Goal: Transaction & Acquisition: Purchase product/service

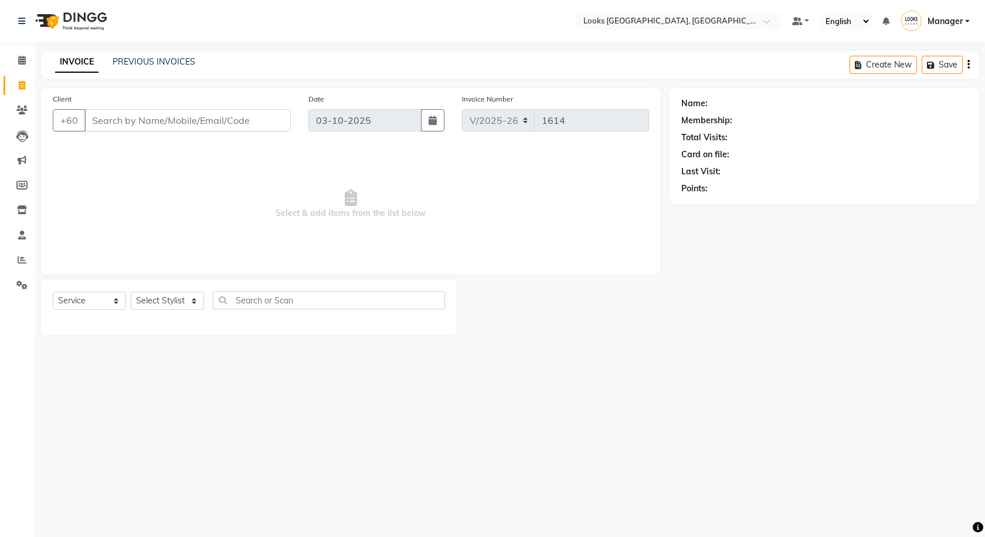
select select "8109"
select select "service"
select select "75497"
click at [131, 291] on select "Select Stylist Alvina_ pdct Awaiz_Mgr Beenish Counter_Sales [PERSON_NAME] Deven…" at bounding box center [167, 300] width 73 height 18
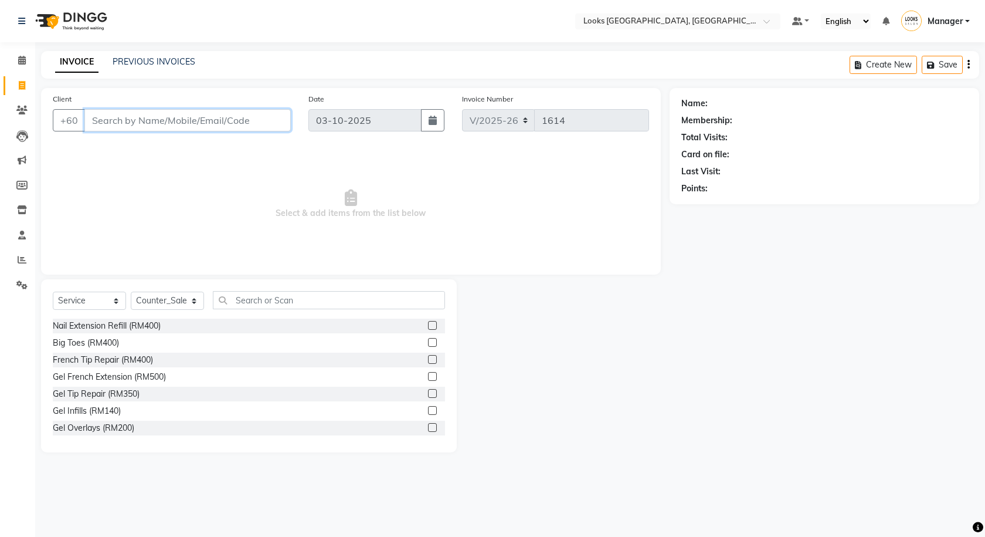
click at [203, 120] on input "Client" at bounding box center [187, 120] width 206 height 22
type input "172724254"
click at [256, 124] on span "Add Client" at bounding box center [260, 120] width 46 height 12
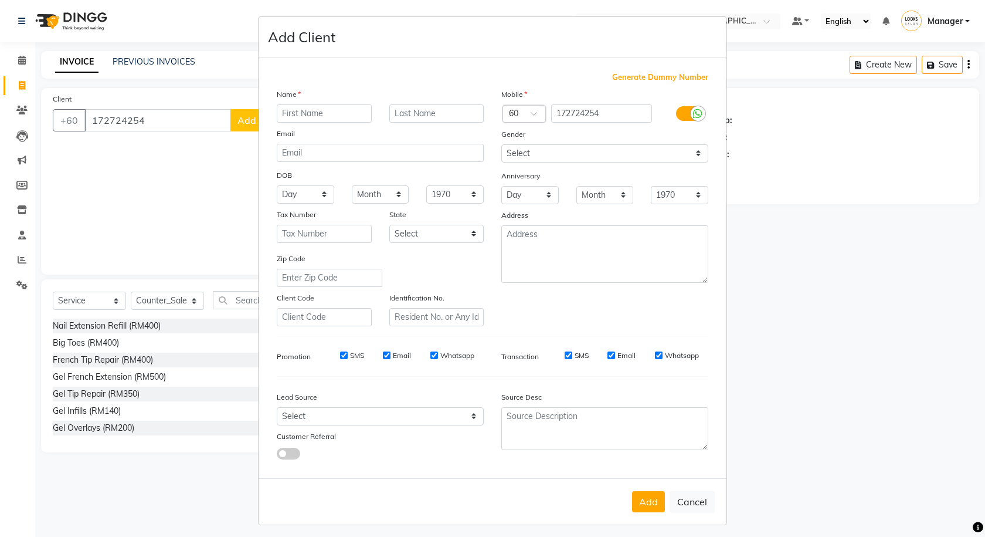
click at [678, 112] on label at bounding box center [689, 113] width 26 height 15
click at [0, 0] on input "checkbox" at bounding box center [0, 0] width 0 height 0
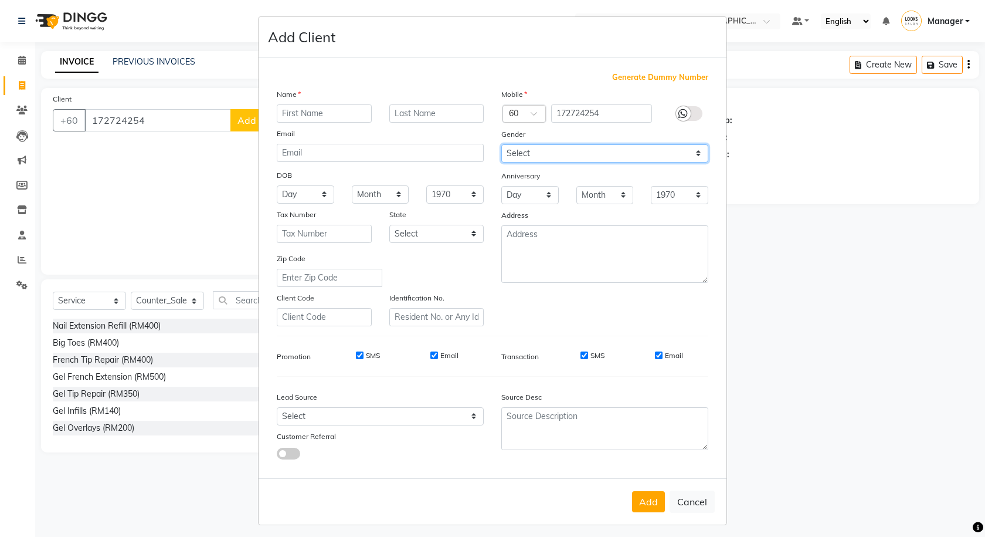
click at [666, 158] on select "Select Male Female Other Prefer Not To Say" at bounding box center [604, 153] width 207 height 18
select select "female"
click at [501, 144] on select "Select [DEMOGRAPHIC_DATA] [DEMOGRAPHIC_DATA] Other Prefer Not To Say" at bounding box center [604, 153] width 207 height 18
click at [304, 116] on input "text" at bounding box center [324, 113] width 95 height 18
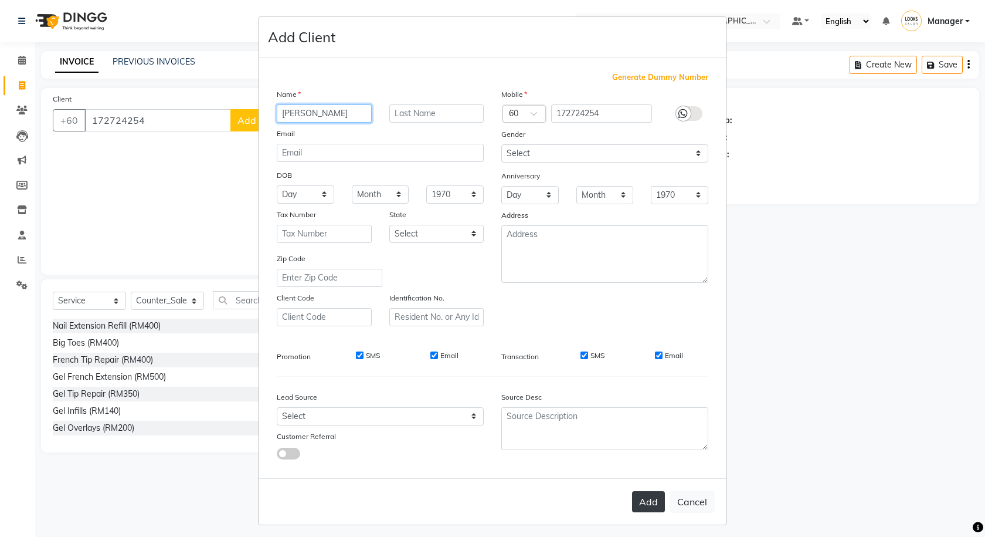
type input "[PERSON_NAME]"
click at [660, 502] on button "Add" at bounding box center [648, 501] width 33 height 21
select select
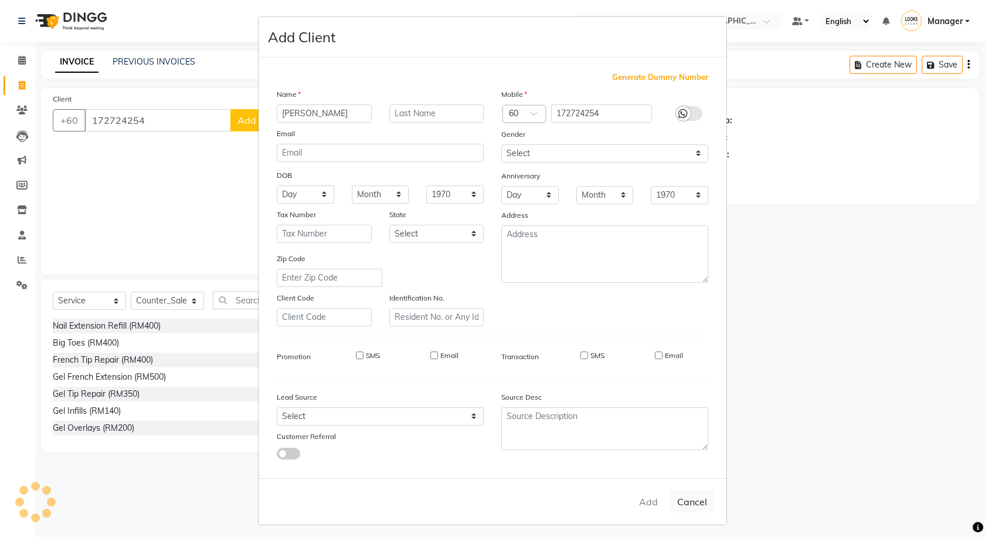
select select
checkbox input "false"
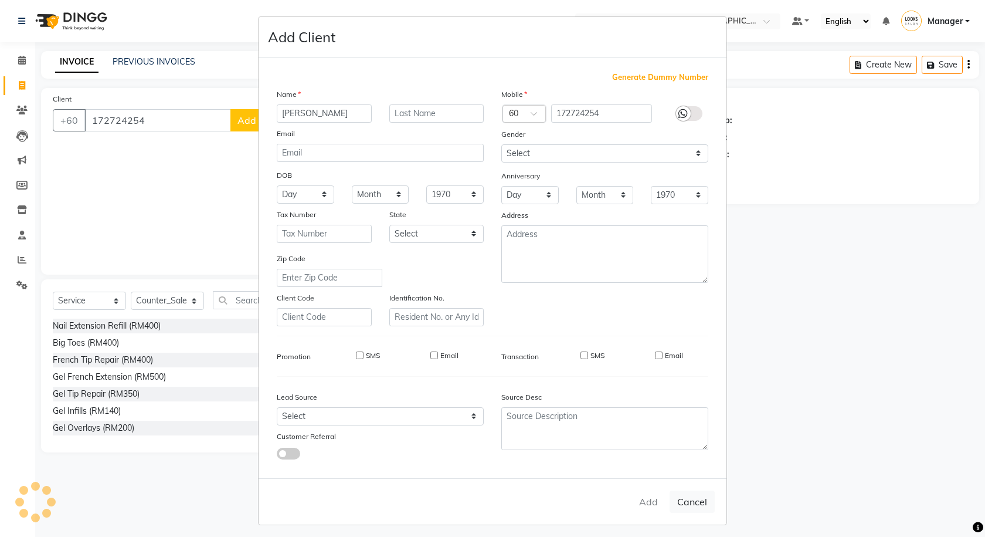
checkbox input "false"
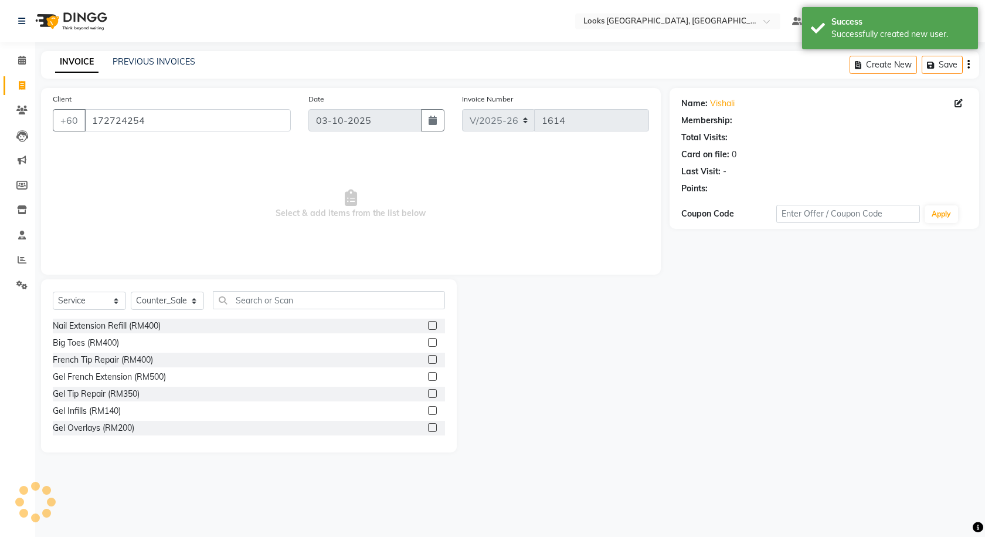
select select "1: Object"
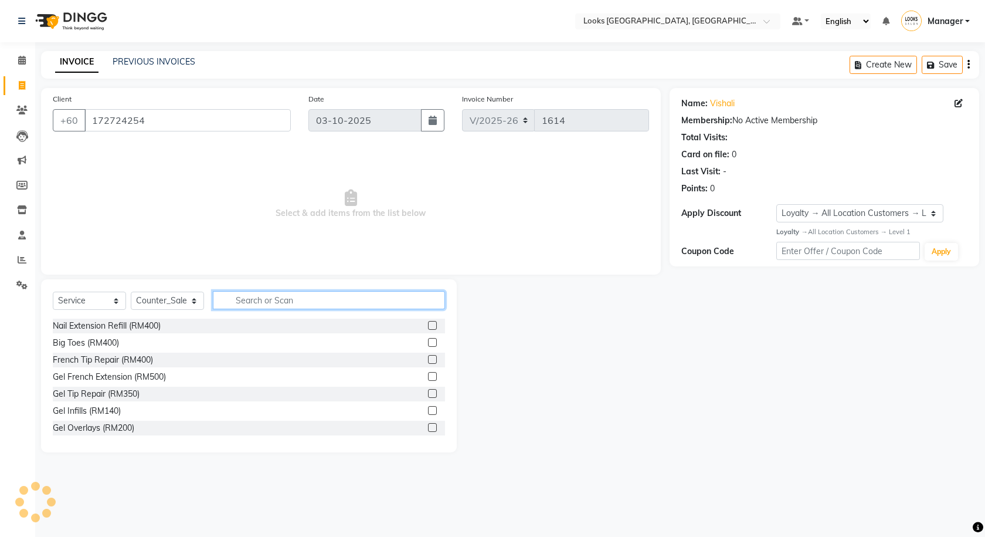
click at [352, 300] on input "text" at bounding box center [329, 300] width 232 height 18
type input "EYE"
click at [428, 392] on label at bounding box center [432, 393] width 9 height 9
click at [428, 392] on input "checkbox" at bounding box center [432, 394] width 8 height 8
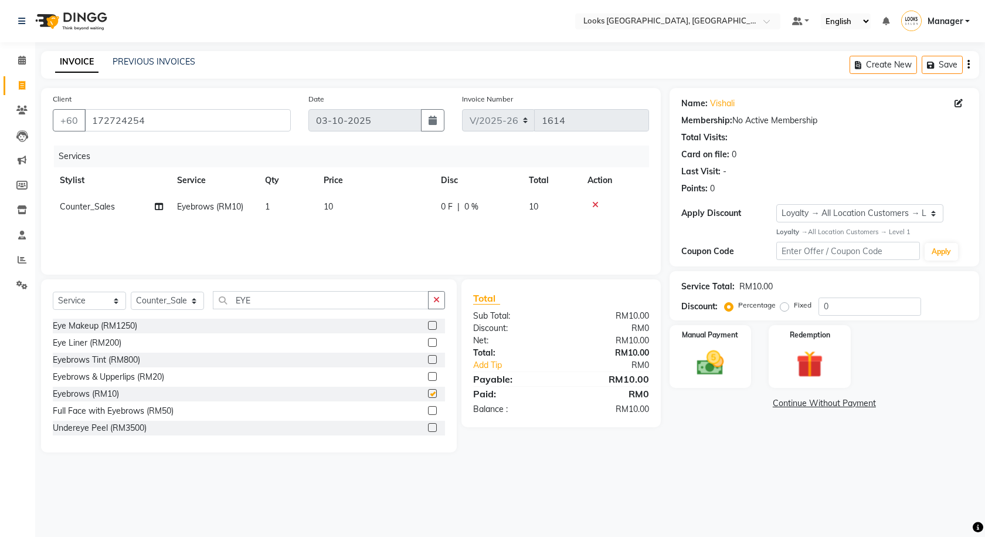
checkbox input "false"
click at [440, 301] on icon "button" at bounding box center [436, 300] width 6 height 8
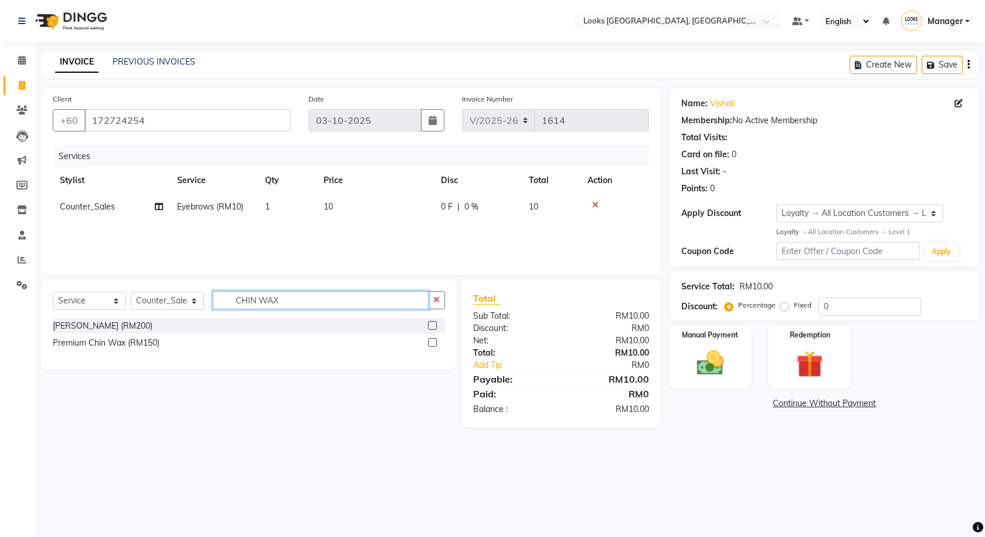
type input "CHIN WAX"
click at [430, 325] on label at bounding box center [432, 325] width 9 height 9
click at [430, 325] on input "checkbox" at bounding box center [432, 326] width 8 height 8
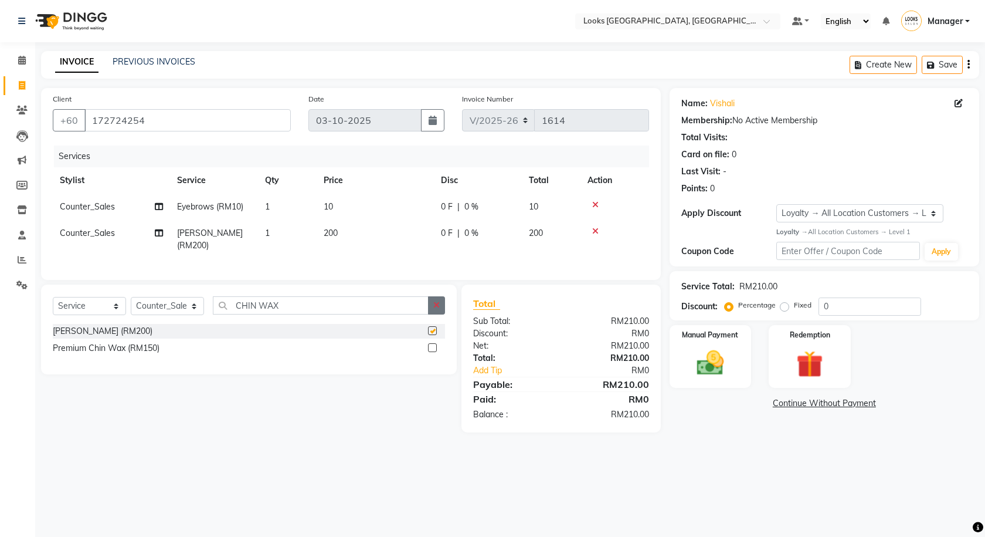
checkbox input "false"
click at [434, 314] on button "button" at bounding box center [436, 305] width 17 height 18
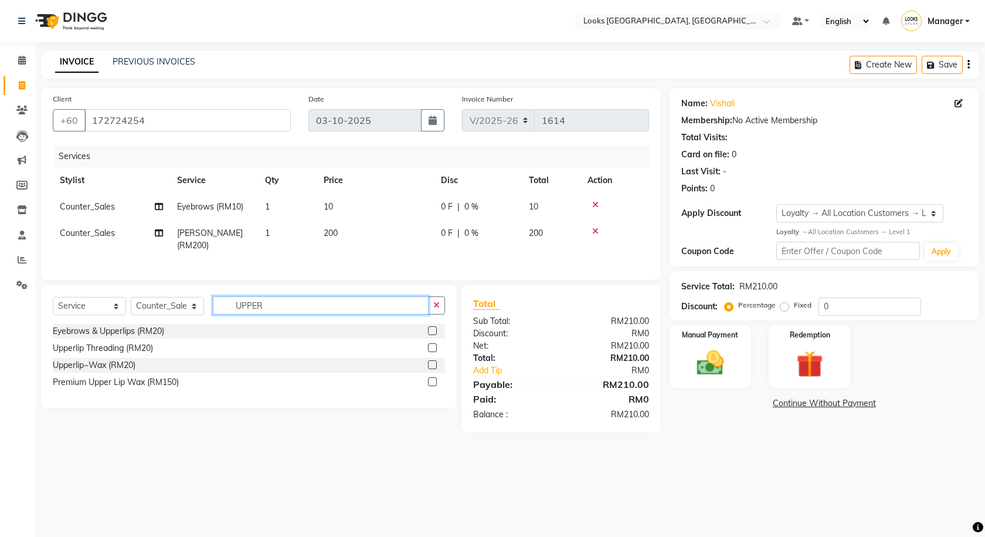
type input "UPPER"
click at [433, 369] on label at bounding box center [432, 364] width 9 height 9
click at [433, 369] on input "checkbox" at bounding box center [432, 365] width 8 height 8
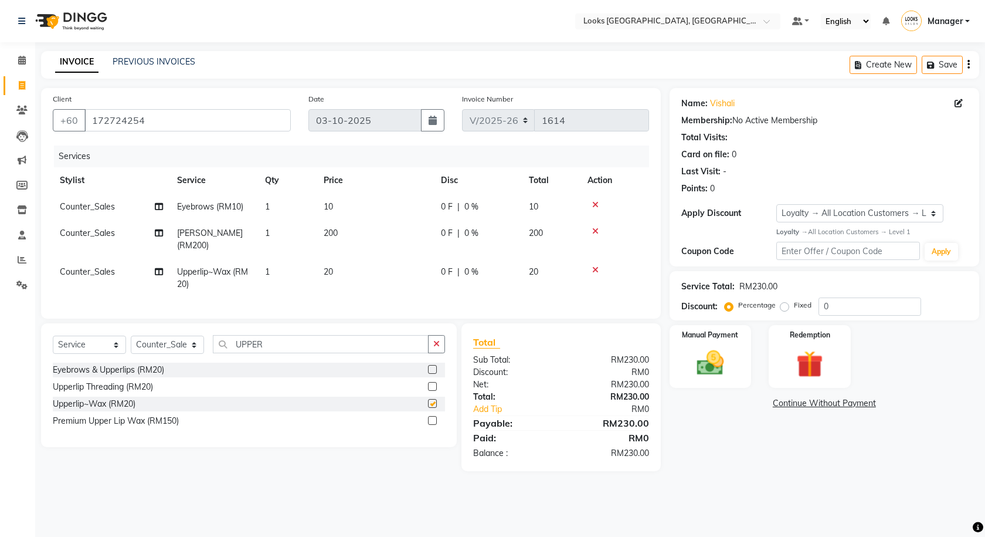
click at [338, 239] on td "200" at bounding box center [375, 239] width 117 height 39
checkbox input "false"
select select "75497"
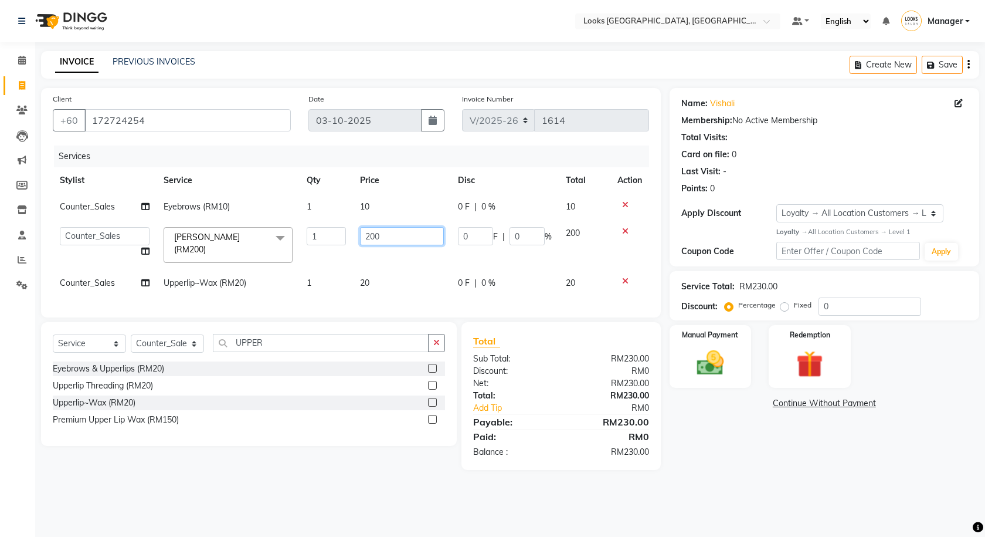
drag, startPoint x: 391, startPoint y: 233, endPoint x: 338, endPoint y: 241, distance: 53.3
click at [338, 241] on tr "Alvina_ pdct Awaiz_Mgr Beenish Counter_Sales Cynthia_pdct Devender_Pdct Faizal …" at bounding box center [351, 245] width 596 height 50
type input "25"
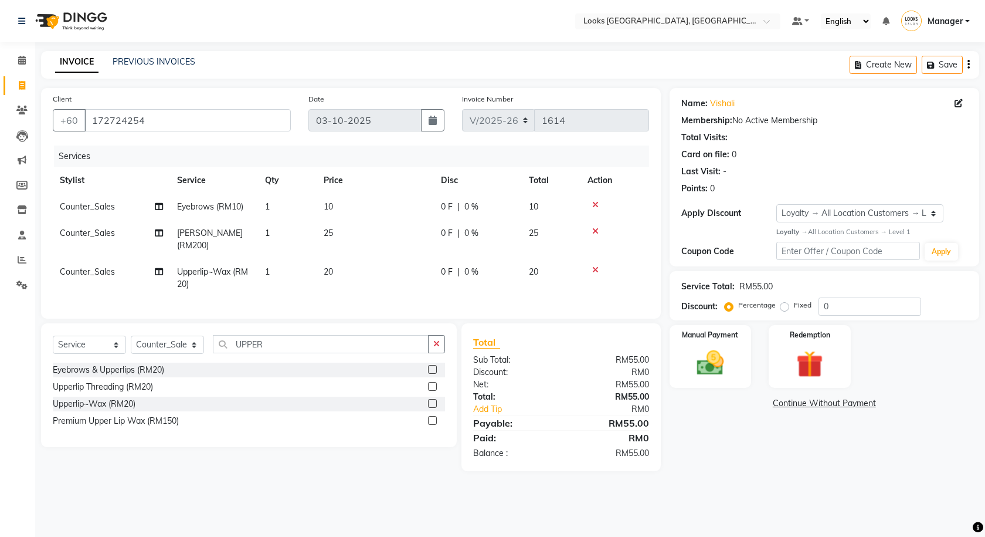
click at [371, 277] on td "20" at bounding box center [375, 278] width 117 height 39
select select "75497"
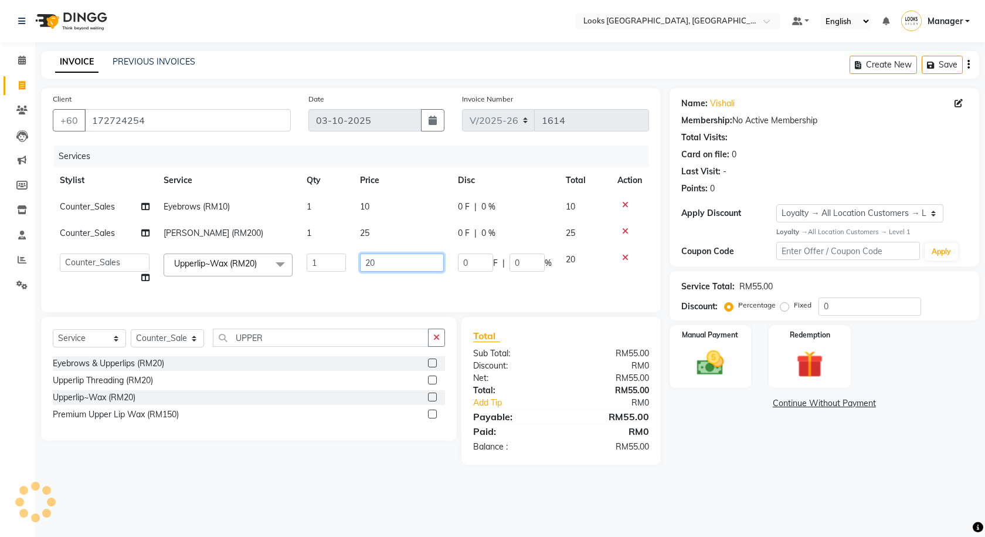
drag, startPoint x: 376, startPoint y: 262, endPoint x: 357, endPoint y: 260, distance: 20.0
click at [357, 260] on td "20" at bounding box center [402, 268] width 98 height 45
type input "25"
click at [354, 464] on div "Select Service Product Membership Package Voucher Prepaid Gift Card Select Styl…" at bounding box center [244, 391] width 425 height 148
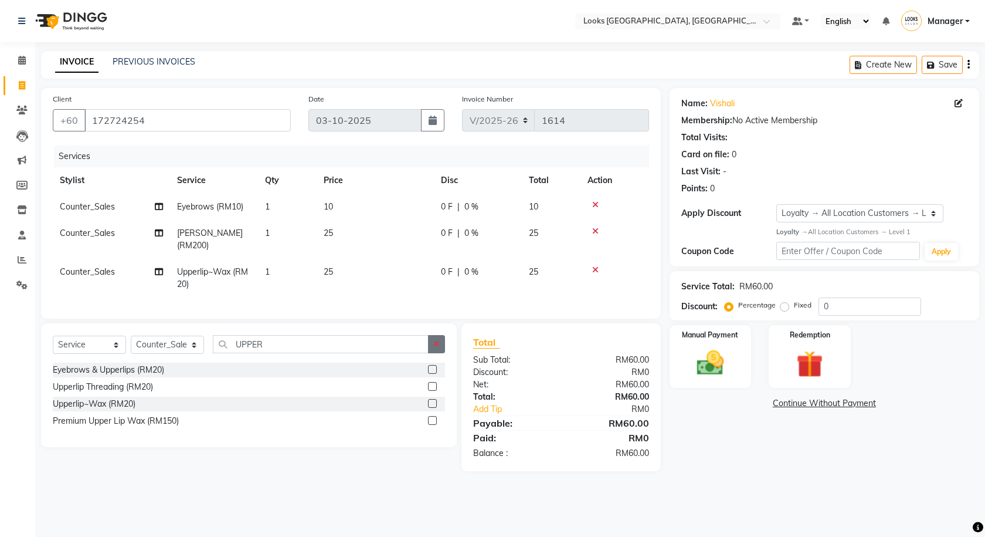
click at [434, 348] on icon "button" at bounding box center [436, 344] width 6 height 8
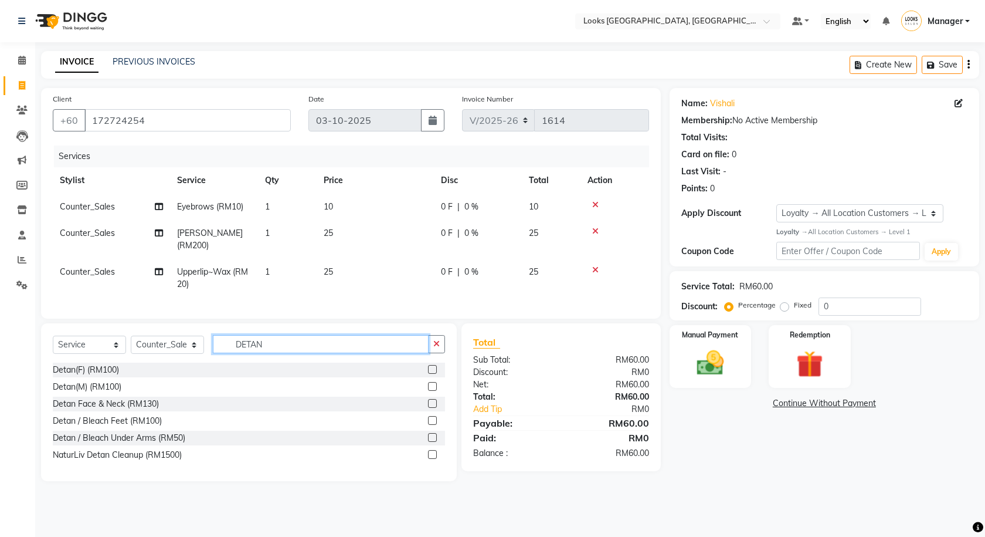
type input "DETAN"
click at [435, 374] on label at bounding box center [432, 369] width 9 height 9
click at [435, 374] on input "checkbox" at bounding box center [432, 370] width 8 height 8
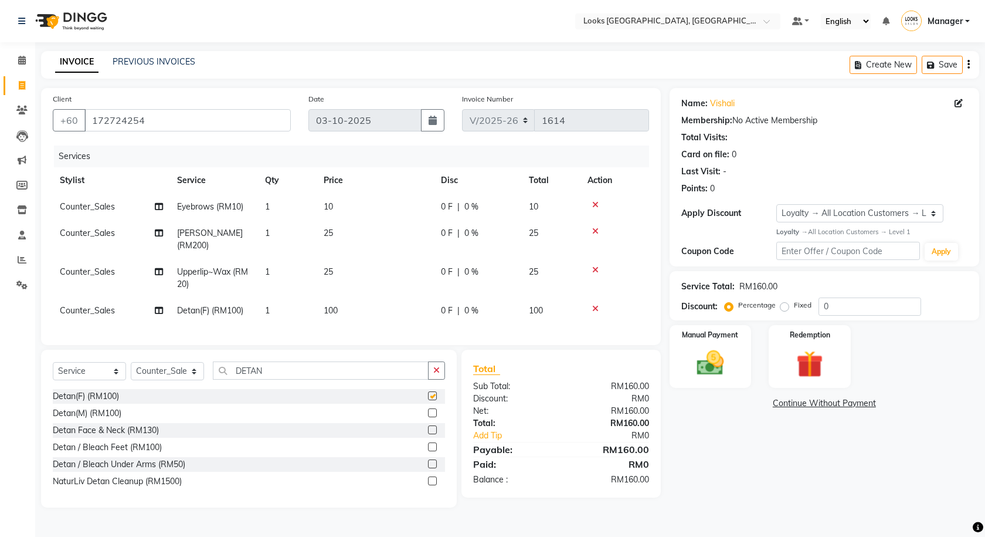
checkbox input "false"
click at [376, 313] on td "100" at bounding box center [375, 310] width 117 height 26
select select "75497"
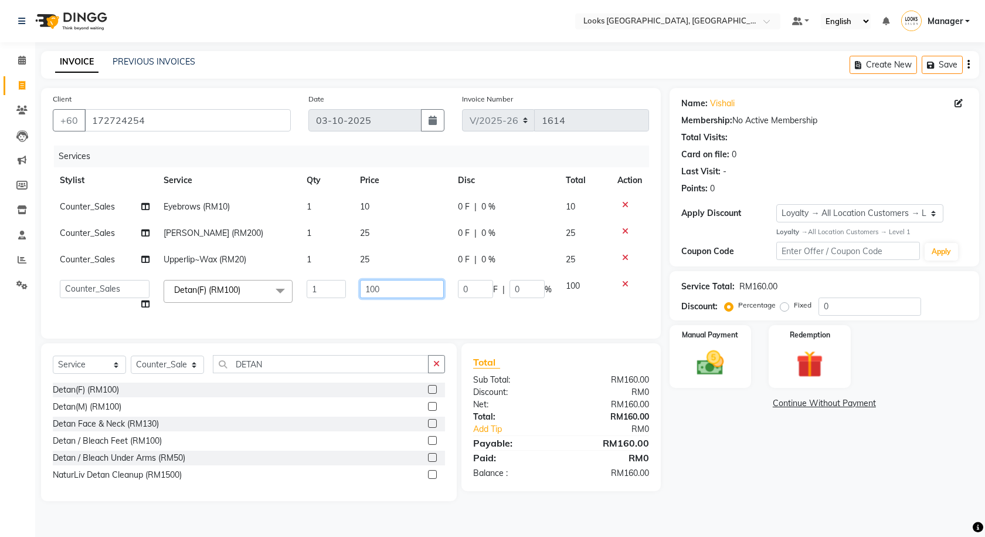
drag, startPoint x: 389, startPoint y: 290, endPoint x: 349, endPoint y: 286, distance: 40.7
click at [351, 287] on tr "Alvina_ pdct Awaiz_Mgr Beenish Counter_Sales Cynthia_pdct Devender_Pdct Faizal …" at bounding box center [351, 295] width 596 height 45
type input "60"
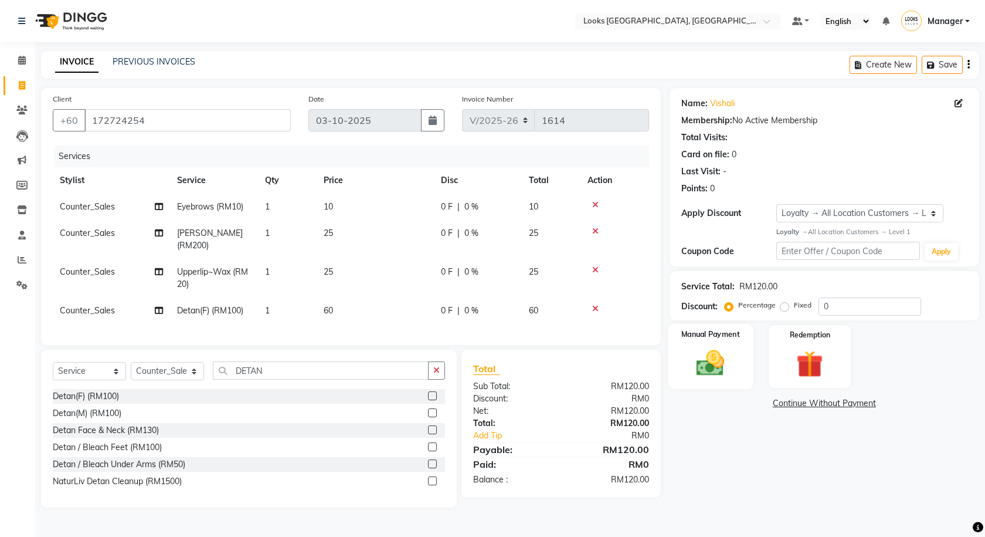
click at [718, 360] on img at bounding box center [711, 363] width 46 height 32
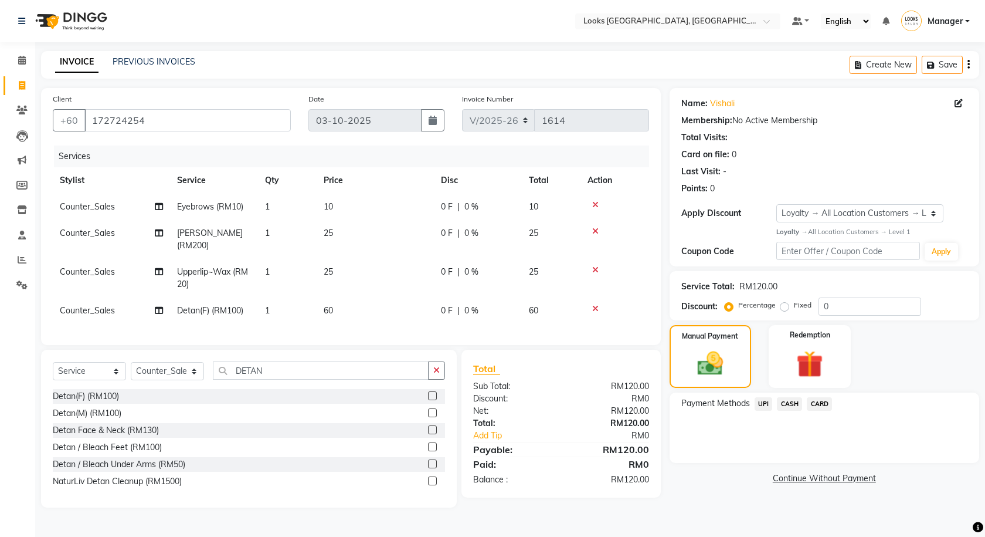
click at [349, 250] on td "25" at bounding box center [375, 239] width 117 height 39
select select "75497"
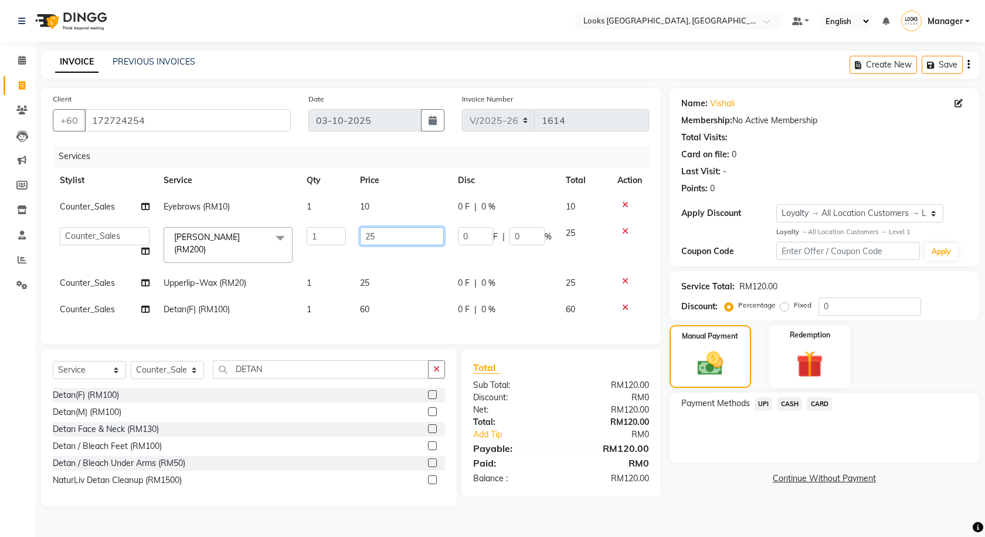
drag, startPoint x: 383, startPoint y: 238, endPoint x: 366, endPoint y: 237, distance: 17.0
click at [366, 237] on input "25" at bounding box center [402, 236] width 84 height 18
type input "20"
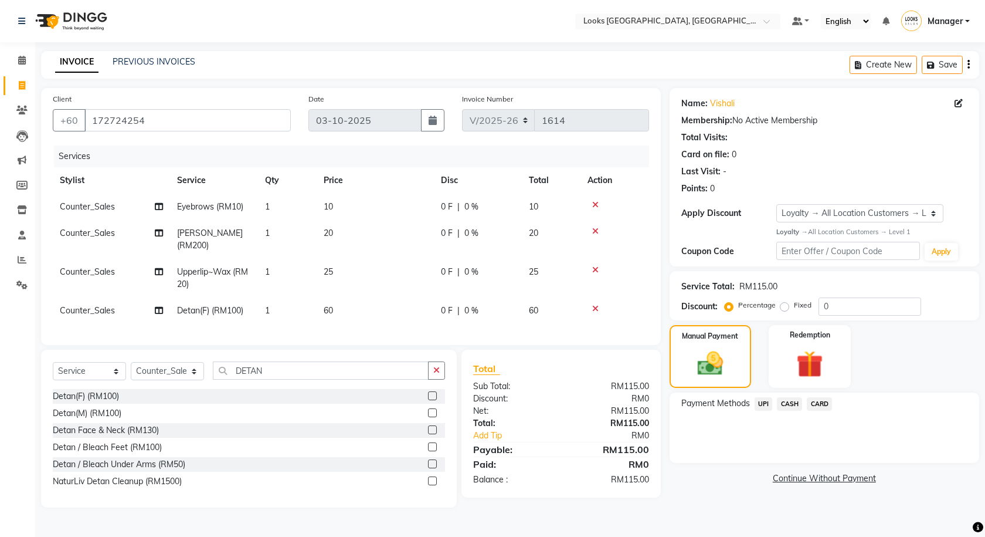
click at [369, 280] on td "25" at bounding box center [375, 278] width 117 height 39
select select "75497"
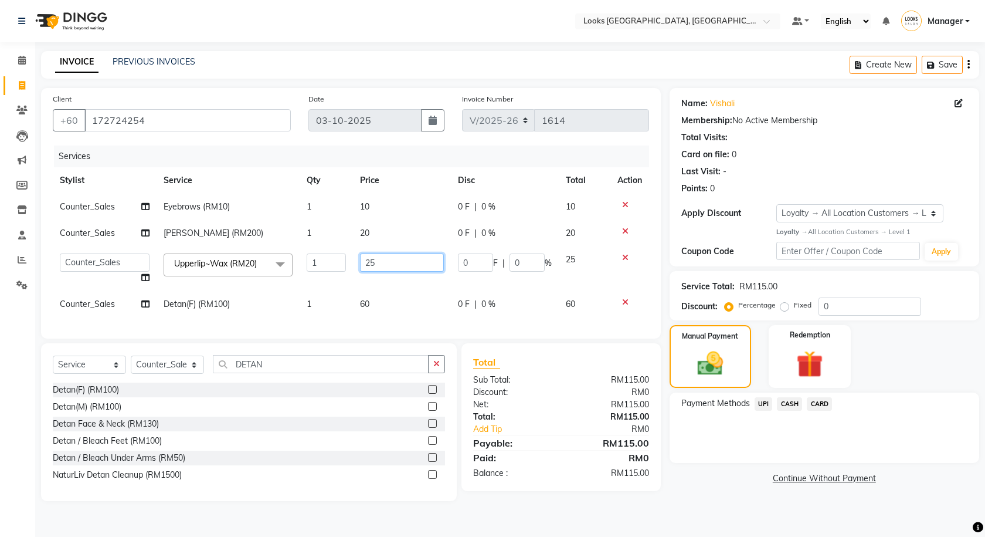
click at [361, 260] on input "25" at bounding box center [402, 262] width 84 height 18
type input "20"
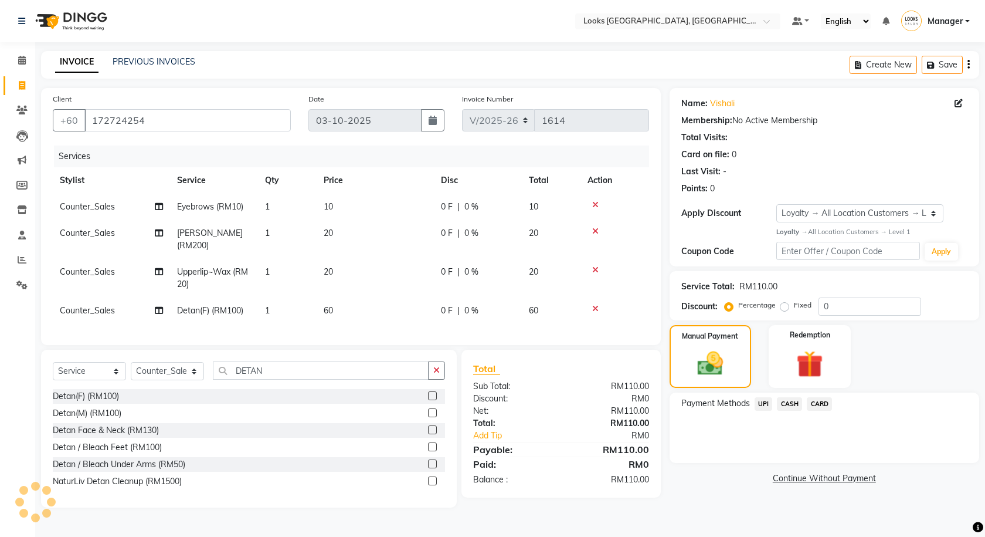
click at [715, 494] on div "Name: Vishali Membership: No Active Membership Total Visits: Card on file: 0 La…" at bounding box center [829, 297] width 318 height 419
click at [815, 402] on span "CARD" at bounding box center [819, 403] width 25 height 13
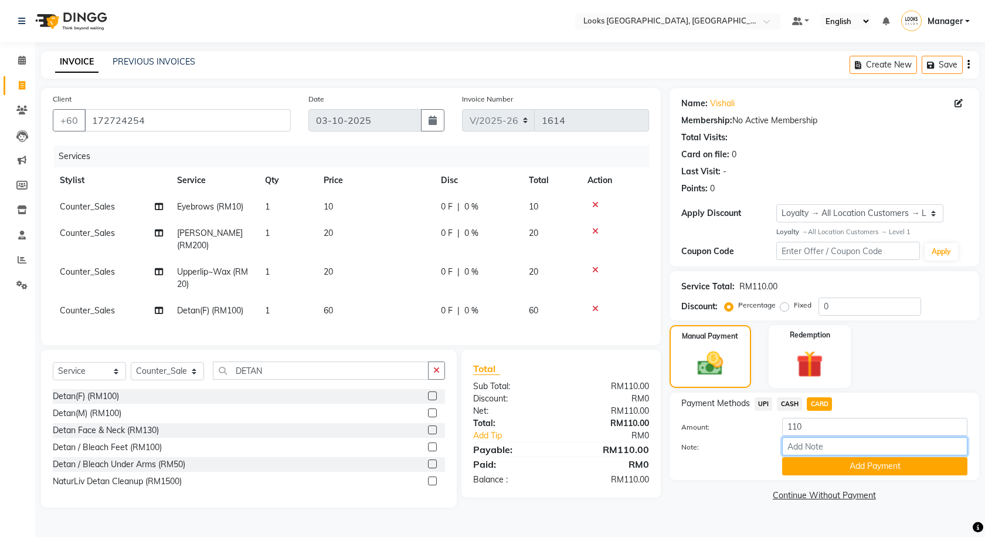
click at [810, 443] on input "Note:" at bounding box center [874, 446] width 185 height 18
type input "6340"
click at [826, 469] on button "Add Payment" at bounding box center [874, 466] width 185 height 18
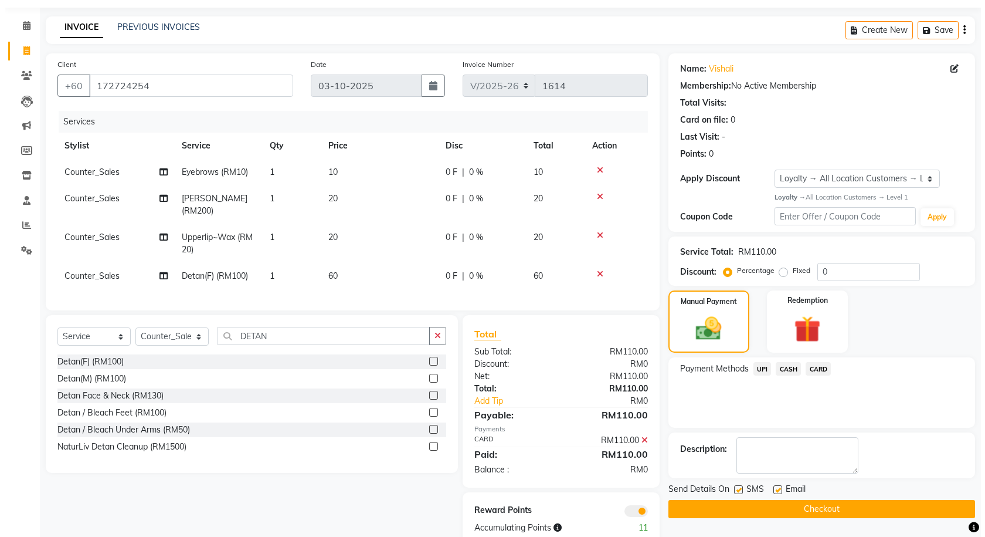
scroll to position [70, 0]
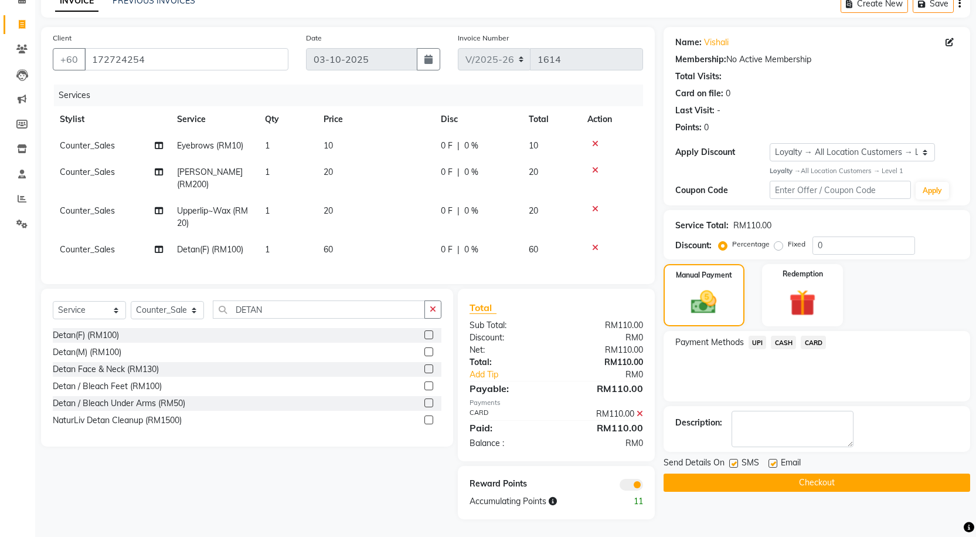
click at [633, 488] on span at bounding box center [631, 484] width 23 height 12
click at [643, 486] on input "checkbox" at bounding box center [643, 486] width 0 height 0
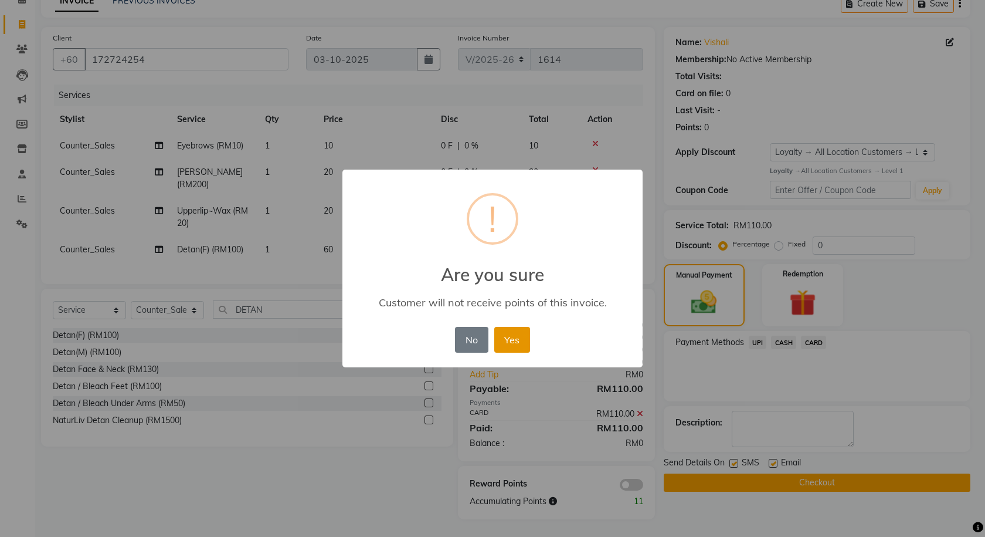
click at [516, 338] on button "Yes" at bounding box center [512, 340] width 36 height 26
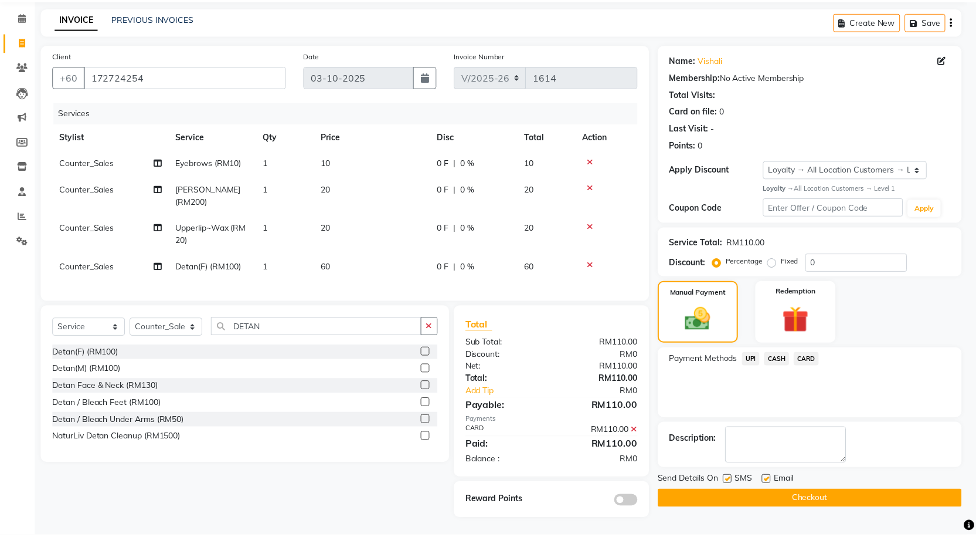
scroll to position [53, 0]
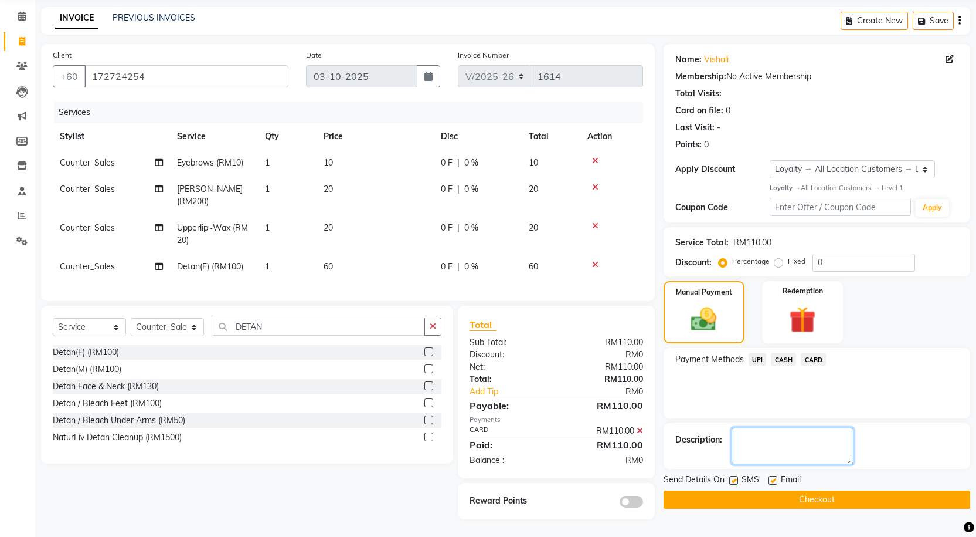
click at [808, 429] on textarea at bounding box center [793, 445] width 122 height 36
type textarea "SIDRA"
click at [789, 492] on button "Checkout" at bounding box center [817, 499] width 307 height 18
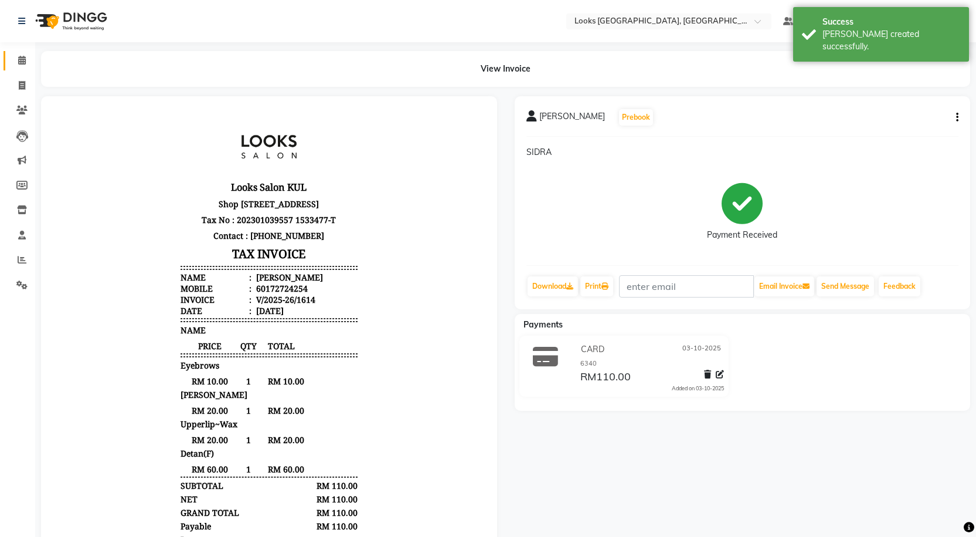
click at [28, 67] on link "Calendar" at bounding box center [18, 60] width 28 height 19
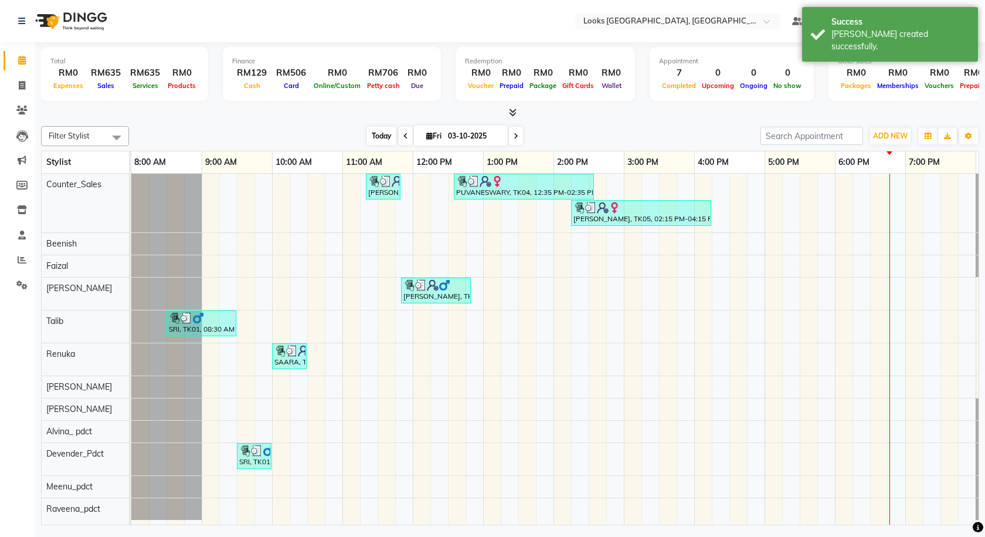
click at [376, 130] on span "Today" at bounding box center [381, 136] width 29 height 18
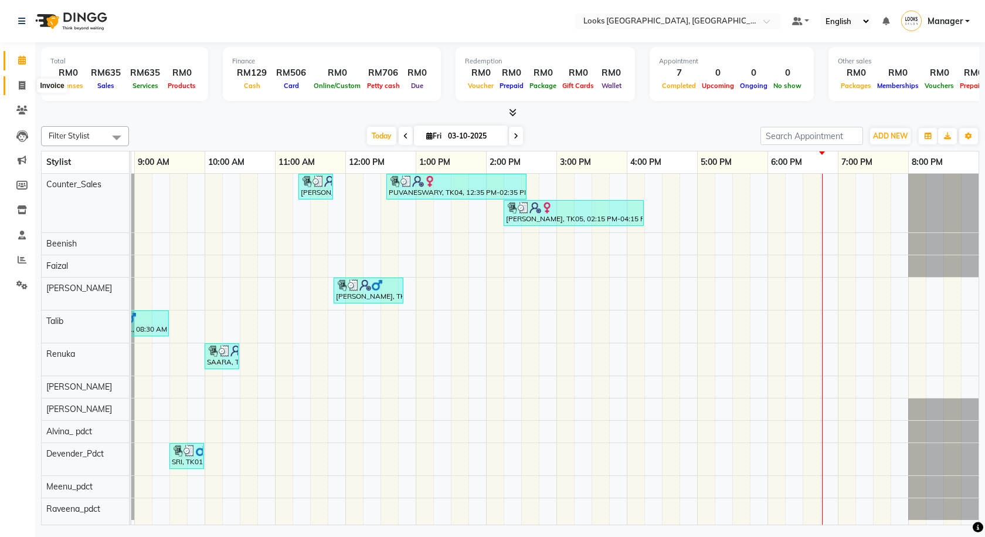
click at [13, 82] on span at bounding box center [22, 85] width 21 height 13
select select "service"
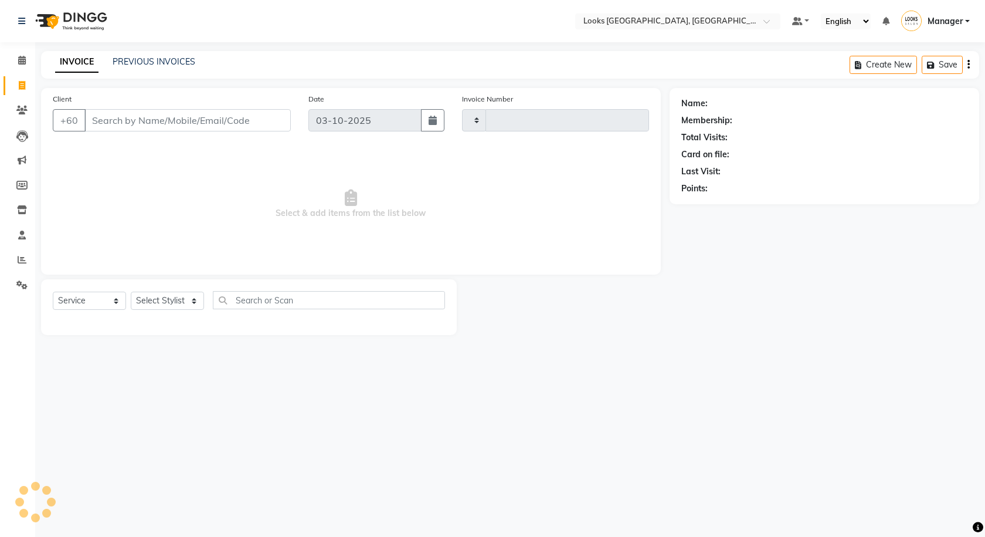
type input "1615"
select select "8109"
click at [174, 53] on div "INVOICE PREVIOUS INVOICES Create New Save" at bounding box center [510, 65] width 938 height 28
click at [179, 59] on link "PREVIOUS INVOICES" at bounding box center [154, 61] width 83 height 11
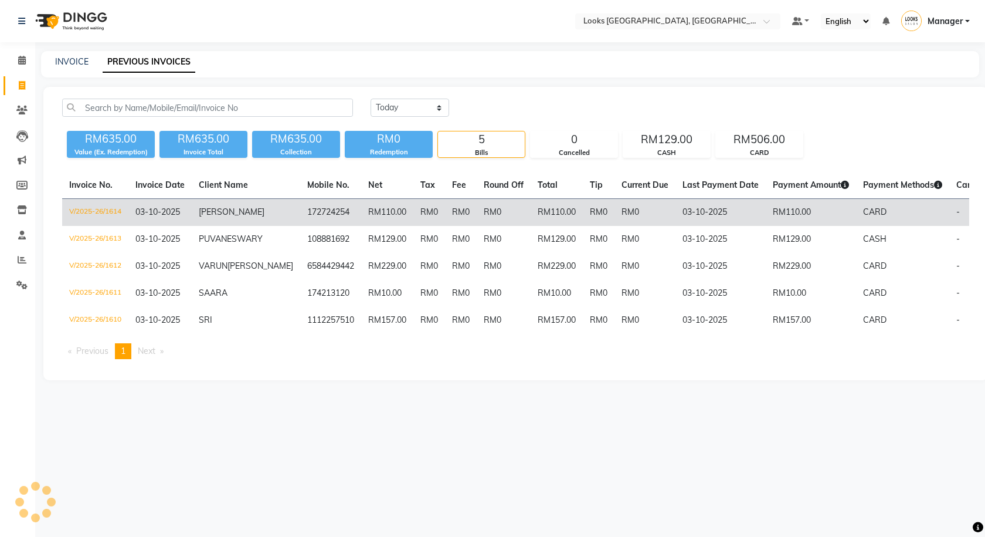
click at [413, 214] on td "RM0" at bounding box center [429, 213] width 32 height 28
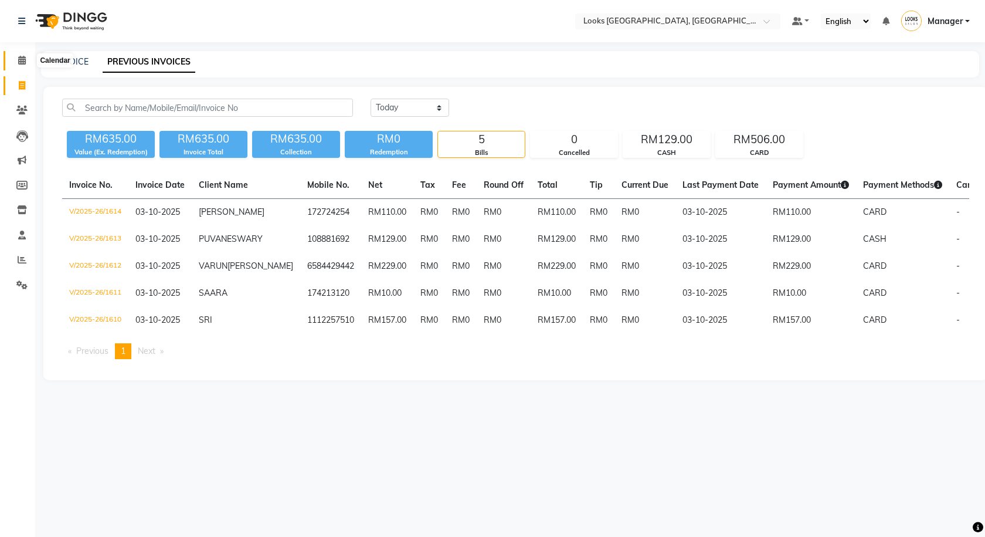
click at [26, 56] on span at bounding box center [22, 60] width 21 height 13
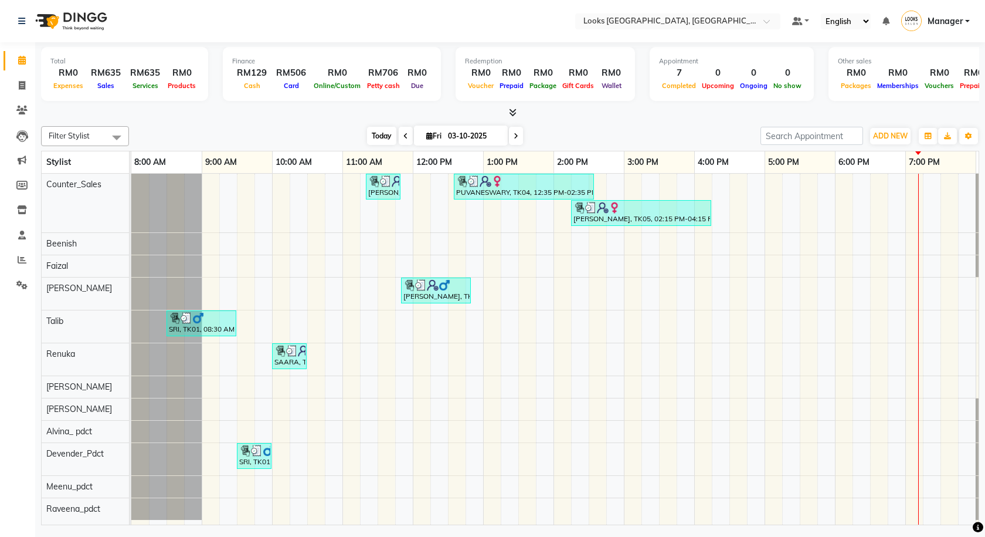
click at [367, 135] on span "Today" at bounding box center [381, 136] width 29 height 18
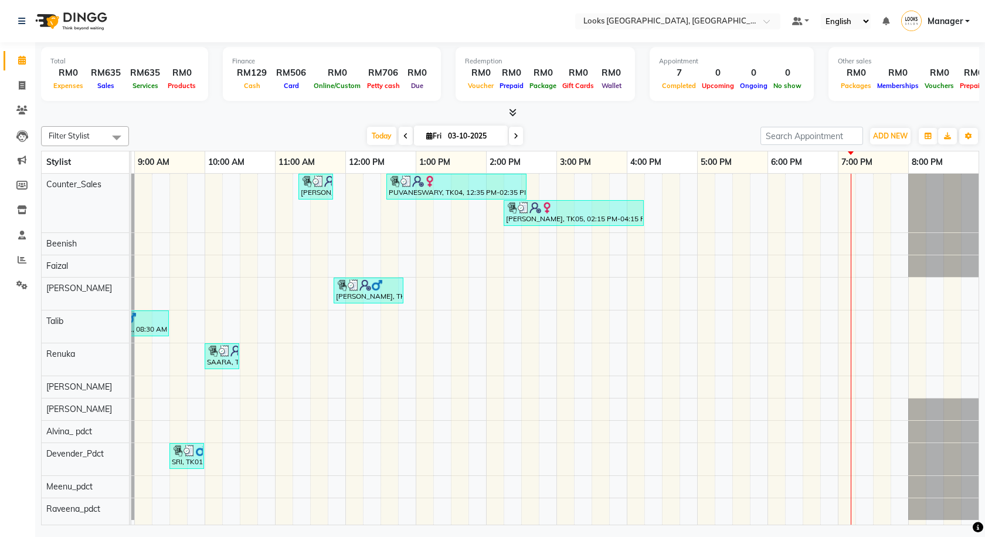
click at [516, 118] on span at bounding box center [510, 113] width 12 height 12
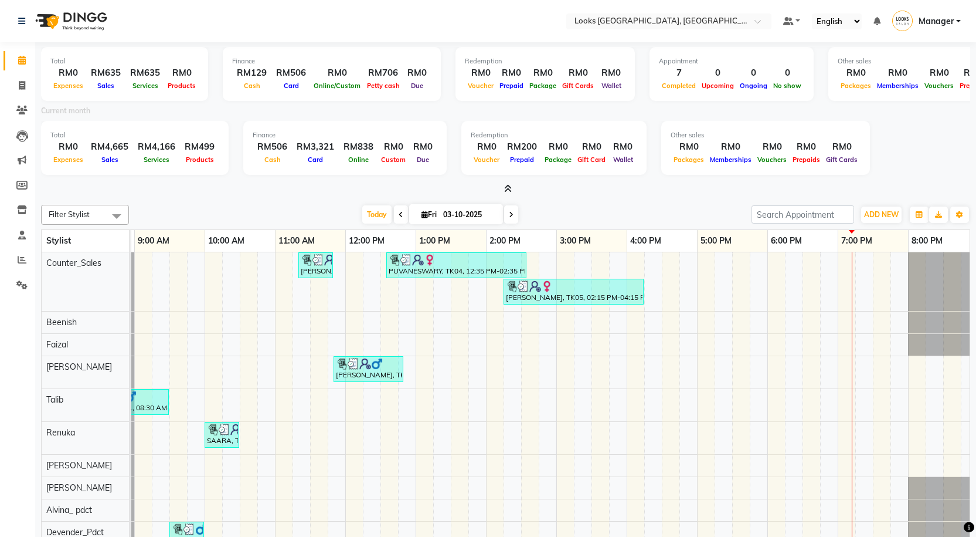
click at [504, 191] on icon at bounding box center [508, 188] width 8 height 9
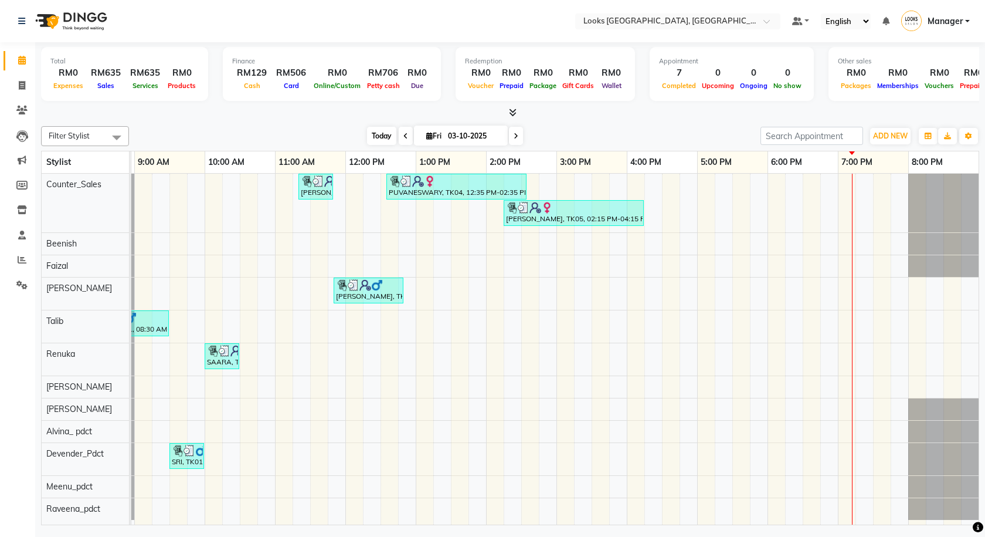
click at [367, 131] on span "Today" at bounding box center [381, 136] width 29 height 18
click at [20, 89] on icon at bounding box center [22, 85] width 6 height 9
select select "service"
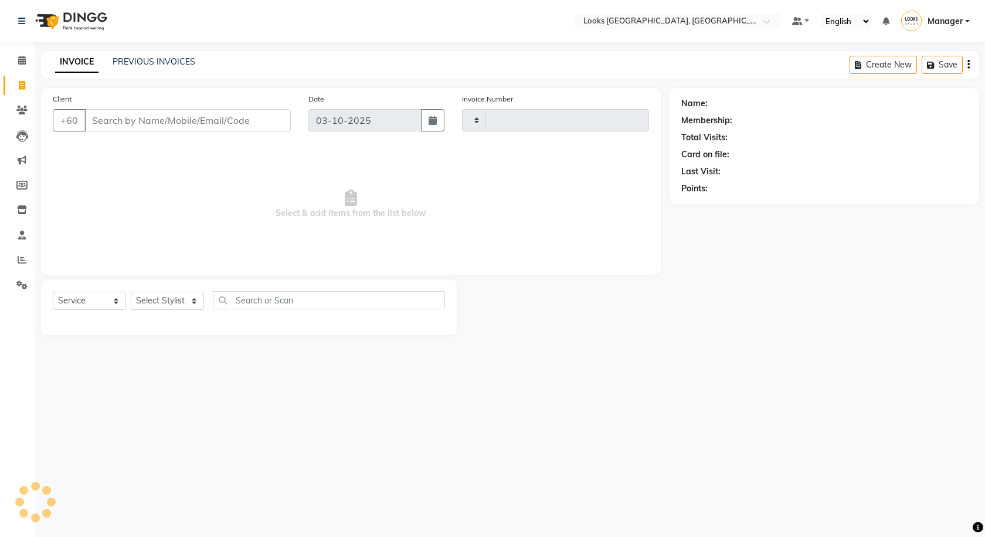
type input "1615"
select select "8109"
click at [142, 50] on div "Select Location × Looks Kuala Lumpur, Malaysia Default Panel My Panel English E…" at bounding box center [492, 268] width 985 height 537
click at [147, 60] on link "PREVIOUS INVOICES" at bounding box center [154, 61] width 83 height 11
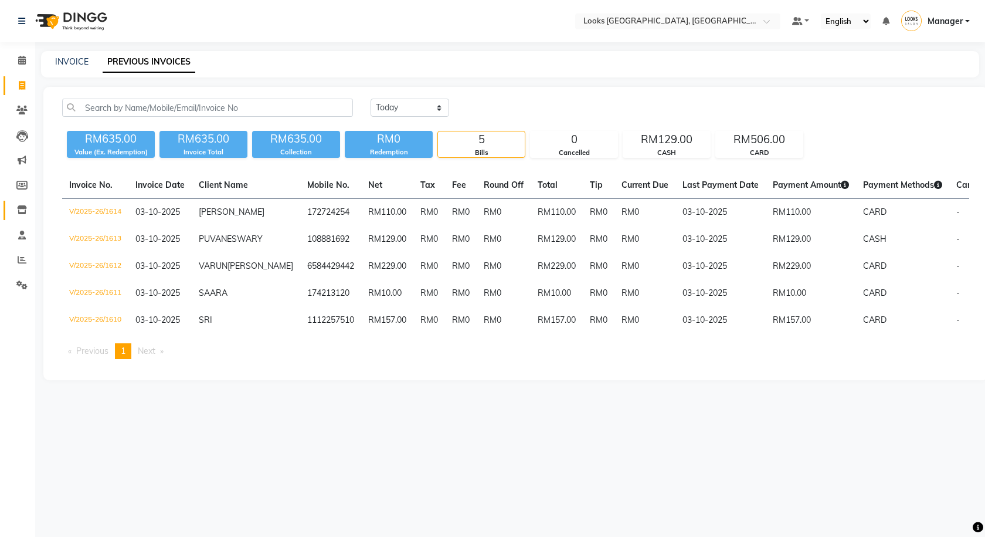
click at [12, 211] on span at bounding box center [22, 209] width 21 height 13
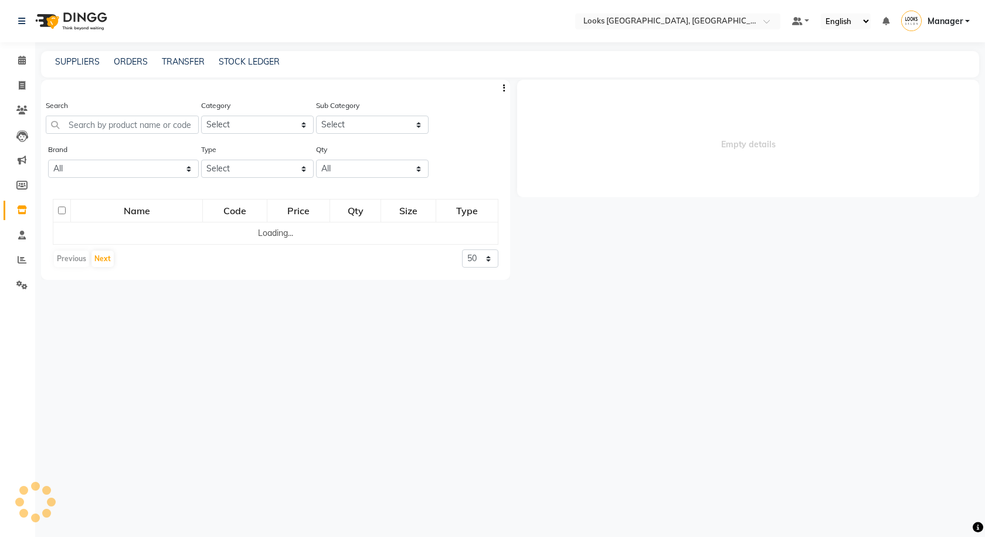
select select
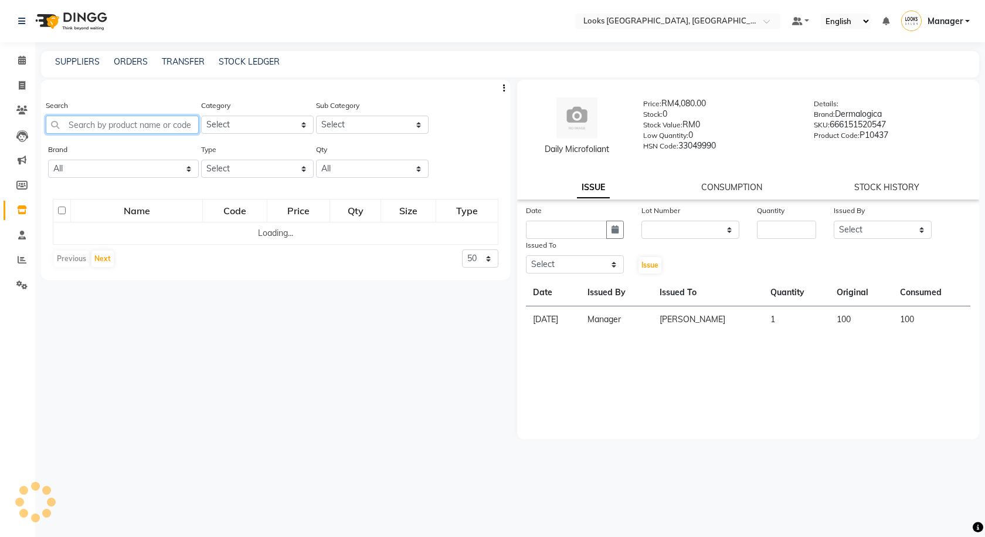
click at [102, 132] on input "text" at bounding box center [122, 125] width 153 height 18
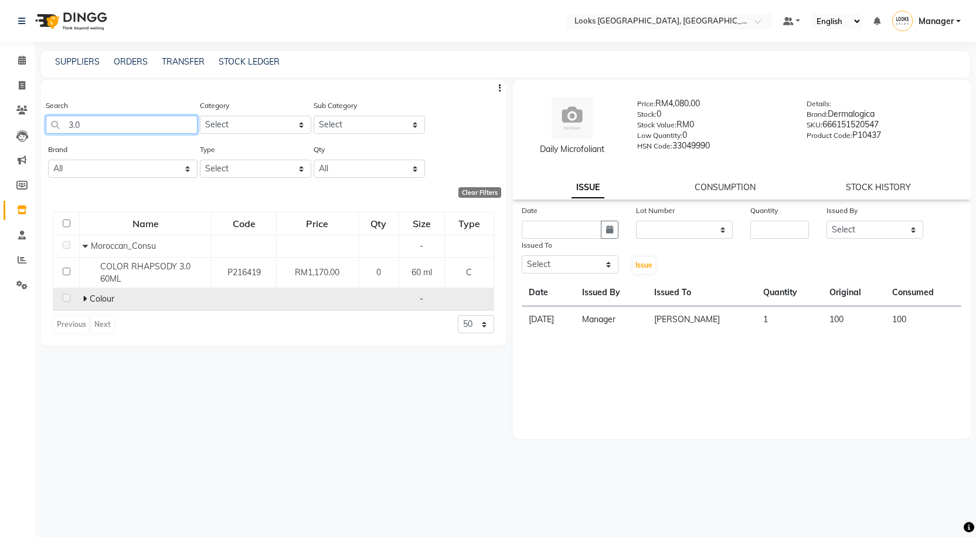
type input "3.0"
click at [83, 298] on icon at bounding box center [85, 298] width 4 height 8
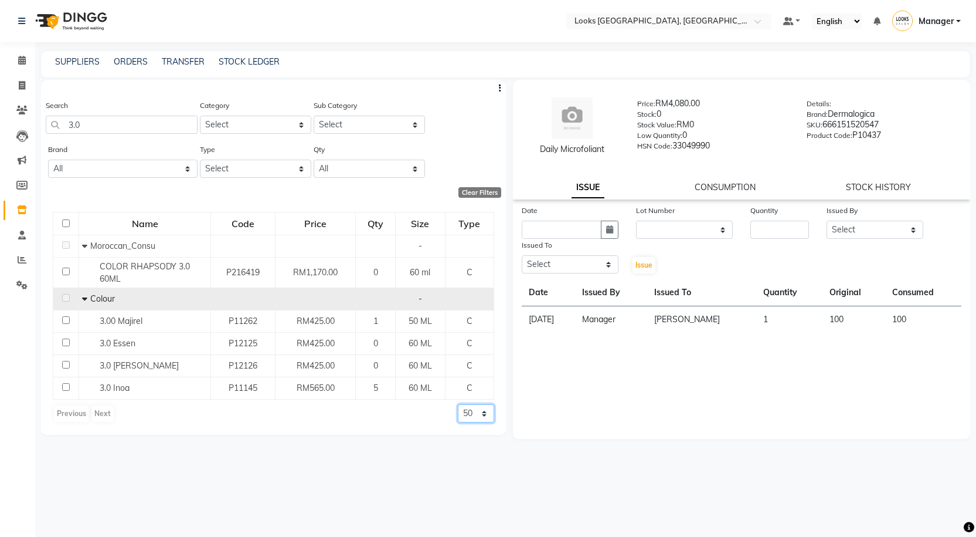
click at [460, 415] on select "50 100 500" at bounding box center [476, 413] width 36 height 18
select select "500"
click at [458, 404] on select "50 100 500" at bounding box center [476, 413] width 36 height 18
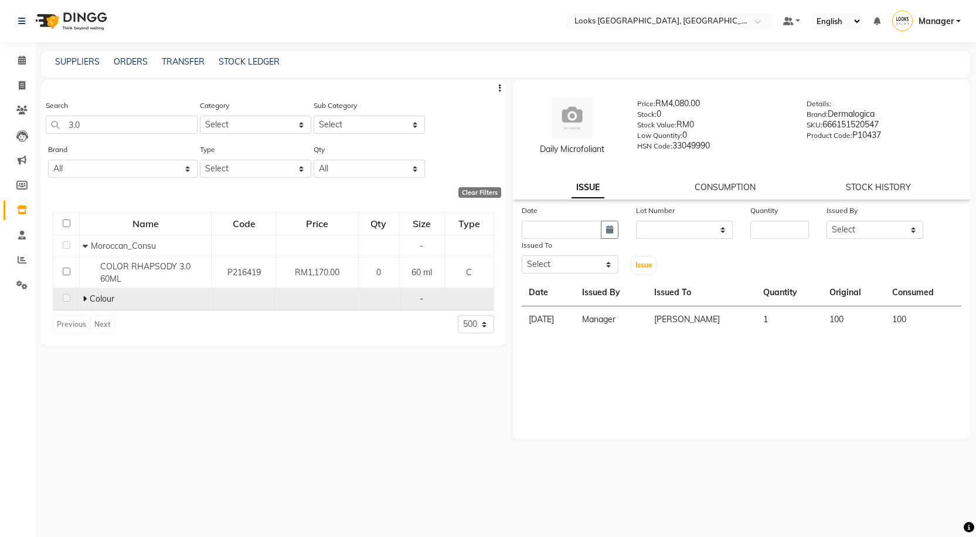
click at [91, 298] on span "Colour" at bounding box center [102, 298] width 25 height 11
click at [87, 297] on span at bounding box center [86, 298] width 7 height 11
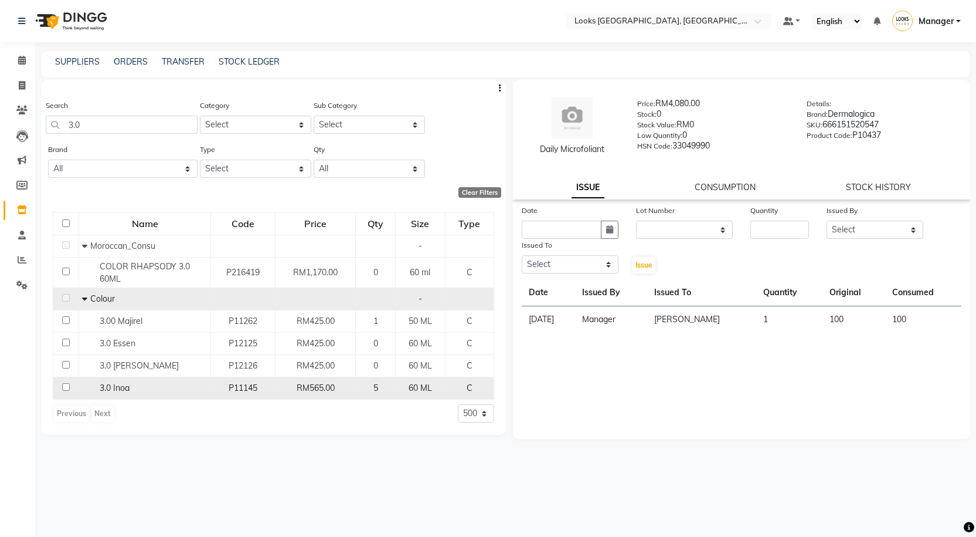
click at [166, 388] on div "3.0 Inoa" at bounding box center [144, 388] width 125 height 12
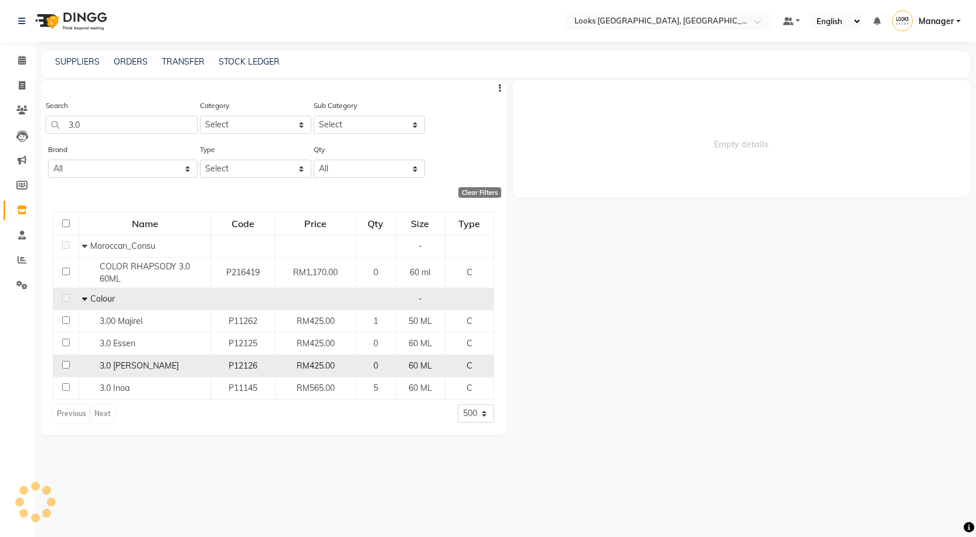
select select
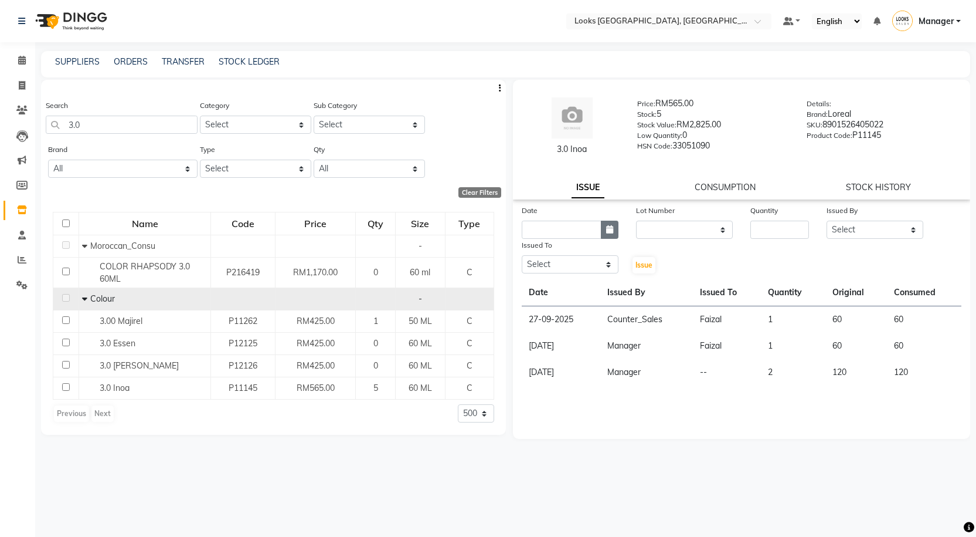
click at [617, 231] on button "button" at bounding box center [610, 229] width 18 height 18
select select "10"
select select "2025"
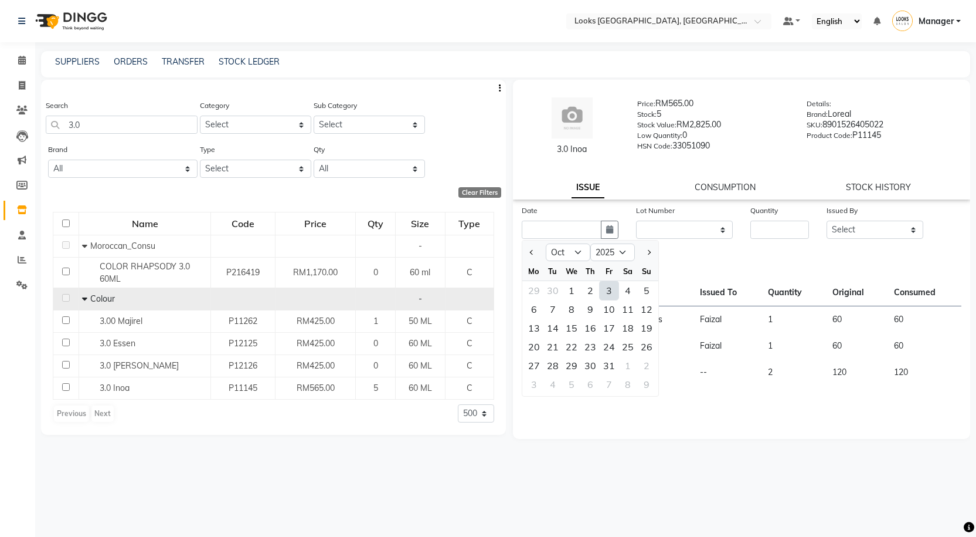
click at [612, 294] on div "3" at bounding box center [609, 290] width 19 height 19
type input "03-10-2025"
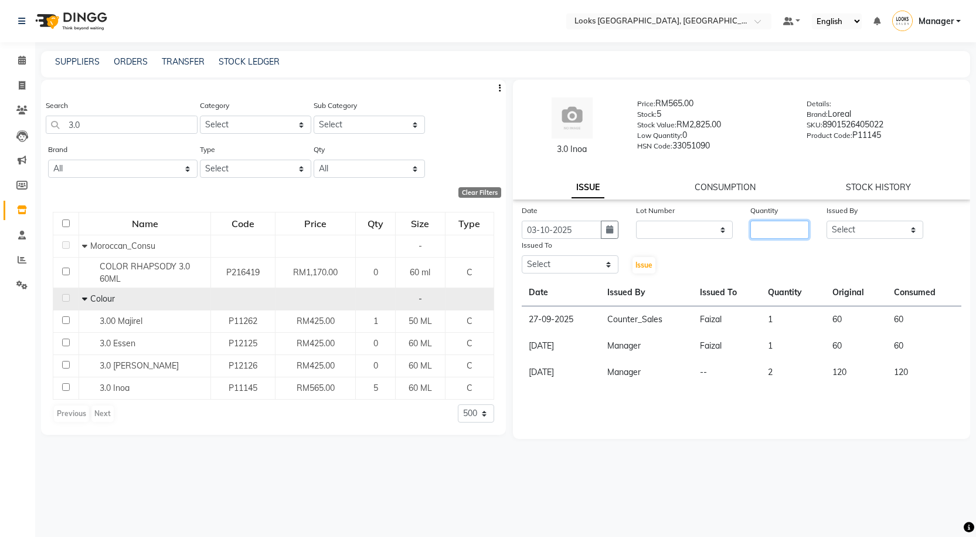
click at [772, 227] on input "number" at bounding box center [780, 229] width 59 height 18
type input "1"
click at [866, 227] on select "Select Alvina_ pdct Awaiz_Mgr Beenish Counter_Sales Cynthia_pdct Devender_Pdct …" at bounding box center [875, 229] width 97 height 18
select select "75497"
click at [827, 220] on select "Select Alvina_ pdct Awaiz_Mgr Beenish Counter_Sales Cynthia_pdct Devender_Pdct …" at bounding box center [875, 229] width 97 height 18
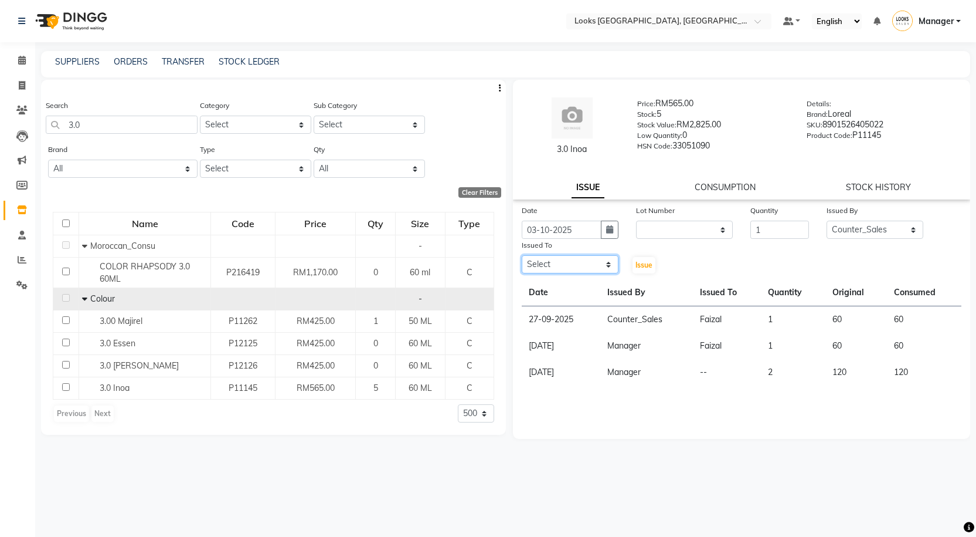
click at [548, 269] on select "Select Alvina_ pdct Awaiz_Mgr Beenish Counter_Sales Cynthia_pdct Devender_Pdct …" at bounding box center [570, 264] width 97 height 18
select select "75538"
click at [522, 255] on select "Select Alvina_ pdct Awaiz_Mgr Beenish Counter_Sales Cynthia_pdct Devender_Pdct …" at bounding box center [570, 264] width 97 height 18
click at [644, 266] on span "Issue" at bounding box center [644, 264] width 17 height 9
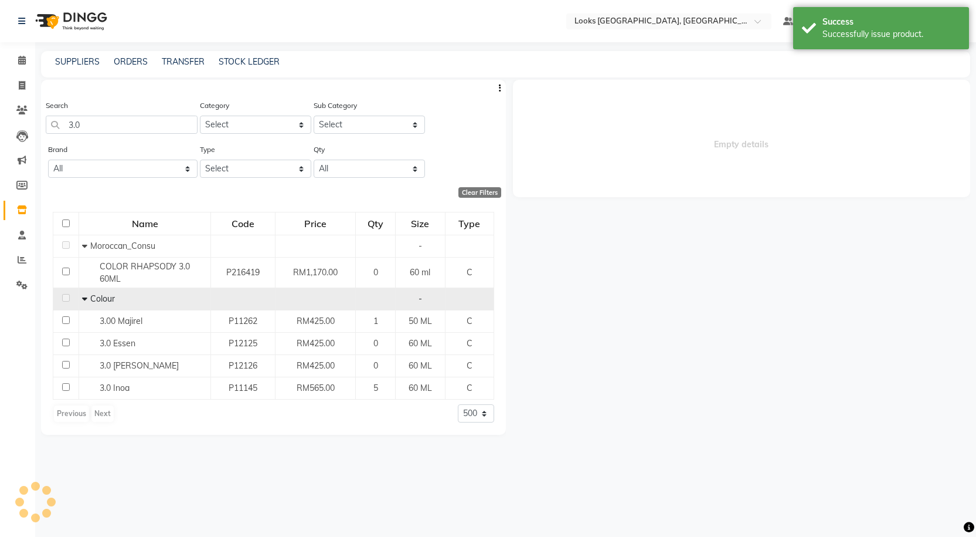
select select
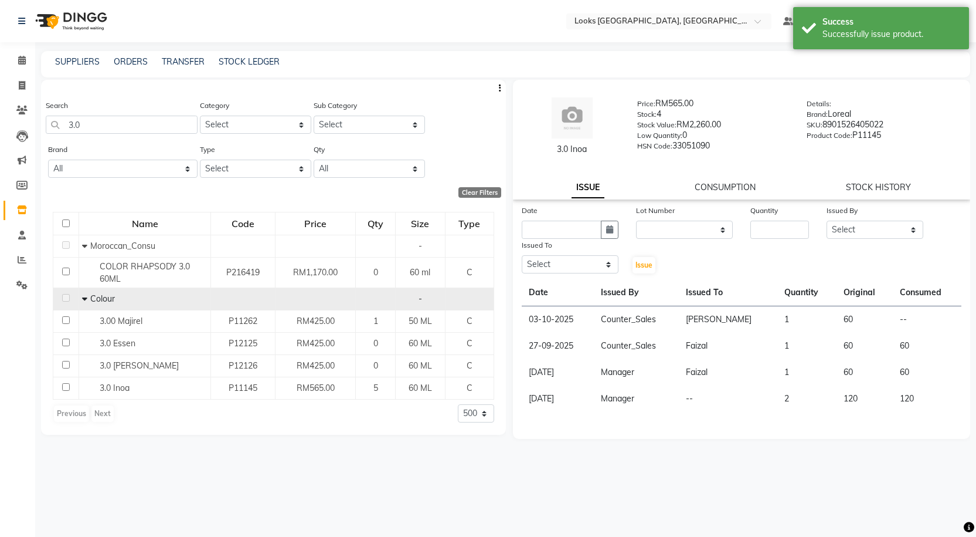
drag, startPoint x: 542, startPoint y: 155, endPoint x: 600, endPoint y: 159, distance: 58.2
click at [600, 159] on div "3.0 Inoa Price: RM565.00 Stock: 4 Stock Value: RM2,260.00 Low Quantity: 0 HSN C…" at bounding box center [742, 127] width 476 height 82
copy div "3.0 Inoa"
click at [18, 84] on span at bounding box center [22, 85] width 21 height 13
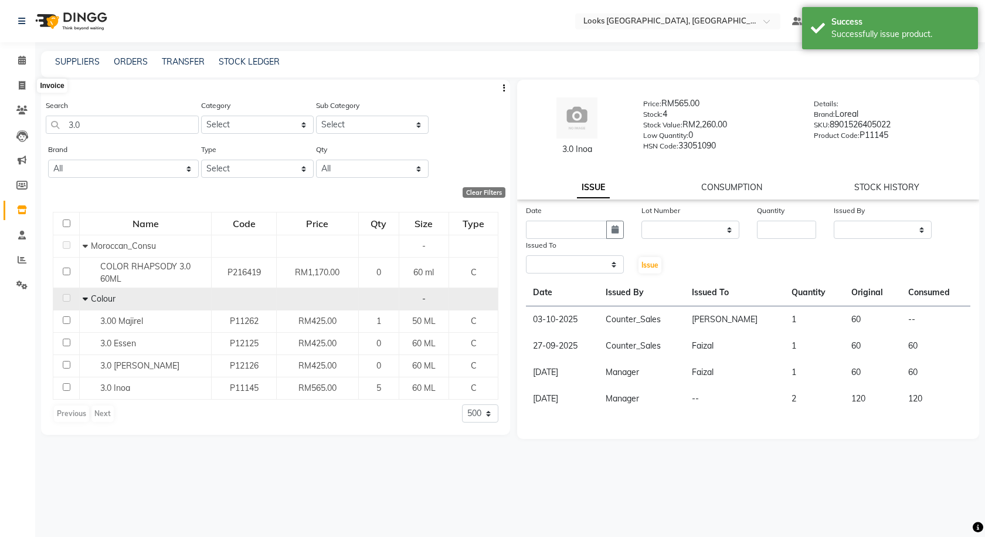
select select "8109"
select select "service"
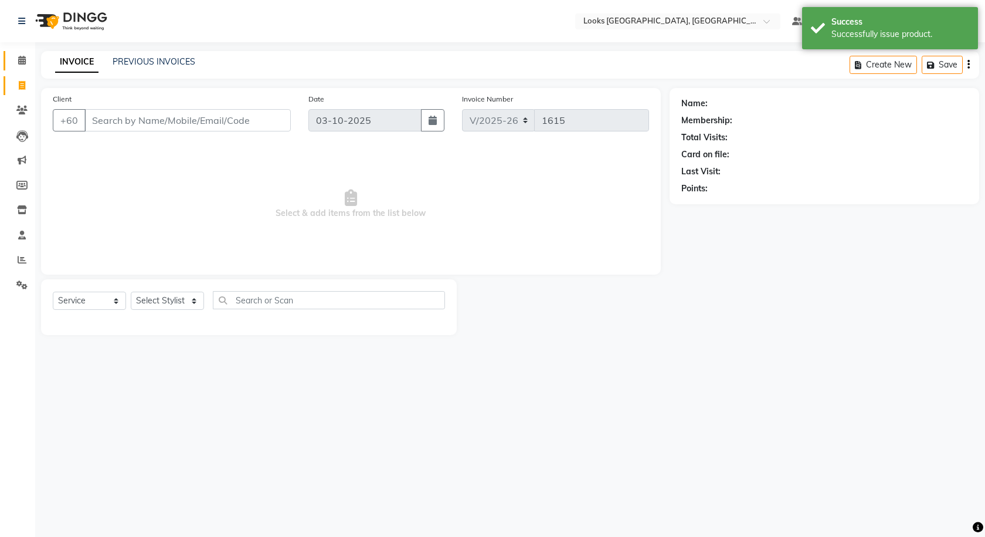
click at [16, 53] on link "Calendar" at bounding box center [18, 60] width 28 height 19
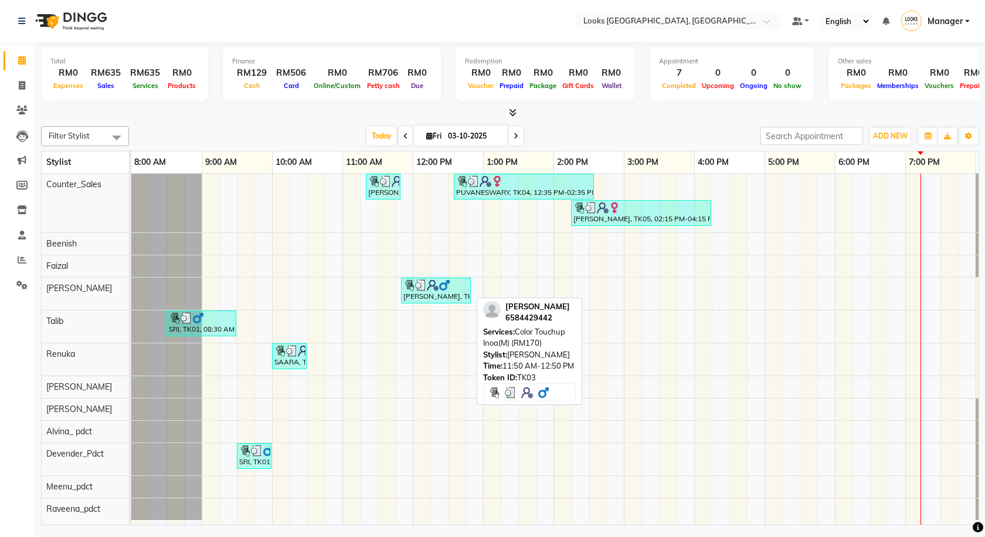
click at [466, 292] on div "[PERSON_NAME], TK03, 11:50 AM-12:50 PM, Color Touchup Inoa(M) (RM170)" at bounding box center [435, 290] width 67 height 22
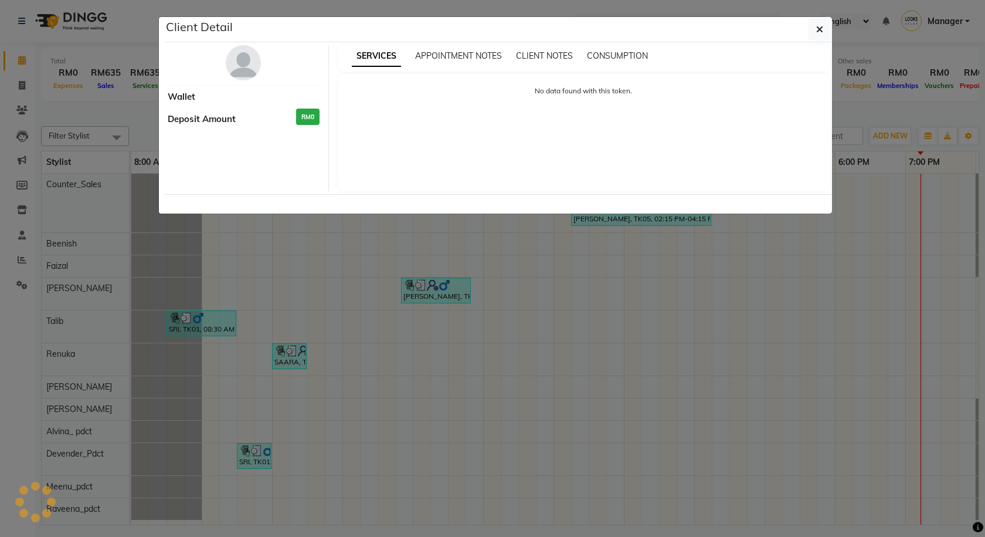
select select "3"
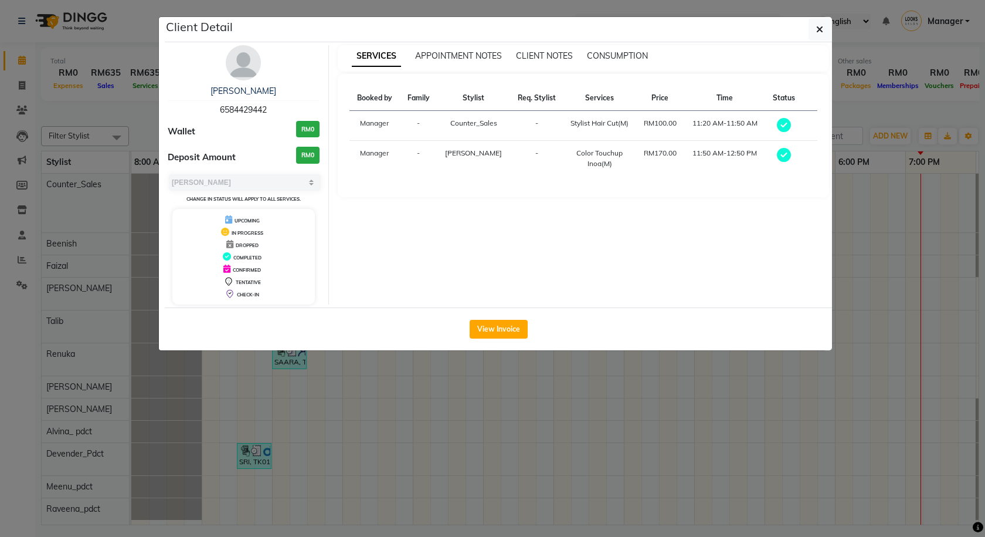
click at [622, 49] on div "SERVICES APPOINTMENT NOTES CLIENT NOTES CONSUMPTION" at bounding box center [584, 58] width 492 height 26
click at [625, 63] on div "SERVICES APPOINTMENT NOTES CLIENT NOTES CONSUMPTION" at bounding box center [584, 58] width 492 height 26
click at [625, 53] on span "CONSUMPTION" at bounding box center [617, 55] width 61 height 11
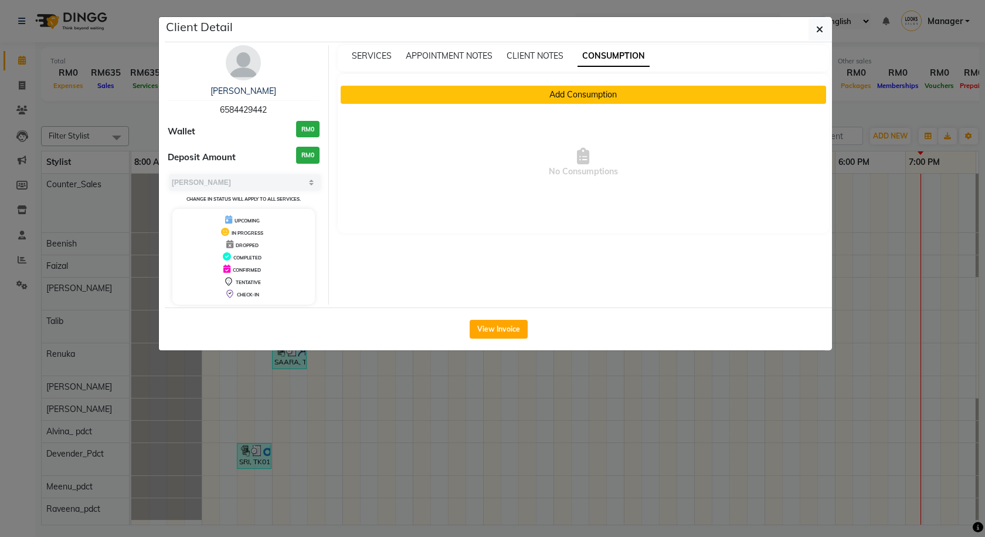
click at [603, 91] on button "Add Consumption" at bounding box center [584, 95] width 486 height 18
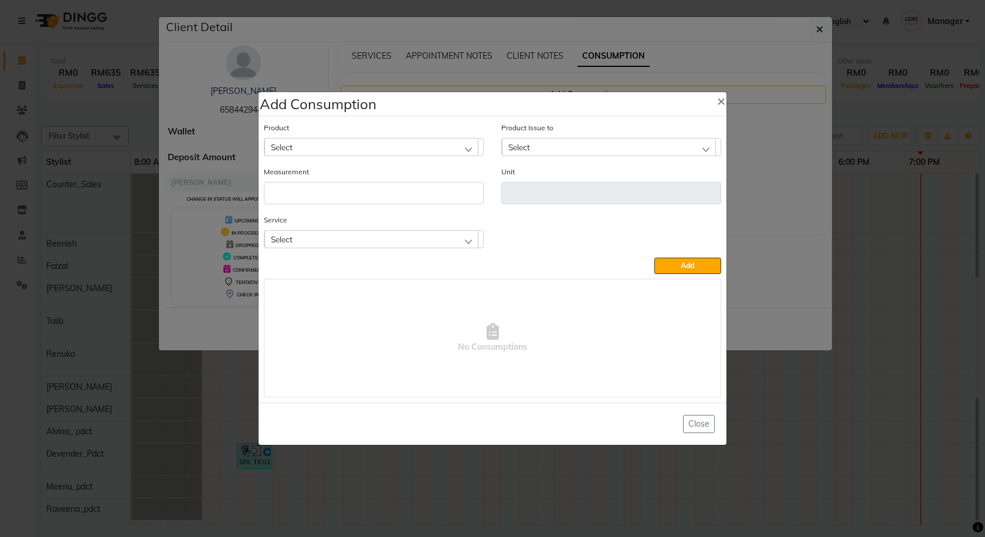
click at [371, 240] on div "Select" at bounding box center [371, 239] width 214 height 18
click at [349, 306] on li "Color Touchup Inoa(M)" at bounding box center [373, 313] width 219 height 24
click at [365, 152] on div "Select" at bounding box center [371, 147] width 214 height 18
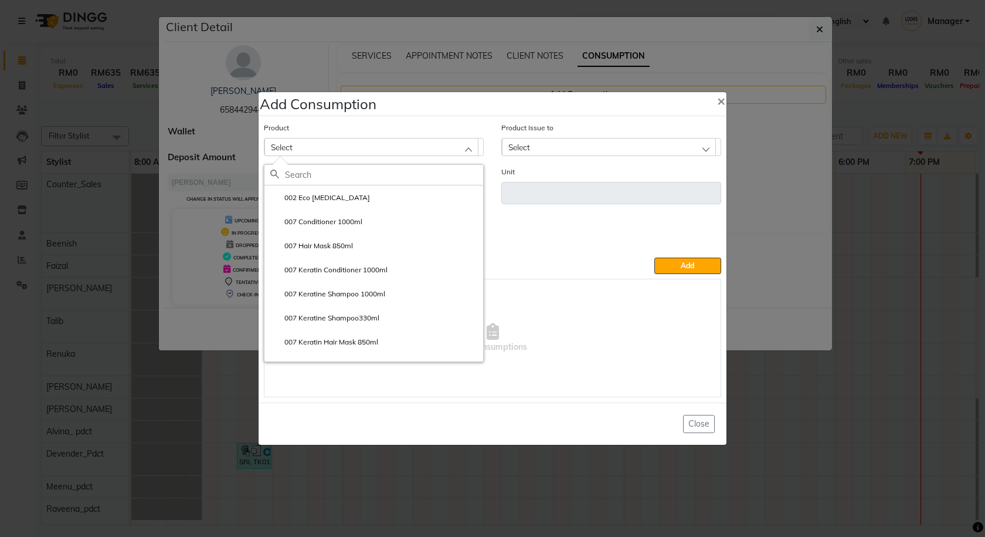
paste input "3.0 Inoa"
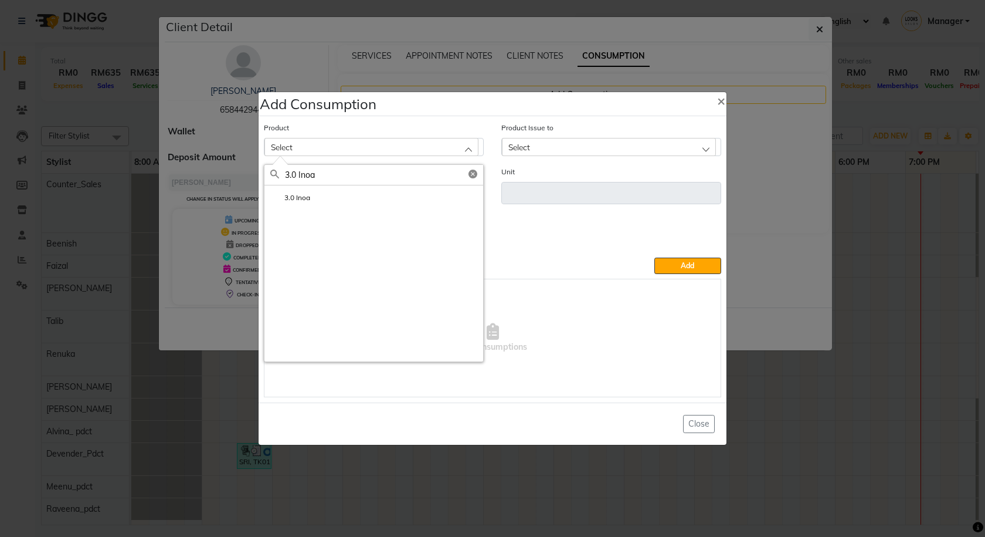
type input "3.0 Inoa"
click at [349, 196] on li "3.0 Inoa" at bounding box center [373, 197] width 219 height 24
type input "ML"
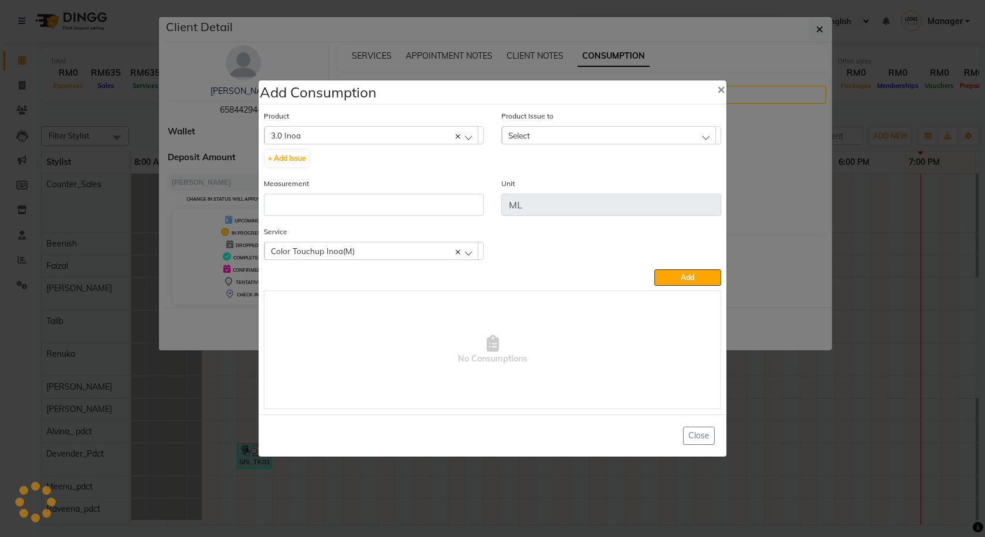
click at [575, 130] on div "Select" at bounding box center [609, 135] width 214 height 18
click at [599, 184] on label "2025-10-03, Issued to: Raj, Balance: 60" at bounding box center [594, 186] width 172 height 11
click at [426, 209] on input "number" at bounding box center [374, 205] width 220 height 22
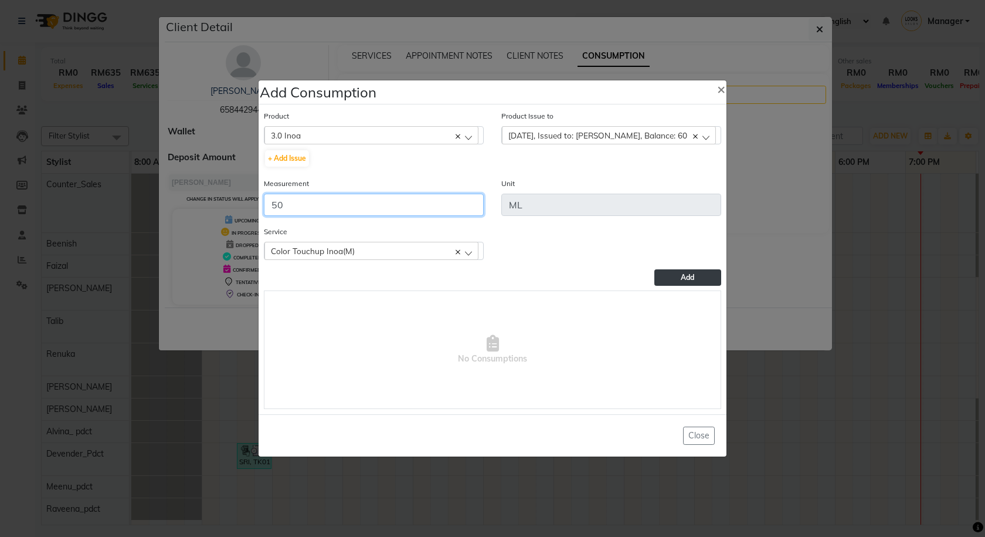
type input "50"
click at [705, 279] on button "Add" at bounding box center [687, 277] width 67 height 16
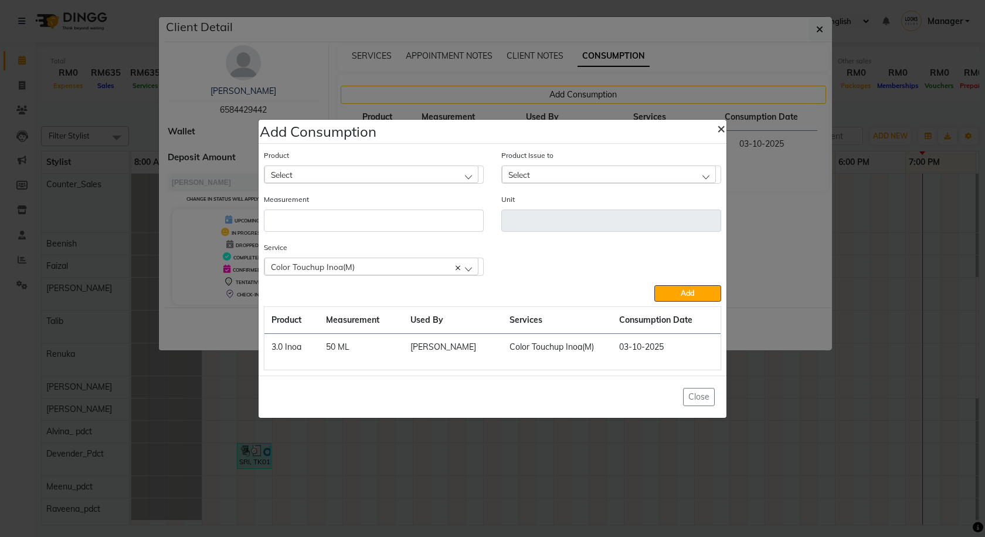
click at [723, 134] on span "×" at bounding box center [721, 128] width 8 height 18
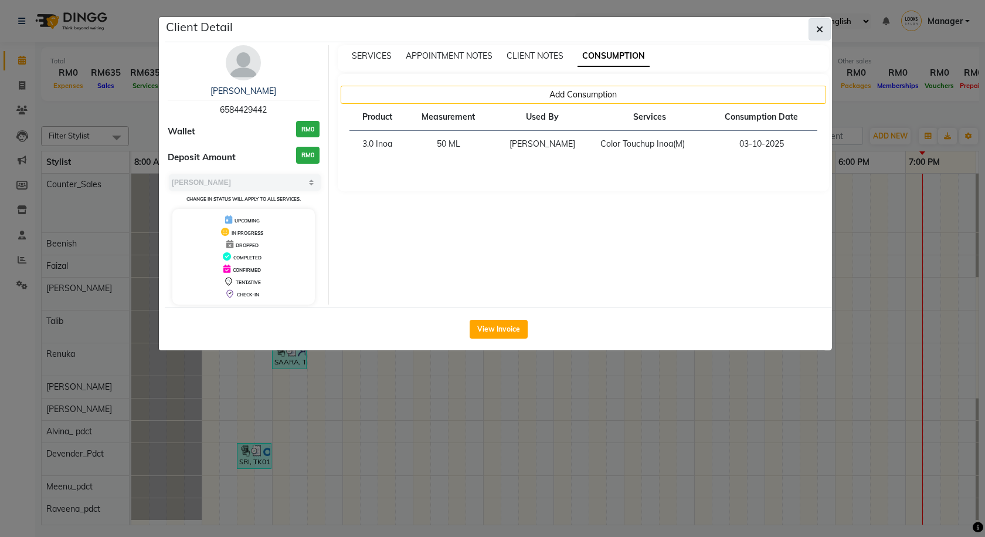
click at [815, 33] on button "button" at bounding box center [820, 29] width 22 height 22
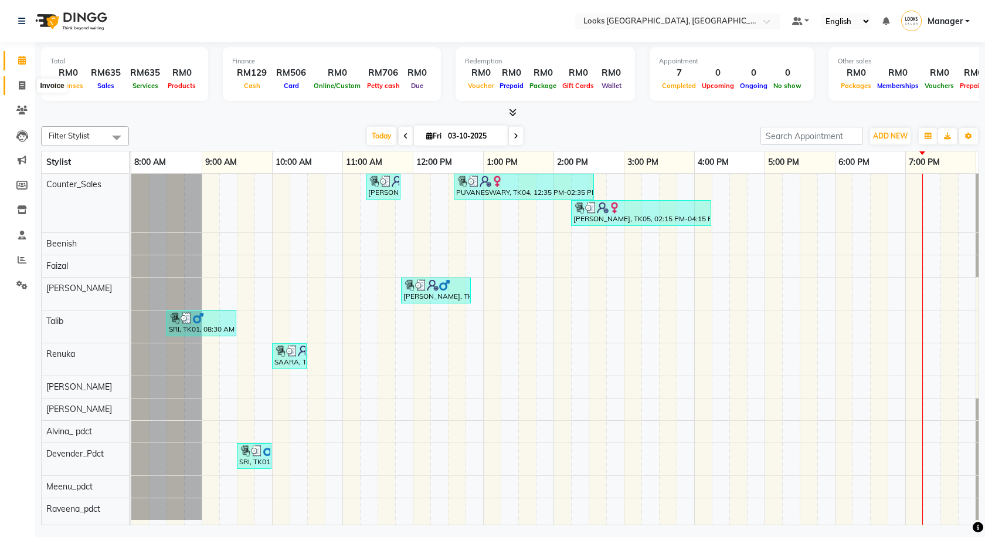
click at [24, 87] on icon at bounding box center [22, 85] width 6 height 9
select select "service"
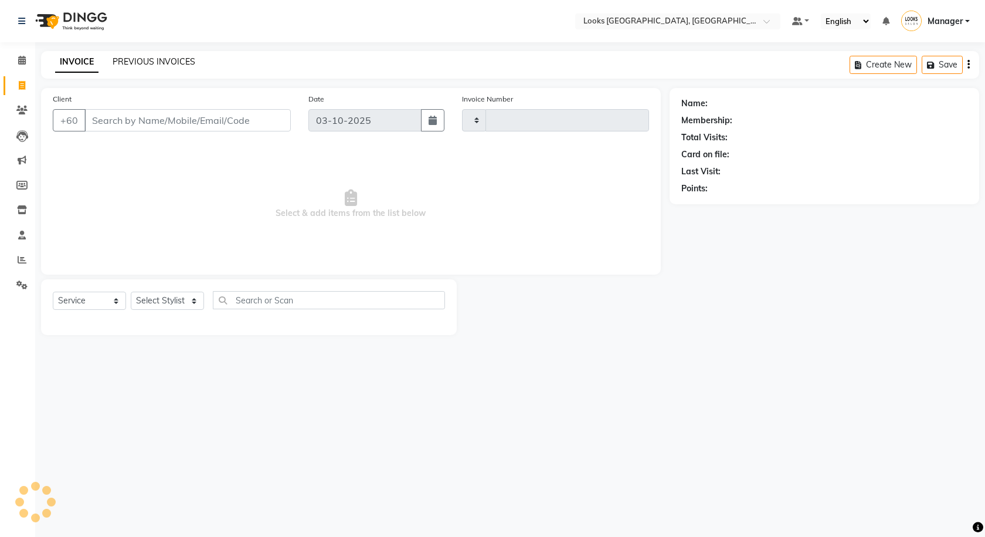
type input "1615"
select select "8109"
click at [181, 62] on link "PREVIOUS INVOICES" at bounding box center [154, 61] width 83 height 11
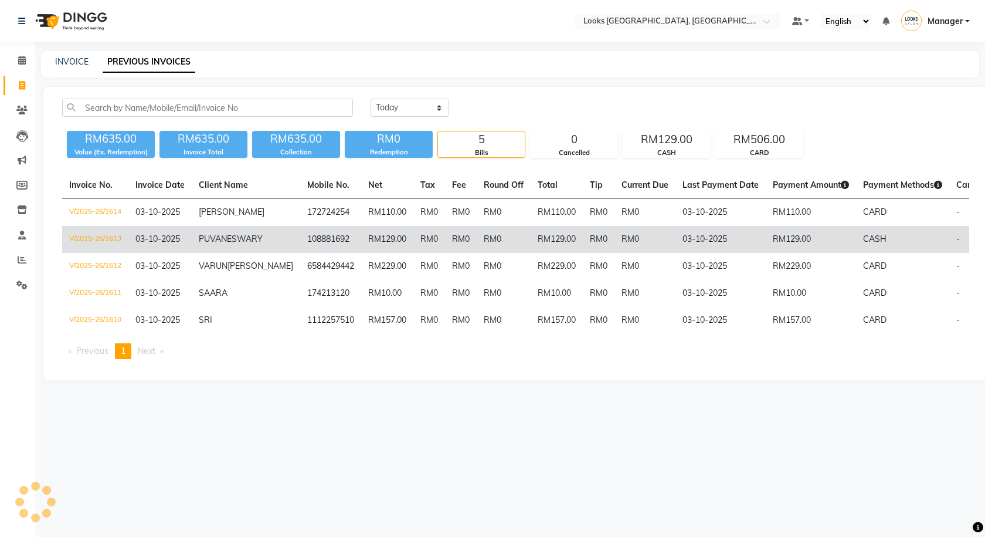
click at [385, 236] on td "RM129.00" at bounding box center [387, 239] width 52 height 27
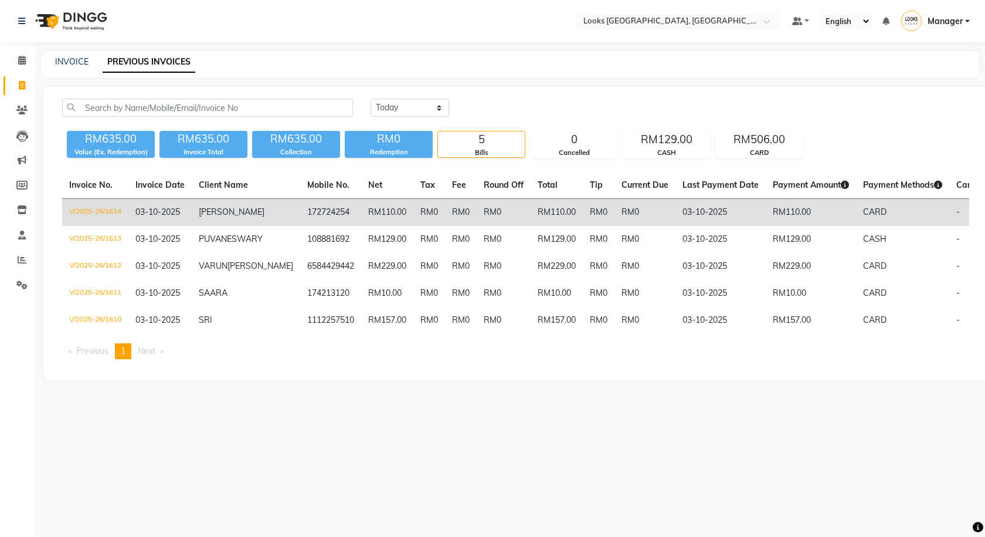
click at [313, 224] on td "172724254" at bounding box center [330, 213] width 61 height 28
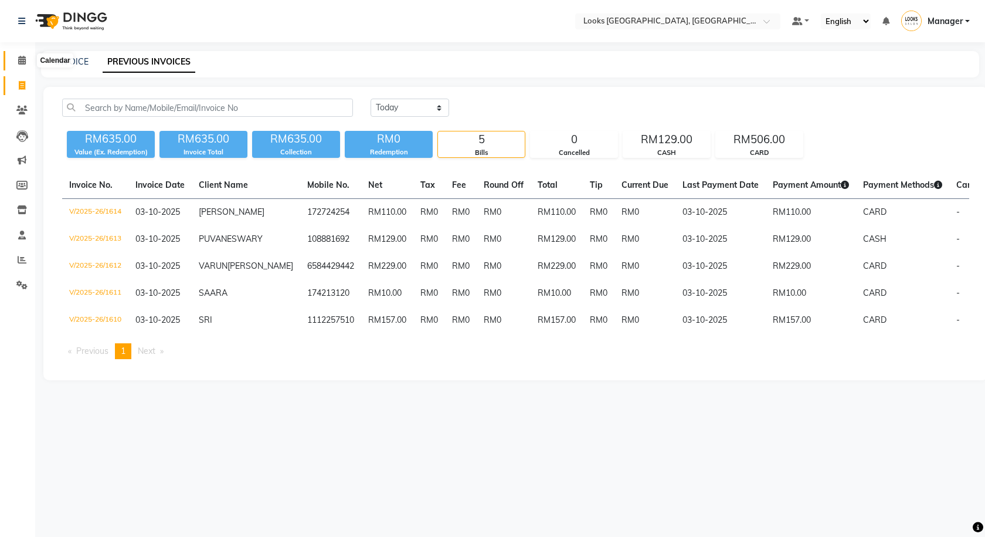
click at [22, 55] on span at bounding box center [22, 60] width 21 height 13
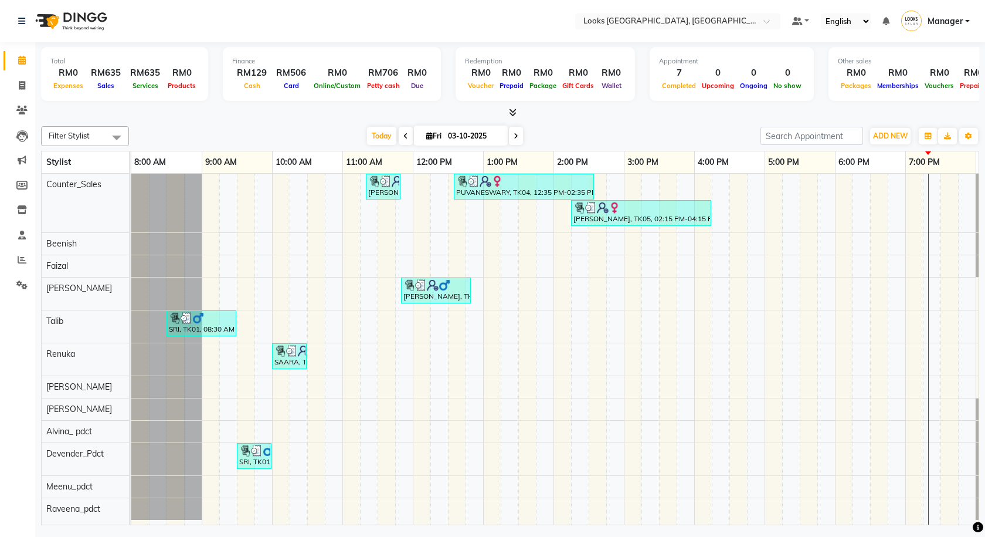
click at [469, 135] on input "03-10-2025" at bounding box center [473, 136] width 59 height 18
select select "10"
select select "2025"
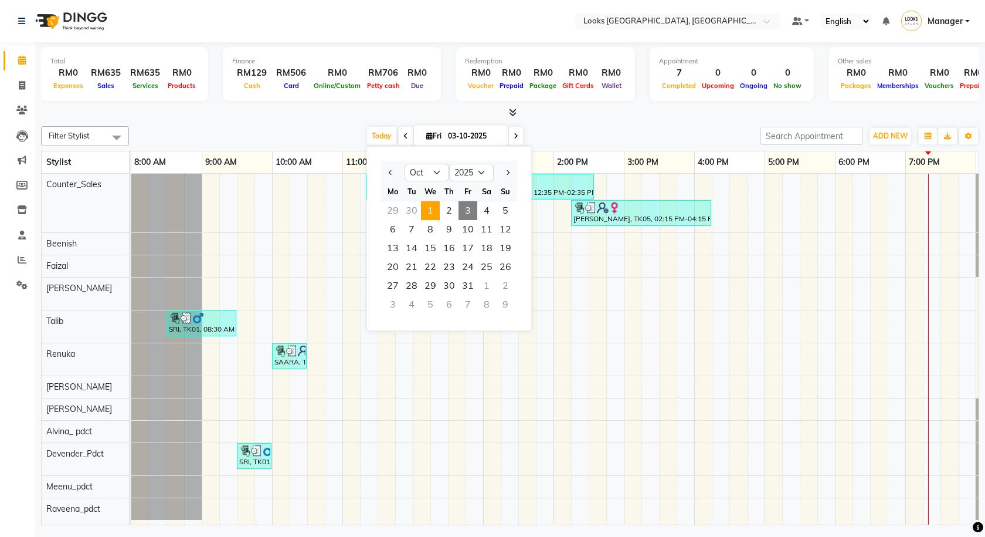
click at [434, 212] on span "1" at bounding box center [430, 210] width 19 height 19
type input "01-10-2025"
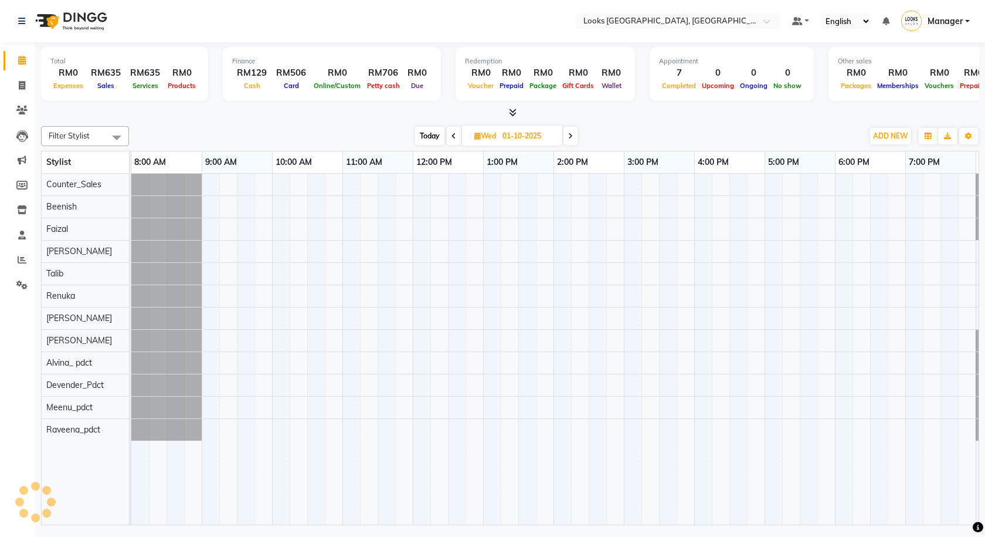
scroll to position [0, 67]
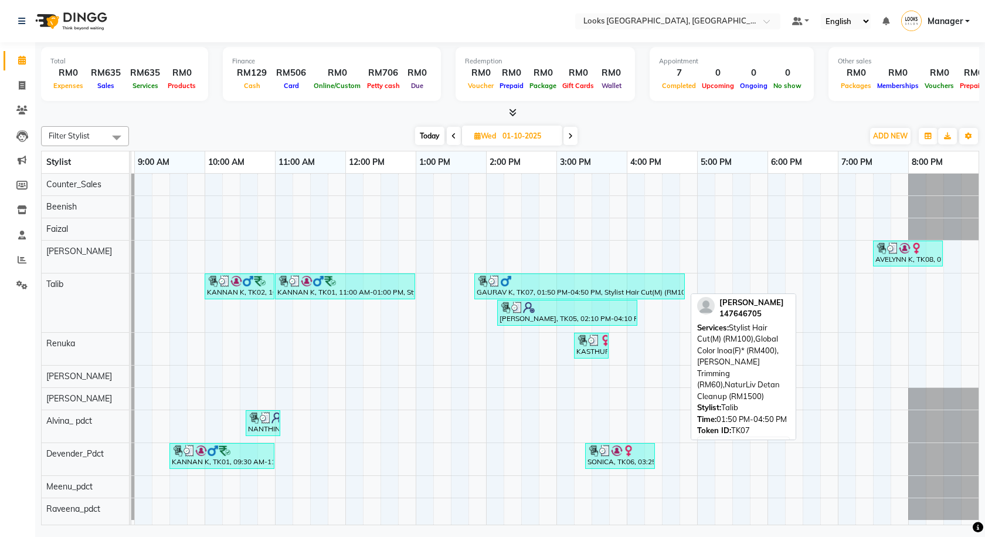
click at [607, 287] on div "GAURAV K, TK07, 01:50 PM-04:50 PM, Stylist Hair Cut(M) (RM100),Global Color Ino…" at bounding box center [580, 286] width 208 height 22
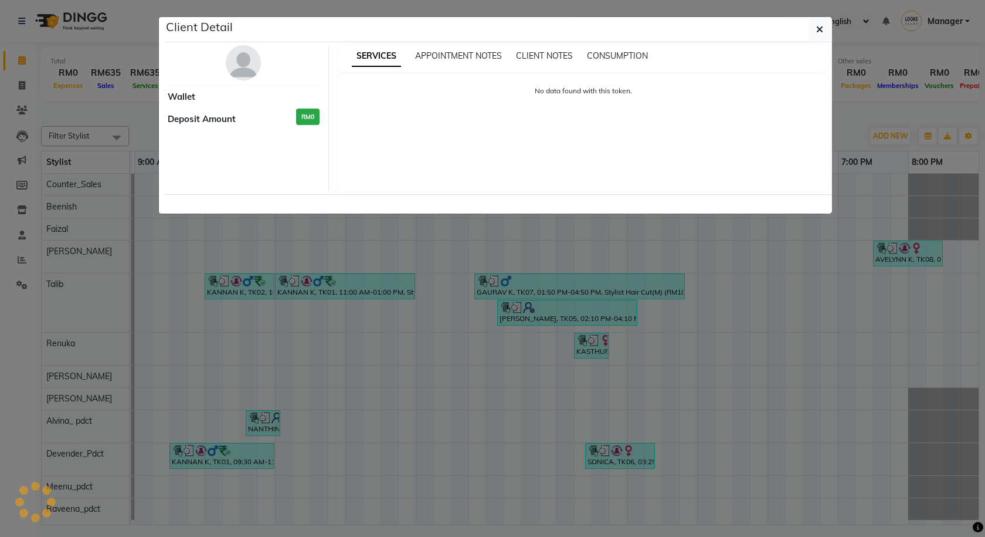
select select "3"
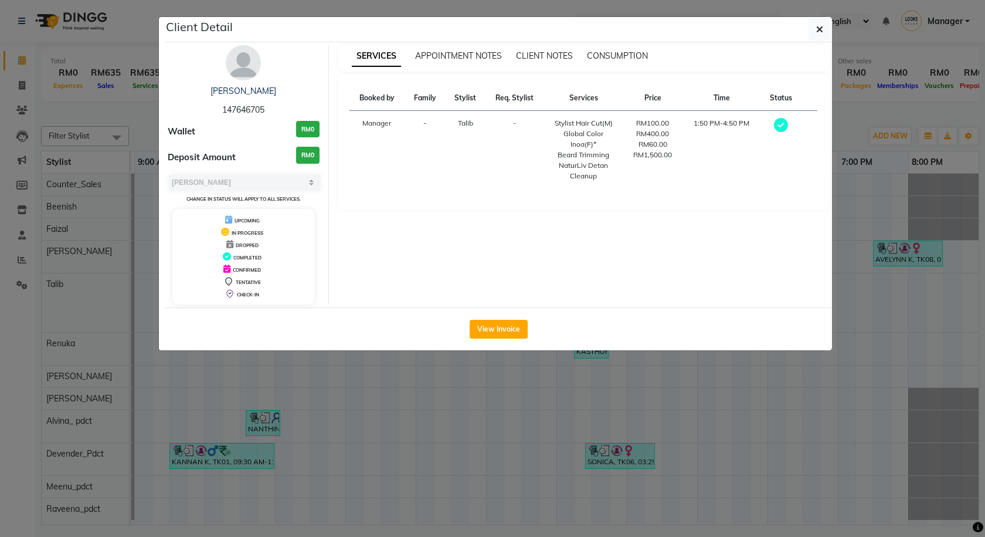
click at [628, 49] on div "SERVICES APPOINTMENT NOTES CLIENT NOTES CONSUMPTION" at bounding box center [584, 58] width 492 height 26
click at [631, 54] on span "CONSUMPTION" at bounding box center [617, 55] width 61 height 11
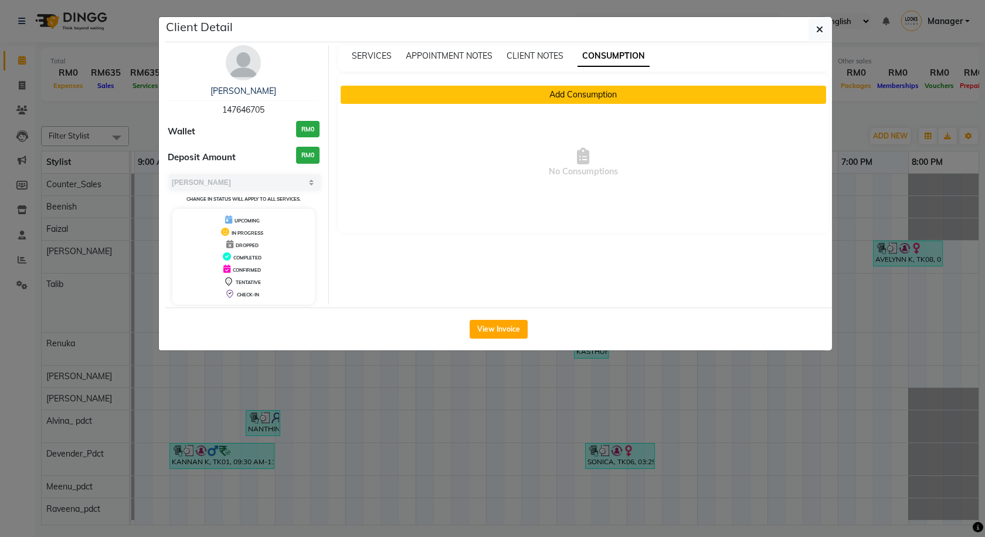
click at [576, 101] on button "Add Consumption" at bounding box center [584, 95] width 486 height 18
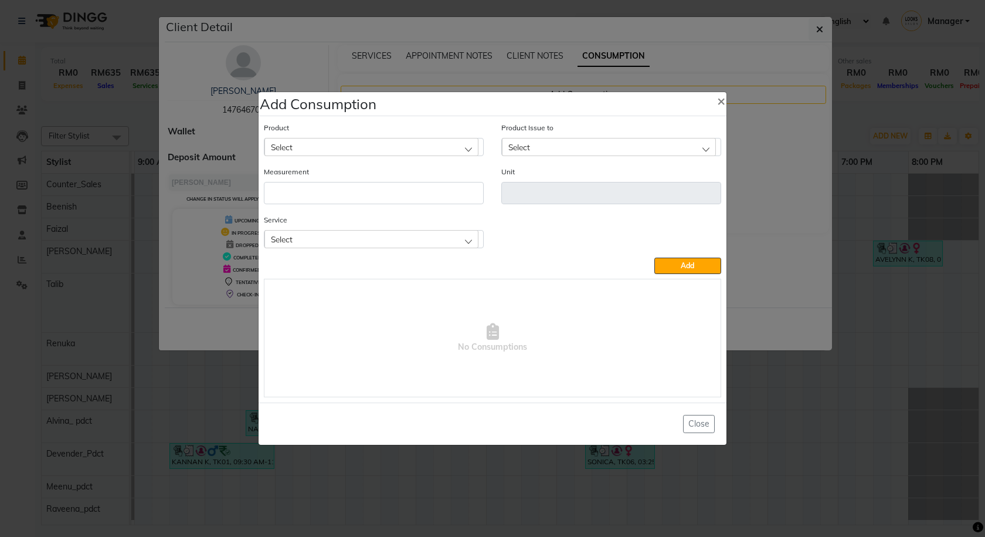
click at [373, 246] on div "Select" at bounding box center [371, 239] width 214 height 18
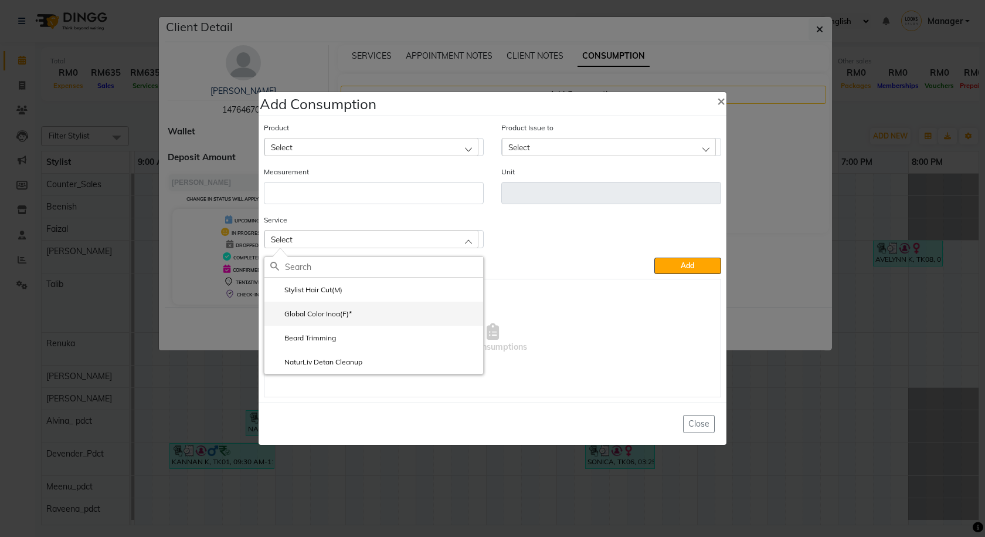
click at [385, 318] on li "Global Color Inoa(F)*" at bounding box center [373, 313] width 219 height 24
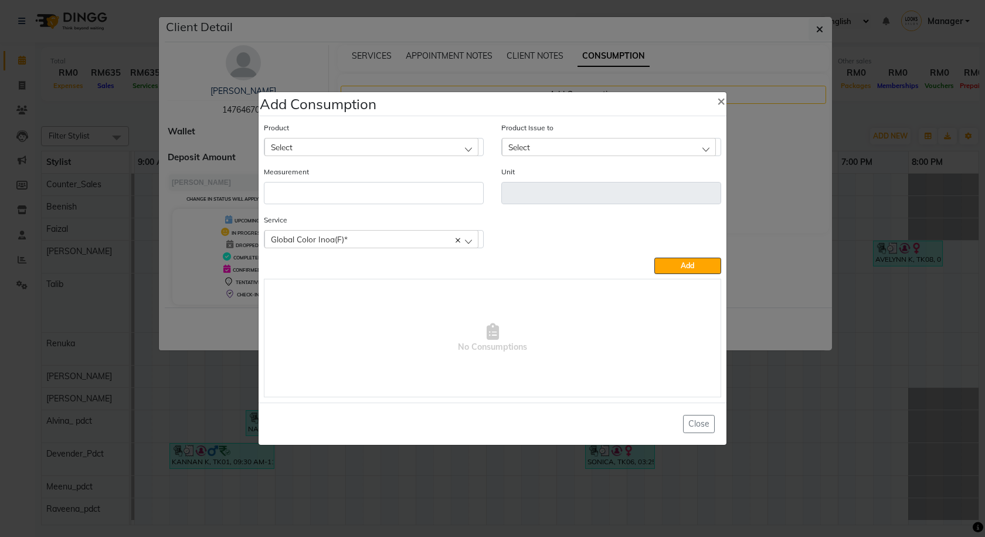
click at [317, 149] on div "Select" at bounding box center [371, 147] width 214 height 18
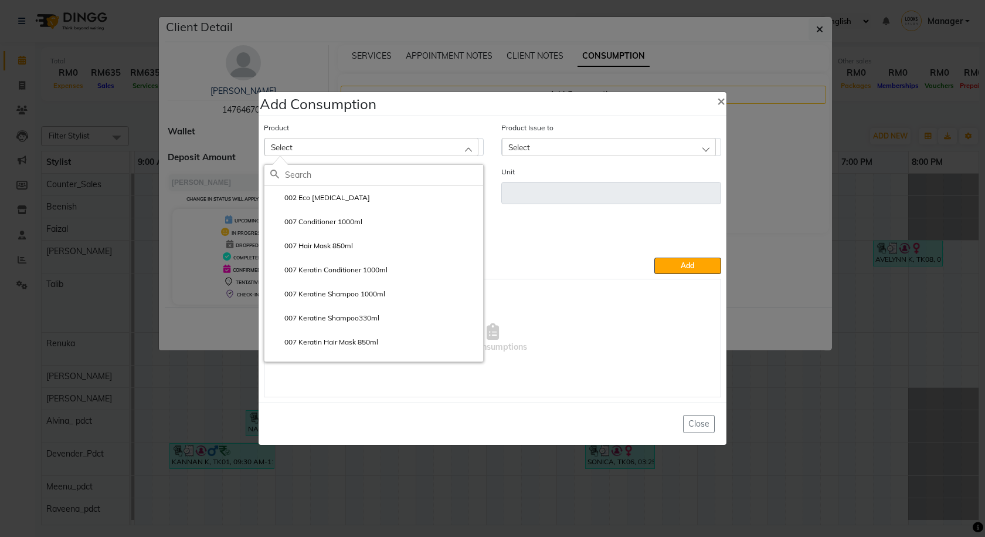
paste input "3.0 Inoa"
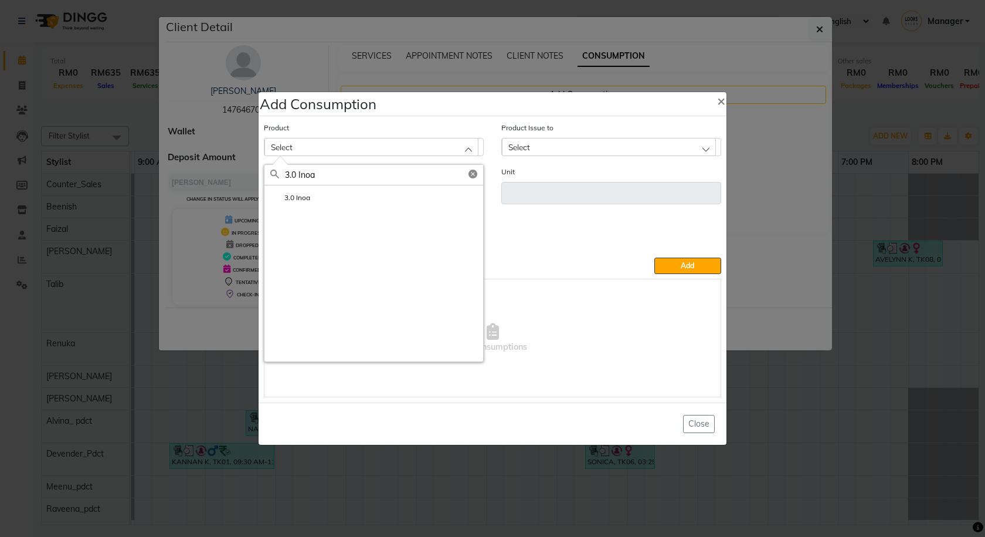
type input "3.0 Inoa"
click at [472, 174] on icon at bounding box center [473, 173] width 9 height 9
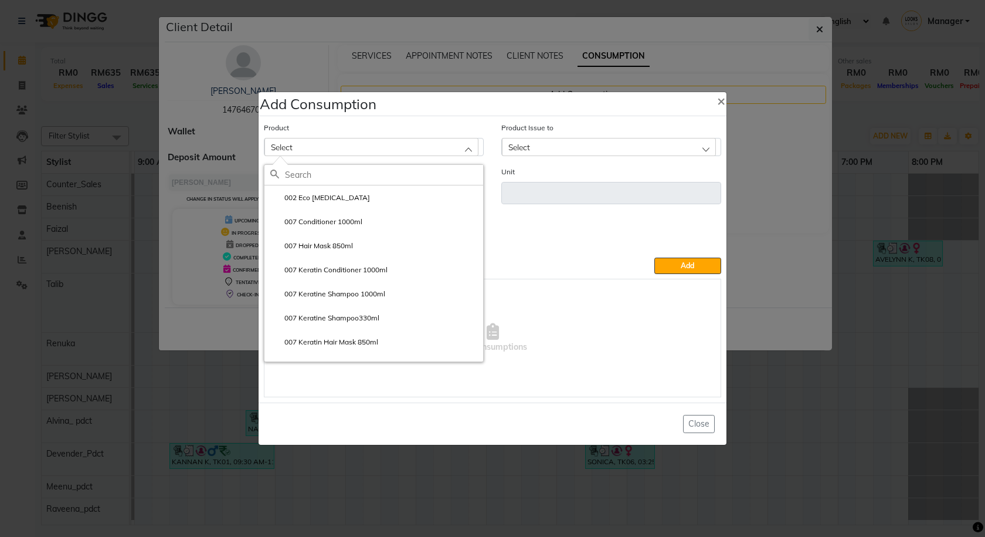
click at [346, 168] on input "text" at bounding box center [384, 175] width 198 height 20
paste input "INOA 6.8"
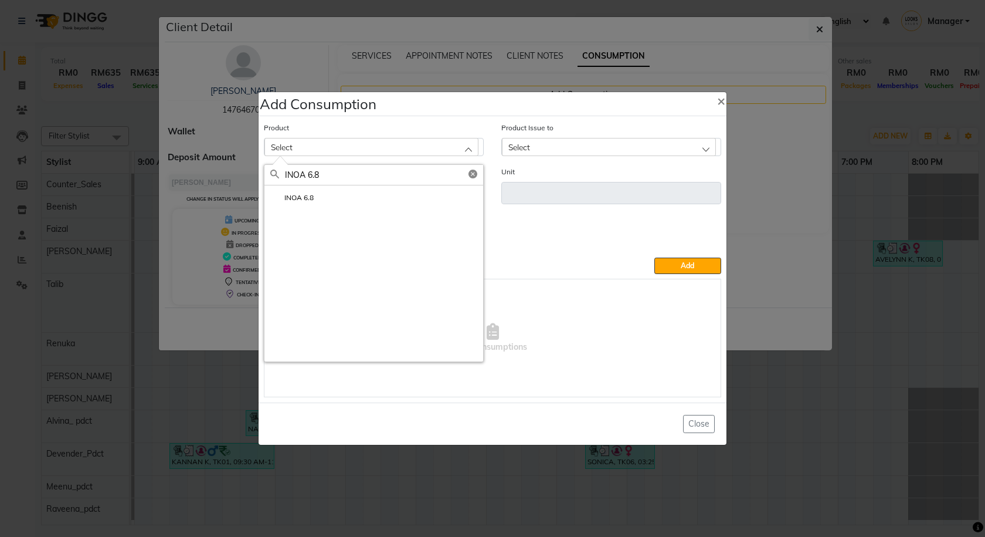
type input "INOA 6.8"
click at [354, 194] on li "INOA 6.8" at bounding box center [373, 197] width 219 height 24
type input "ml"
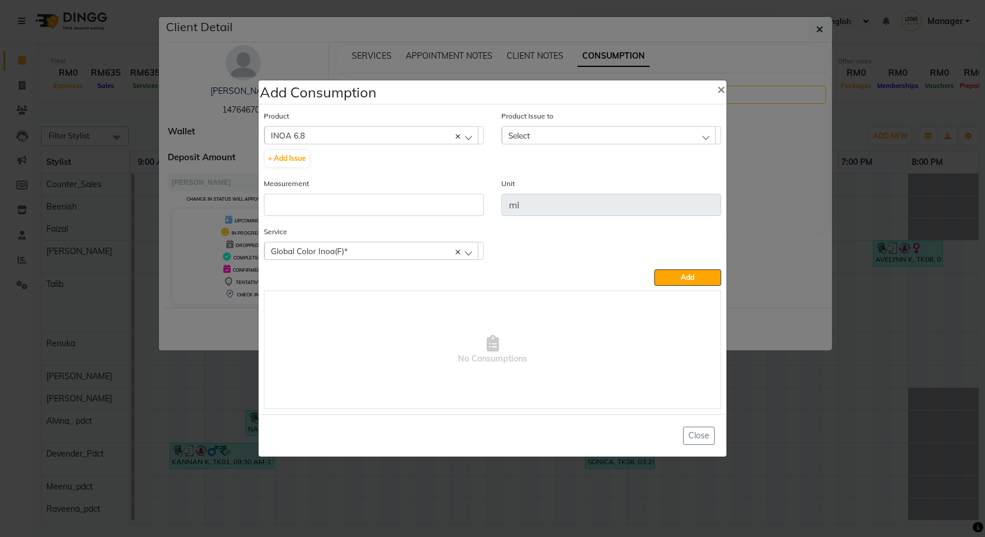
click at [602, 125] on div "Product Issue to Select 2025-10-01, Issued to: Talib, Balance: 50" at bounding box center [611, 127] width 220 height 35
click at [606, 132] on div "Select" at bounding box center [609, 135] width 214 height 18
click at [638, 182] on label "2025-10-01, Issued to: Talib, Balance: 50" at bounding box center [573, 186] width 130 height 11
click at [403, 203] on input "number" at bounding box center [374, 205] width 220 height 22
type input "40"
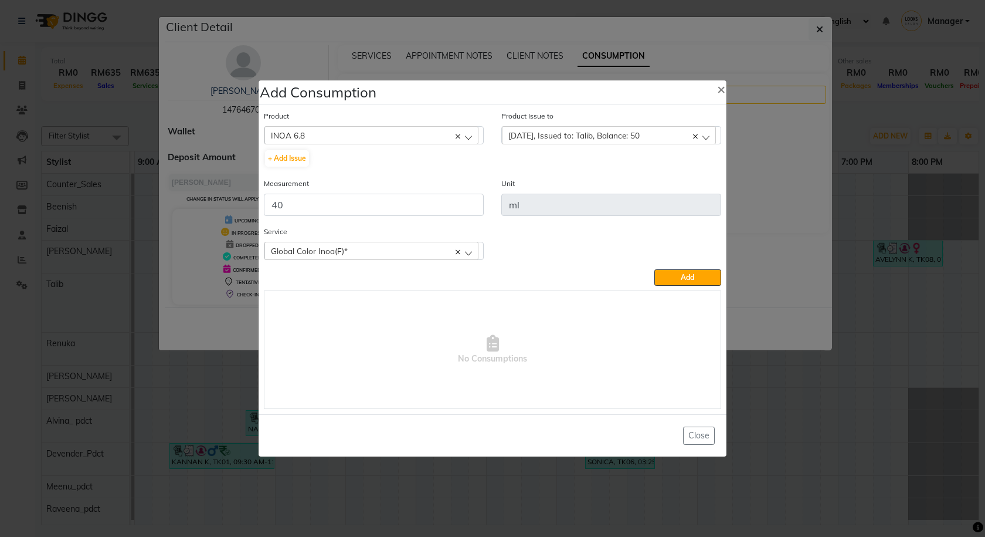
click at [637, 135] on span "2025-10-01, Issued to: Talib, Balance: 50" at bounding box center [573, 135] width 131 height 10
click at [633, 184] on label "2025-10-01, Issued to: Talib, Balance: 50" at bounding box center [573, 186] width 130 height 11
checkbox input "false"
click at [633, 184] on label "2025-10-01, Issued to: Talib, Balance: 50" at bounding box center [573, 186] width 130 height 11
click at [666, 279] on button "Add" at bounding box center [687, 277] width 67 height 16
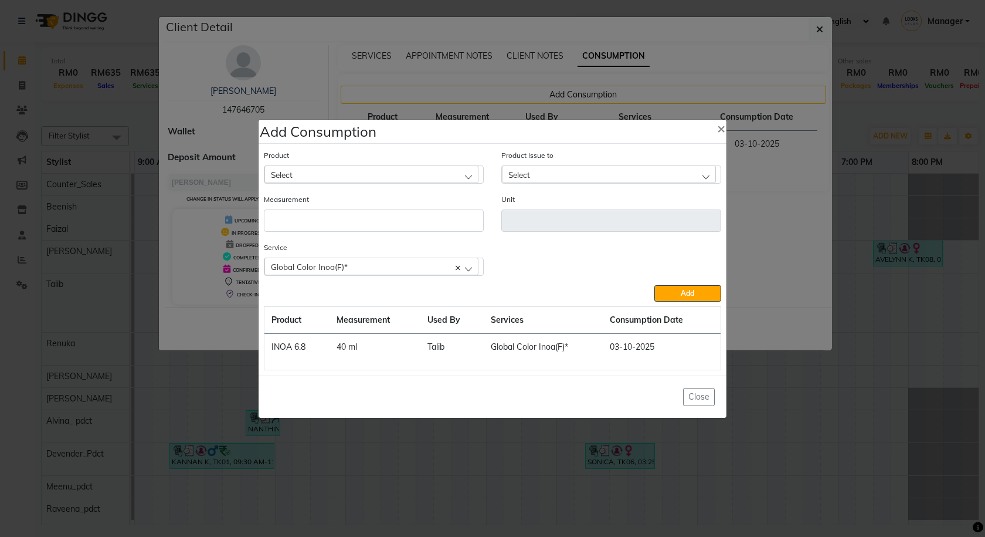
click at [382, 182] on div "Select" at bounding box center [371, 174] width 214 height 18
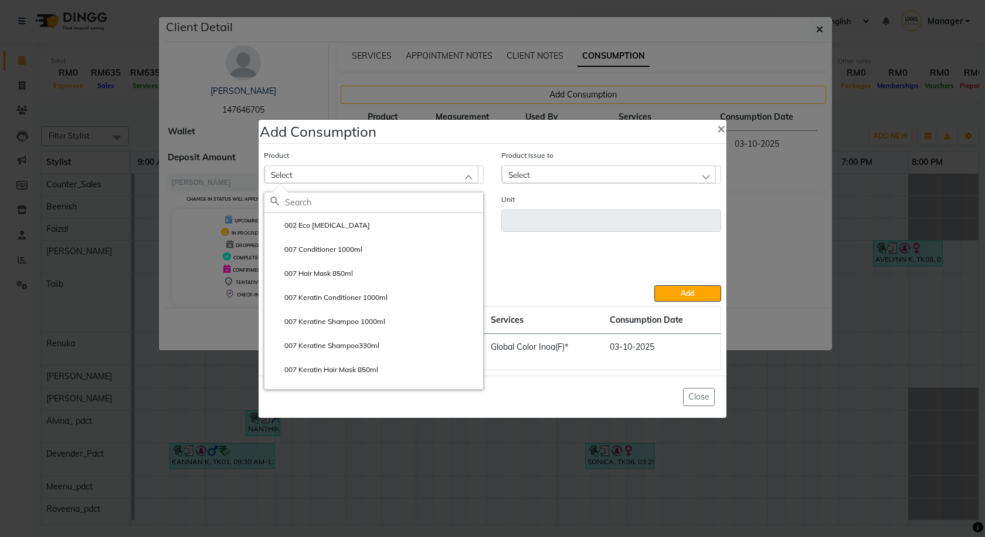
paste input "INOA 5.0"
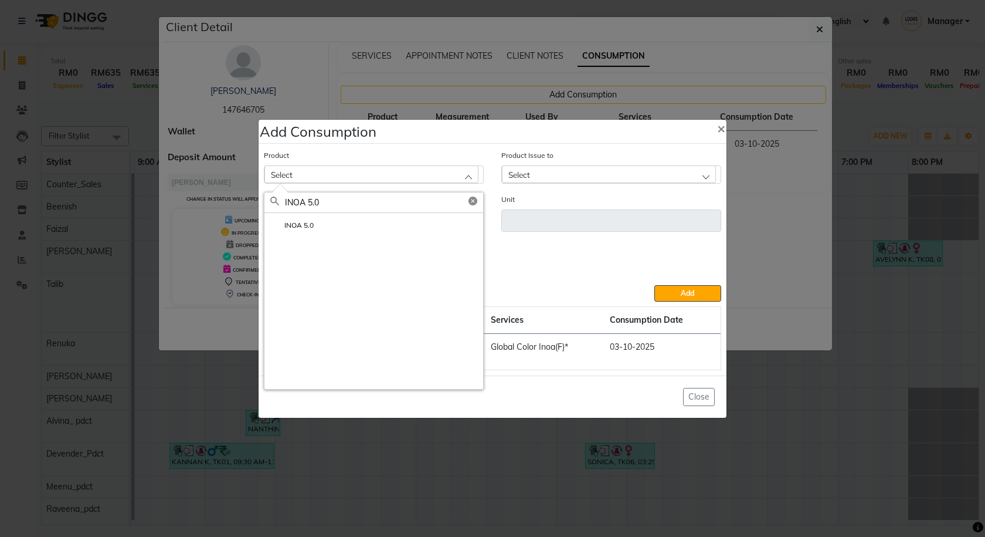
type input "INOA 5.0"
click at [361, 222] on li "INOA 5.0" at bounding box center [373, 225] width 219 height 24
type input "ML"
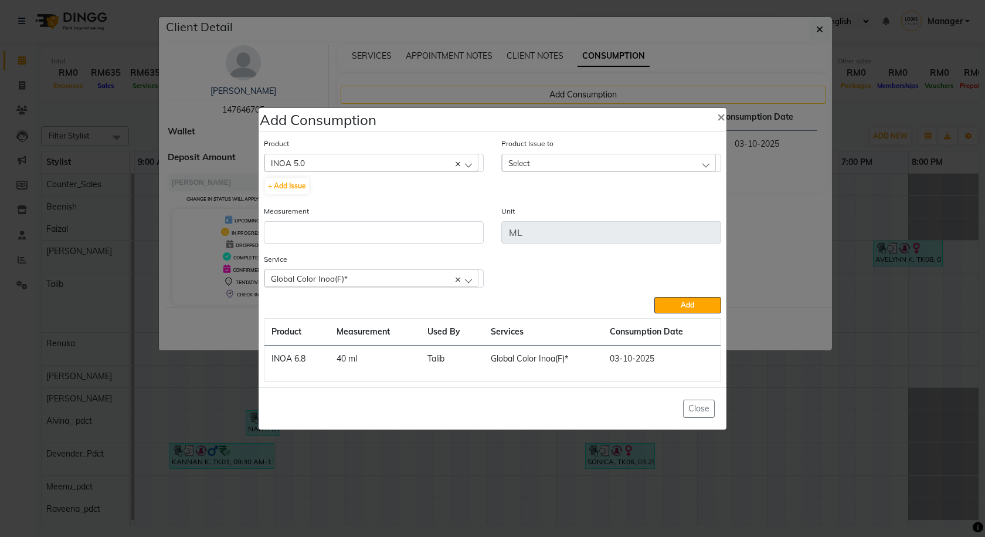
click at [581, 158] on div "Select" at bounding box center [609, 163] width 214 height 18
click at [610, 212] on label "2025-08-30, Issued to: Beenish, Balance: 40" at bounding box center [578, 213] width 141 height 11
click at [433, 241] on input "number" at bounding box center [374, 232] width 220 height 22
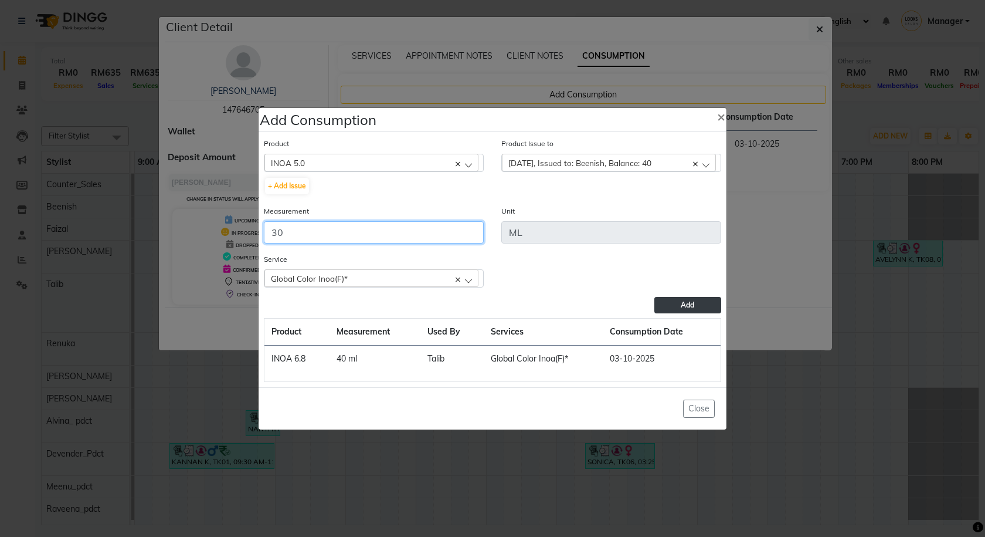
type input "30"
click at [702, 310] on button "Add" at bounding box center [687, 305] width 67 height 16
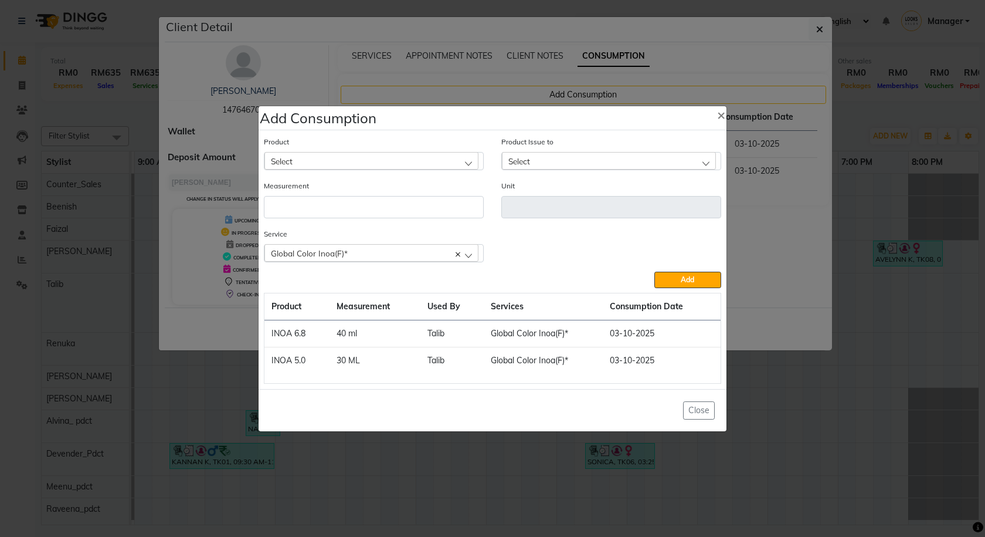
click at [819, 26] on ngb-modal-window "Add Consumption × Product Select 002 Eco Dandruff Product Issue to Select 2025-…" at bounding box center [492, 268] width 985 height 537
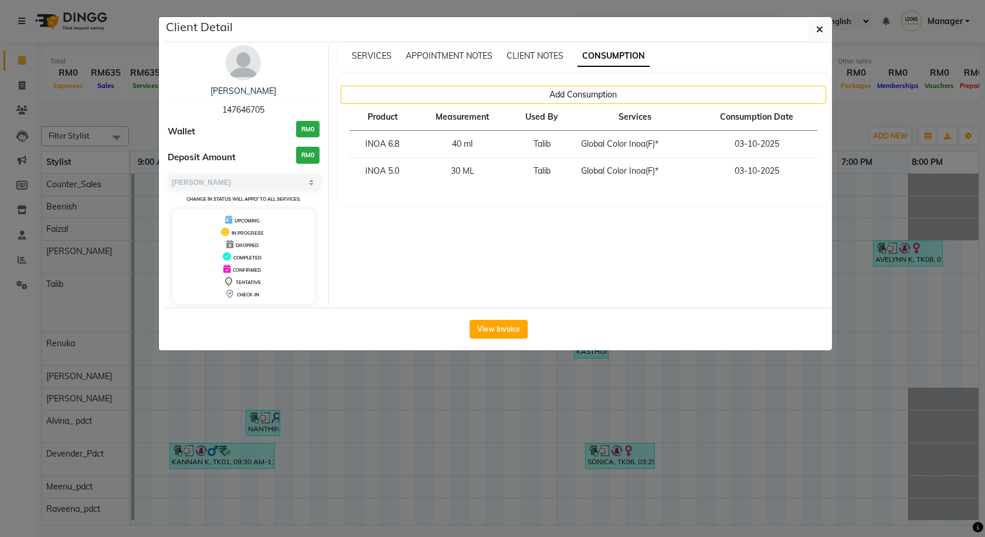
click at [819, 26] on icon "button" at bounding box center [819, 29] width 7 height 9
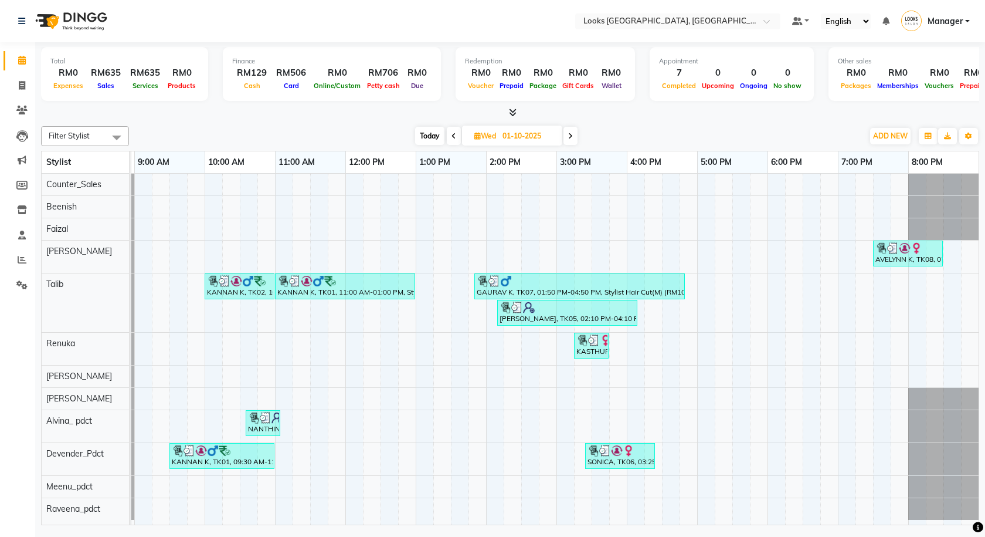
click at [452, 138] on icon at bounding box center [454, 136] width 5 height 7
type input "30-09-2025"
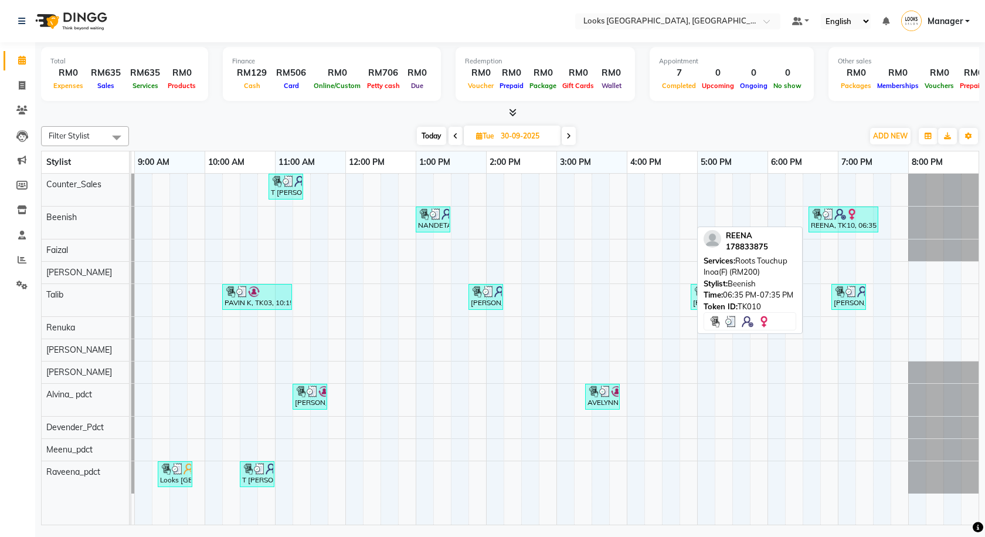
click at [825, 212] on img at bounding box center [829, 214] width 12 height 12
select select "3"
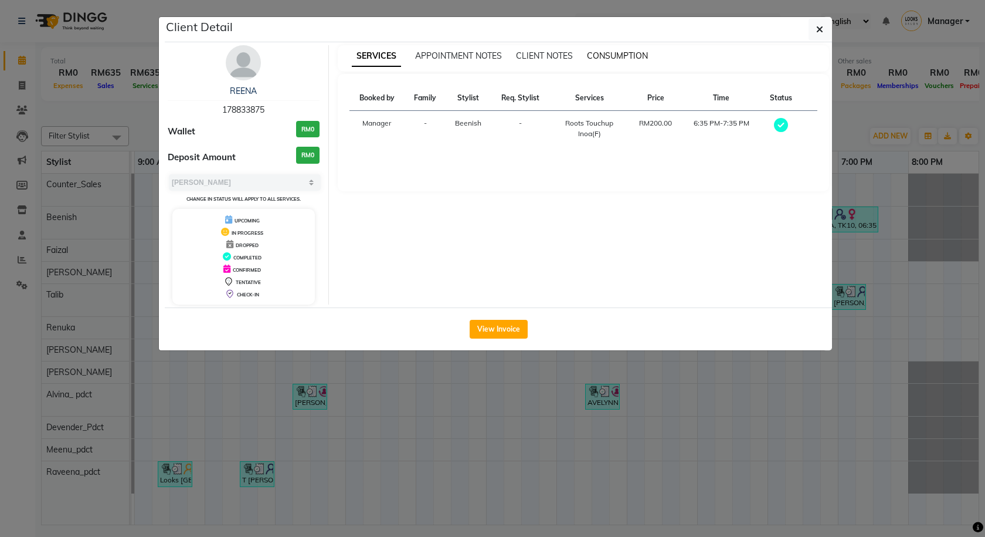
click at [637, 52] on span "CONSUMPTION" at bounding box center [617, 55] width 61 height 11
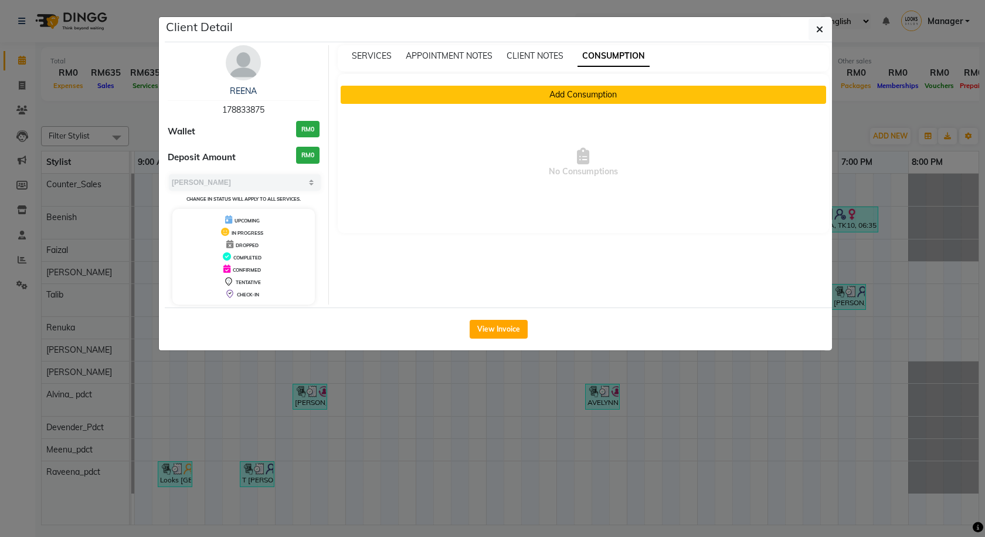
click at [397, 92] on button "Add Consumption" at bounding box center [584, 95] width 486 height 18
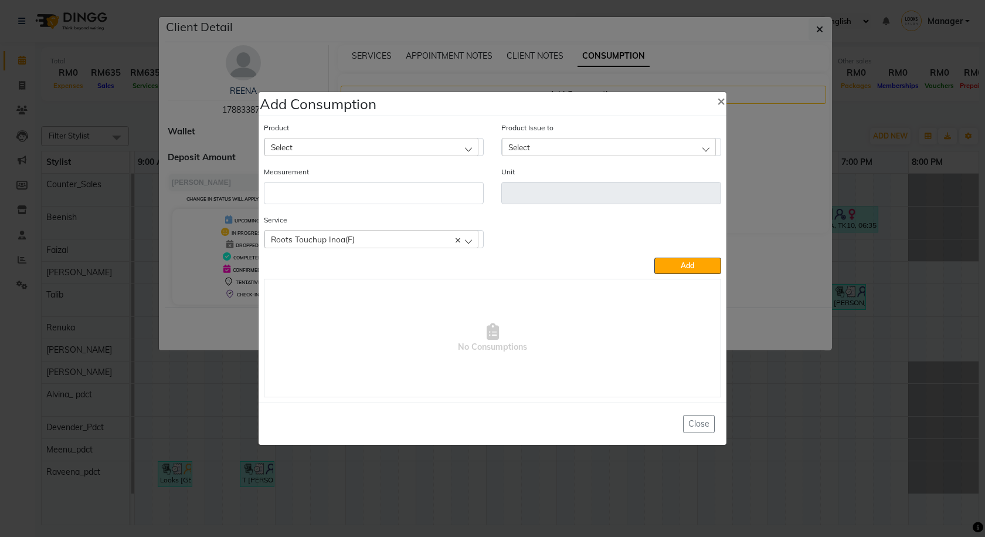
click at [359, 147] on div "Select" at bounding box center [371, 147] width 214 height 18
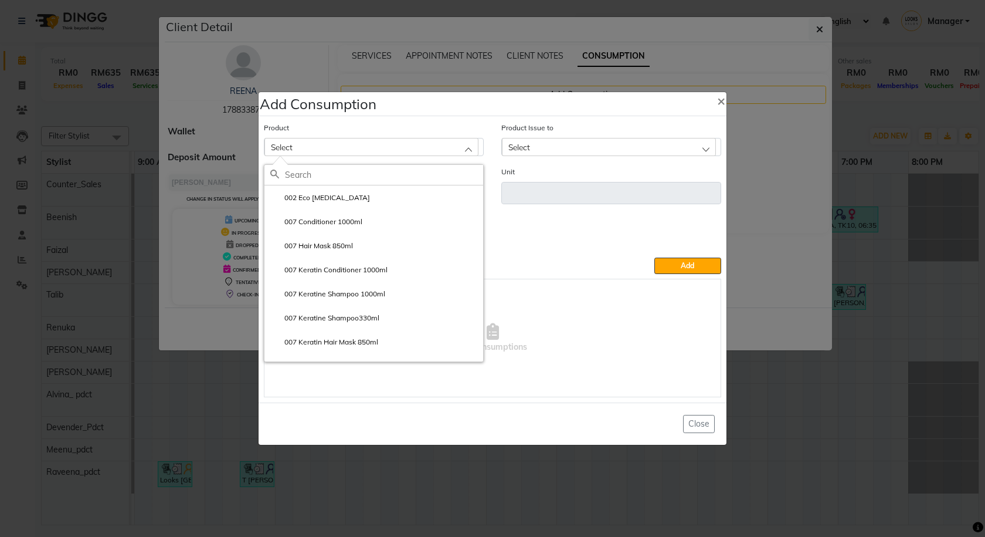
paste input "INOA 5.0"
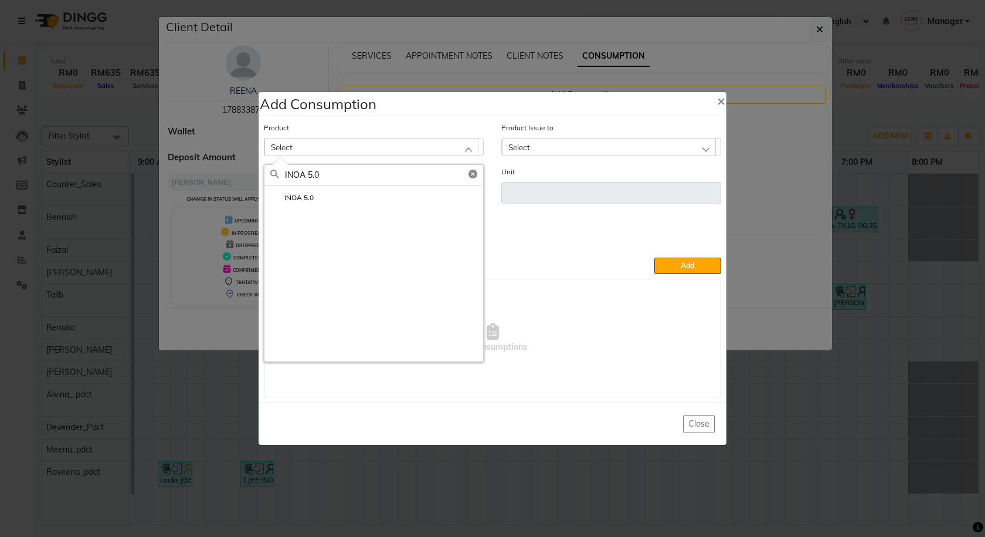
type input "INOA 5.0"
click at [473, 174] on icon at bounding box center [473, 173] width 9 height 9
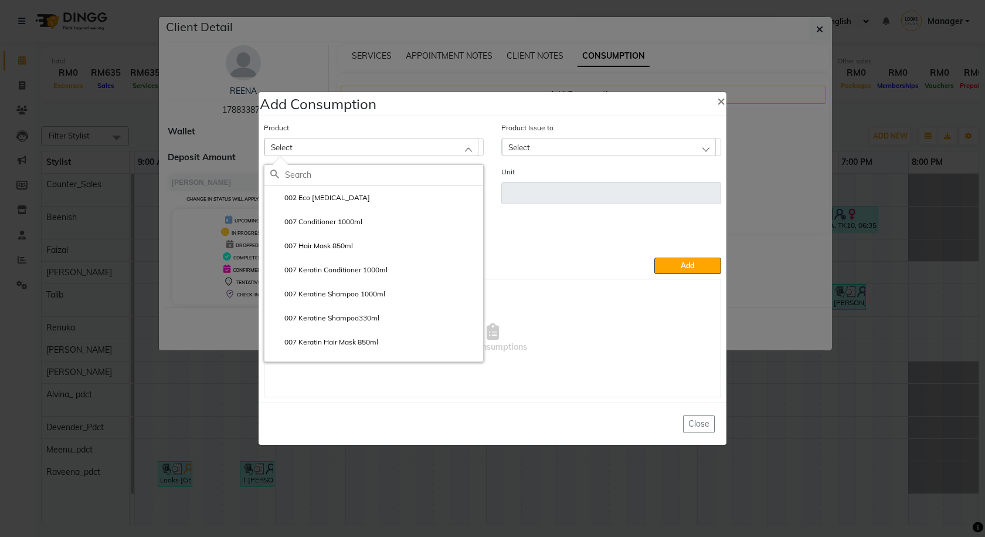
click at [441, 180] on input "text" at bounding box center [384, 175] width 198 height 20
paste input "Dia 4"
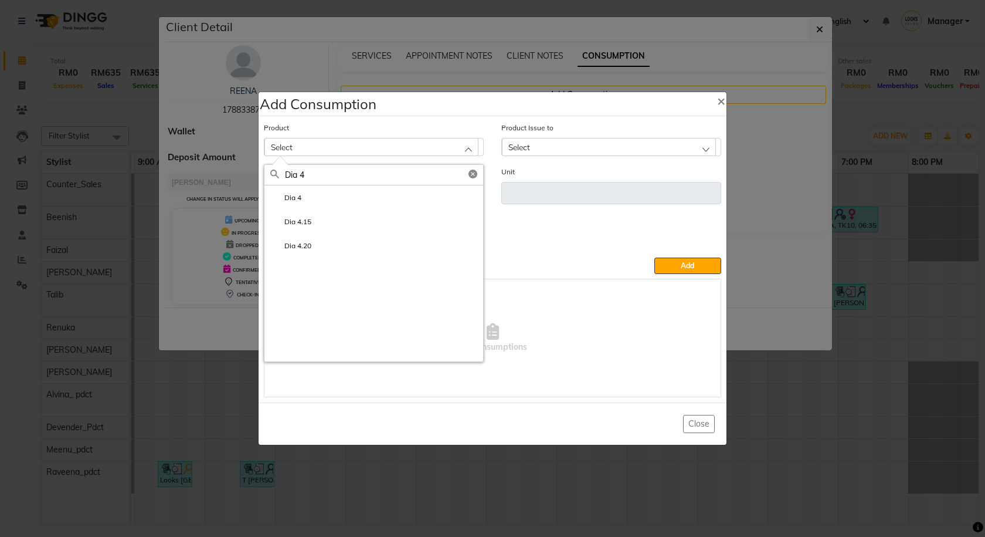
type input "Dia 4"
click at [382, 199] on li "Dia 4" at bounding box center [373, 197] width 219 height 24
type input "ML"
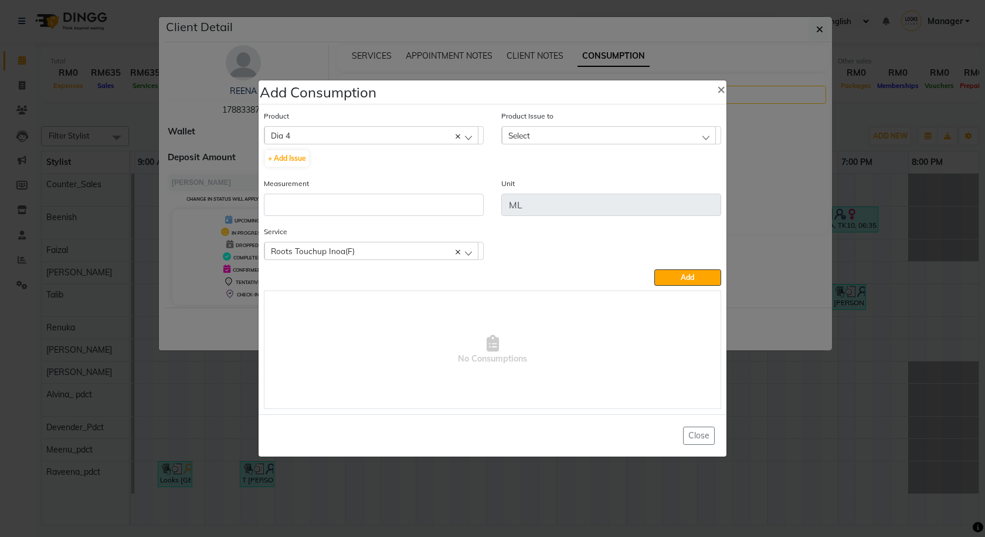
click at [556, 143] on div "Select" at bounding box center [609, 135] width 214 height 18
click at [577, 180] on li "2025-06-01, Issued to: , Balance: 25" at bounding box center [611, 186] width 219 height 24
click at [450, 209] on input "number" at bounding box center [374, 205] width 220 height 22
type input "25"
click at [680, 280] on button "Add" at bounding box center [687, 277] width 67 height 16
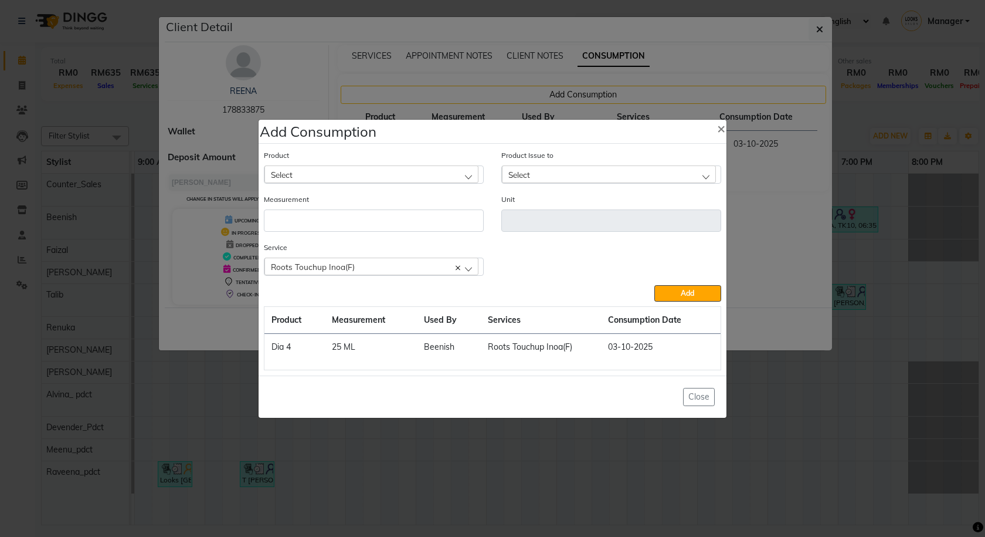
click at [374, 177] on div "Select" at bounding box center [371, 174] width 214 height 18
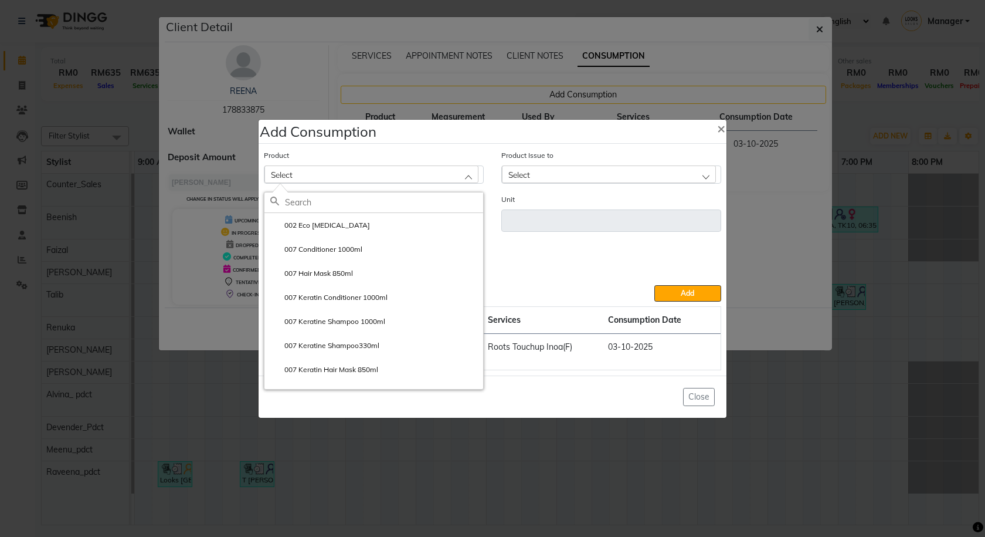
paste input "Dia 9.02"
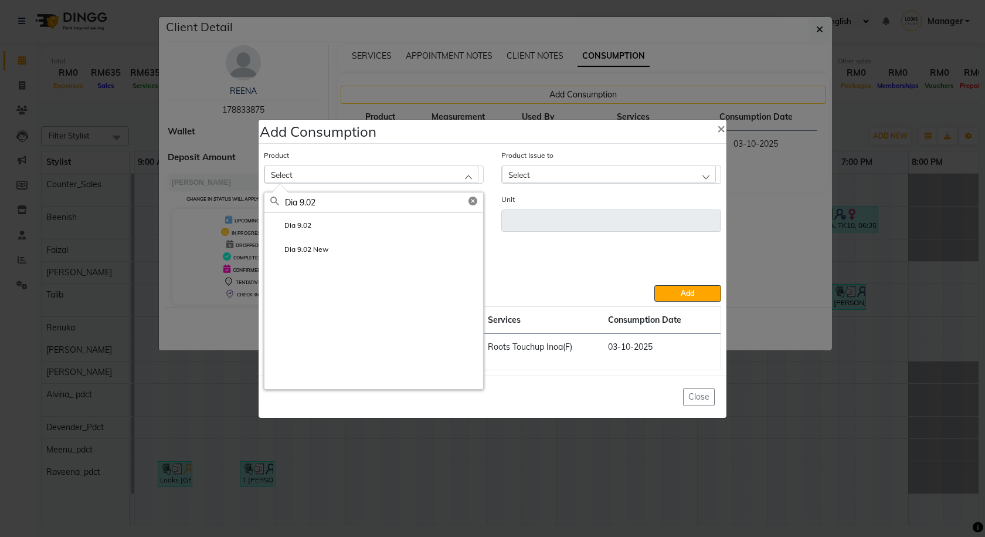
type input "Dia 9.02"
click at [366, 228] on li "Dia 9.02" at bounding box center [373, 225] width 219 height 24
type input "ML"
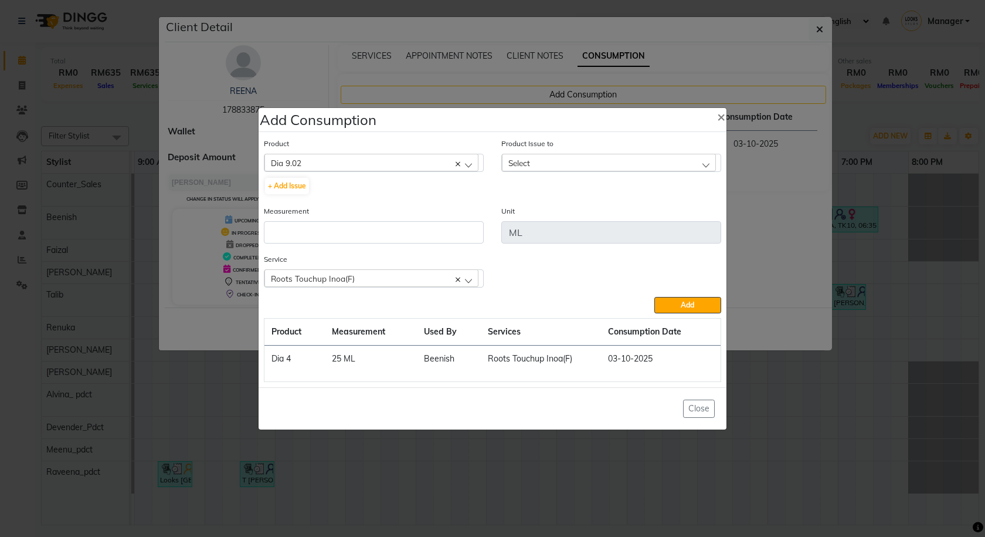
click at [552, 160] on div "Select" at bounding box center [609, 163] width 214 height 18
click at [605, 205] on li "2025-06-04, Issued to: , Balance: 35" at bounding box center [611, 213] width 219 height 24
click at [488, 232] on div "Measurement" at bounding box center [373, 229] width 237 height 48
click at [466, 235] on input "number" at bounding box center [374, 232] width 220 height 22
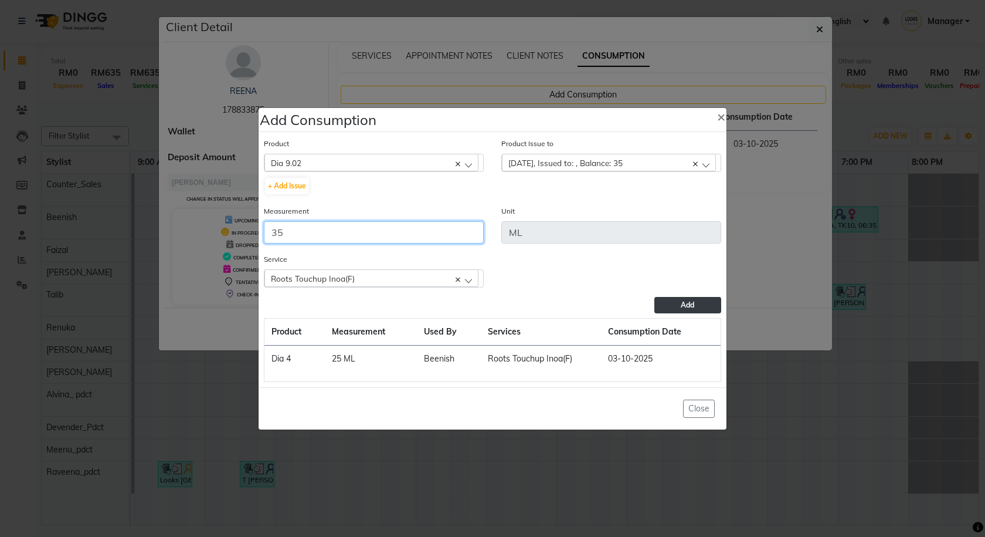
type input "35"
click at [690, 306] on span "Add" at bounding box center [687, 304] width 13 height 9
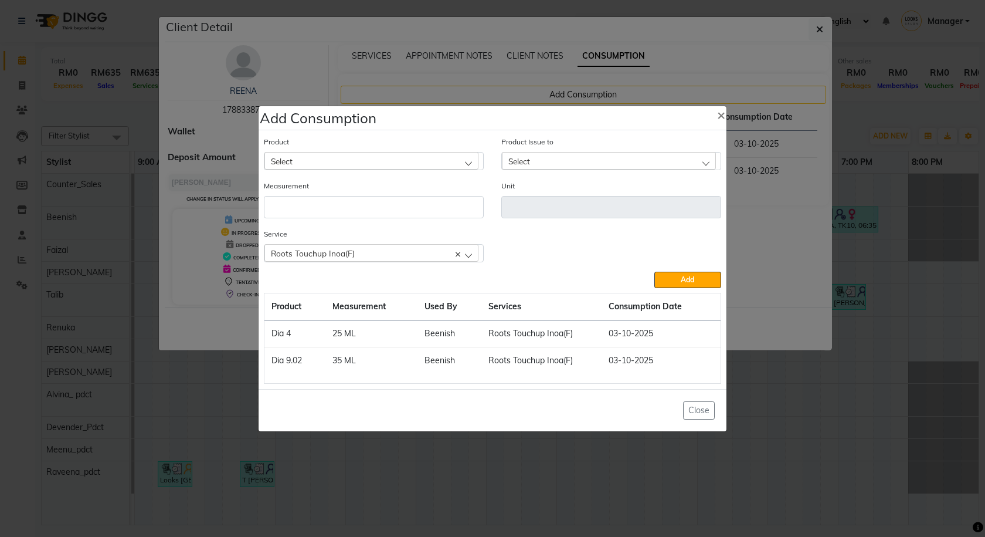
click at [354, 158] on div "Select" at bounding box center [371, 161] width 214 height 18
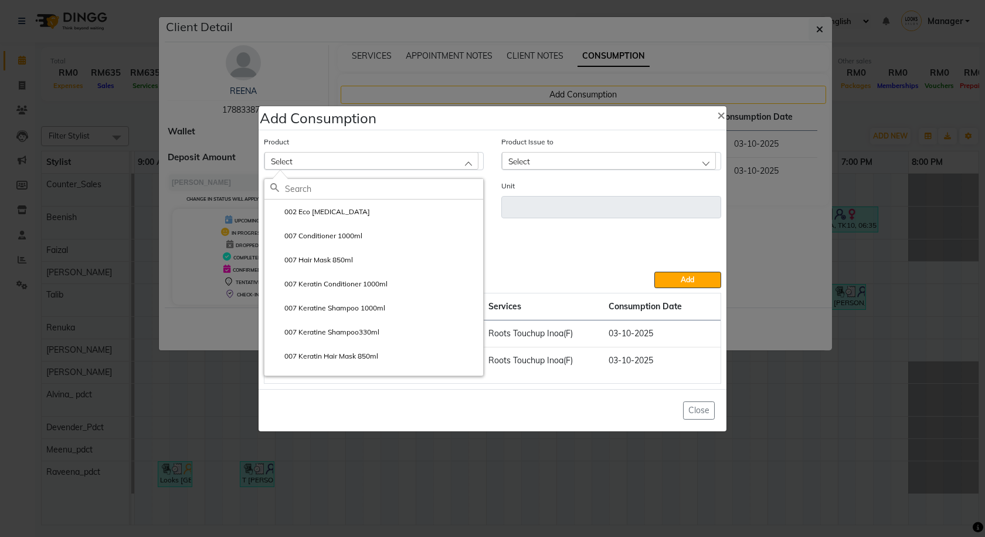
paste input "Dia 20 Volume 1000ml 1"
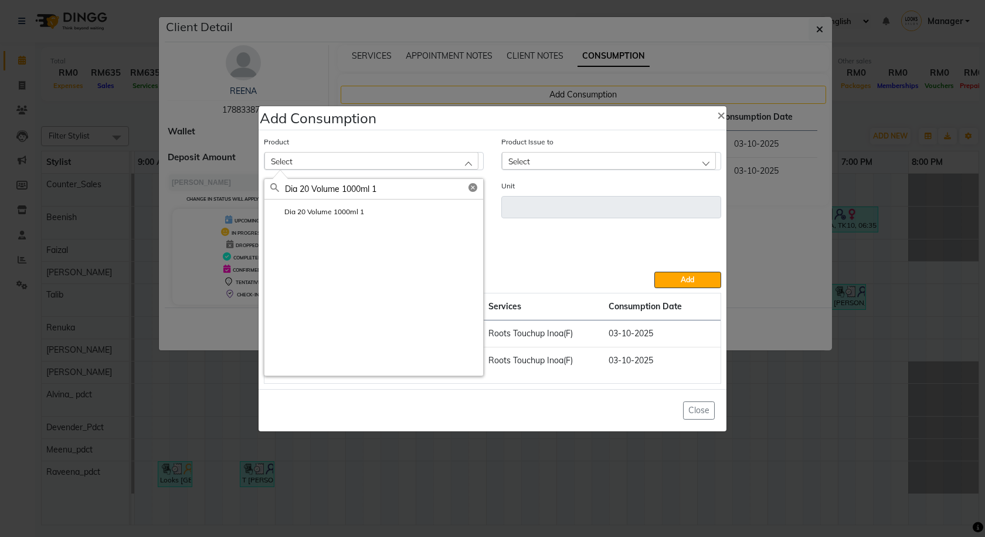
type input "Dia 20 Volume 1000ml 1"
click at [367, 206] on li "Dia 20 Volume 1000ml 1" at bounding box center [373, 211] width 219 height 24
type input "ML"
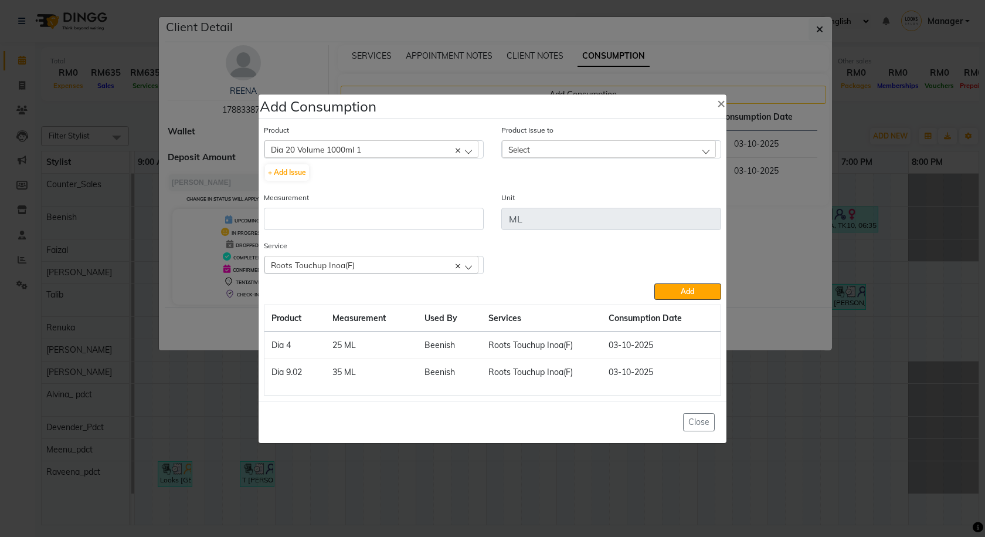
click at [620, 149] on div "Select" at bounding box center [609, 149] width 214 height 18
click at [627, 200] on label "2025-06-01, Issued to: , Balance: 950" at bounding box center [567, 200] width 119 height 11
click at [437, 216] on input "number" at bounding box center [374, 219] width 220 height 22
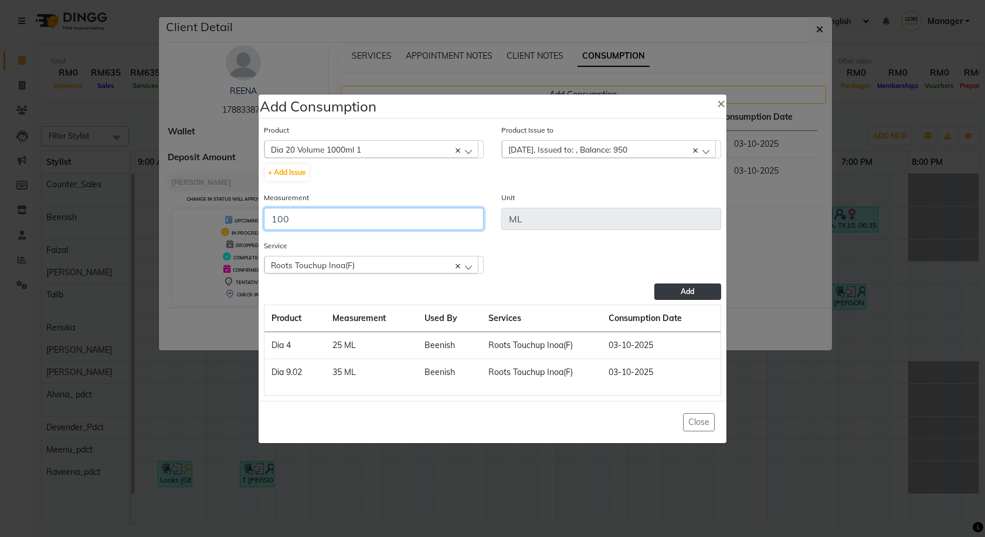
type input "100"
click at [690, 293] on span "Add" at bounding box center [687, 291] width 13 height 9
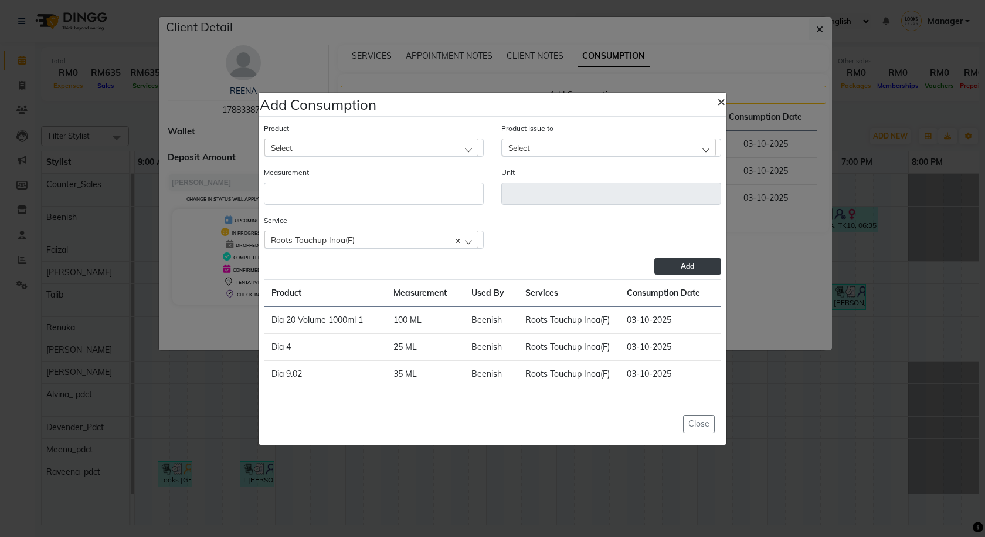
click at [720, 97] on span "×" at bounding box center [721, 101] width 8 height 18
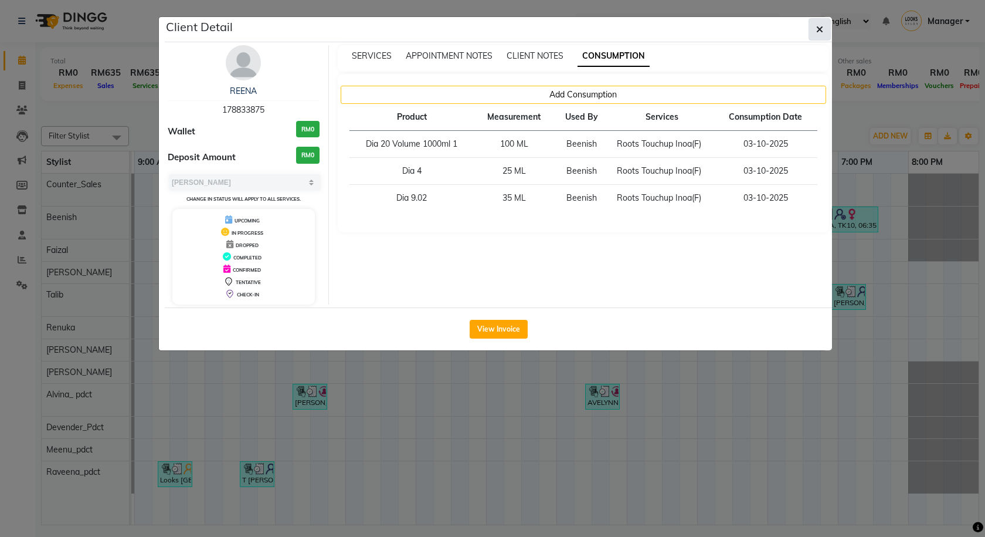
click at [811, 30] on button "button" at bounding box center [820, 29] width 22 height 22
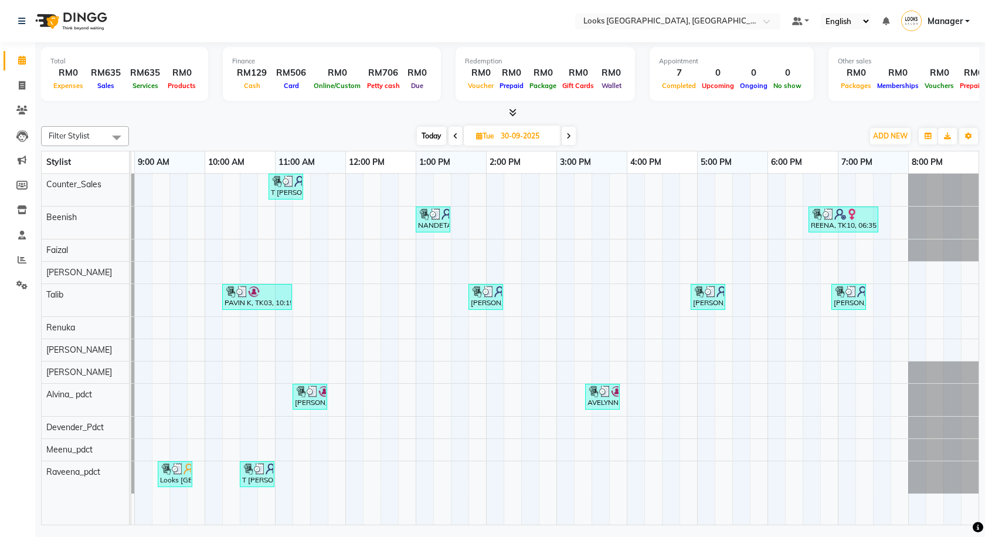
click at [565, 142] on span at bounding box center [569, 136] width 14 height 18
type input "01-10-2025"
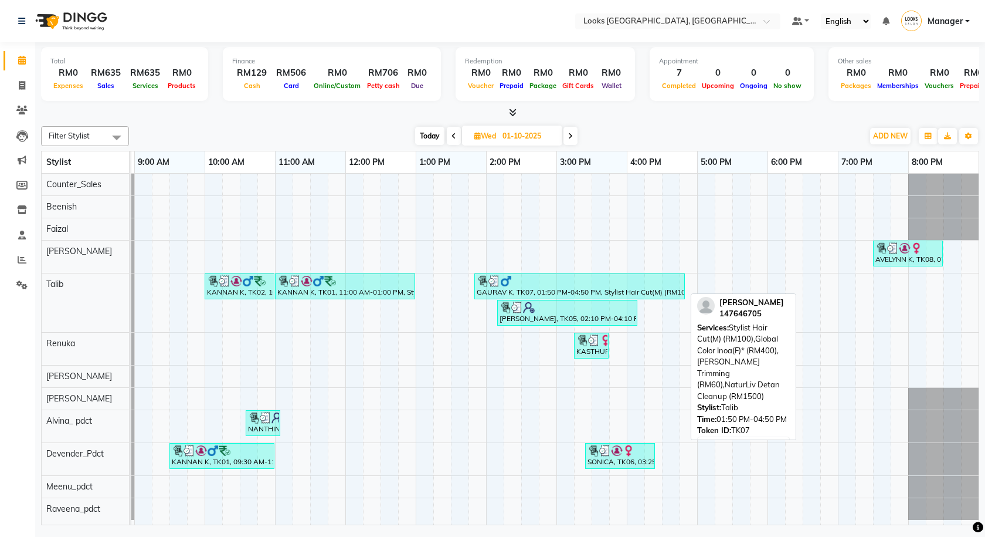
click at [511, 283] on img at bounding box center [506, 281] width 12 height 12
select select "3"
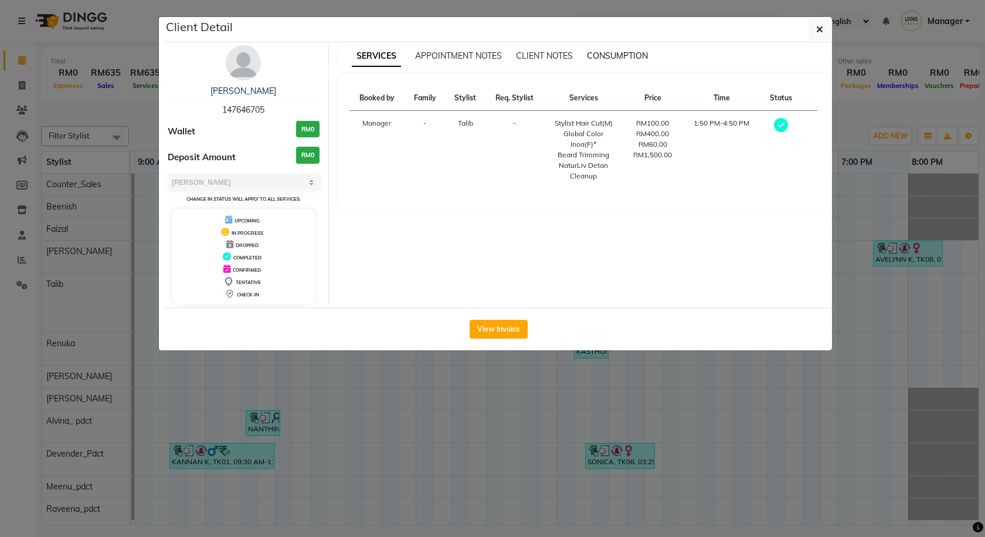
click at [603, 56] on span "CONSUMPTION" at bounding box center [617, 55] width 61 height 11
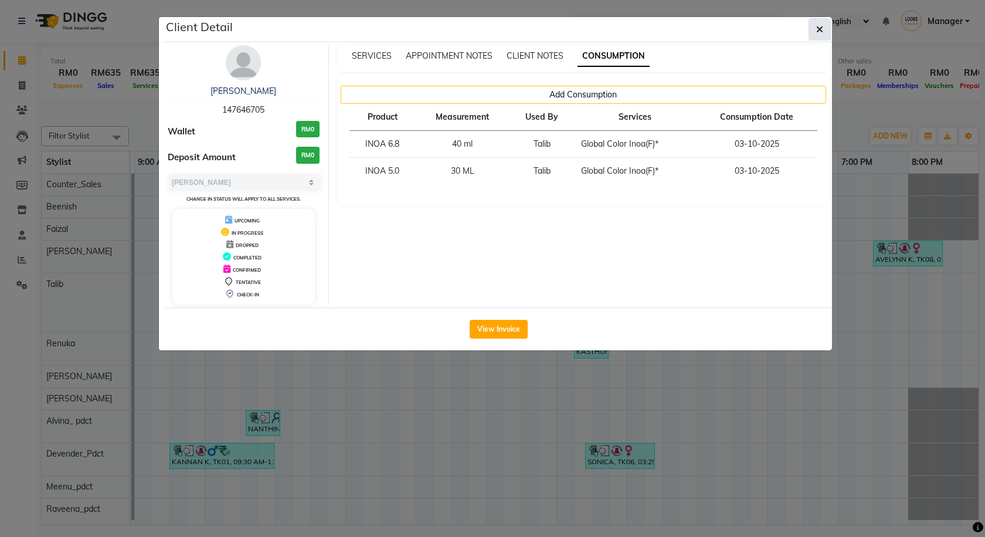
click at [820, 31] on icon "button" at bounding box center [819, 29] width 7 height 9
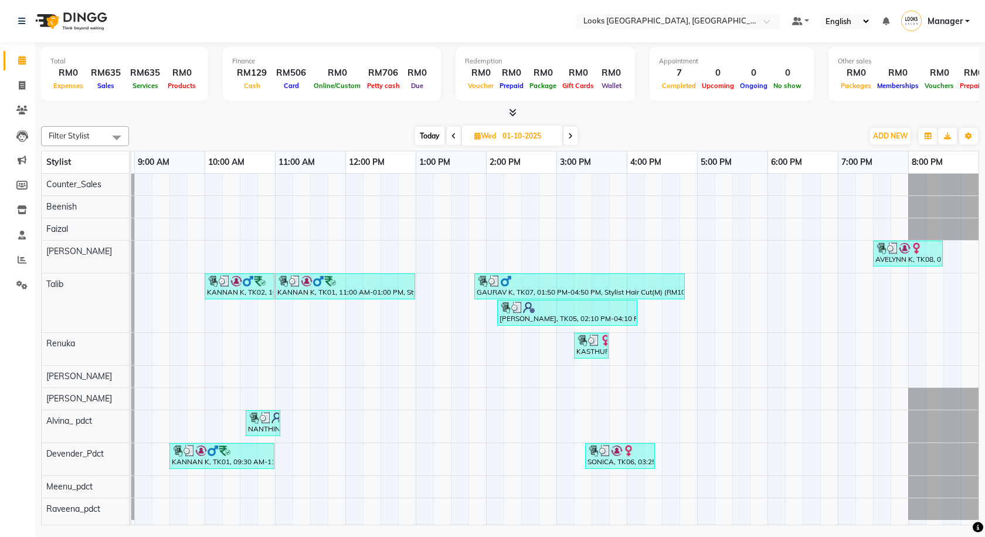
click at [568, 135] on span at bounding box center [571, 136] width 14 height 18
type input "02-10-2025"
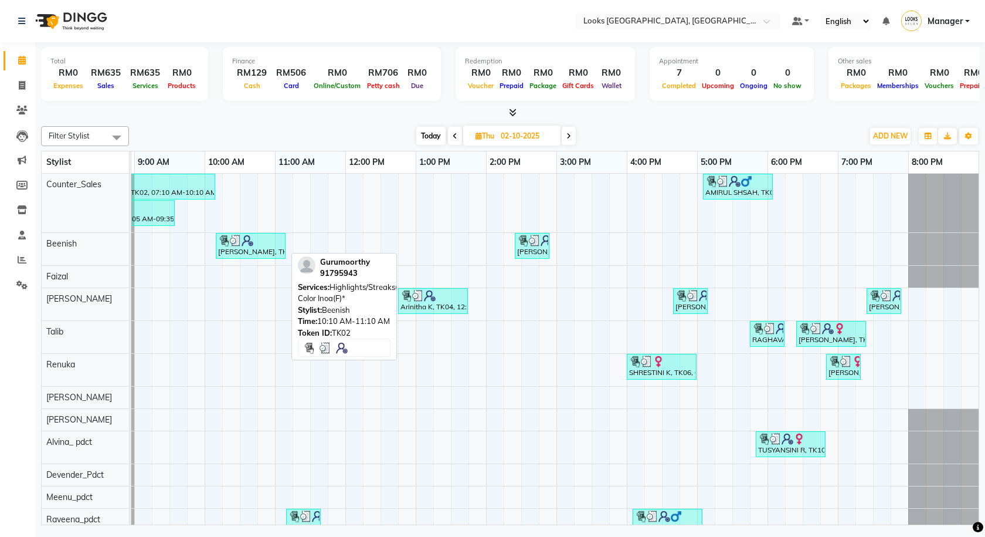
click at [274, 255] on div "Gurumoorthy, TK02, 10:10 AM-11:10 AM, Highlights/Streaks(F)*,Global Color Inoa(…" at bounding box center [250, 246] width 67 height 22
select select "3"
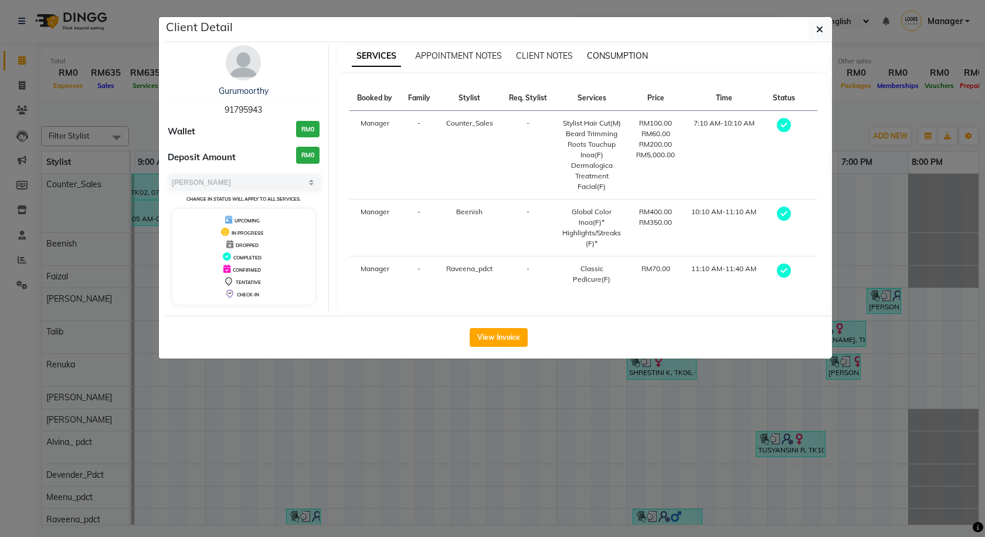
click at [613, 52] on span "CONSUMPTION" at bounding box center [617, 55] width 61 height 11
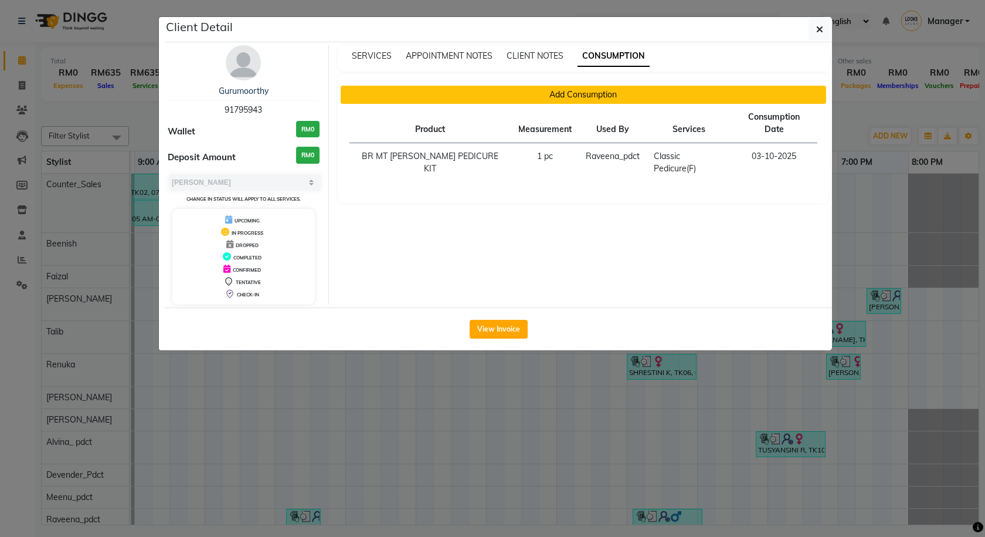
click at [585, 98] on button "Add Consumption" at bounding box center [584, 95] width 486 height 18
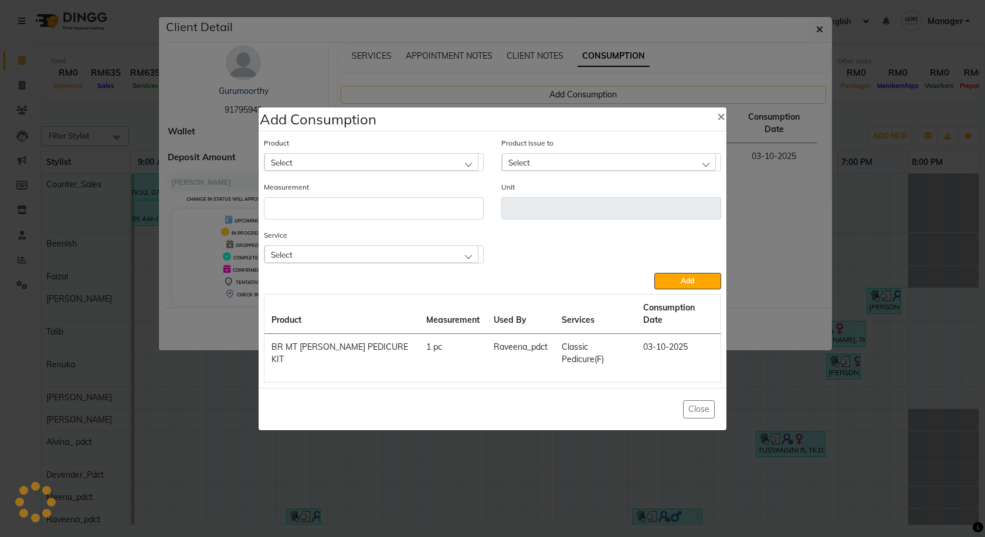
click at [349, 263] on div "Select" at bounding box center [371, 254] width 214 height 18
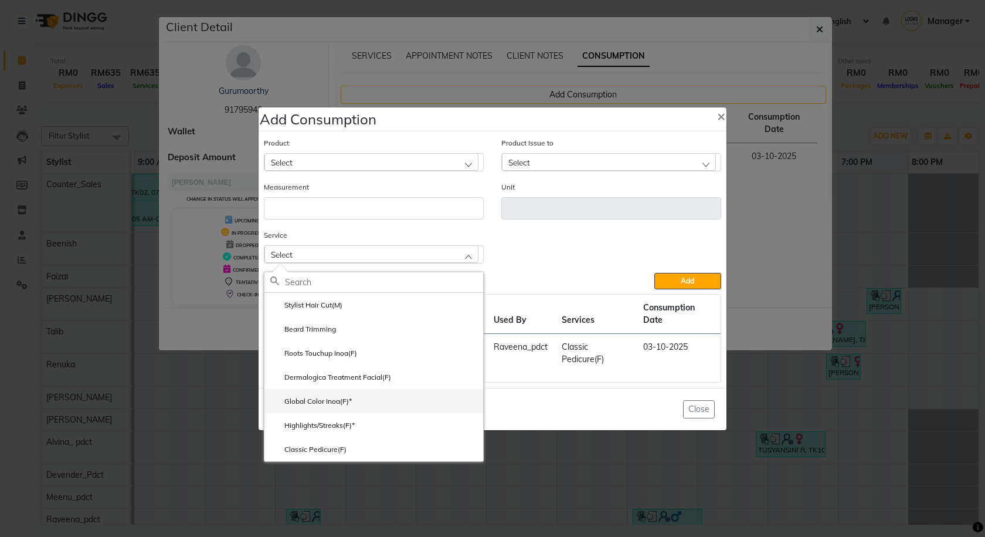
click at [328, 413] on li "Global Color Inoa(F)*" at bounding box center [373, 401] width 219 height 24
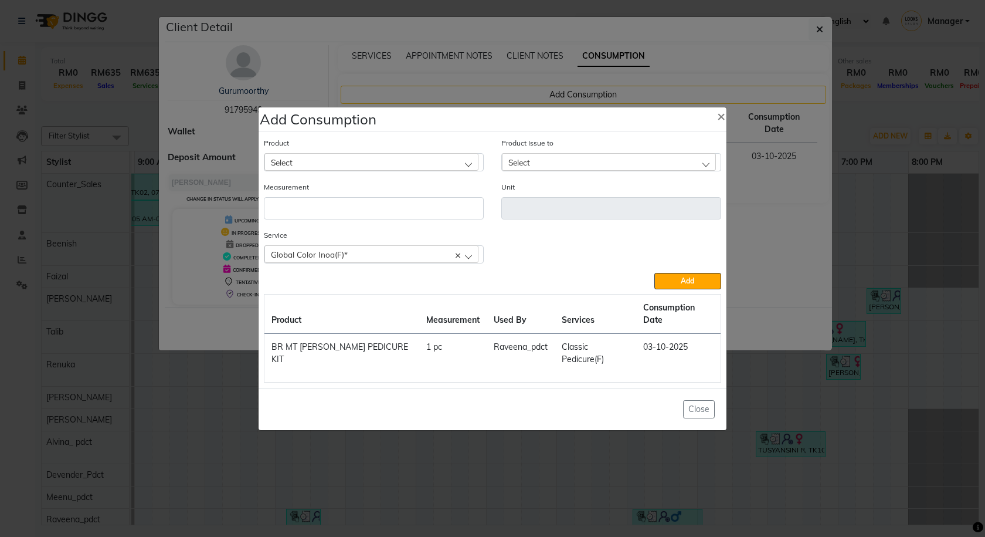
click at [338, 171] on div "Select" at bounding box center [371, 162] width 214 height 18
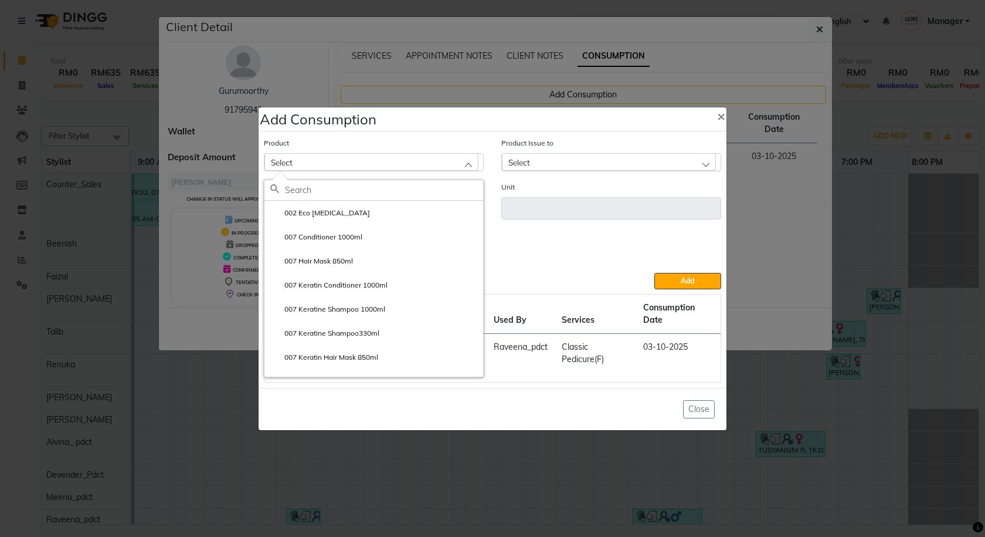
paste input "3.00 Majirel"
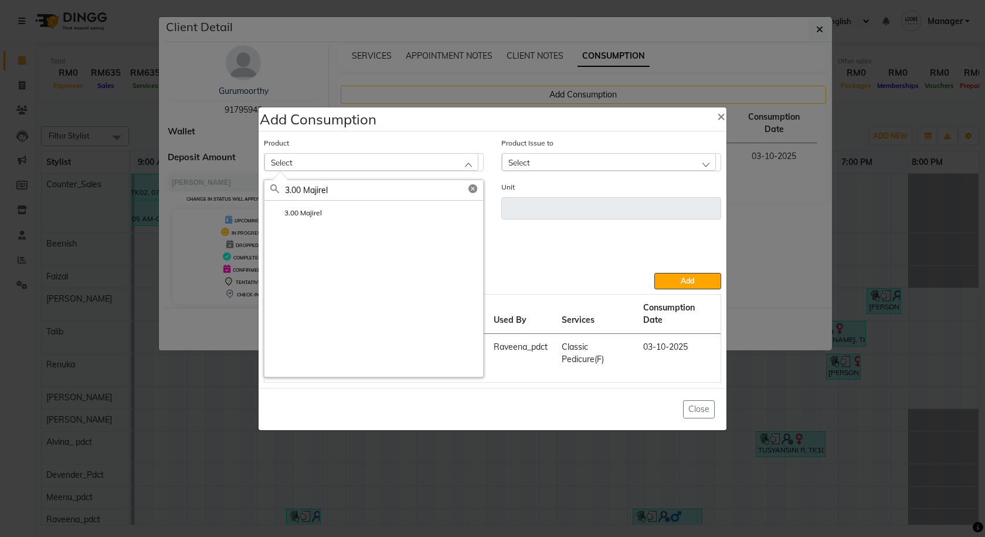
type input "3.00 Majirel"
click at [382, 225] on li "3.00 Majirel" at bounding box center [373, 213] width 219 height 24
type input "ML"
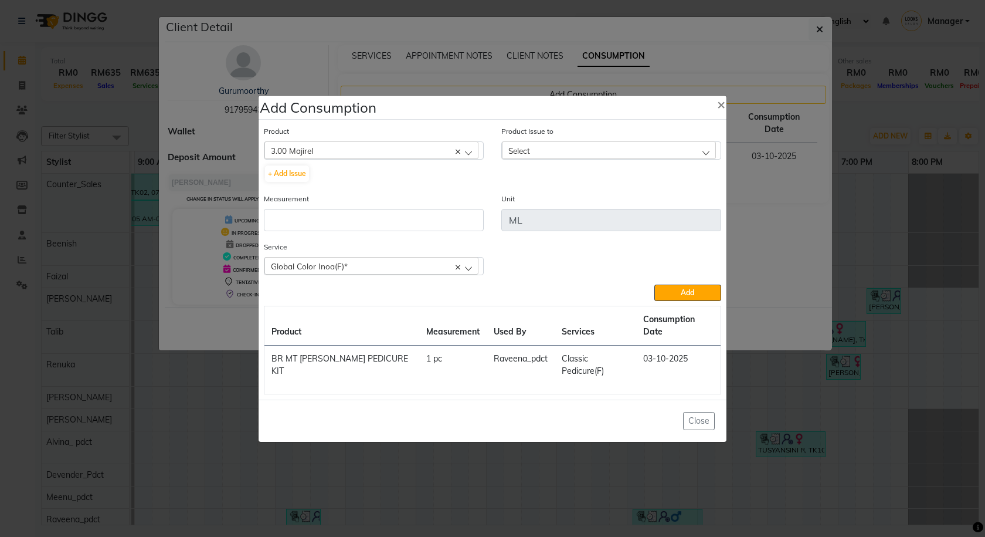
click at [589, 159] on div "Select" at bounding box center [609, 150] width 214 height 18
drag, startPoint x: 620, startPoint y: 211, endPoint x: 518, endPoint y: 212, distance: 102.6
click at [621, 206] on label "2025-09-25, Issued to: Raj, Balance: 15" at bounding box center [594, 201] width 172 height 11
click at [382, 226] on input "number" at bounding box center [374, 220] width 220 height 22
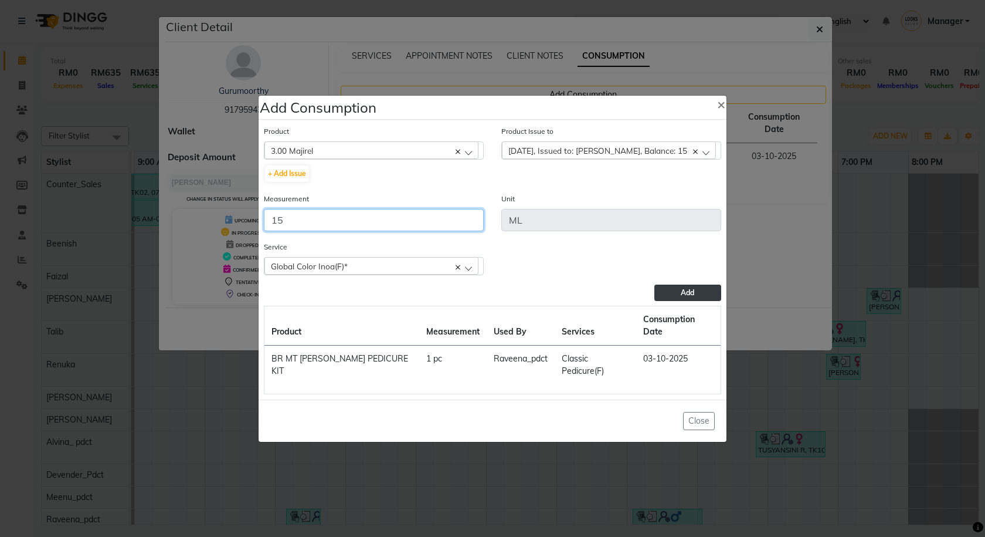
type input "15"
click at [692, 297] on span "Add" at bounding box center [687, 292] width 13 height 9
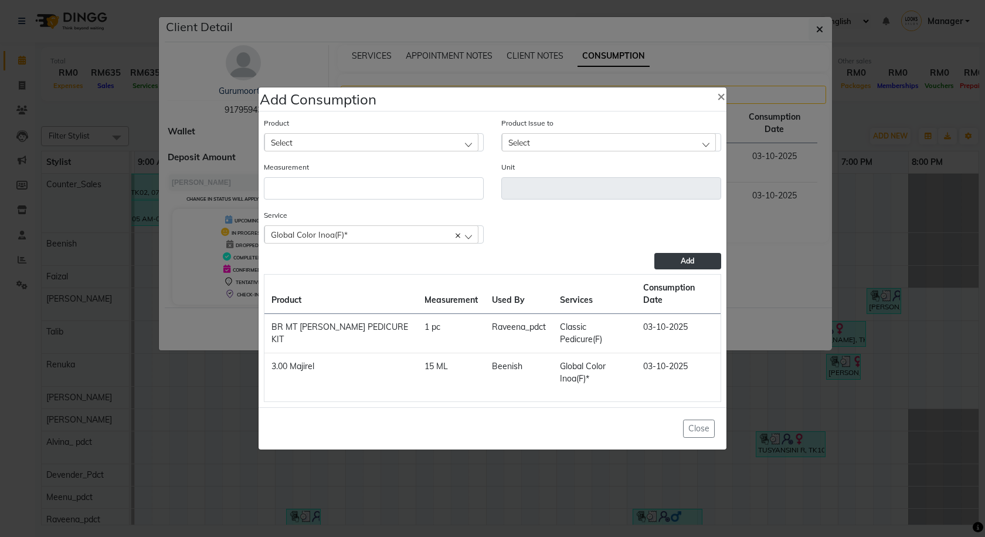
click at [372, 151] on div "Select" at bounding box center [371, 142] width 214 height 18
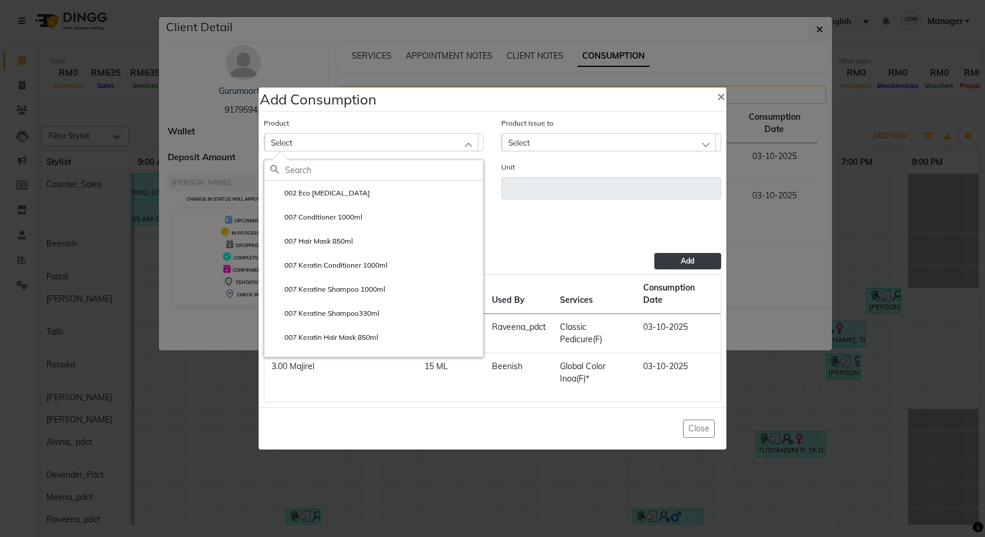
paste input "900s Majiblonde"
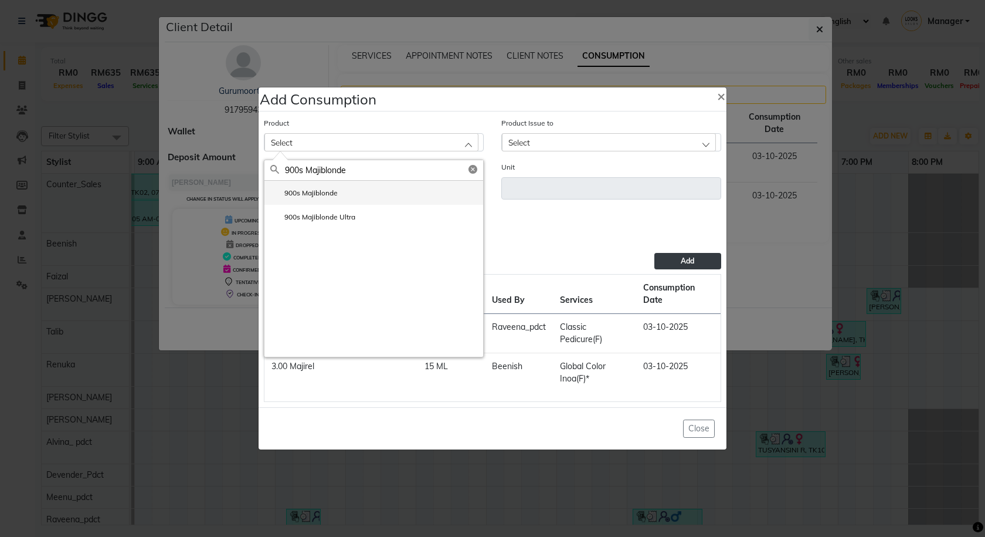
type input "900s Majiblonde"
click at [399, 203] on li "900s Majiblonde" at bounding box center [373, 193] width 219 height 24
type input "ML"
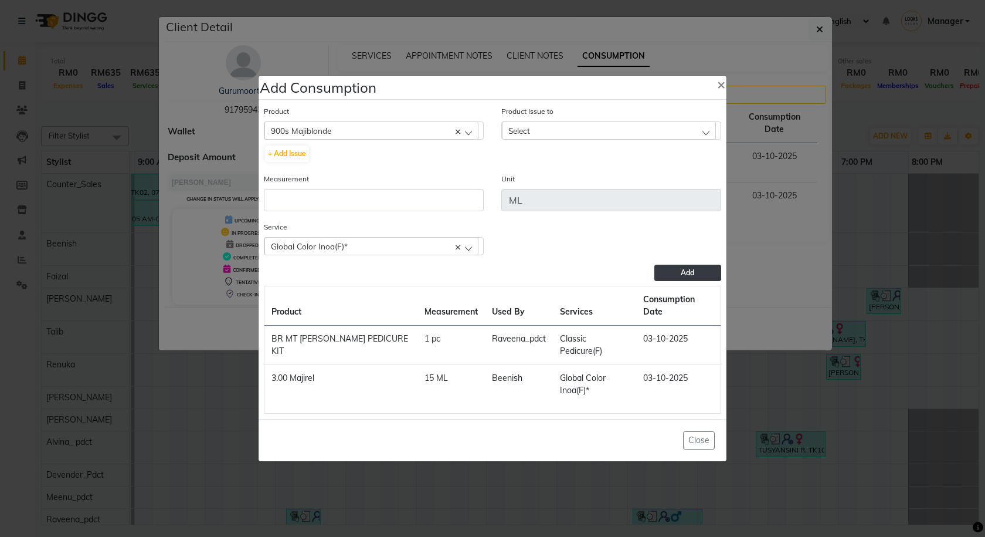
click at [626, 139] on div "Select" at bounding box center [609, 130] width 214 height 18
click at [642, 186] on label "2025-10-02, Issued to: Beenish, Balance: 50" at bounding box center [578, 181] width 141 height 11
click at [423, 211] on input "number" at bounding box center [374, 200] width 220 height 22
type input "30"
click at [704, 281] on button "Add" at bounding box center [687, 272] width 67 height 16
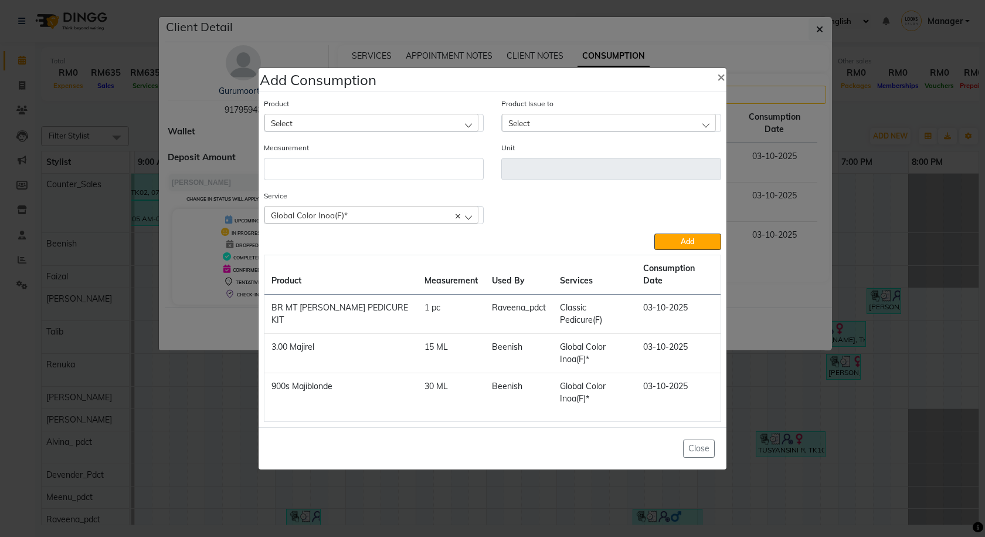
click at [401, 131] on div "Select" at bounding box center [371, 123] width 214 height 18
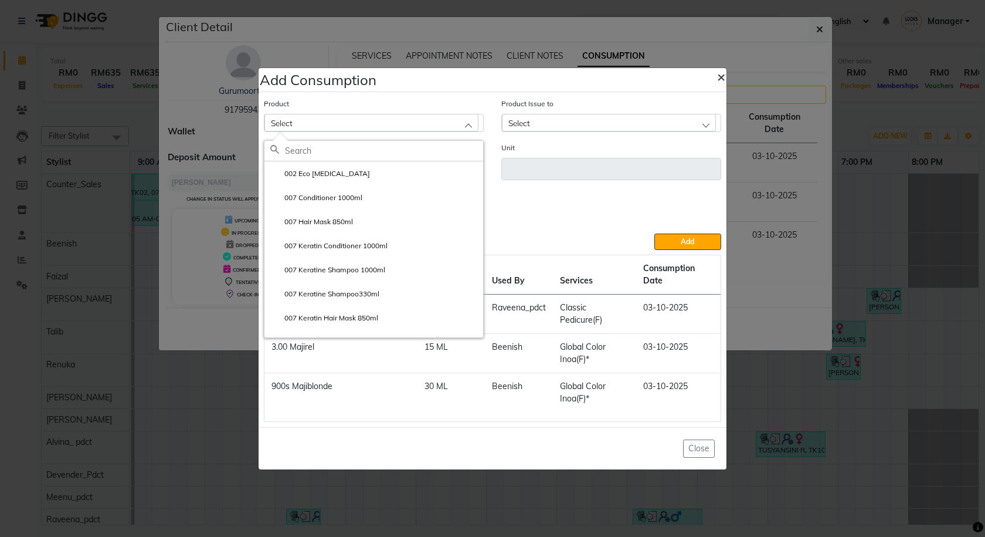
click at [725, 83] on span "×" at bounding box center [721, 76] width 8 height 18
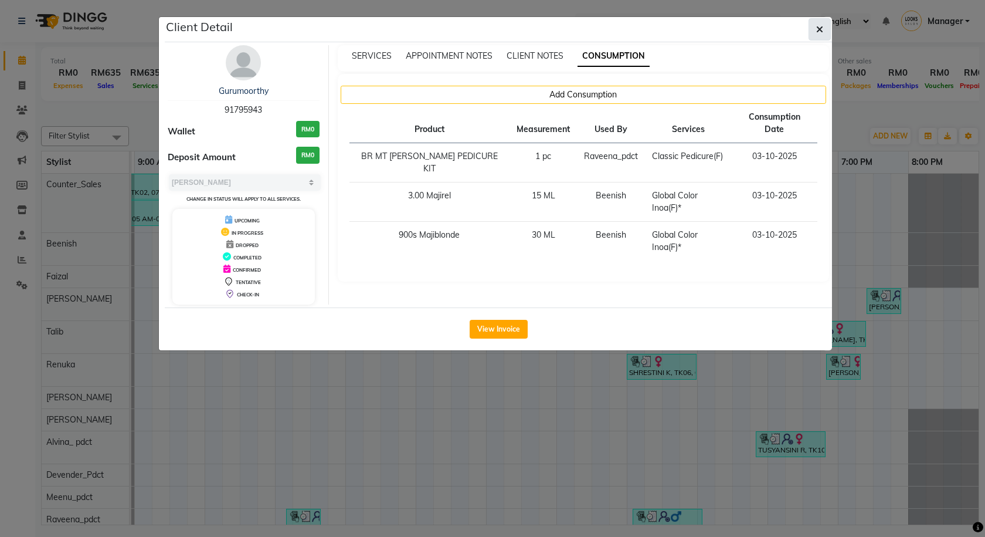
click at [819, 27] on icon "button" at bounding box center [819, 29] width 7 height 9
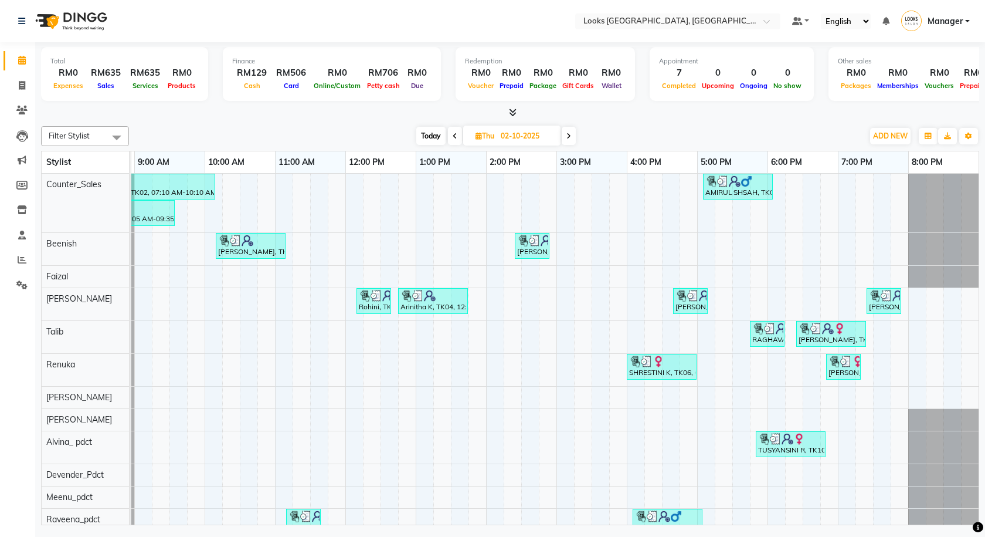
click at [27, 73] on li "Invoice" at bounding box center [17, 85] width 35 height 25
click at [32, 83] on span at bounding box center [22, 85] width 21 height 13
select select "8109"
select select "service"
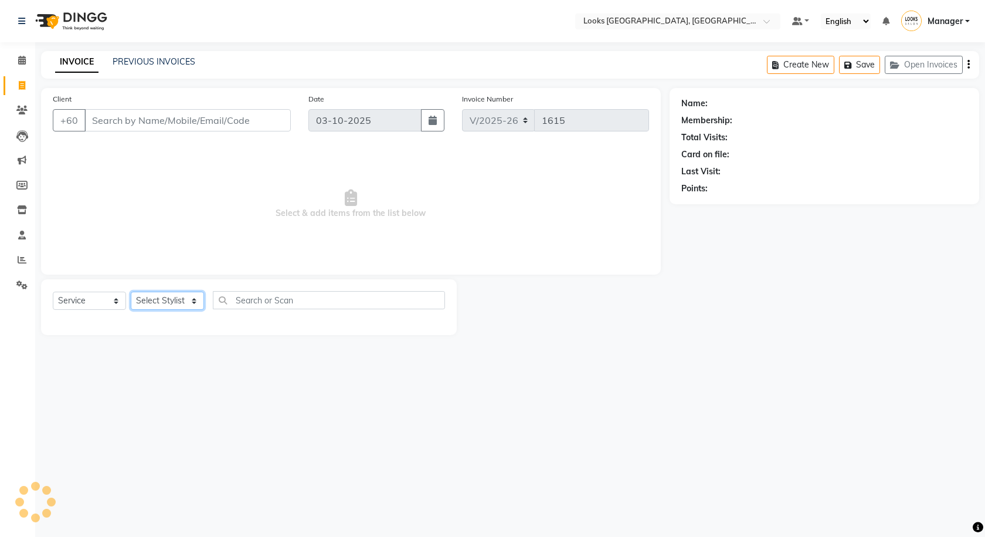
click at [182, 300] on select "Select Stylist" at bounding box center [167, 300] width 73 height 18
select select "75497"
click at [131, 291] on select "Select Stylist Alvina_ pdct Awaiz_Mgr Beenish Counter_Sales [PERSON_NAME] Deven…" at bounding box center [167, 300] width 73 height 18
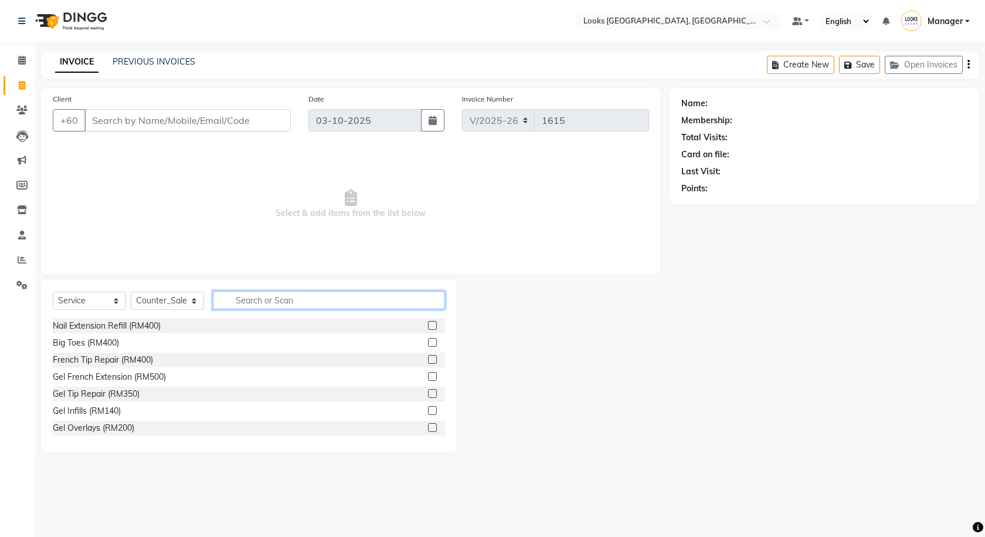
click at [258, 305] on input "text" at bounding box center [329, 300] width 232 height 18
type input "EYE"
click at [428, 395] on label at bounding box center [432, 393] width 9 height 9
click at [428, 395] on input "checkbox" at bounding box center [432, 394] width 8 height 8
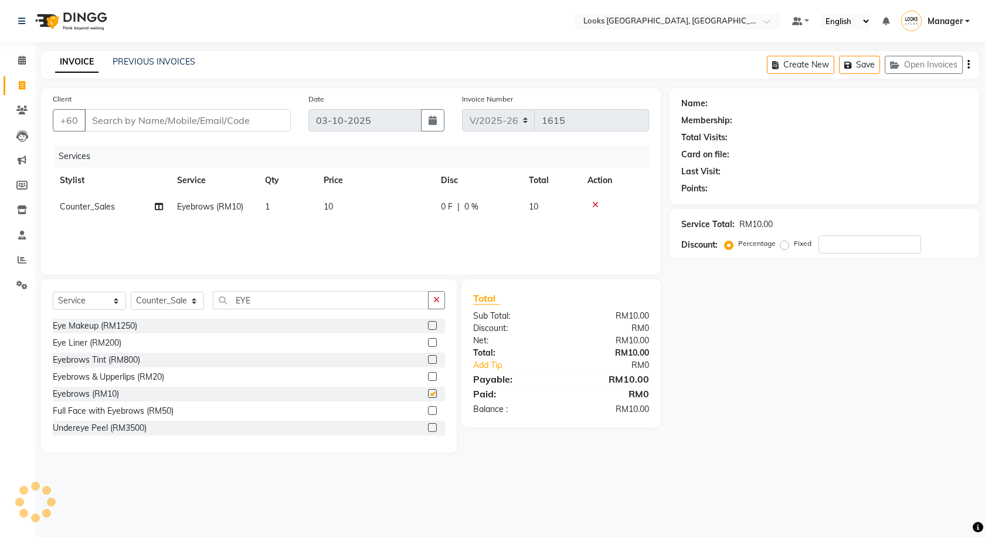
checkbox input "false"
click at [243, 117] on input "Client" at bounding box center [187, 120] width 206 height 22
type input "1"
type input "0"
type input "102013315"
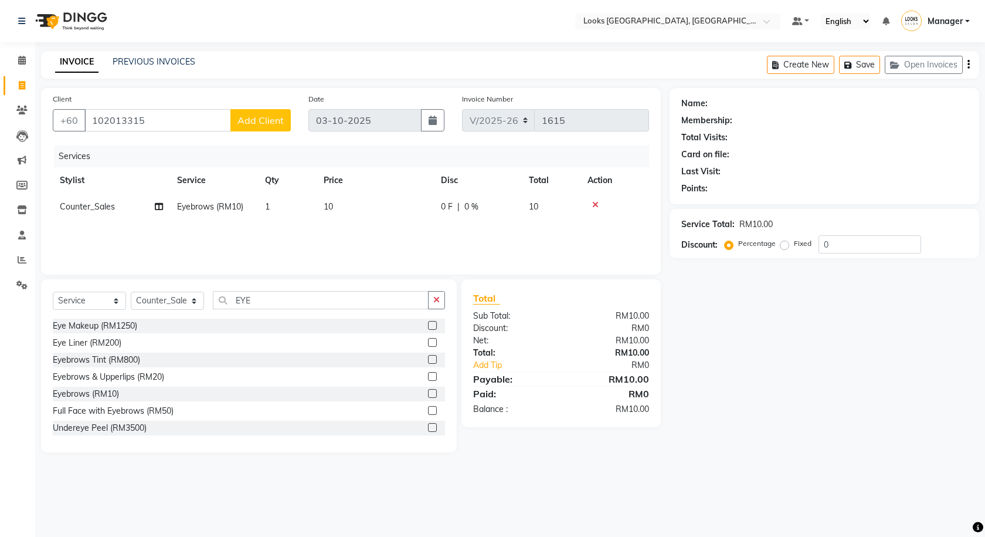
click at [262, 120] on span "Add Client" at bounding box center [260, 120] width 46 height 12
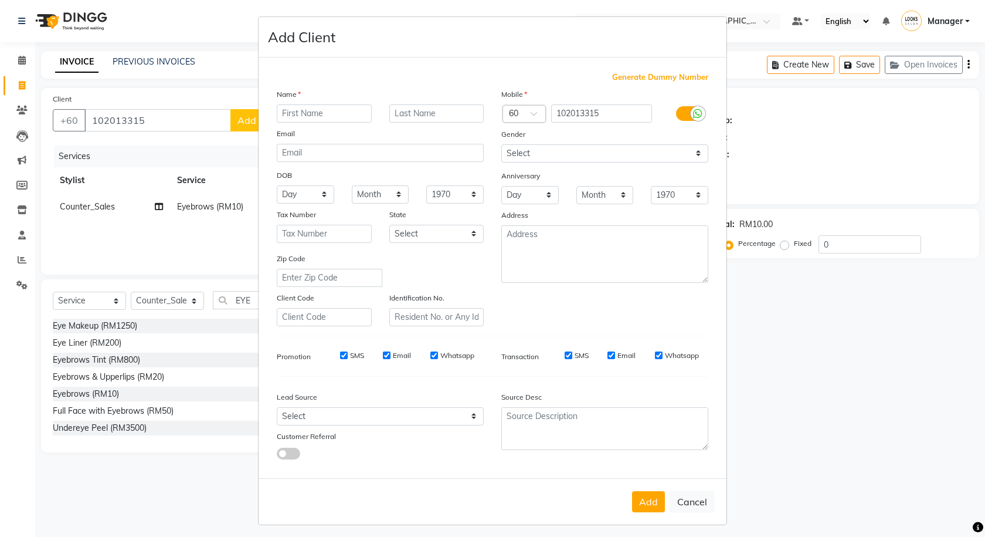
click at [685, 114] on label at bounding box center [689, 113] width 26 height 15
click at [0, 0] on input "checkbox" at bounding box center [0, 0] width 0 height 0
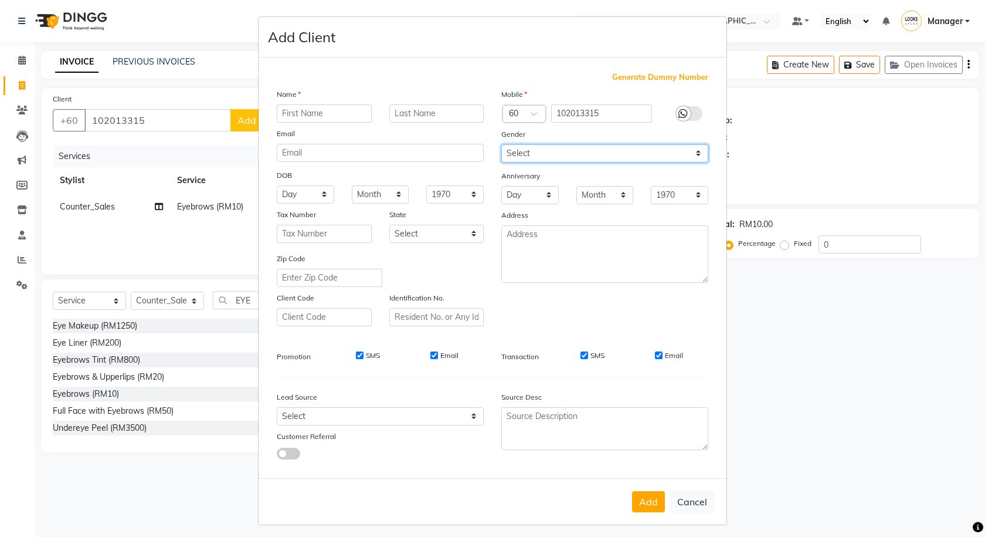
click at [630, 157] on select "Select Male Female Other Prefer Not To Say" at bounding box center [604, 153] width 207 height 18
select select "female"
click at [501, 144] on select "Select Male Female Other Prefer Not To Say" at bounding box center [604, 153] width 207 height 18
click at [313, 112] on input "text" at bounding box center [324, 113] width 95 height 18
type input "NAVITRAJIT"
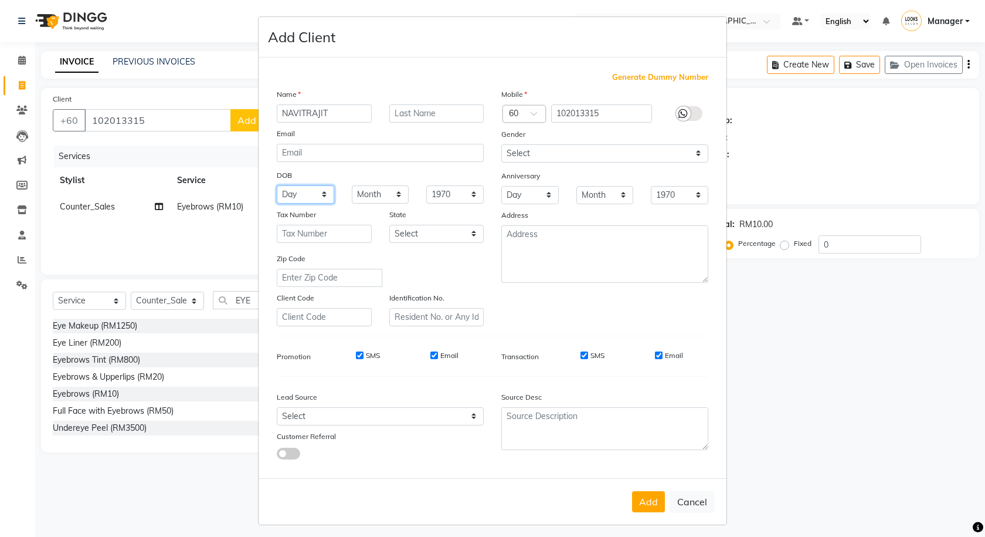
click at [298, 198] on select "Day 01 02 03 04 05 06 07 08 09 10 11 12 13 14 15 16 17 18 19 20 21 22 23 24 25 …" at bounding box center [305, 194] width 57 height 18
select select "03"
click at [277, 185] on select "Day 01 02 03 04 05 06 07 08 09 10 11 12 13 14 15 16 17 18 19 20 21 22 23 24 25 …" at bounding box center [305, 194] width 57 height 18
select select "12"
select select "1994"
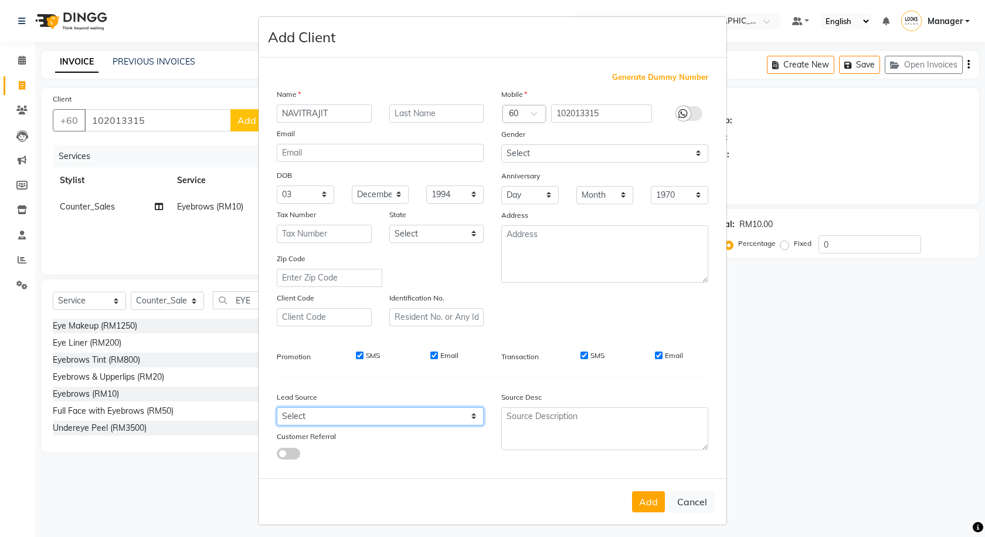
click at [367, 413] on select "Select Walk-in Referral Internet Friend Word of Mouth Advertisement Facebook Ju…" at bounding box center [380, 416] width 207 height 18
select select "53789"
click at [277, 407] on select "Select Walk-in Referral Internet Friend Word of Mouth Advertisement Facebook Ju…" at bounding box center [380, 416] width 207 height 18
click at [641, 505] on button "Add" at bounding box center [648, 501] width 33 height 21
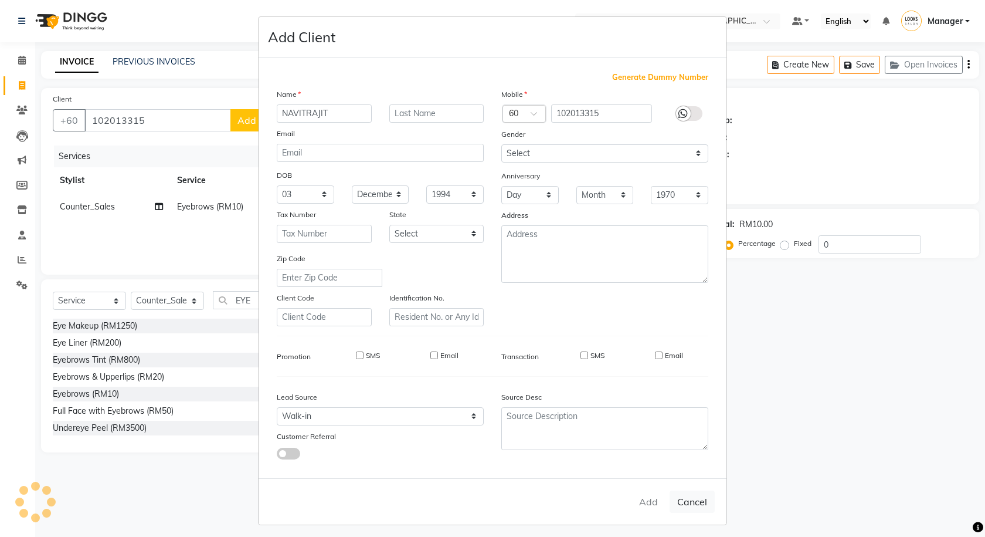
select select
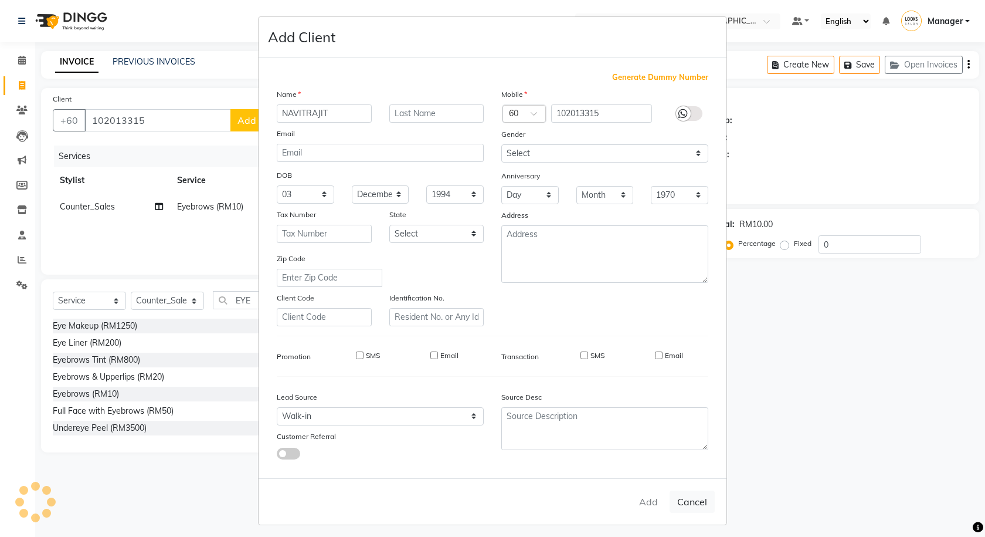
select select
checkbox input "false"
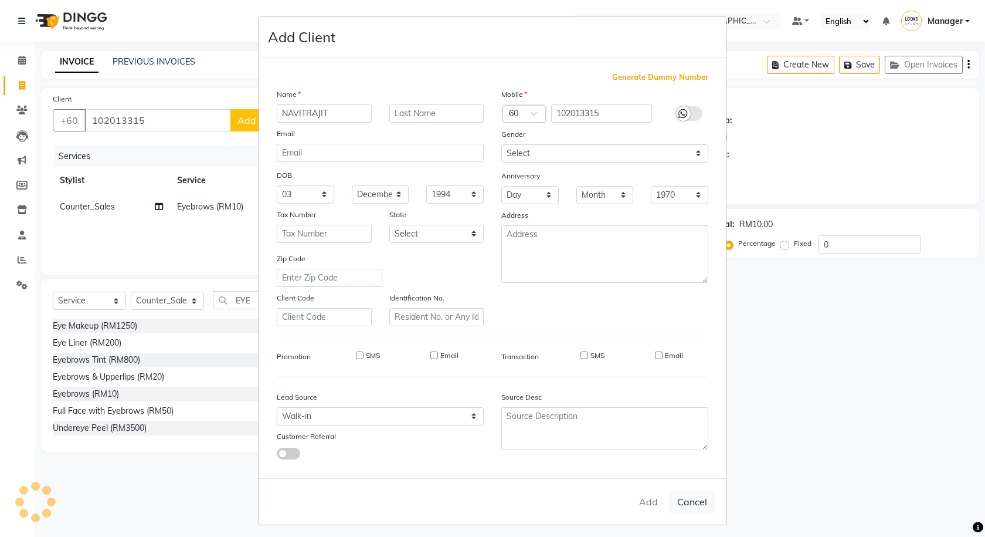
checkbox input "false"
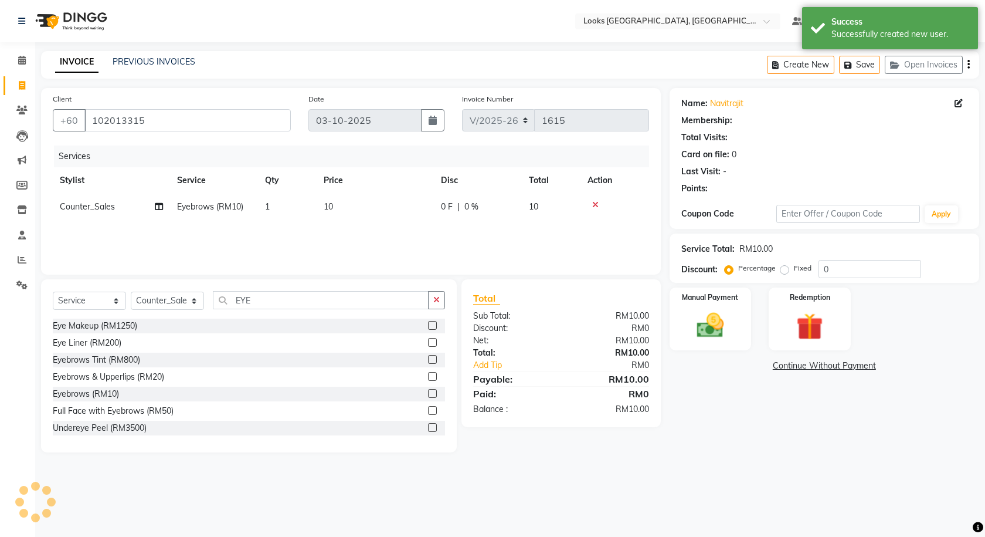
select select "1: Object"
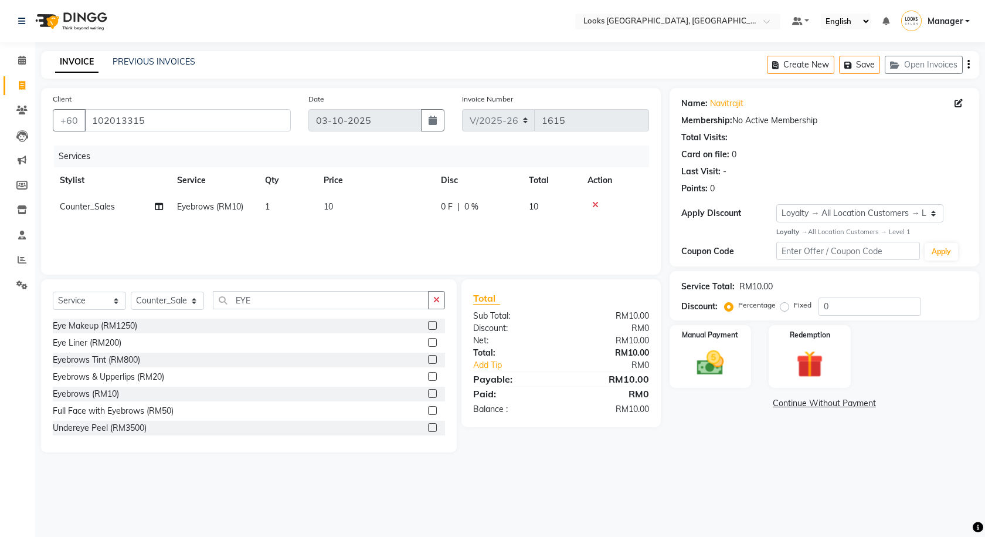
click at [428, 379] on label at bounding box center [432, 376] width 9 height 9
click at [428, 379] on input "checkbox" at bounding box center [432, 377] width 8 height 8
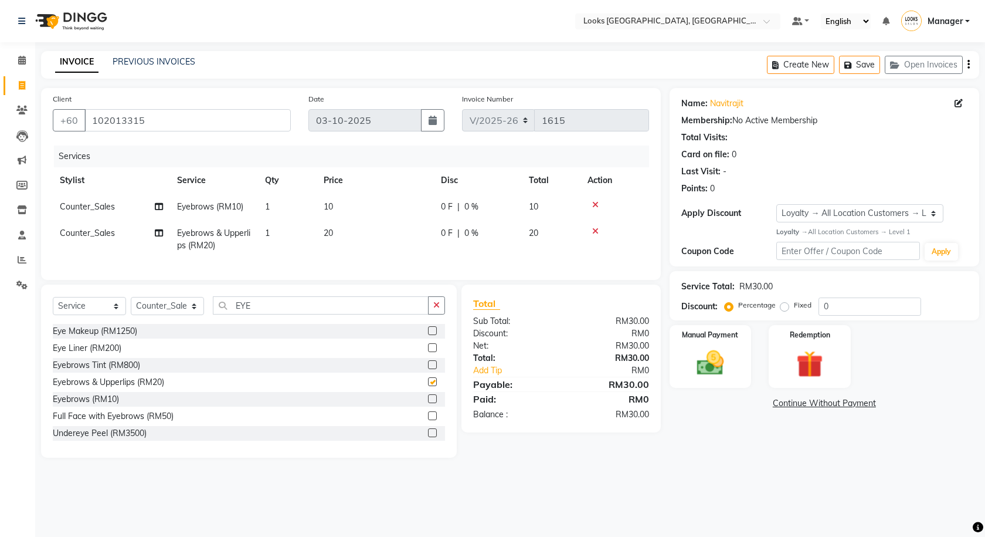
checkbox input "false"
click at [596, 204] on icon at bounding box center [595, 205] width 6 height 8
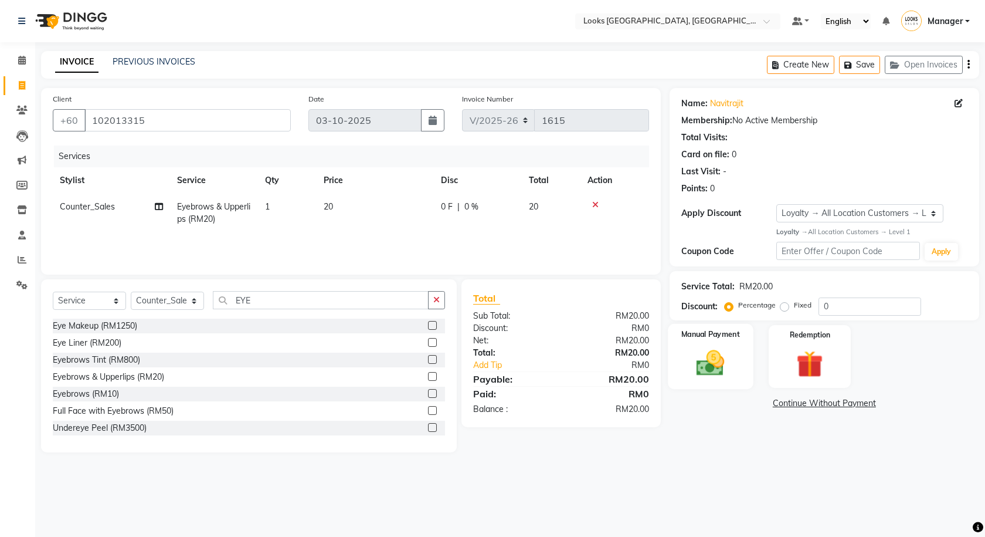
click at [717, 374] on img at bounding box center [711, 363] width 46 height 32
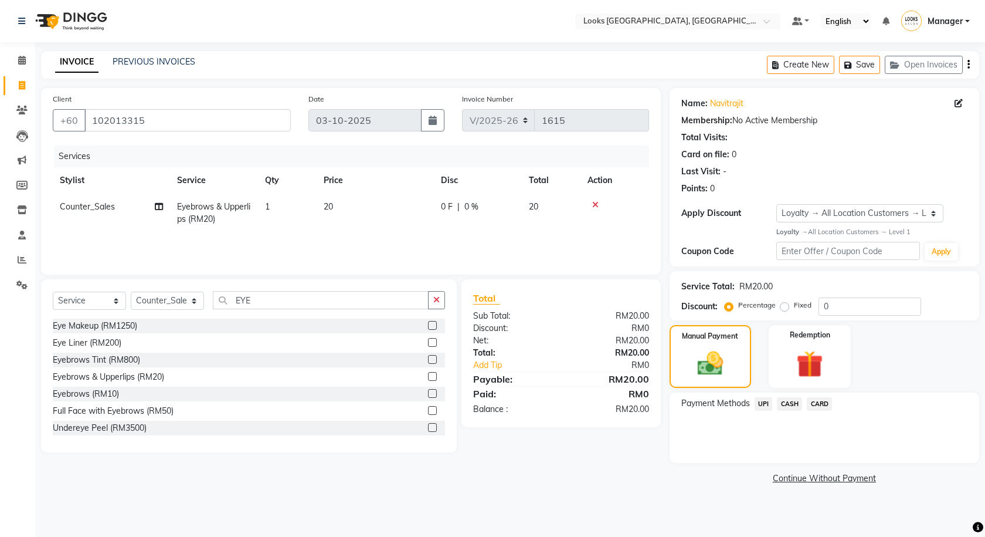
click at [802, 399] on div "CARD" at bounding box center [817, 405] width 30 height 16
click at [786, 405] on span "CASH" at bounding box center [789, 403] width 25 height 13
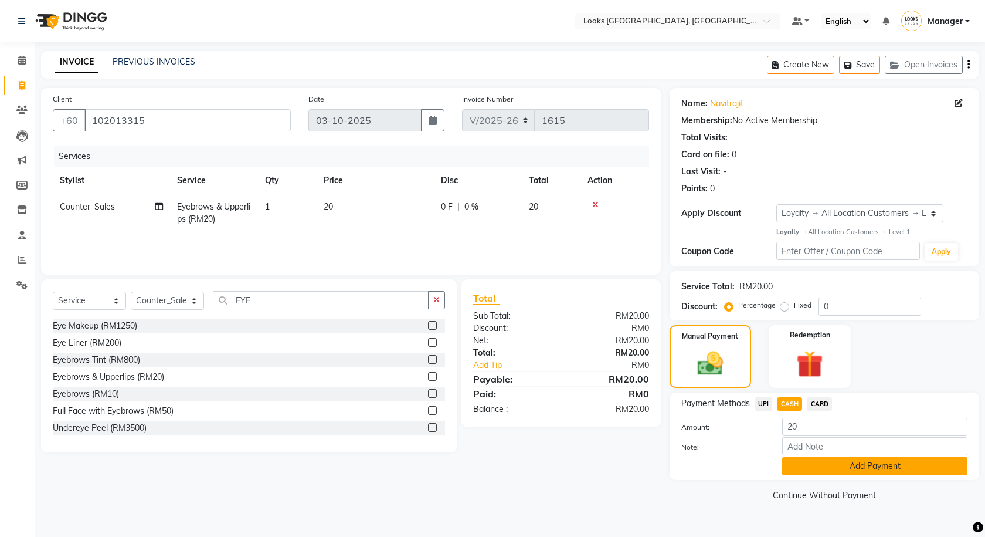
click at [851, 473] on button "Add Payment" at bounding box center [874, 466] width 185 height 18
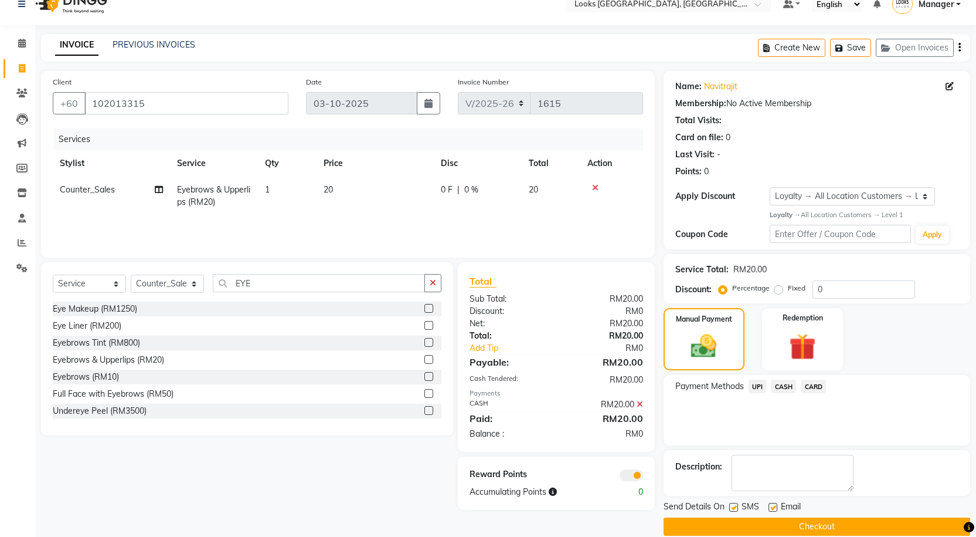
scroll to position [33, 0]
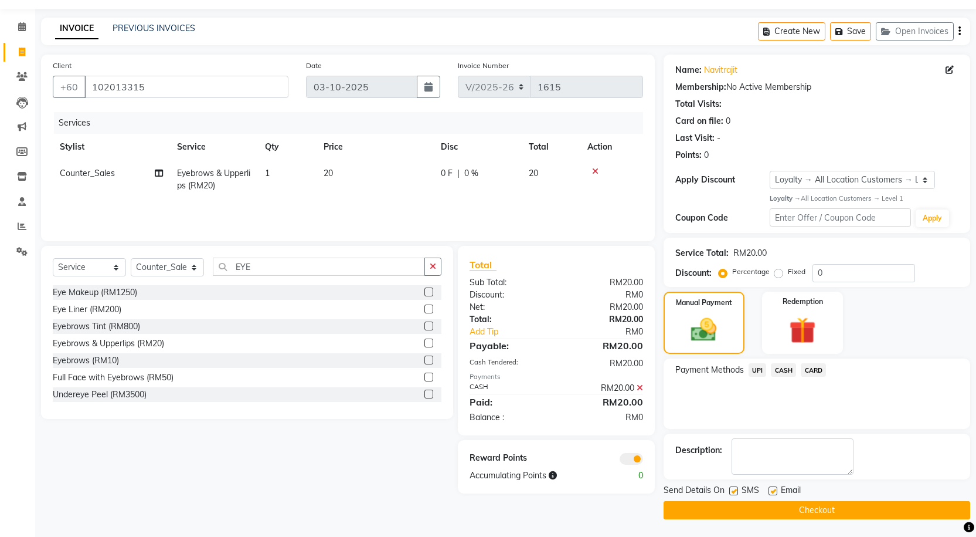
click at [727, 513] on button "Checkout" at bounding box center [817, 510] width 307 height 18
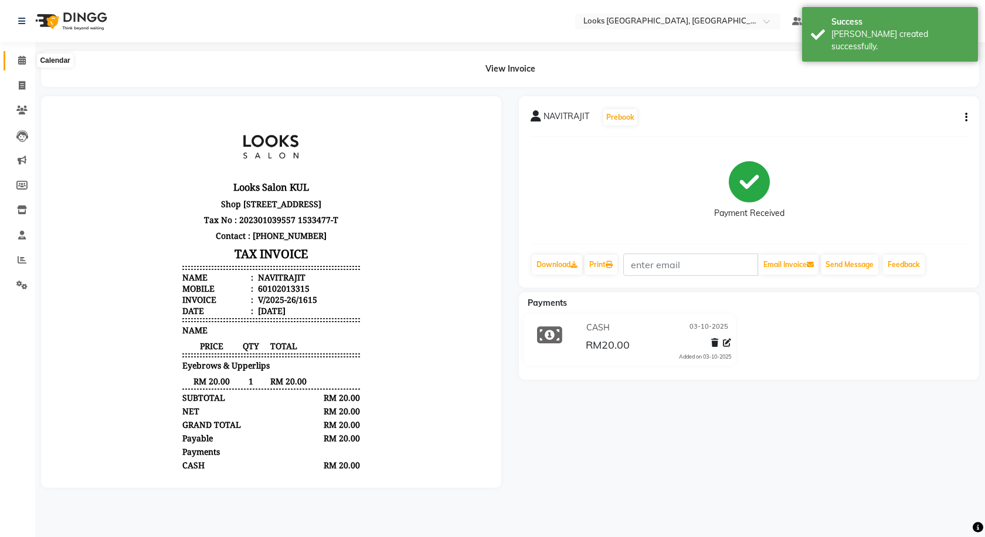
click at [28, 66] on span at bounding box center [22, 60] width 21 height 13
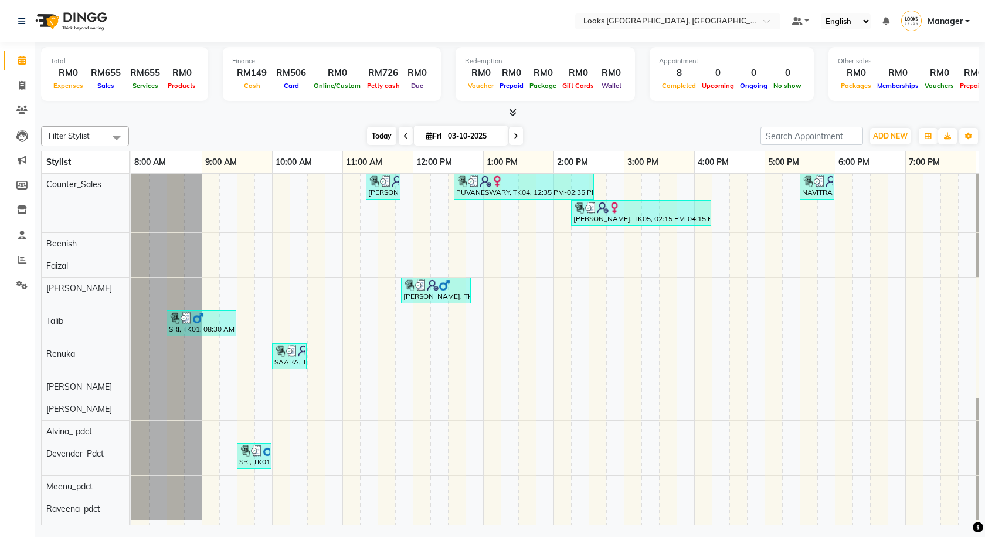
click at [374, 135] on span "Today" at bounding box center [381, 136] width 29 height 18
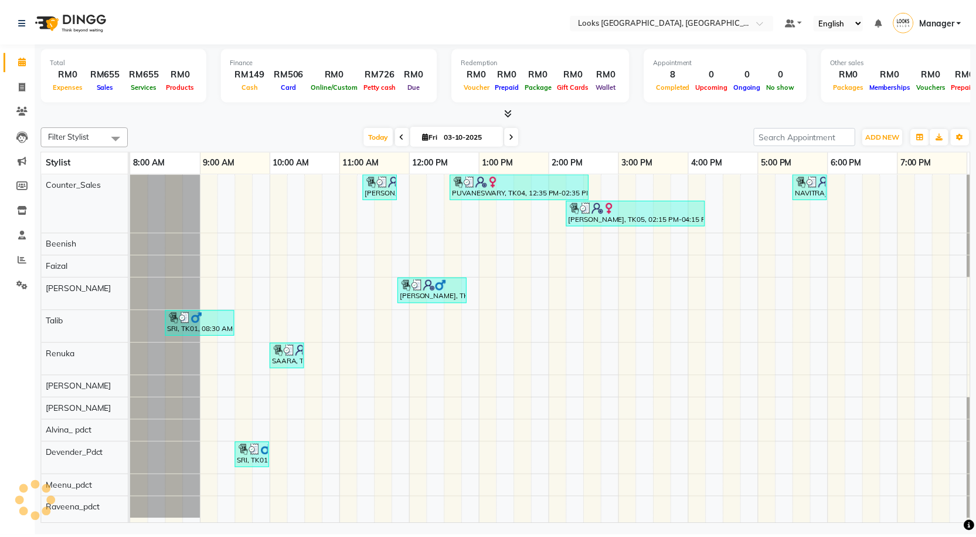
scroll to position [0, 67]
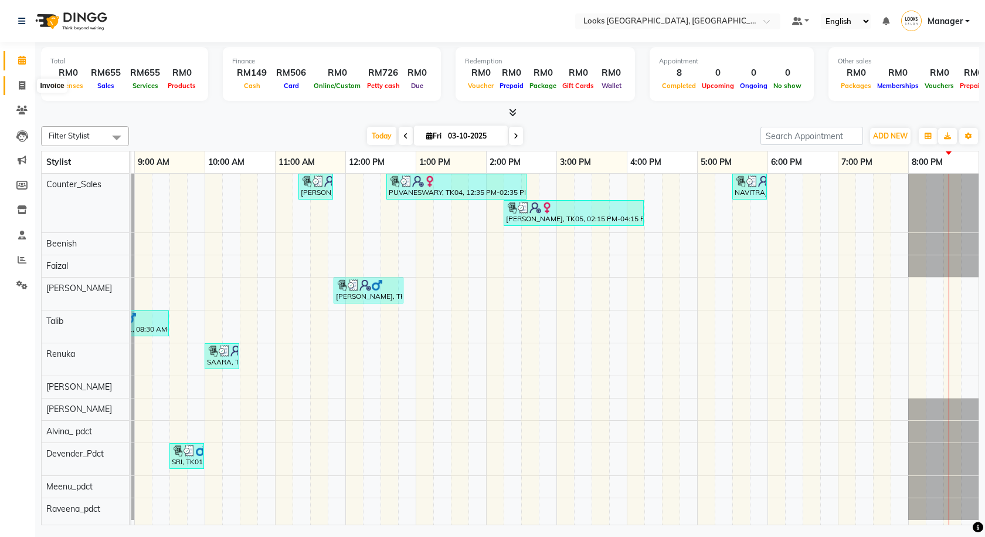
click at [29, 86] on span at bounding box center [22, 85] width 21 height 13
select select "service"
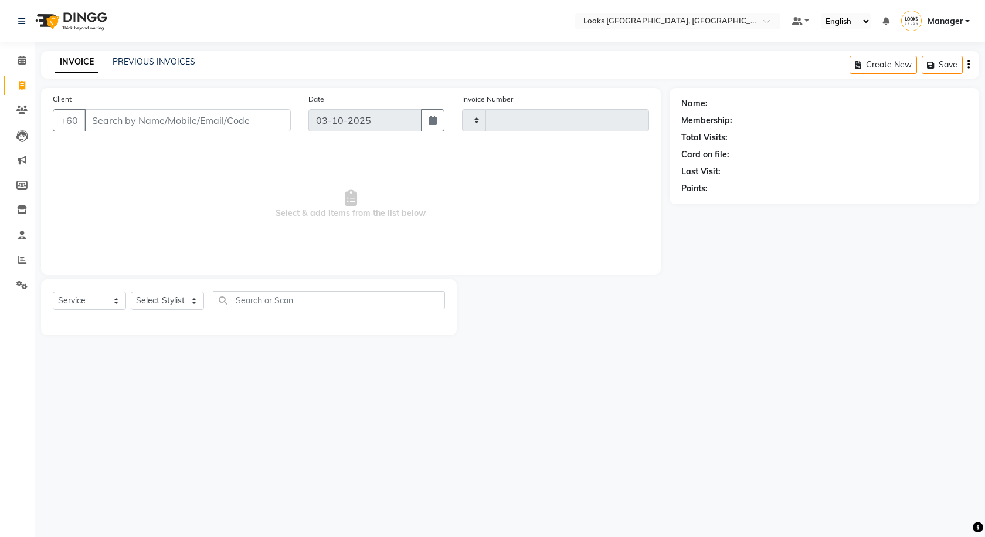
type input "1616"
select select "8109"
click at [163, 296] on select "Select Stylist" at bounding box center [167, 300] width 73 height 18
select select "75537"
click at [131, 291] on select "Select Stylist Alvina_ pdct Awaiz_Mgr Beenish Counter_Sales [PERSON_NAME] Deven…" at bounding box center [167, 300] width 73 height 18
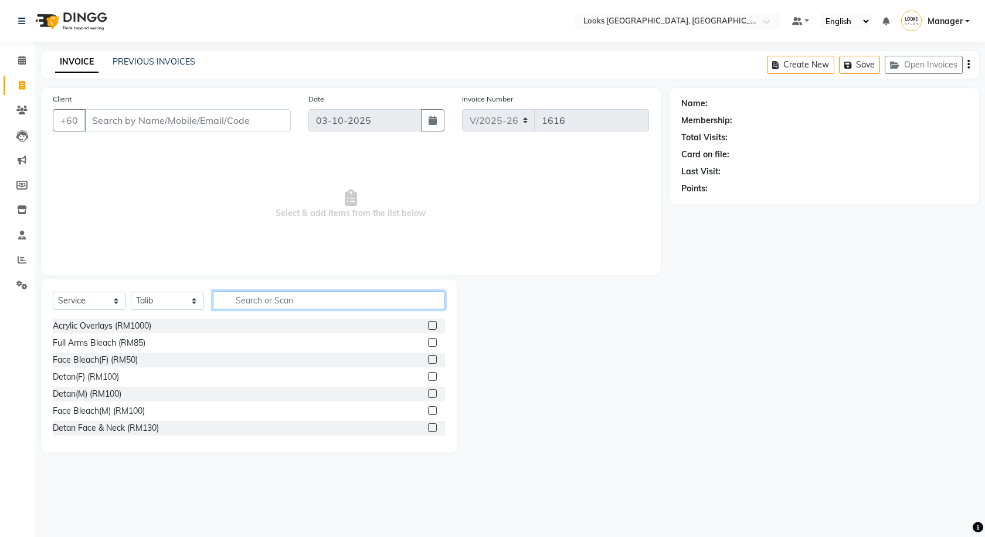
click at [280, 303] on input "text" at bounding box center [329, 300] width 232 height 18
type input "CUT"
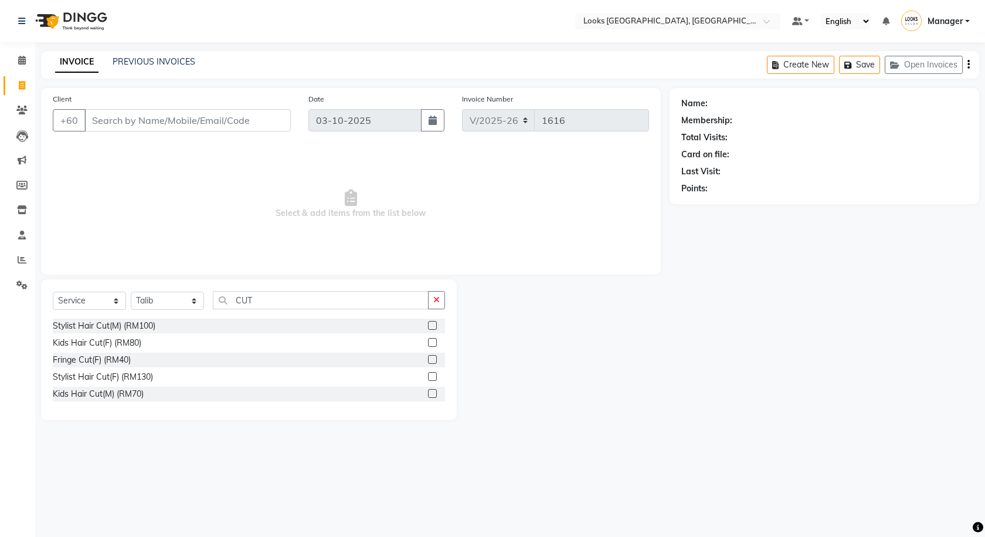
click at [433, 324] on label at bounding box center [432, 325] width 9 height 9
click at [433, 324] on input "checkbox" at bounding box center [432, 326] width 8 height 8
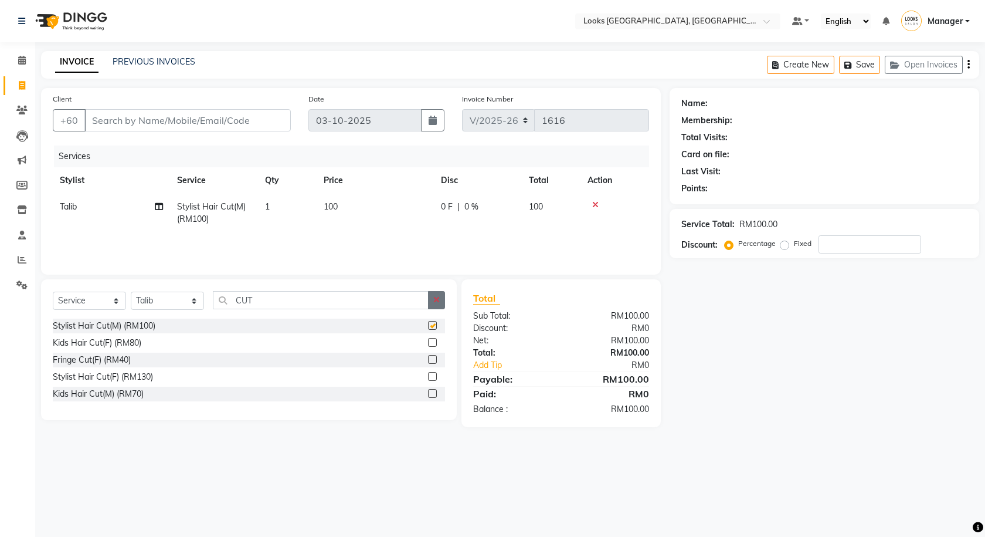
checkbox input "false"
click at [435, 306] on button "button" at bounding box center [436, 300] width 17 height 18
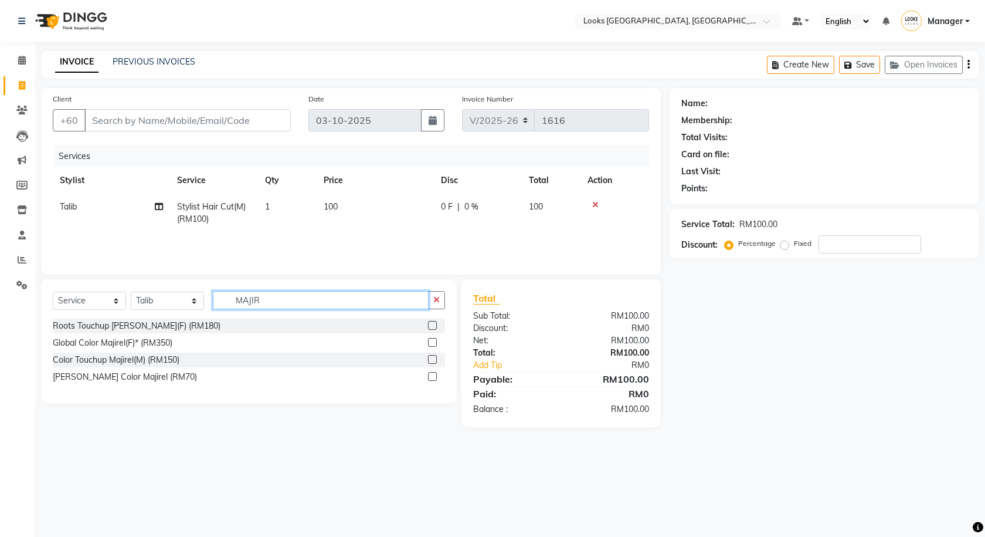
type input "MAJIR"
click at [436, 357] on label at bounding box center [432, 359] width 9 height 9
click at [436, 357] on input "checkbox" at bounding box center [432, 360] width 8 height 8
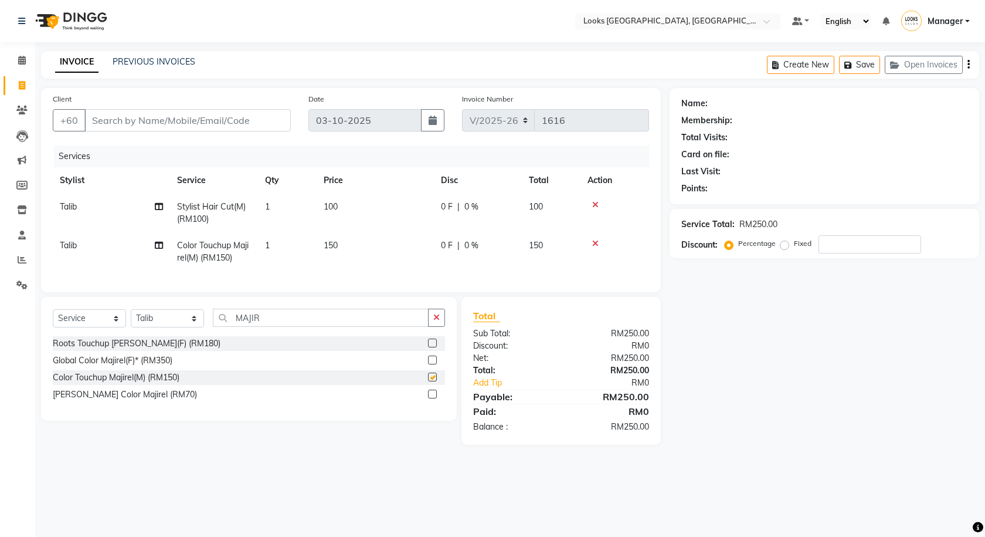
checkbox input "false"
click at [342, 212] on td "100" at bounding box center [375, 213] width 117 height 39
select select "75537"
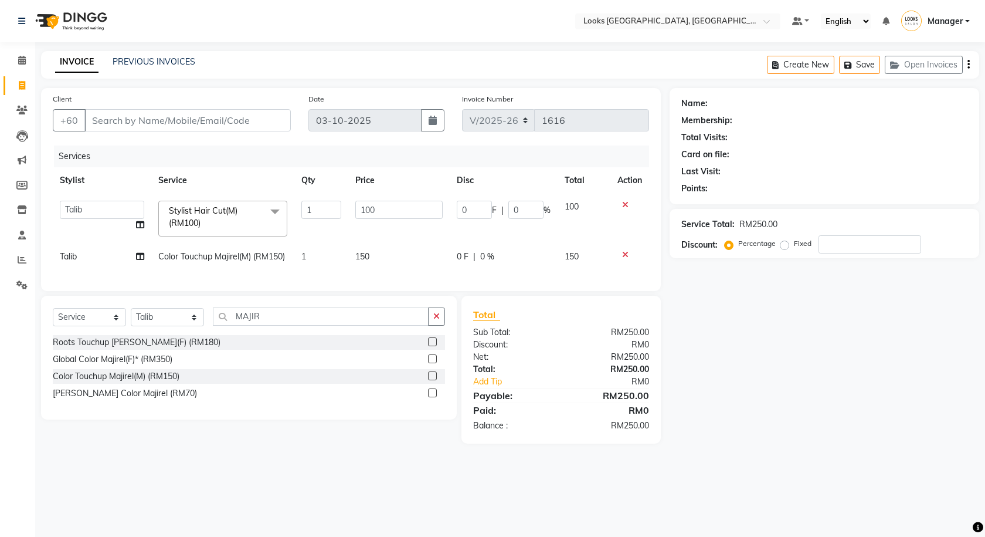
click at [382, 256] on td "150" at bounding box center [398, 256] width 101 height 26
select select "75537"
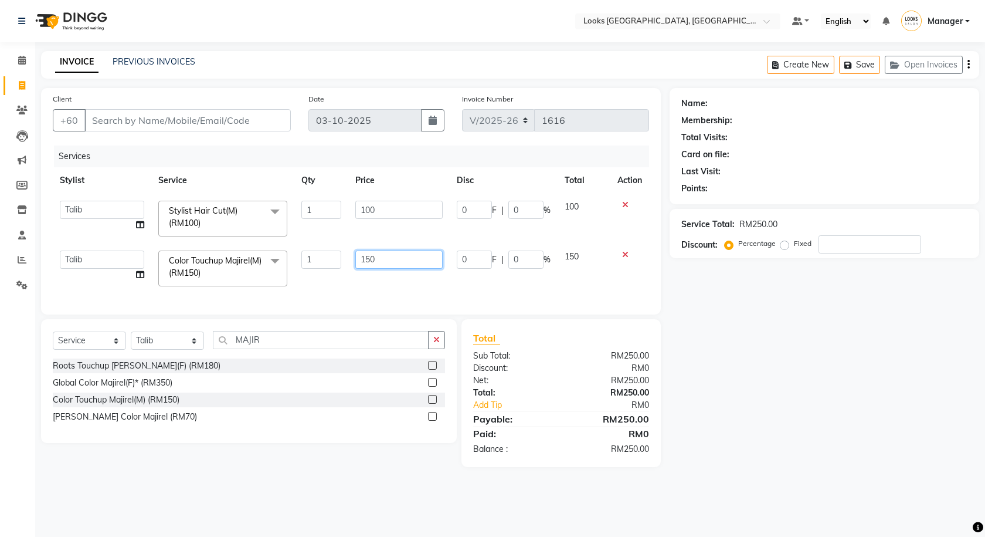
drag, startPoint x: 389, startPoint y: 256, endPoint x: 310, endPoint y: 249, distance: 80.1
click at [308, 270] on tr "Alvina_ pdct Awaiz_Mgr Beenish Counter_Sales Cynthia_pdct Devender_Pdct Faizal …" at bounding box center [351, 268] width 596 height 50
type input "119"
click at [240, 116] on input "Client" at bounding box center [187, 120] width 206 height 22
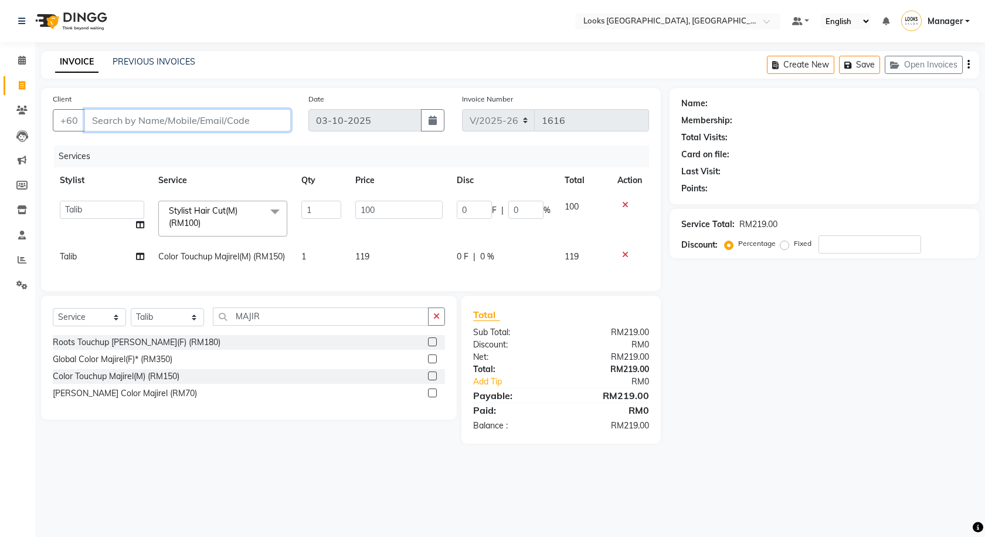
type input "K"
type input "0"
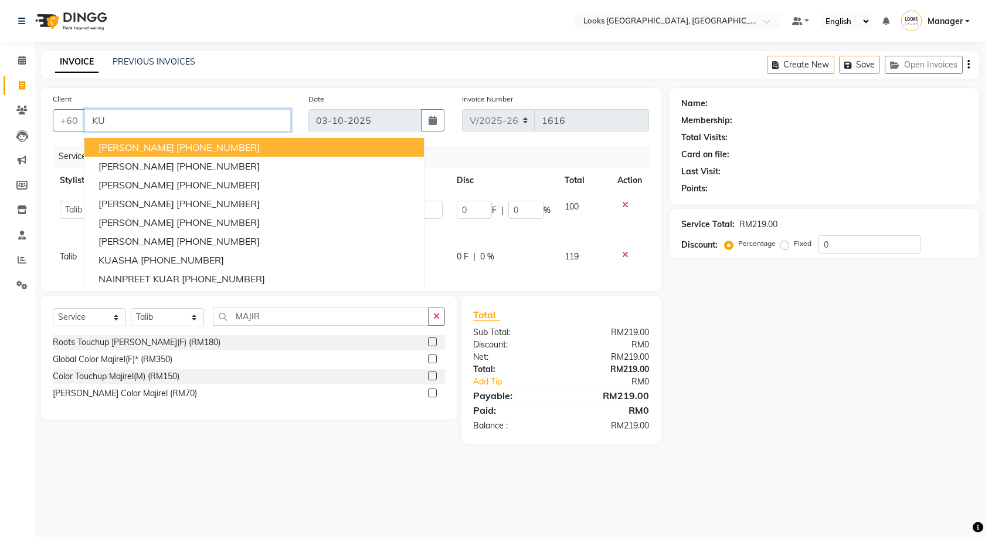
type input "K"
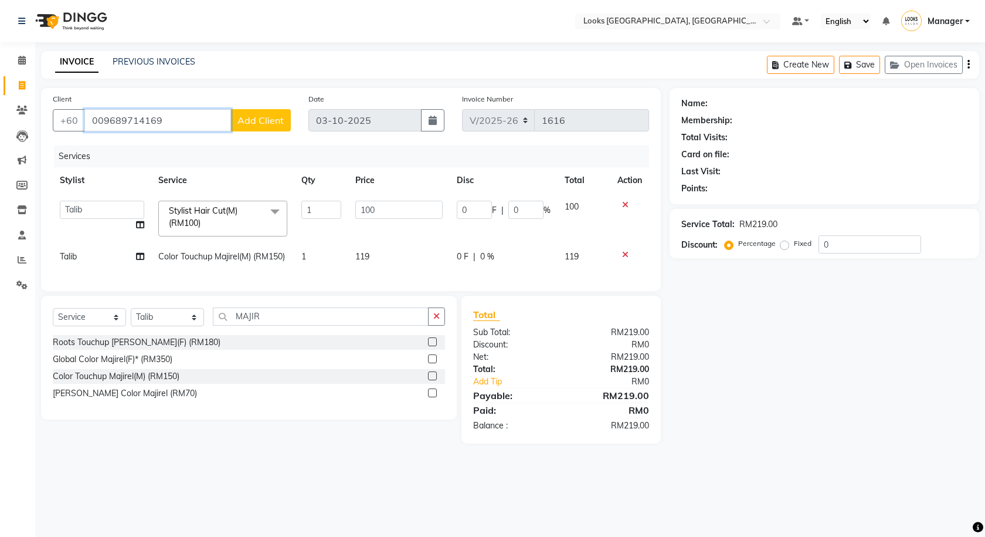
type input "009689714169"
click at [240, 116] on span "Add Client" at bounding box center [260, 120] width 46 height 12
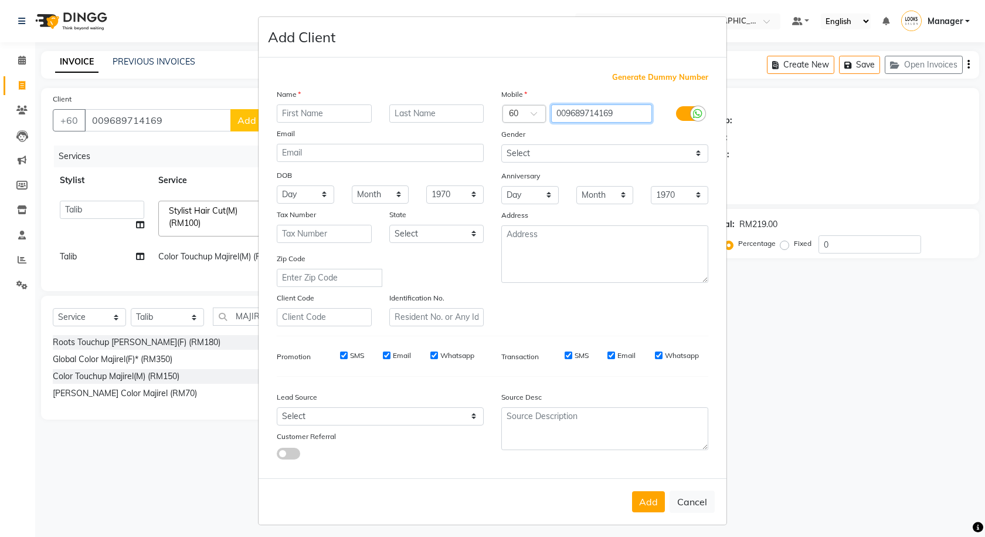
drag, startPoint x: 561, startPoint y: 116, endPoint x: 545, endPoint y: 110, distance: 17.4
click at [549, 110] on div "009689714169" at bounding box center [605, 113] width 113 height 19
type input "9689714169"
click at [344, 116] on input "text" at bounding box center [324, 113] width 95 height 18
type input "S"
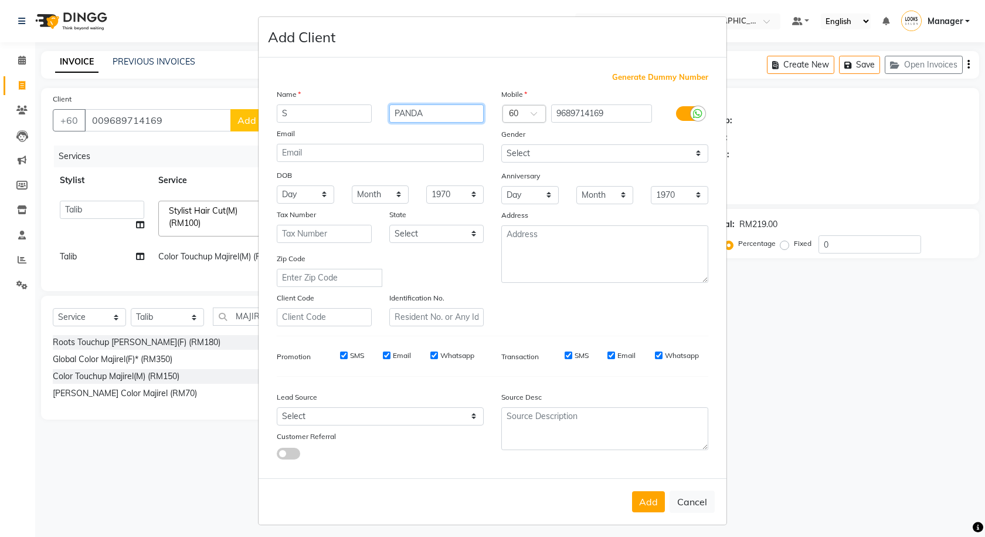
type input "PANDA"
click at [615, 162] on div "Mobile Country Code × 60 9689714169 Gender Select Male Female Other Prefer Not …" at bounding box center [605, 207] width 225 height 238
click at [602, 141] on div "Gender" at bounding box center [605, 136] width 225 height 16
click at [597, 153] on select "Select Male Female Other Prefer Not To Say" at bounding box center [604, 153] width 207 height 18
select select "male"
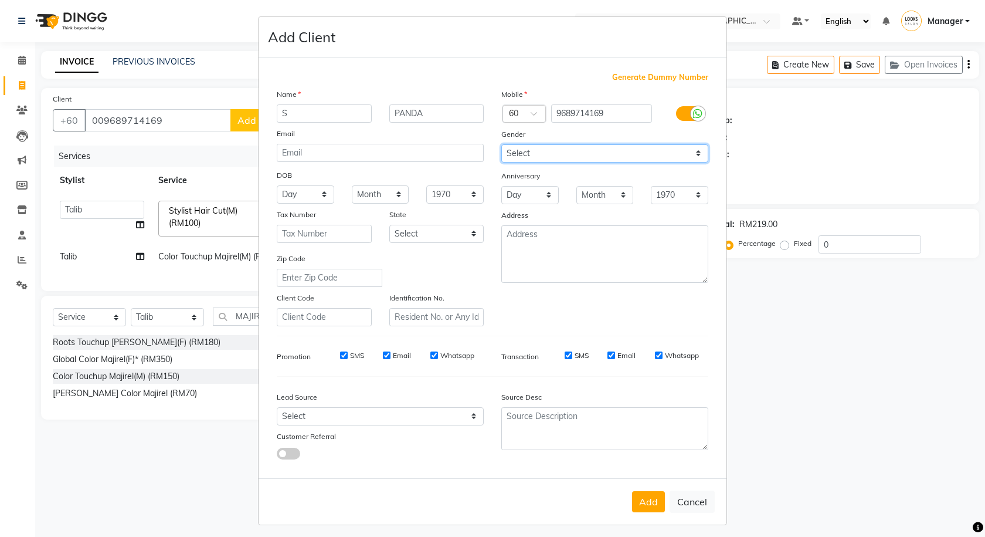
click at [501, 144] on select "Select Male Female Other Prefer Not To Say" at bounding box center [604, 153] width 207 height 18
click at [694, 117] on icon at bounding box center [697, 113] width 9 height 11
click at [0, 0] on input "checkbox" at bounding box center [0, 0] width 0 height 0
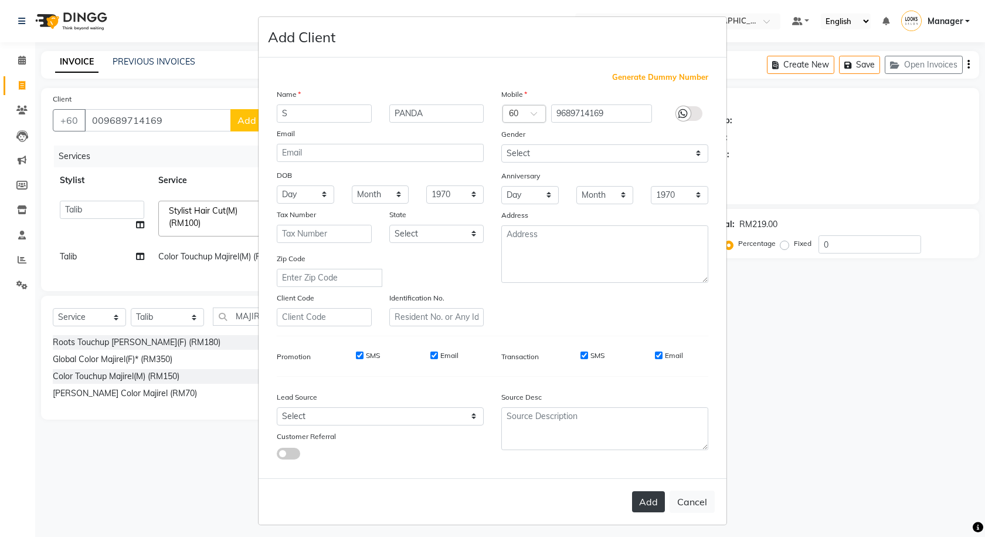
click at [636, 492] on button "Add" at bounding box center [648, 501] width 33 height 21
type input "9689714169"
select select
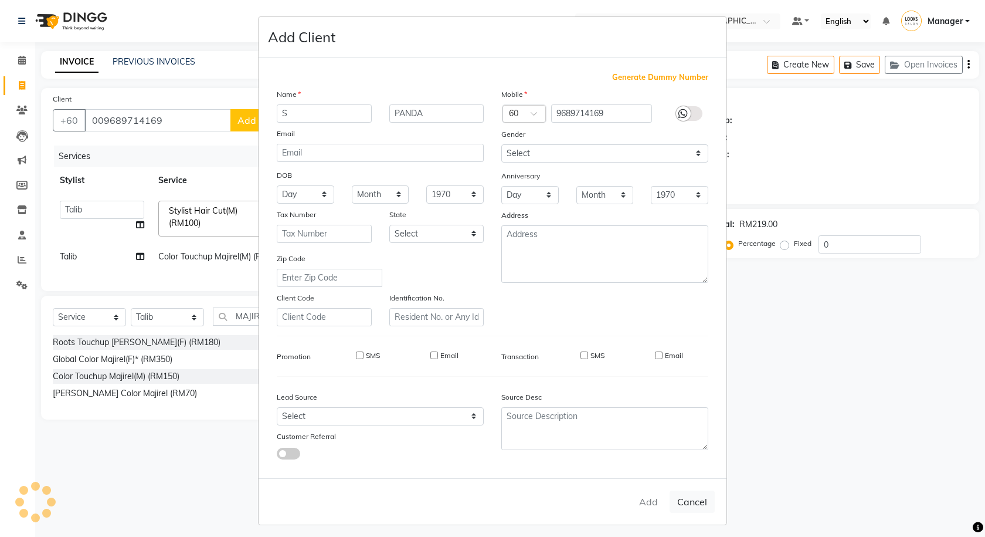
select select
checkbox input "false"
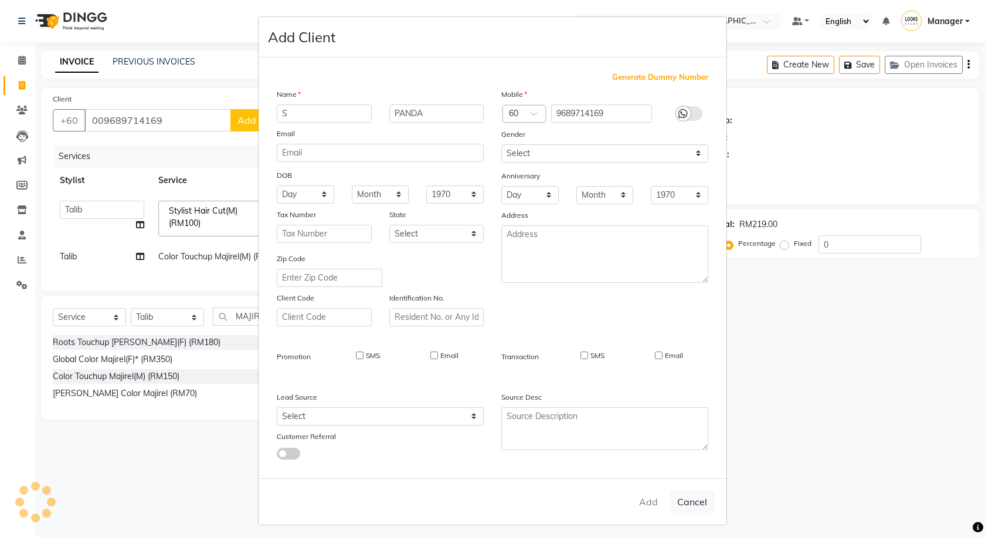
checkbox input "false"
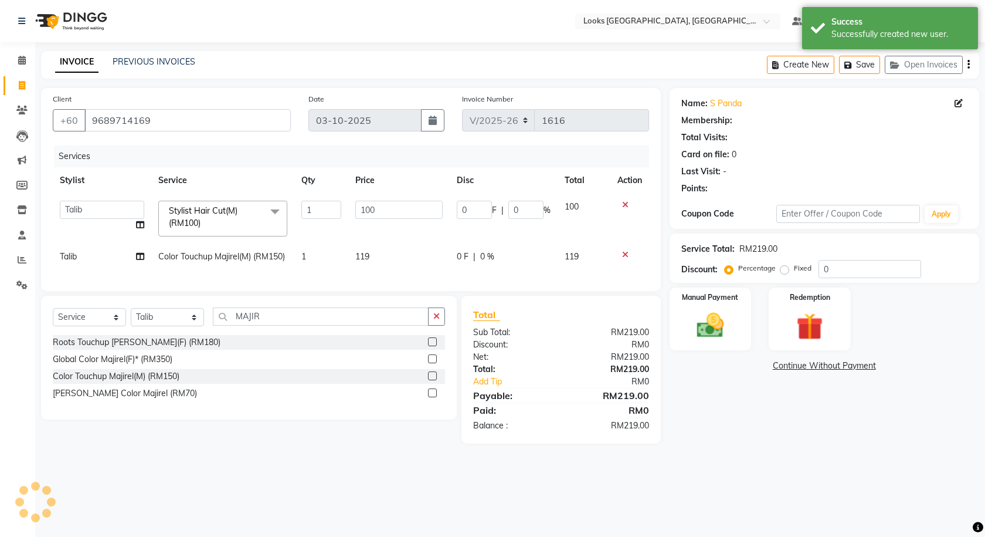
select select "1: Object"
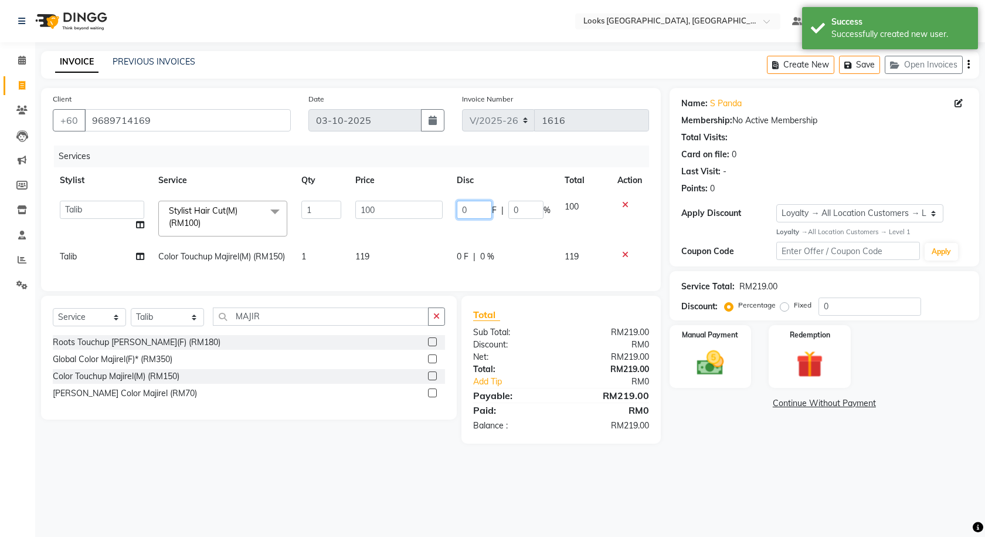
drag, startPoint x: 473, startPoint y: 211, endPoint x: 429, endPoint y: 207, distance: 44.8
click at [429, 207] on tr "Alvina_ pdct Awaiz_Mgr Beenish Counter_Sales Cynthia_pdct Devender_Pdct Faizal …" at bounding box center [351, 219] width 596 height 50
type input "41"
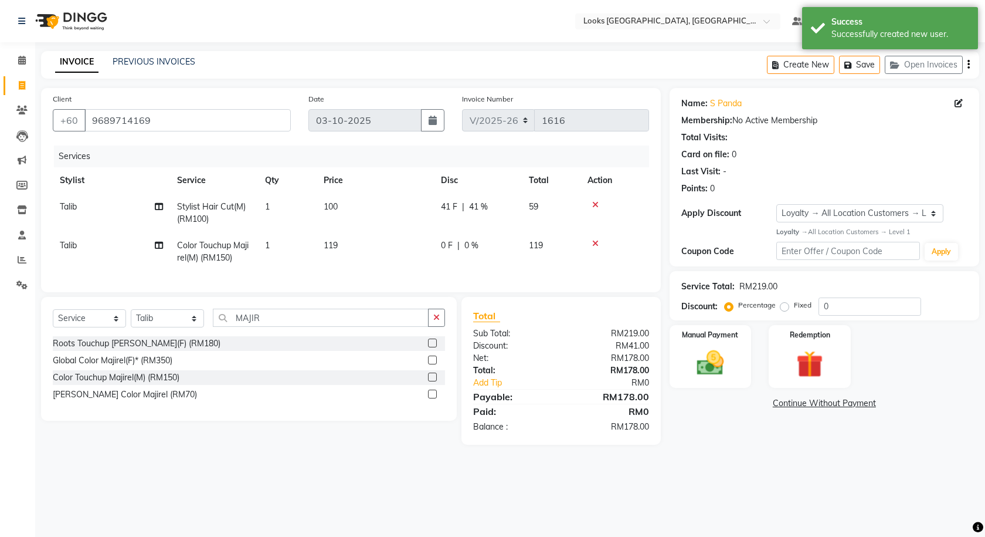
click at [704, 444] on div "Name: S Panda Membership: No Active Membership Total Visits: Card on file: 0 La…" at bounding box center [829, 266] width 318 height 357
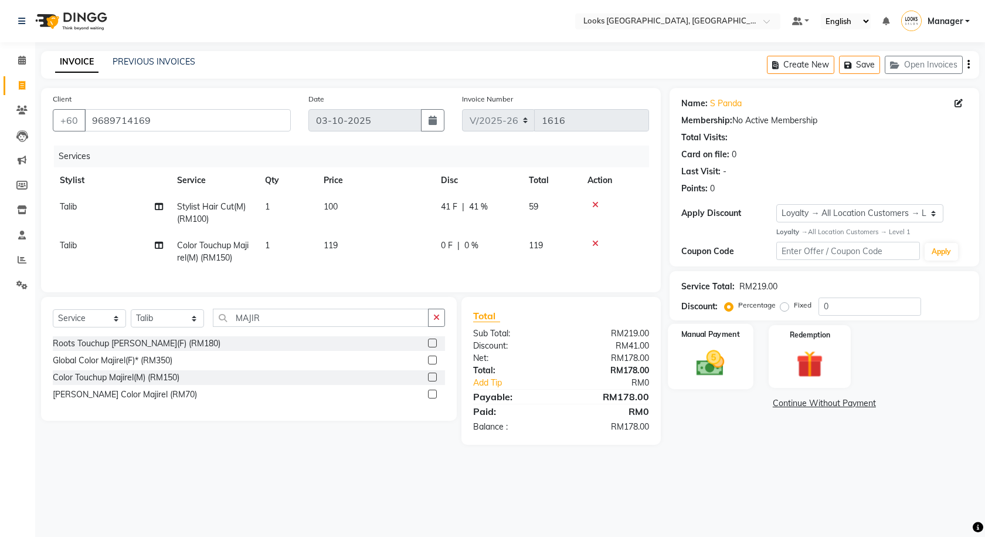
click at [721, 349] on img at bounding box center [711, 363] width 46 height 32
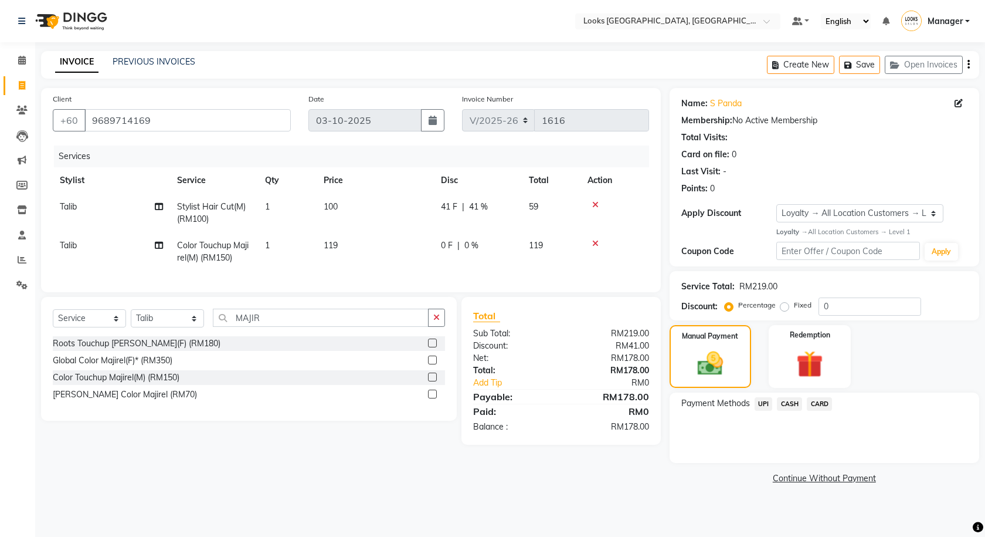
click at [815, 405] on span "CARD" at bounding box center [819, 403] width 25 height 13
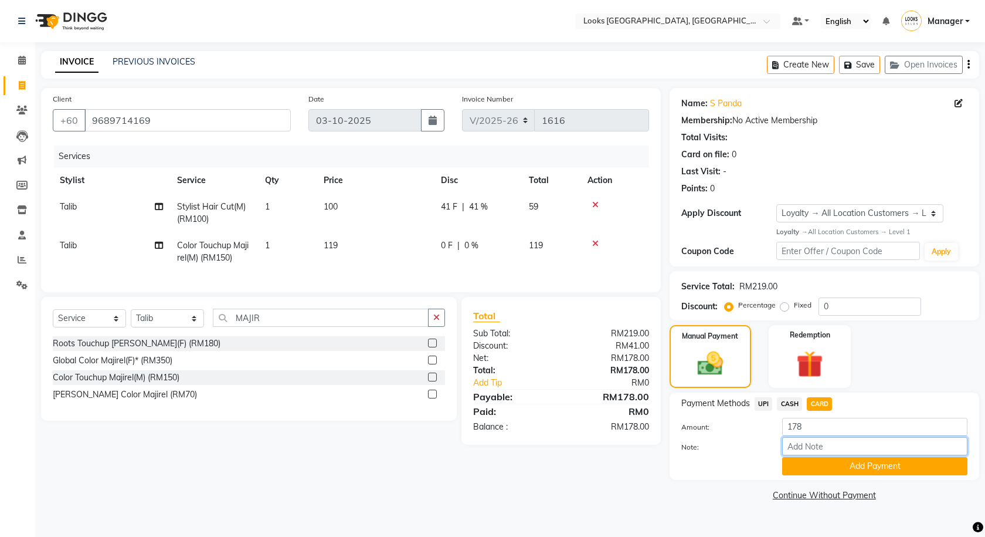
click at [812, 442] on input "Note:" at bounding box center [874, 446] width 185 height 18
type input "0012"
click at [812, 464] on button "Add Payment" at bounding box center [874, 466] width 185 height 18
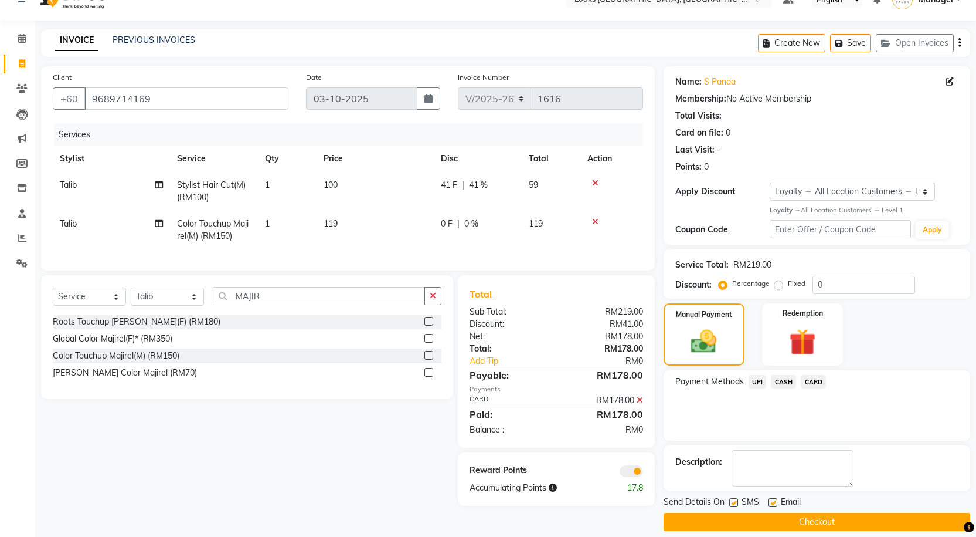
scroll to position [33, 0]
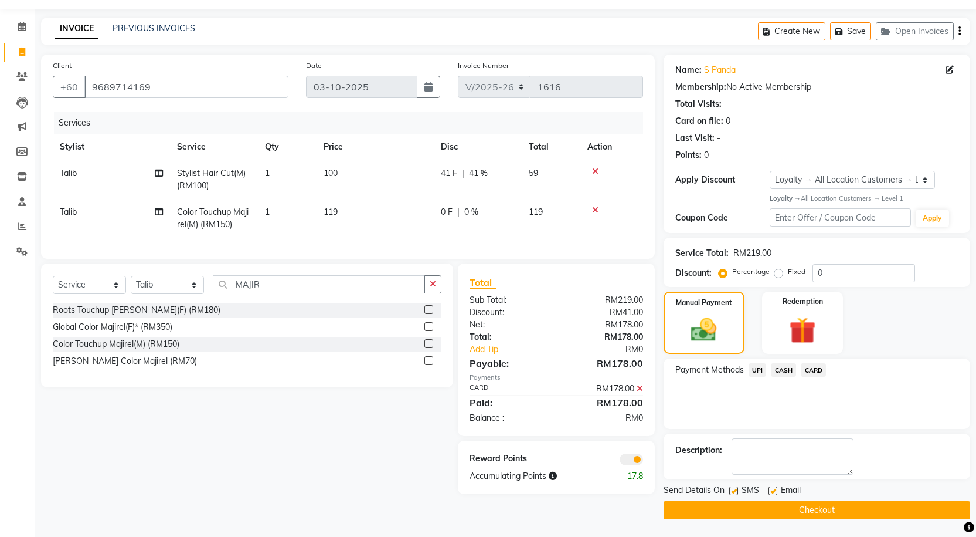
click at [636, 465] on span at bounding box center [631, 459] width 23 height 12
click at [643, 461] on input "checkbox" at bounding box center [643, 461] width 0 height 0
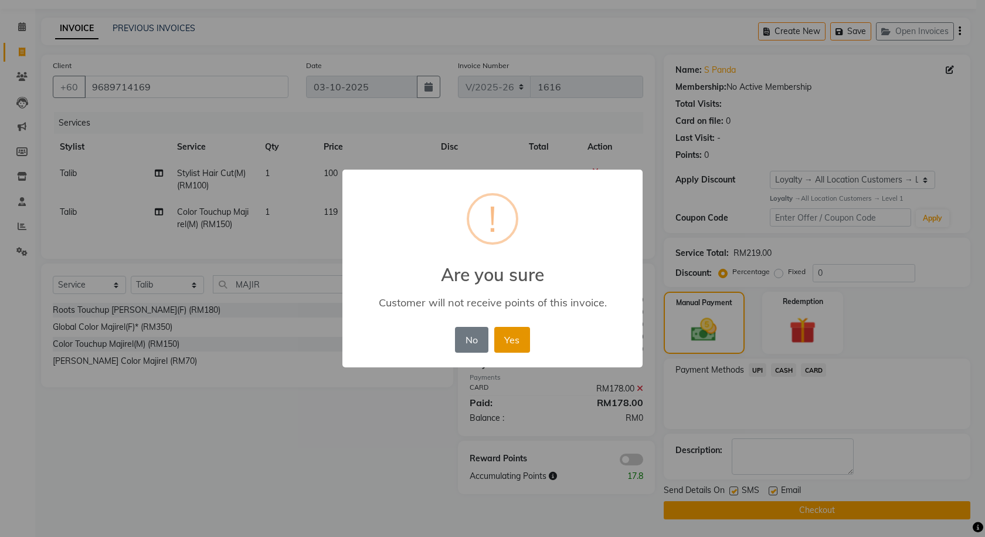
click at [516, 330] on button "Yes" at bounding box center [512, 340] width 36 height 26
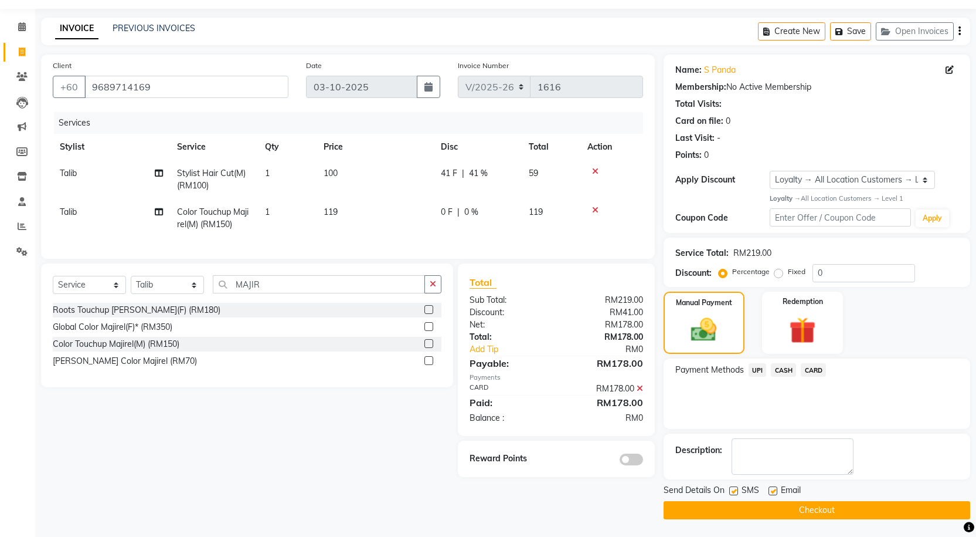
click at [748, 511] on button "Checkout" at bounding box center [817, 510] width 307 height 18
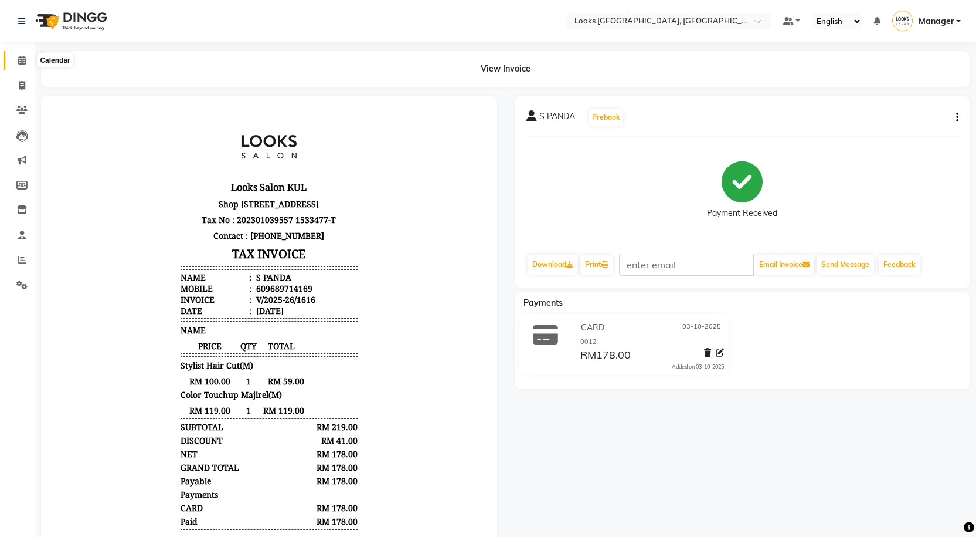
click at [28, 64] on span at bounding box center [22, 60] width 21 height 13
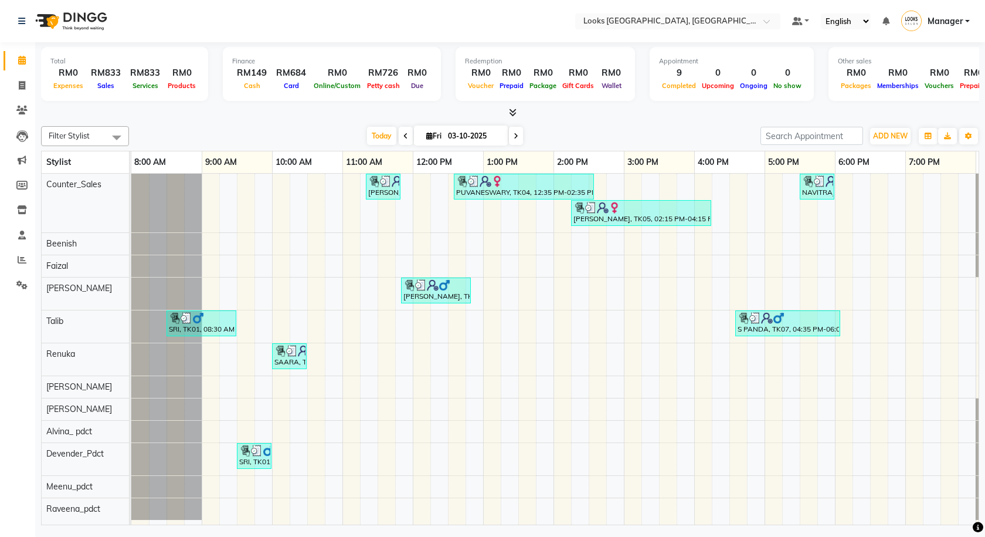
click at [399, 139] on span at bounding box center [406, 136] width 14 height 18
type input "02-10-2025"
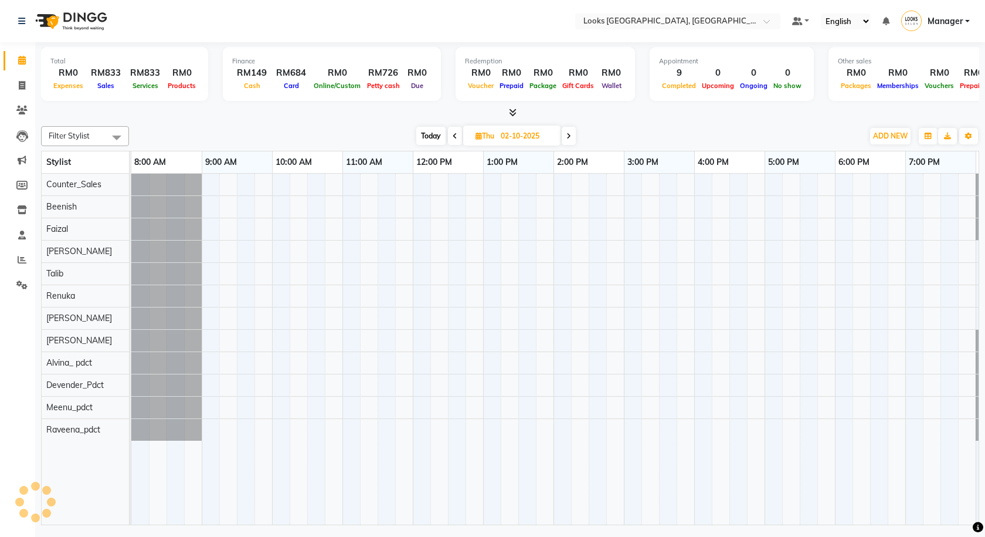
scroll to position [0, 67]
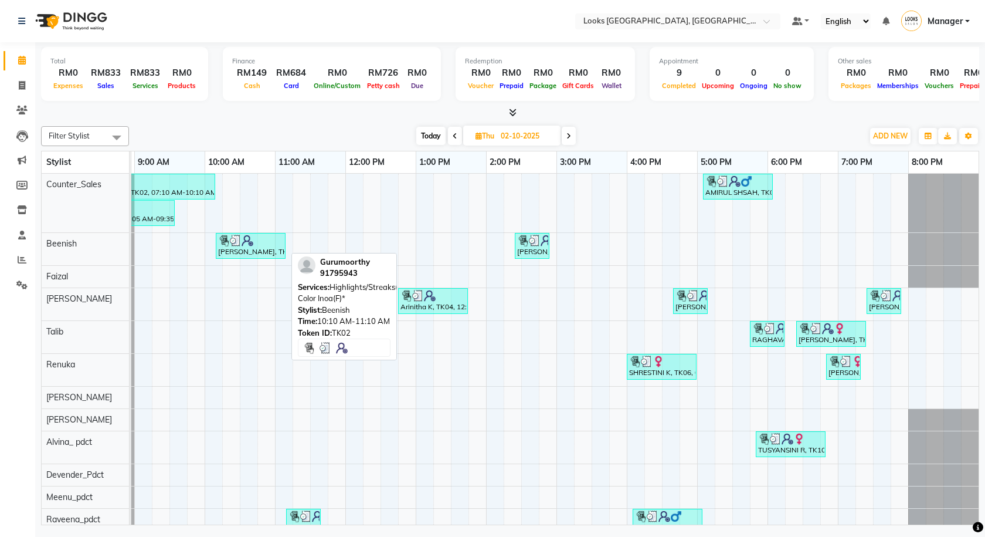
click at [239, 252] on div "Gurumoorthy, TK02, 10:10 AM-11:10 AM, Highlights/Streaks(F)*,Global Color Inoa(…" at bounding box center [250, 246] width 67 height 22
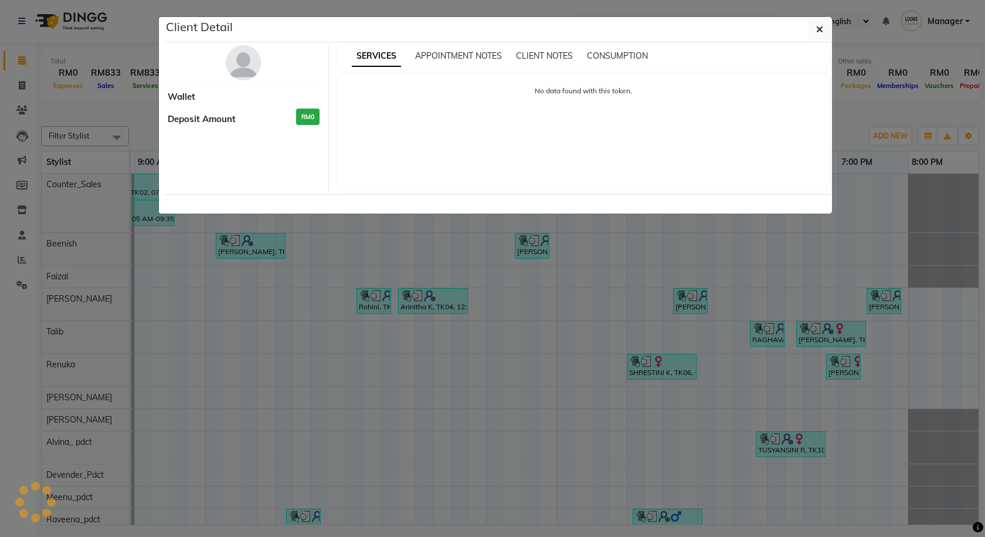
select select "3"
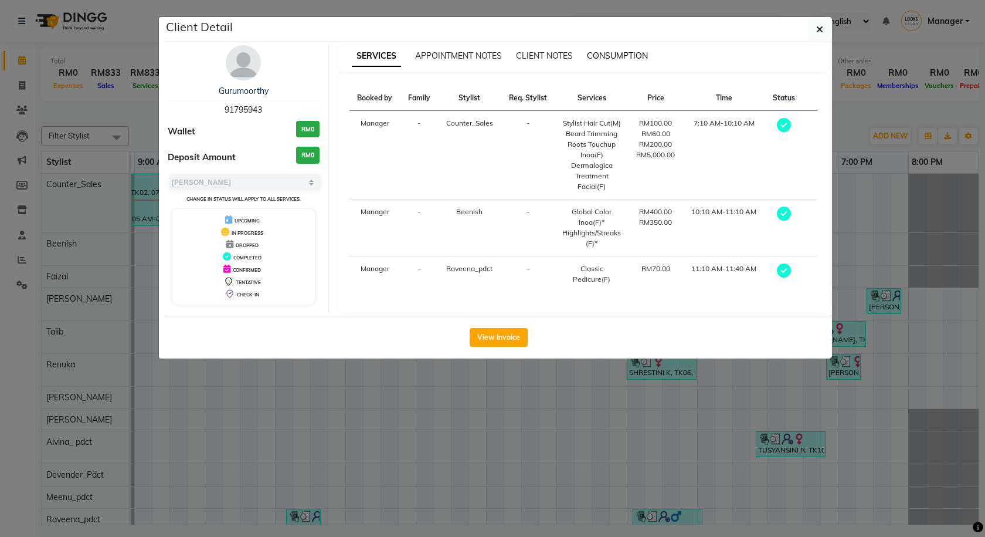
click at [636, 57] on span "CONSUMPTION" at bounding box center [617, 55] width 61 height 11
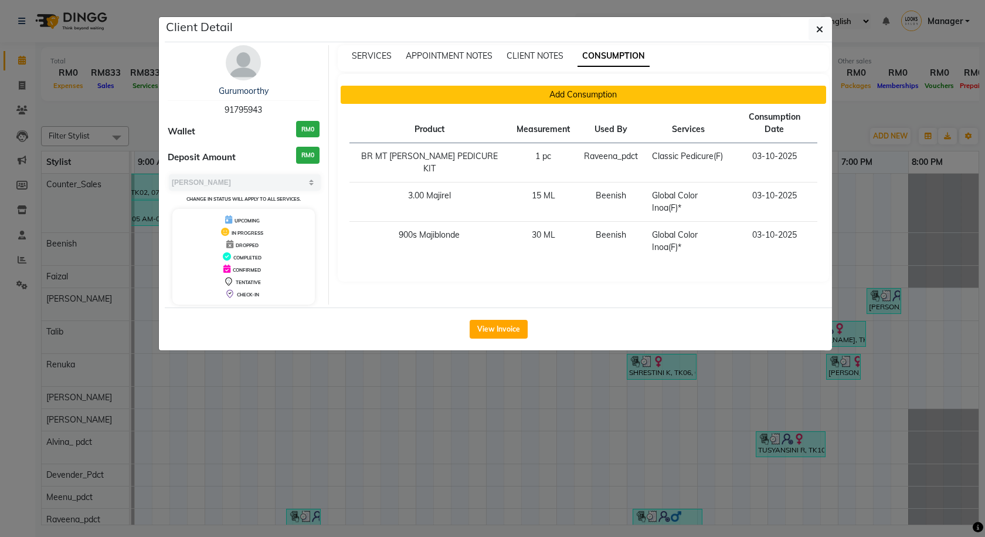
click at [637, 99] on button "Add Consumption" at bounding box center [584, 95] width 486 height 18
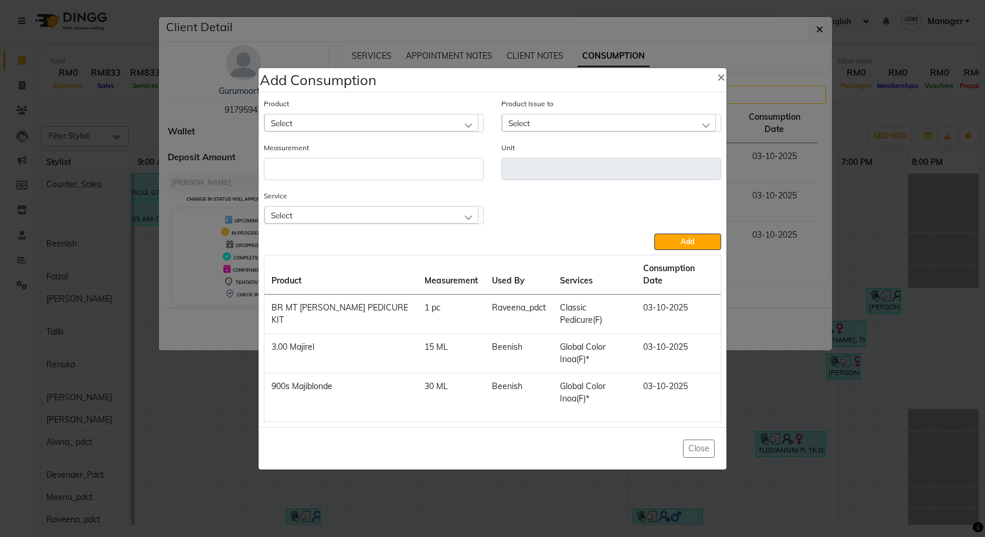
click at [348, 223] on div "Select" at bounding box center [371, 215] width 214 height 18
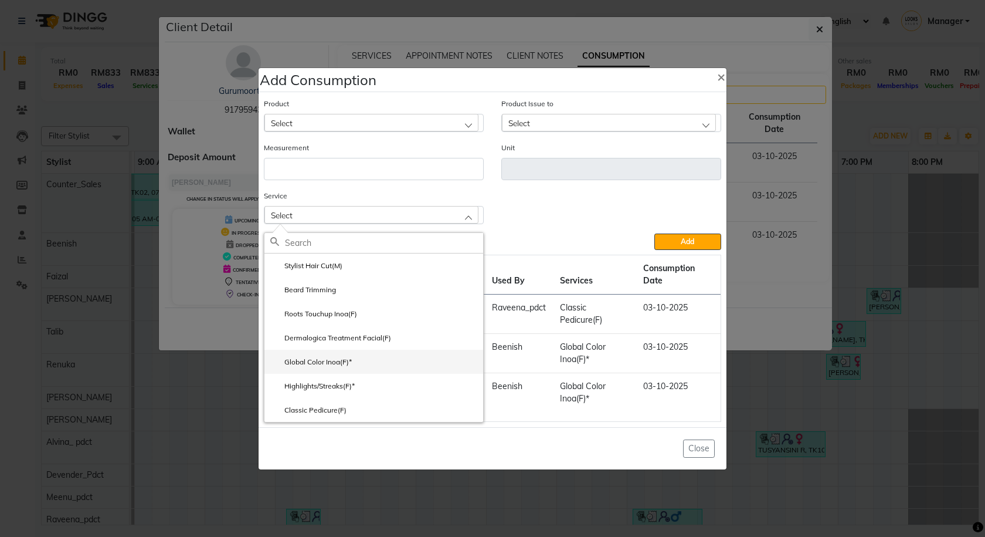
click at [337, 367] on label "Global Color Inoa(F)*" at bounding box center [311, 362] width 82 height 11
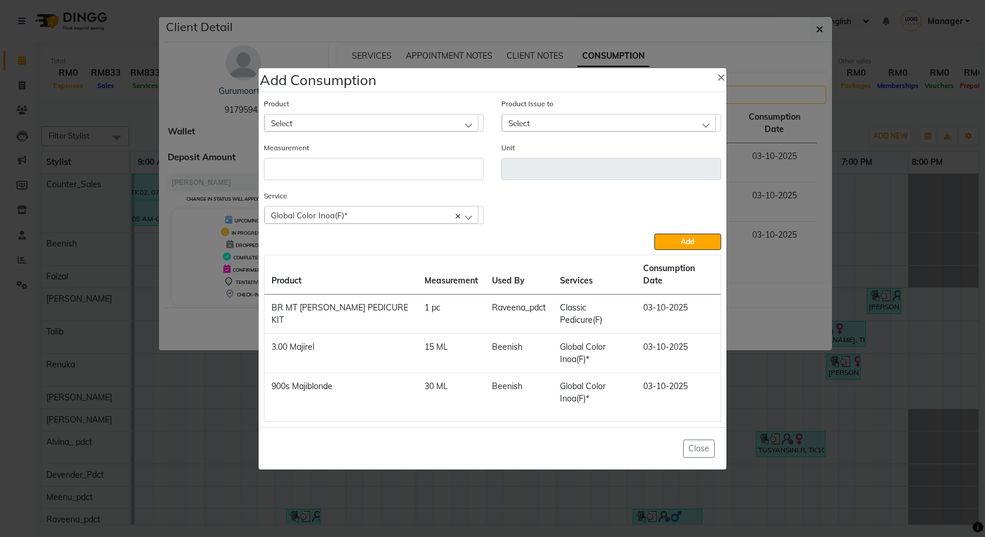
click at [354, 131] on div "Select" at bounding box center [371, 123] width 214 height 18
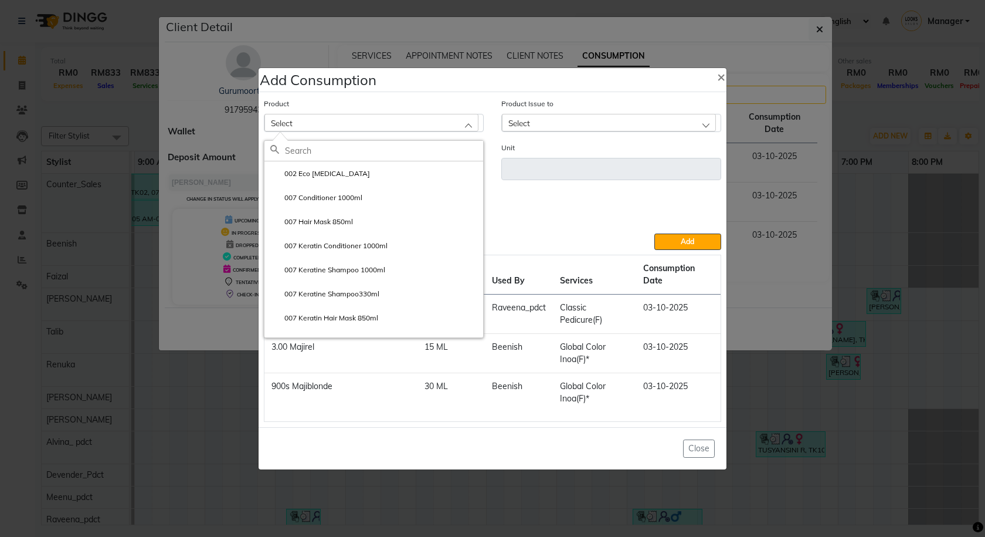
paste input "Maji.Cont Magenta Red"
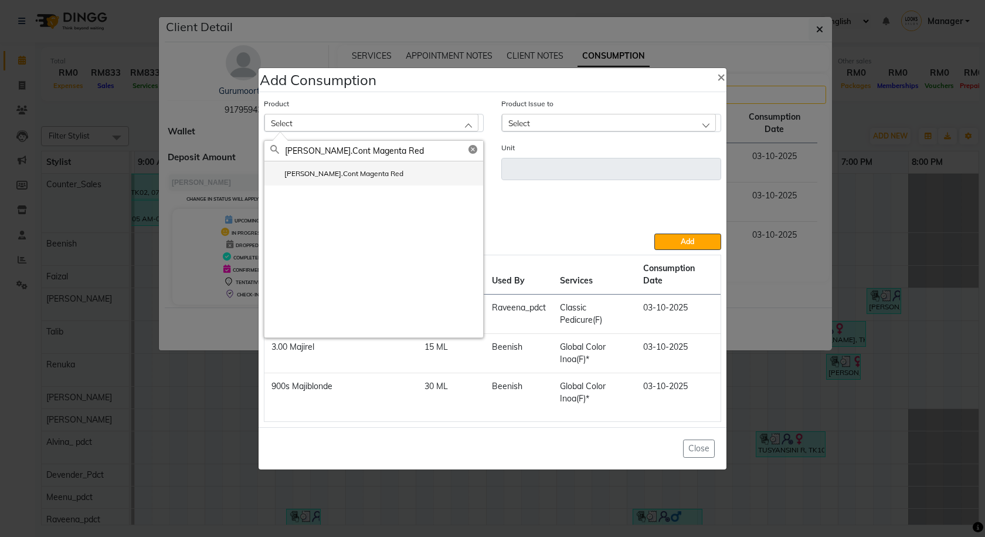
type input "Maji.Cont Magenta Red"
click at [379, 185] on li "Maji.Cont Magenta Red" at bounding box center [373, 173] width 219 height 24
type input "ML"
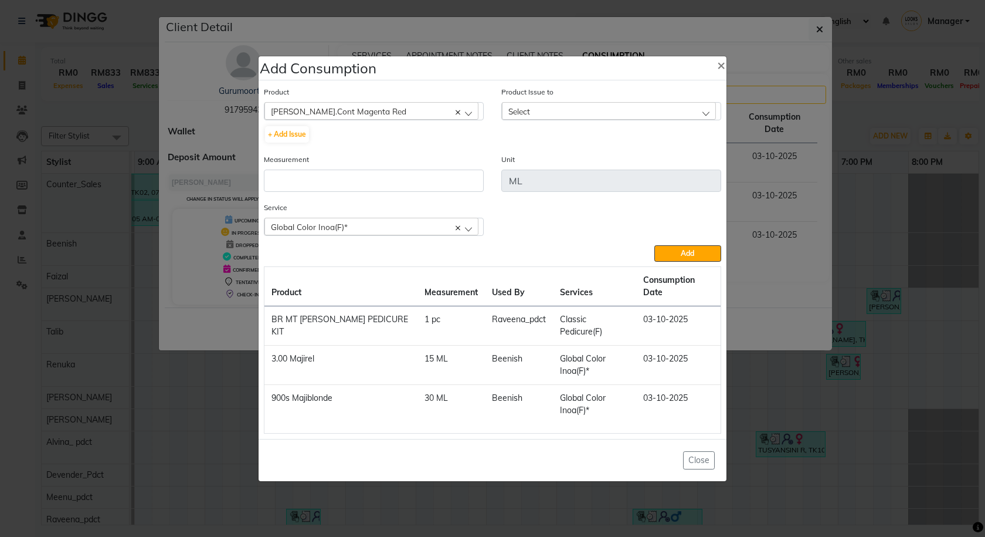
click at [552, 120] on div "Select" at bounding box center [609, 111] width 214 height 18
click at [576, 167] on label "2025-10-02, Issued to: Beenish, Balance: 50" at bounding box center [578, 162] width 141 height 11
click at [402, 192] on input "number" at bounding box center [374, 180] width 220 height 22
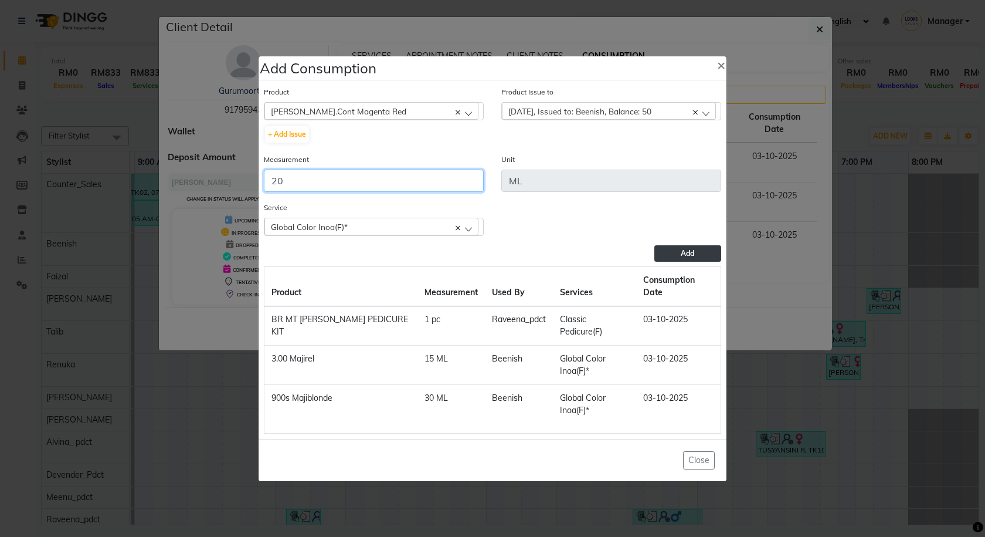
type input "20"
click at [711, 262] on button "Add" at bounding box center [687, 253] width 67 height 16
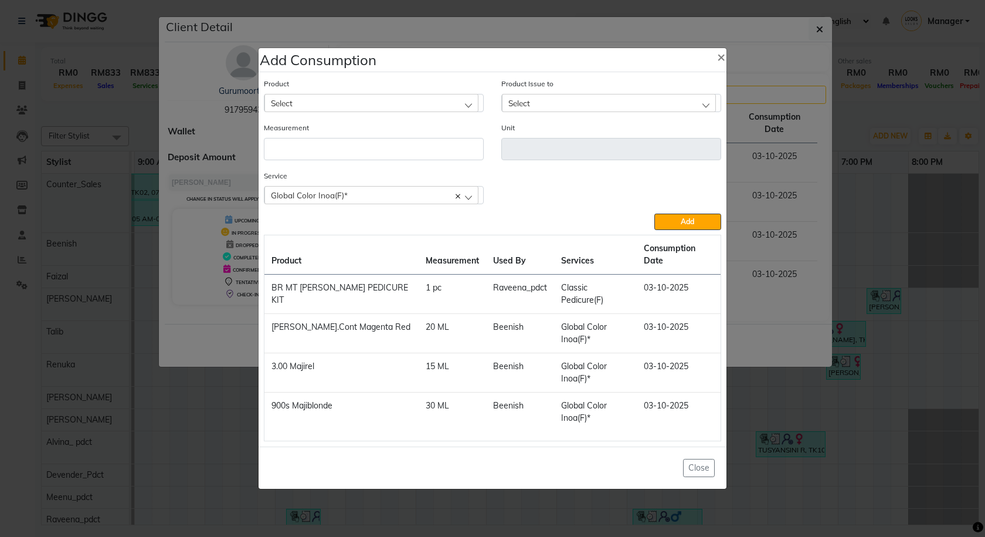
click at [417, 203] on div "Global Color Inoa(F)*" at bounding box center [371, 195] width 214 height 18
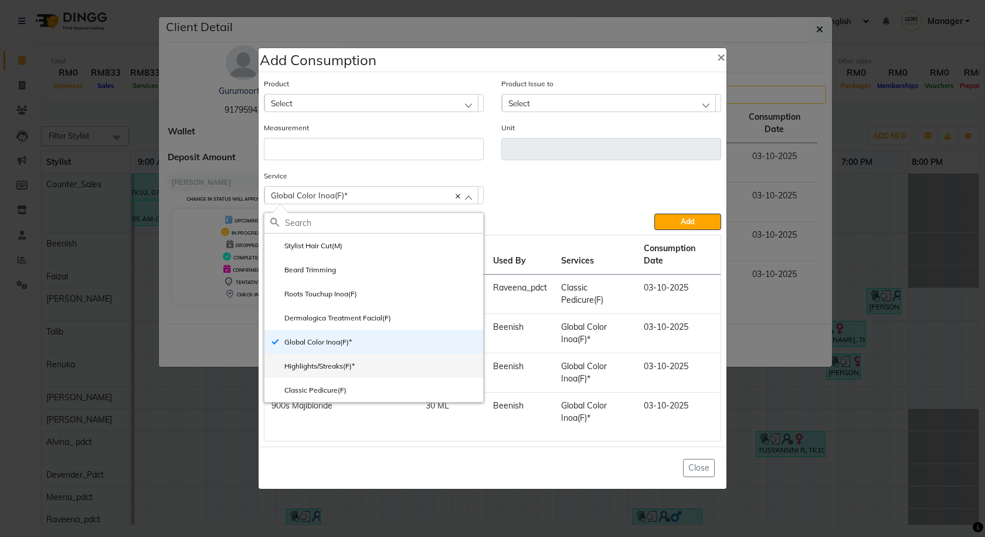
click at [348, 371] on label "Highlights/Streaks(F)*" at bounding box center [312, 366] width 84 height 11
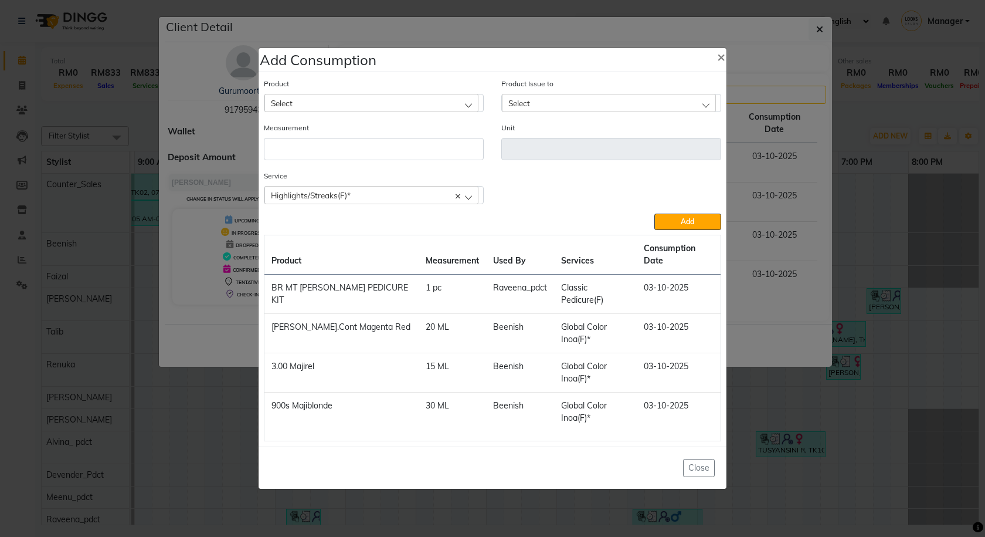
click at [351, 111] on div "Select" at bounding box center [371, 103] width 214 height 18
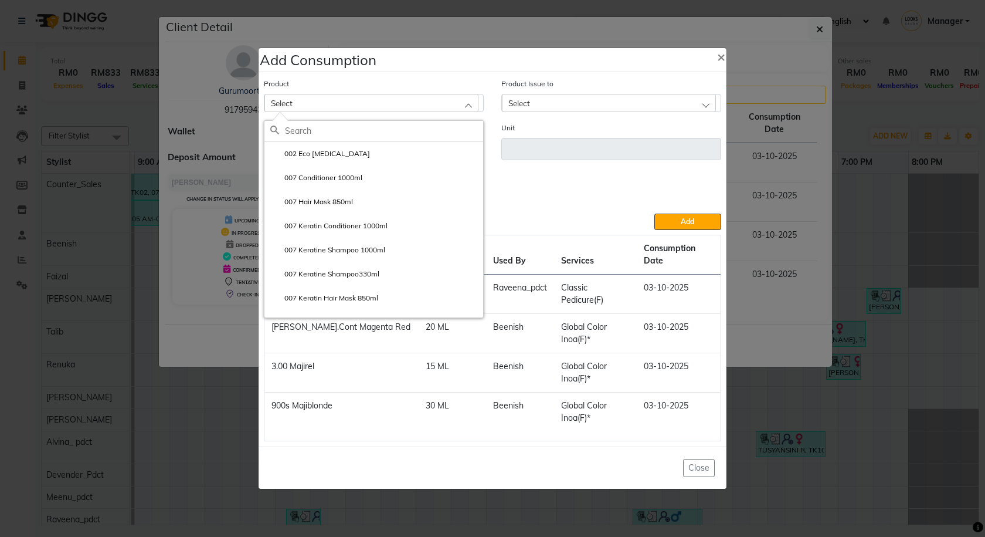
paste input "13 Majilift"
type input "13"
click at [335, 189] on li "13 Majilift" at bounding box center [373, 177] width 219 height 24
type input "ML"
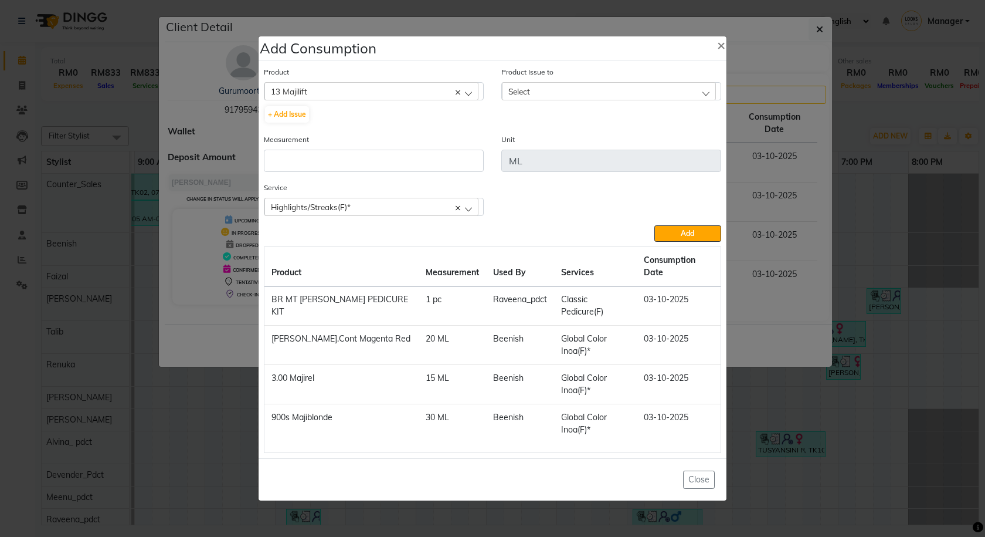
click at [605, 100] on div "Select" at bounding box center [609, 91] width 214 height 18
drag, startPoint x: 618, startPoint y: 154, endPoint x: 563, endPoint y: 159, distance: 55.4
click at [611, 147] on label "2025-10-02, Issued to: Beenish, Balance: 100" at bounding box center [580, 142] width 145 height 11
click at [349, 170] on input "number" at bounding box center [374, 161] width 220 height 22
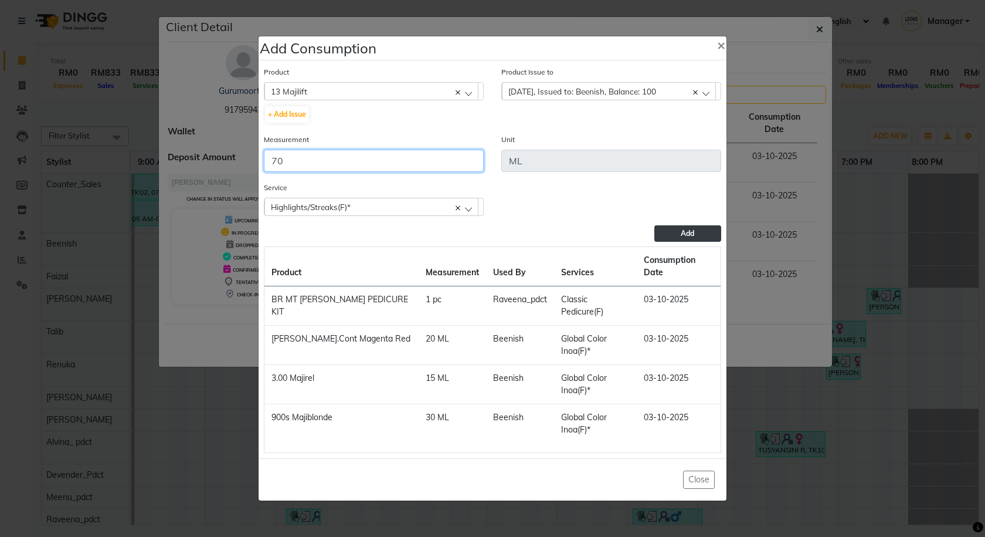
type input "70"
click at [677, 242] on button "Add" at bounding box center [687, 233] width 67 height 16
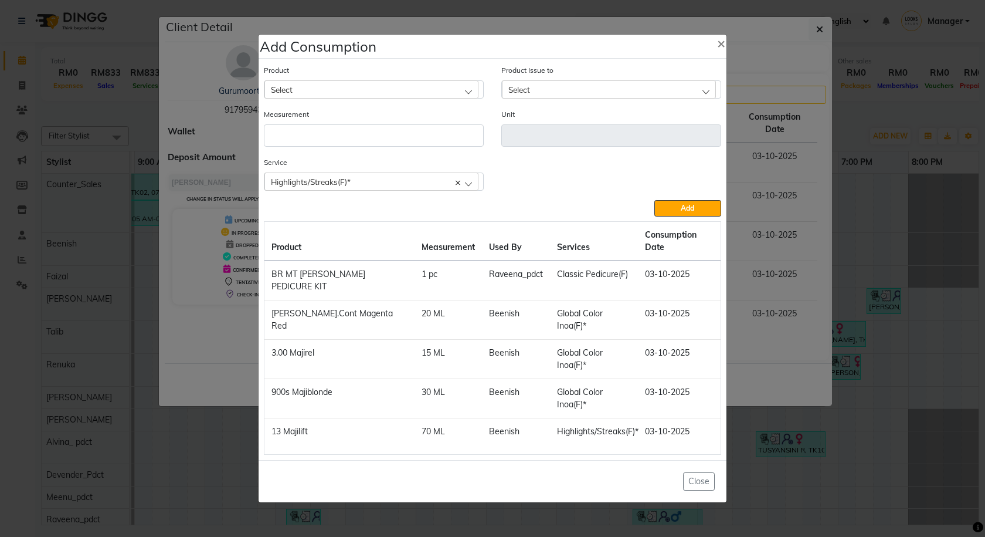
click at [454, 98] on div "Select" at bounding box center [371, 89] width 214 height 18
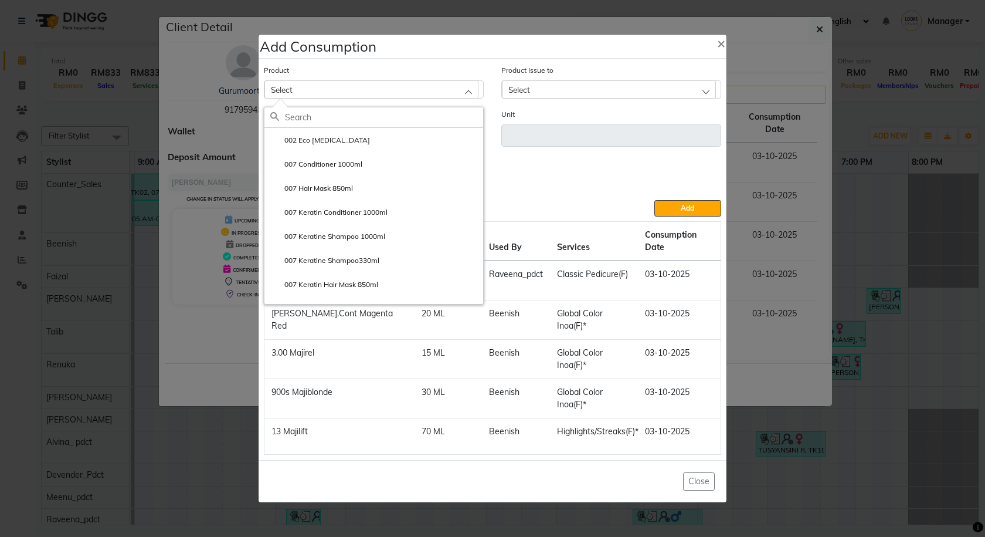
paste input "900s Majiblonde"
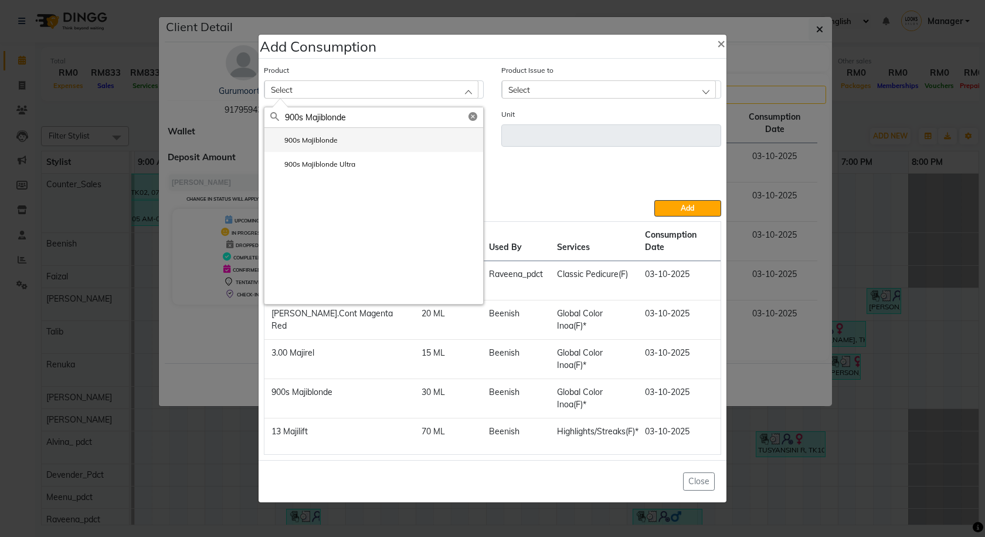
type input "900s Majiblonde"
click at [395, 152] on li "900s Majiblonde" at bounding box center [373, 140] width 219 height 24
type input "ML"
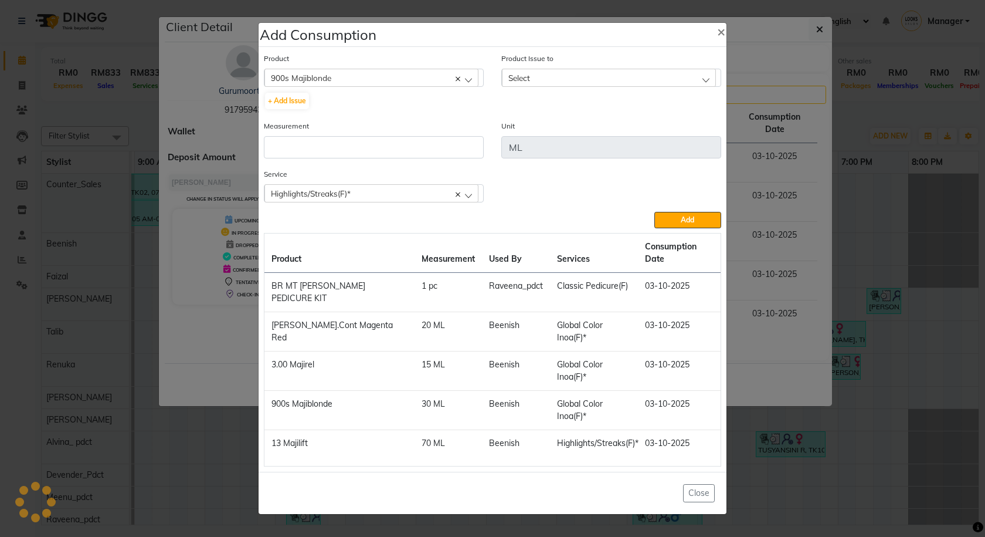
click at [590, 86] on div "Select" at bounding box center [609, 78] width 214 height 18
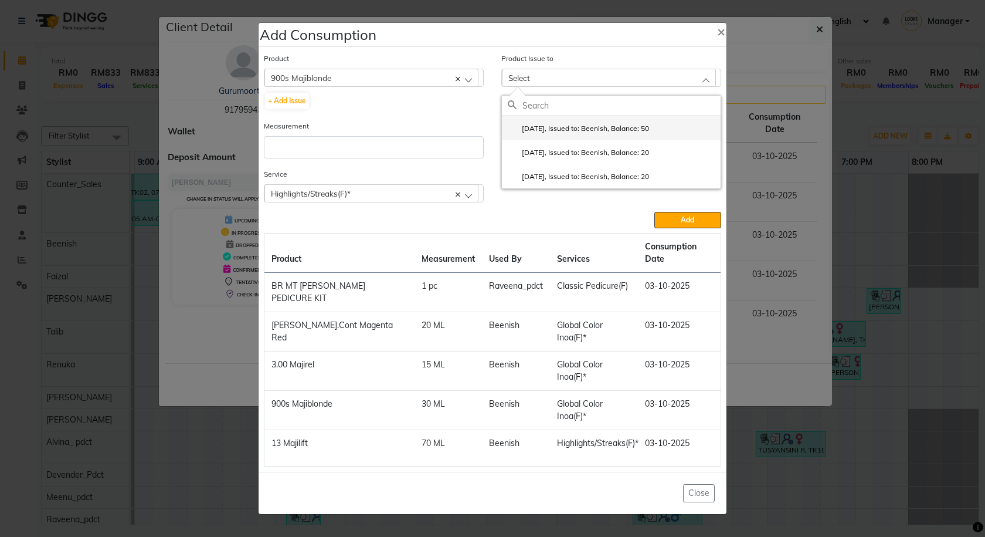
click at [629, 134] on label "2025-10-02, Issued to: Beenish, Balance: 50" at bounding box center [578, 128] width 141 height 11
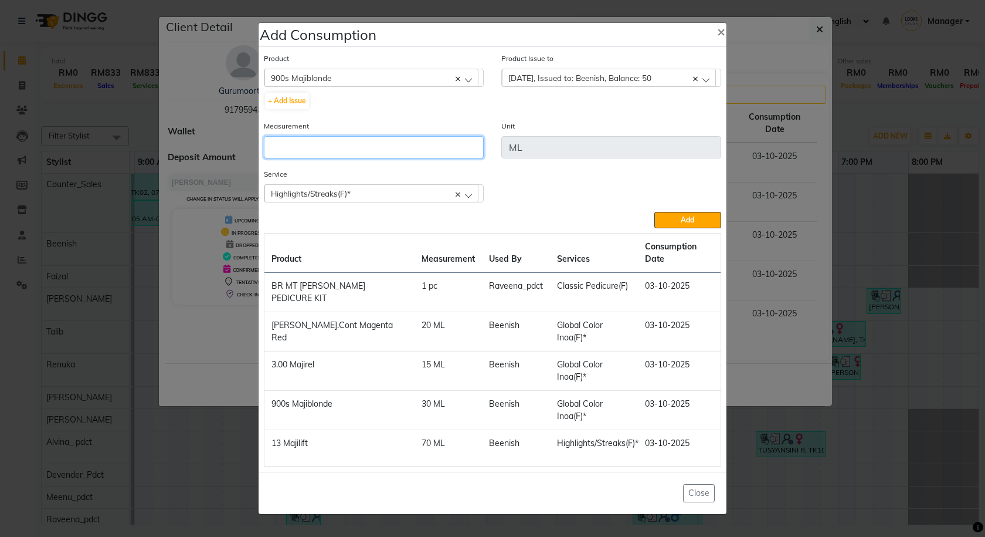
click at [423, 158] on input "number" at bounding box center [374, 147] width 220 height 22
type input "50"
click at [689, 224] on span "Add" at bounding box center [687, 219] width 13 height 9
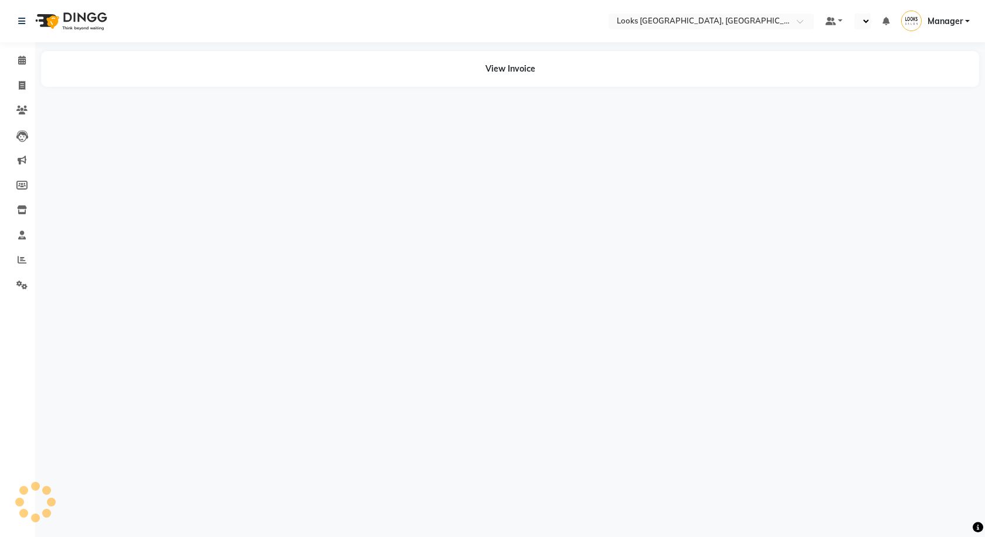
select select "en"
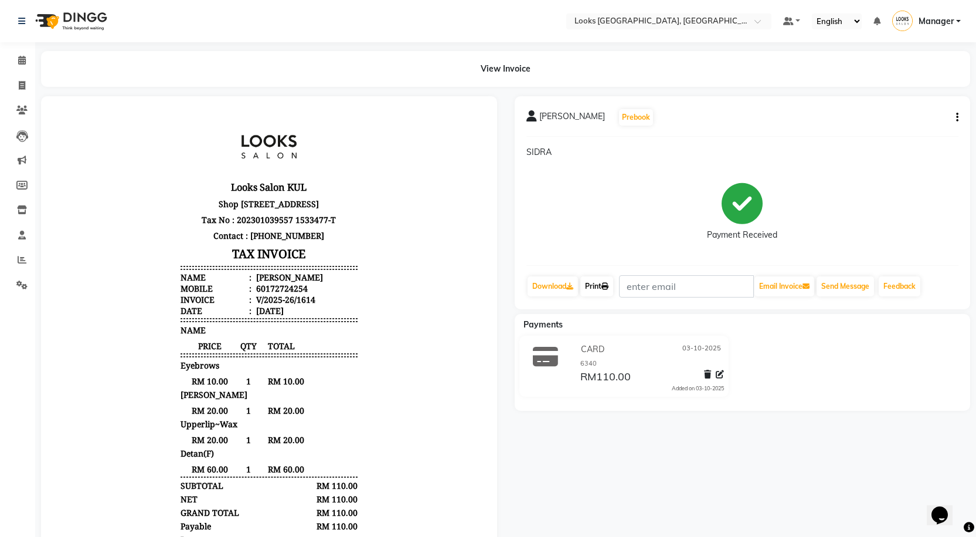
click at [607, 285] on icon at bounding box center [605, 286] width 7 height 7
click at [19, 61] on icon at bounding box center [22, 60] width 8 height 9
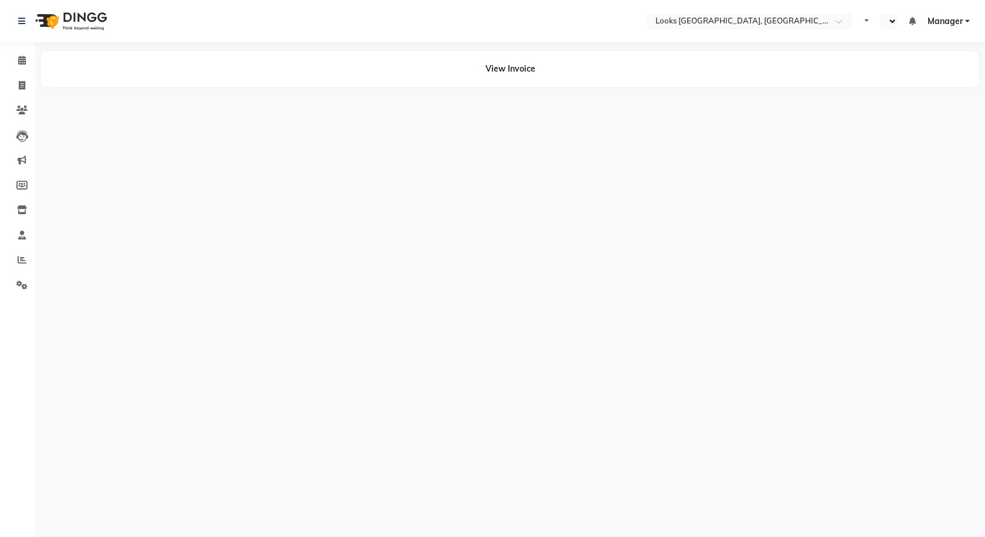
select select "en"
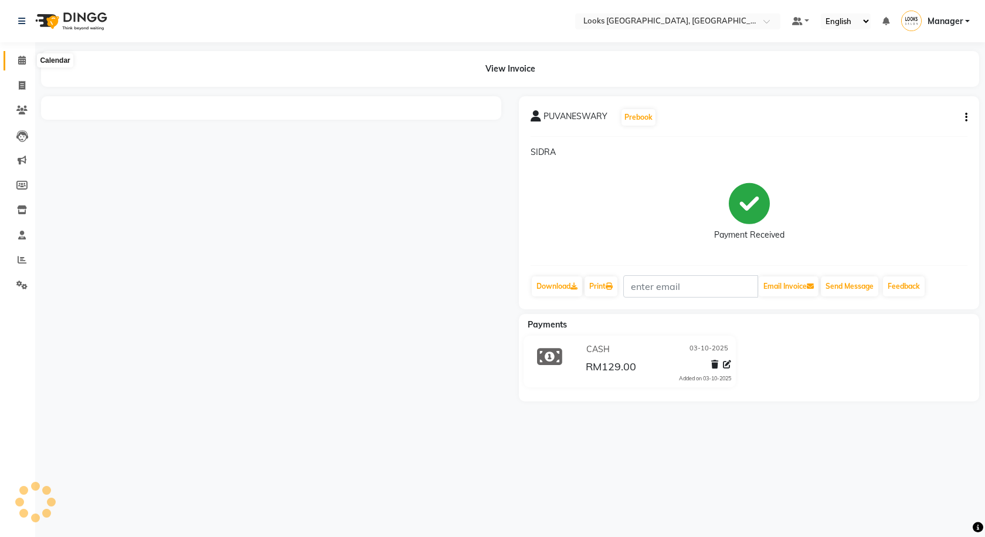
click at [23, 60] on icon at bounding box center [22, 60] width 8 height 9
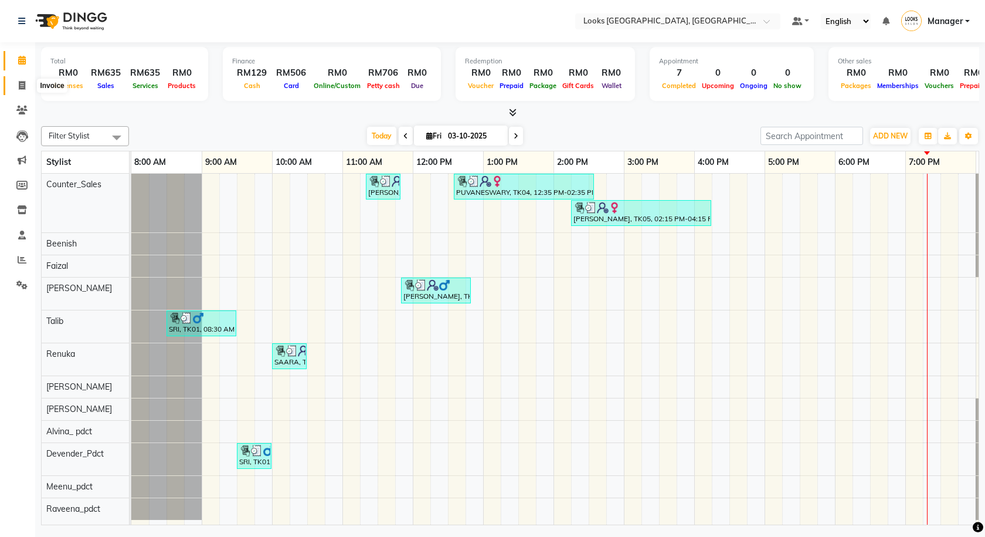
drag, startPoint x: 19, startPoint y: 87, endPoint x: 37, endPoint y: 83, distance: 18.2
click at [19, 87] on icon at bounding box center [22, 85] width 6 height 9
select select "service"
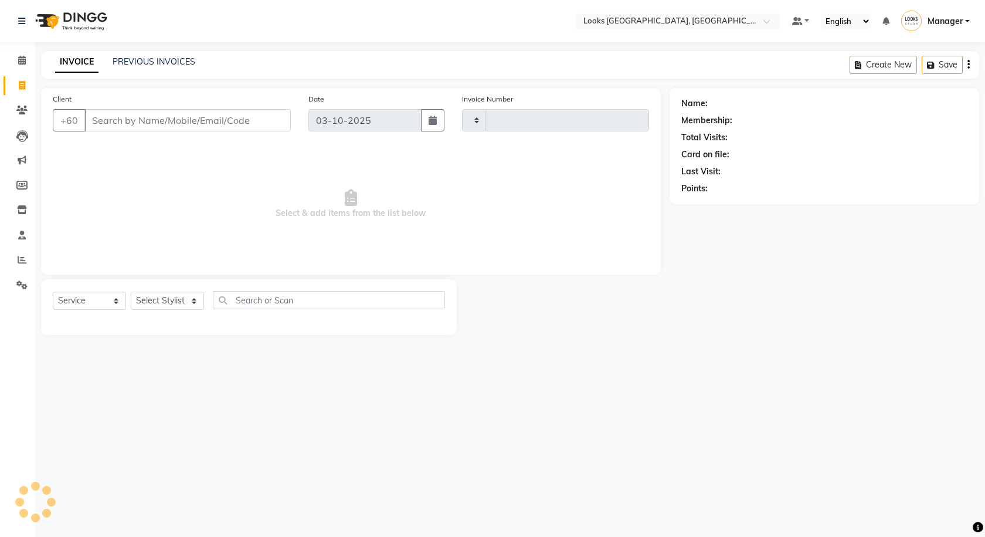
type input "1615"
select select "8109"
click at [127, 64] on link "PREVIOUS INVOICES" at bounding box center [154, 61] width 83 height 11
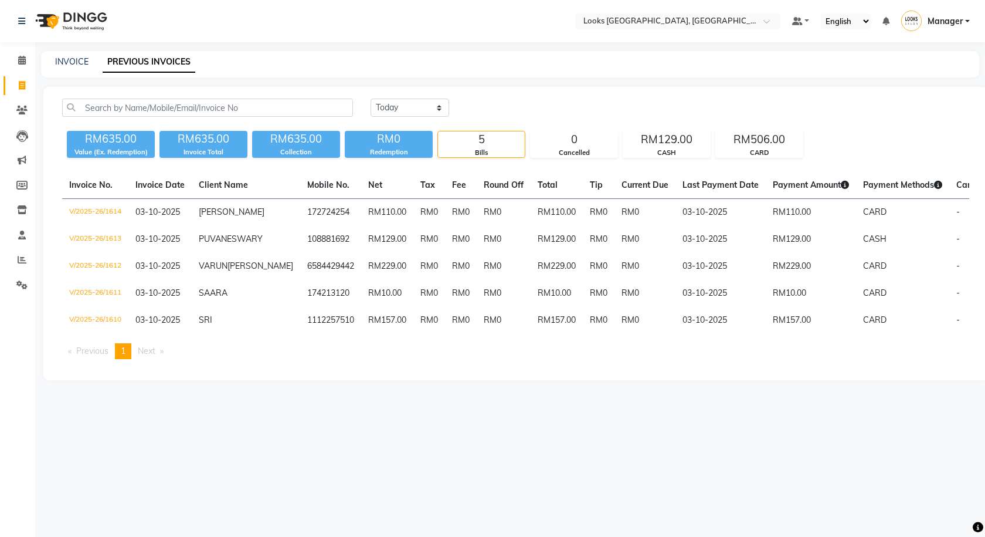
click at [131, 97] on div "Today Yesterday Custom Range RM635.00 Value (Ex. Redemption) RM635.00 Invoice T…" at bounding box center [515, 233] width 945 height 293
click at [100, 107] on input "text" at bounding box center [207, 108] width 291 height 18
click at [118, 105] on input "1596" at bounding box center [207, 108] width 291 height 18
type input "1"
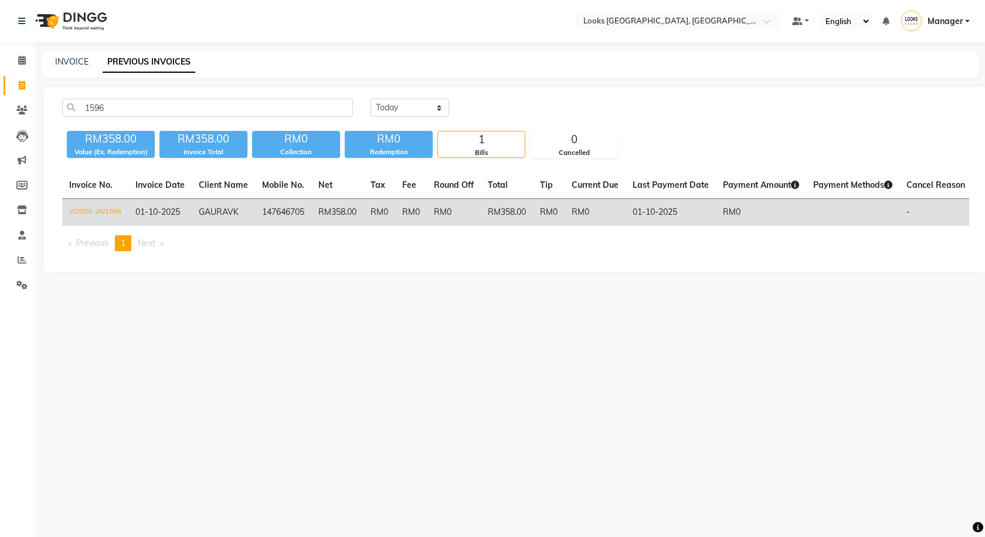
click at [389, 199] on td "RM0" at bounding box center [380, 213] width 32 height 28
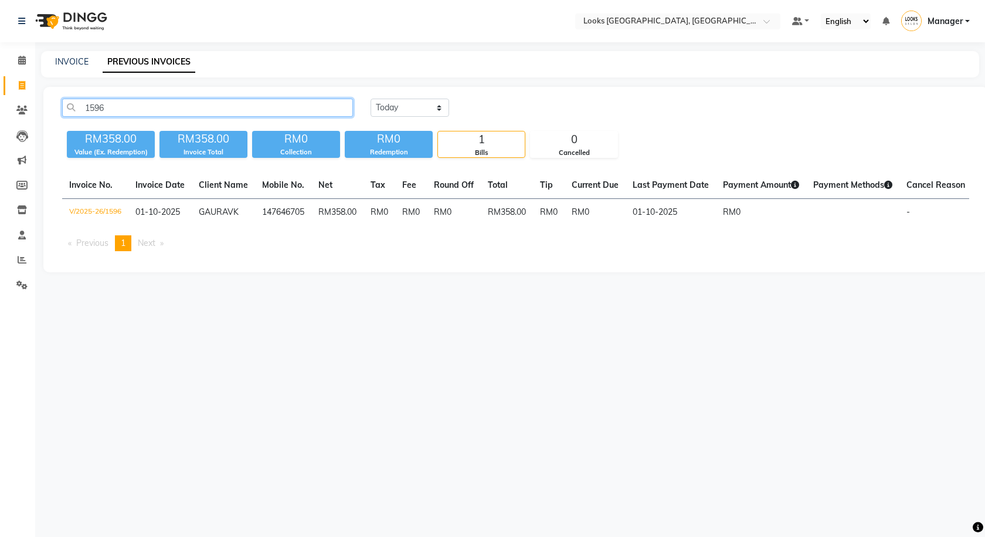
drag, startPoint x: 111, startPoint y: 106, endPoint x: 66, endPoint y: 108, distance: 45.8
click at [66, 108] on input "1596" at bounding box center [207, 108] width 291 height 18
drag, startPoint x: 130, startPoint y: 106, endPoint x: 33, endPoint y: 117, distance: 97.3
click at [46, 117] on div "1588 Today Yesterday Custom Range RM200.00 Value (Ex. Redemption) RM200.00 Invo…" at bounding box center [515, 179] width 945 height 185
type input "1"
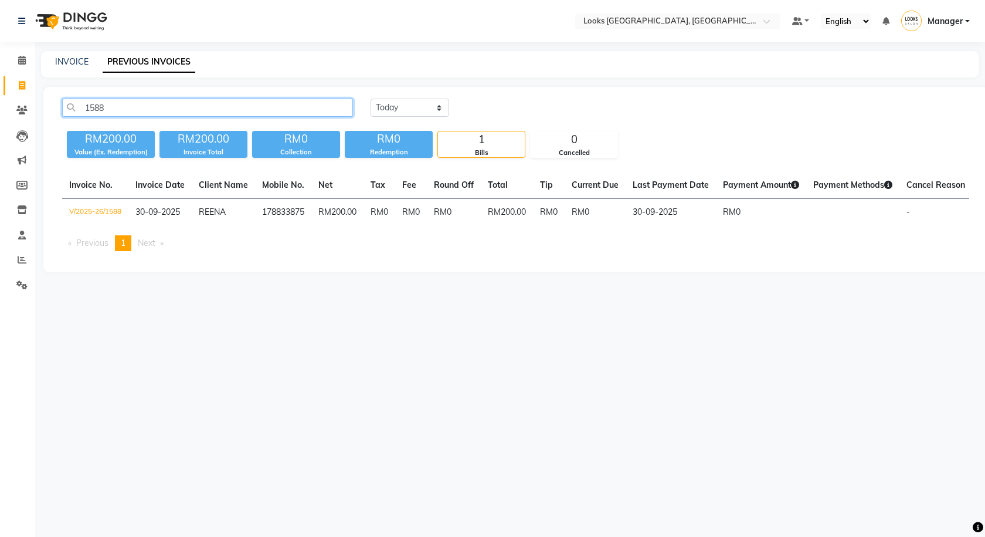
drag, startPoint x: 121, startPoint y: 112, endPoint x: 43, endPoint y: 110, distance: 77.4
click at [43, 110] on div "1588 Today Yesterday Custom Range RM200.00 Value (Ex. Redemption) RM200.00 Invo…" at bounding box center [515, 179] width 945 height 185
drag, startPoint x: 118, startPoint y: 103, endPoint x: 50, endPoint y: 108, distance: 68.8
click at [50, 108] on div "1596 Today Yesterday Custom Range RM358.00 Value (Ex. Redemption) RM358.00 Invo…" at bounding box center [515, 179] width 945 height 185
type input "1599"
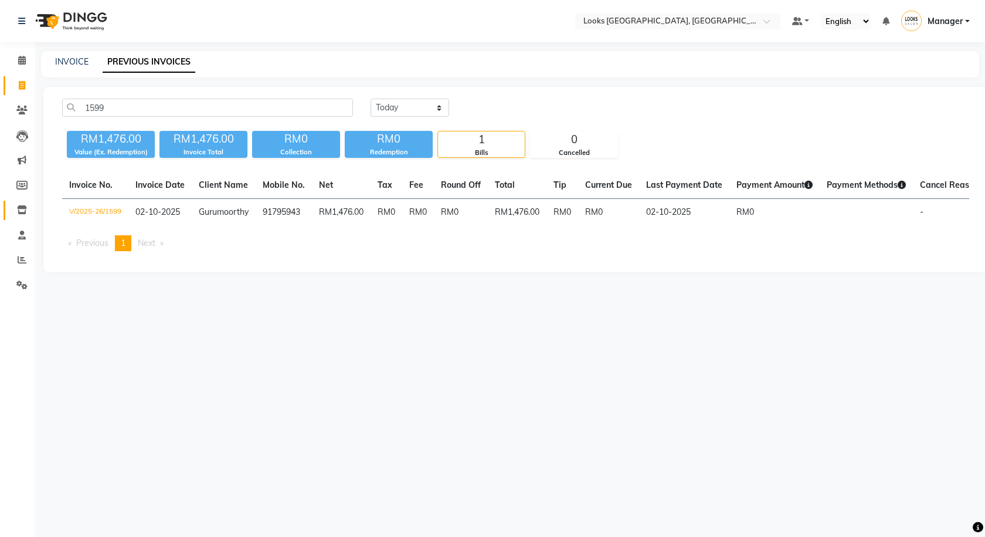
click at [15, 211] on span at bounding box center [22, 209] width 21 height 13
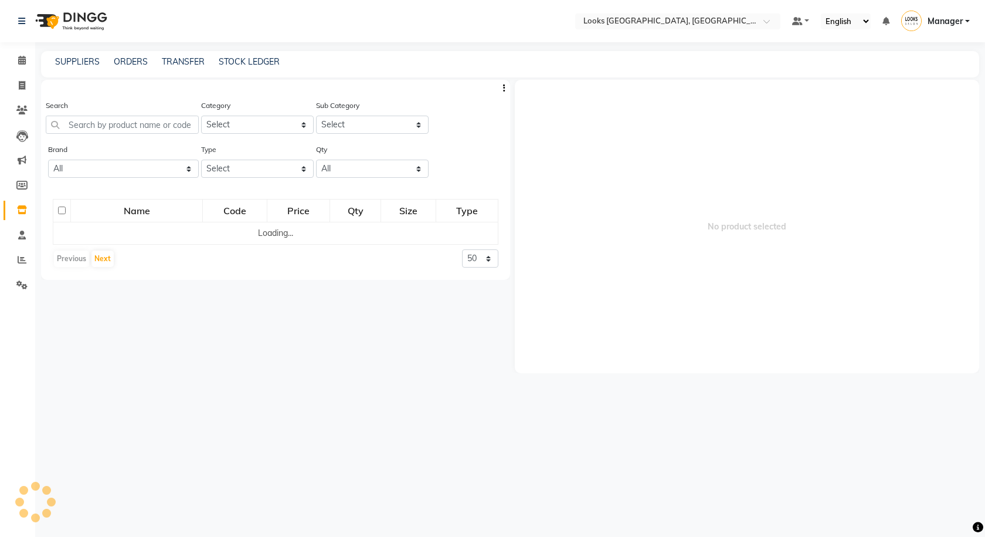
click at [113, 115] on div "Search" at bounding box center [122, 116] width 153 height 35
click at [119, 124] on input "text" at bounding box center [122, 125] width 153 height 18
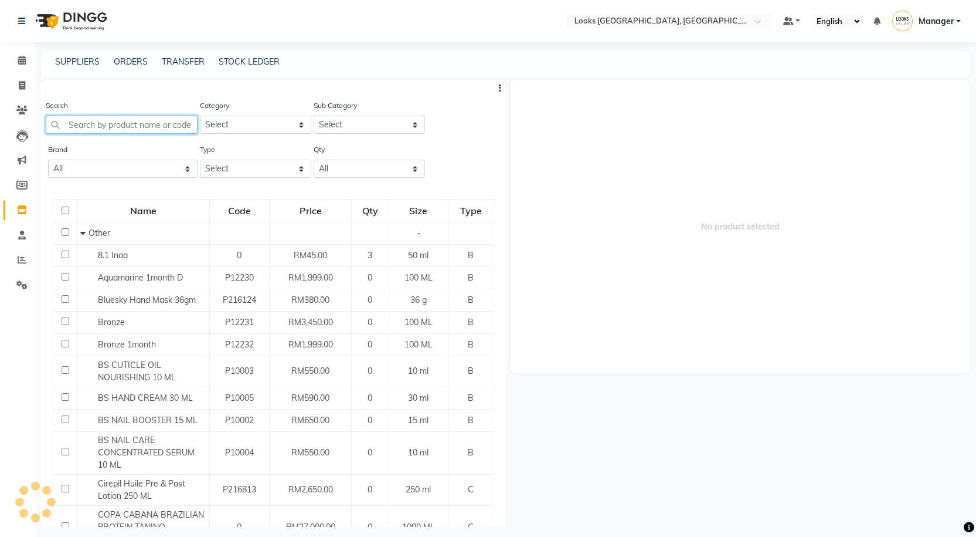
paste input "P11254"
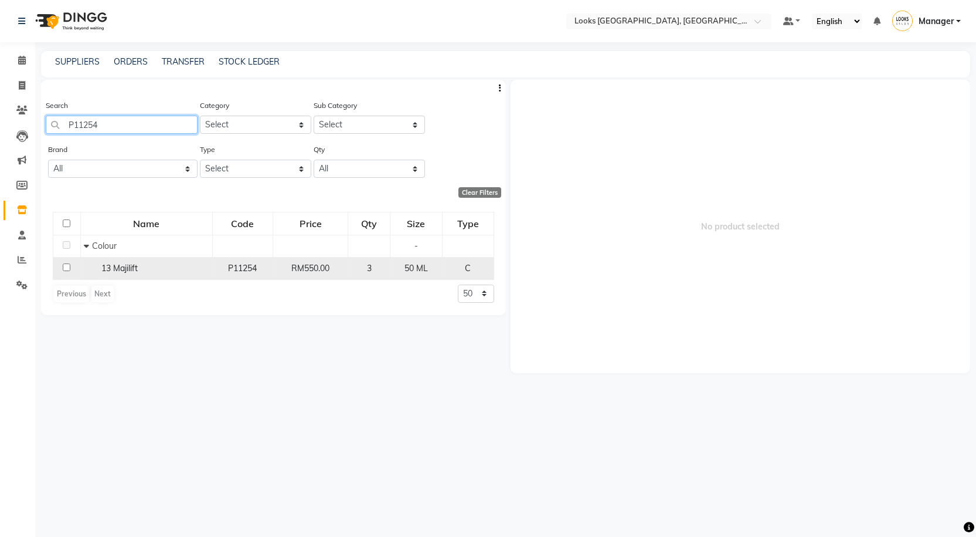
type input "P11254"
click at [161, 273] on div "13 Majilift" at bounding box center [146, 268] width 125 height 12
select select
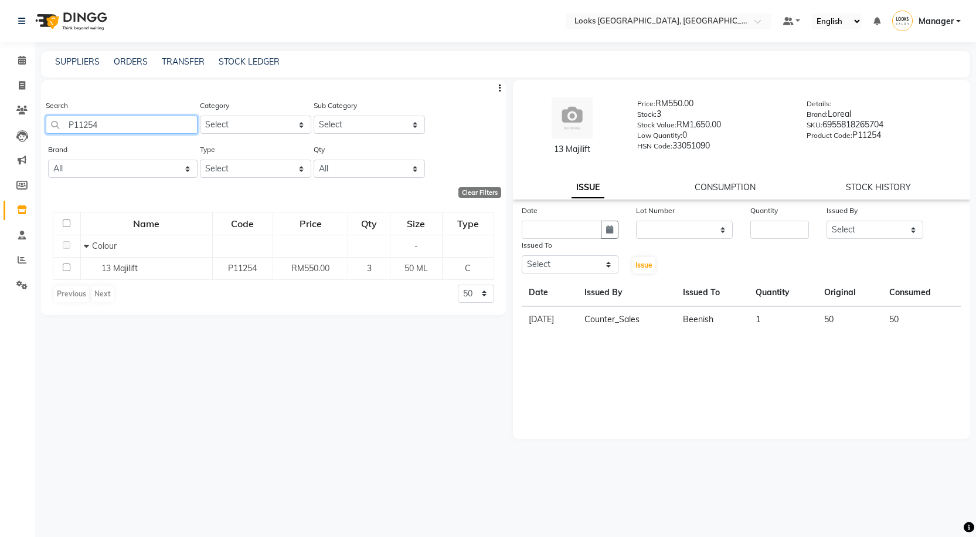
drag, startPoint x: 132, startPoint y: 125, endPoint x: 32, endPoint y: 122, distance: 99.7
click at [30, 122] on app-home "Select Location × Looks Kuala Lumpur, Malaysia Default Panel My Panel English E…" at bounding box center [488, 272] width 976 height 544
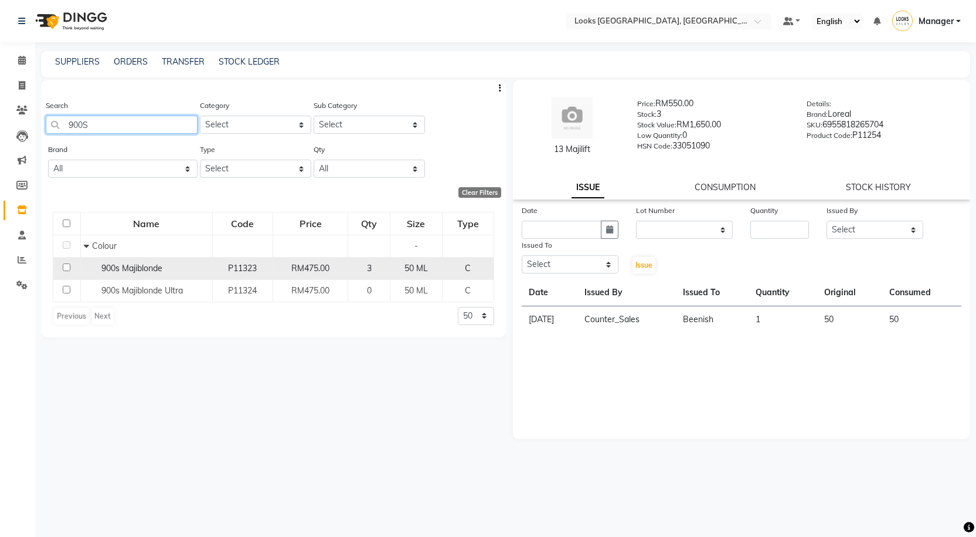
type input "900S"
click at [132, 264] on span "900s Majiblonde" at bounding box center [131, 268] width 61 height 11
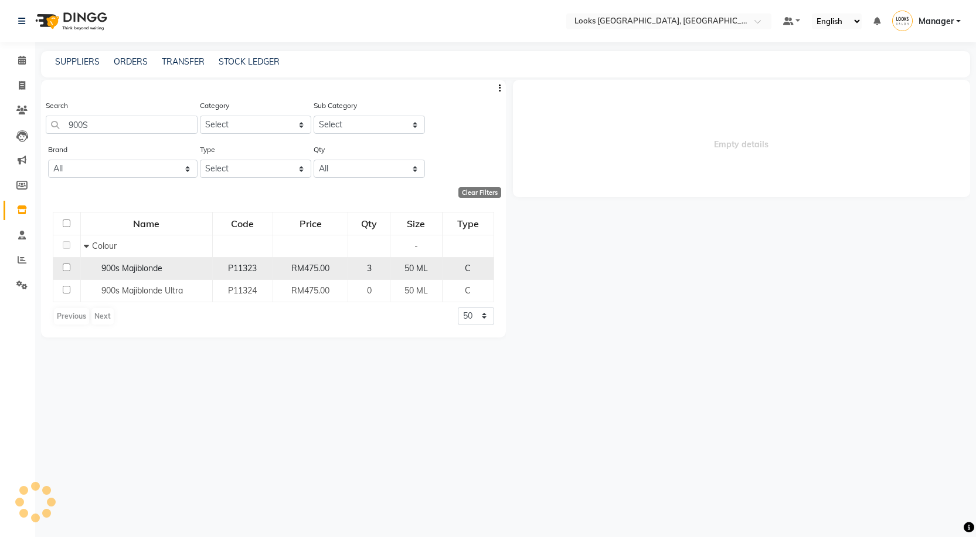
select select
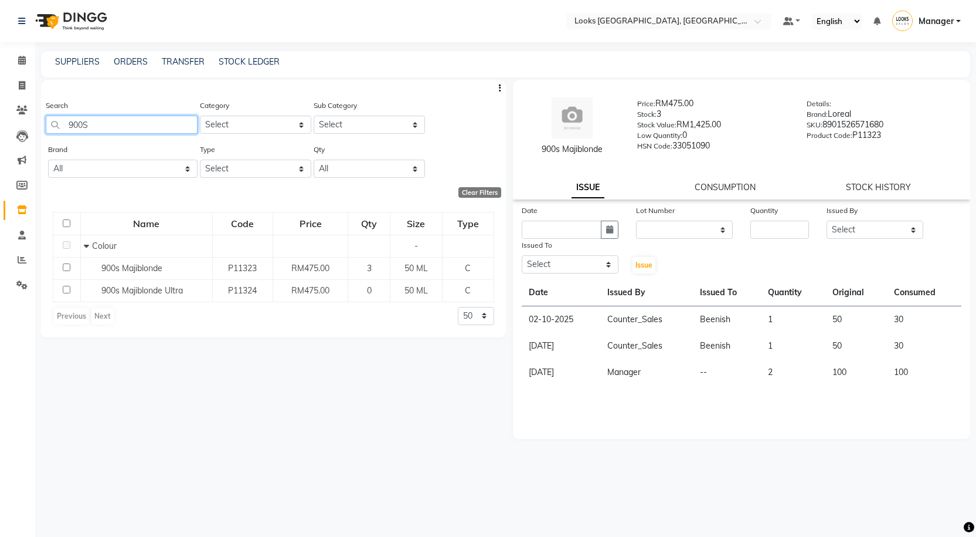
drag, startPoint x: 127, startPoint y: 128, endPoint x: 46, endPoint y: 122, distance: 80.5
click at [48, 122] on input "900S" at bounding box center [122, 125] width 152 height 18
paste input "P11254"
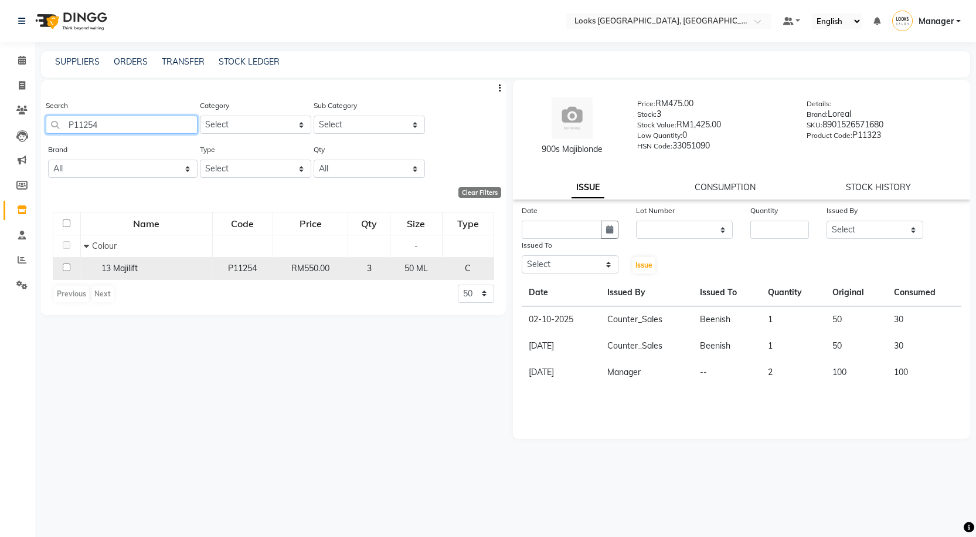
type input "P11254"
click at [158, 263] on div "13 Majilift" at bounding box center [146, 268] width 125 height 12
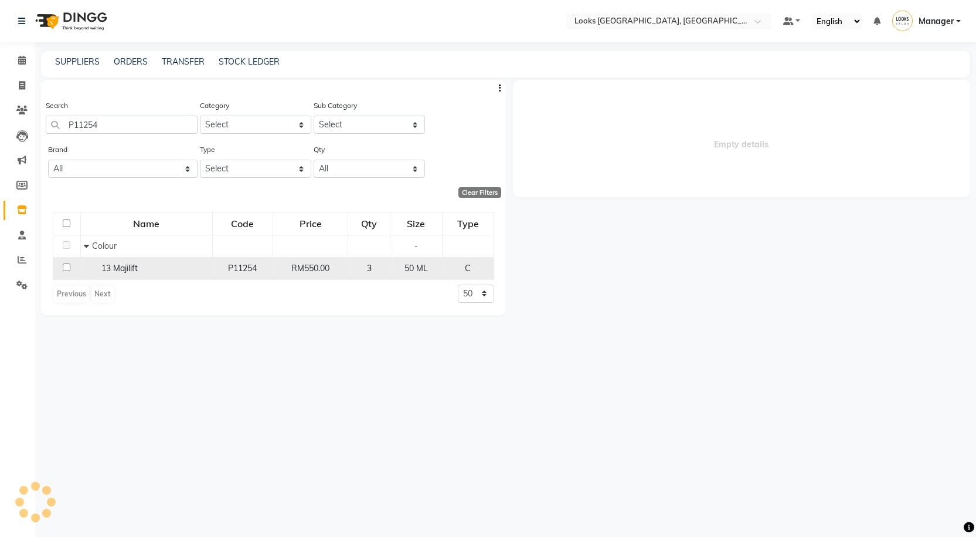
select select
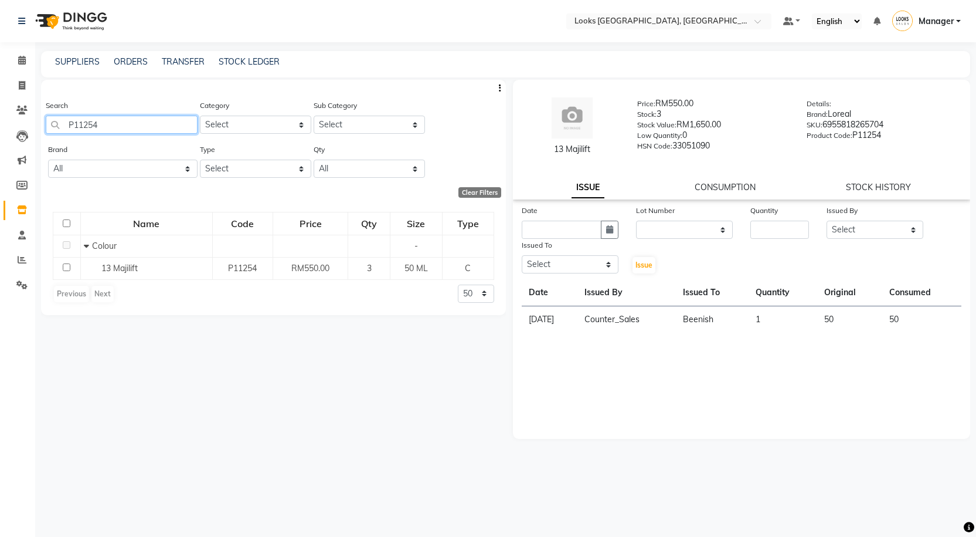
drag, startPoint x: 118, startPoint y: 125, endPoint x: 6, endPoint y: 124, distance: 112.0
click at [0, 127] on app-home "Select Location × Looks Kuala Lumpur, Malaysia Default Panel My Panel English E…" at bounding box center [488, 272] width 976 height 544
type input "MAGENTA"
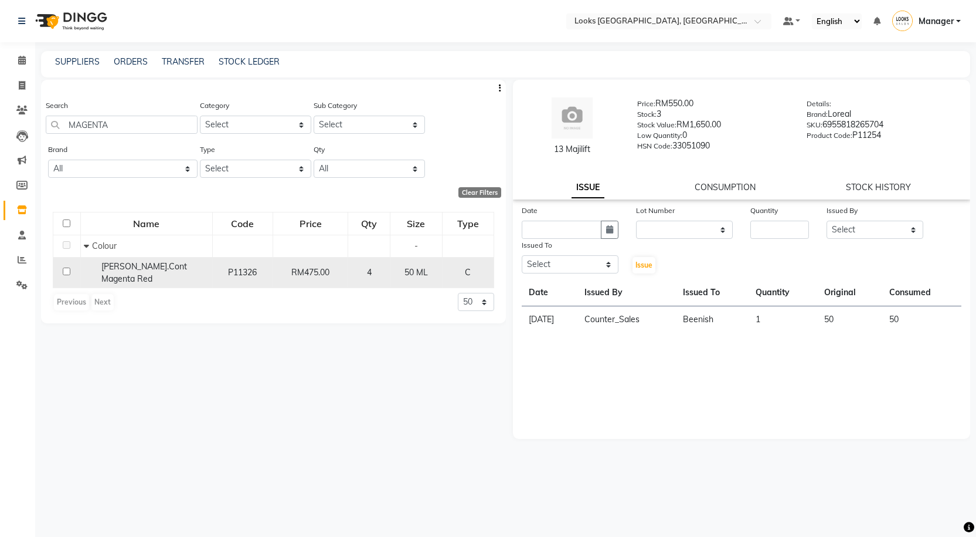
click at [148, 269] on span "Maji.Cont Magenta Red" at bounding box center [144, 272] width 86 height 23
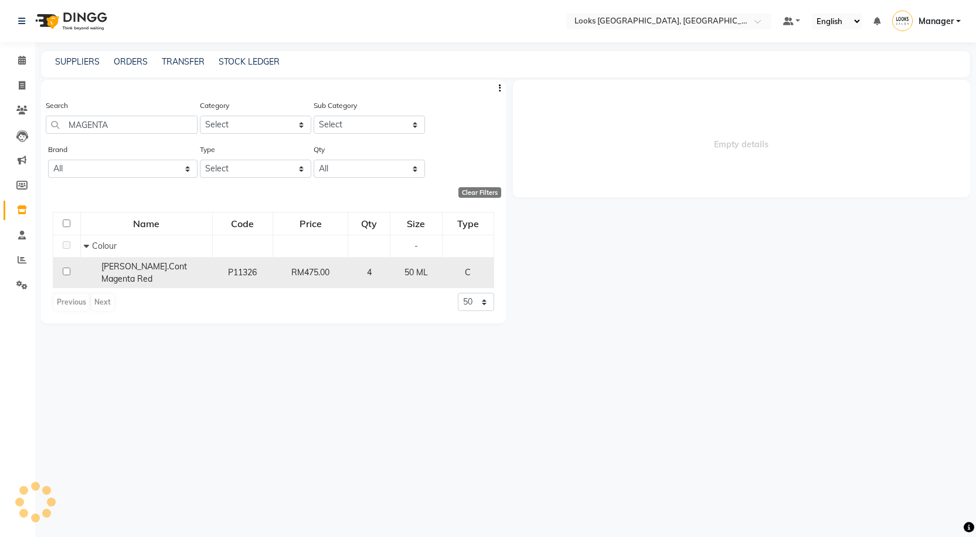
select select
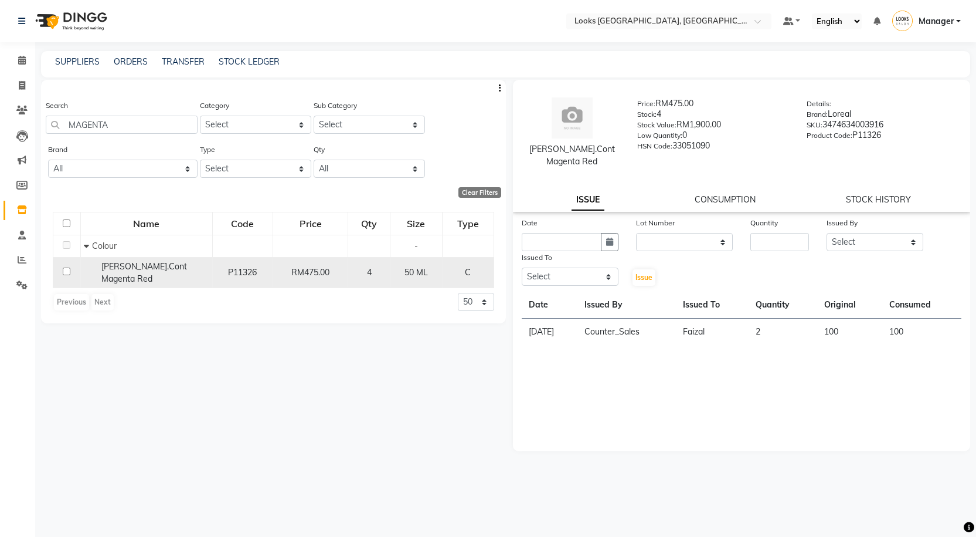
click at [175, 266] on span "Maji.Cont Magenta Red" at bounding box center [144, 272] width 86 height 23
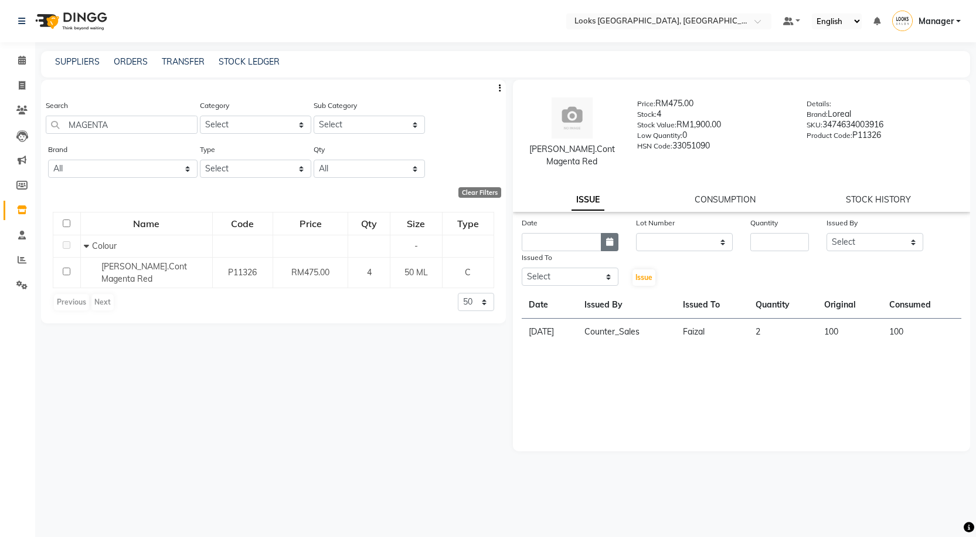
click at [613, 233] on button "button" at bounding box center [610, 242] width 18 height 18
select select "10"
select select "2025"
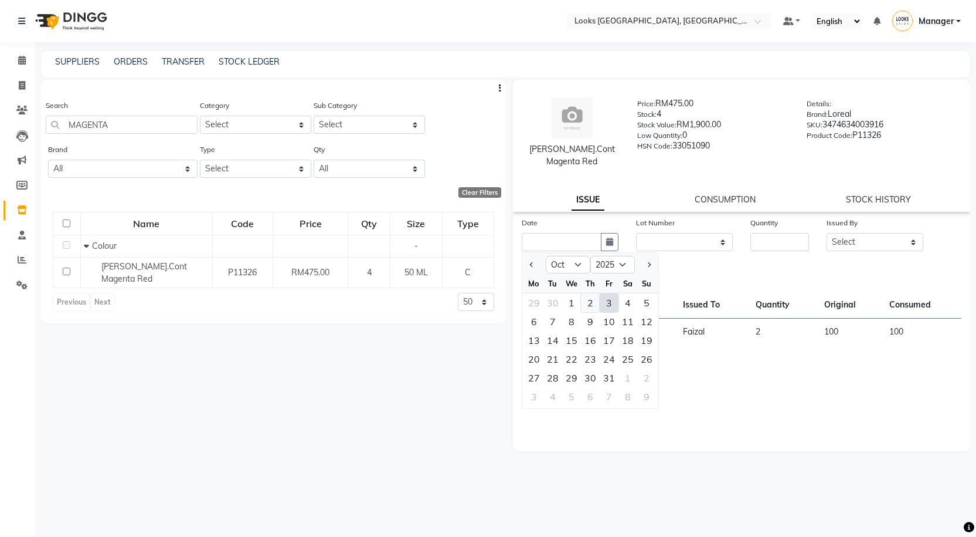
click at [591, 293] on div "2" at bounding box center [590, 302] width 19 height 19
type input "02-10-2025"
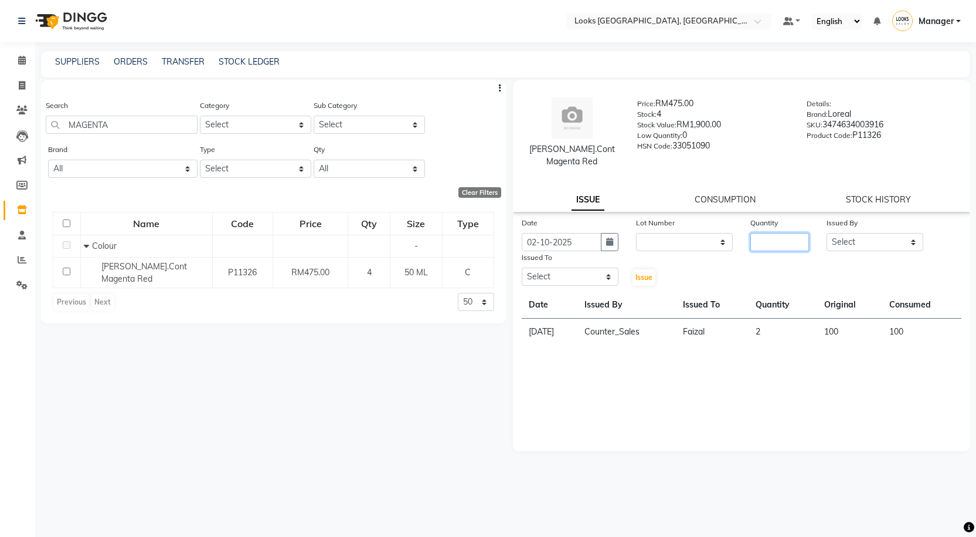
click at [760, 233] on input "number" at bounding box center [780, 242] width 59 height 18
type input "1"
click at [895, 233] on select "Select Alvina_ pdct Awaiz_Mgr Beenish Counter_Sales Cynthia_pdct Devender_Pdct …" at bounding box center [875, 242] width 97 height 18
select select "75497"
click at [827, 233] on select "Select Alvina_ pdct Awaiz_Mgr Beenish Counter_Sales Cynthia_pdct Devender_Pdct …" at bounding box center [875, 242] width 97 height 18
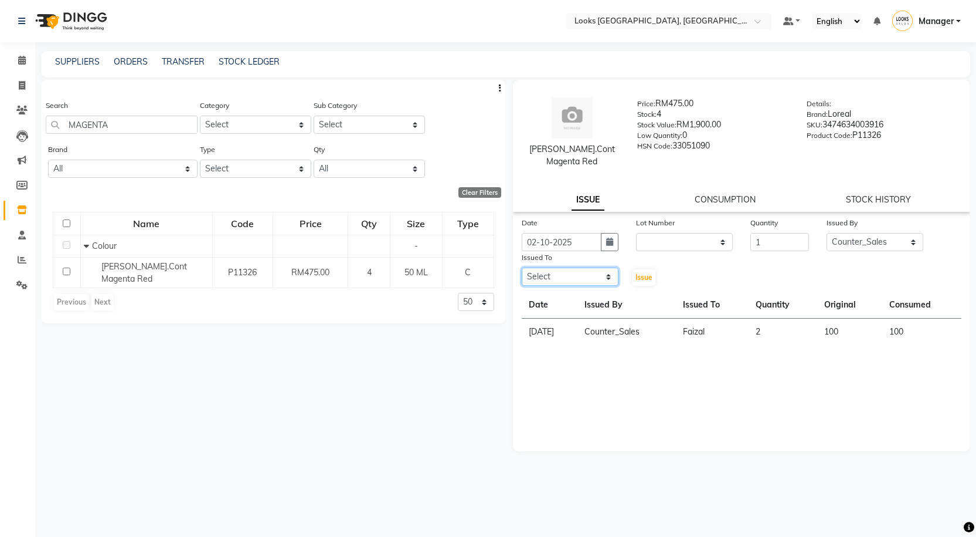
click at [555, 271] on select "Select Alvina_ pdct Awaiz_Mgr Beenish Counter_Sales Cynthia_pdct Devender_Pdct …" at bounding box center [570, 276] width 97 height 18
select select "89277"
click at [522, 267] on select "Select Alvina_ pdct Awaiz_Mgr Beenish Counter_Sales Cynthia_pdct Devender_Pdct …" at bounding box center [570, 276] width 97 height 18
click at [647, 273] on span "Issue" at bounding box center [644, 277] width 17 height 9
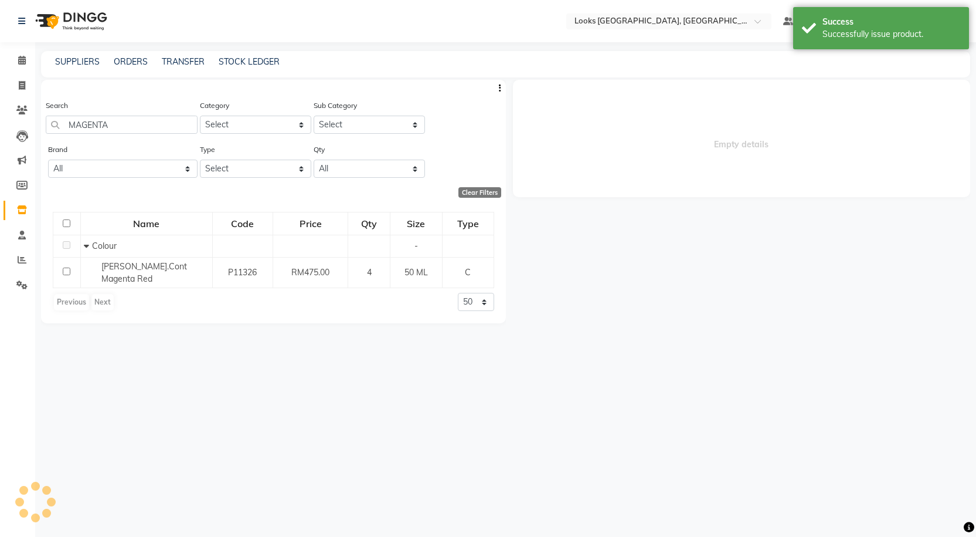
select select
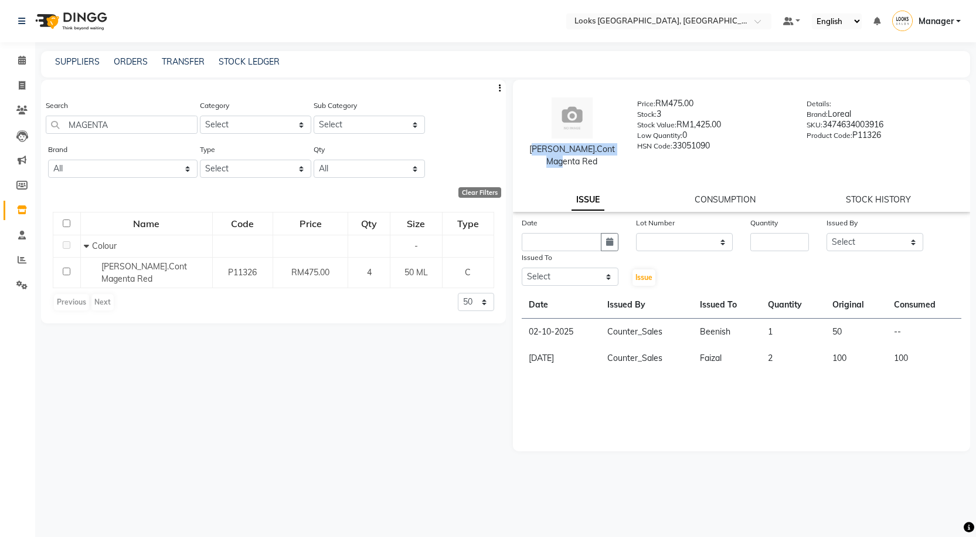
drag, startPoint x: 525, startPoint y: 147, endPoint x: 617, endPoint y: 154, distance: 92.9
click at [617, 154] on div "Maji.Cont Magenta Red" at bounding box center [573, 155] width 96 height 25
copy div "Maji.Cont Magenta Red"
drag, startPoint x: 124, startPoint y: 125, endPoint x: 28, endPoint y: 128, distance: 96.2
click at [28, 128] on app-home "Select Location × Looks Kuala Lumpur, Malaysia Default Panel My Panel English E…" at bounding box center [488, 272] width 976 height 544
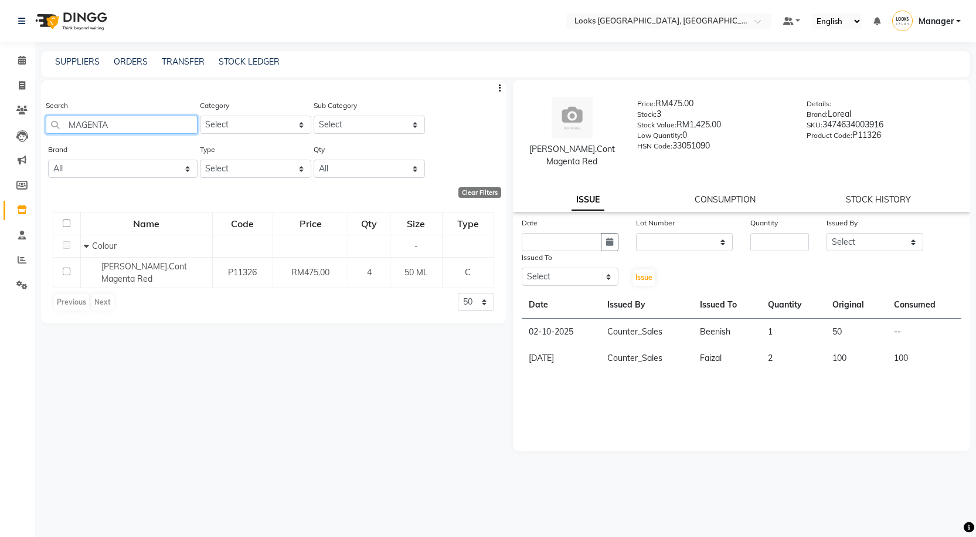
paste input "P11254"
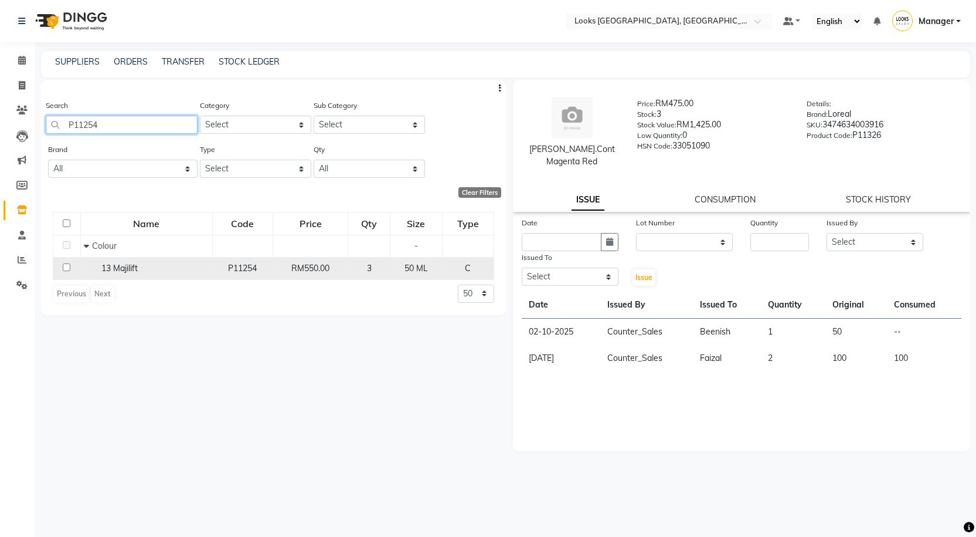
type input "P11254"
click at [171, 269] on div "13 Majilift" at bounding box center [146, 268] width 125 height 12
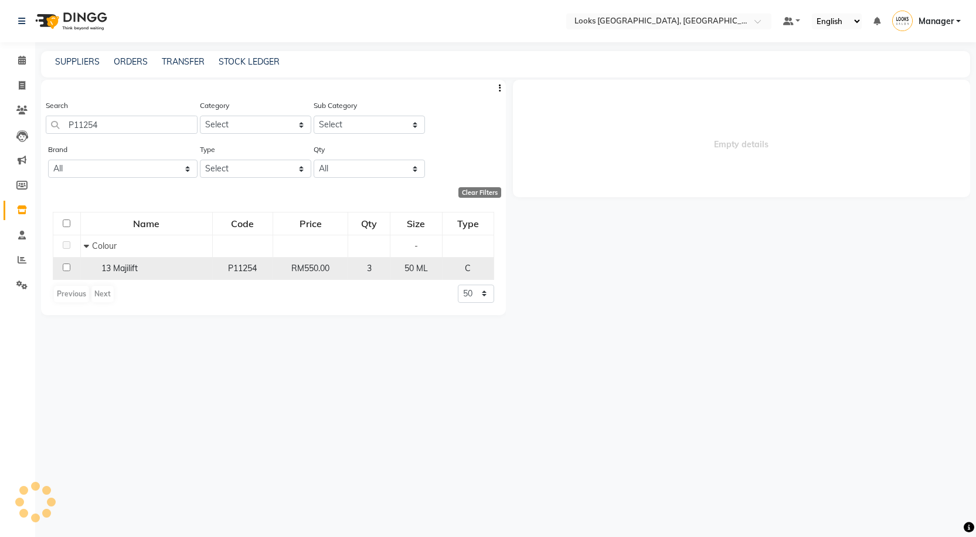
select select
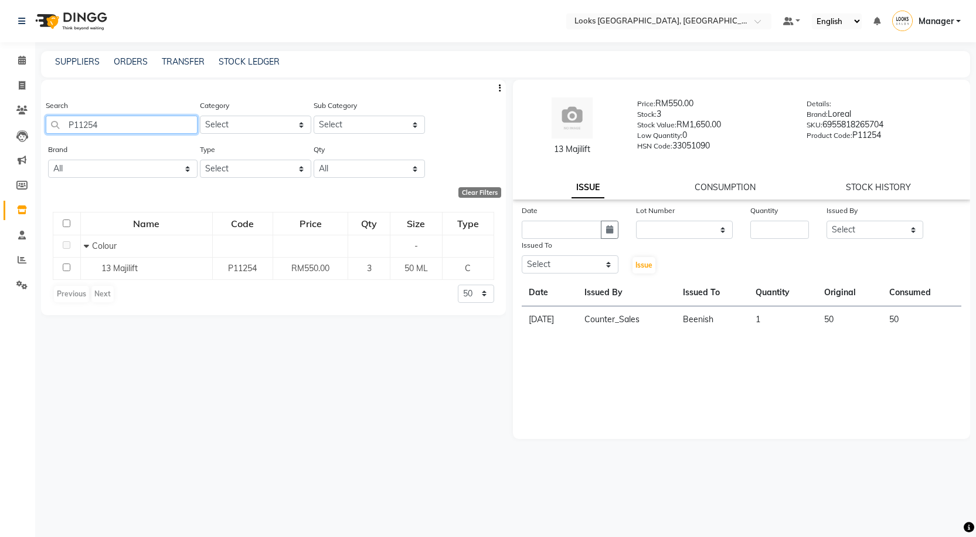
drag, startPoint x: 140, startPoint y: 120, endPoint x: 38, endPoint y: 113, distance: 102.3
click at [38, 127] on main "SUPPLIERS ORDERS TRANSFER STOCK LEDGER Search P11254 Category Select Skin Perso…" at bounding box center [505, 297] width 941 height 493
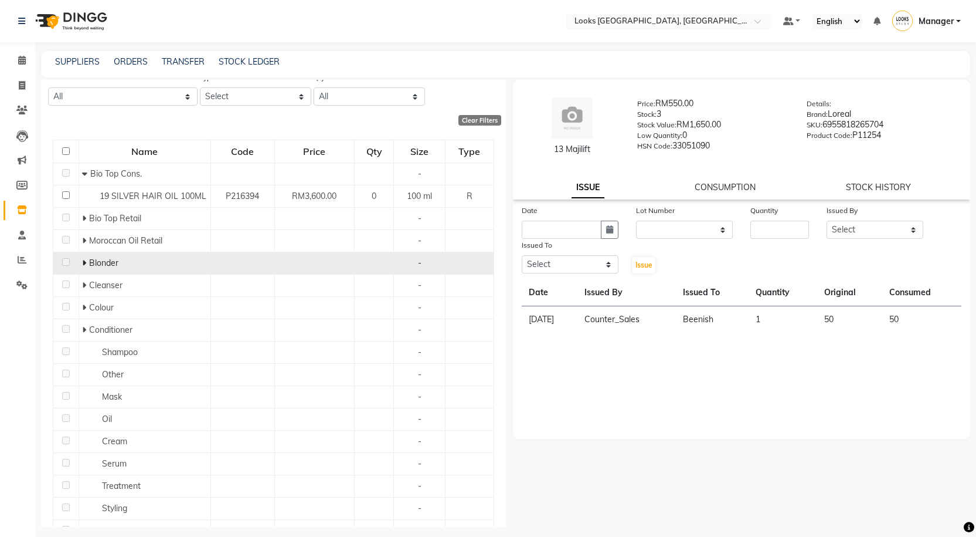
scroll to position [234, 0]
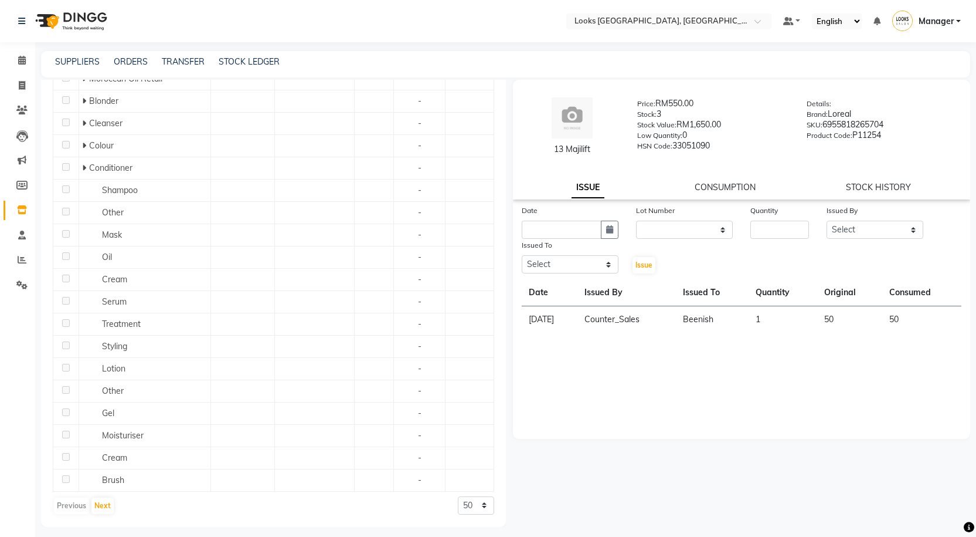
type input "900"
click at [468, 502] on select "50 100 500" at bounding box center [476, 505] width 36 height 18
select select "500"
click at [458, 496] on select "50 100 500" at bounding box center [476, 505] width 36 height 18
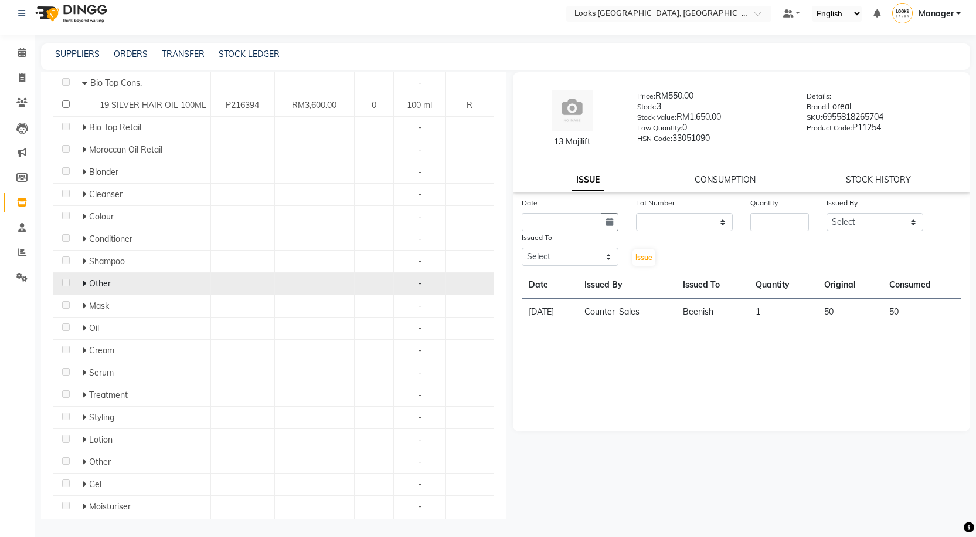
scroll to position [0, 0]
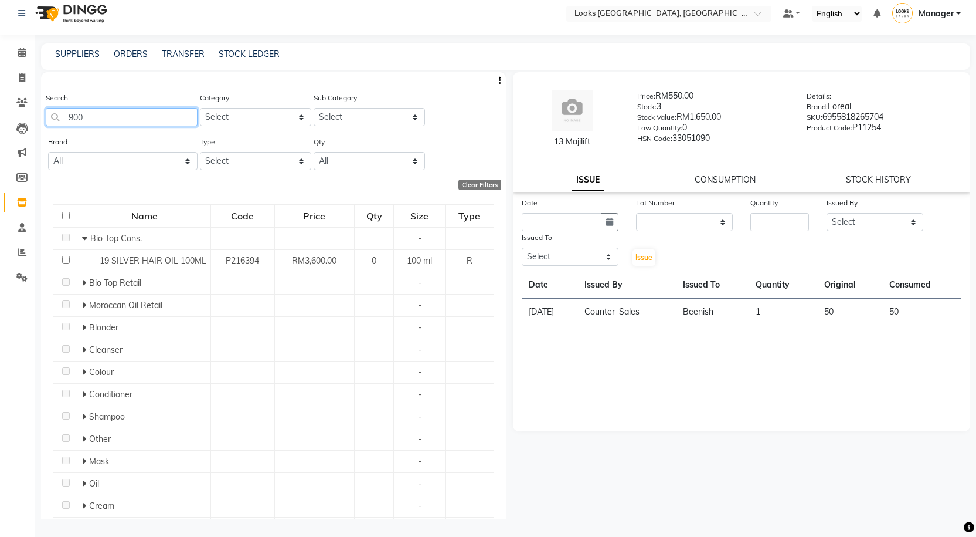
click at [138, 125] on input "900" at bounding box center [122, 117] width 152 height 18
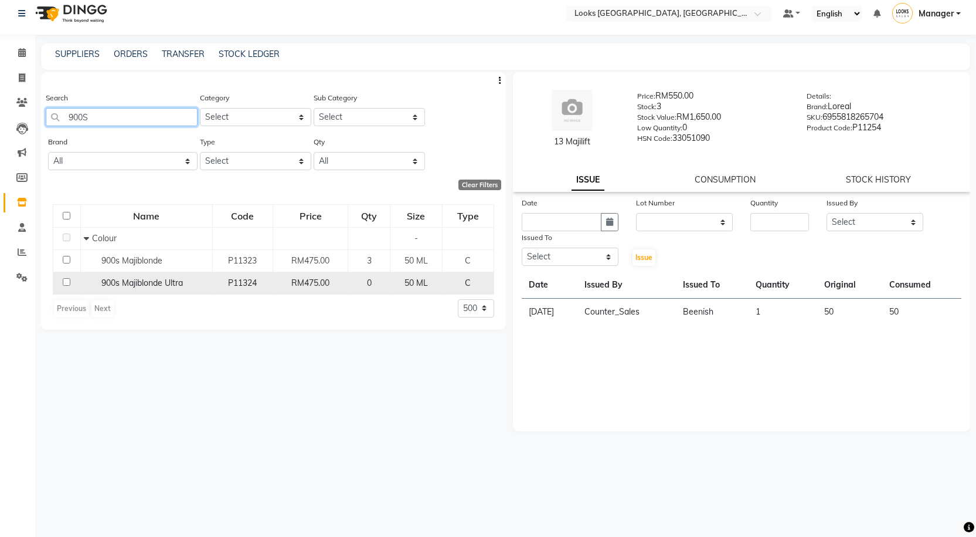
type input "900S"
click at [149, 281] on span "900s Majiblonde Ultra" at bounding box center [142, 282] width 82 height 11
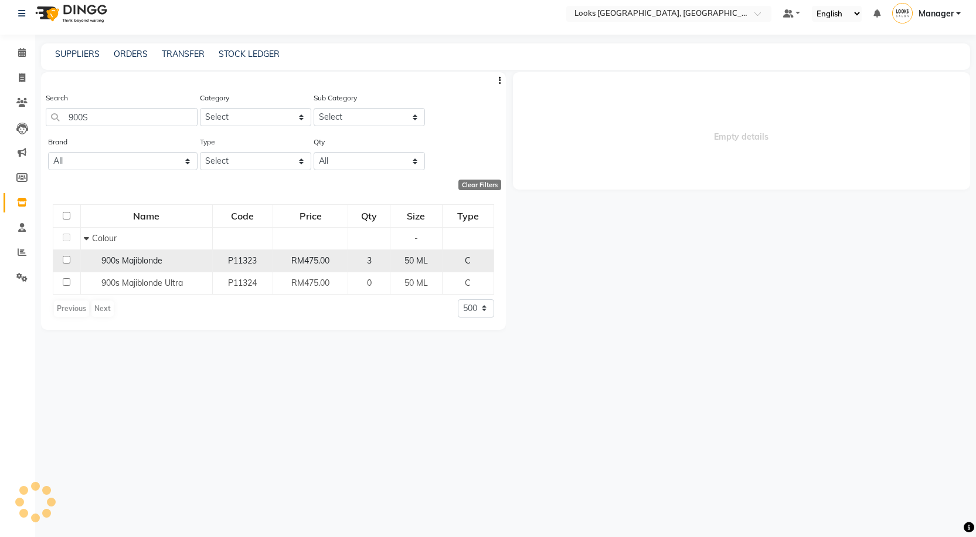
select select
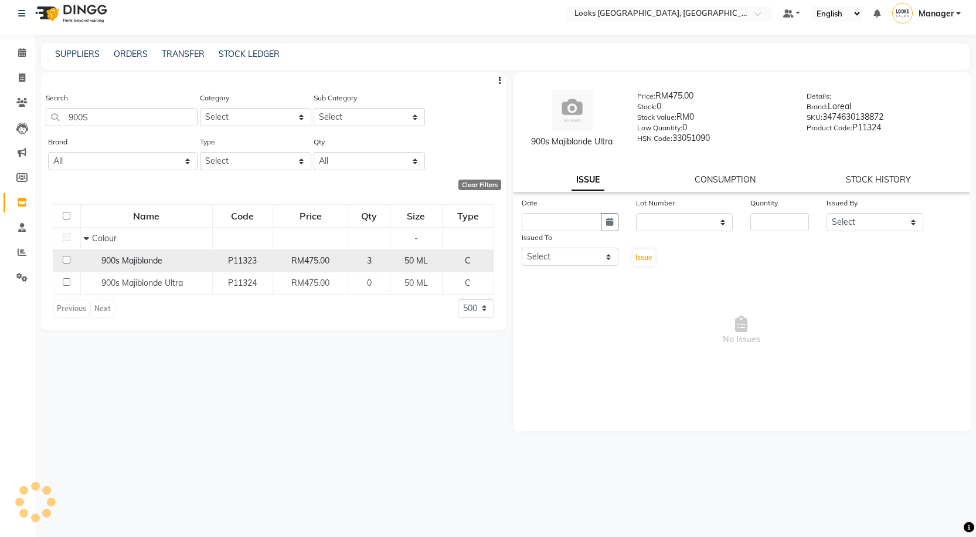
click at [142, 257] on span "900s Majiblonde" at bounding box center [131, 260] width 61 height 11
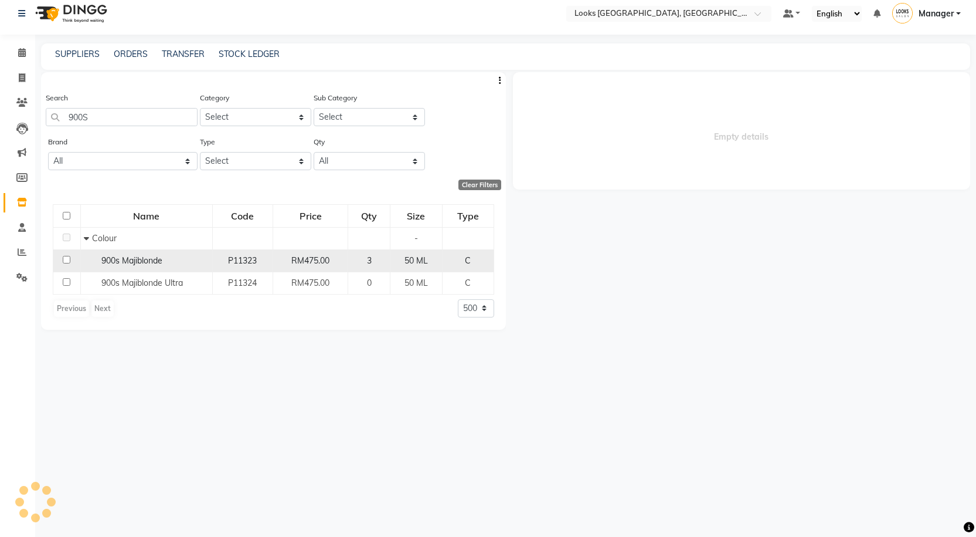
select select
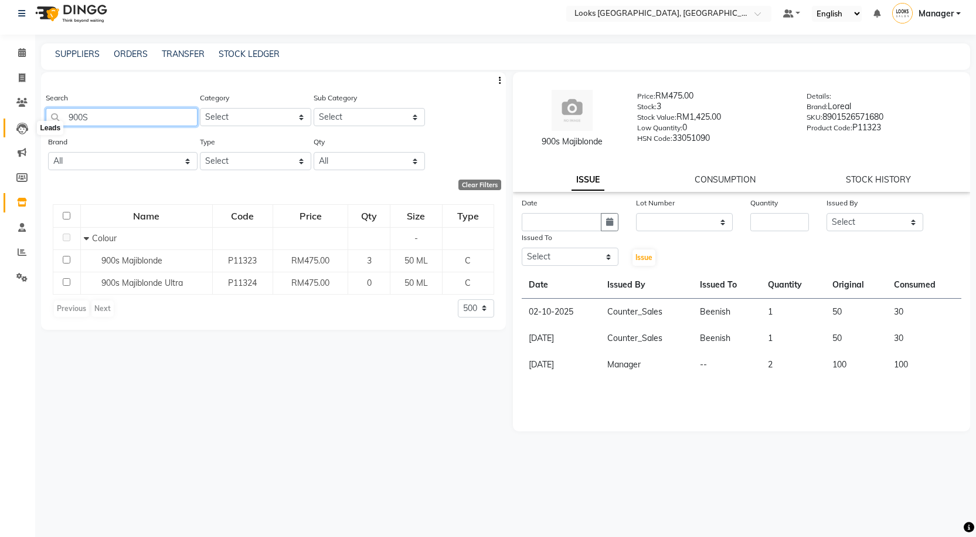
drag, startPoint x: 103, startPoint y: 114, endPoint x: 23, endPoint y: 128, distance: 81.6
click at [23, 128] on app-home "Select Location × Looks Kuala Lumpur, Malaysia Default Panel My Panel English E…" at bounding box center [488, 264] width 976 height 544
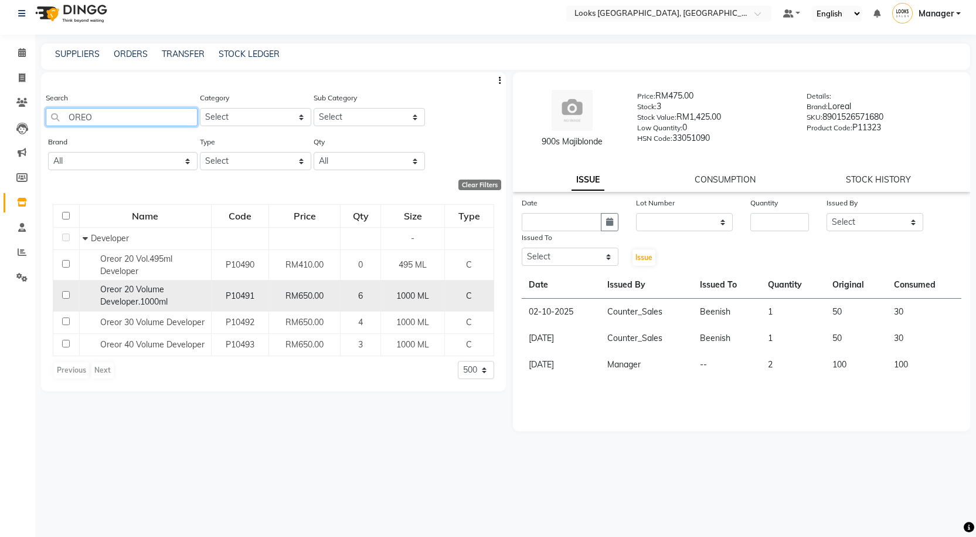
type input "OREO"
click at [138, 300] on span "Oreor 20 Volume Developer.1000ml" at bounding box center [133, 295] width 67 height 23
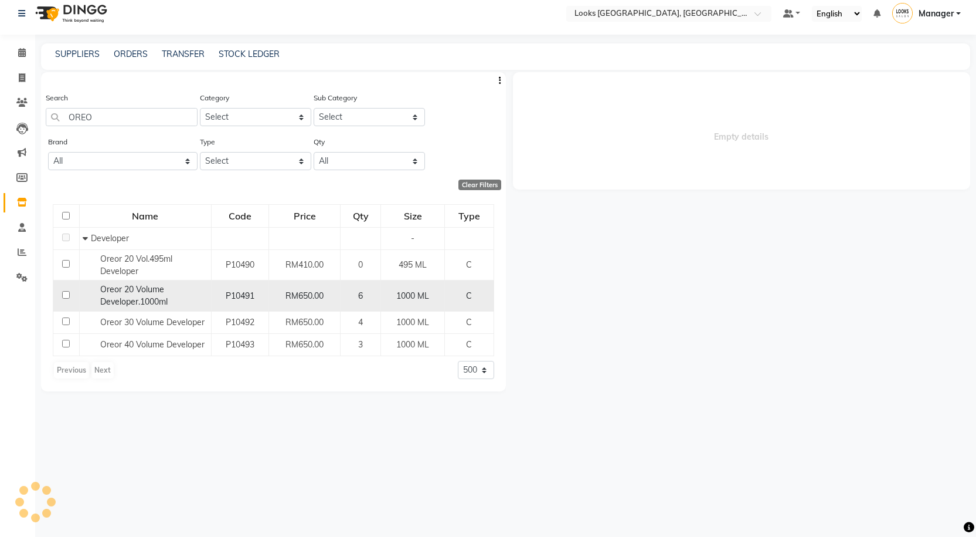
select select
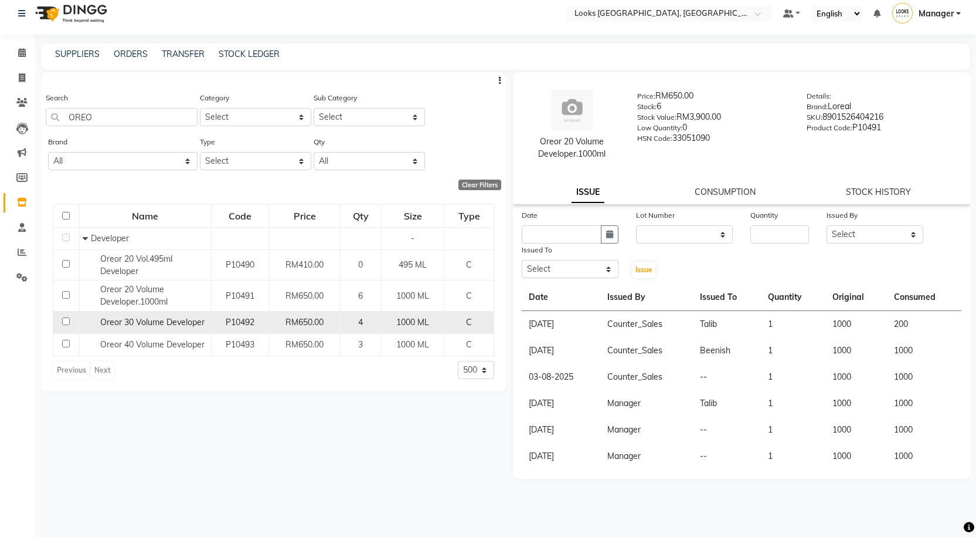
click at [140, 325] on span "Oreor 30 Volume Developer" at bounding box center [152, 322] width 104 height 11
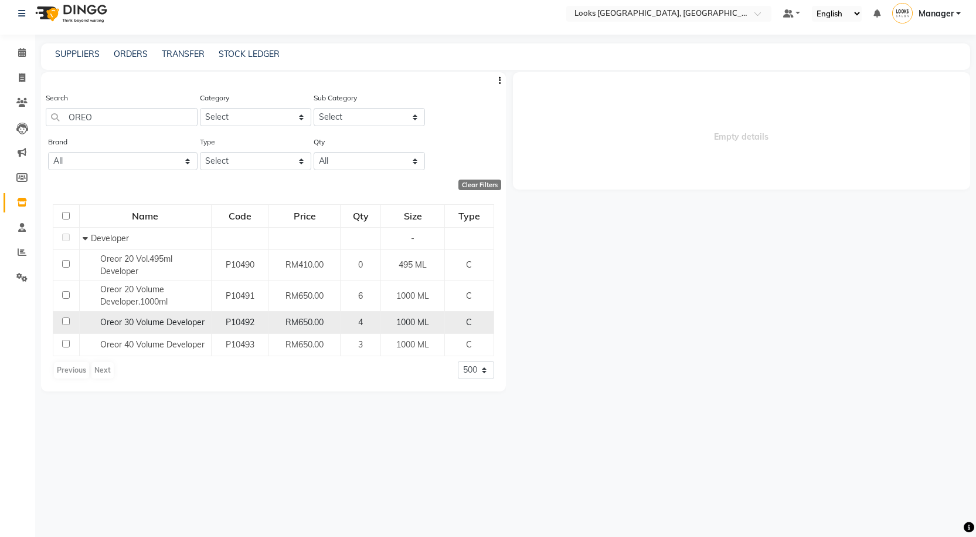
select select
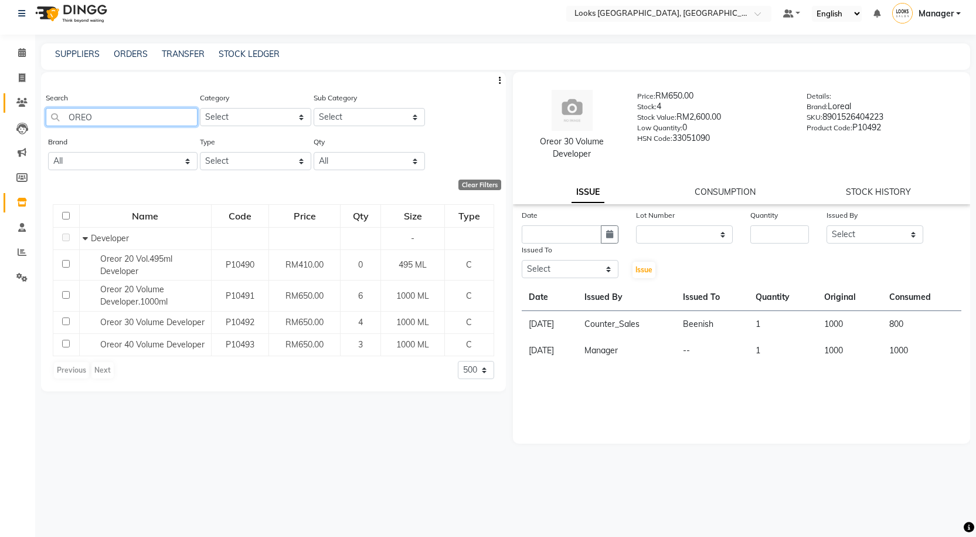
drag, startPoint x: 144, startPoint y: 114, endPoint x: 26, endPoint y: 111, distance: 117.9
click at [26, 111] on app-home "Select Location × Looks Kuala Lumpur, Malaysia Default Panel My Panel English E…" at bounding box center [488, 264] width 976 height 544
paste input "P11254"
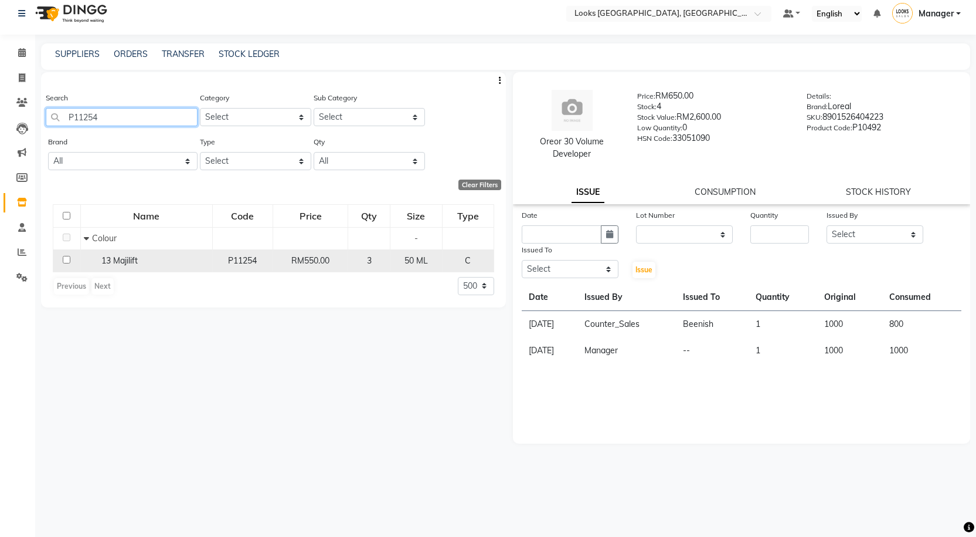
type input "P11254"
click at [161, 257] on div "13 Majilift" at bounding box center [146, 260] width 125 height 12
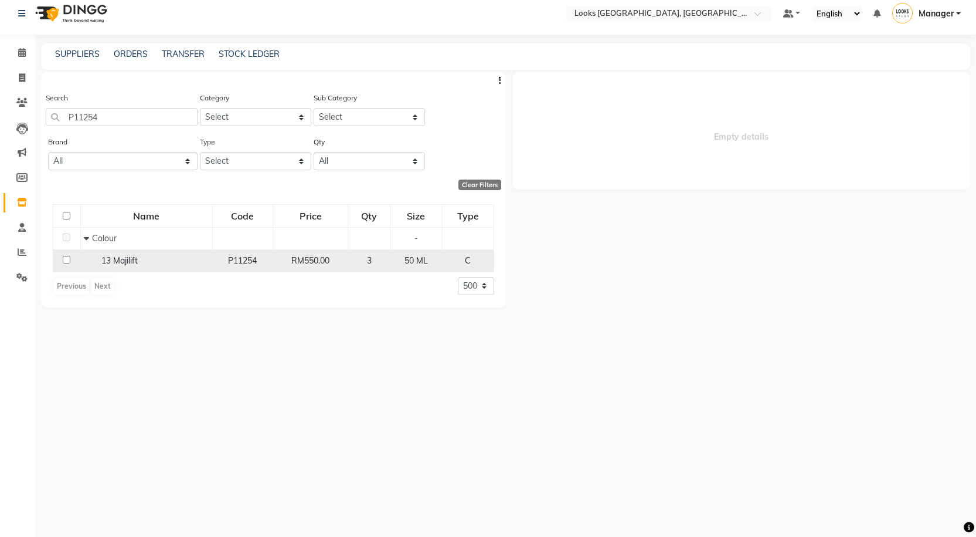
select select
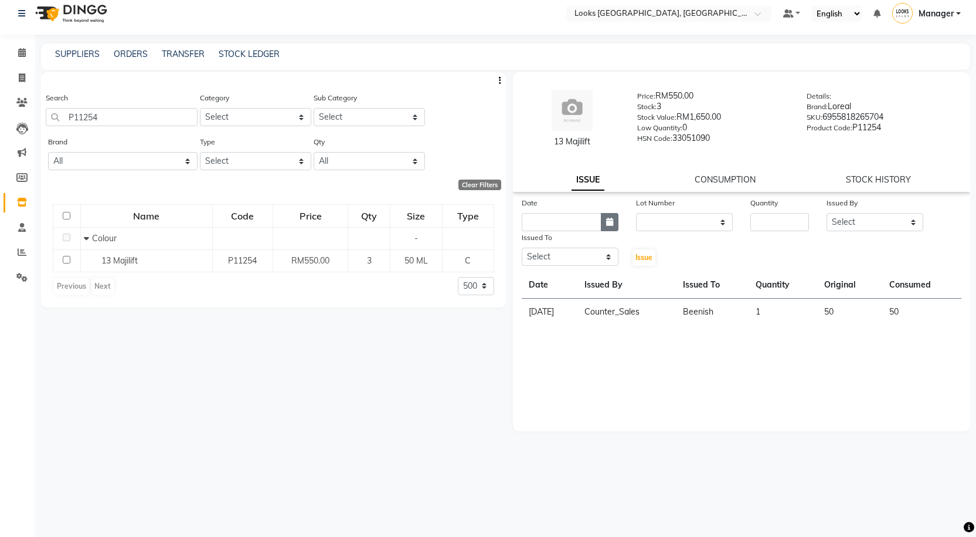
click at [607, 220] on icon "button" at bounding box center [609, 222] width 7 height 8
select select "10"
select select "2025"
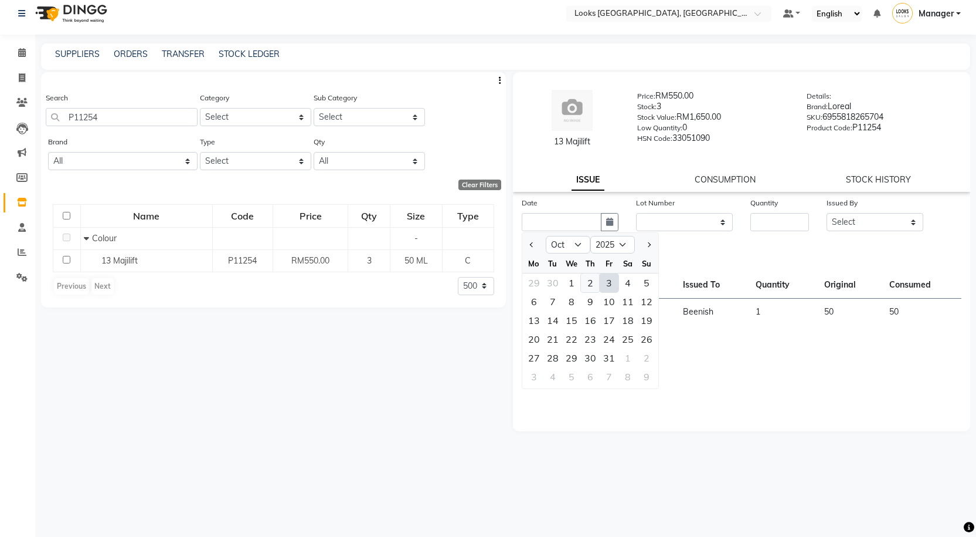
click at [590, 281] on div "2" at bounding box center [590, 282] width 19 height 19
type input "02-10-2025"
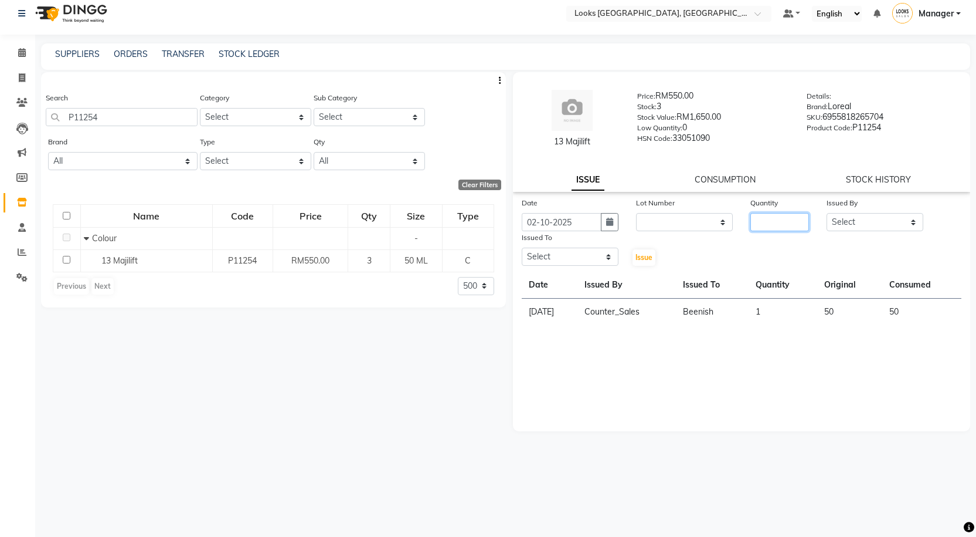
click at [766, 222] on input "number" at bounding box center [780, 222] width 59 height 18
type input "2"
click at [836, 222] on select "Select Alvina_ pdct Awaiz_Mgr Beenish Counter_Sales Cynthia_pdct Devender_Pdct …" at bounding box center [875, 222] width 97 height 18
select select "75497"
click at [827, 213] on select "Select Alvina_ pdct Awaiz_Mgr Beenish Counter_Sales Cynthia_pdct Devender_Pdct …" at bounding box center [875, 222] width 97 height 18
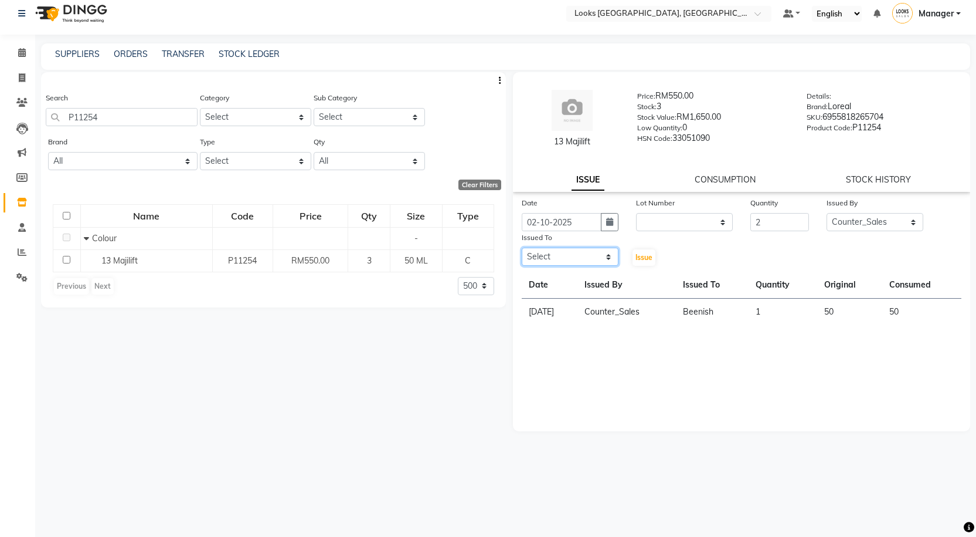
click at [589, 255] on select "Select Alvina_ pdct Awaiz_Mgr Beenish Counter_Sales Cynthia_pdct Devender_Pdct …" at bounding box center [570, 256] width 97 height 18
select select "89277"
click at [522, 247] on select "Select Alvina_ pdct Awaiz_Mgr Beenish Counter_Sales Cynthia_pdct Devender_Pdct …" at bounding box center [570, 256] width 97 height 18
click at [647, 252] on button "Issue" at bounding box center [644, 257] width 23 height 16
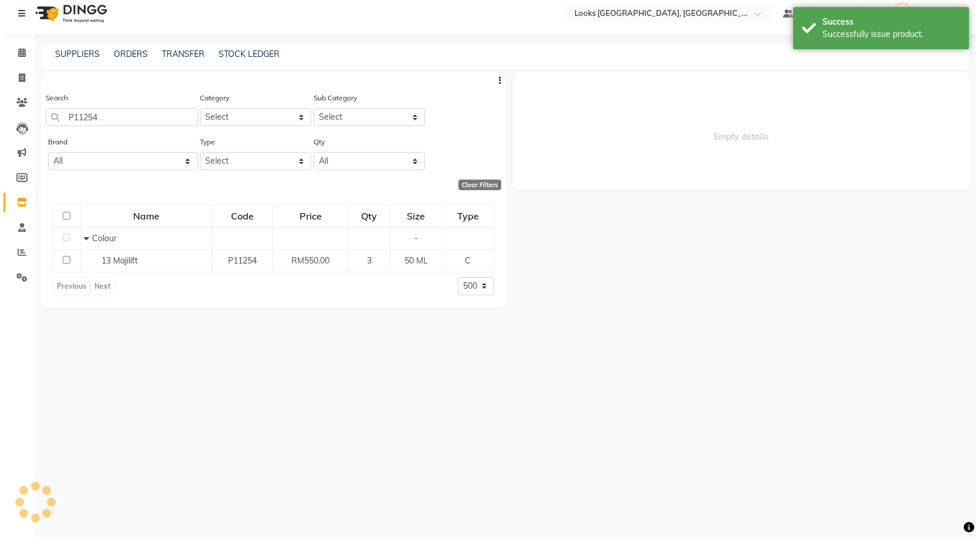
select select
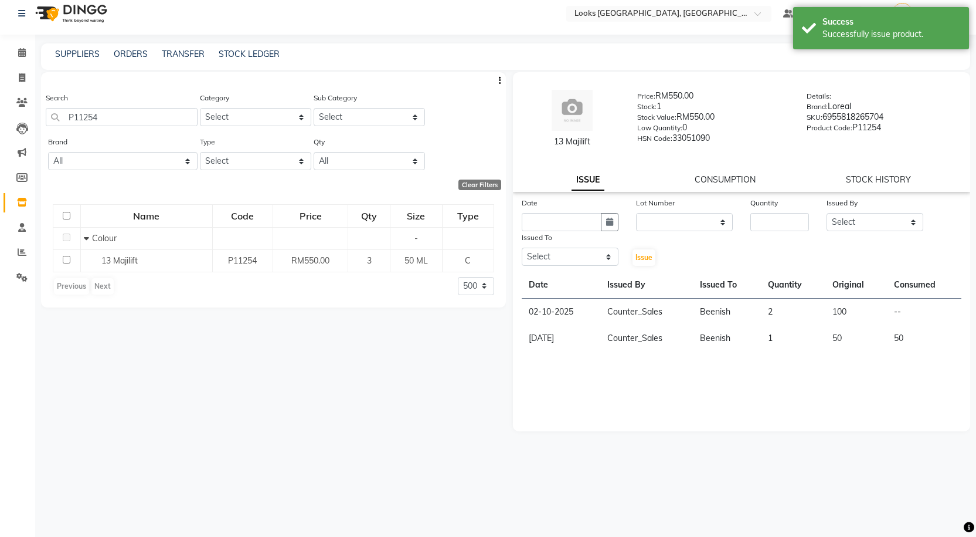
drag, startPoint x: 545, startPoint y: 141, endPoint x: 606, endPoint y: 147, distance: 61.8
click at [606, 147] on div "13 Majilift" at bounding box center [573, 141] width 96 height 12
copy div "13 Majilift"
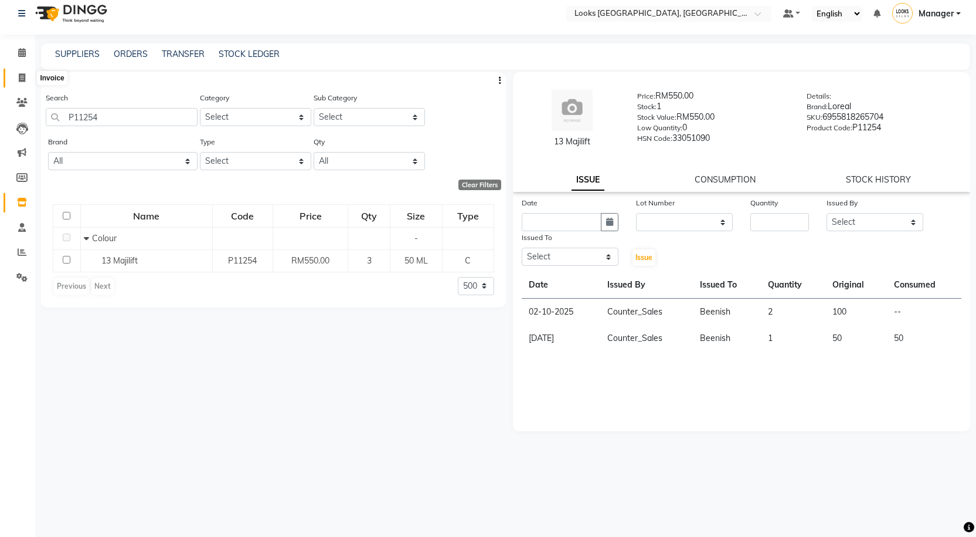
click at [27, 76] on span at bounding box center [22, 78] width 21 height 13
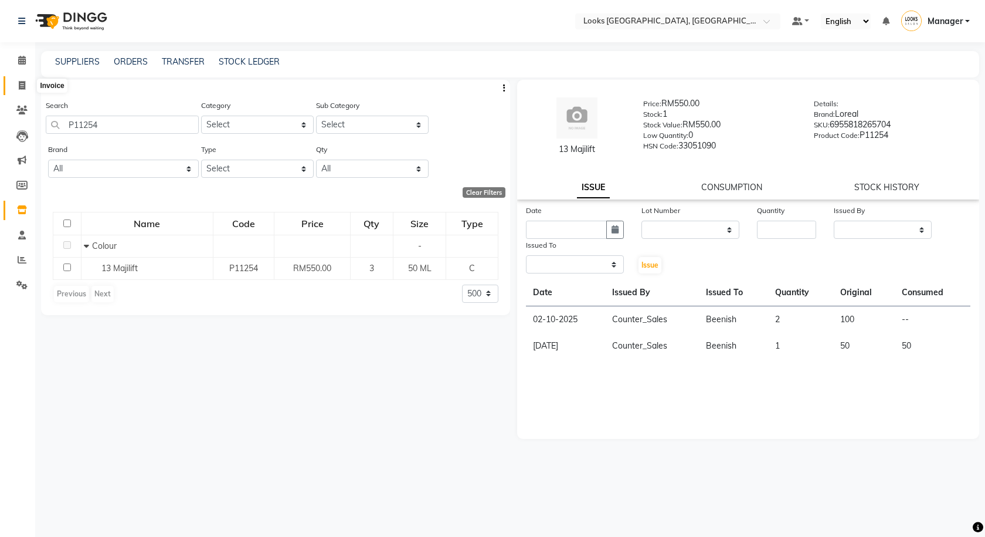
select select "service"
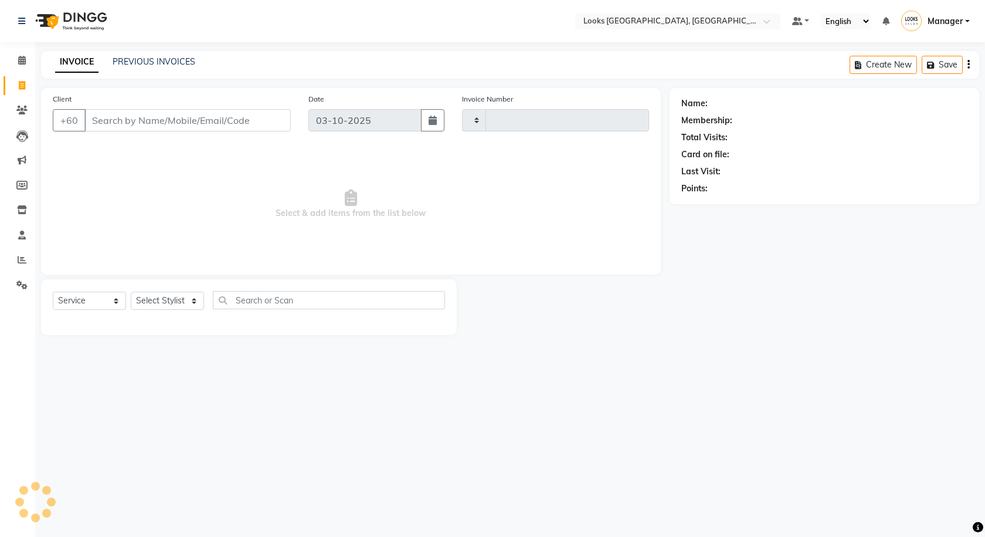
type input "1617"
select select "8109"
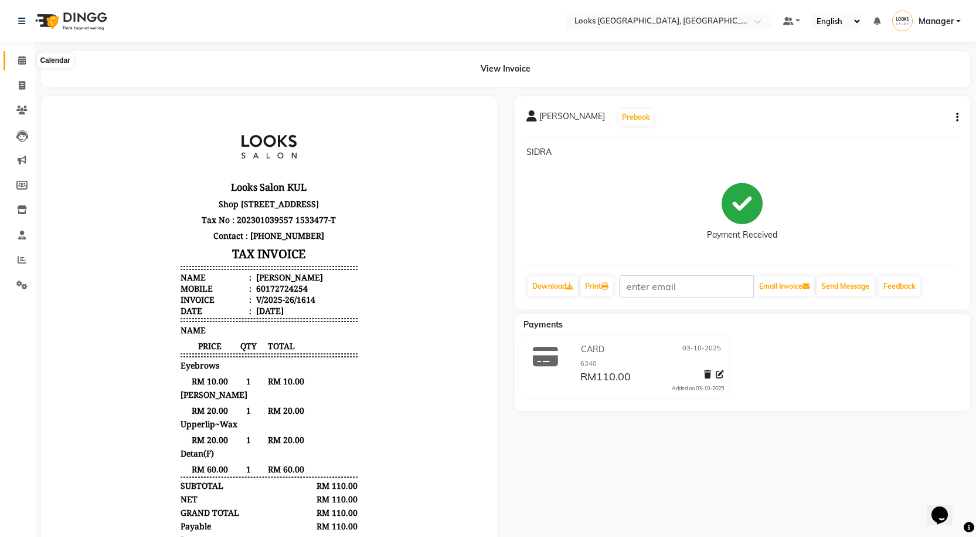
click at [23, 65] on span at bounding box center [22, 60] width 21 height 13
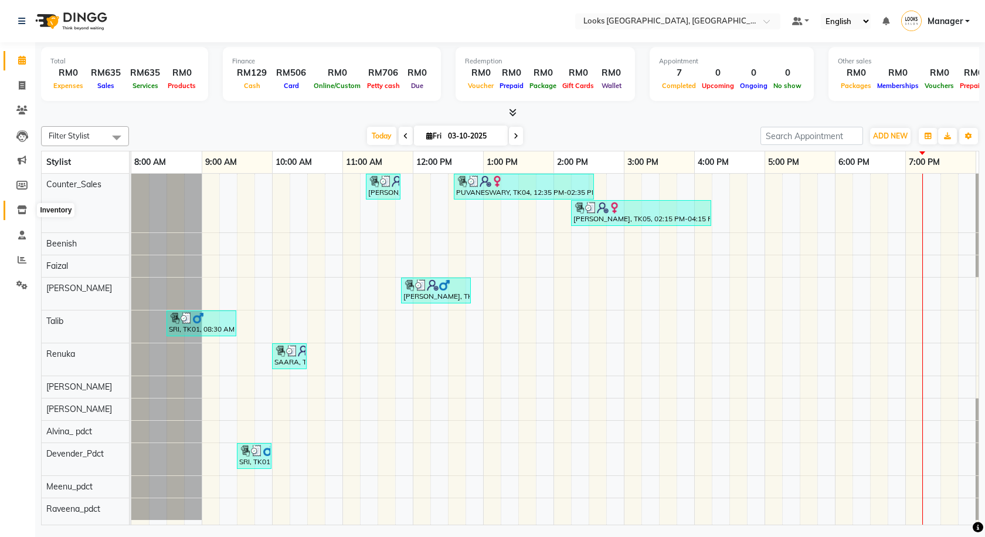
click at [23, 215] on span at bounding box center [22, 209] width 21 height 13
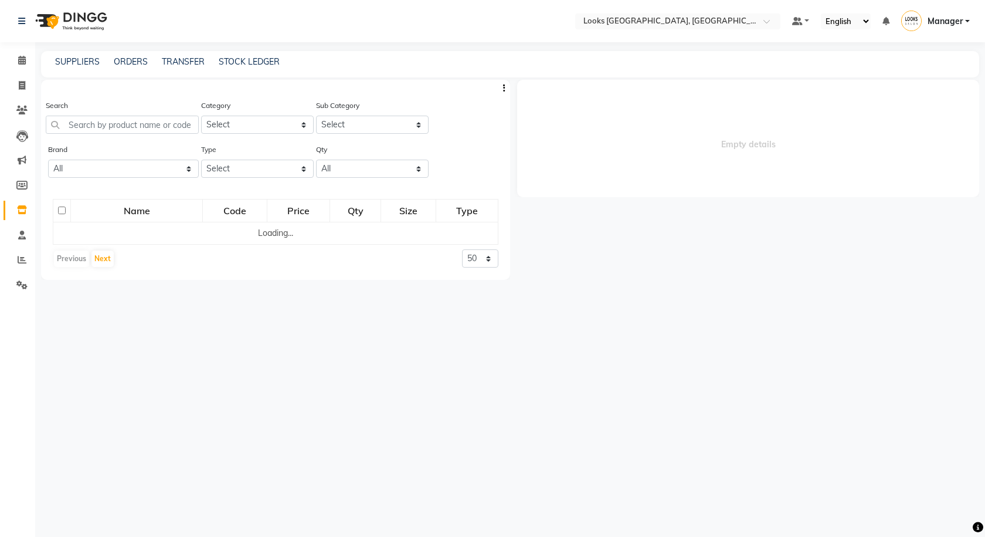
select select
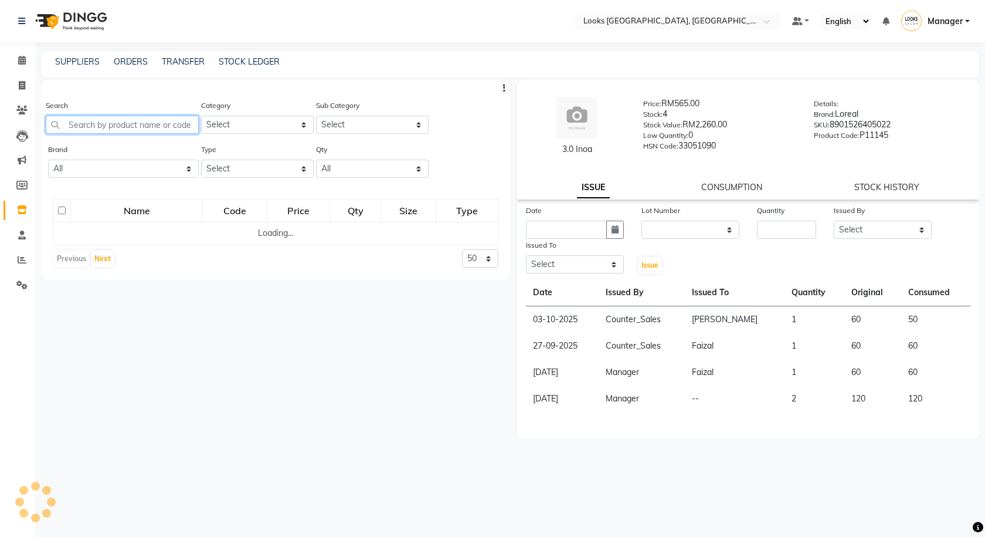
click at [76, 129] on input "text" at bounding box center [122, 125] width 153 height 18
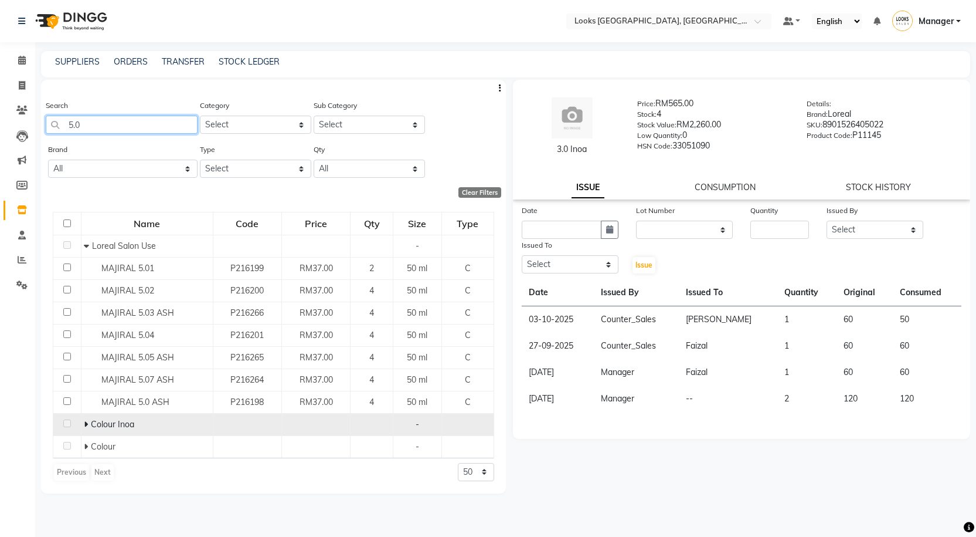
type input "5.0"
click at [87, 426] on icon at bounding box center [86, 424] width 4 height 8
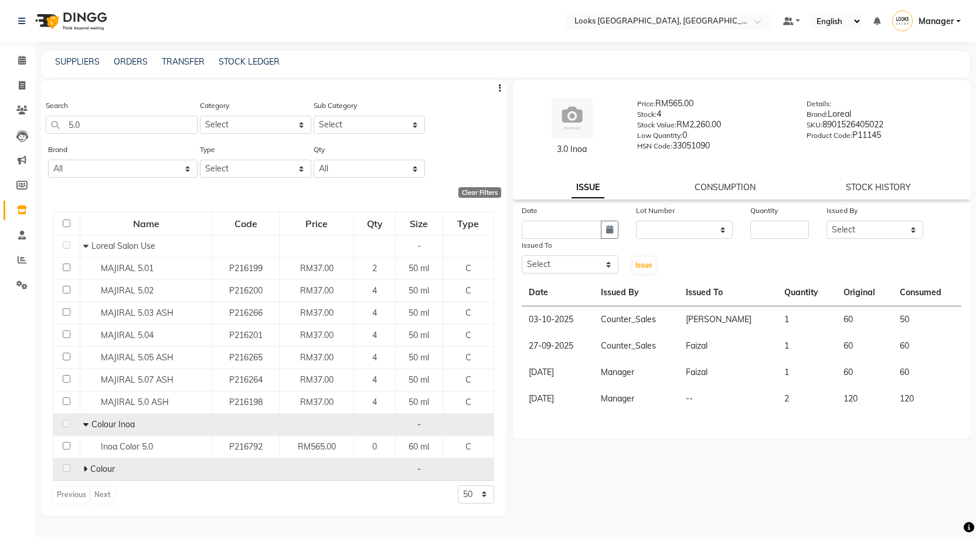
click at [84, 468] on icon at bounding box center [85, 468] width 4 height 8
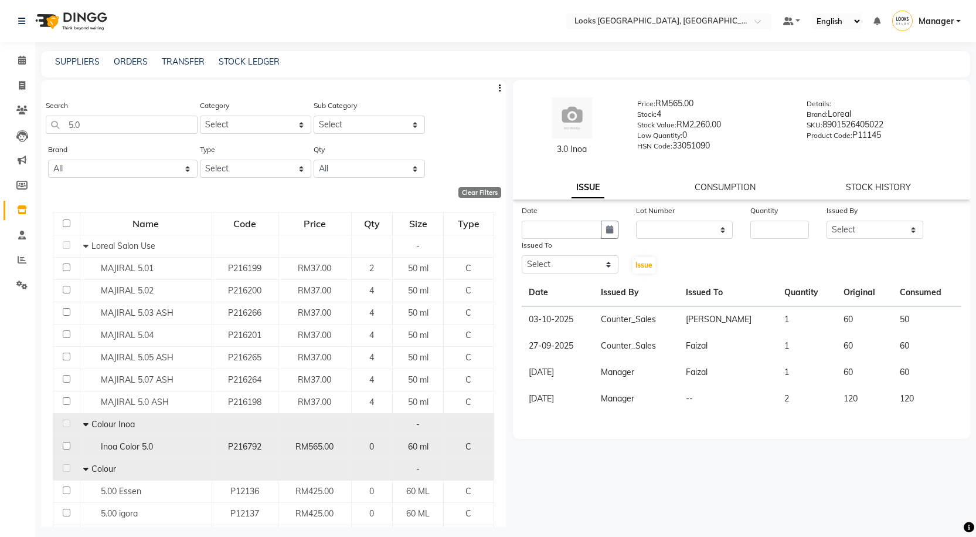
scroll to position [167, 0]
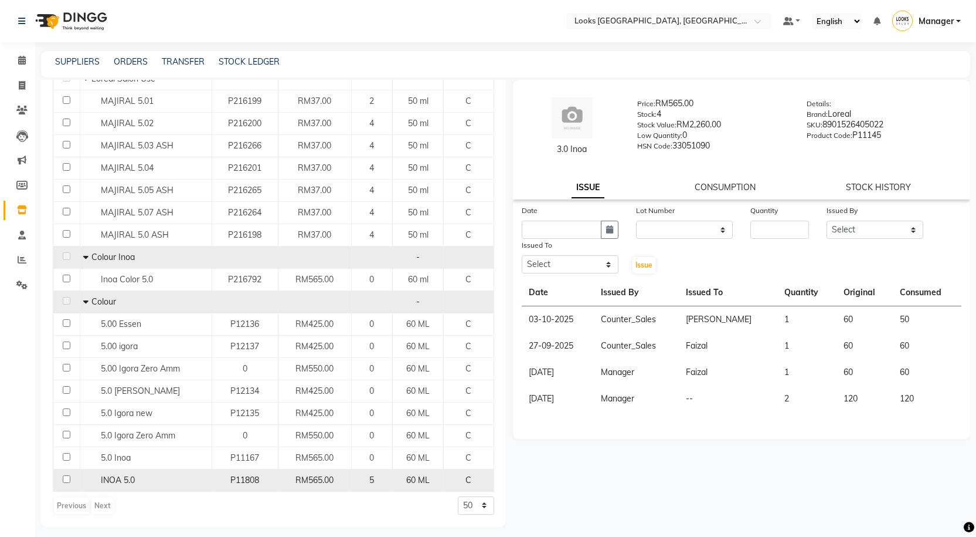
click at [151, 478] on div "INOA 5.0" at bounding box center [145, 480] width 125 height 12
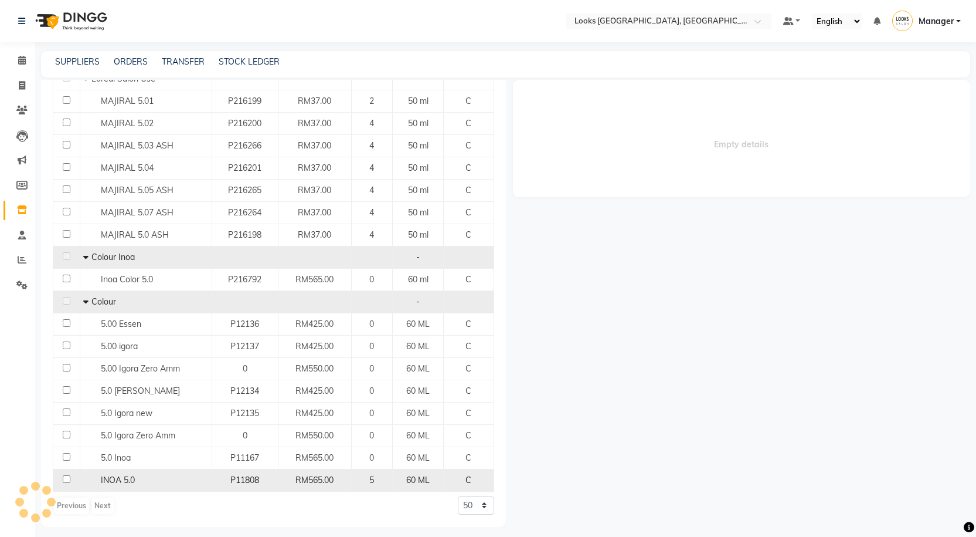
select select
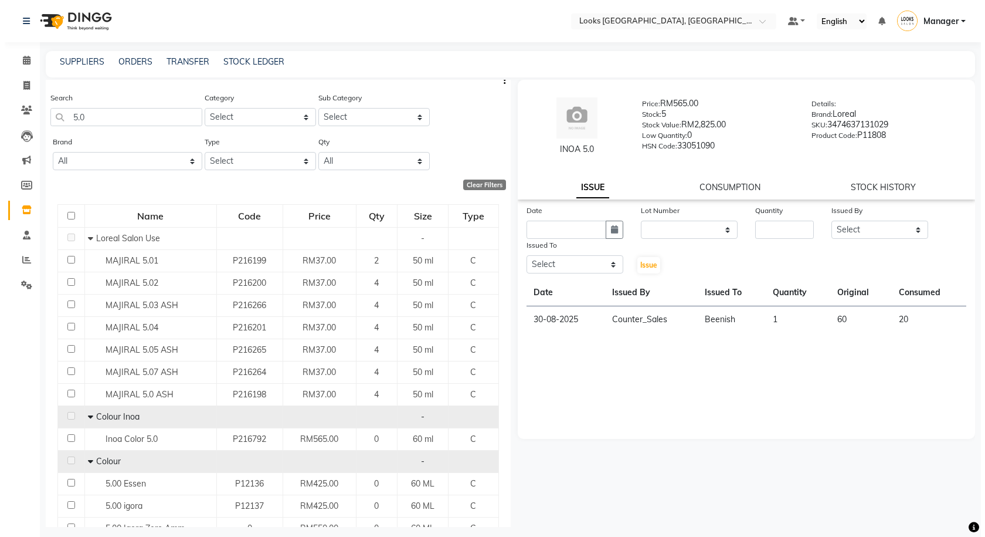
scroll to position [0, 0]
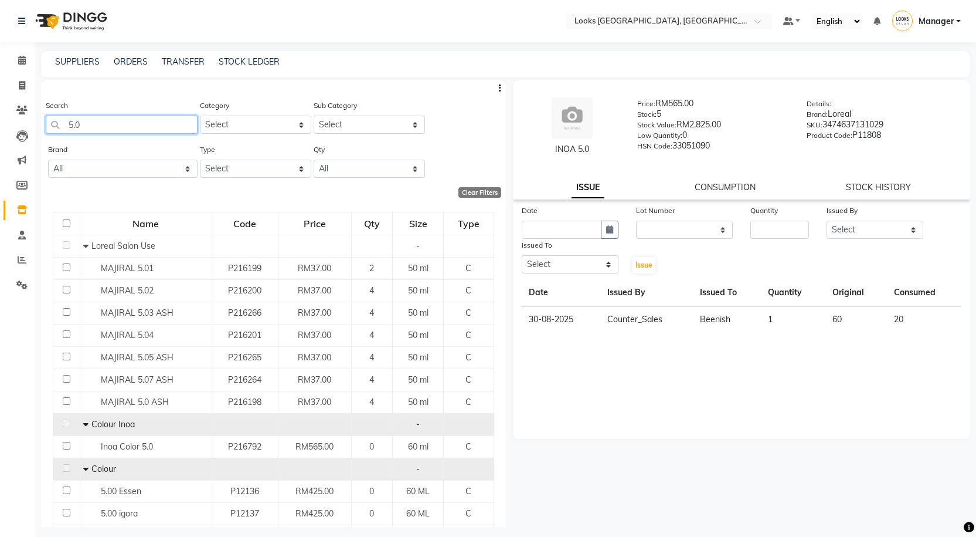
drag, startPoint x: 93, startPoint y: 116, endPoint x: 0, endPoint y: 132, distance: 94.6
click at [0, 137] on app-home "Select Location × Looks Kuala Lumpur, Malaysia Default Panel My Panel English E…" at bounding box center [488, 272] width 976 height 544
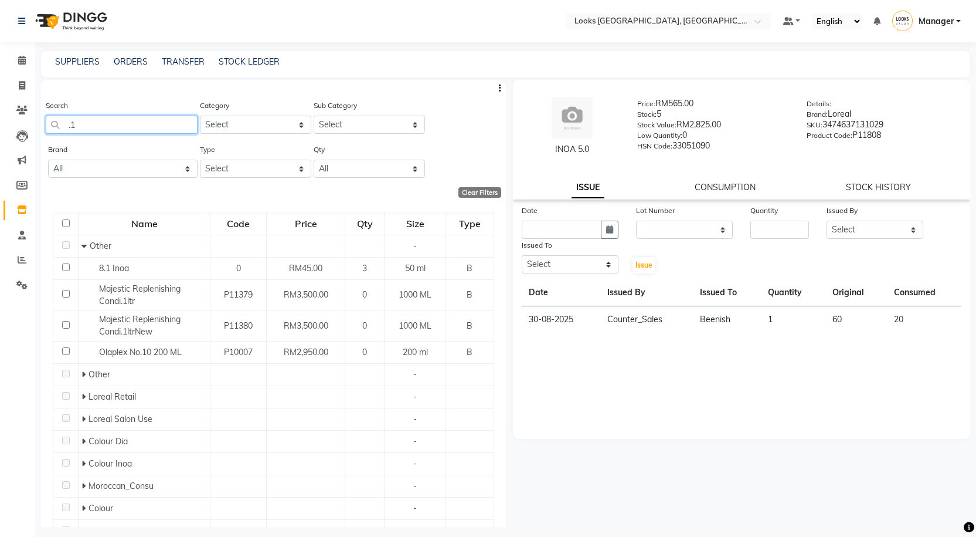
type input "."
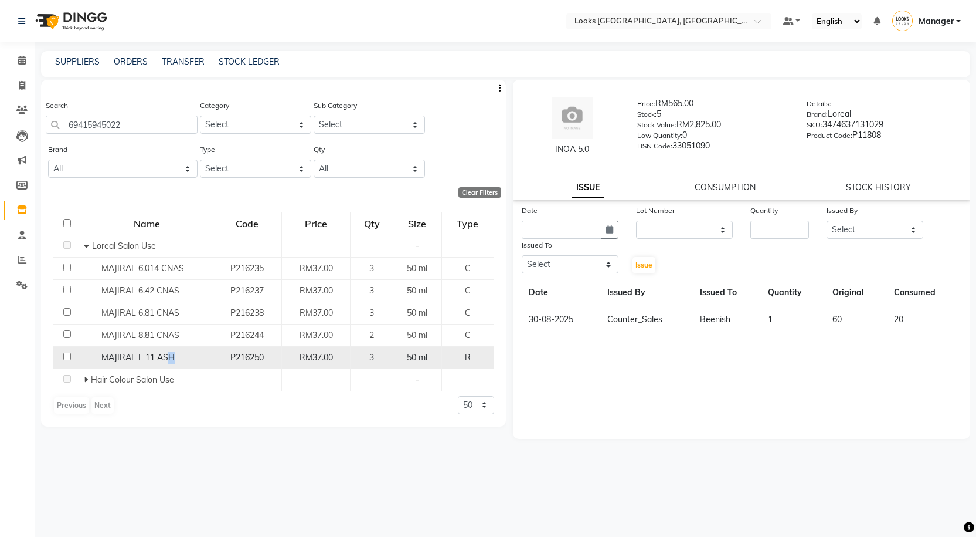
click at [171, 354] on span "MAJIRAL L 11 ASH" at bounding box center [137, 357] width 73 height 11
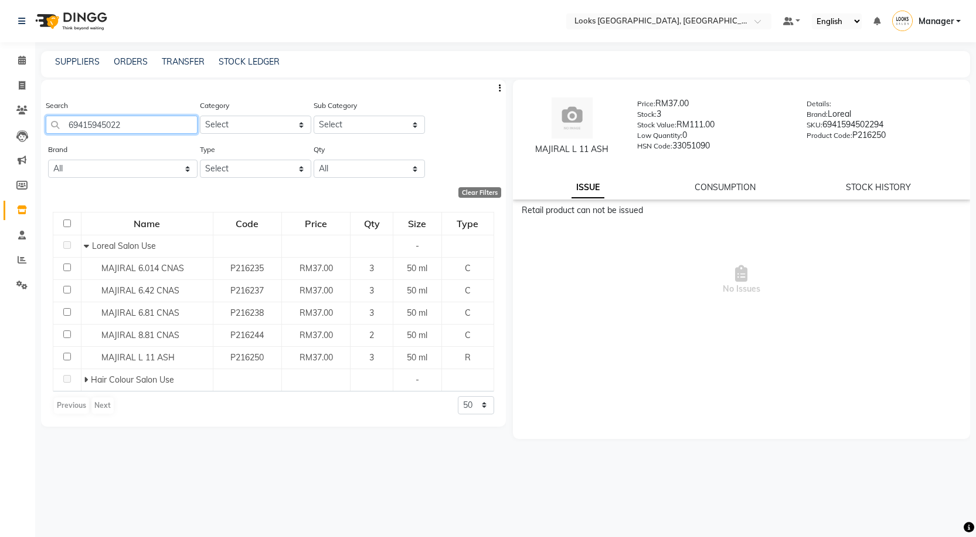
drag, startPoint x: 134, startPoint y: 130, endPoint x: 36, endPoint y: 137, distance: 98.2
click at [36, 137] on main "SUPPLIERS ORDERS TRANSFER STOCK LEDGER Search 69415945022 Category Select Skin …" at bounding box center [505, 297] width 941 height 493
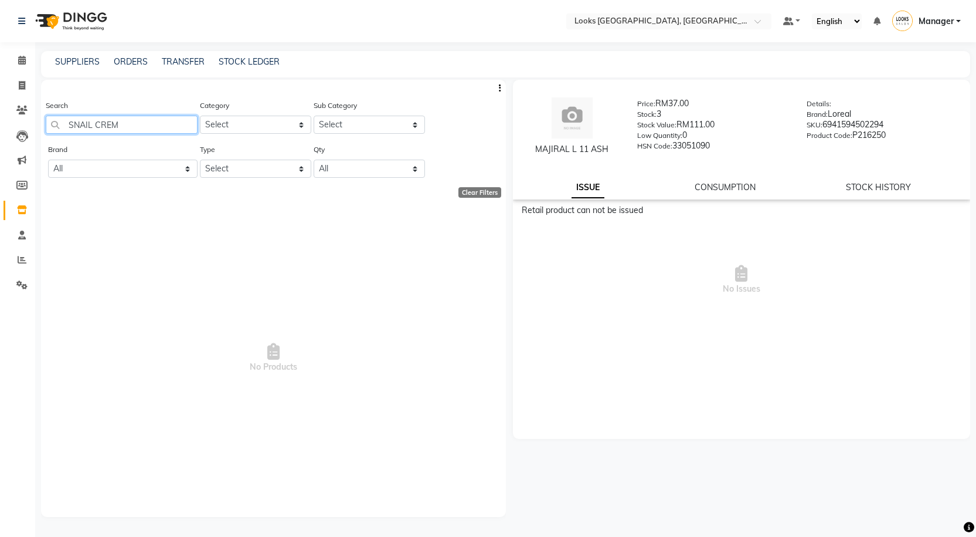
drag, startPoint x: 130, startPoint y: 127, endPoint x: 56, endPoint y: 111, distance: 75.6
click at [56, 111] on div "Search SNAIL CREM" at bounding box center [122, 116] width 152 height 35
type input "SNAIL CREM"
click at [22, 69] on link "Calendar" at bounding box center [18, 60] width 28 height 19
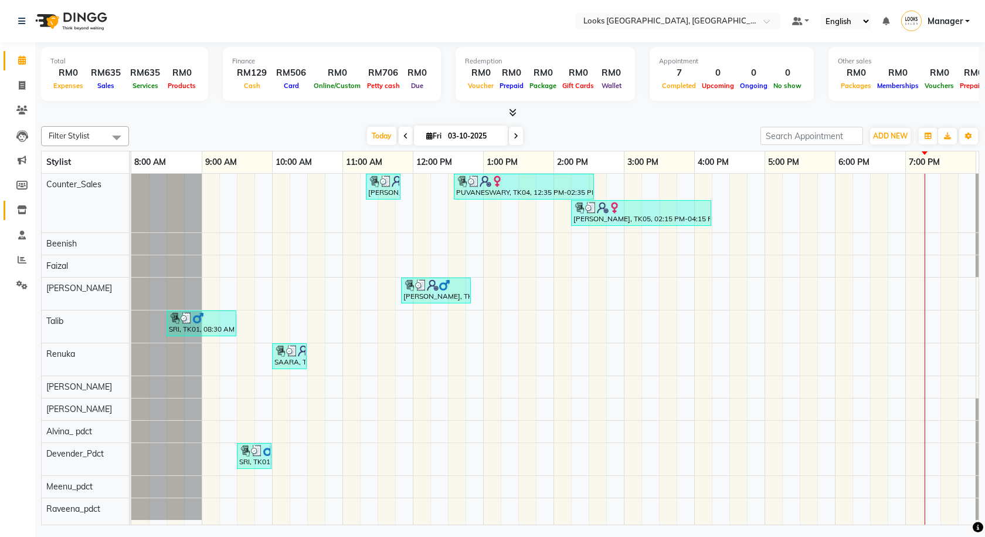
click at [16, 219] on link "Inventory" at bounding box center [18, 210] width 28 height 19
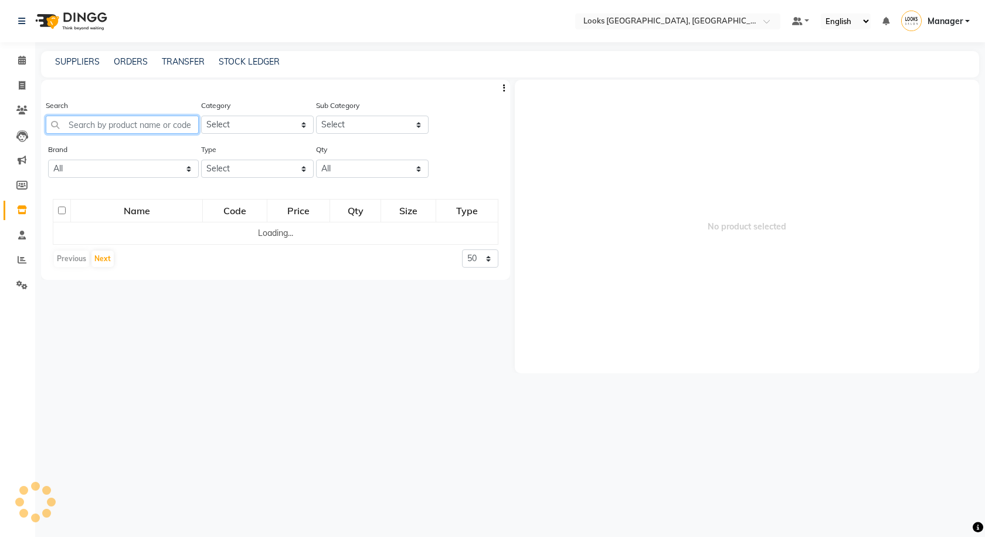
click at [93, 123] on input "text" at bounding box center [122, 125] width 153 height 18
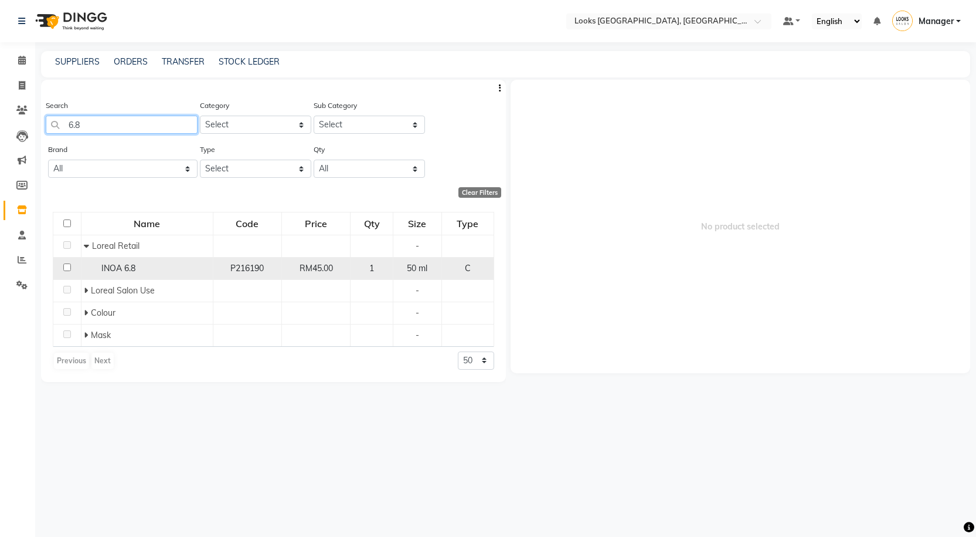
type input "6.8"
click at [131, 267] on span "INOA 6.8" at bounding box center [118, 268] width 34 height 11
select select
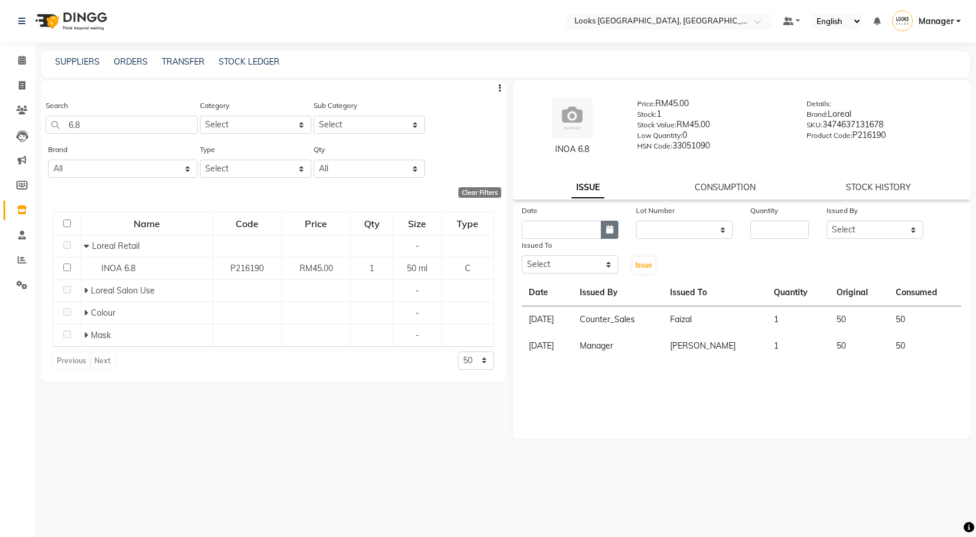
click at [603, 233] on button "button" at bounding box center [610, 229] width 18 height 18
select select "10"
select select "2025"
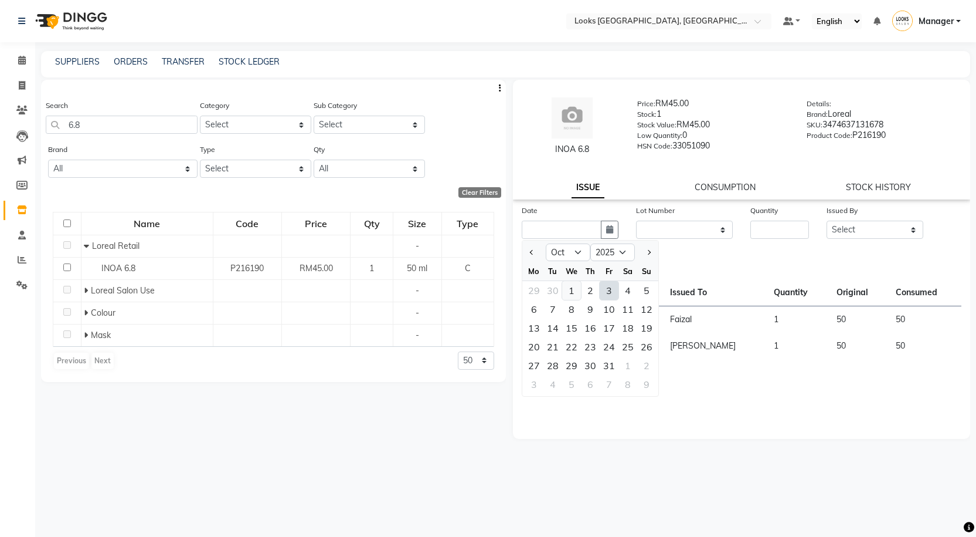
click at [573, 292] on div "1" at bounding box center [571, 290] width 19 height 19
type input "01-10-2025"
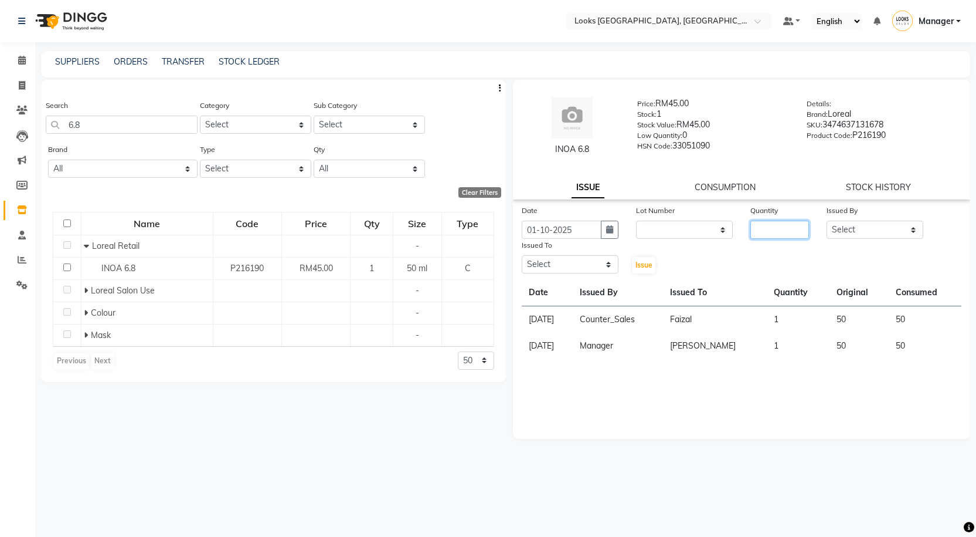
click at [766, 233] on input "number" at bounding box center [780, 229] width 59 height 18
type input "1"
click at [849, 232] on select "Select Alvina_ pdct Awaiz_Mgr Beenish Counter_Sales Cynthia_pdct Devender_Pdct …" at bounding box center [875, 229] width 97 height 18
select select "75497"
click at [827, 220] on select "Select Alvina_ pdct Awaiz_Mgr Beenish Counter_Sales Cynthia_pdct Devender_Pdct …" at bounding box center [875, 229] width 97 height 18
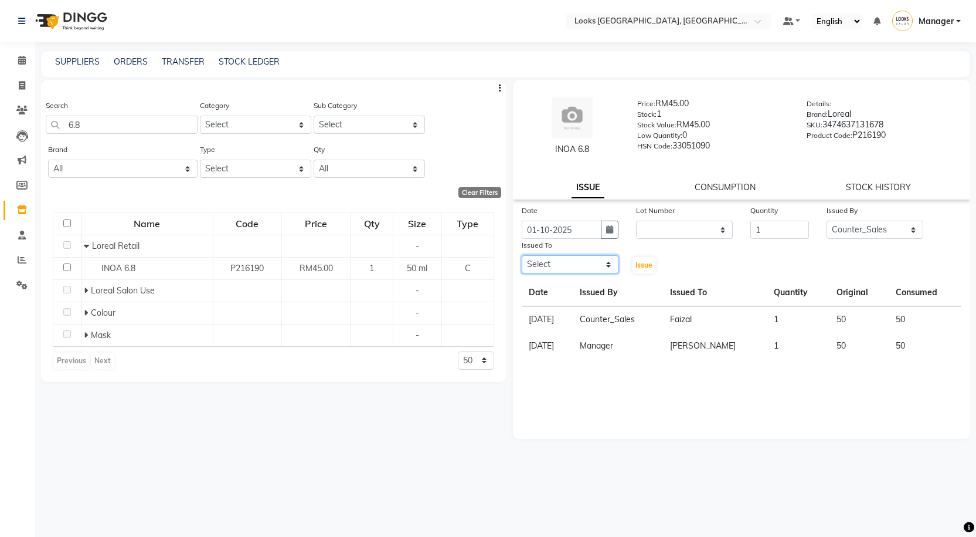
click at [586, 264] on select "Select Alvina_ pdct Awaiz_Mgr Beenish Counter_Sales Cynthia_pdct Devender_Pdct …" at bounding box center [570, 264] width 97 height 18
select select "75537"
click at [522, 255] on select "Select Alvina_ pdct Awaiz_Mgr Beenish Counter_Sales Cynthia_pdct Devender_Pdct …" at bounding box center [570, 264] width 97 height 18
click at [646, 264] on span "Issue" at bounding box center [644, 264] width 17 height 9
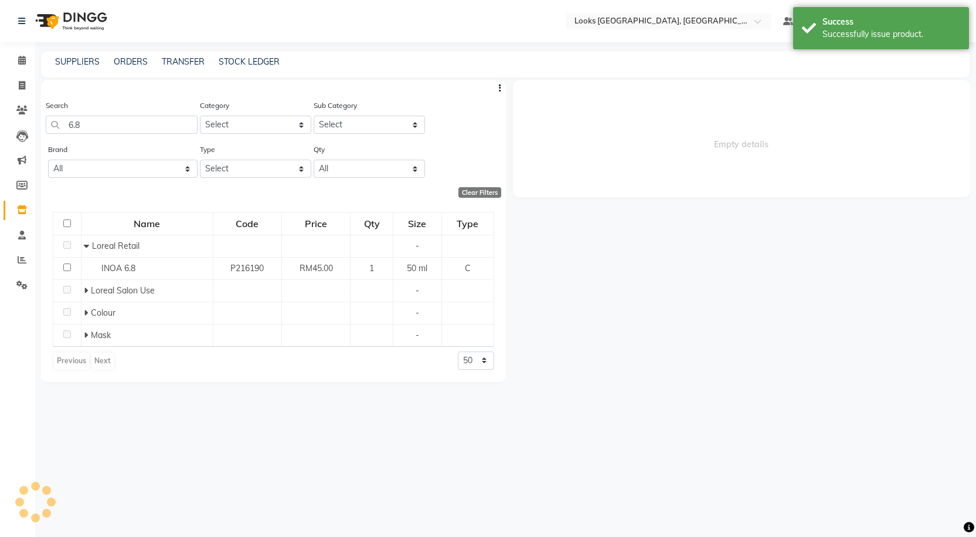
select select
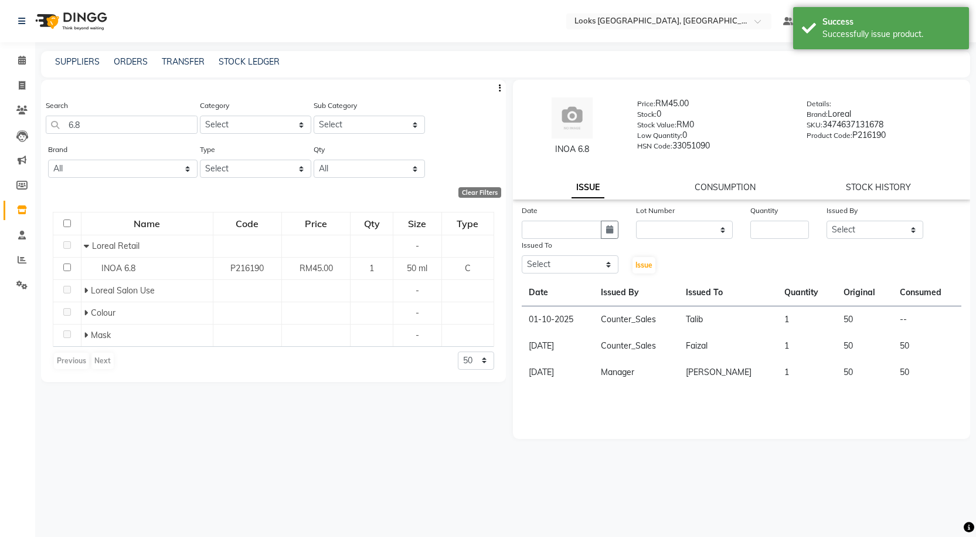
drag, startPoint x: 553, startPoint y: 153, endPoint x: 612, endPoint y: 152, distance: 58.6
click at [612, 152] on div "INOA 6.8" at bounding box center [573, 149] width 96 height 12
copy div "INOA 6.8"
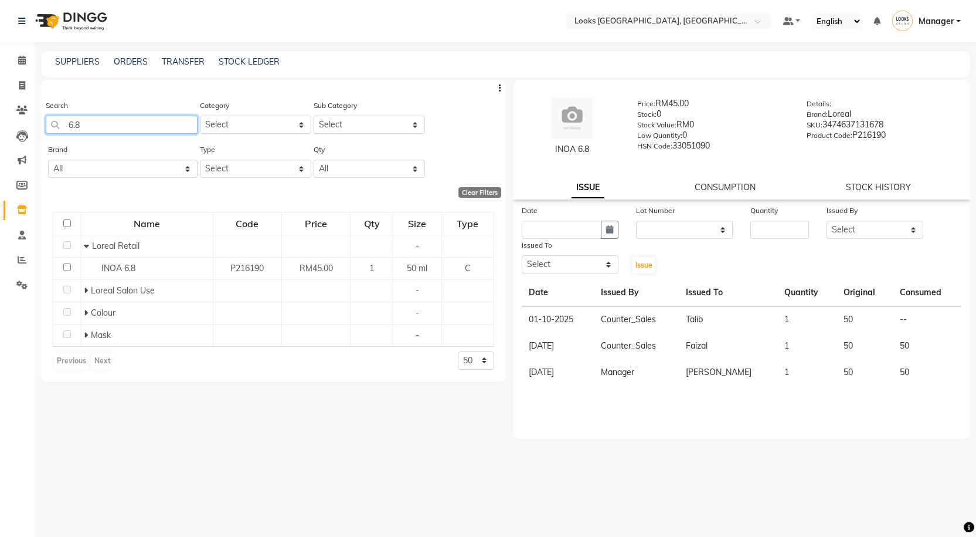
drag, startPoint x: 53, startPoint y: 141, endPoint x: 7, endPoint y: 147, distance: 46.7
click at [9, 146] on app-home "Select Location × Looks Kuala Lumpur, Malaysia Default Panel My Panel English E…" at bounding box center [488, 272] width 976 height 544
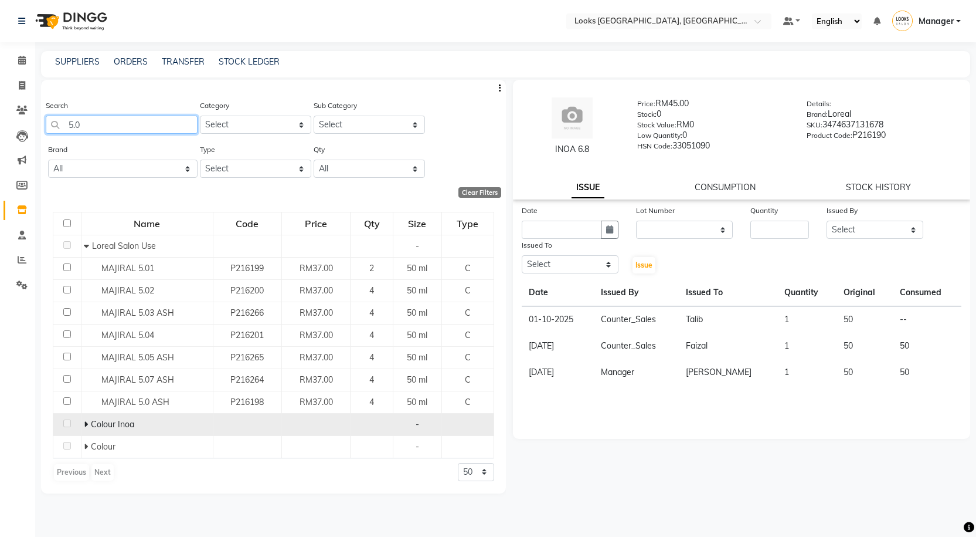
type input "5.0"
click at [90, 423] on span at bounding box center [87, 424] width 7 height 11
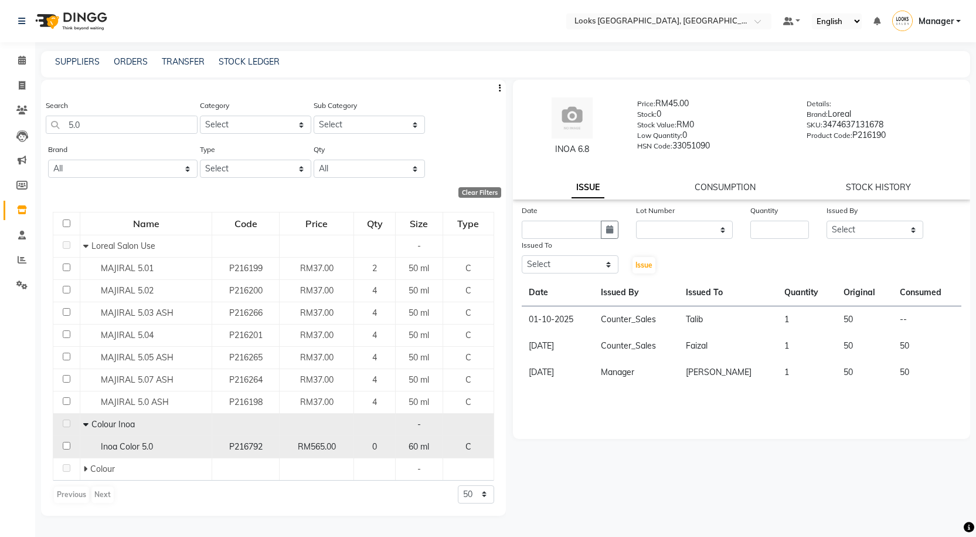
click at [129, 447] on span "Inoa Color 5.0" at bounding box center [127, 446] width 52 height 11
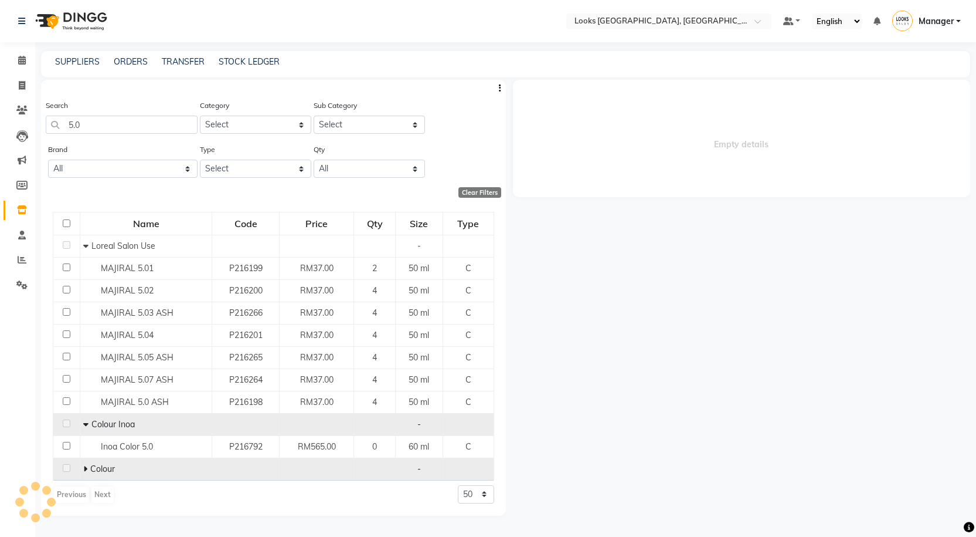
select select
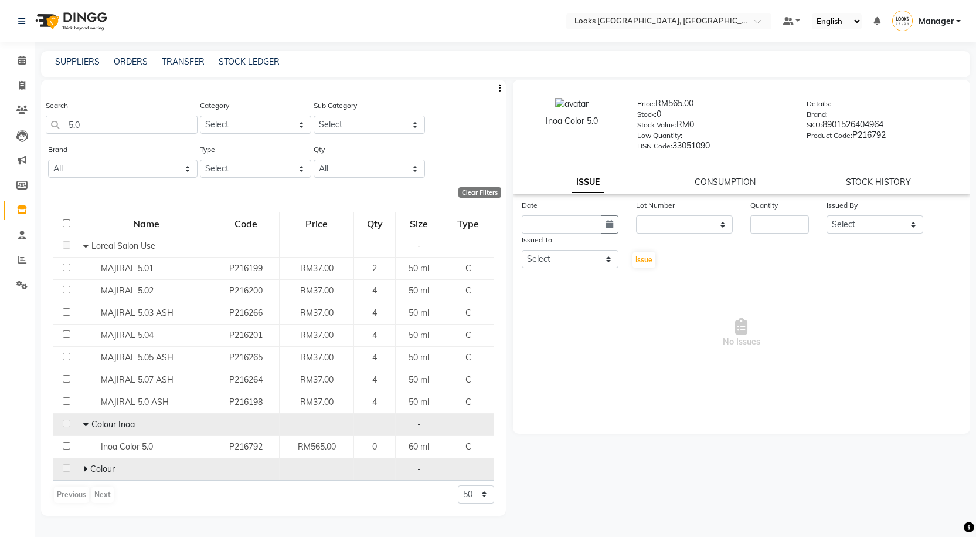
click at [86, 469] on icon at bounding box center [85, 468] width 4 height 8
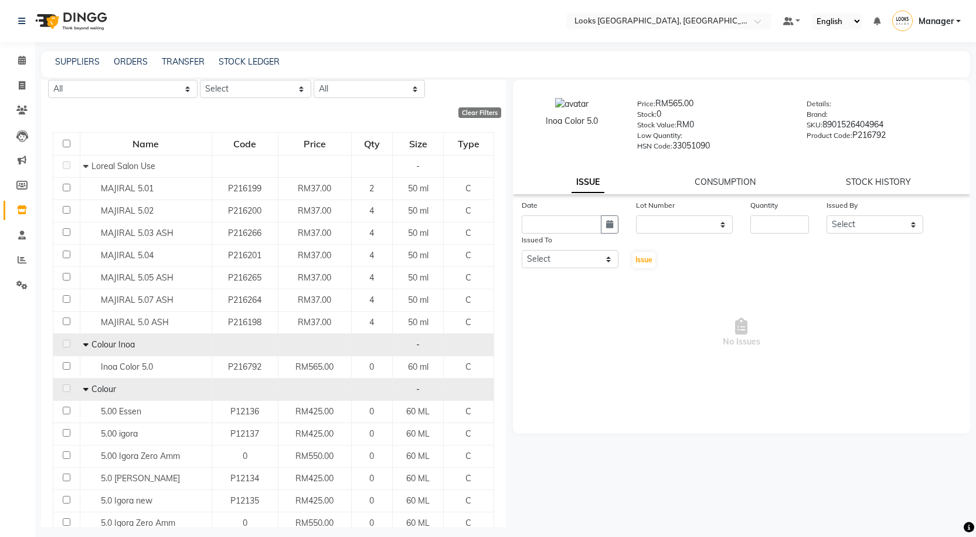
scroll to position [167, 0]
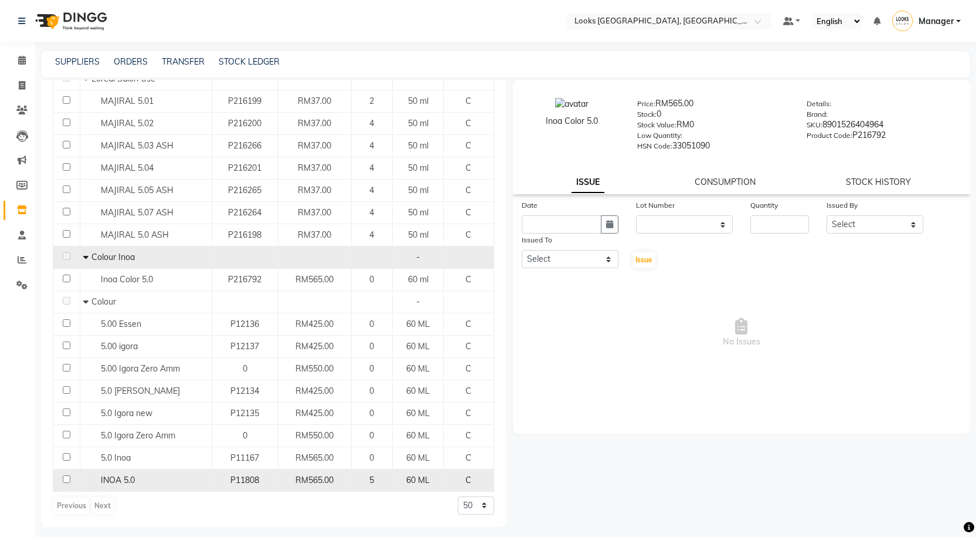
click at [140, 477] on div "INOA 5.0" at bounding box center [145, 480] width 125 height 12
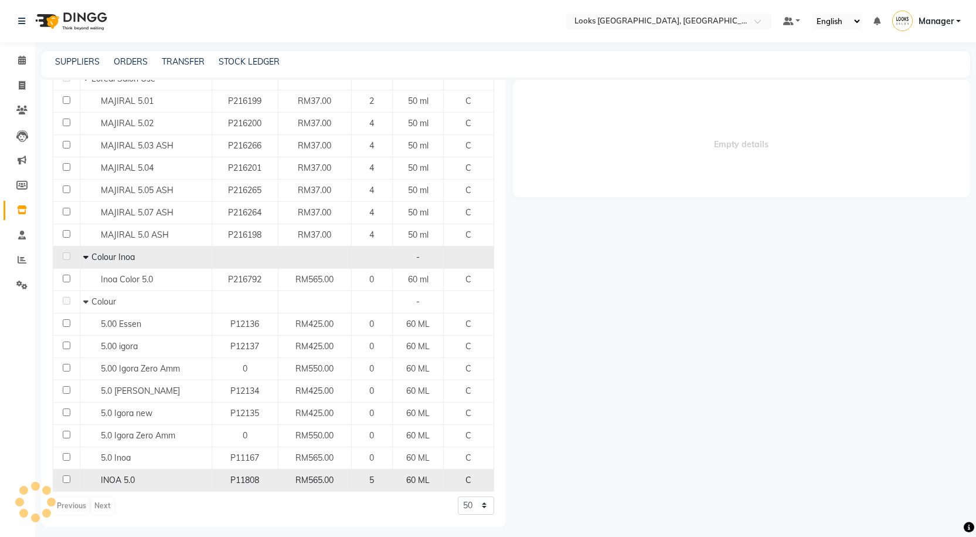
select select
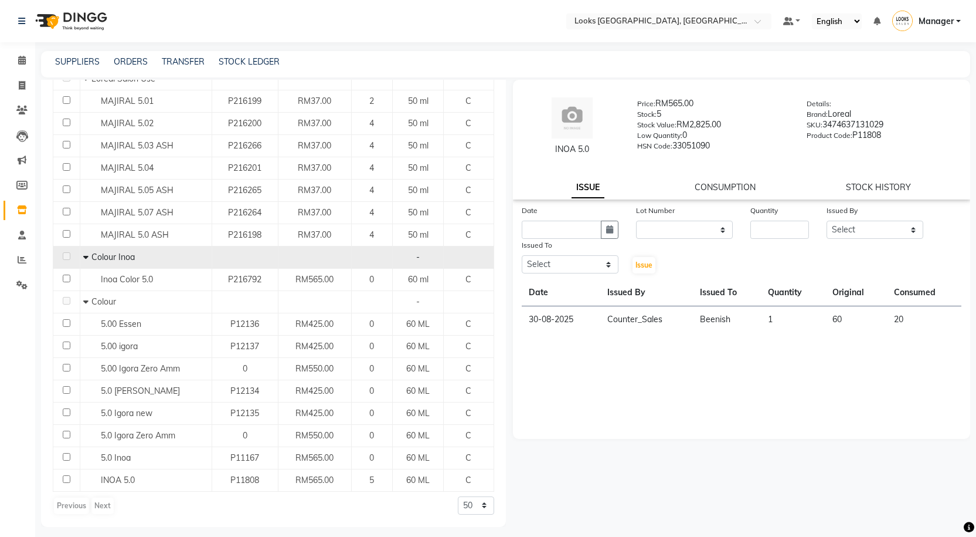
drag, startPoint x: 546, startPoint y: 154, endPoint x: 610, endPoint y: 152, distance: 64.5
click at [610, 152] on div "INOA 5.0" at bounding box center [573, 149] width 96 height 12
copy div "INOA 5.0"
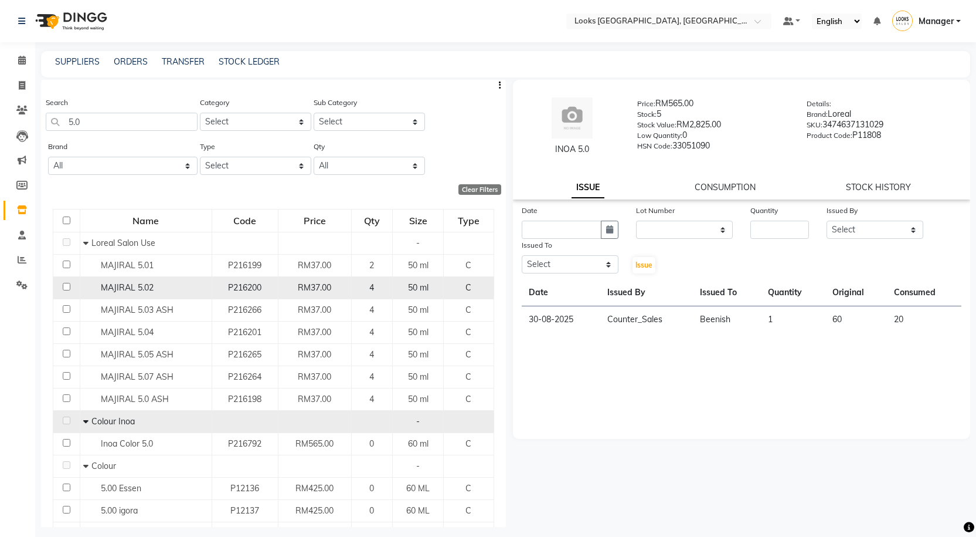
scroll to position [0, 0]
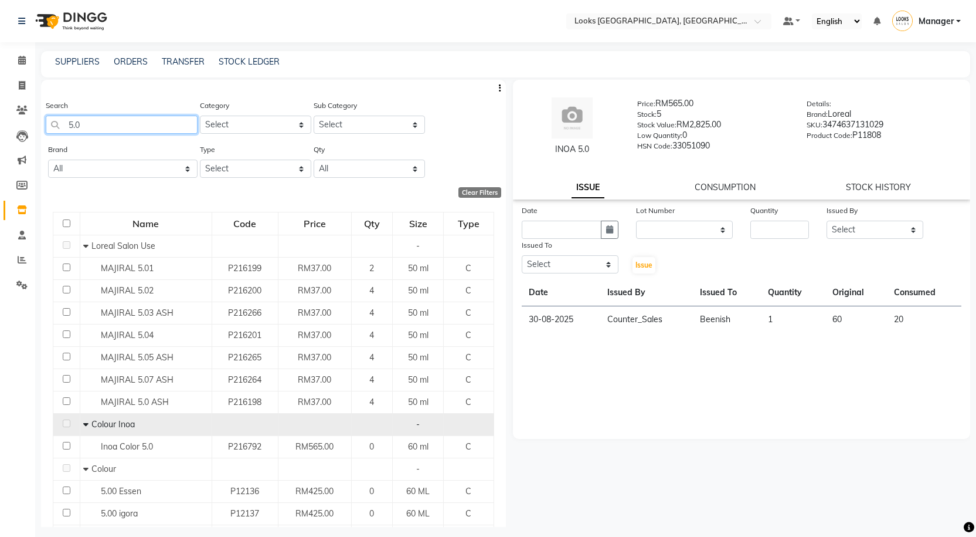
drag, startPoint x: 107, startPoint y: 130, endPoint x: 43, endPoint y: 103, distance: 69.1
click at [39, 124] on main "SUPPLIERS ORDERS TRANSFER STOCK LEDGER Search 5.0 Category Select Skin Personal…" at bounding box center [505, 297] width 941 height 493
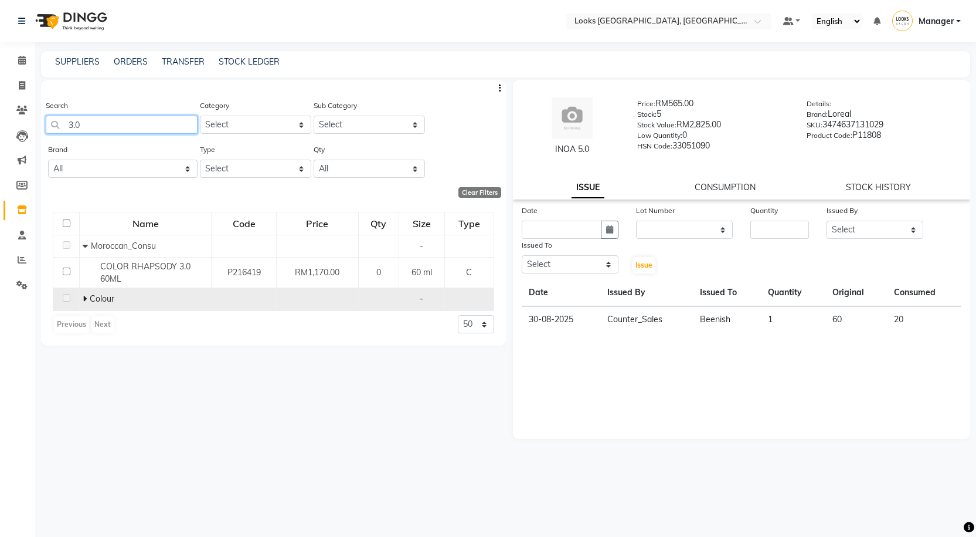
type input "3.0"
click at [83, 298] on icon at bounding box center [85, 298] width 4 height 8
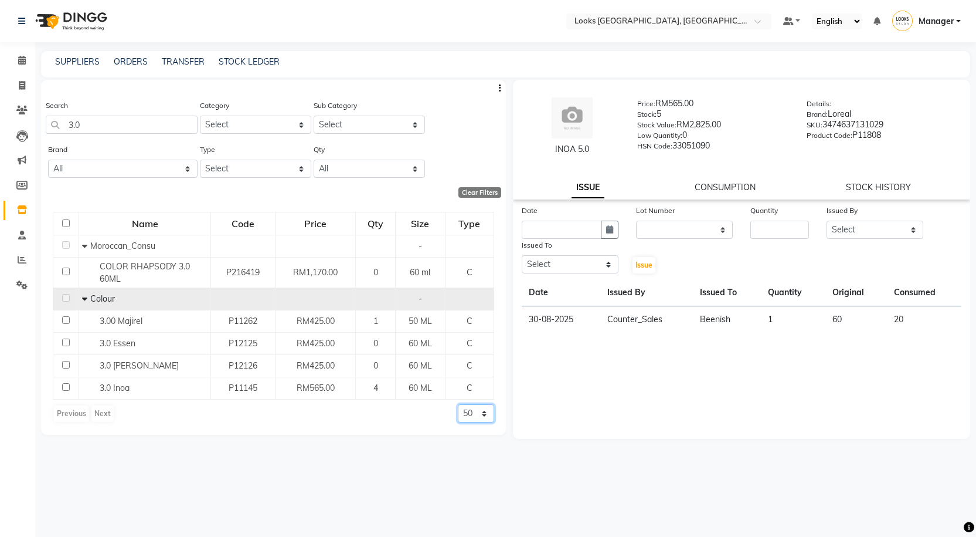
click at [469, 414] on select "50 100 500" at bounding box center [476, 413] width 36 height 18
select select "500"
click at [458, 404] on select "50 100 500" at bounding box center [476, 413] width 36 height 18
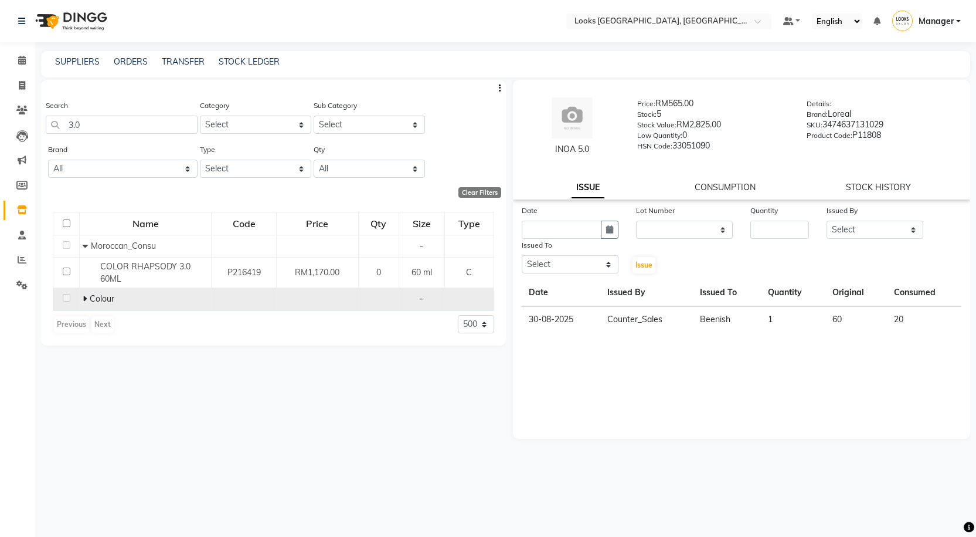
click at [87, 301] on span at bounding box center [86, 298] width 7 height 11
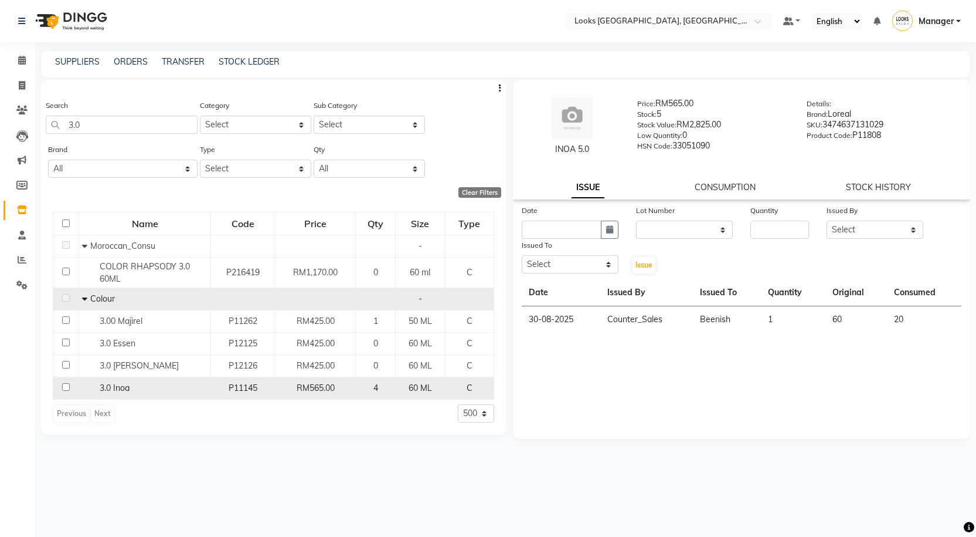
click at [146, 388] on div "3.0 Inoa" at bounding box center [144, 388] width 125 height 12
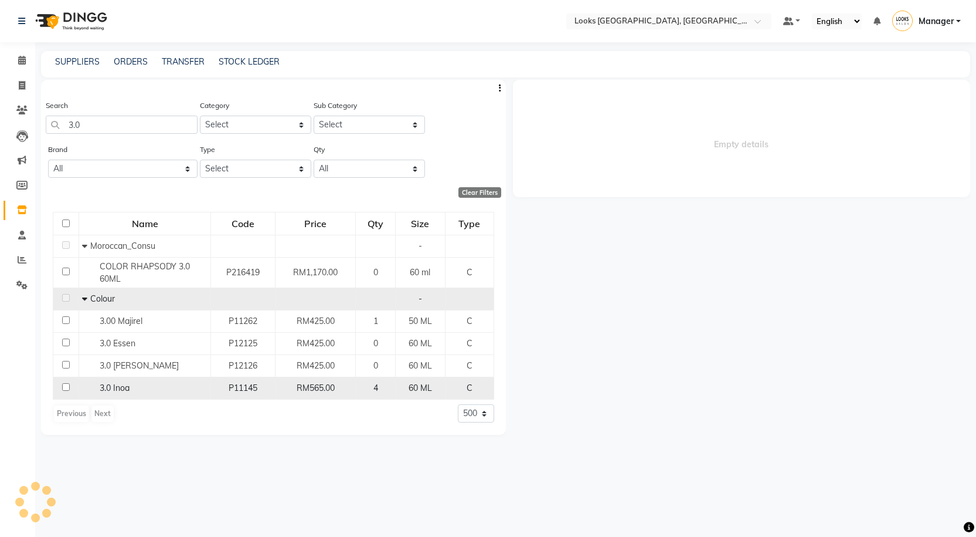
select select
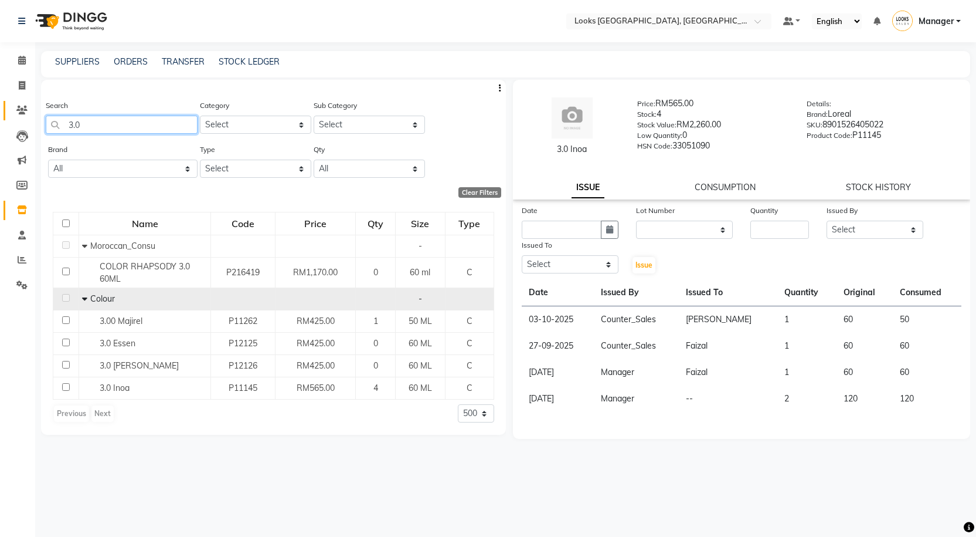
drag, startPoint x: 93, startPoint y: 120, endPoint x: 12, endPoint y: 111, distance: 81.4
click at [12, 111] on app-home "Select Location × Looks Kuala Lumpur, Malaysia Default Panel My Panel English E…" at bounding box center [488, 272] width 976 height 544
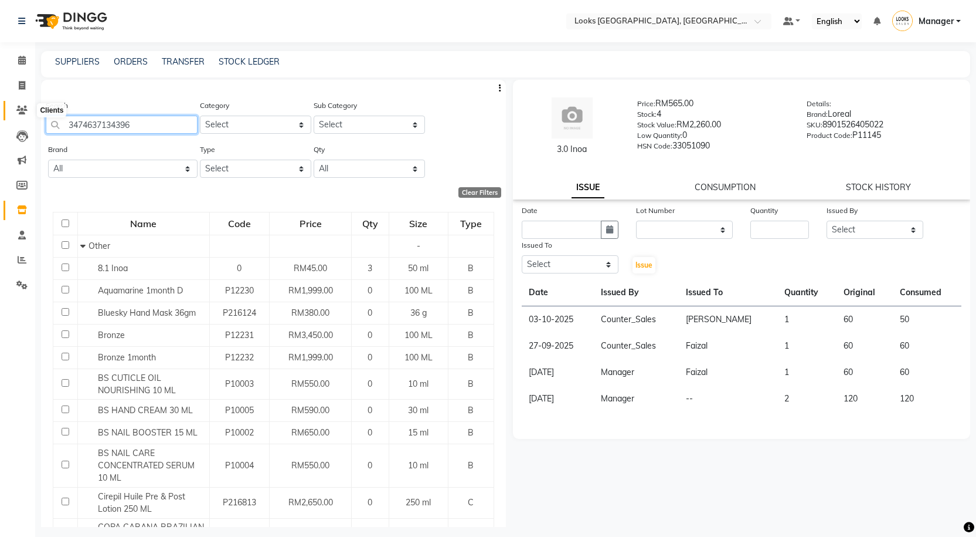
type input "3474637134396"
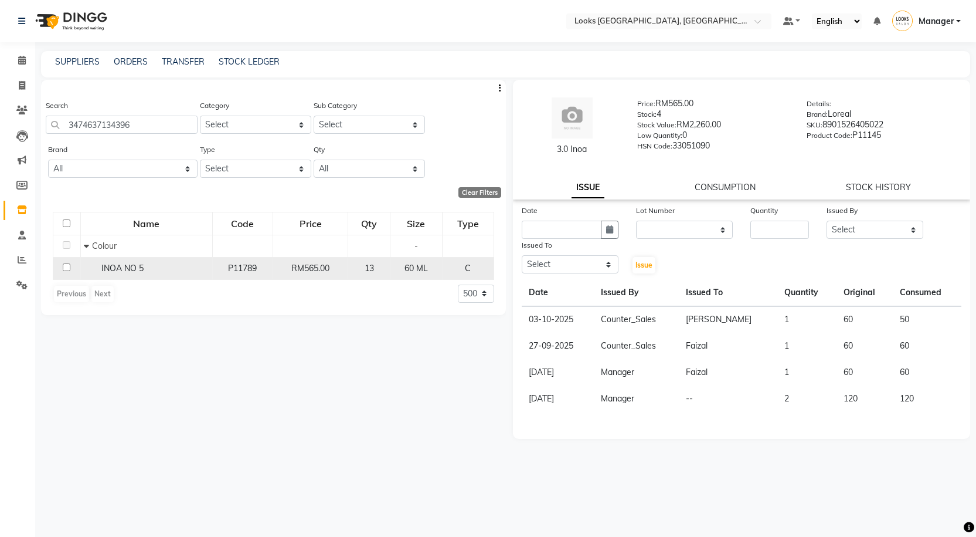
click at [126, 265] on span "INOA NO 5" at bounding box center [122, 268] width 42 height 11
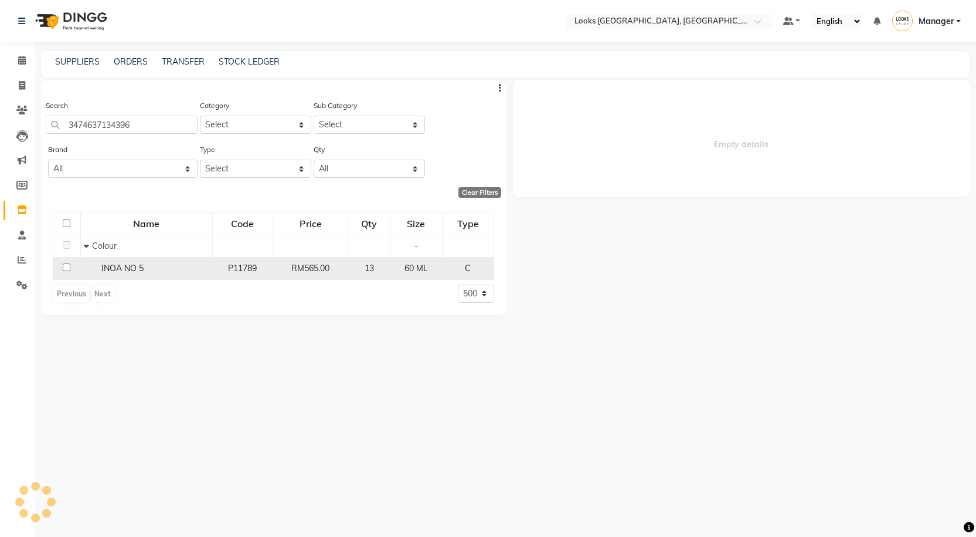
select select
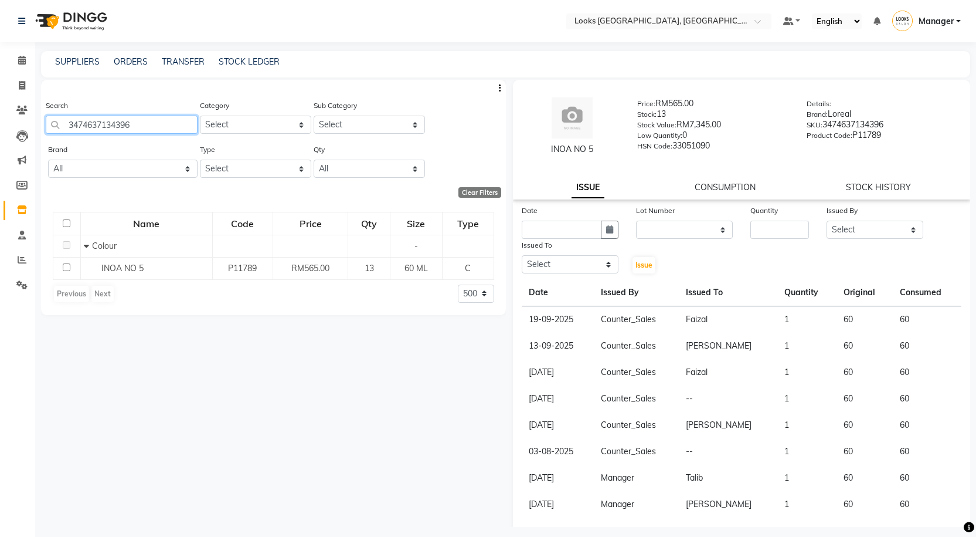
drag, startPoint x: 149, startPoint y: 119, endPoint x: 35, endPoint y: 127, distance: 114.6
click at [35, 127] on app-home "Select Location × Looks Kuala Lumpur, Malaysia Default Panel My Panel English E…" at bounding box center [488, 272] width 976 height 544
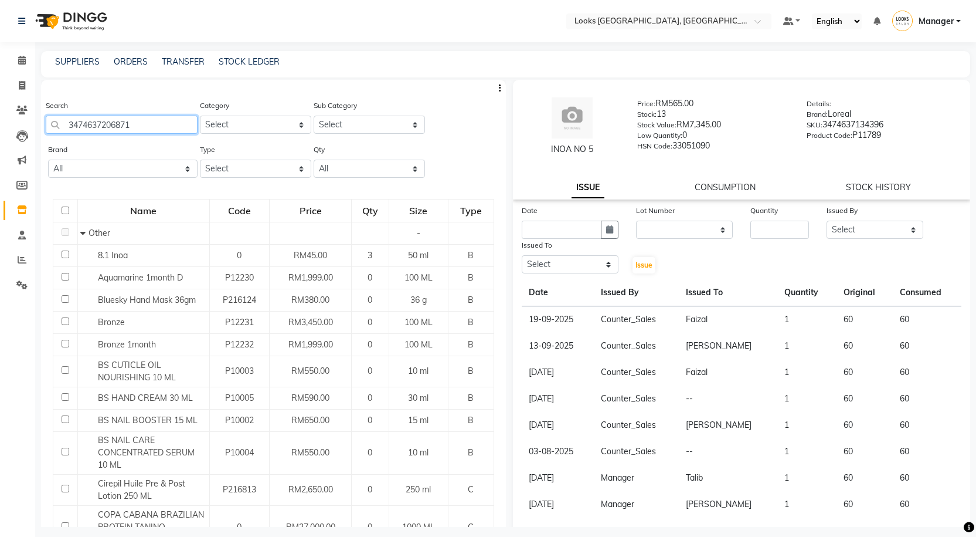
type input "3474637206871"
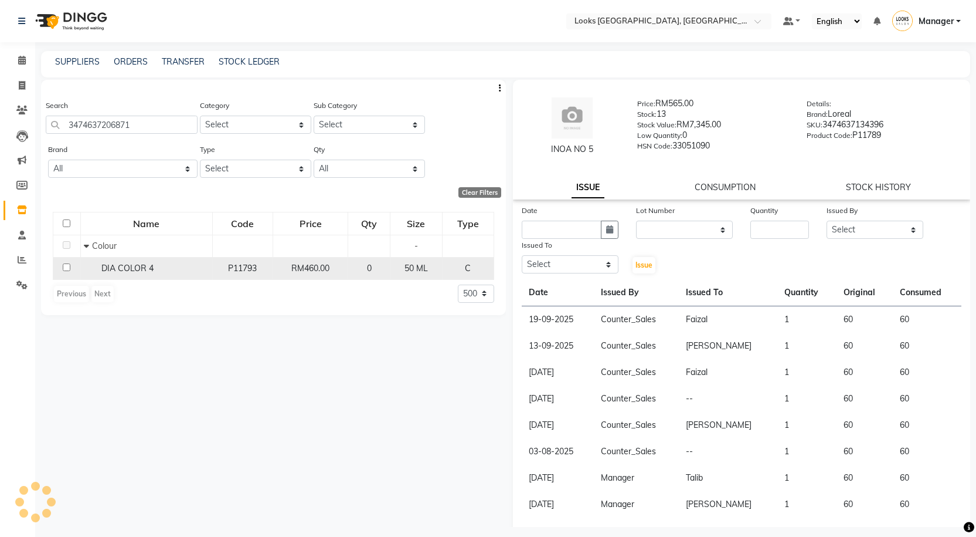
click at [169, 271] on div "DIA COLOR 4" at bounding box center [146, 268] width 125 height 12
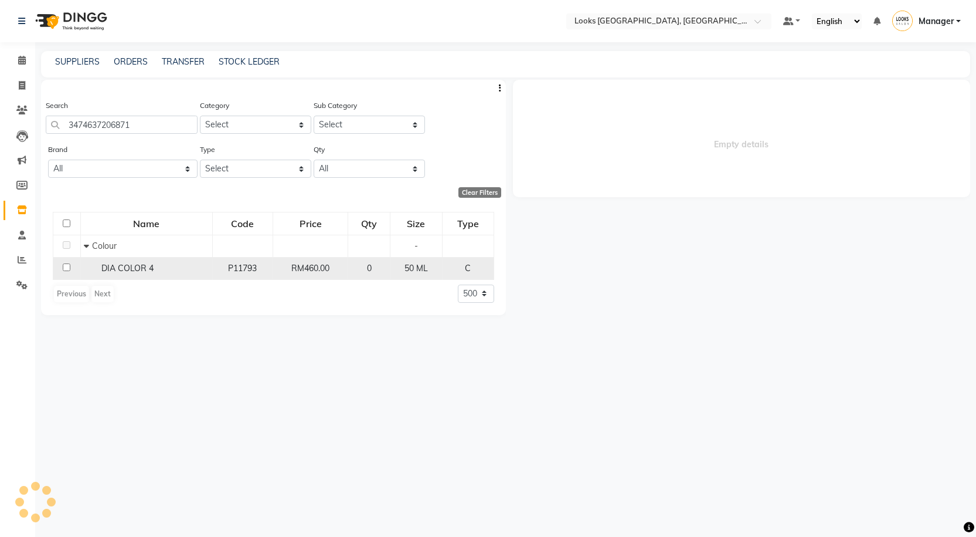
select select
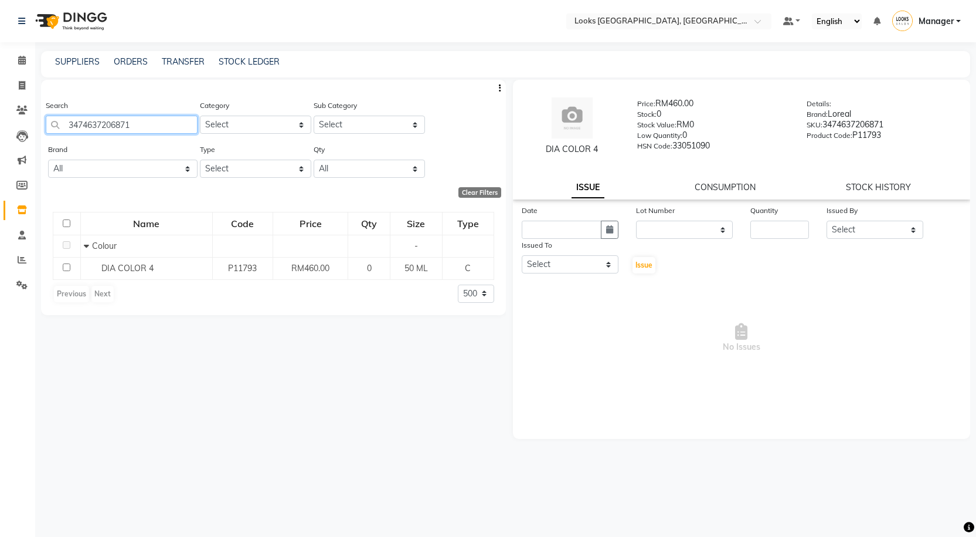
drag, startPoint x: 147, startPoint y: 117, endPoint x: 31, endPoint y: 121, distance: 116.2
click at [31, 121] on app-home "Select Location × Looks Kuala Lumpur, Malaysia Default Panel My Panel English E…" at bounding box center [488, 272] width 976 height 544
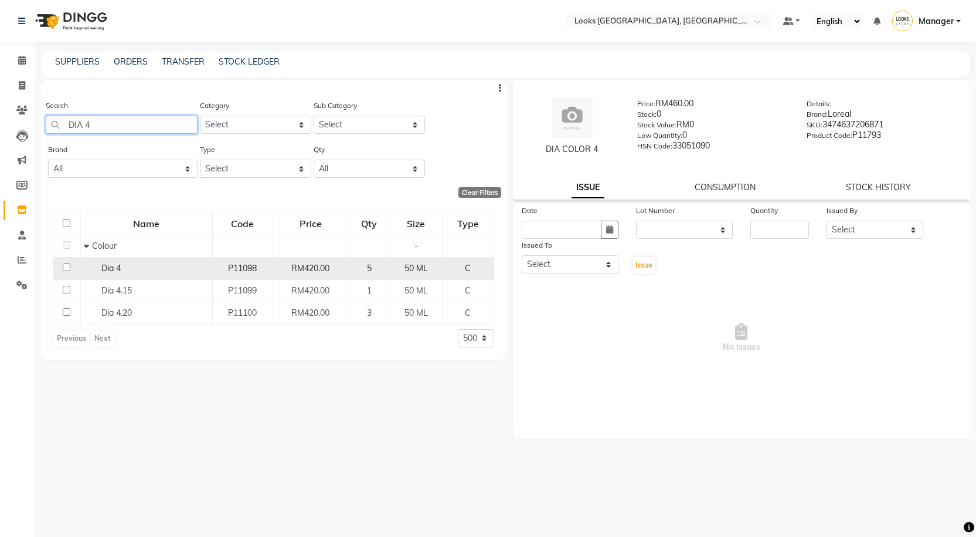
type input "DIA 4"
click at [186, 272] on div "Dia 4" at bounding box center [146, 268] width 125 height 12
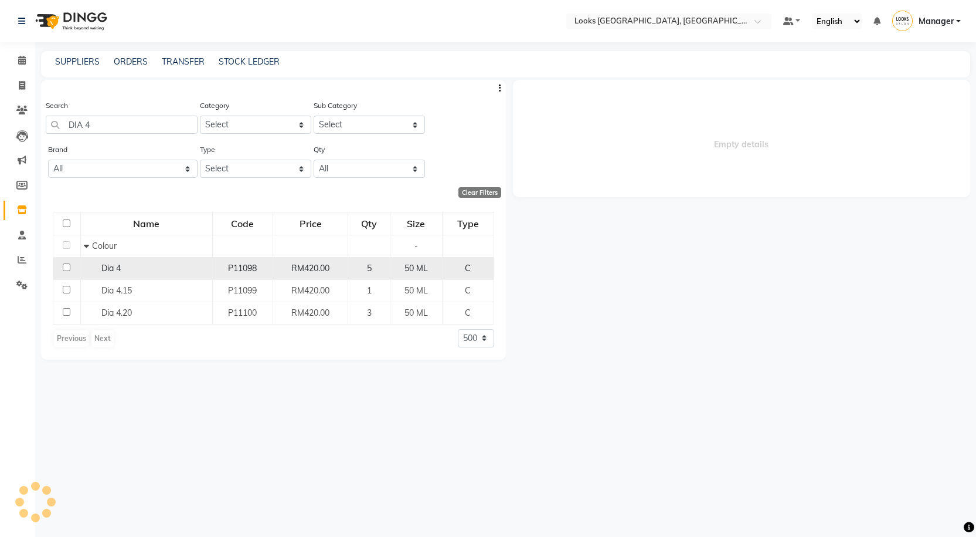
select select
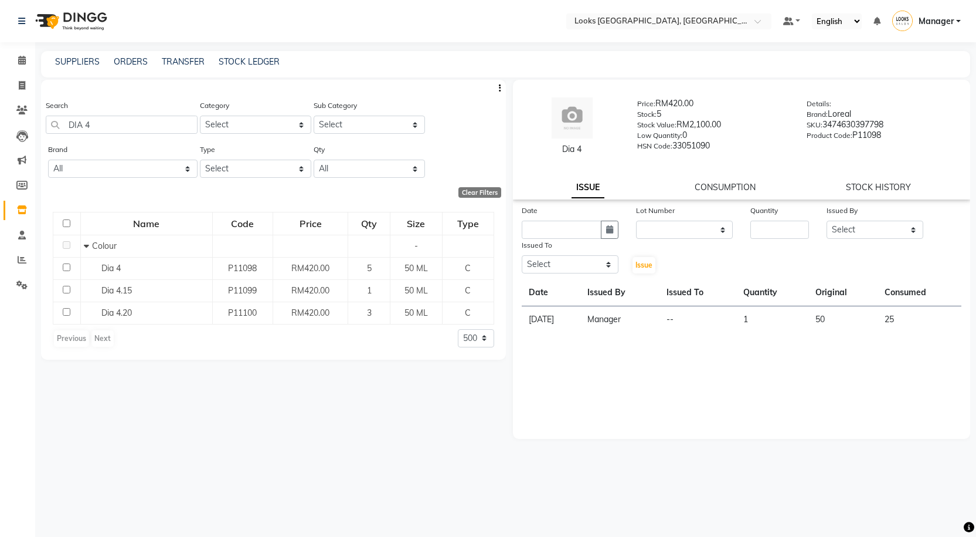
drag, startPoint x: 552, startPoint y: 158, endPoint x: 592, endPoint y: 154, distance: 39.6
click at [592, 154] on div "Dia 4 Price: RM420.00 Stock: 5 Stock Value: RM2,100.00 Low Quantity: 0 HSN Code…" at bounding box center [742, 127] width 476 height 82
copy div "Dia 4"
drag, startPoint x: 96, startPoint y: 122, endPoint x: 40, endPoint y: 114, distance: 56.2
click at [40, 114] on main "SUPPLIERS ORDERS TRANSFER STOCK LEDGER Search DIA 4 Category Select Skin Person…" at bounding box center [505, 297] width 941 height 493
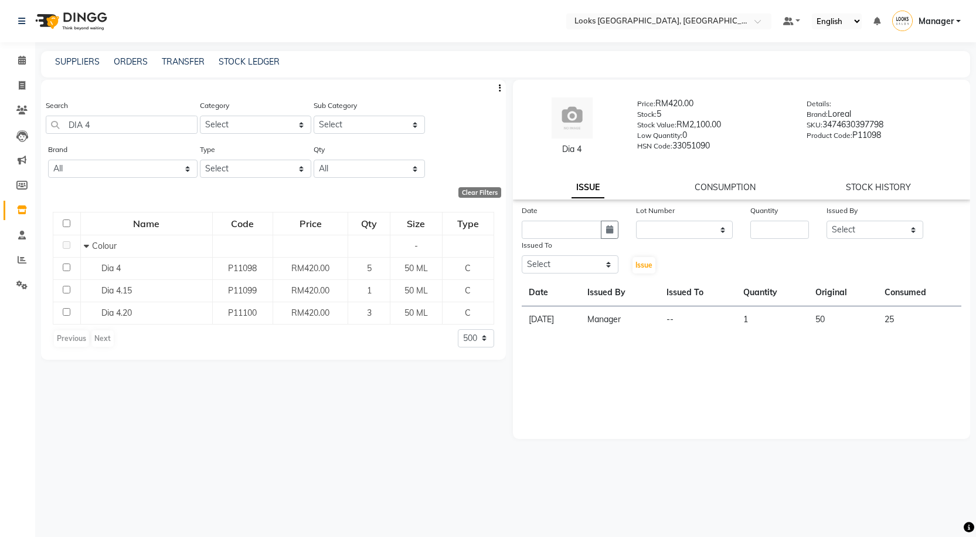
click at [134, 113] on div "Search DIA 4" at bounding box center [122, 116] width 152 height 35
drag, startPoint x: 127, startPoint y: 127, endPoint x: 43, endPoint y: 134, distance: 84.1
click at [43, 134] on div "Search DIA 4 Category Select Skin Personal Care Hair Threading Loreal Bio Top C…" at bounding box center [273, 121] width 465 height 44
type input "3474637003128"
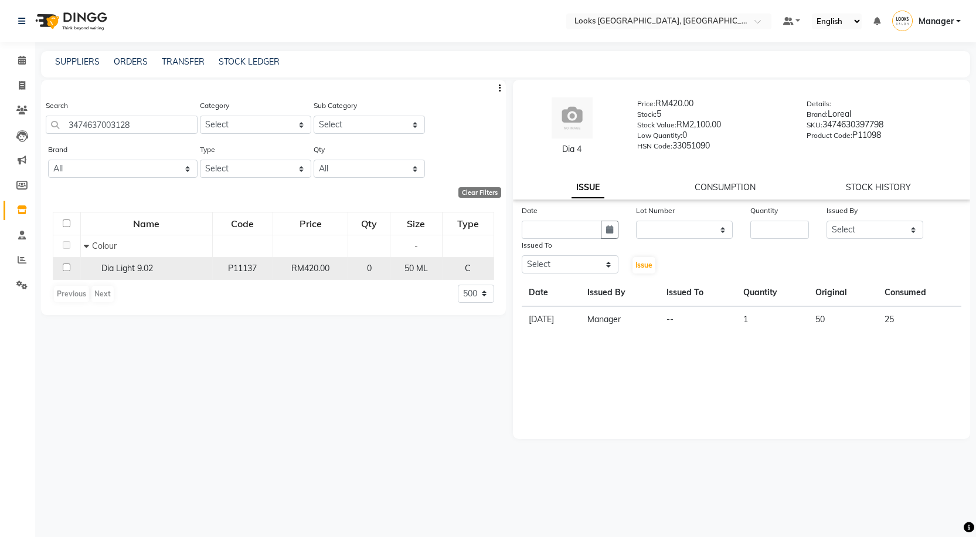
click at [152, 264] on span "Dia Light 9.02" at bounding box center [127, 268] width 52 height 11
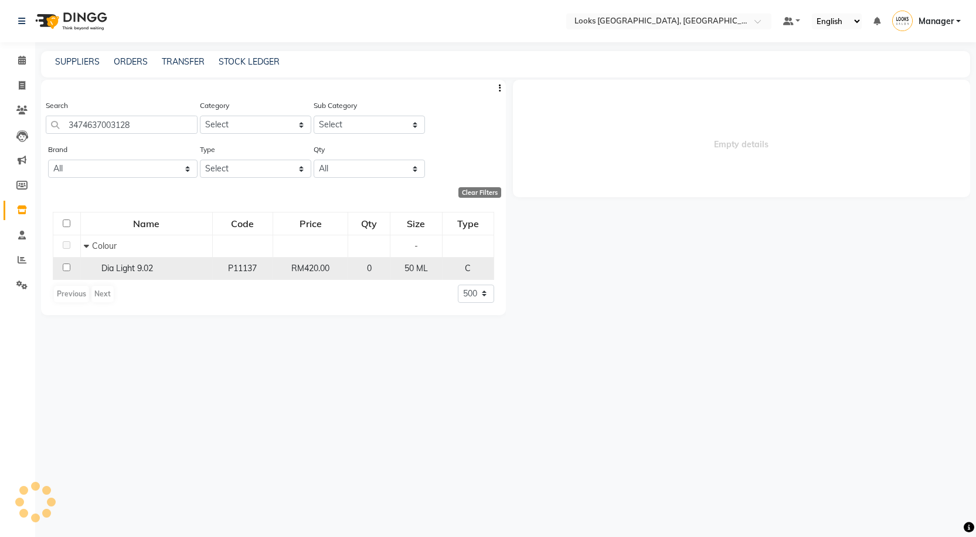
select select
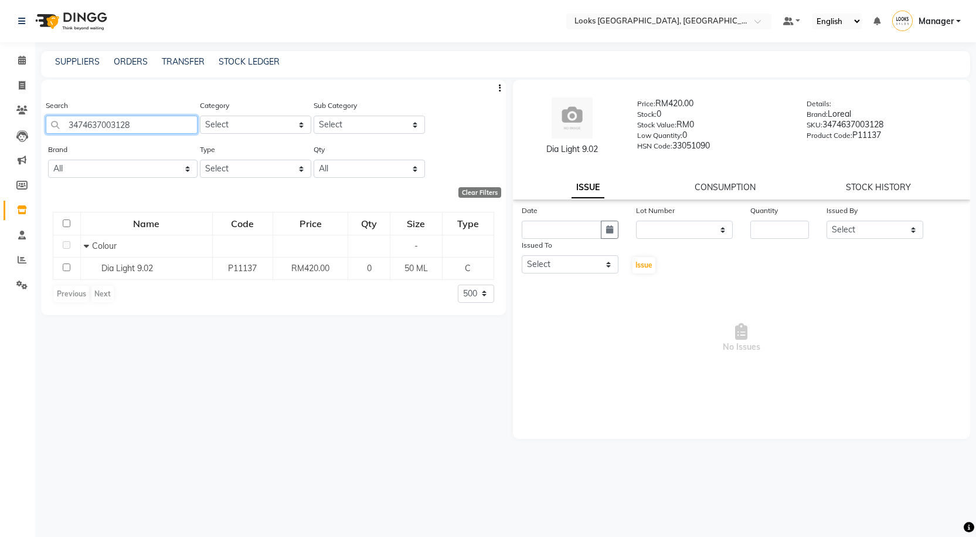
drag, startPoint x: 149, startPoint y: 124, endPoint x: 0, endPoint y: 113, distance: 149.4
click at [0, 113] on app-home "Select Location × Looks Kuala Lumpur, Malaysia Default Panel My Panel English E…" at bounding box center [488, 272] width 976 height 544
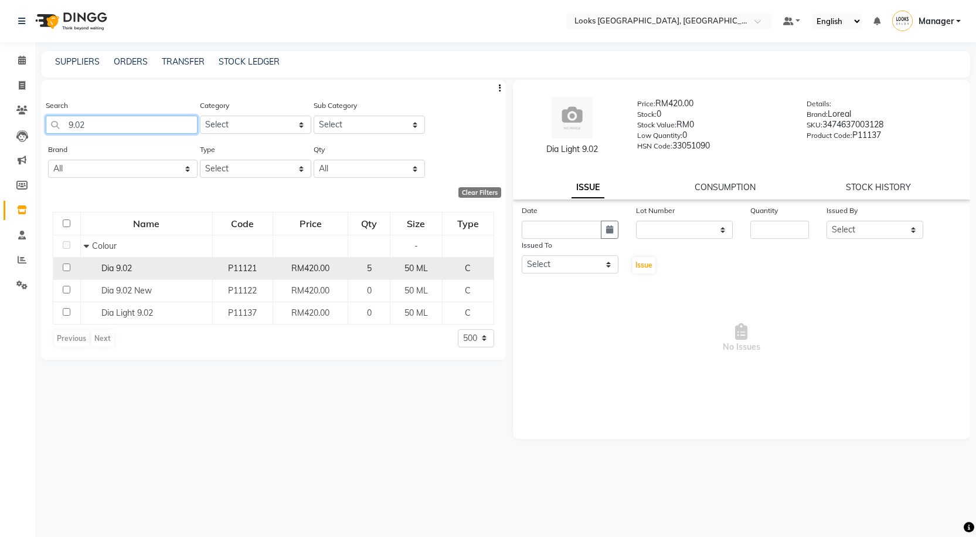
type input "9.02"
click at [155, 264] on div "Dia 9.02" at bounding box center [146, 268] width 125 height 12
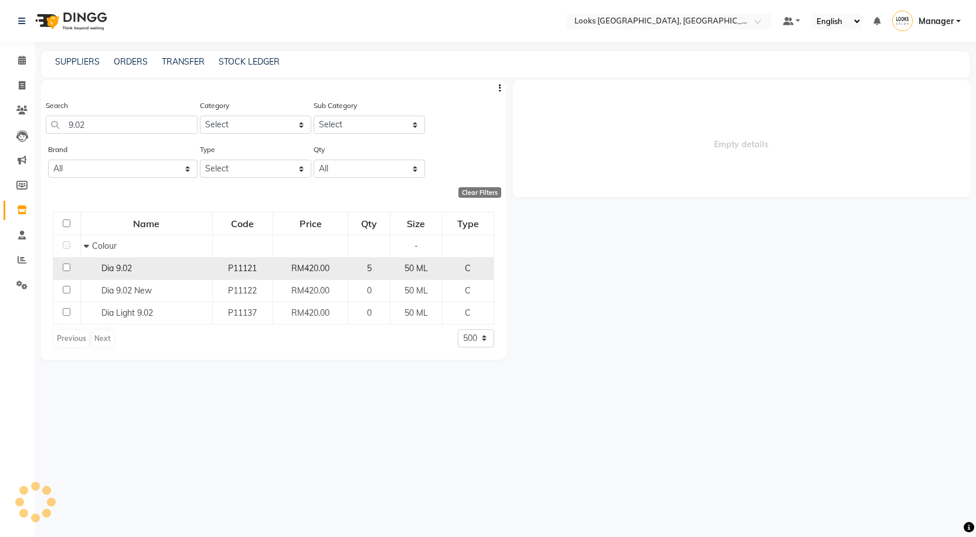
select select
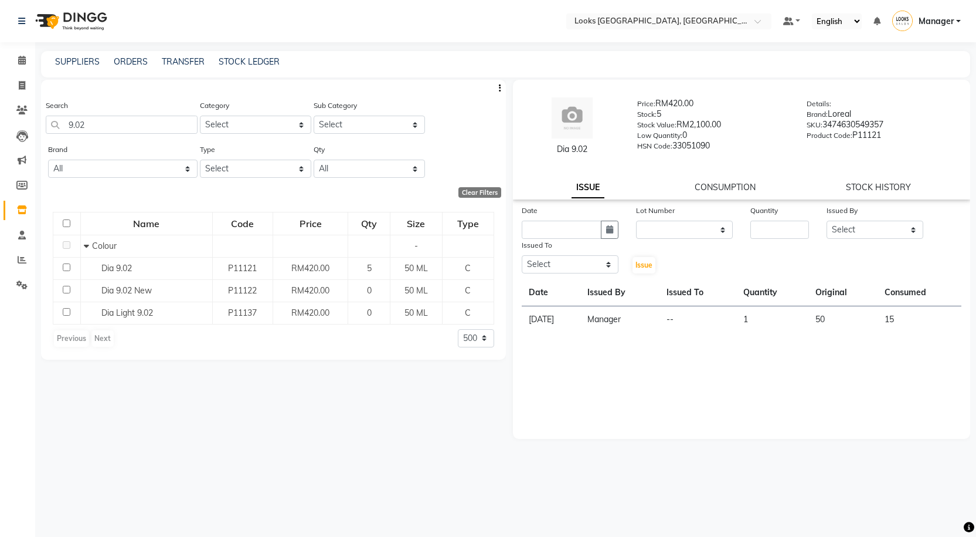
drag, startPoint x: 552, startPoint y: 153, endPoint x: 597, endPoint y: 148, distance: 44.8
click at [597, 148] on div "Dia 9.02" at bounding box center [573, 149] width 96 height 12
copy div "Dia 9.02"
drag, startPoint x: 93, startPoint y: 128, endPoint x: 14, endPoint y: 115, distance: 79.7
click at [11, 123] on app-home "Select Location × Looks Kuala Lumpur, Malaysia Default Panel My Panel English E…" at bounding box center [488, 272] width 976 height 544
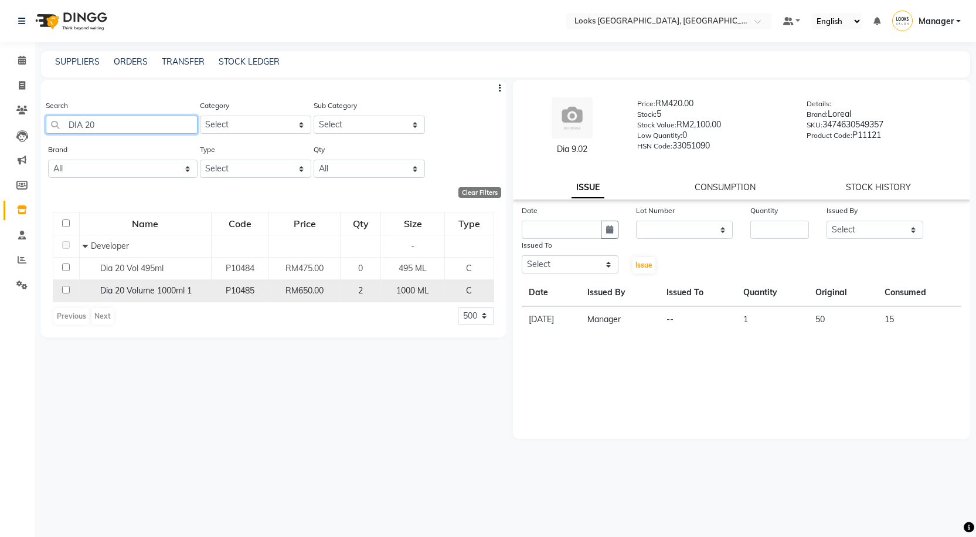
type input "DIA 20"
click at [222, 289] on div "P10485" at bounding box center [239, 290] width 47 height 12
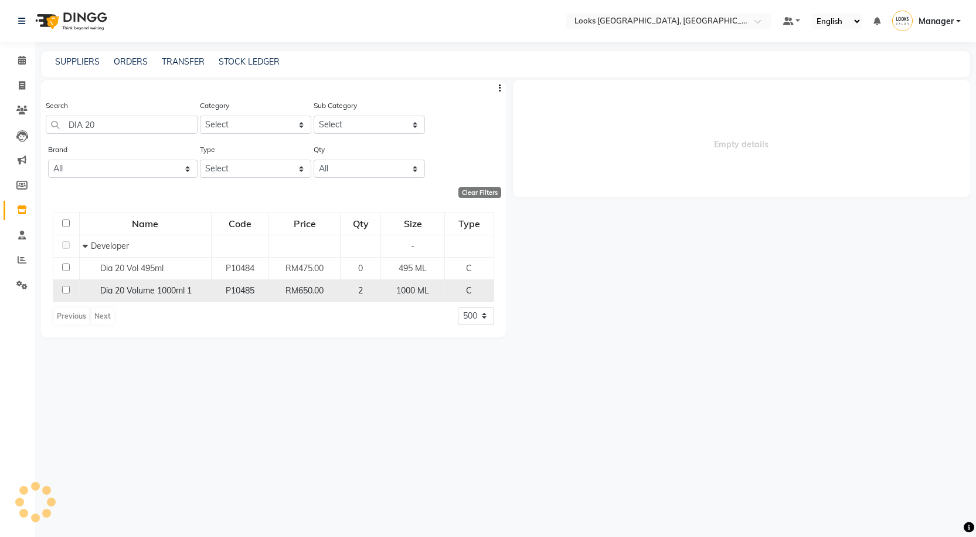
select select
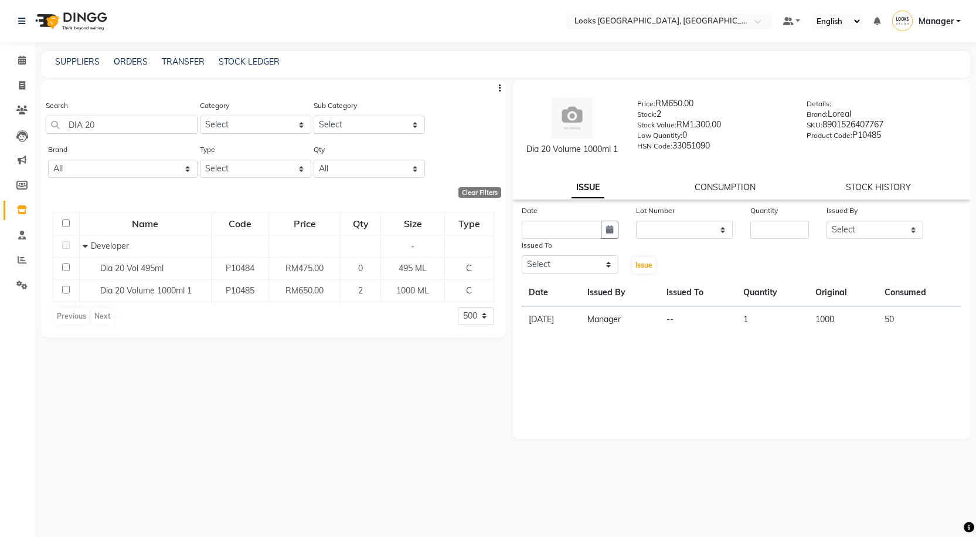
drag, startPoint x: 517, startPoint y: 155, endPoint x: 623, endPoint y: 160, distance: 105.7
click at [623, 160] on div "Dia 20 Volume 1000ml 1 Price: RM650.00 Stock: 2 Stock Value: RM1,300.00 Low Qua…" at bounding box center [742, 127] width 476 height 82
copy div "Dia 20 Volume 1000ml 1"
drag, startPoint x: 119, startPoint y: 127, endPoint x: 34, endPoint y: 117, distance: 85.5
click at [34, 117] on app-home "Select Location × Looks Kuala Lumpur, Malaysia Default Panel My Panel English E…" at bounding box center [488, 272] width 976 height 544
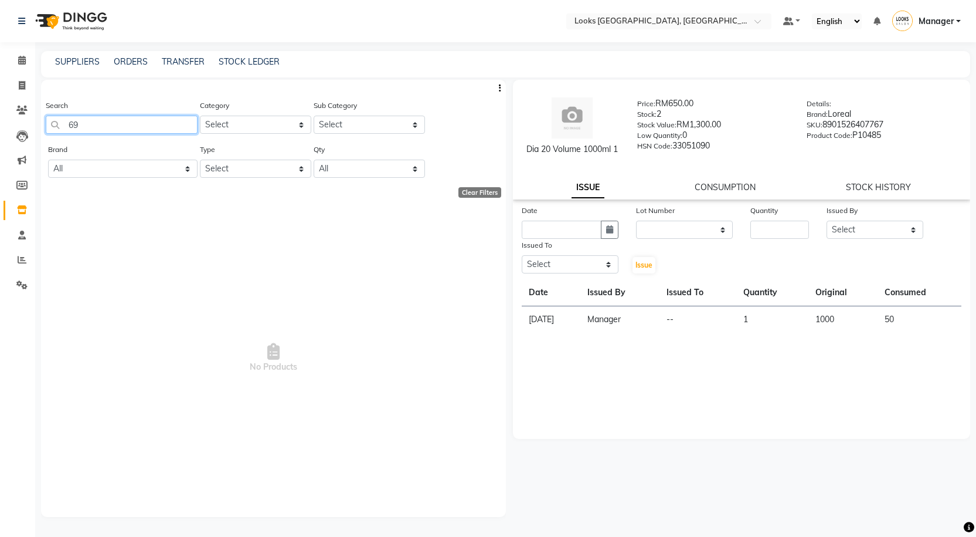
type input "6"
type input "3.00"
select select "500"
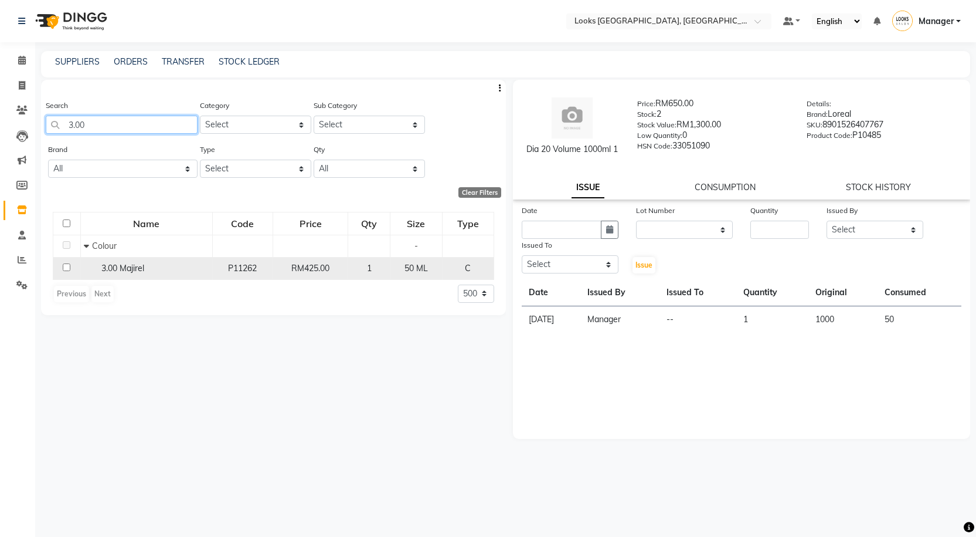
type input "3.00"
click at [142, 266] on span "3.00 Majirel" at bounding box center [122, 268] width 43 height 11
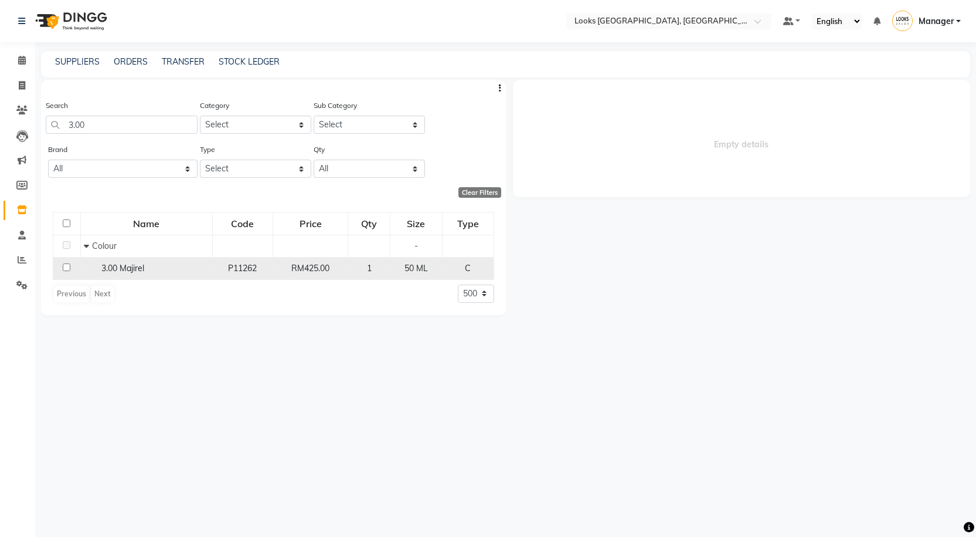
select select
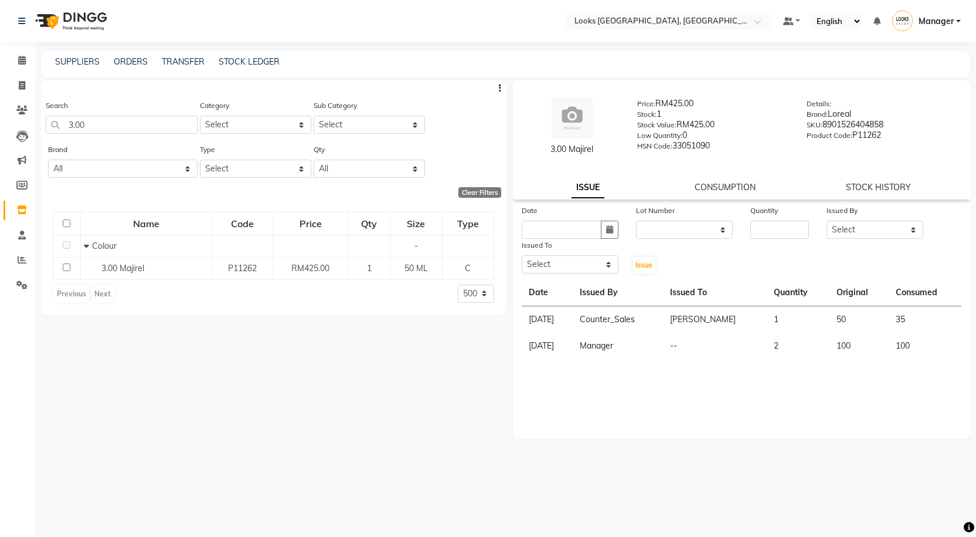
drag, startPoint x: 538, startPoint y: 156, endPoint x: 606, endPoint y: 152, distance: 67.6
click at [606, 152] on div "3.00 Majirel Price: RM425.00 Stock: 1 Stock Value: RM425.00 Low Quantity: 0 HSN…" at bounding box center [742, 127] width 476 height 82
copy div "3.00 Majirel"
drag, startPoint x: 117, startPoint y: 119, endPoint x: 28, endPoint y: 130, distance: 90.4
click at [30, 130] on app-home "Select Location × Looks Kuala Lumpur, Malaysia Default Panel My Panel English E…" at bounding box center [488, 272] width 976 height 544
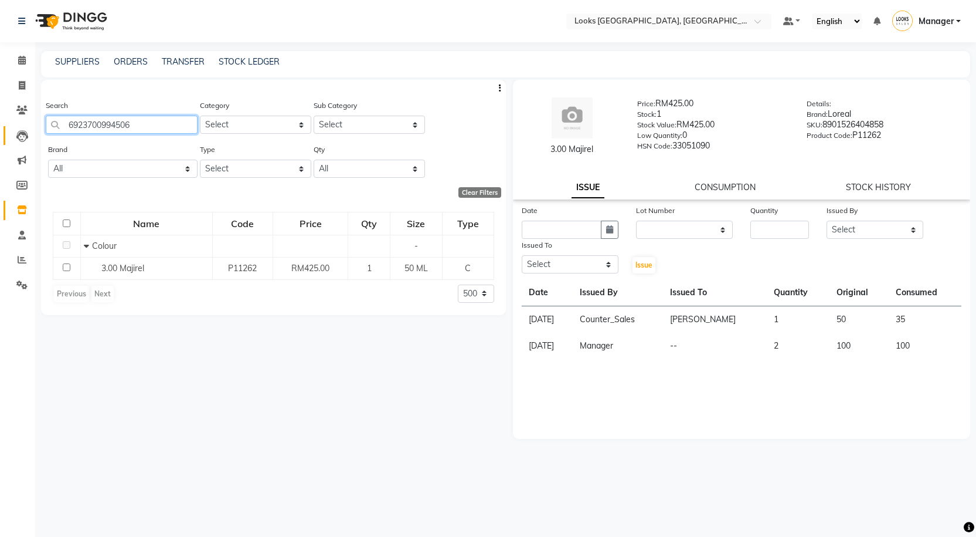
type input "6923700994506"
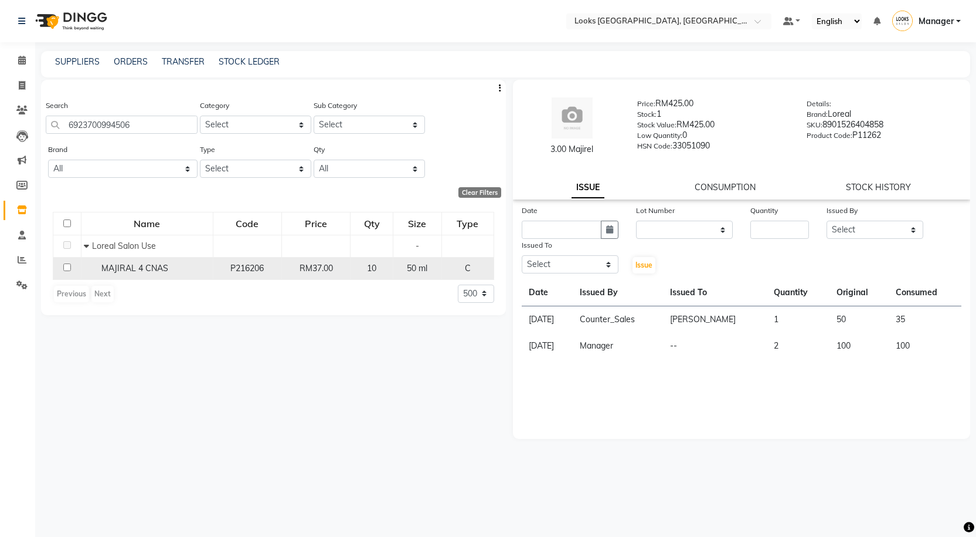
click at [132, 274] on td "MAJIRAL 4 CNAS" at bounding box center [147, 268] width 132 height 22
click at [141, 263] on span "MAJIRAL 4 CNAS" at bounding box center [134, 268] width 67 height 11
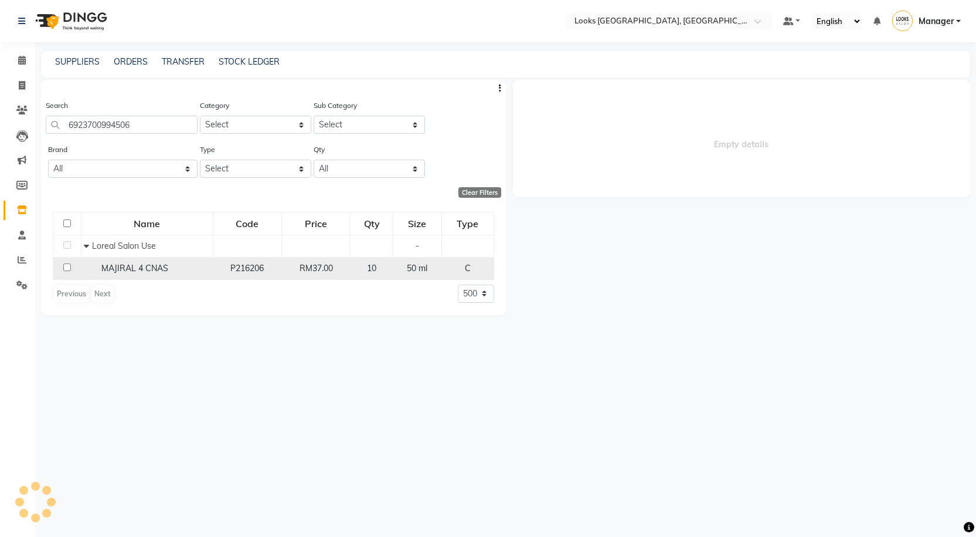
select select
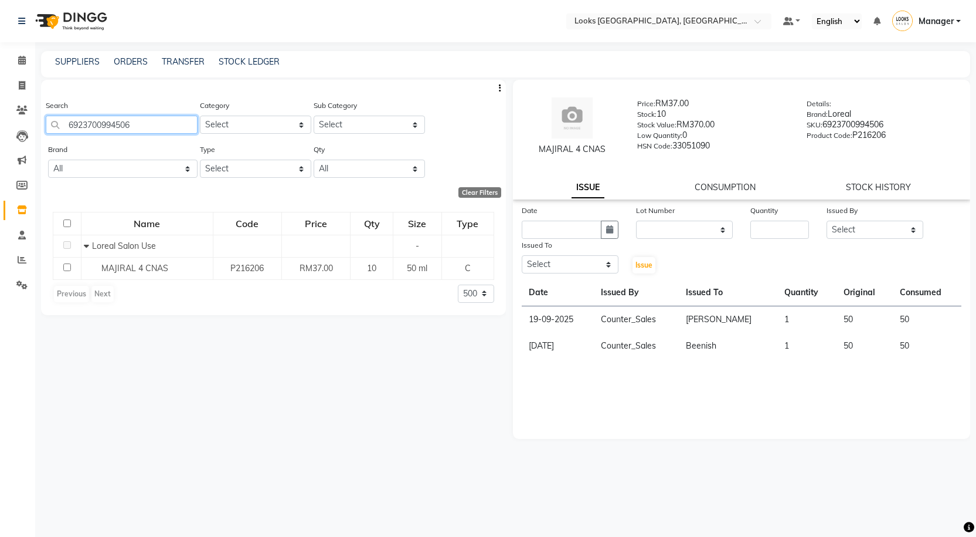
drag, startPoint x: 165, startPoint y: 125, endPoint x: 60, endPoint y: 117, distance: 105.3
click at [60, 117] on input "6923700994506" at bounding box center [122, 125] width 152 height 18
type input "6"
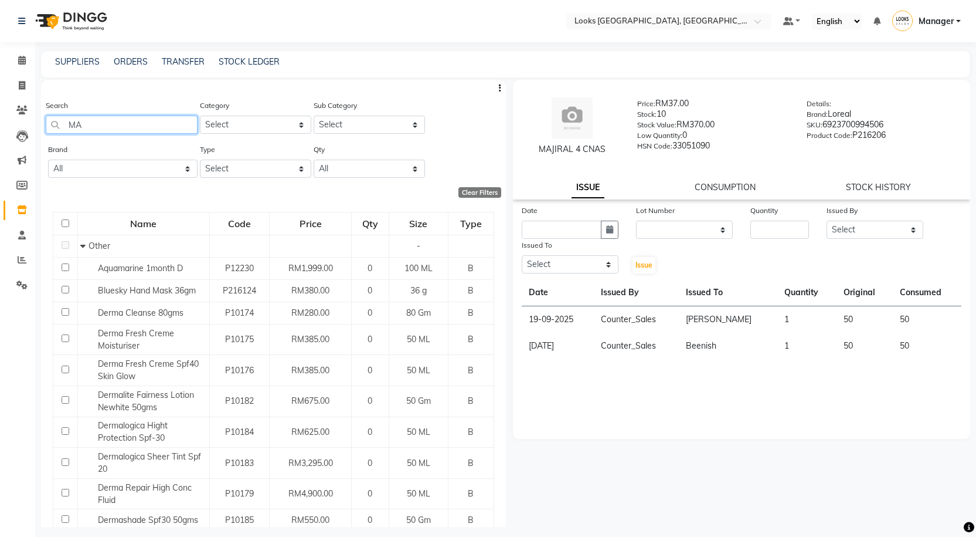
type input "M"
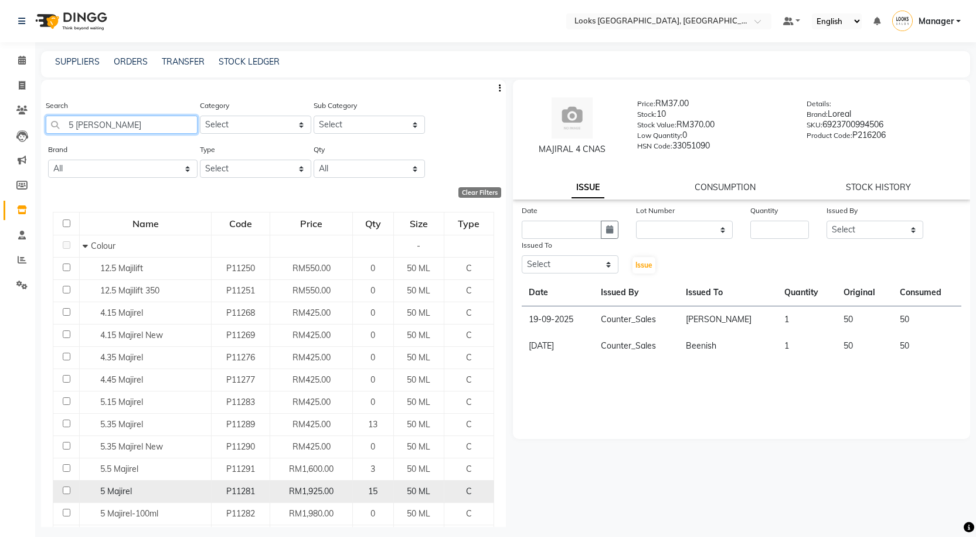
type input "5 MAJI"
click at [149, 494] on div "5 Majirel" at bounding box center [145, 491] width 125 height 12
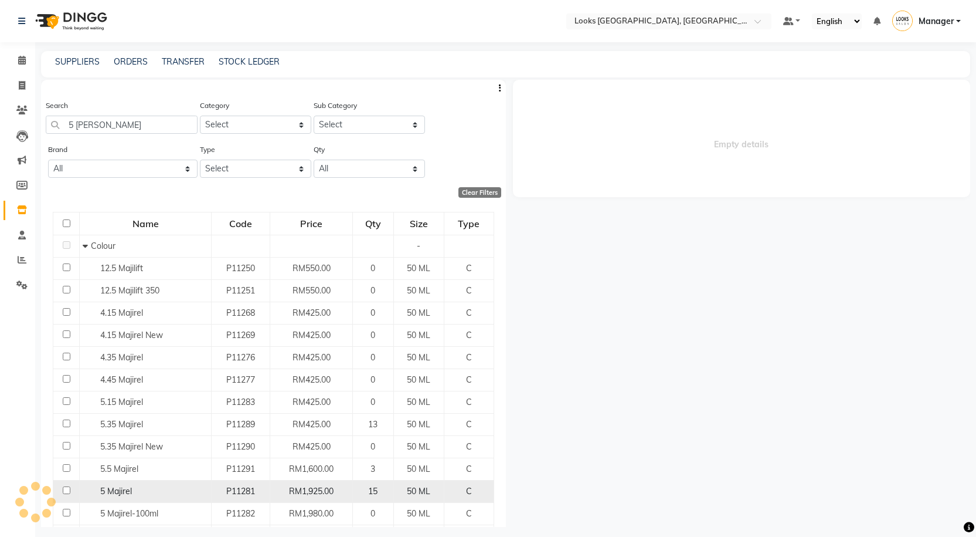
select select
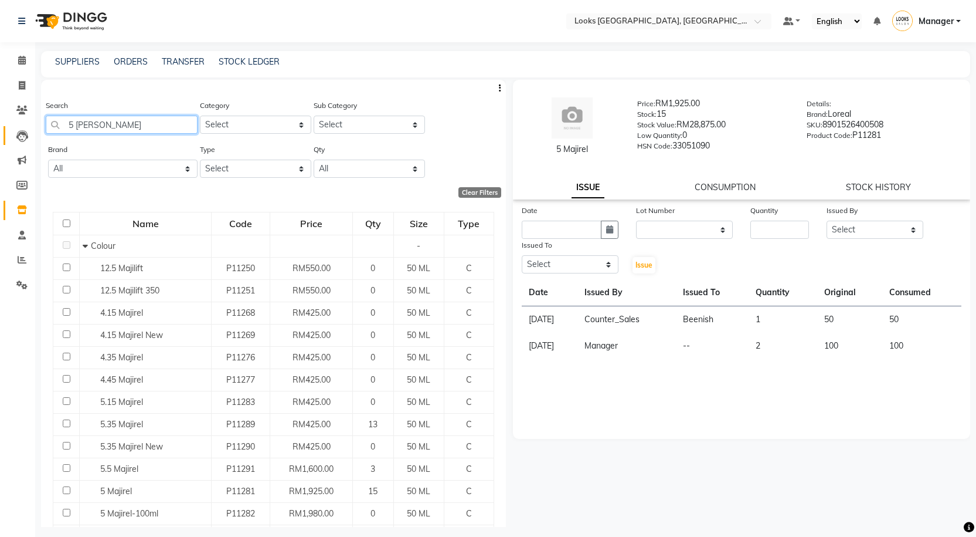
drag, startPoint x: 106, startPoint y: 127, endPoint x: 12, endPoint y: 127, distance: 94.4
click at [4, 127] on app-home "Select Location × Looks Kuala Lumpur, Malaysia Default Panel My Panel English E…" at bounding box center [488, 272] width 976 height 544
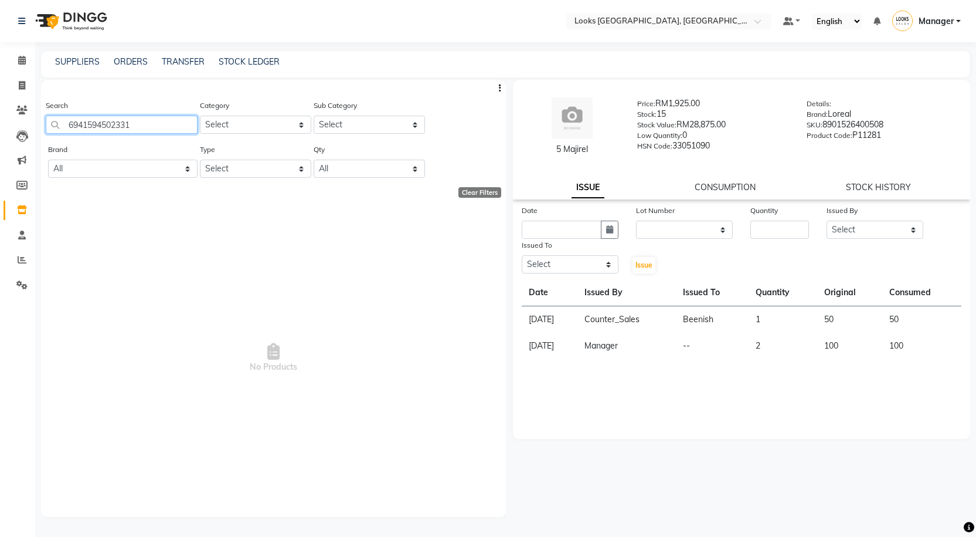
drag, startPoint x: 124, startPoint y: 126, endPoint x: 45, endPoint y: 135, distance: 79.6
click at [45, 135] on div "Search 6941594502331 Category Select Skin Personal Care Hair Threading Loreal B…" at bounding box center [273, 121] width 465 height 44
type input "MAGENTA"
select select "500"
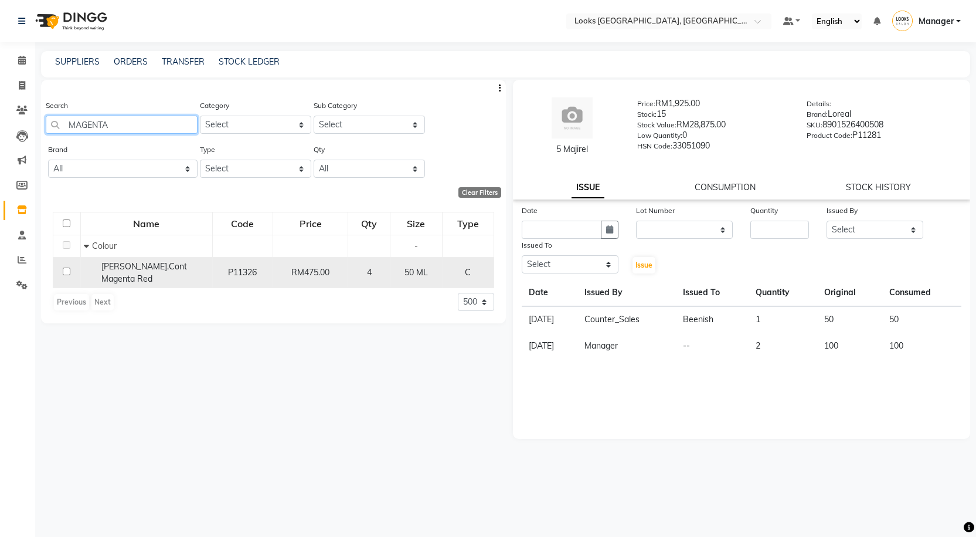
type input "MAGENTA"
click at [166, 270] on span "[PERSON_NAME].Cont Magenta Red" at bounding box center [144, 272] width 86 height 23
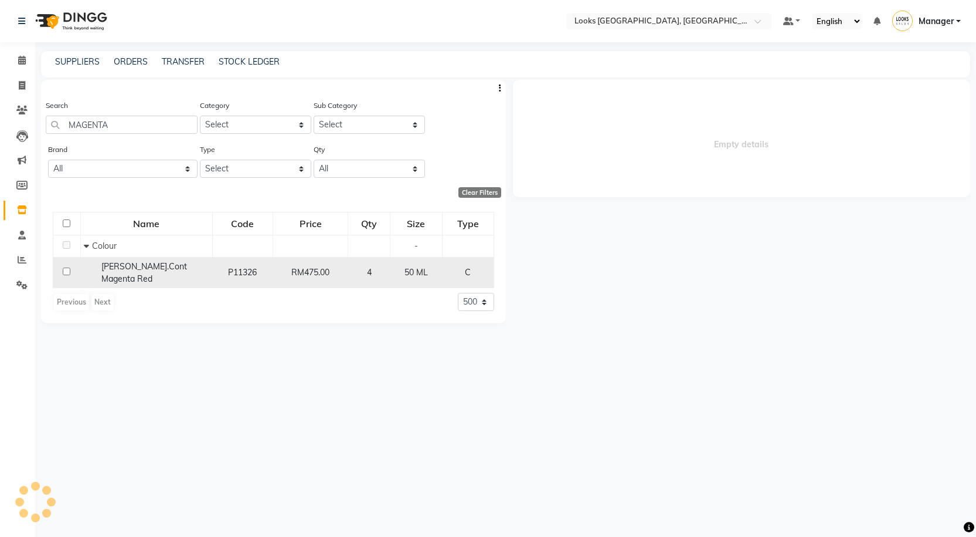
select select
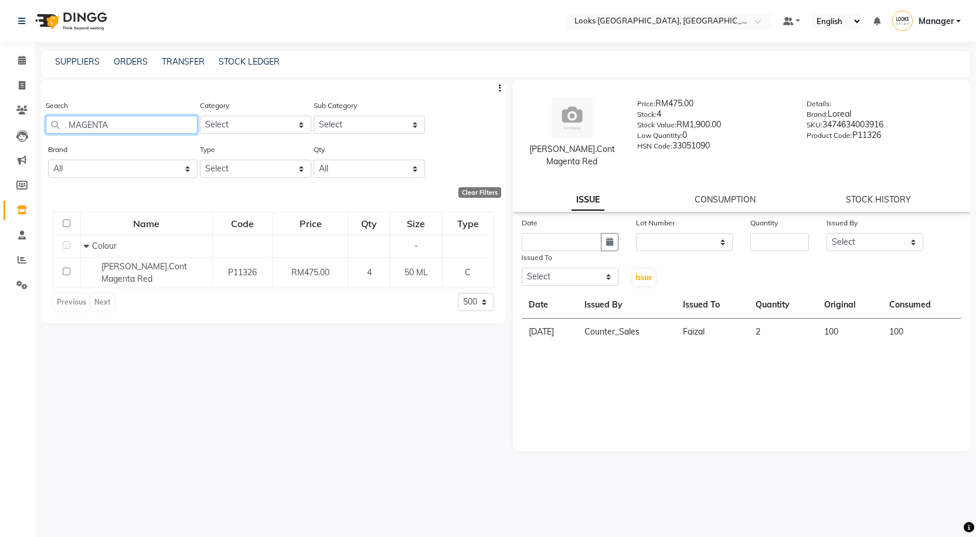
drag, startPoint x: 116, startPoint y: 127, endPoint x: 40, endPoint y: 130, distance: 76.3
click at [40, 130] on main "SUPPLIERS ORDERS TRANSFER STOCK LEDGER Search MAGENTA Category Select Skin Pers…" at bounding box center [505, 297] width 941 height 493
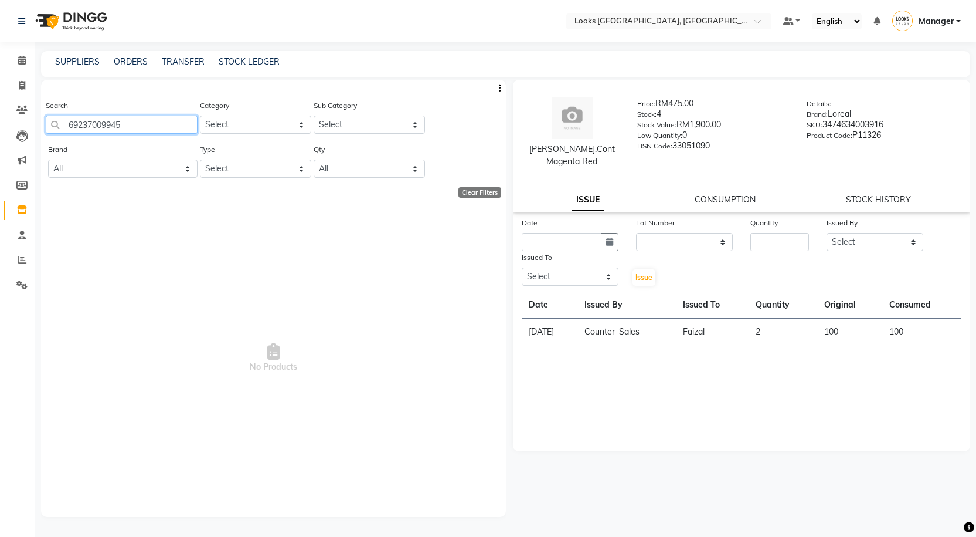
type input "692370099459"
select select "500"
type input "6"
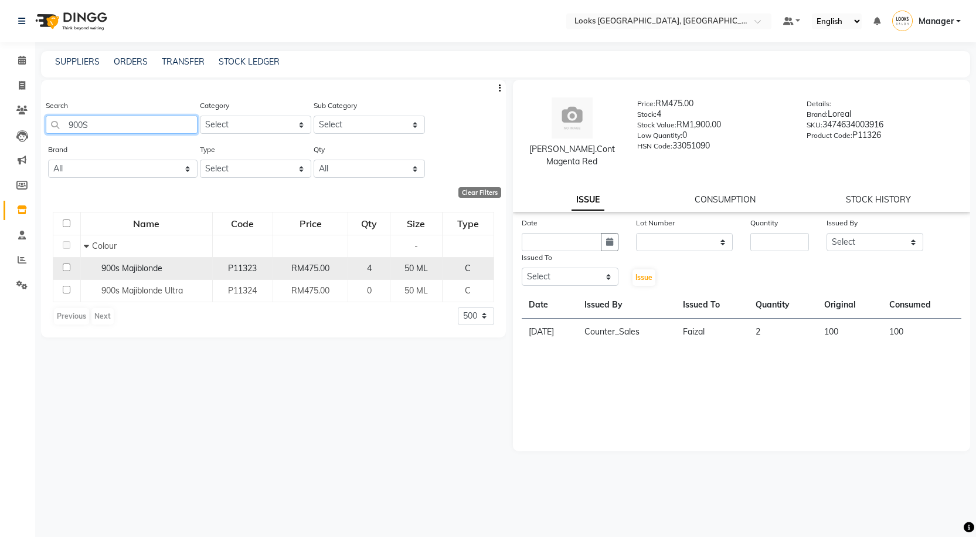
type input "900S"
click at [150, 270] on span "900s Majiblonde" at bounding box center [131, 268] width 61 height 11
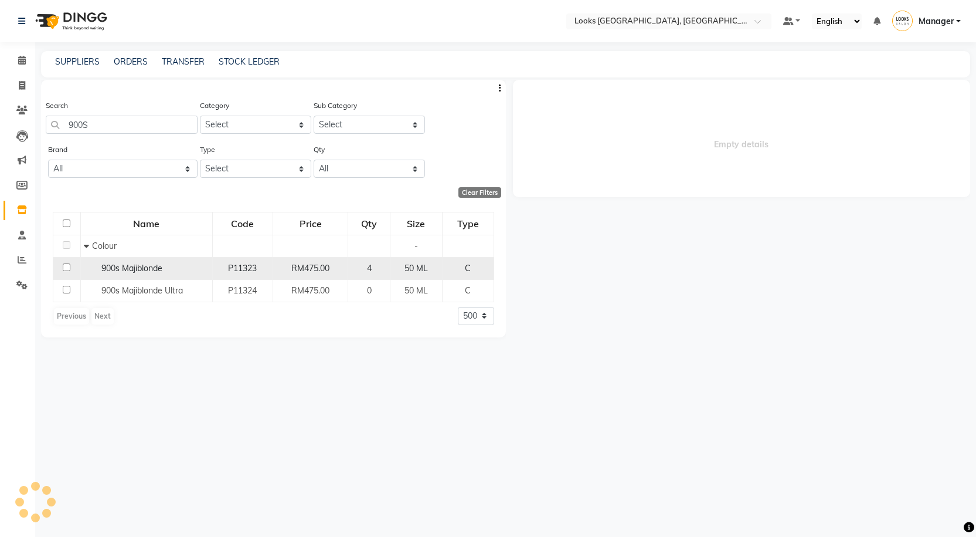
select select
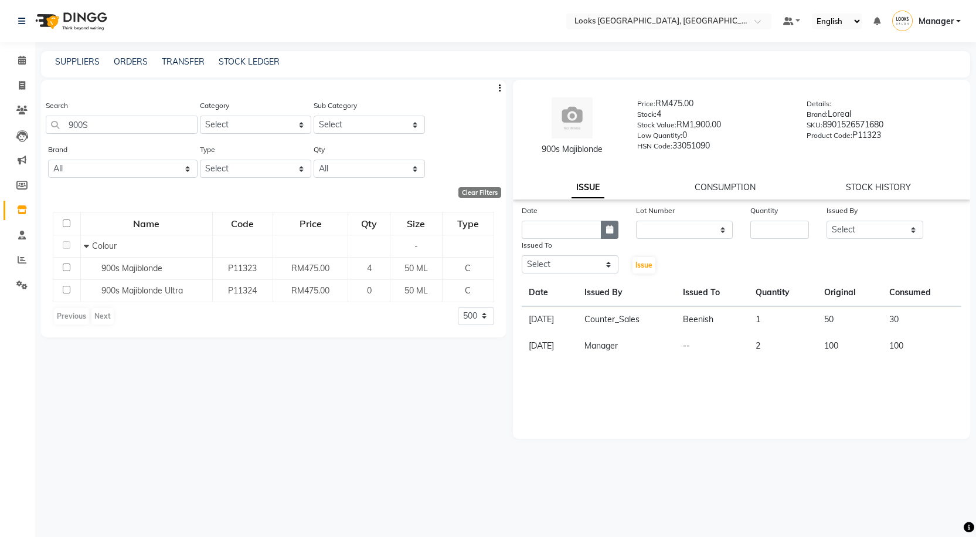
click at [610, 226] on icon "button" at bounding box center [609, 229] width 7 height 8
select select "10"
select select "2025"
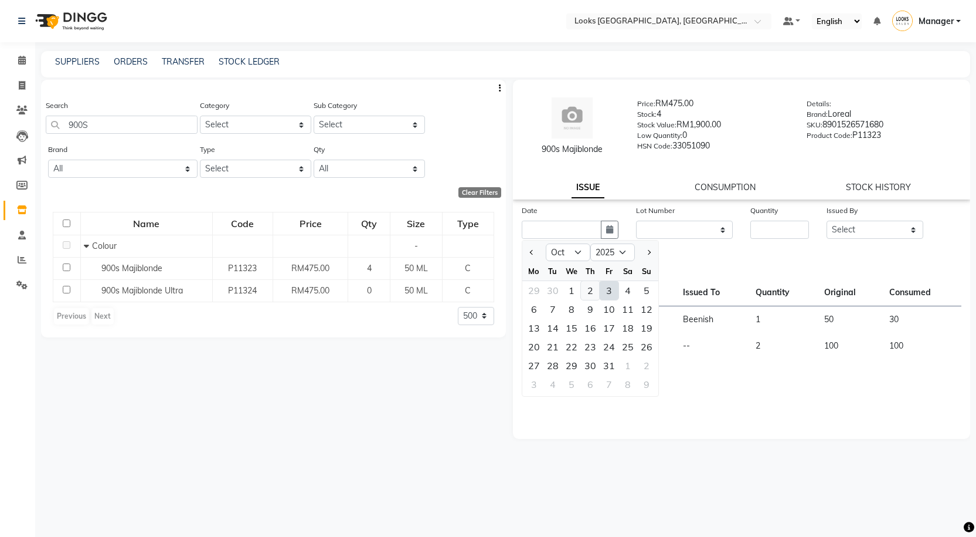
click at [589, 287] on div "2" at bounding box center [590, 290] width 19 height 19
type input "02-10-2025"
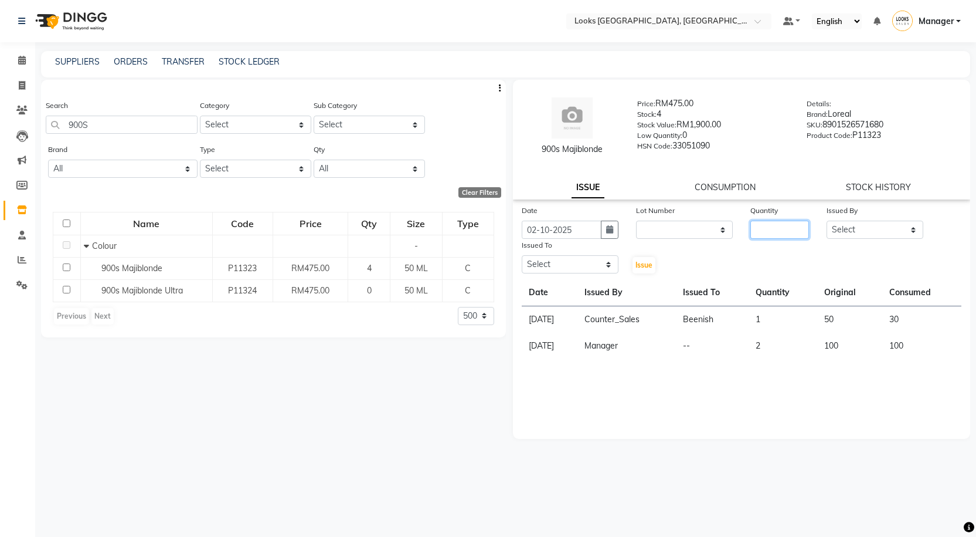
click at [775, 229] on input "number" at bounding box center [780, 229] width 59 height 18
type input "1"
click at [894, 228] on select "Select Alvina_ pdct Awaiz_Mgr Beenish Counter_Sales Cynthia_pdct Devender_Pdct …" at bounding box center [875, 229] width 97 height 18
select select "75497"
click at [827, 220] on select "Select Alvina_ pdct Awaiz_Mgr Beenish Counter_Sales Cynthia_pdct Devender_Pdct …" at bounding box center [875, 229] width 97 height 18
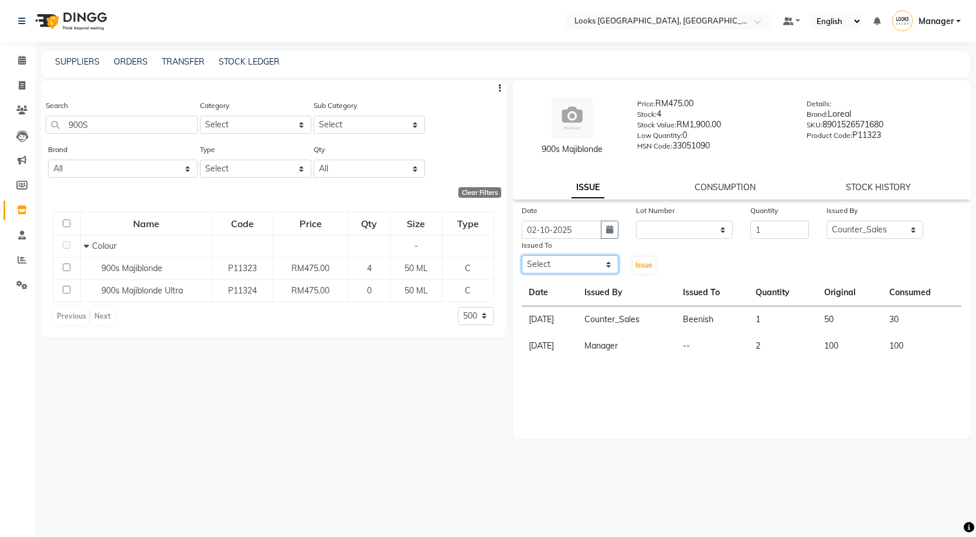
click at [582, 270] on select "Select Alvina_ pdct Awaiz_Mgr Beenish Counter_Sales Cynthia_pdct Devender_Pdct …" at bounding box center [570, 264] width 97 height 18
select select "89277"
click at [522, 255] on select "Select Alvina_ pdct Awaiz_Mgr Beenish Counter_Sales Cynthia_pdct Devender_Pdct …" at bounding box center [570, 264] width 97 height 18
click at [650, 267] on span "Issue" at bounding box center [644, 264] width 17 height 9
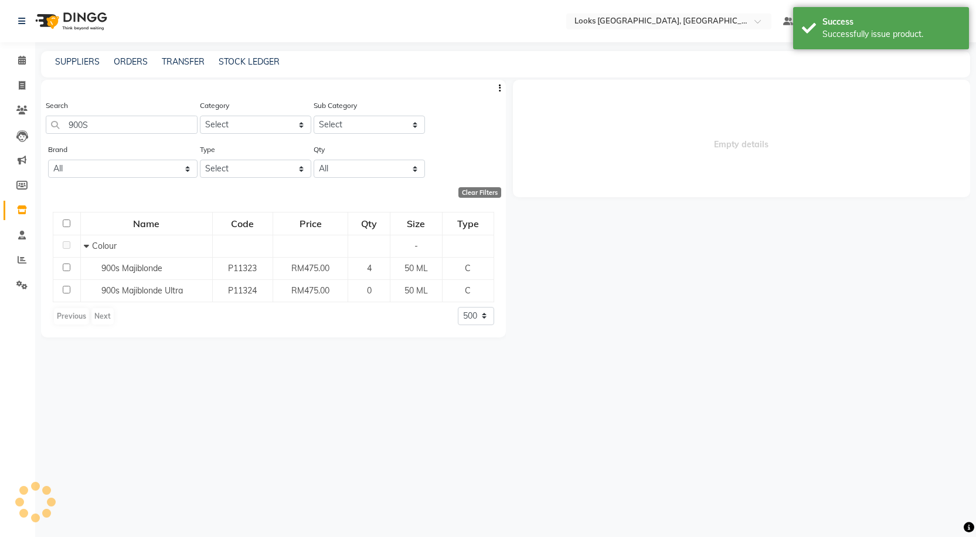
select select
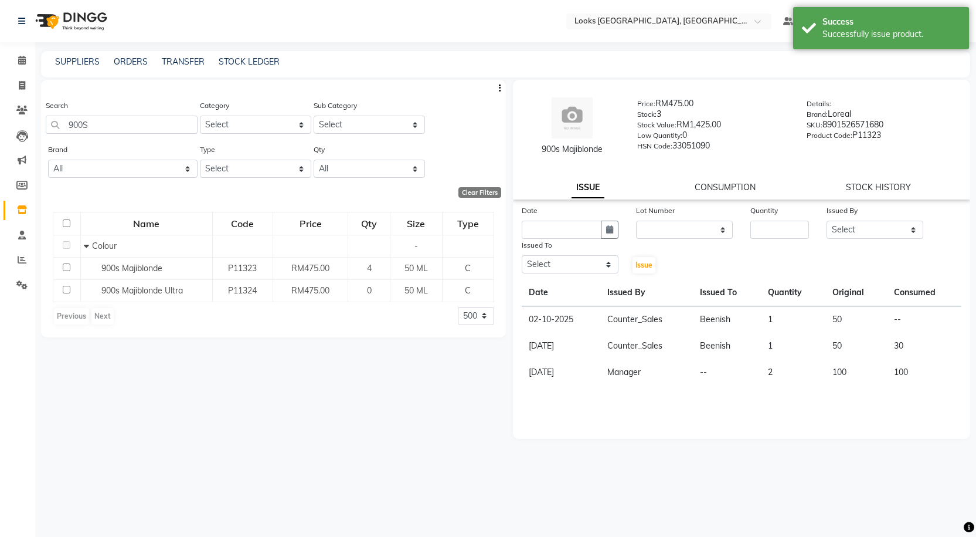
drag, startPoint x: 537, startPoint y: 153, endPoint x: 613, endPoint y: 159, distance: 76.5
click at [613, 159] on div "900s Majiblonde Price: RM475.00 Stock: 3 Stock Value: RM1,425.00 Low Quantity: …" at bounding box center [742, 127] width 476 height 82
copy div "900s Majiblonde"
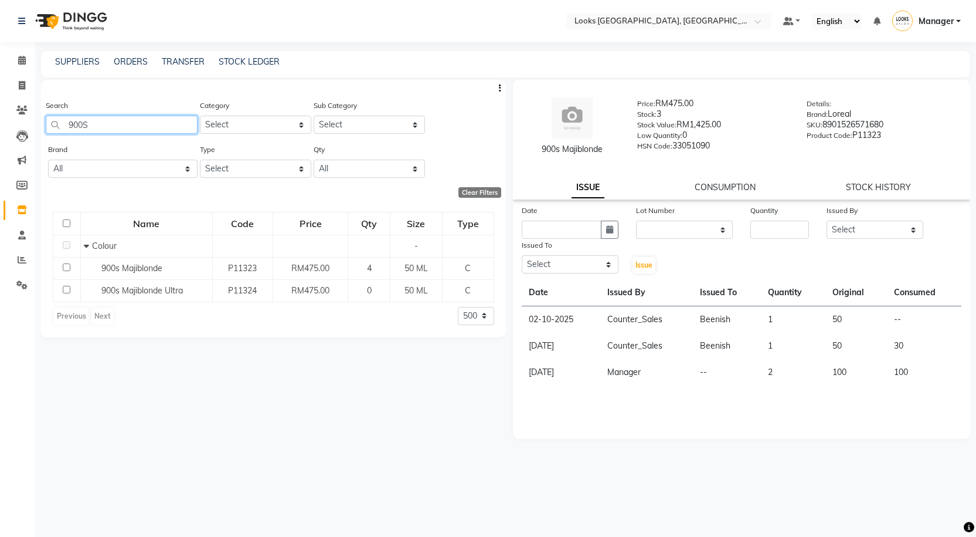
drag, startPoint x: 127, startPoint y: 118, endPoint x: 2, endPoint y: 113, distance: 124.4
click at [2, 113] on app-home "Select Location × Looks Kuala Lumpur, Malaysia Default Panel My Panel English E…" at bounding box center [488, 272] width 976 height 544
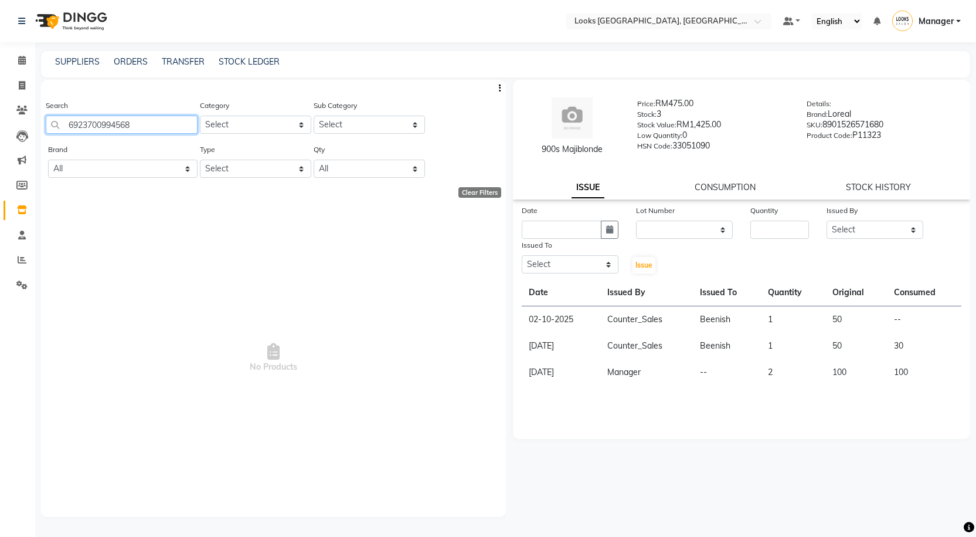
drag, startPoint x: 144, startPoint y: 118, endPoint x: 65, endPoint y: 135, distance: 81.0
click at [66, 135] on div "Search 6923700994568" at bounding box center [122, 121] width 152 height 44
type input "13"
select select "500"
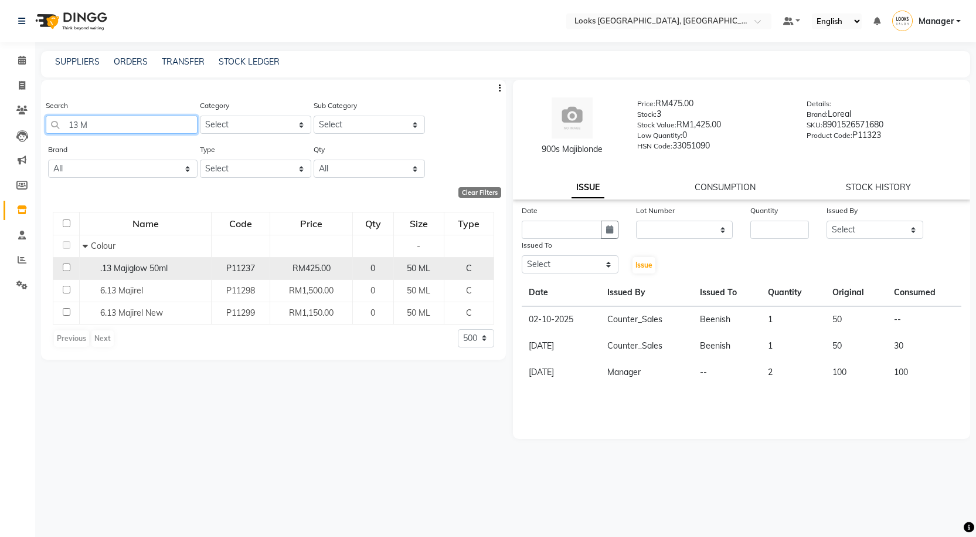
type input "13 M"
click at [150, 273] on div ".13 Majiglow 50ml" at bounding box center [145, 268] width 125 height 12
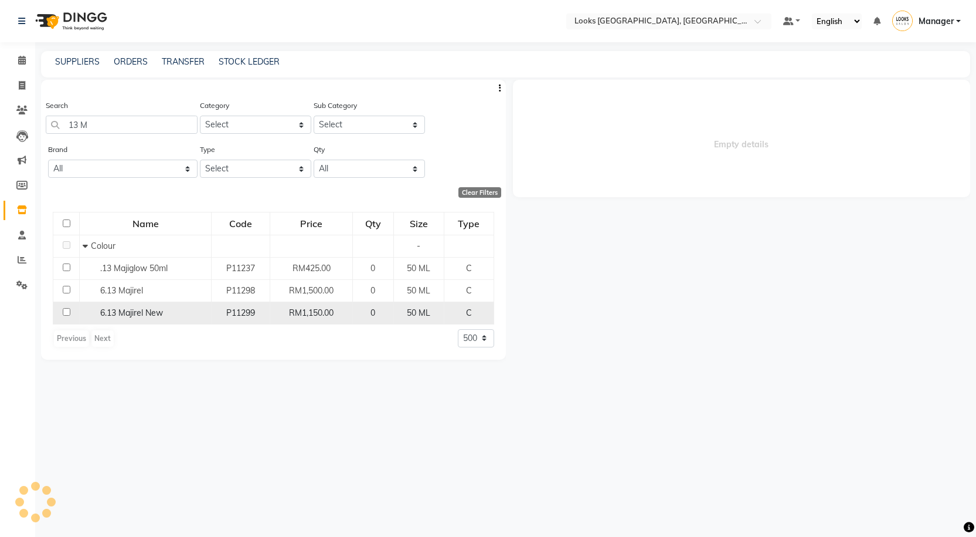
select select
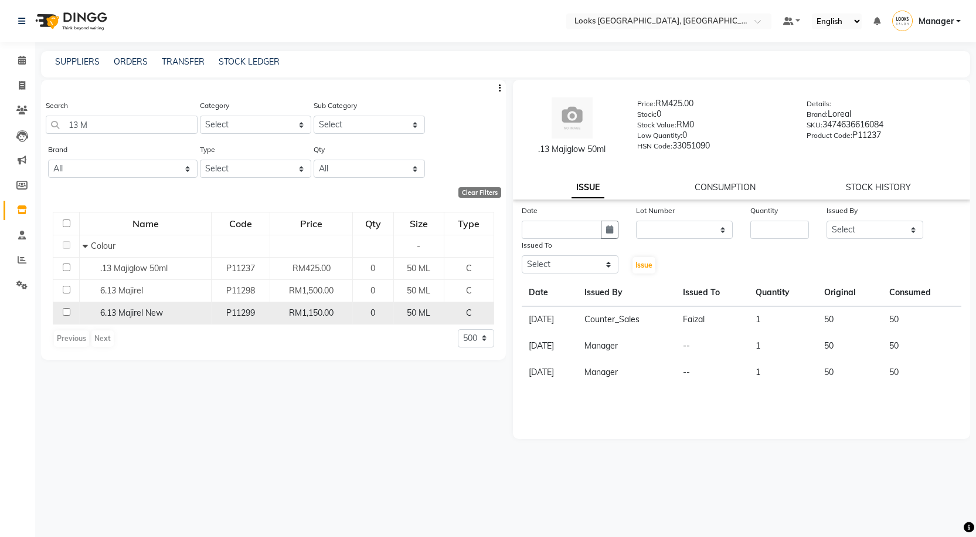
click at [136, 316] on span "6.13 Majirel New" at bounding box center [131, 312] width 63 height 11
select select
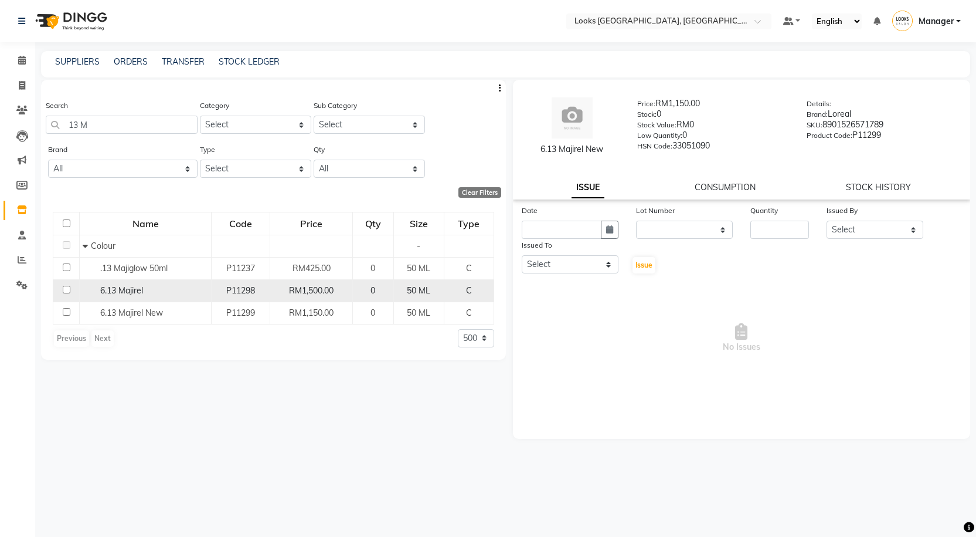
click at [138, 298] on td "6.13 Majirel" at bounding box center [146, 290] width 132 height 22
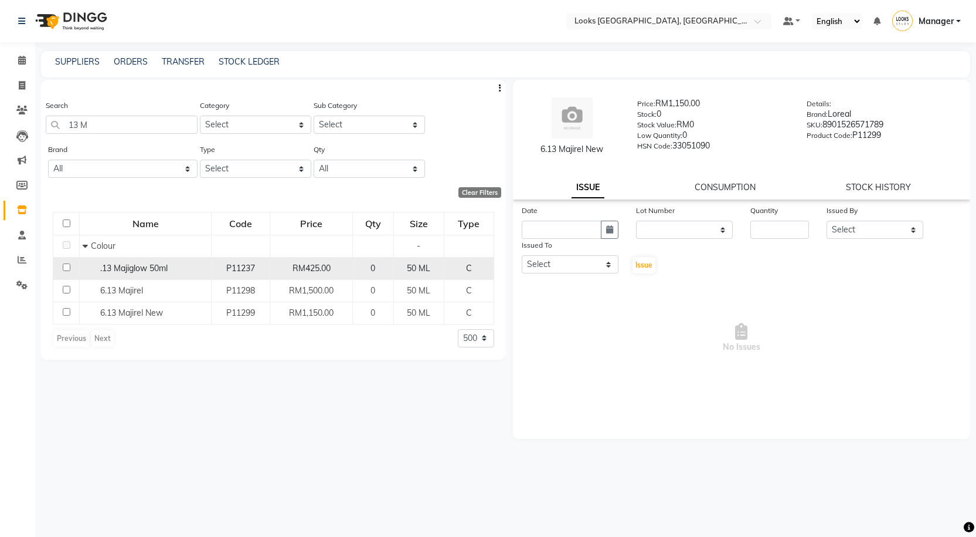
click at [137, 272] on span ".13 Majiglow 50ml" at bounding box center [133, 268] width 67 height 11
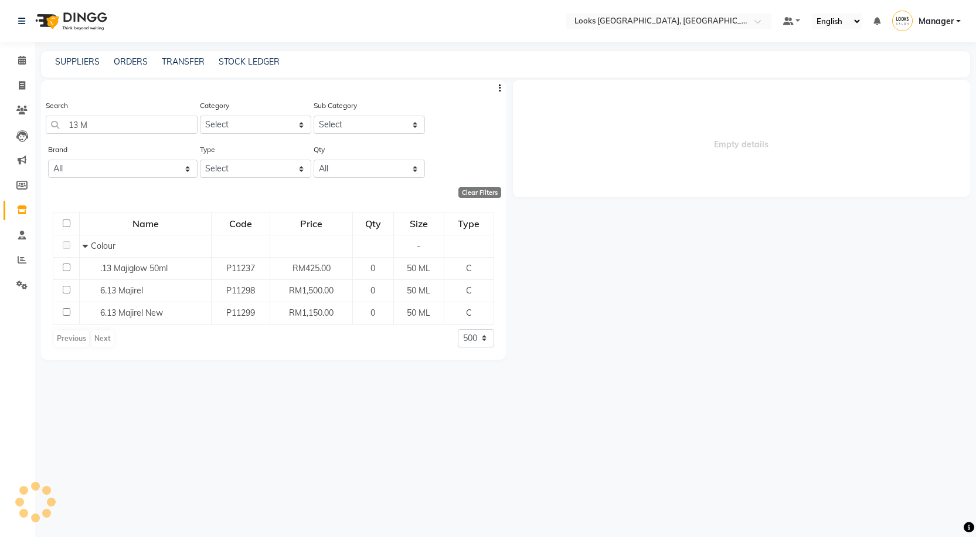
select select
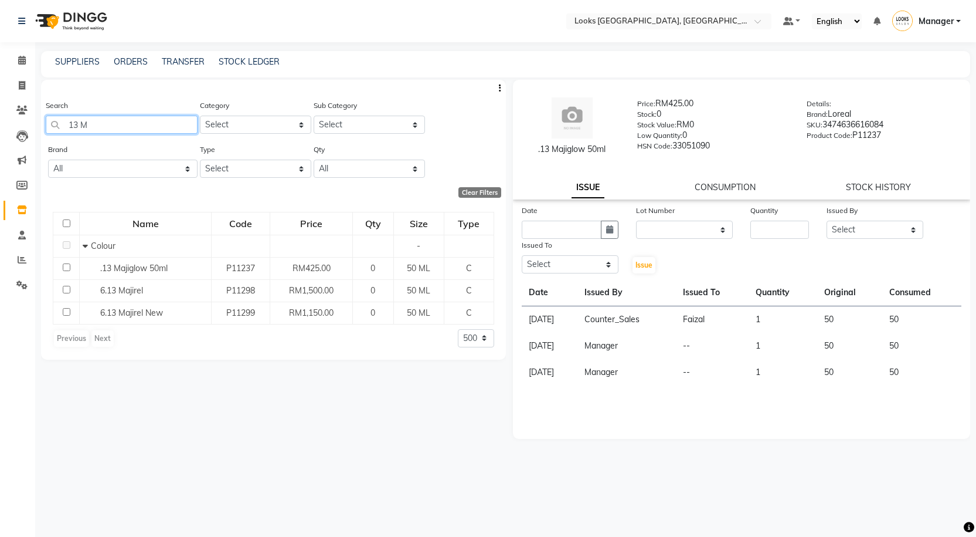
drag, startPoint x: 94, startPoint y: 125, endPoint x: 50, endPoint y: 121, distance: 44.8
click at [50, 121] on input "13 M" at bounding box center [122, 125] width 152 height 18
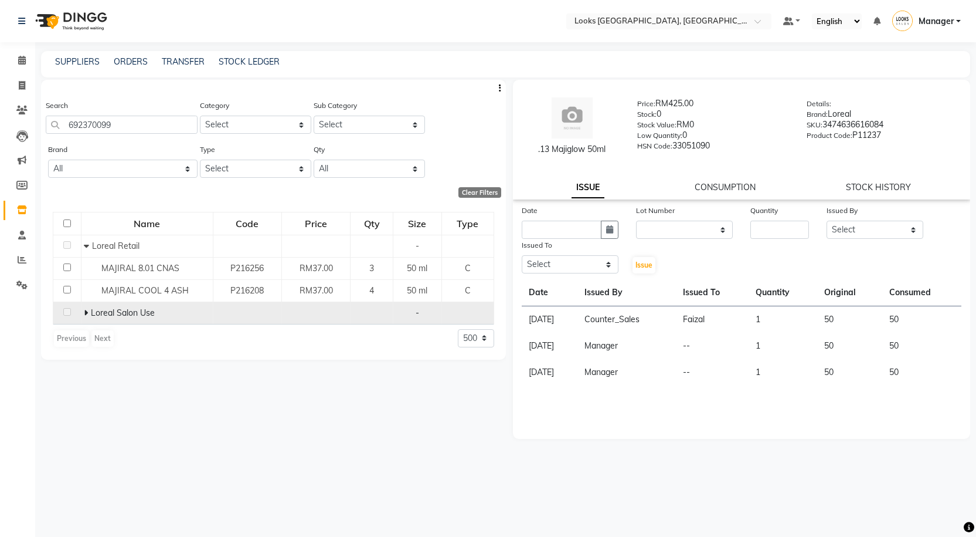
click at [84, 314] on icon at bounding box center [86, 312] width 4 height 8
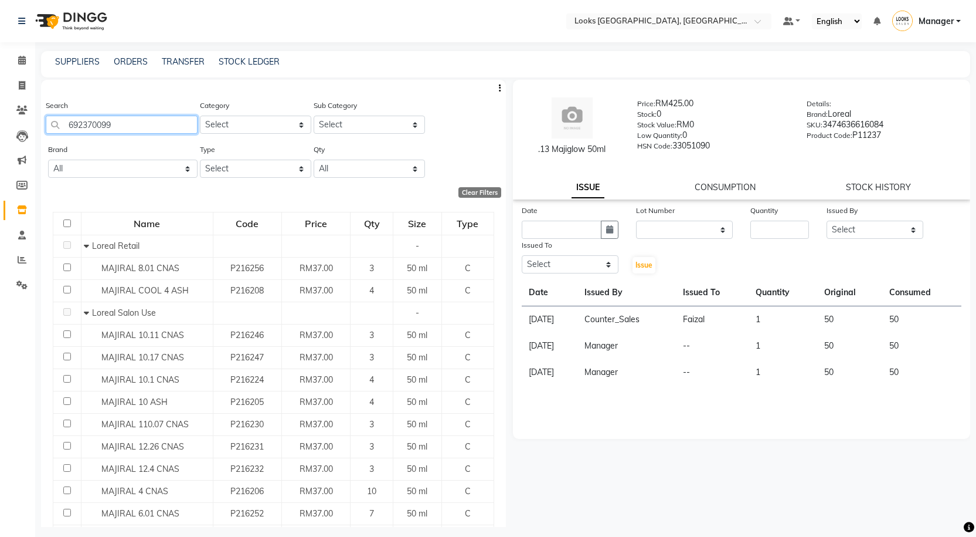
click at [133, 124] on input "692370099" at bounding box center [122, 125] width 152 height 18
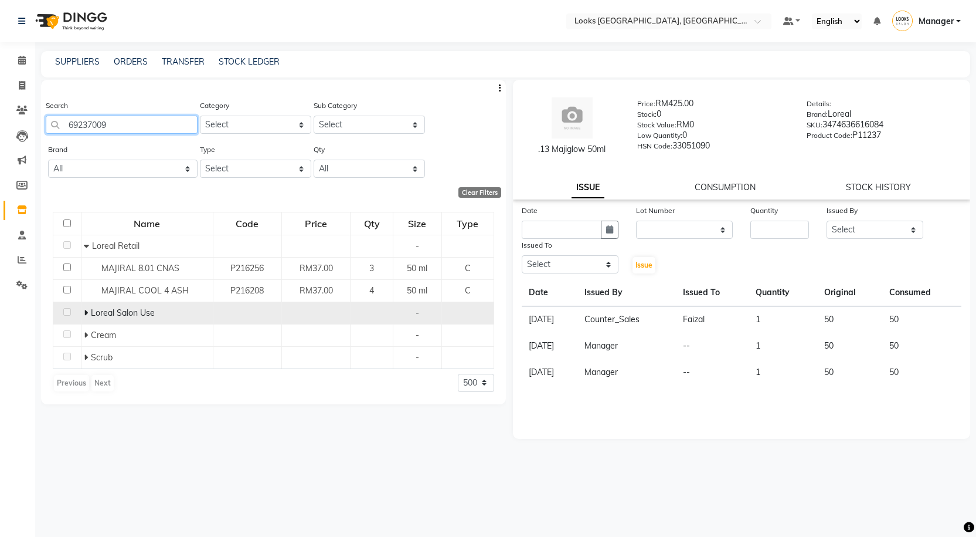
type input "69237009"
click at [89, 308] on span at bounding box center [87, 312] width 7 height 11
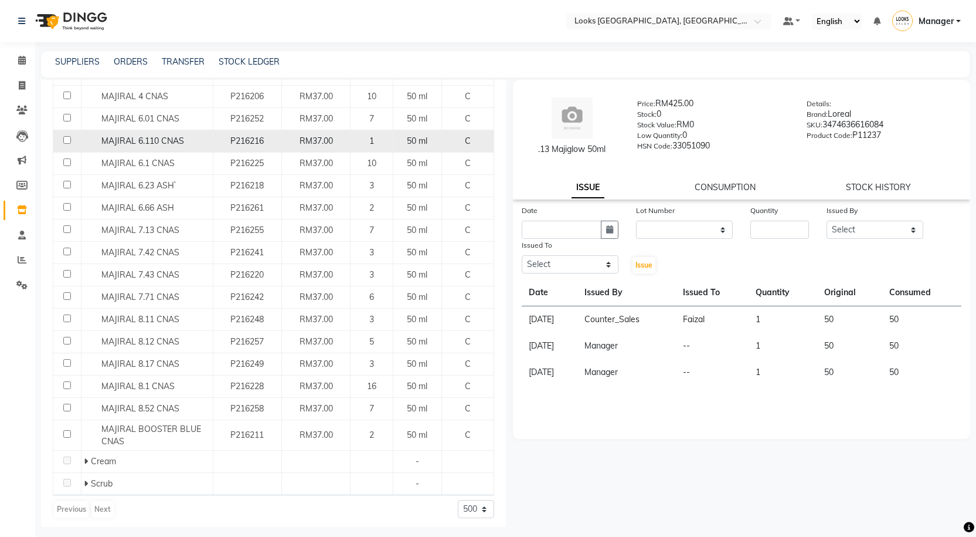
scroll to position [420, 0]
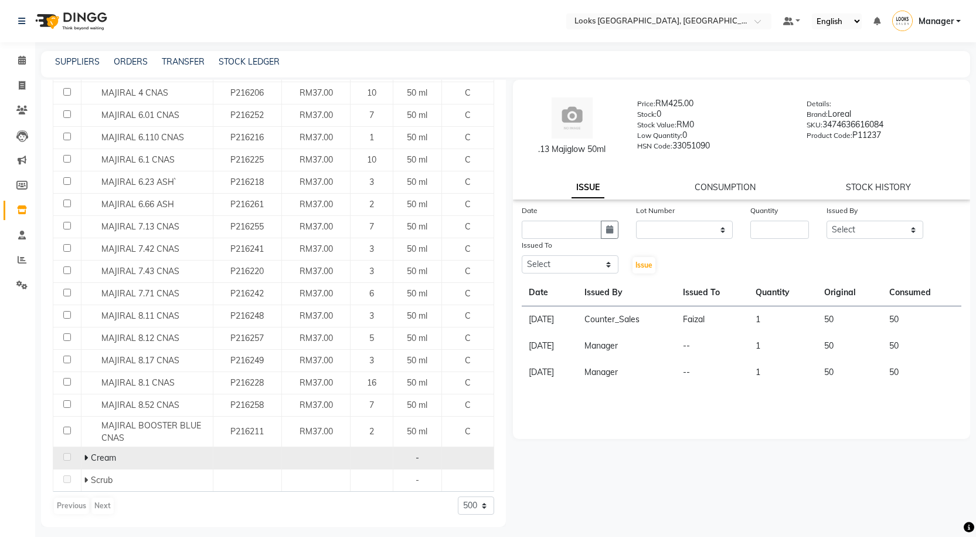
click at [84, 454] on icon at bounding box center [86, 457] width 4 height 8
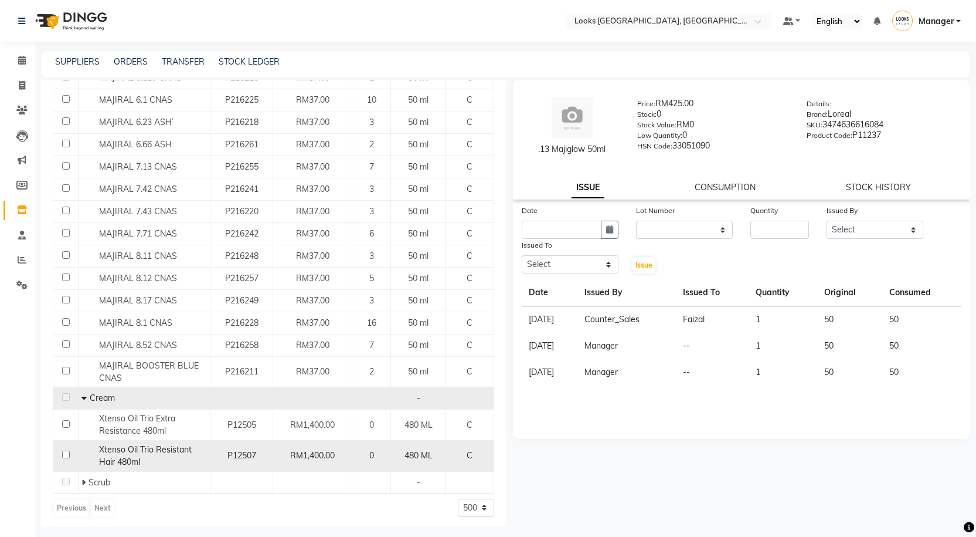
scroll to position [483, 0]
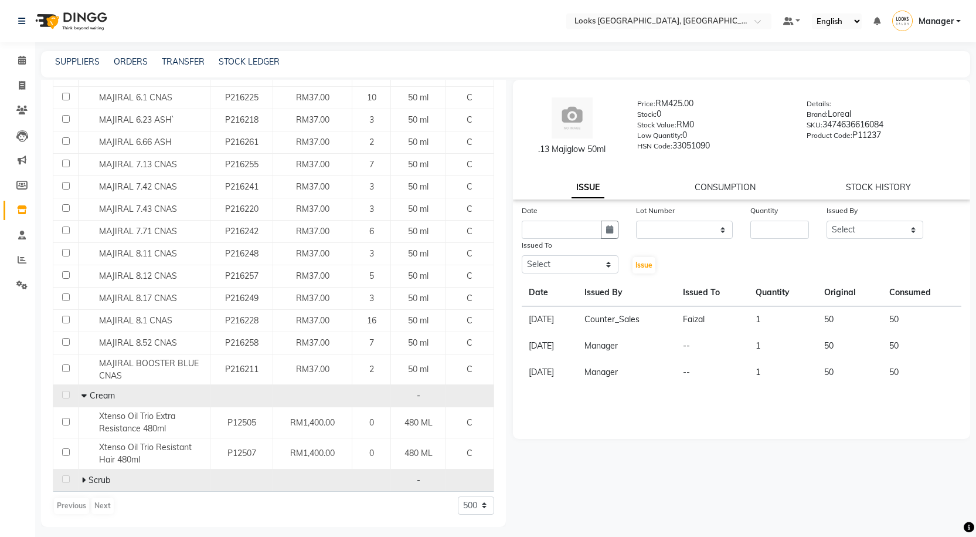
click at [85, 478] on span at bounding box center [85, 479] width 7 height 11
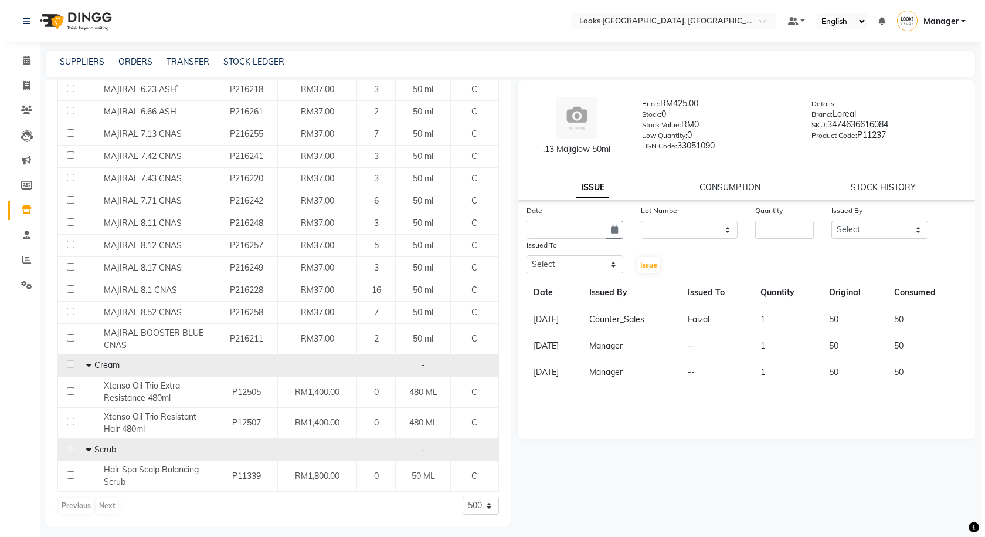
scroll to position [0, 0]
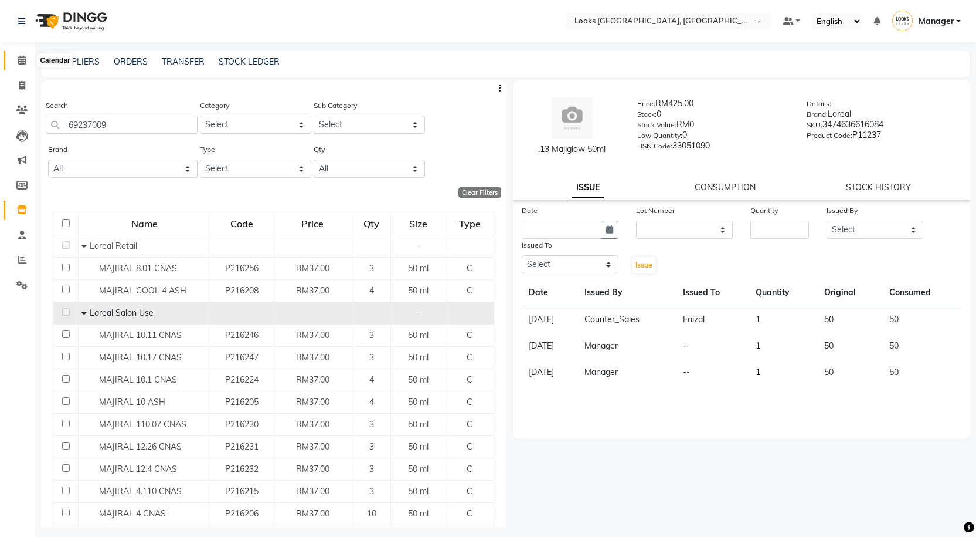
click at [28, 60] on span at bounding box center [22, 60] width 21 height 13
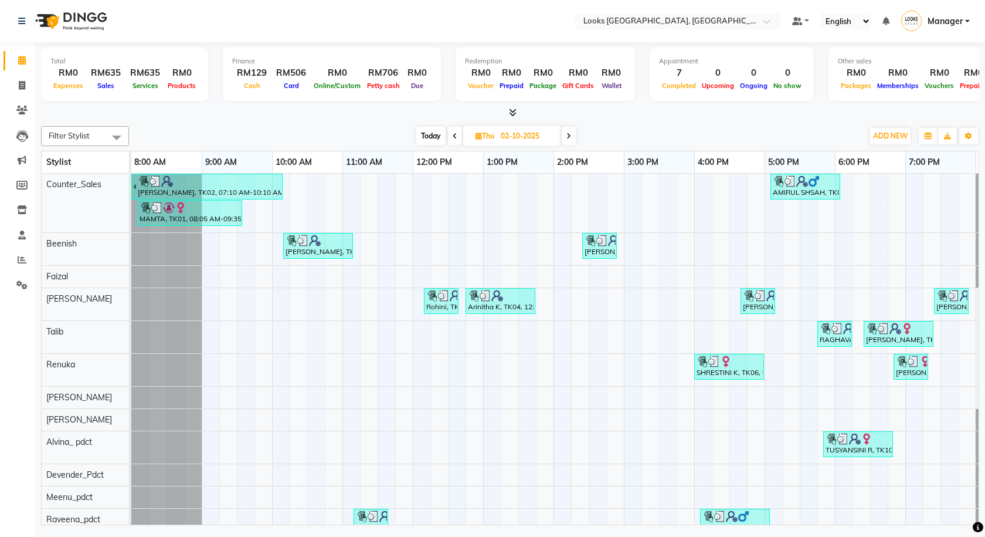
click at [423, 128] on span "Today" at bounding box center [430, 136] width 29 height 18
type input "03-10-2025"
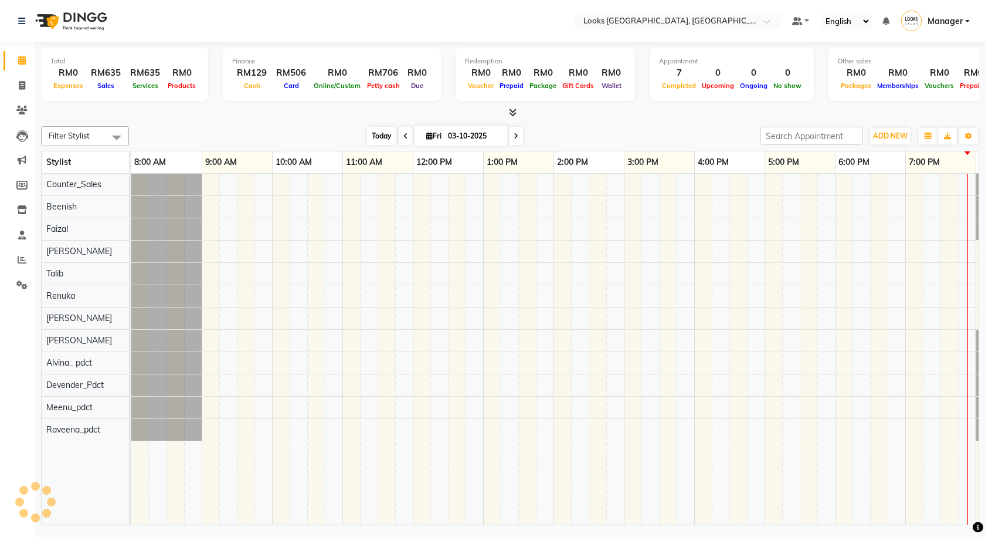
scroll to position [0, 67]
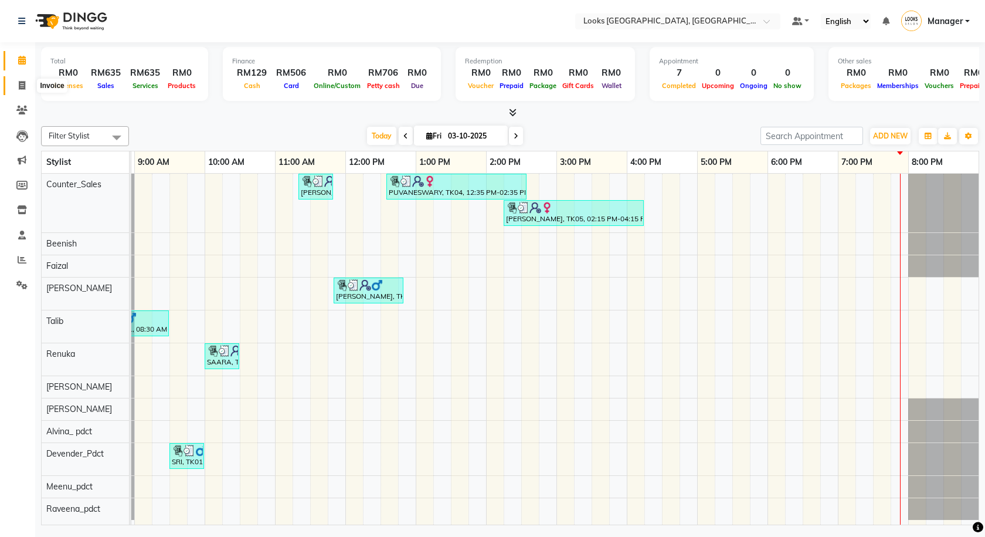
click at [25, 80] on span at bounding box center [22, 85] width 21 height 13
select select "service"
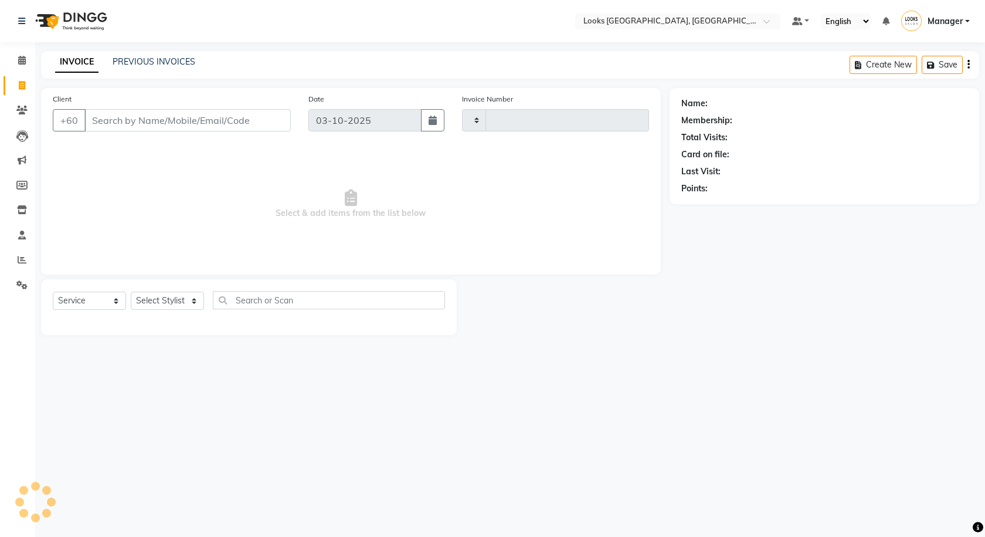
type input "1615"
select select "8109"
click at [127, 62] on link "PREVIOUS INVOICES" at bounding box center [154, 61] width 83 height 11
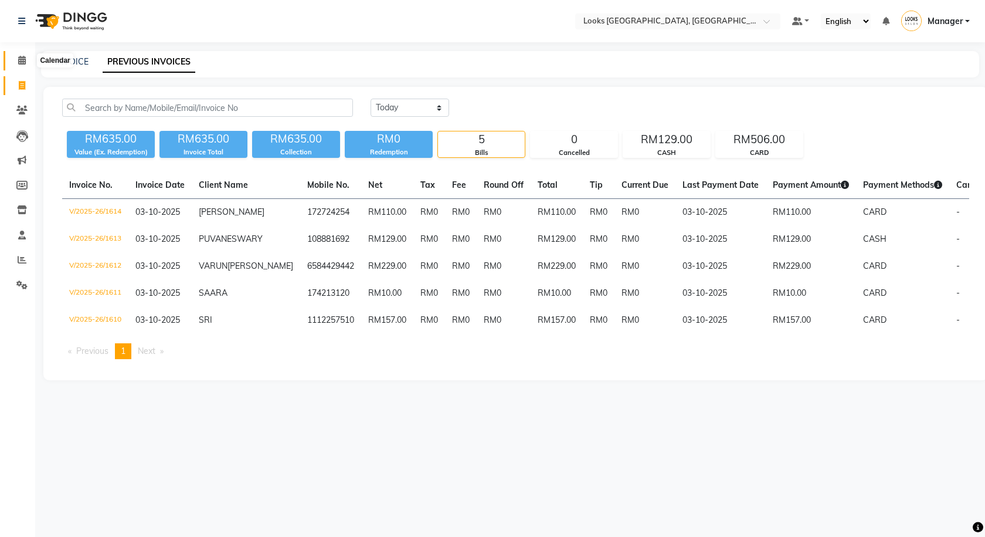
click at [16, 65] on span at bounding box center [22, 60] width 21 height 13
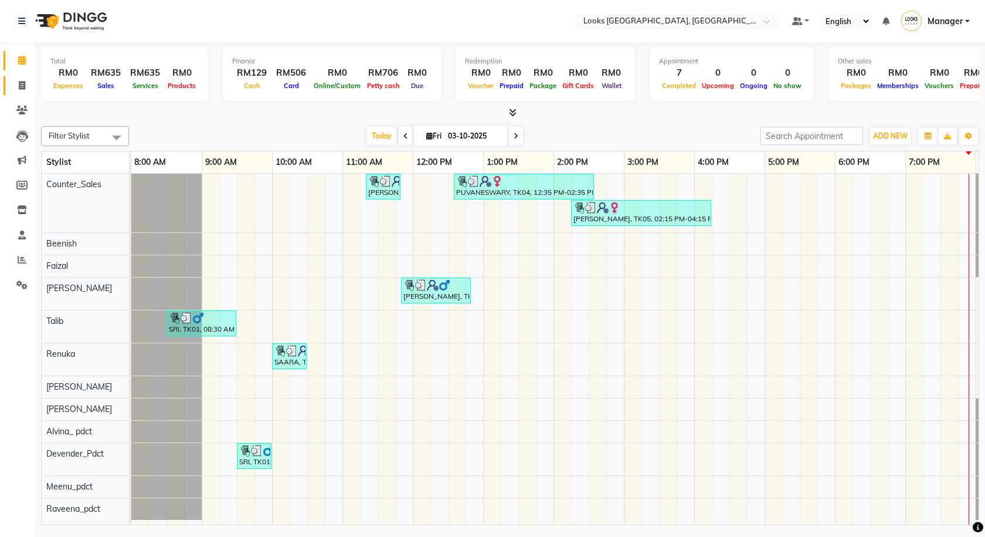
click at [23, 93] on link "Invoice" at bounding box center [18, 85] width 28 height 19
select select "service"
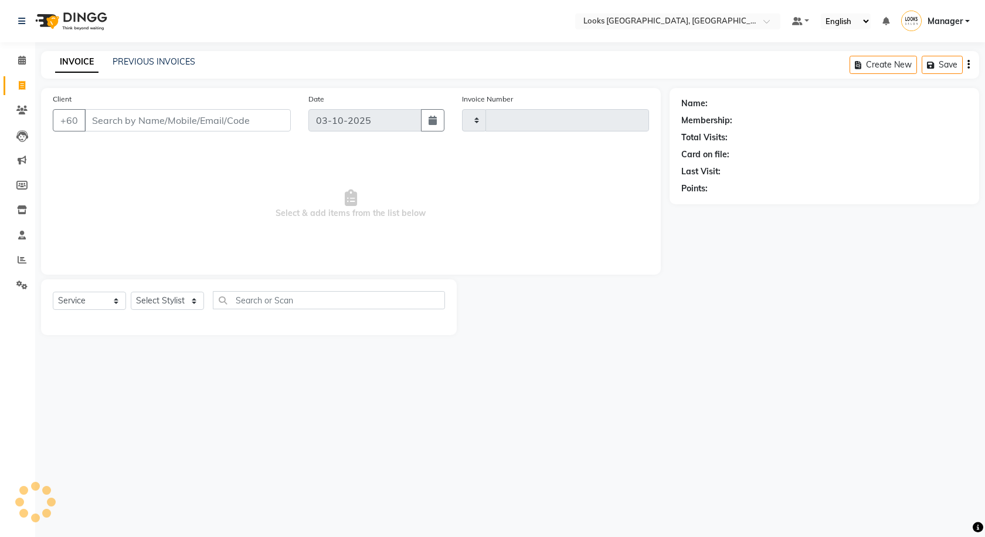
type input "1615"
select select "8109"
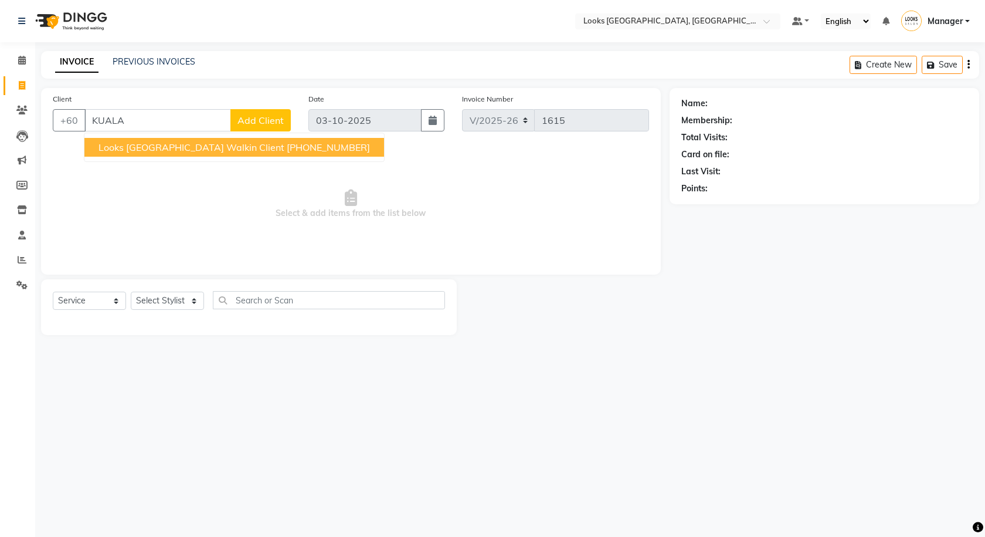
drag, startPoint x: 172, startPoint y: 126, endPoint x: 88, endPoint y: 121, distance: 84.6
click at [88, 121] on input "KUALA" at bounding box center [157, 120] width 147 height 22
click at [145, 120] on input "KUALA" at bounding box center [157, 120] width 147 height 22
type input "K"
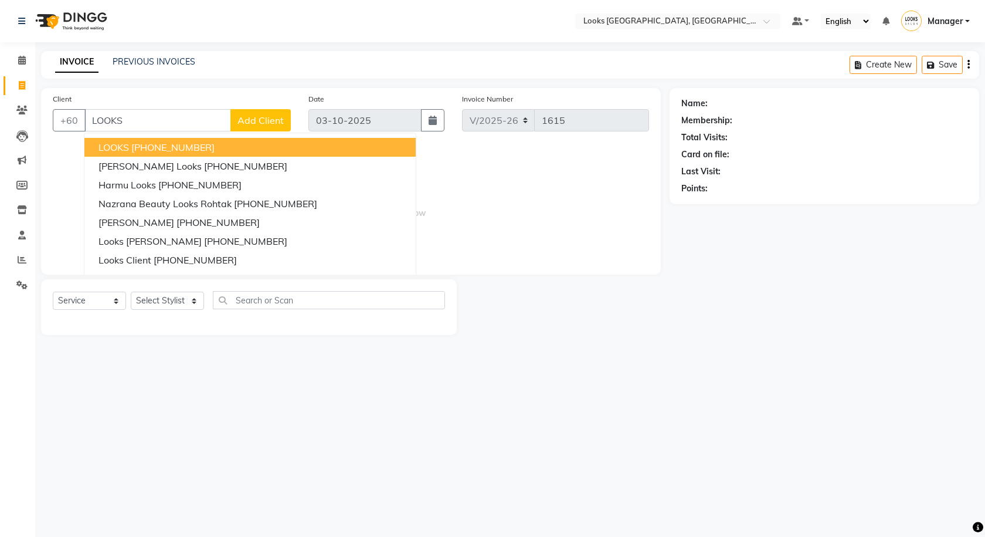
click at [162, 143] on ngb-highlight "+91 9199999999" at bounding box center [172, 147] width 83 height 12
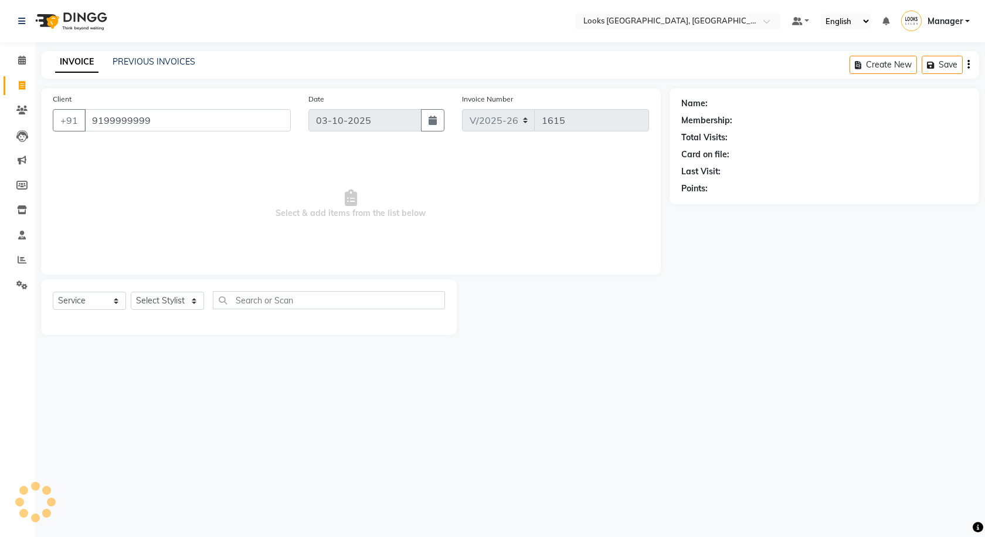
type input "9199999999"
select select "1: Object"
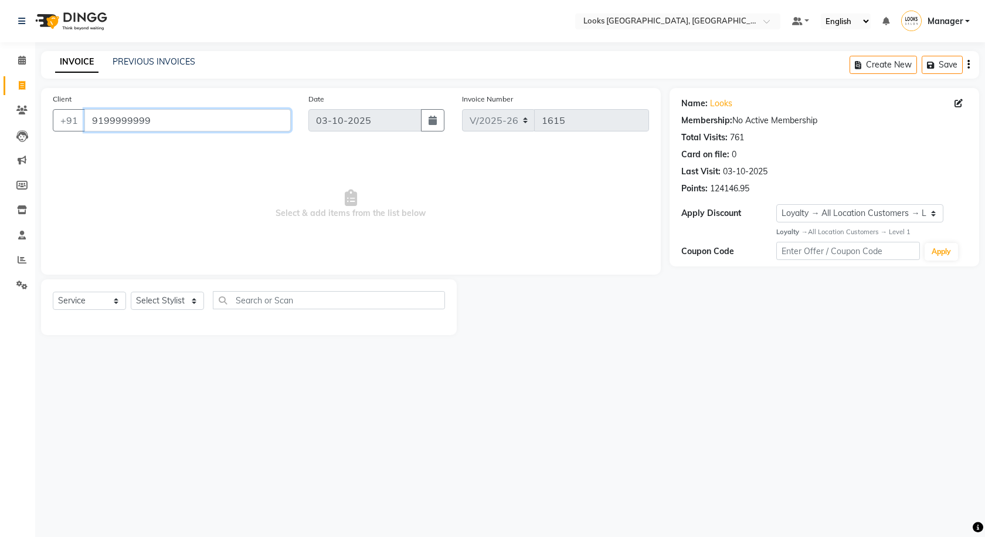
drag, startPoint x: 192, startPoint y: 114, endPoint x: 48, endPoint y: 108, distance: 143.8
click at [48, 108] on div "Client +91 9199999999" at bounding box center [172, 117] width 256 height 48
click at [175, 361] on div "Select Location × Looks Kuala Lumpur, Malaysia Default Panel My Panel English E…" at bounding box center [492, 268] width 985 height 537
click at [181, 300] on select "Select Stylist Alvina_ pdct Awaiz_Mgr Beenish Counter_Sales [PERSON_NAME] Deven…" at bounding box center [167, 300] width 73 height 18
select select "85715"
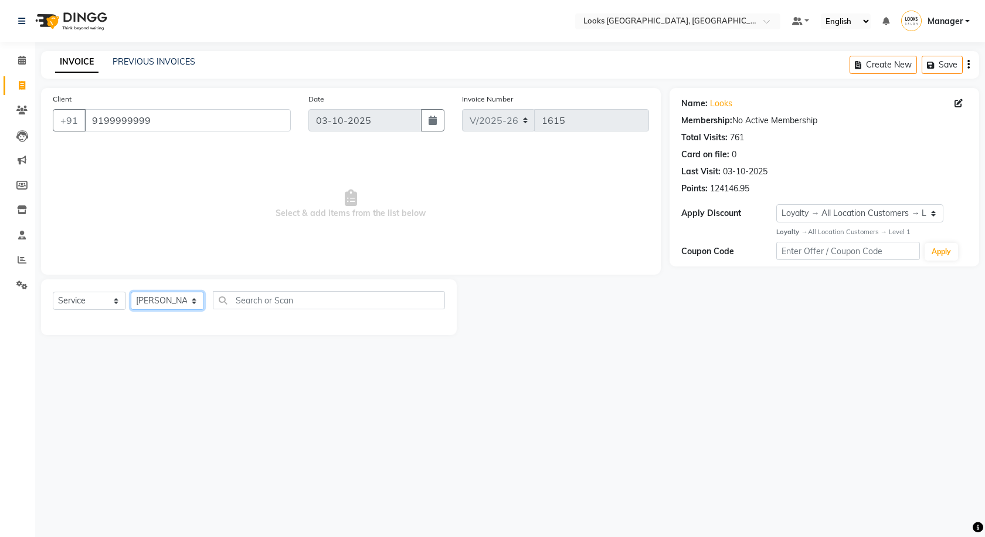
click at [131, 291] on select "Select Stylist Alvina_ pdct Awaiz_Mgr Beenish Counter_Sales [PERSON_NAME] Deven…" at bounding box center [167, 300] width 73 height 18
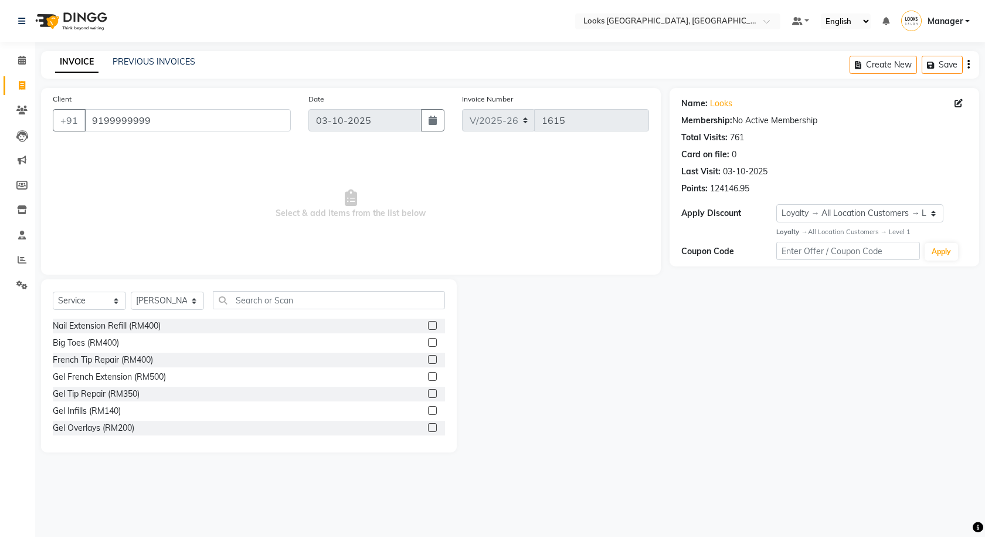
click at [289, 324] on div "Nail Extension Refill (RM400)" at bounding box center [249, 325] width 392 height 15
click at [277, 291] on input "text" at bounding box center [329, 300] width 232 height 18
type input "C"
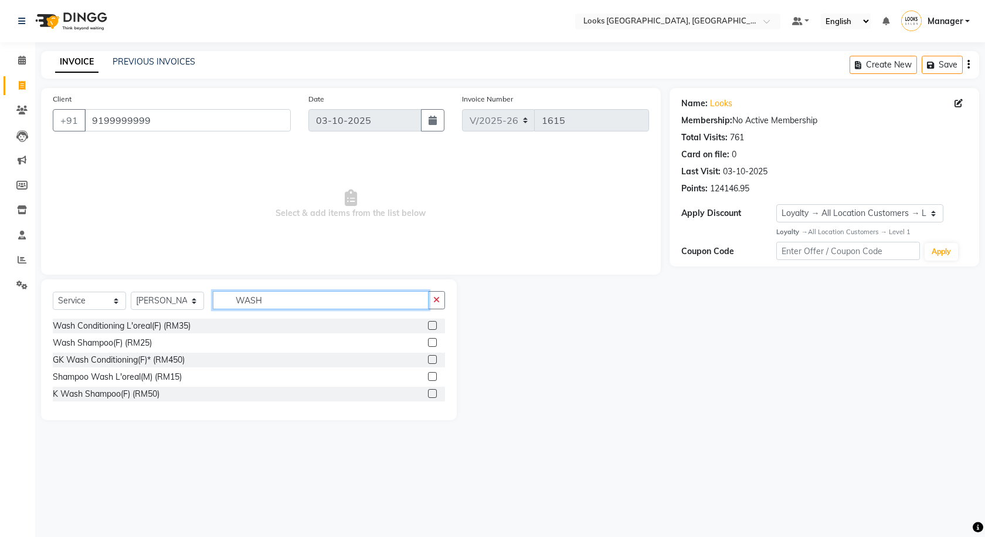
type input "WASH"
click at [436, 302] on icon "button" at bounding box center [436, 300] width 6 height 8
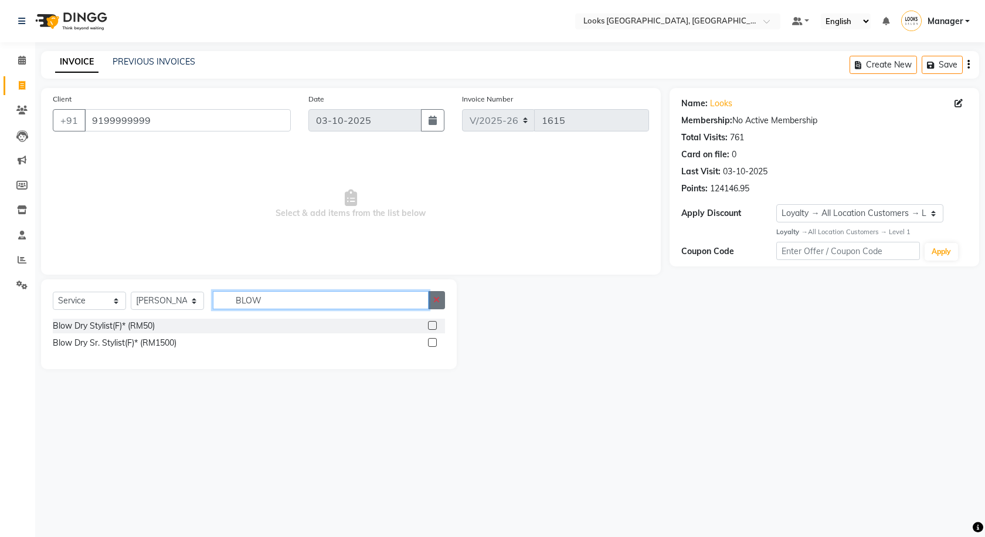
type input "BLOW"
click at [437, 301] on icon "button" at bounding box center [436, 300] width 6 height 8
type input "TONG"
click at [438, 297] on icon "button" at bounding box center [436, 300] width 6 height 8
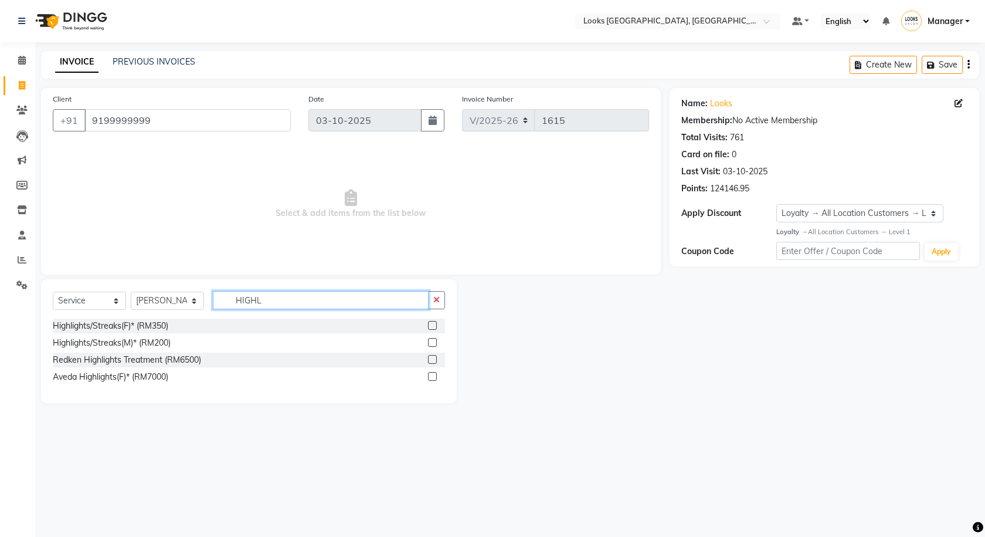
type input "HIGHL"
click at [438, 297] on icon "button" at bounding box center [436, 300] width 6 height 8
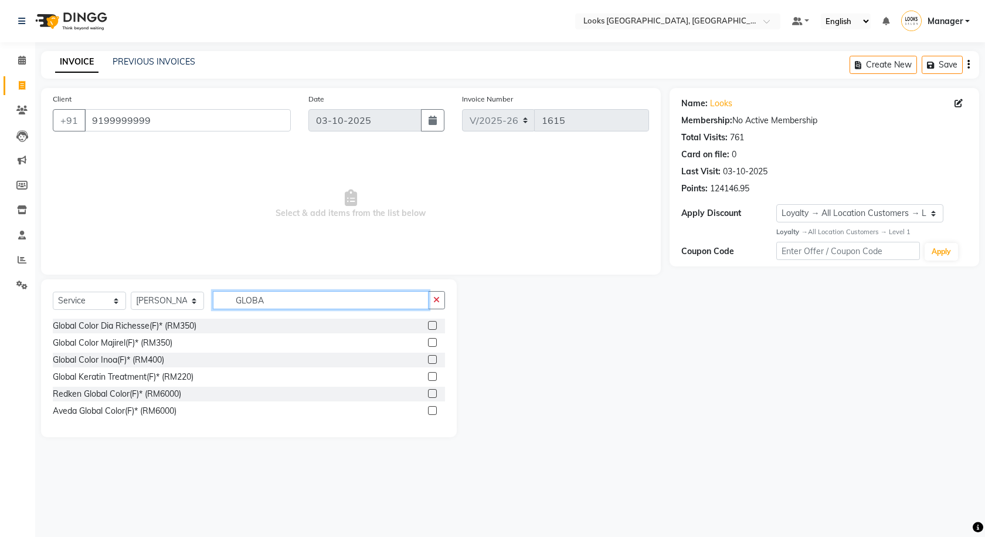
type input "GLOBA"
click at [438, 297] on icon "button" at bounding box center [436, 300] width 6 height 8
type input "KERAT"
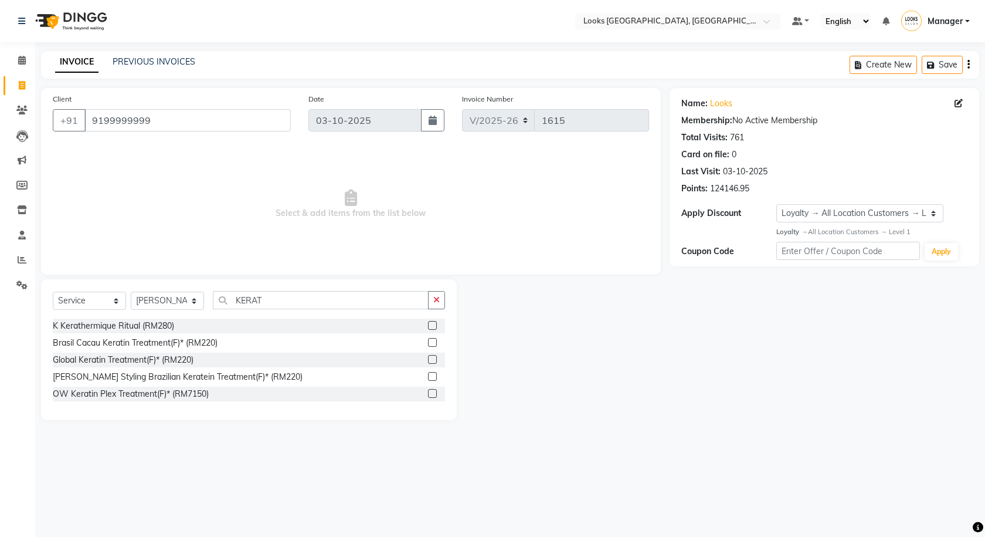
click at [438, 297] on icon "button" at bounding box center [436, 300] width 6 height 8
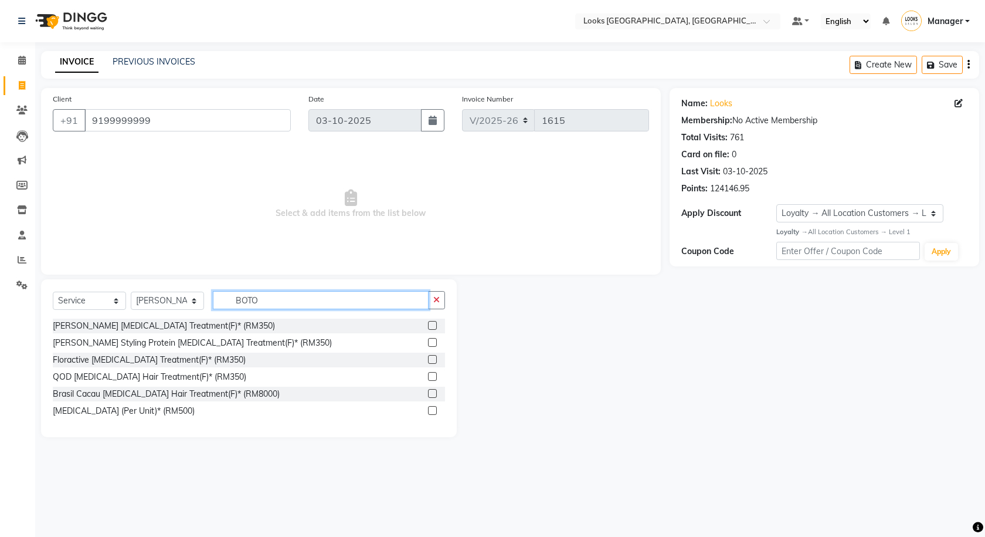
type input "BOTO"
click at [438, 297] on icon "button" at bounding box center [436, 300] width 6 height 8
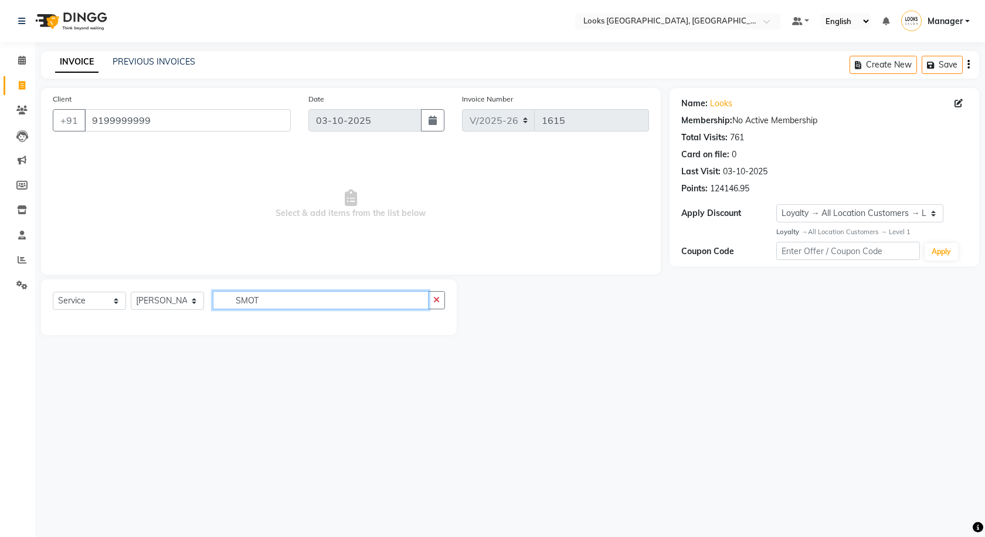
type input "SMO"
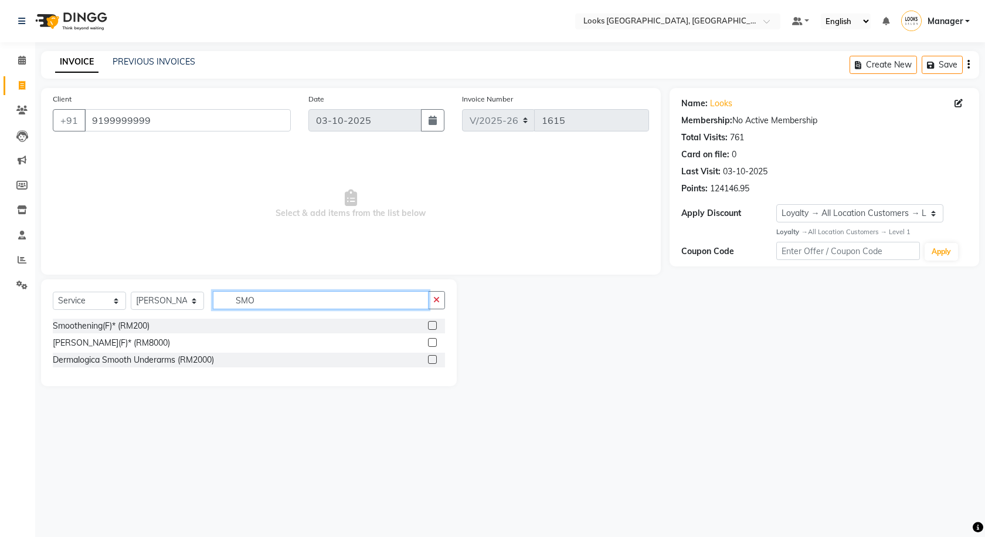
drag, startPoint x: 273, startPoint y: 291, endPoint x: 236, endPoint y: 275, distance: 39.9
click at [236, 275] on div "Client +91 9199999999 Date 03-10-2025 Invoice Number V/2025 V/2025-26 1615 Sele…" at bounding box center [350, 237] width 637 height 298
type input "CLASS"
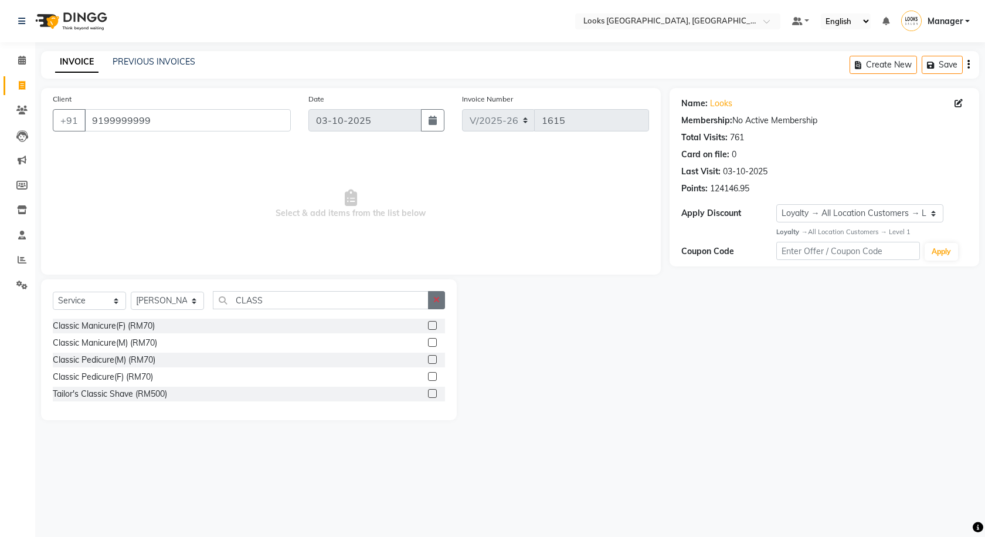
click at [444, 296] on button "button" at bounding box center [436, 300] width 17 height 18
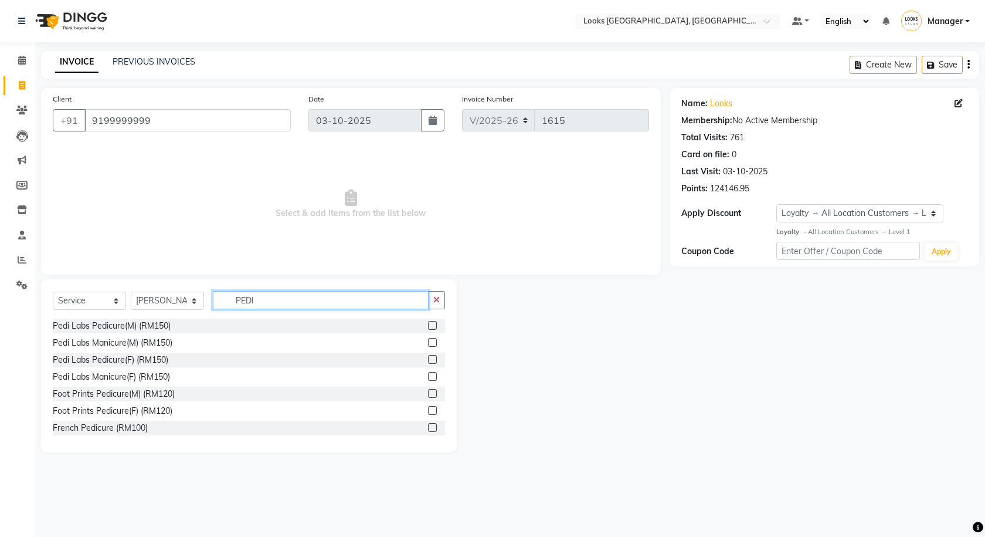
type input "PEDI"
click at [428, 323] on label at bounding box center [432, 325] width 9 height 9
click at [428, 323] on input "checkbox" at bounding box center [432, 326] width 8 height 8
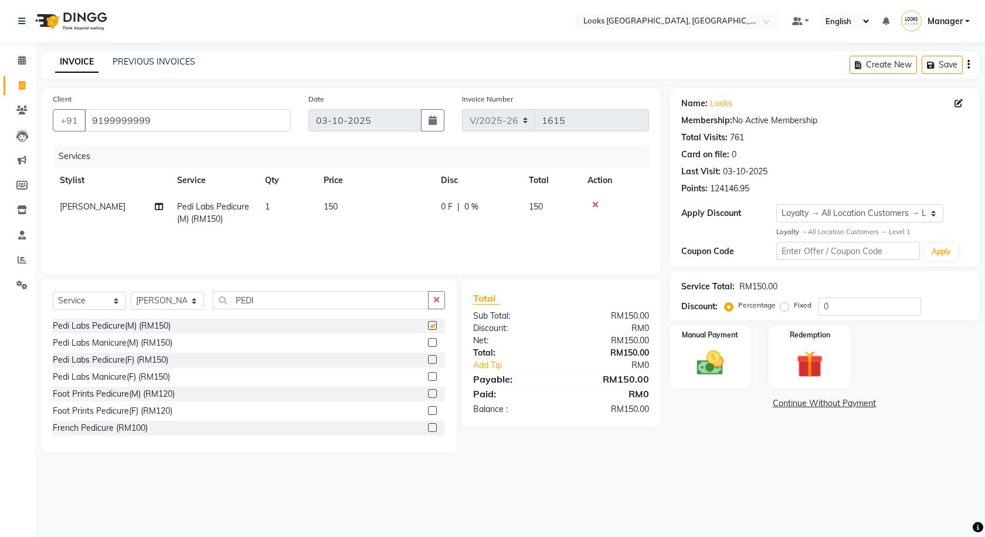
checkbox input "false"
click at [710, 343] on div "Manual Payment" at bounding box center [710, 356] width 85 height 65
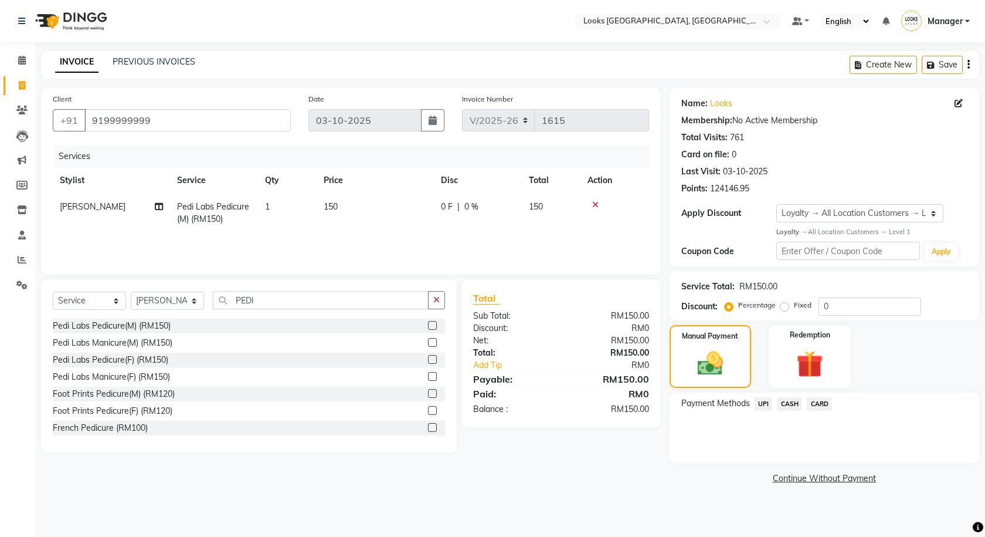
click at [787, 405] on span "CASH" at bounding box center [789, 403] width 25 height 13
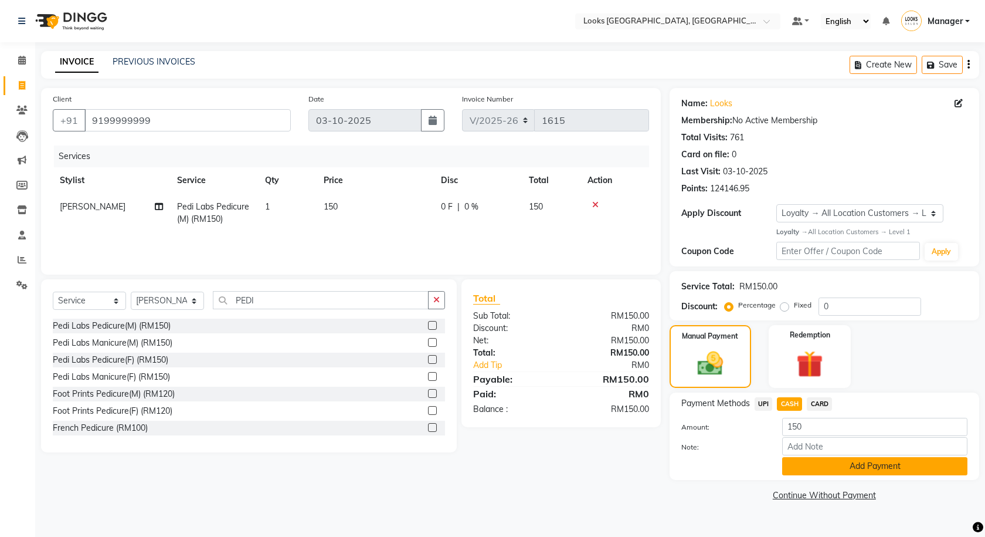
click at [853, 471] on button "Add Payment" at bounding box center [874, 466] width 185 height 18
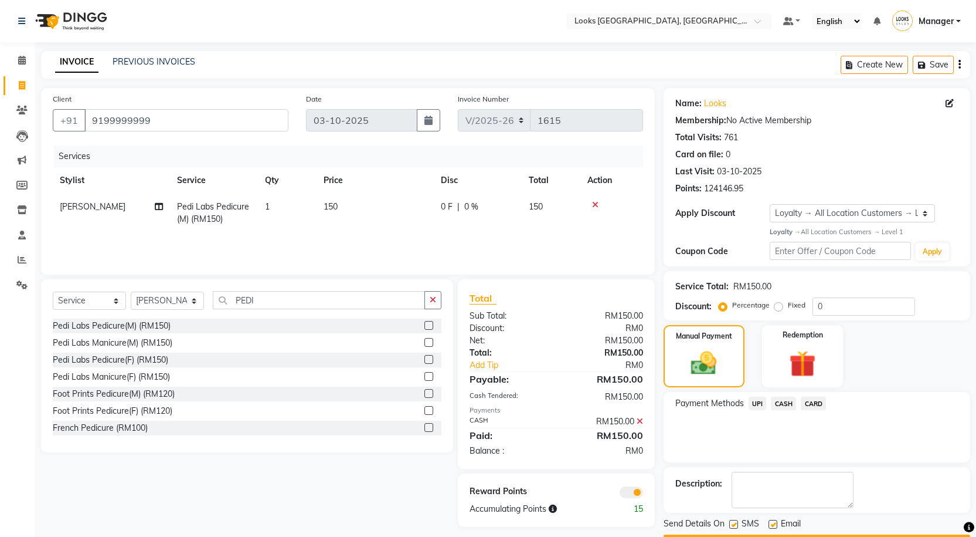
scroll to position [33, 0]
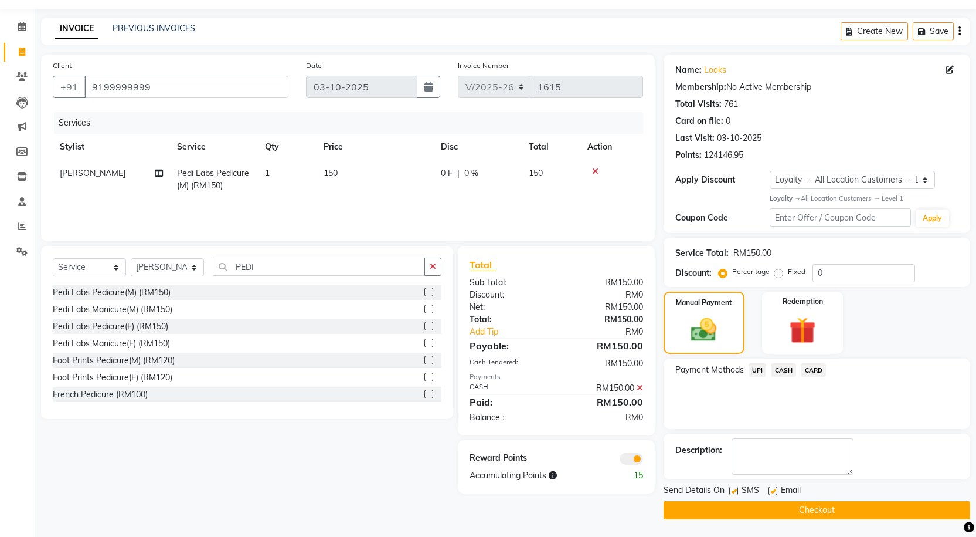
click at [641, 385] on icon at bounding box center [640, 387] width 6 height 8
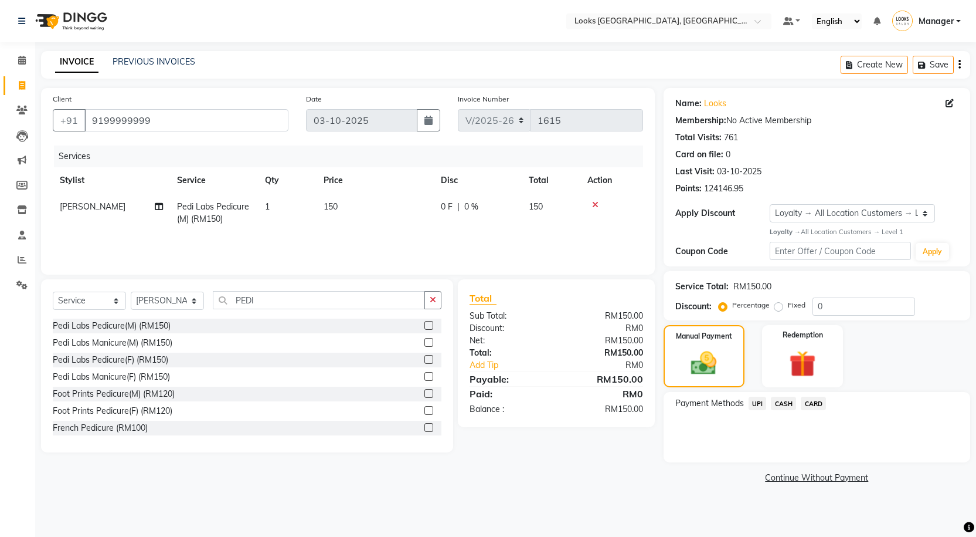
scroll to position [0, 0]
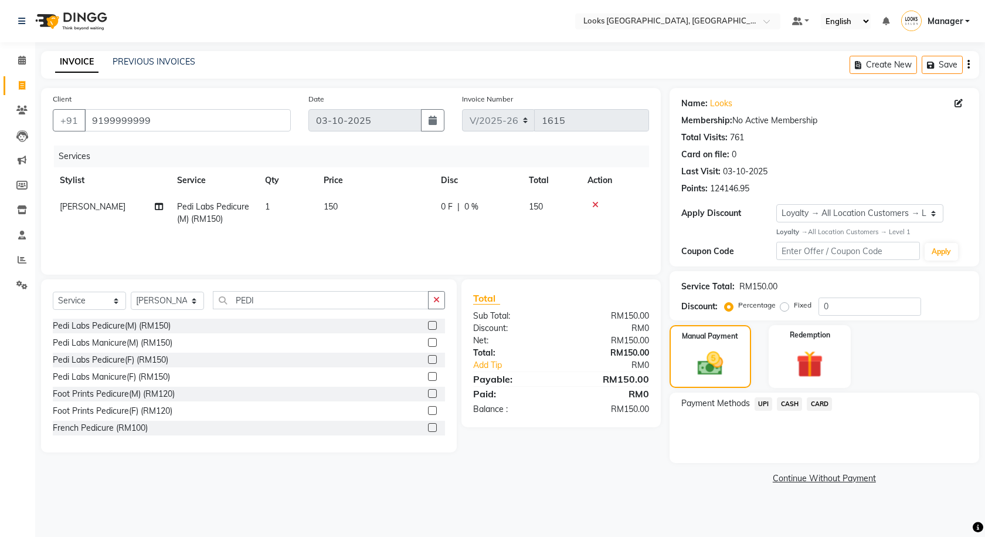
click at [815, 478] on link "Continue Without Payment" at bounding box center [824, 478] width 305 height 12
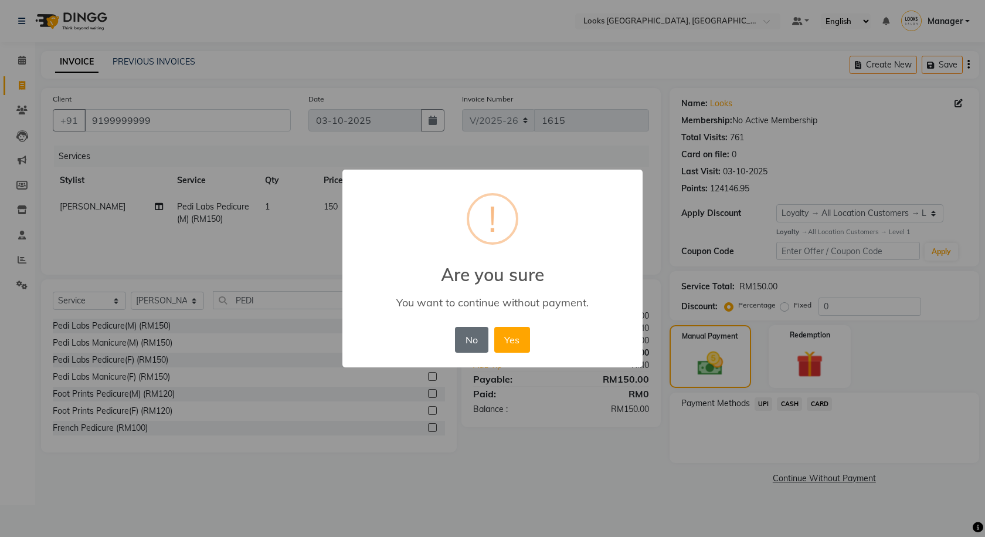
click at [458, 334] on button "No" at bounding box center [471, 340] width 33 height 26
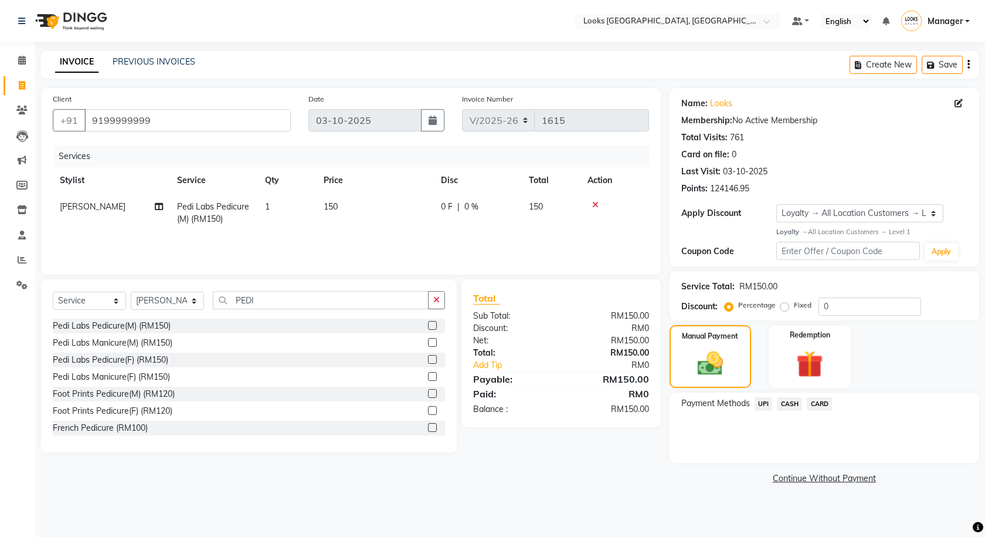
click at [763, 405] on span "UPI" at bounding box center [764, 403] width 18 height 13
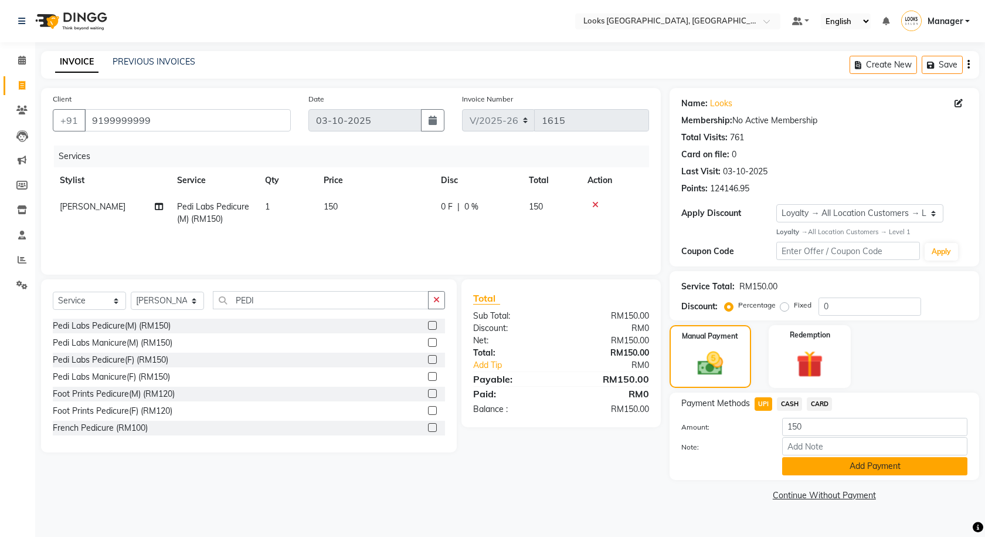
click at [813, 464] on button "Add Payment" at bounding box center [874, 466] width 185 height 18
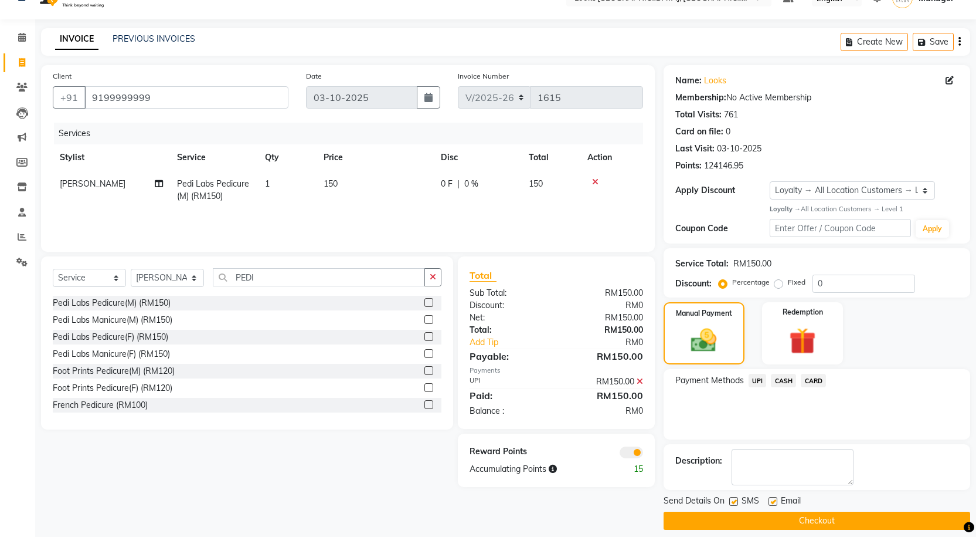
scroll to position [33, 0]
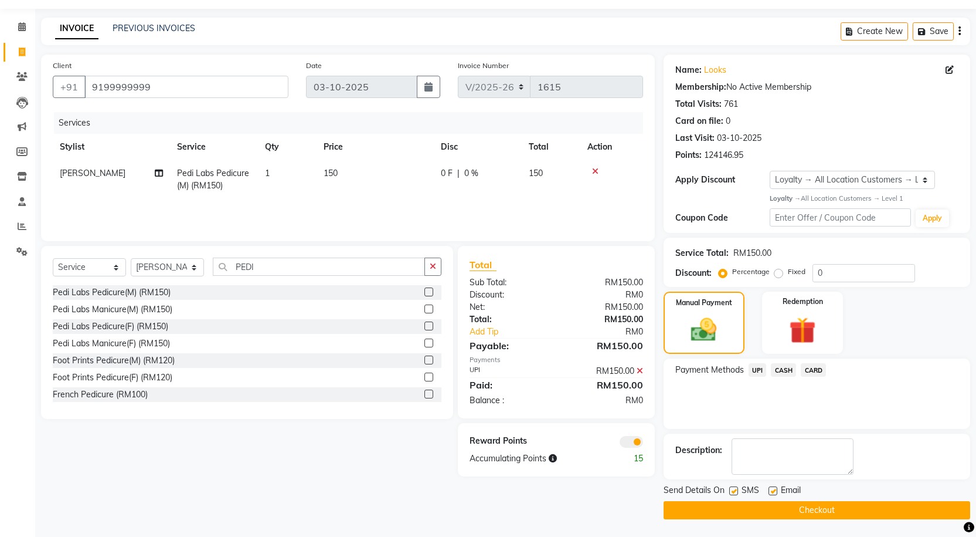
click at [626, 444] on span at bounding box center [631, 442] width 23 height 12
click at [643, 443] on input "checkbox" at bounding box center [643, 443] width 0 height 0
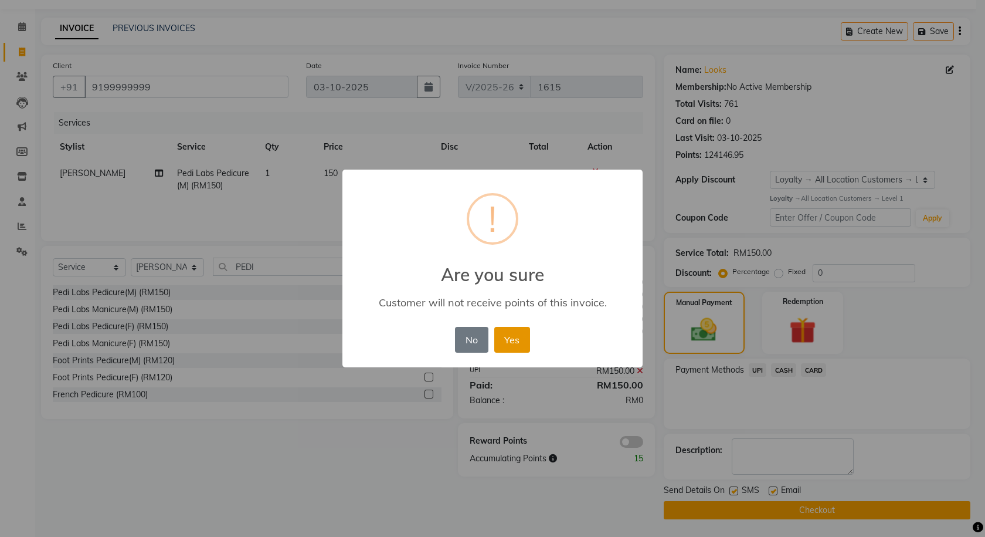
click at [514, 336] on button "Yes" at bounding box center [512, 340] width 36 height 26
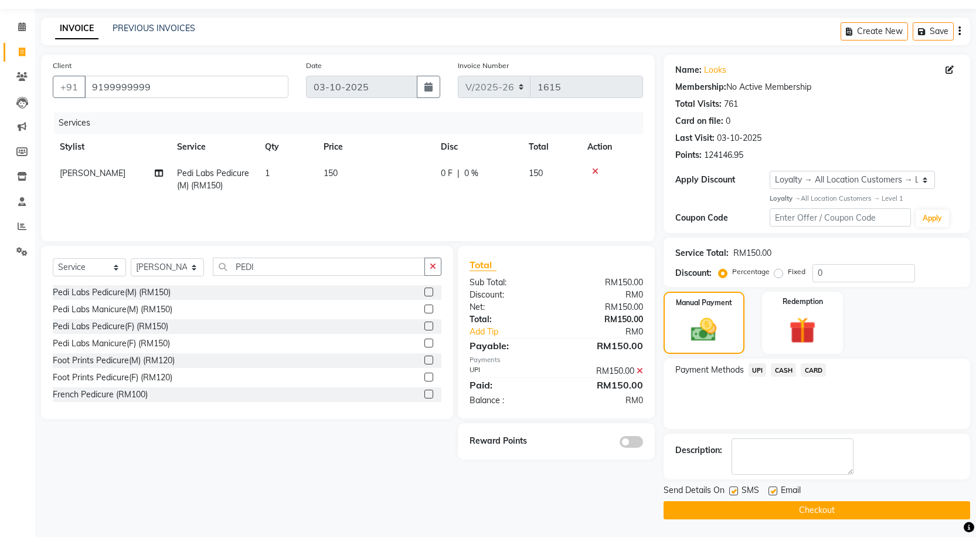
click at [627, 444] on span at bounding box center [631, 442] width 23 height 12
click at [643, 443] on input "checkbox" at bounding box center [643, 443] width 0 height 0
click at [631, 441] on span at bounding box center [631, 442] width 23 height 12
click at [643, 443] on input "checkbox" at bounding box center [643, 443] width 0 height 0
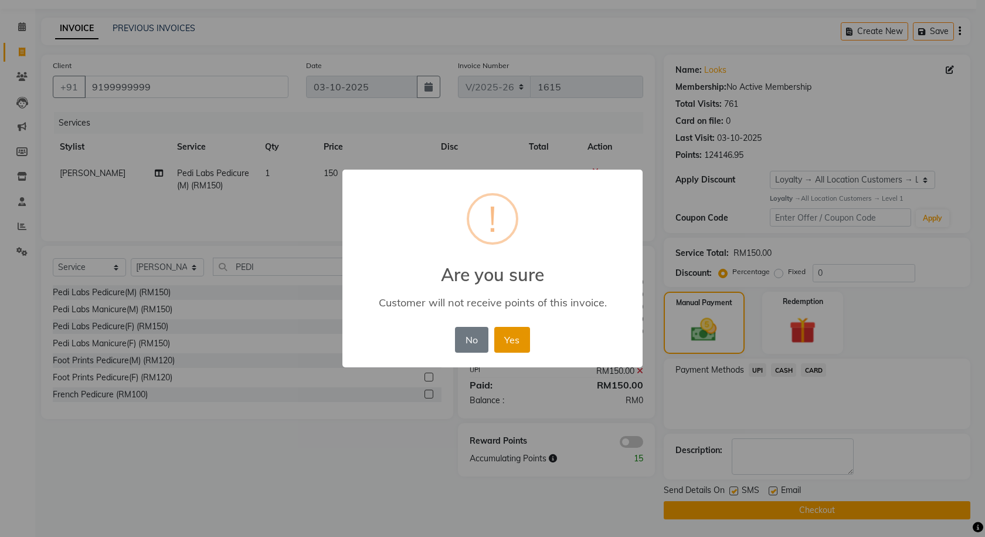
click at [512, 344] on button "Yes" at bounding box center [512, 340] width 36 height 26
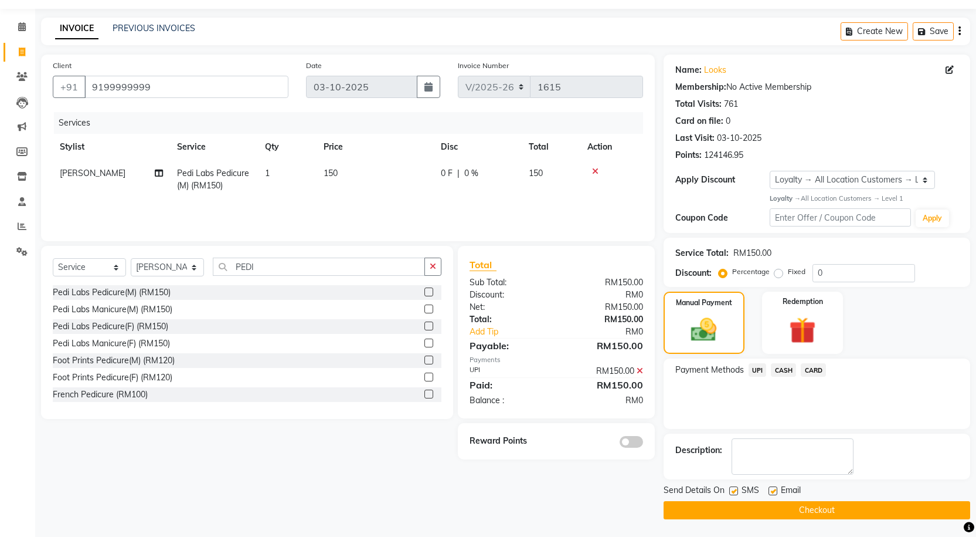
click at [640, 368] on icon at bounding box center [640, 370] width 6 height 8
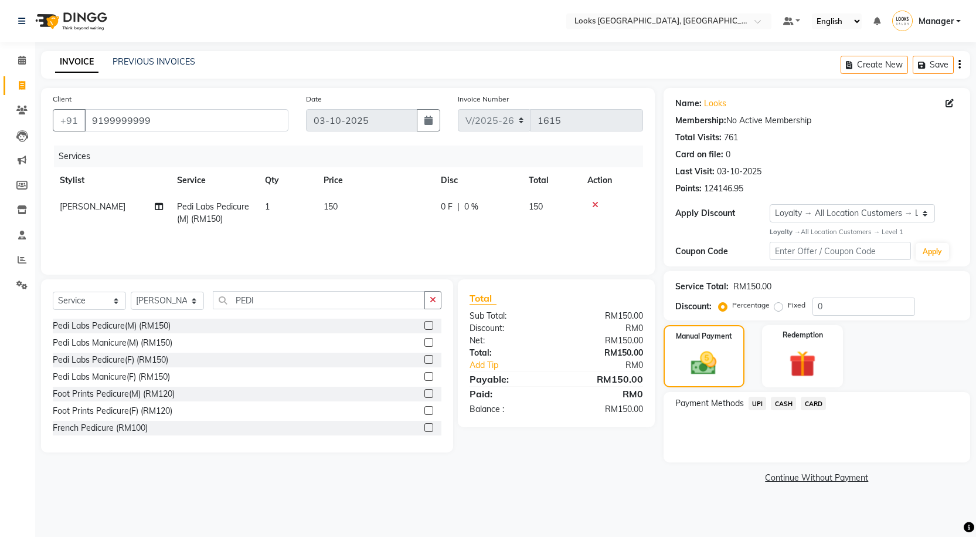
scroll to position [0, 0]
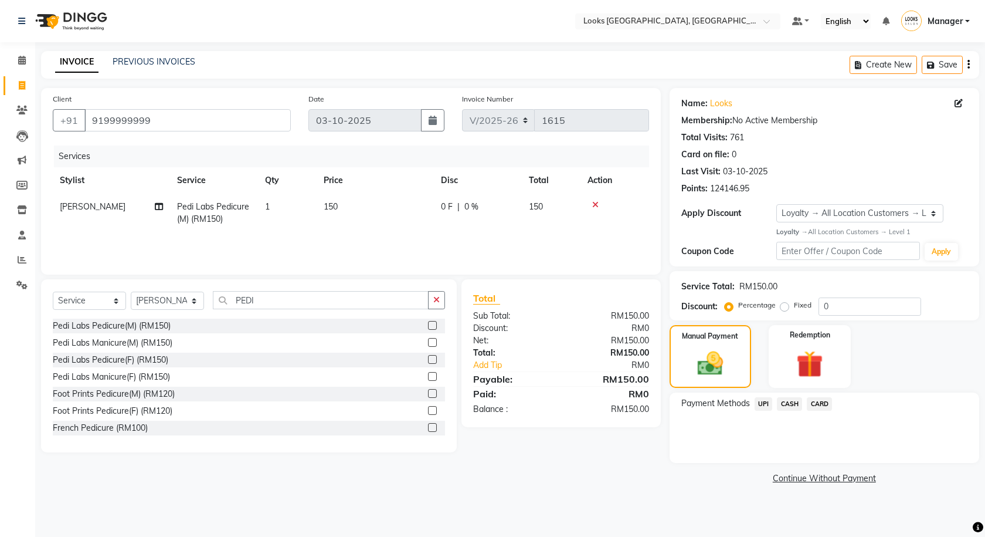
click at [765, 407] on span "UPI" at bounding box center [764, 403] width 18 height 13
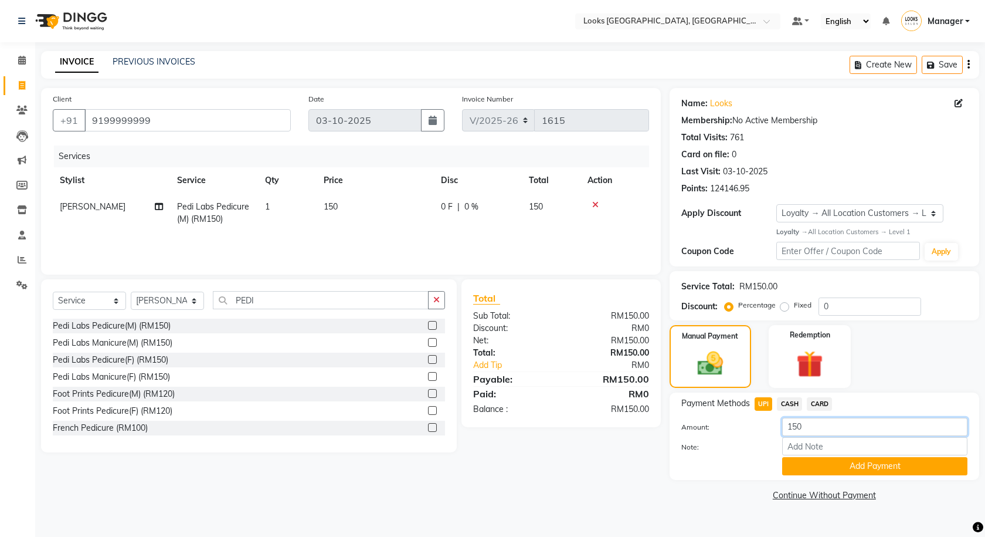
drag, startPoint x: 814, startPoint y: 430, endPoint x: 745, endPoint y: 434, distance: 69.9
click at [745, 434] on div "Amount: 150" at bounding box center [825, 427] width 304 height 20
type input "100"
click at [874, 457] on button "Add Payment" at bounding box center [874, 466] width 185 height 18
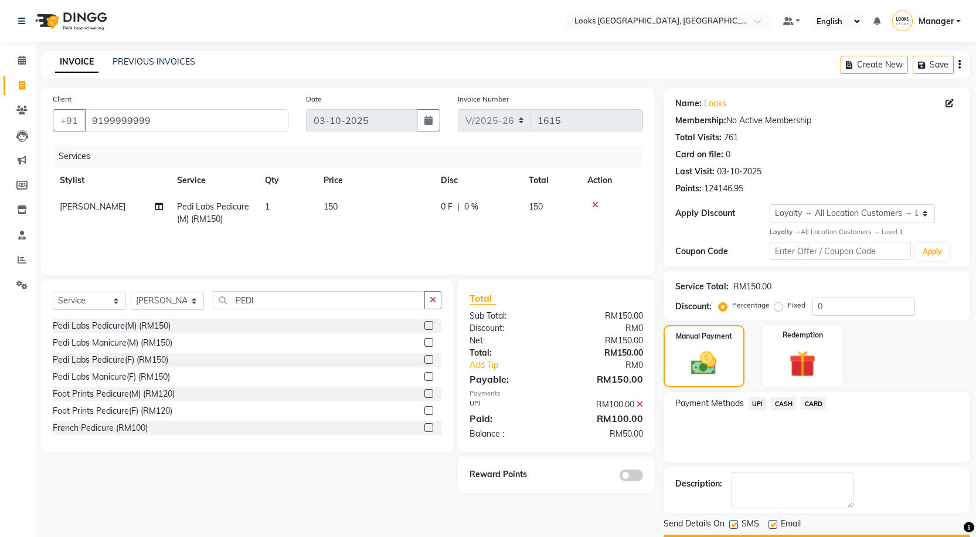
click at [780, 405] on span "CASH" at bounding box center [783, 402] width 25 height 13
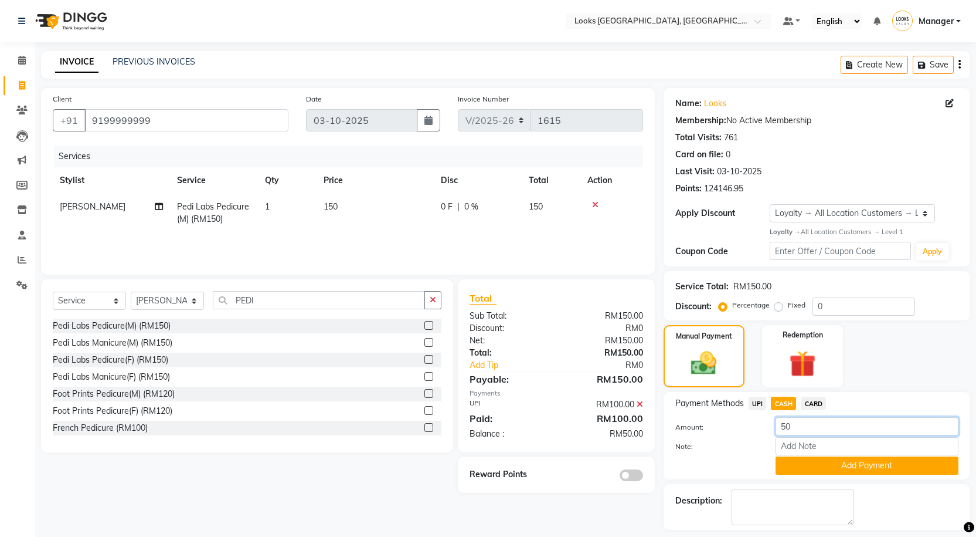
drag, startPoint x: 803, startPoint y: 423, endPoint x: 758, endPoint y: 429, distance: 44.9
click at [758, 429] on div "Amount: 50" at bounding box center [817, 427] width 301 height 20
type input "30"
click at [826, 459] on button "Add Payment" at bounding box center [867, 465] width 183 height 18
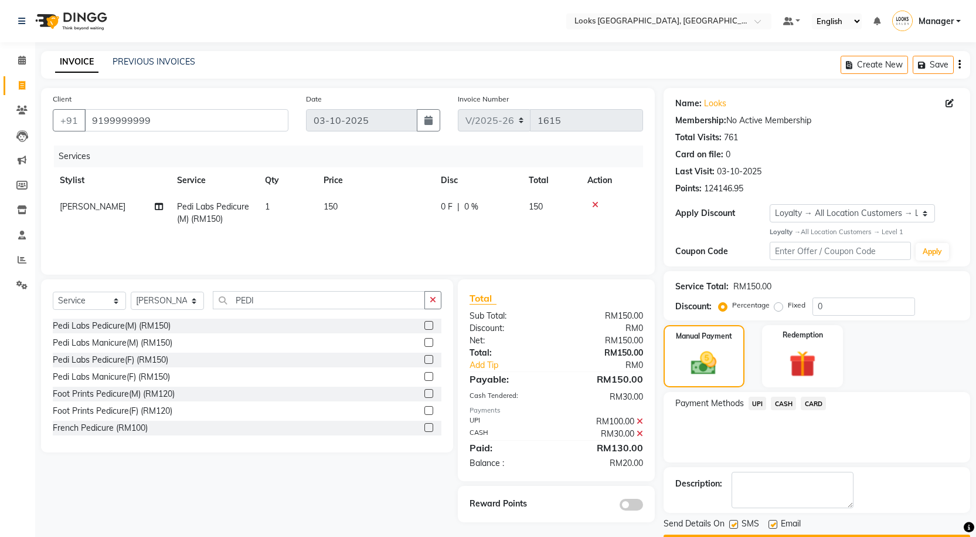
scroll to position [33, 0]
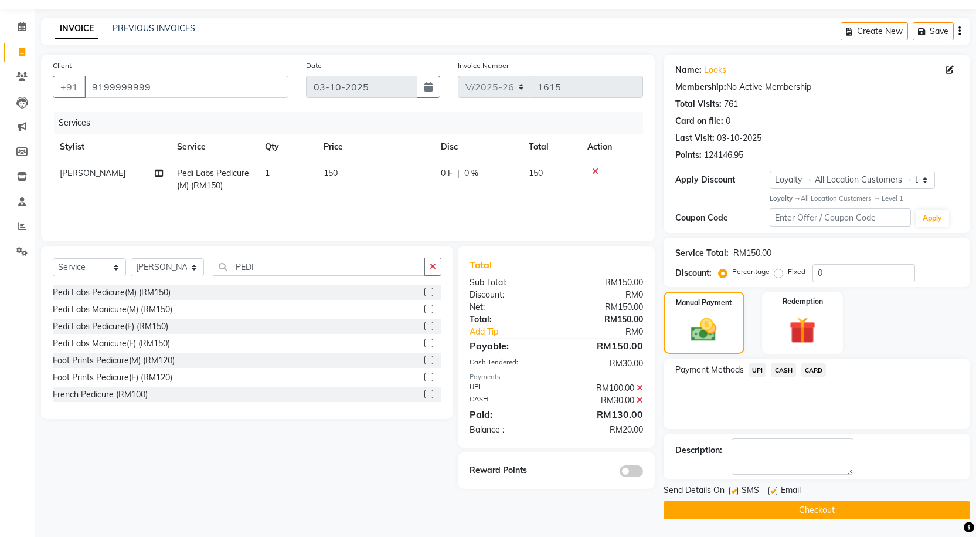
click at [822, 368] on span "CARD" at bounding box center [813, 369] width 25 height 13
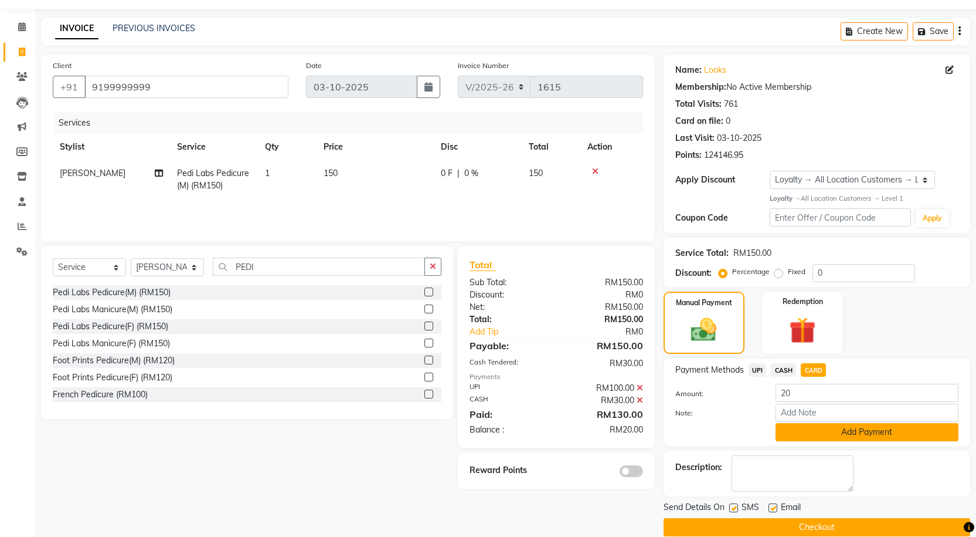
click at [829, 429] on button "Add Payment" at bounding box center [867, 432] width 183 height 18
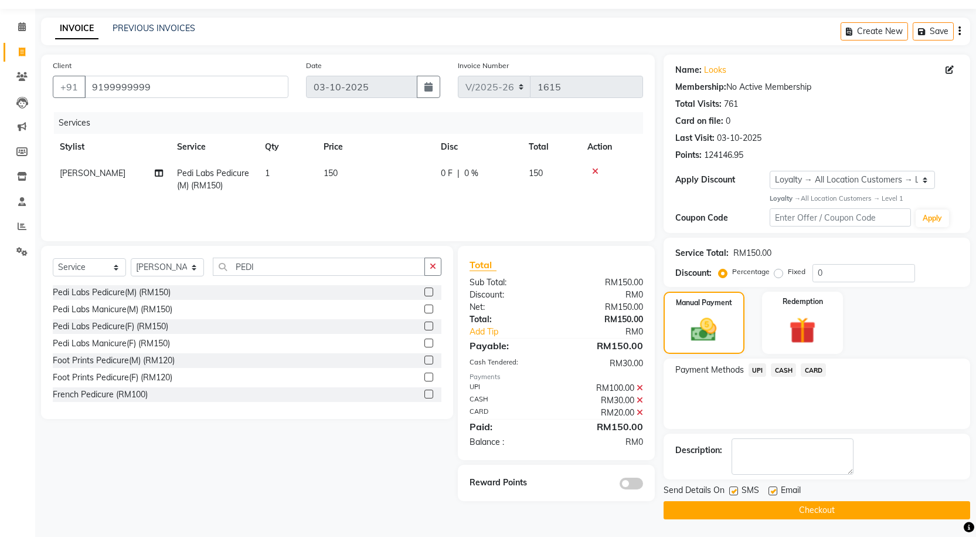
click at [640, 413] on icon at bounding box center [640, 412] width 6 height 8
click at [642, 403] on icon at bounding box center [640, 400] width 6 height 8
click at [640, 372] on icon at bounding box center [640, 370] width 6 height 8
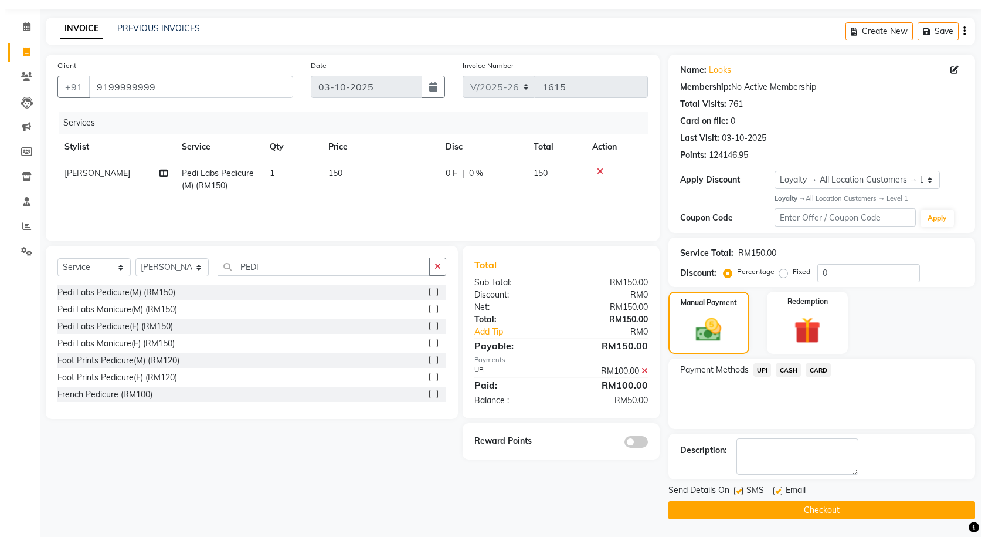
scroll to position [0, 0]
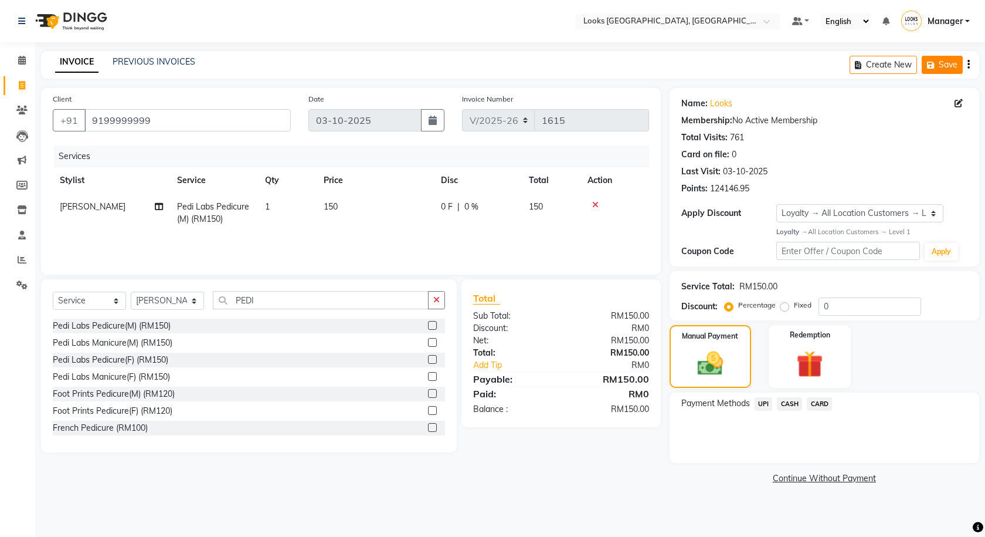
click at [938, 67] on button "Save" at bounding box center [942, 65] width 41 height 18
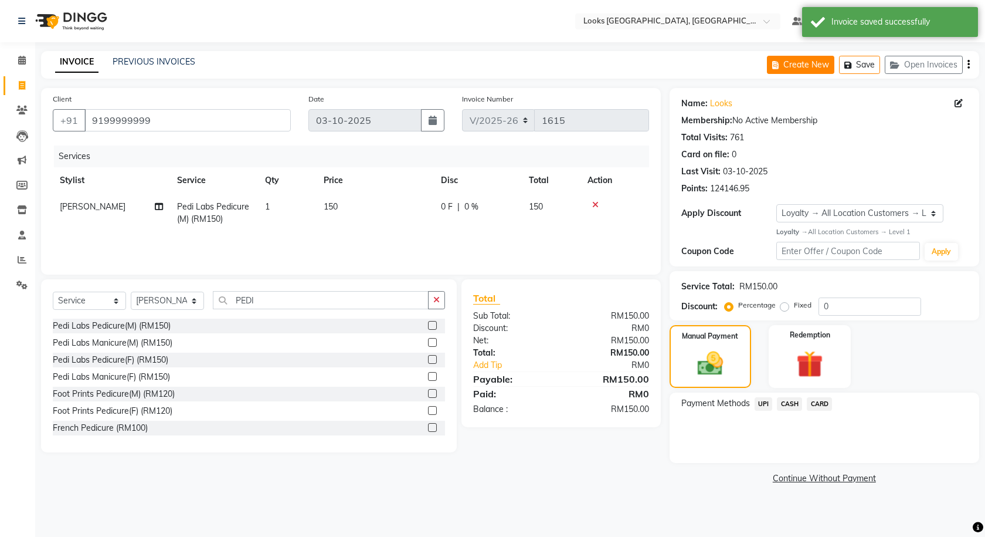
click at [799, 67] on button "Create New" at bounding box center [800, 65] width 67 height 18
select select "service"
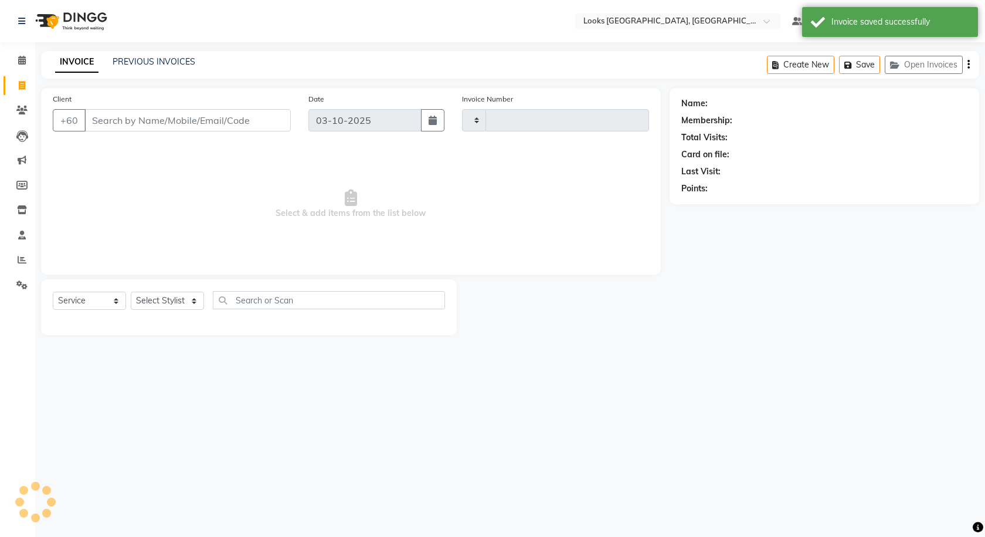
type input "1615"
select select "8109"
click at [913, 67] on button "Open Invoices" at bounding box center [924, 65] width 78 height 18
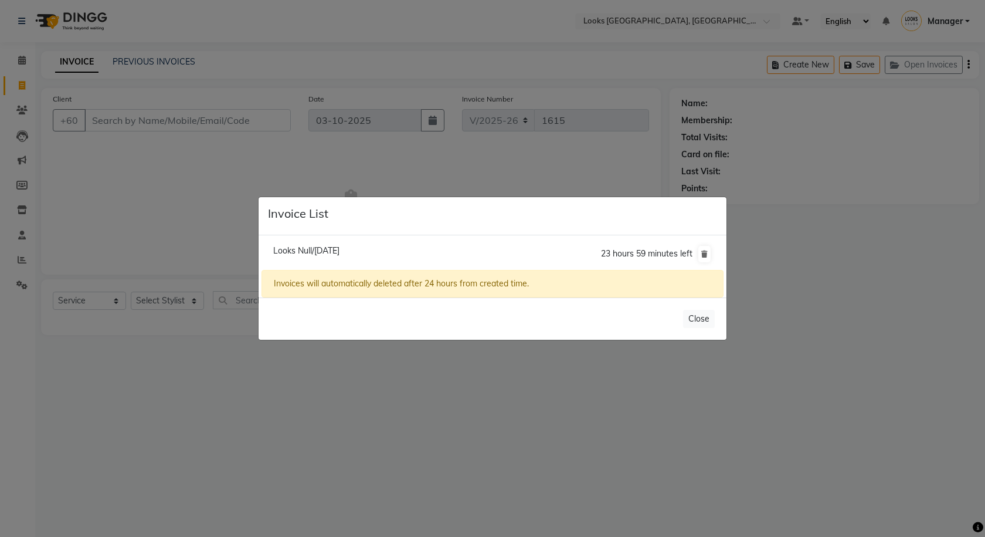
click at [334, 256] on span "Looks Null/03 October 2025" at bounding box center [306, 250] width 66 height 11
type input "919199999999"
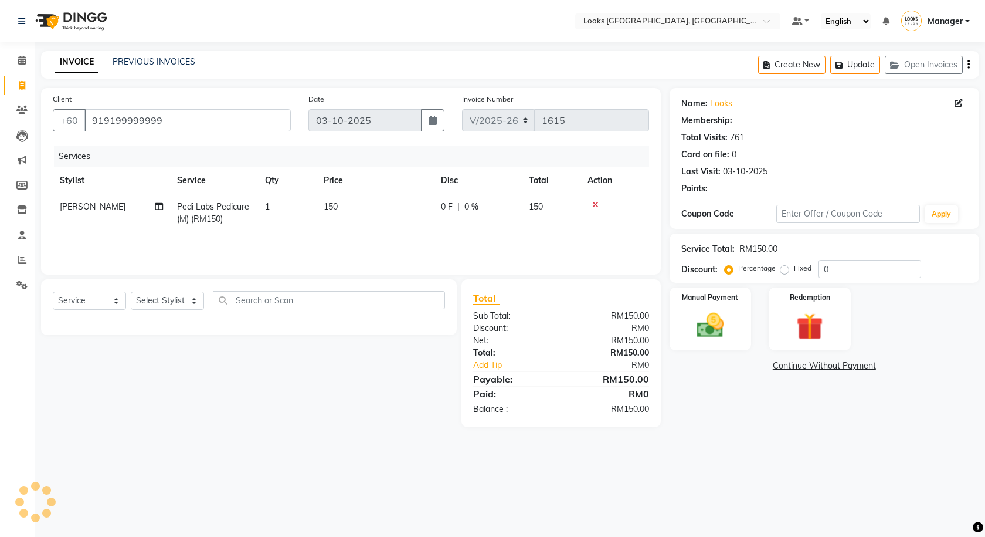
select select "1: Object"
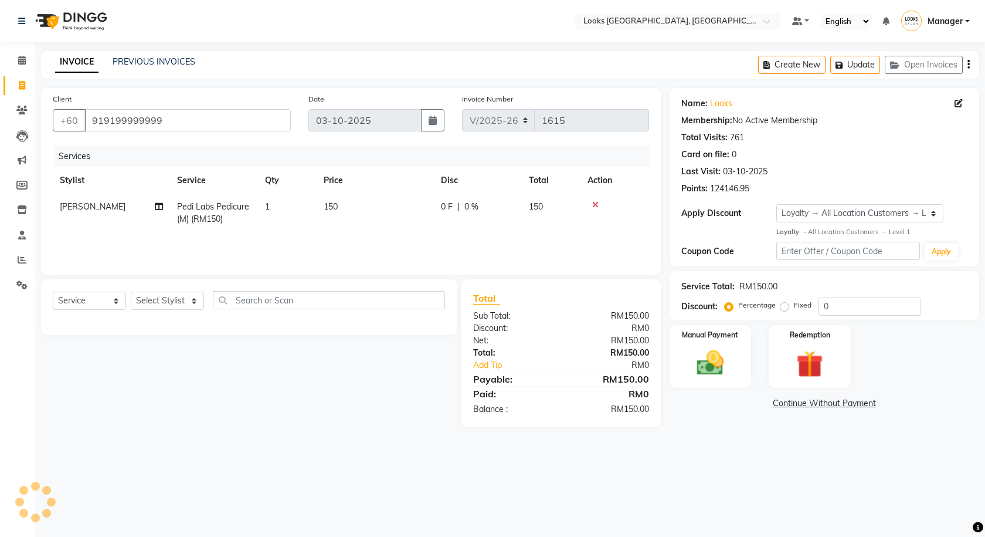
click at [460, 201] on div "0 F | 0 %" at bounding box center [478, 207] width 74 height 12
select select "85715"
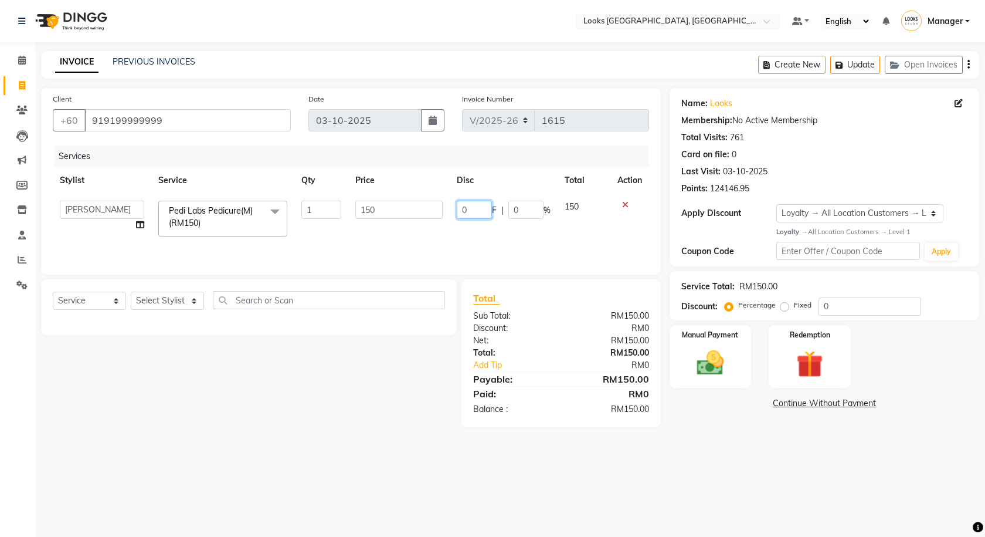
drag, startPoint x: 472, startPoint y: 206, endPoint x: 411, endPoint y: 222, distance: 62.9
click at [414, 222] on tr "Alvina_ pdct Awaiz_Mgr Beenish Counter_Sales Cynthia_pdct Devender_Pdct Faizal …" at bounding box center [351, 219] width 596 height 50
type input "20"
click at [378, 327] on div "Select Service Product Membership Package Voucher Prepaid Gift Card Select Styl…" at bounding box center [249, 307] width 416 height 56
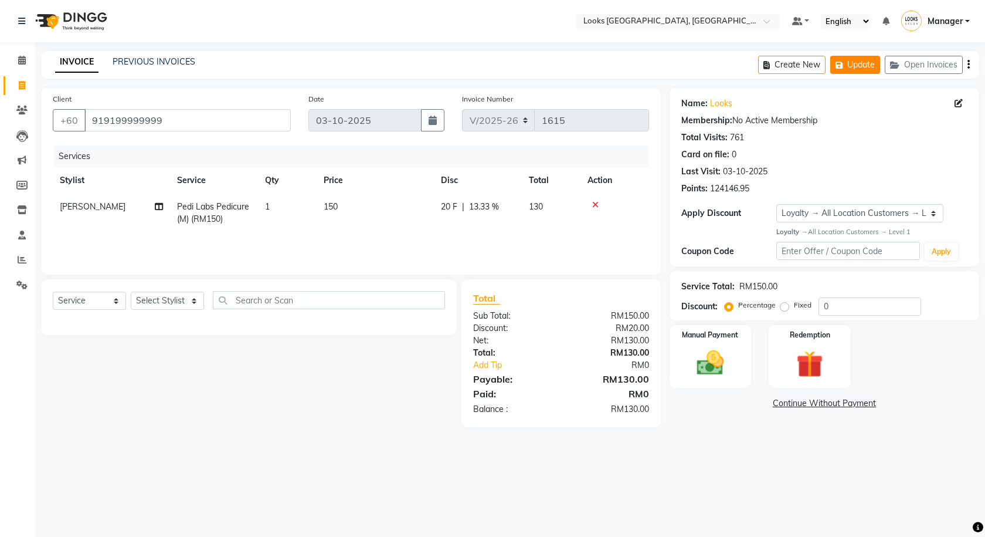
click at [859, 62] on button "Update" at bounding box center [855, 65] width 50 height 18
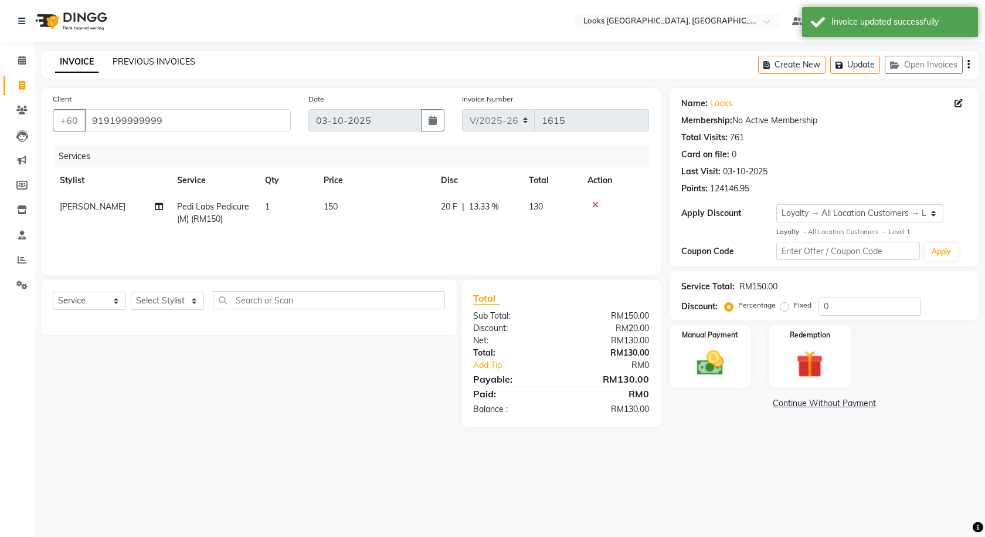
click at [155, 66] on link "PREVIOUS INVOICES" at bounding box center [154, 61] width 83 height 11
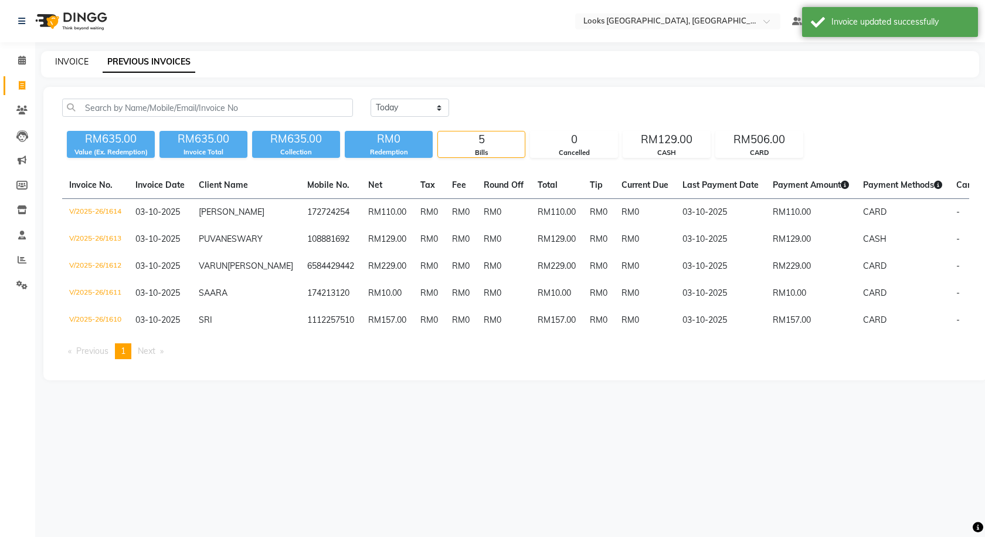
click at [63, 66] on link "INVOICE" at bounding box center [71, 61] width 33 height 11
select select "service"
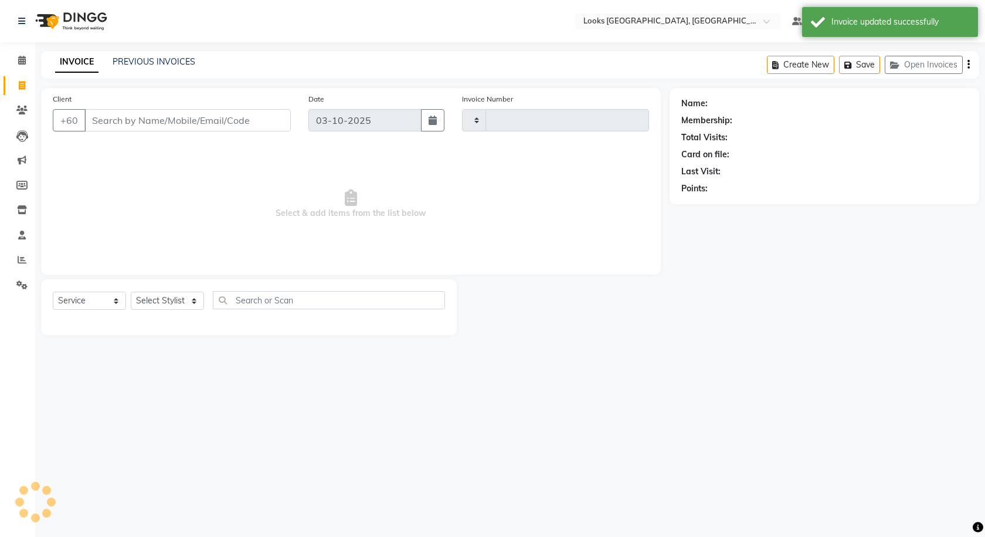
type input "1615"
select select "8109"
click at [904, 57] on button "Open Invoices" at bounding box center [924, 65] width 78 height 18
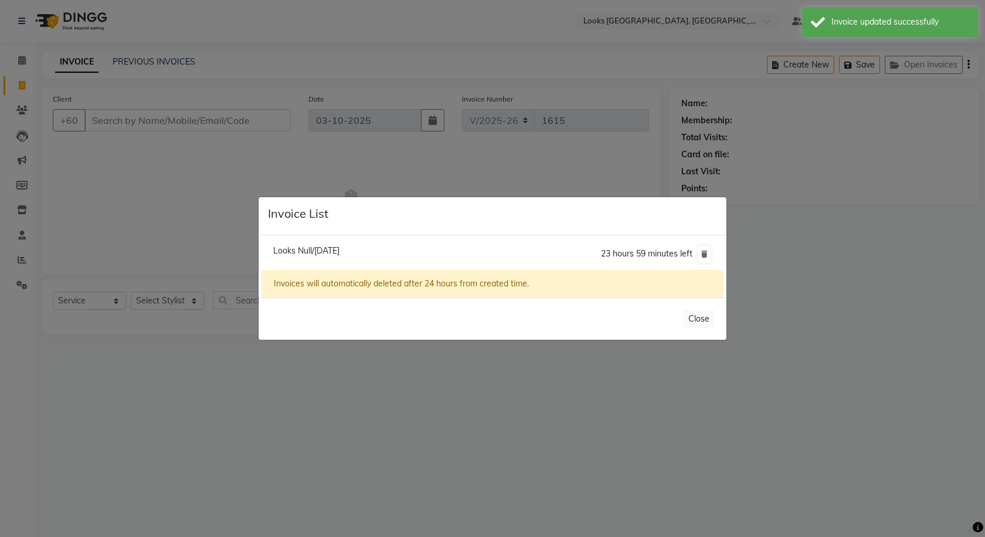
click at [331, 252] on span "Looks Null/03 October 2025" at bounding box center [306, 250] width 66 height 11
type input "919199999999"
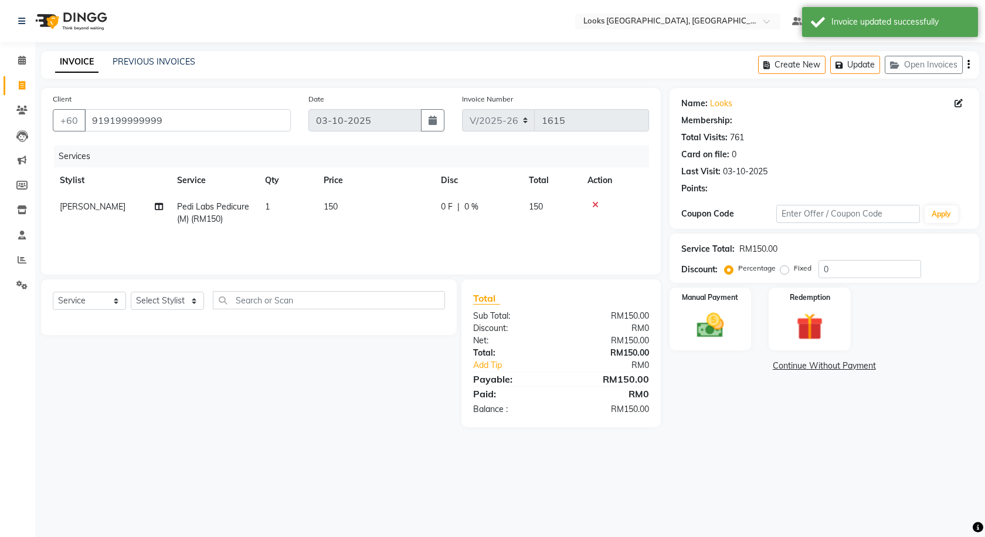
select select "1: Object"
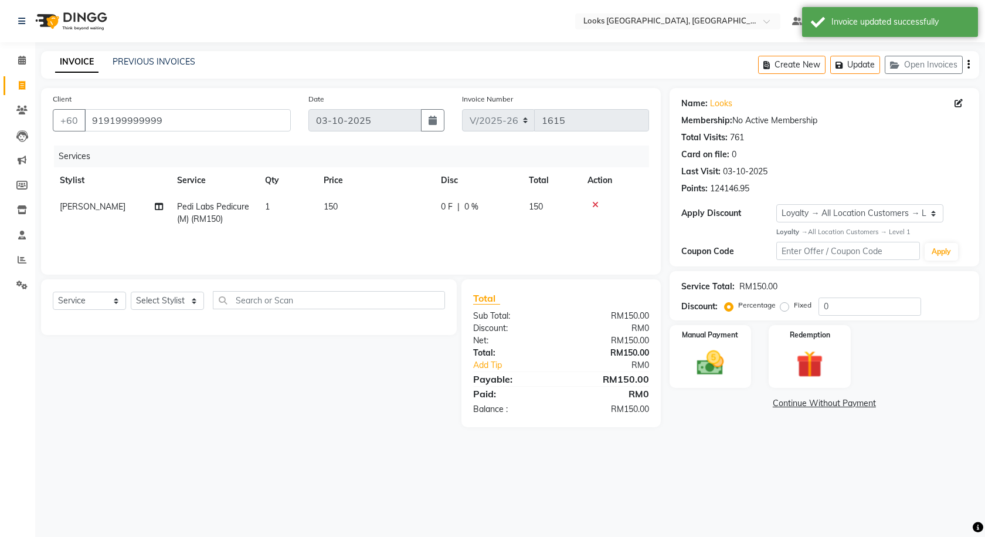
click at [446, 206] on span "0 F" at bounding box center [447, 207] width 12 height 12
select select "85715"
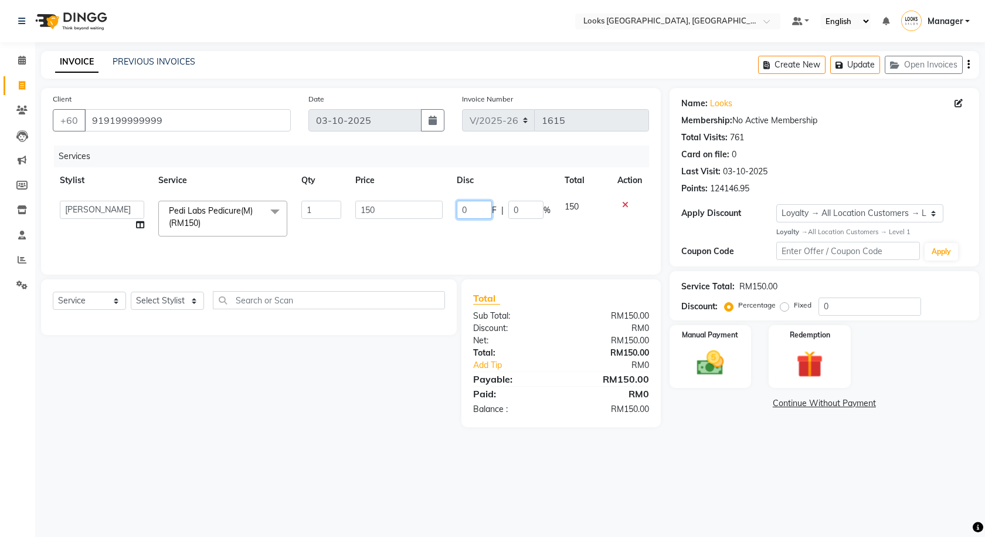
click at [473, 207] on input "0" at bounding box center [474, 210] width 35 height 18
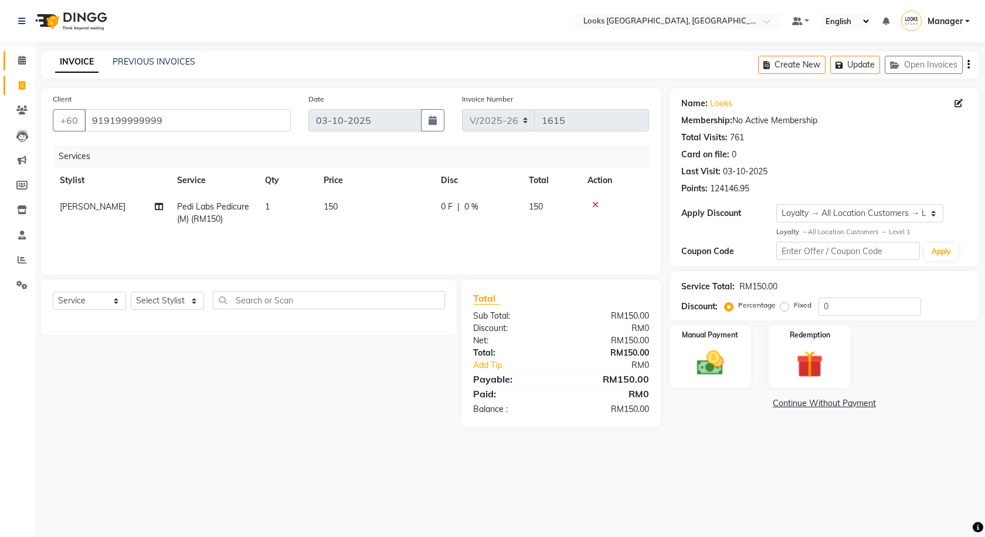
click at [23, 69] on link "Calendar" at bounding box center [18, 60] width 28 height 19
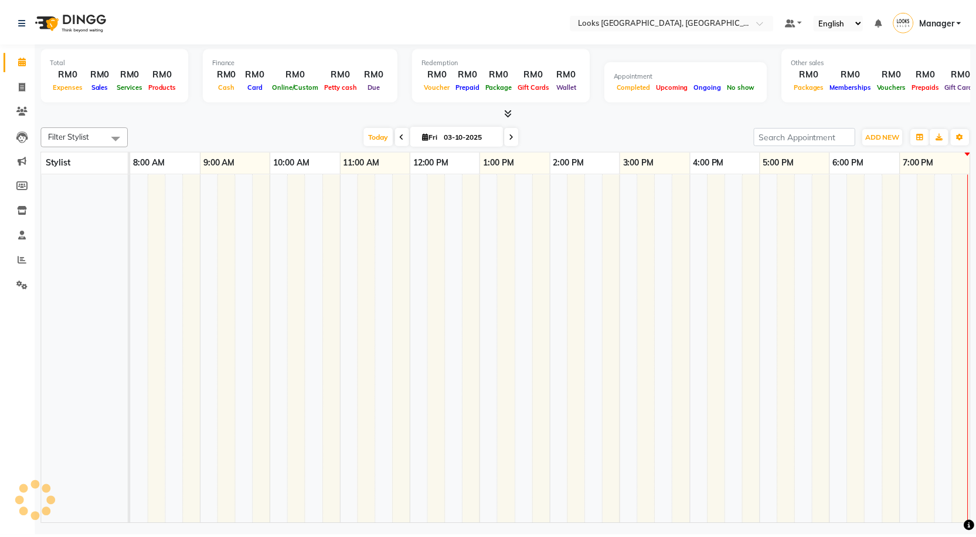
scroll to position [0, 67]
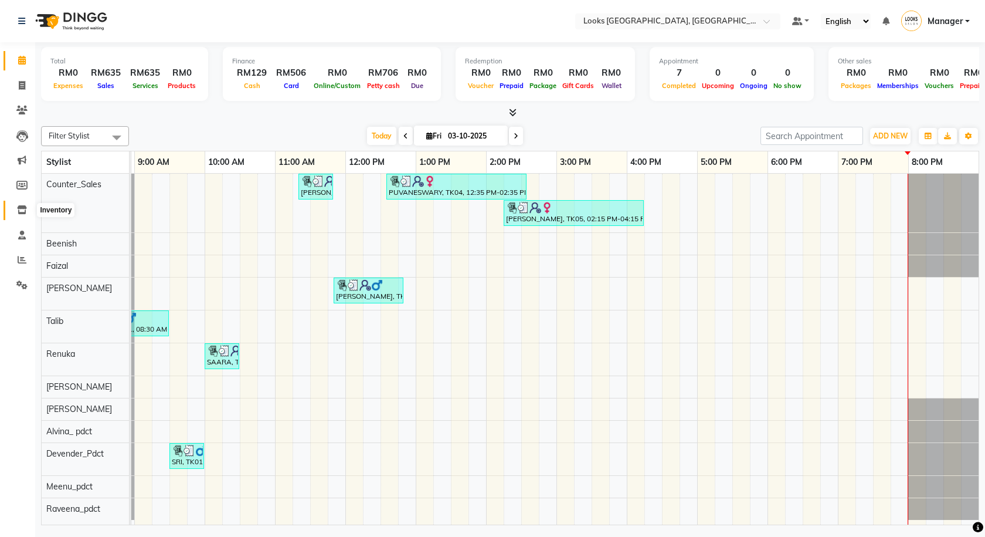
click at [17, 214] on span at bounding box center [22, 209] width 21 height 13
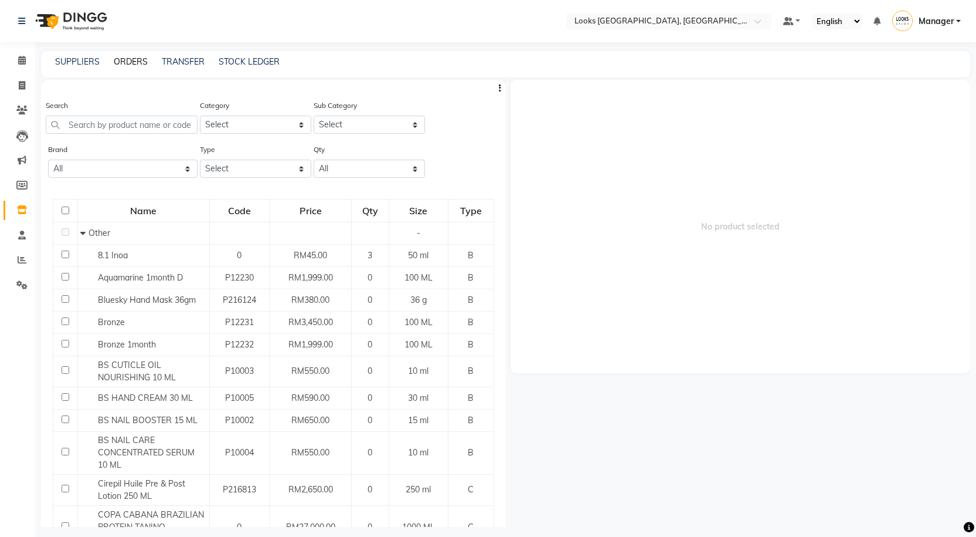
click at [131, 62] on link "ORDERS" at bounding box center [131, 61] width 34 height 11
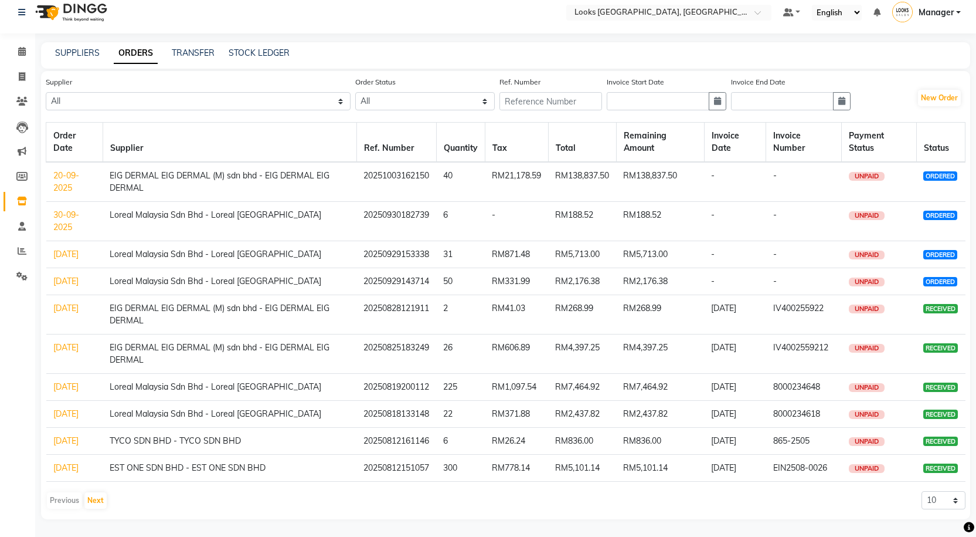
scroll to position [83, 0]
click at [63, 276] on link "15-08-2025" at bounding box center [65, 281] width 25 height 11
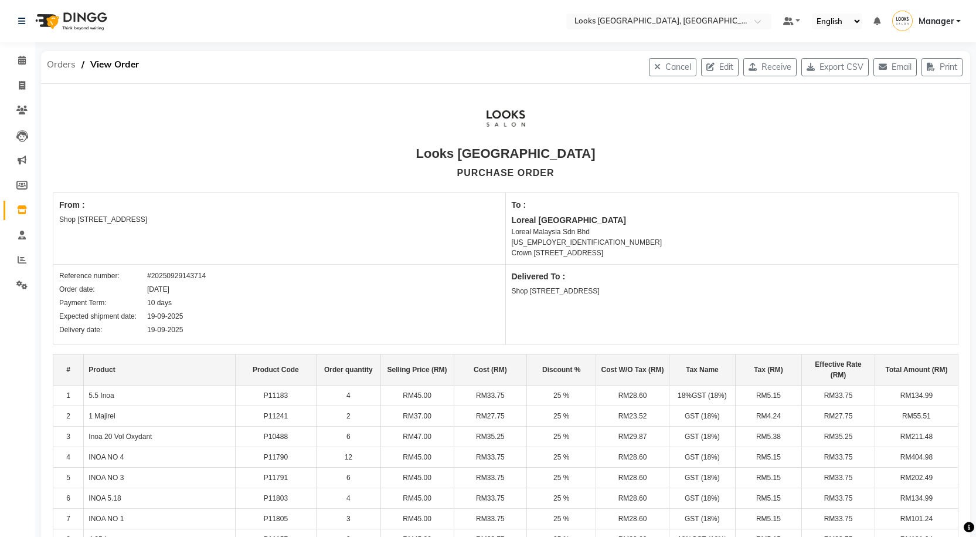
click at [53, 67] on span "Orders" at bounding box center [61, 64] width 40 height 21
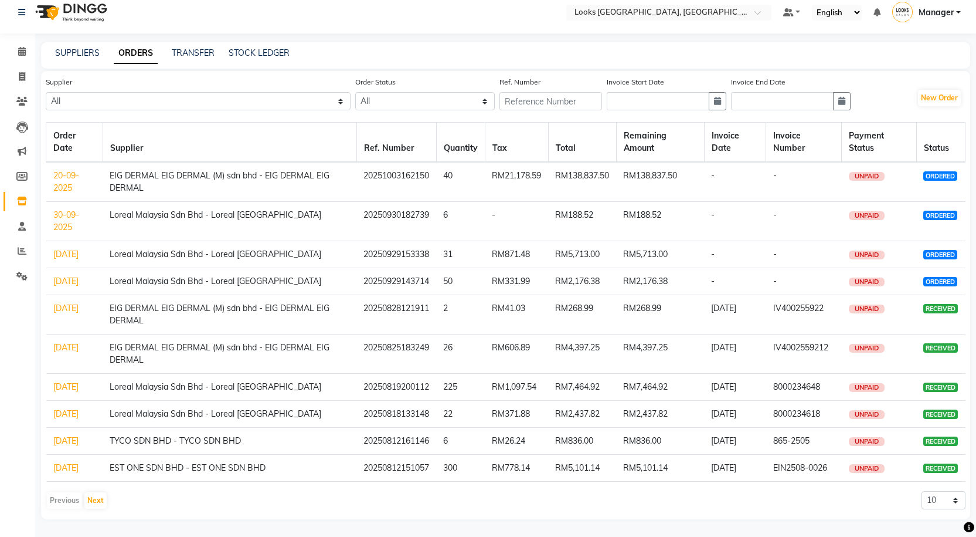
scroll to position [83, 0]
click at [948, 501] on select "10 20 50 100" at bounding box center [944, 500] width 44 height 18
select select "100"
click at [922, 491] on select "10 20 50 100" at bounding box center [944, 500] width 44 height 18
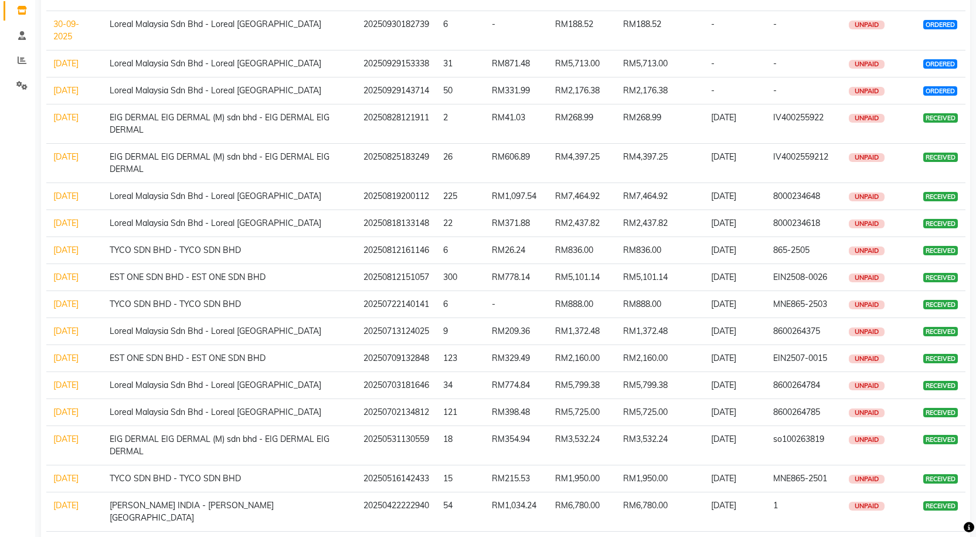
scroll to position [200, 0]
click at [60, 161] on link "15-08-2025" at bounding box center [65, 156] width 25 height 11
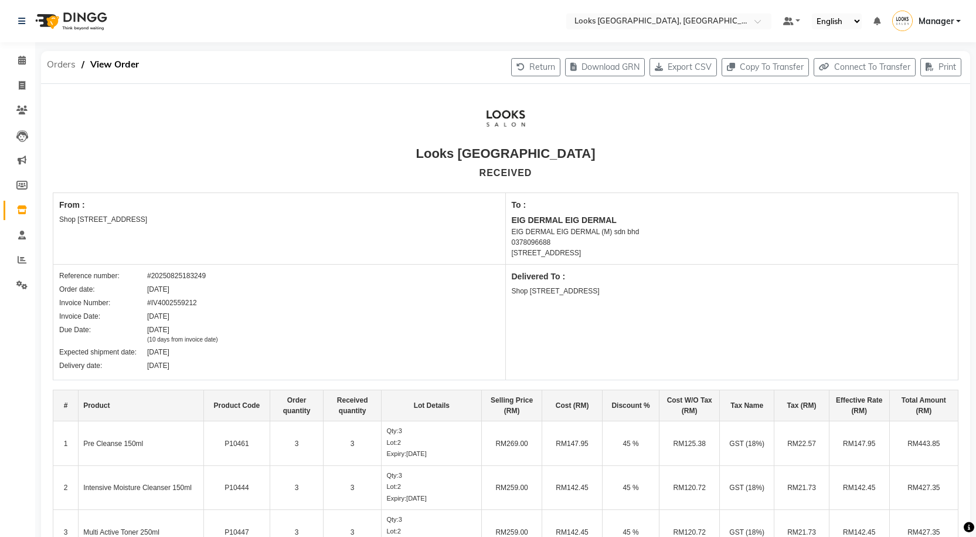
click at [65, 65] on span "Orders" at bounding box center [61, 64] width 40 height 21
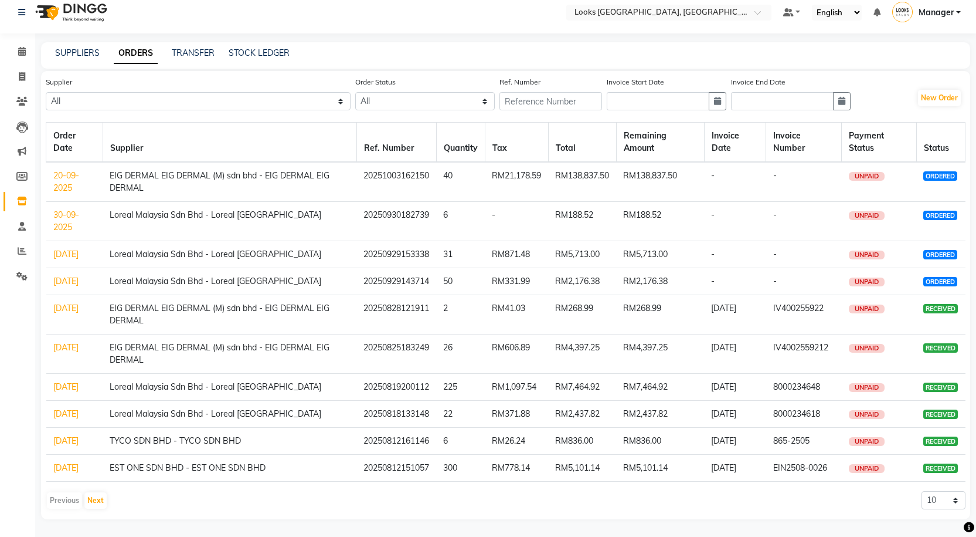
scroll to position [83, 0]
click at [941, 506] on select "10 20 50 100" at bounding box center [944, 500] width 44 height 18
select select "100"
click at [922, 491] on select "10 20 50 100" at bounding box center [944, 500] width 44 height 18
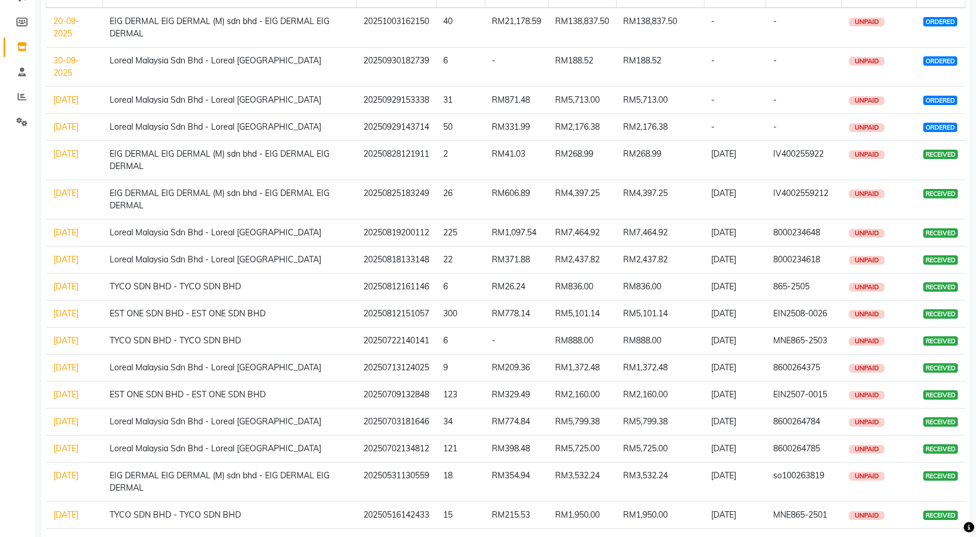
scroll to position [200, 0]
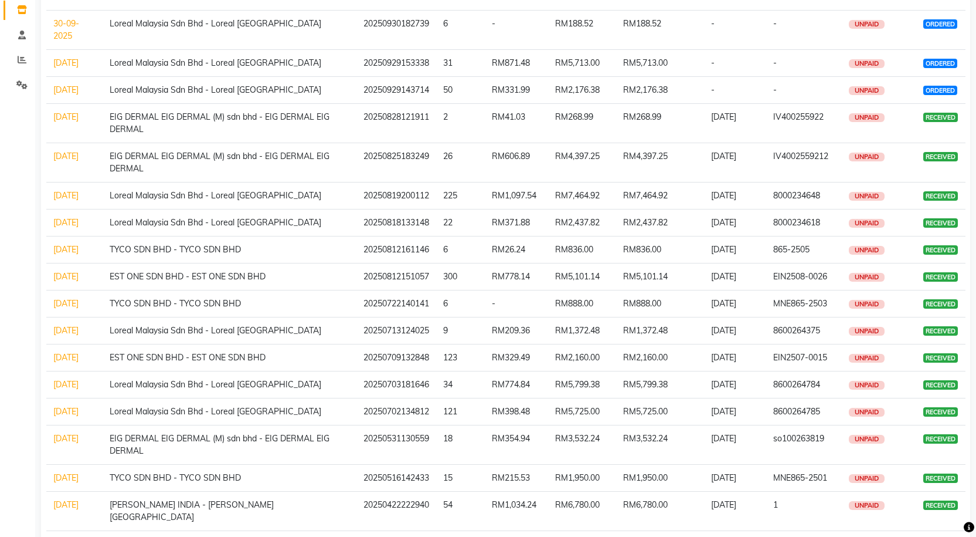
click at [59, 201] on link "18-08-2025" at bounding box center [65, 195] width 25 height 11
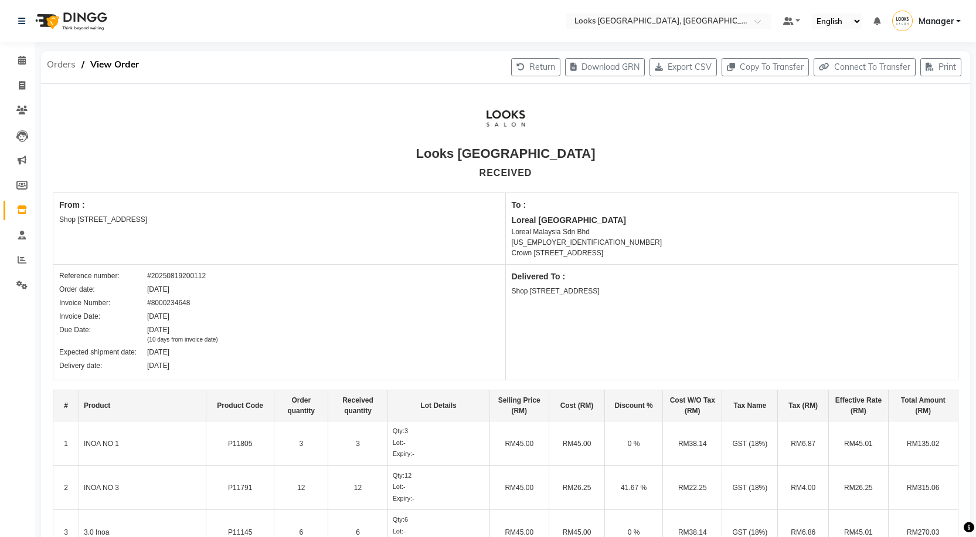
click at [70, 66] on span "Orders" at bounding box center [61, 64] width 40 height 21
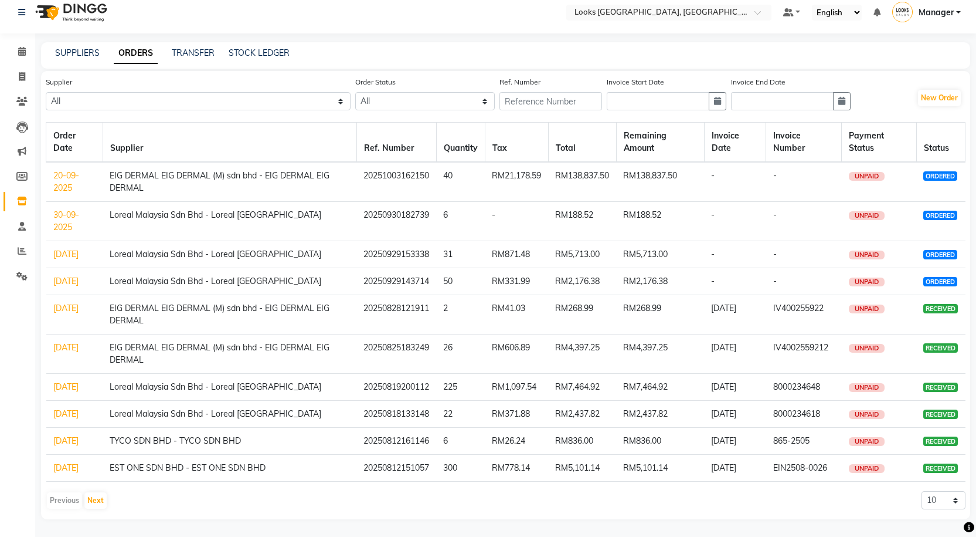
scroll to position [83, 0]
click at [937, 501] on select "10 20 50 100" at bounding box center [944, 500] width 44 height 18
click at [599, 514] on div "Supplier All Loreal Malaysia Sdn Bhd - Loreal Malaysia EIG DERMAL EIG DERMAL (M…" at bounding box center [505, 295] width 929 height 448
click at [62, 408] on link "18-08-2025" at bounding box center [65, 413] width 25 height 11
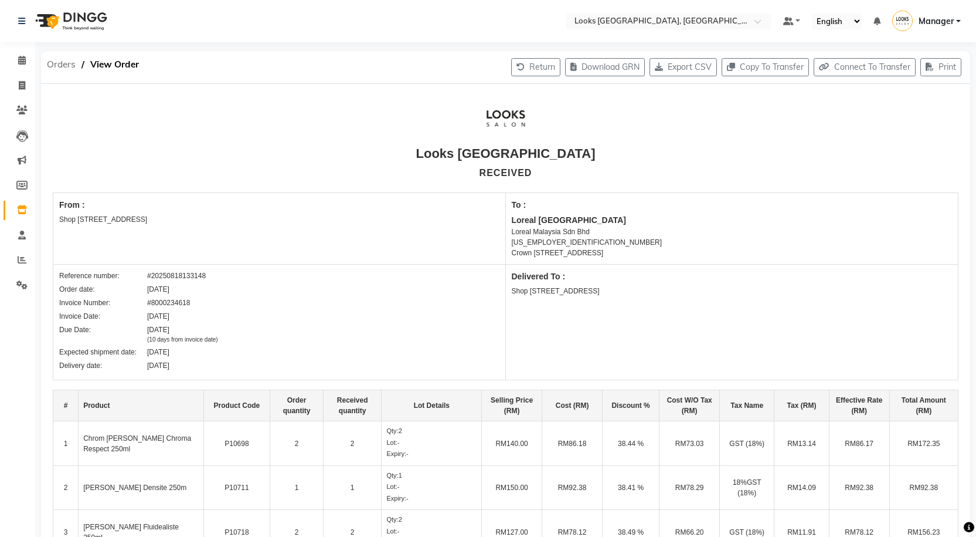
click at [69, 65] on span "Orders" at bounding box center [61, 64] width 40 height 21
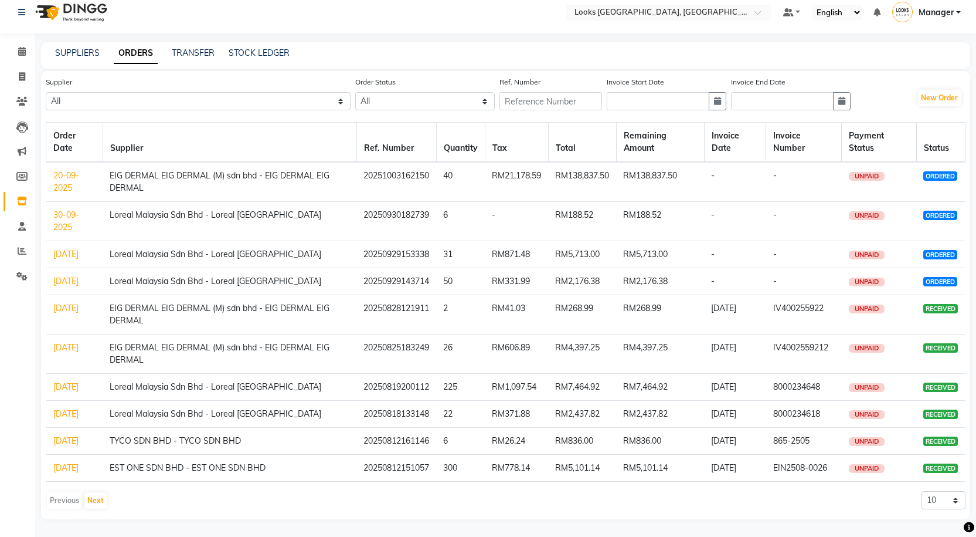
scroll to position [83, 0]
click at [952, 497] on select "10 20 50 100" at bounding box center [944, 500] width 44 height 18
click at [948, 503] on select "10 20 50 100" at bounding box center [944, 500] width 44 height 18
select select "100"
click at [922, 491] on select "10 20 50 100" at bounding box center [944, 500] width 44 height 18
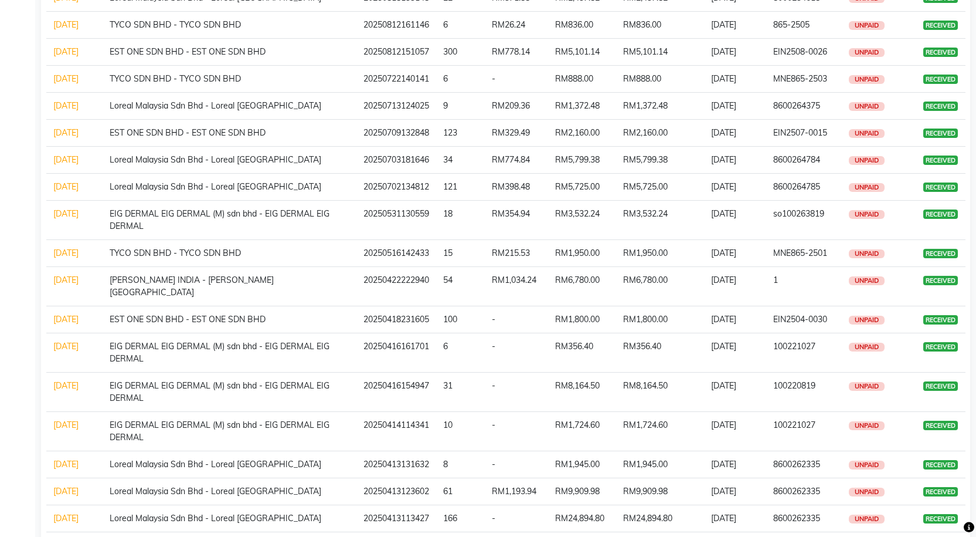
scroll to position [435, 0]
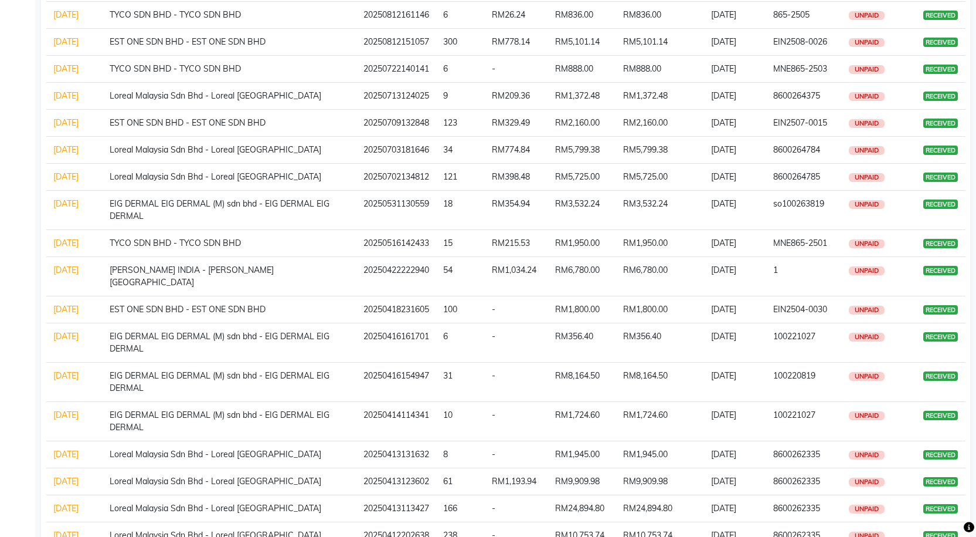
click at [66, 155] on link "30-06-2025" at bounding box center [65, 149] width 25 height 11
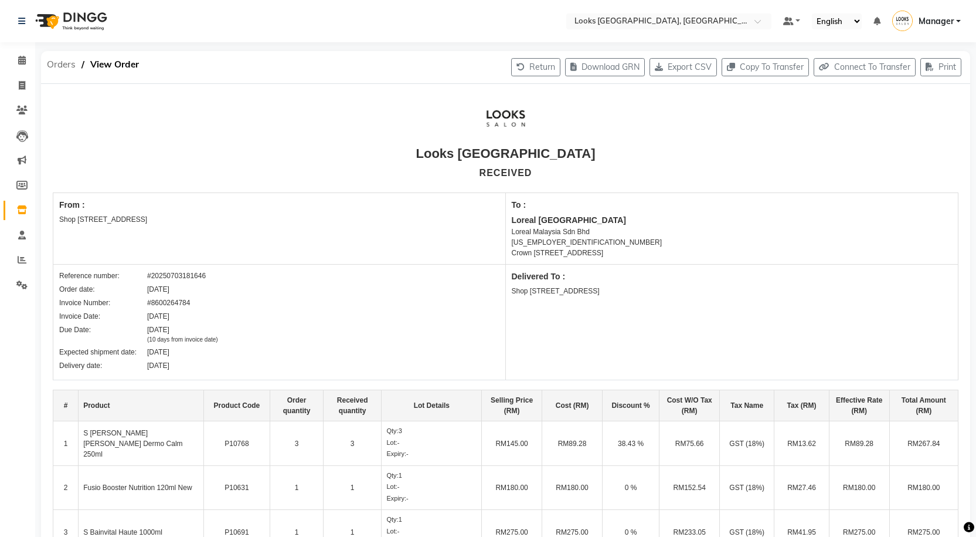
click at [50, 59] on span "Orders" at bounding box center [61, 64] width 40 height 21
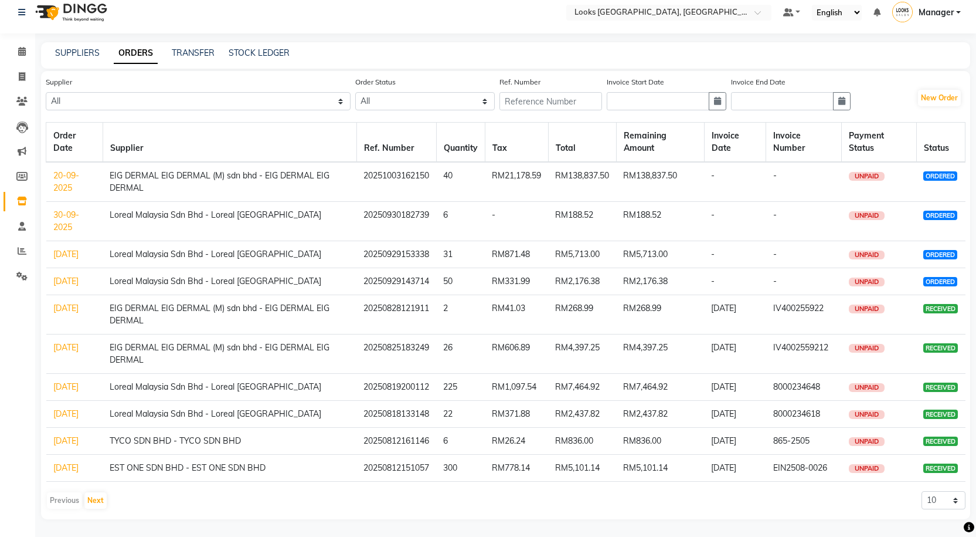
scroll to position [83, 0]
click at [938, 500] on select "10 20 50 100" at bounding box center [944, 500] width 44 height 18
select select "100"
click at [922, 491] on select "10 20 50 100" at bounding box center [944, 500] width 44 height 18
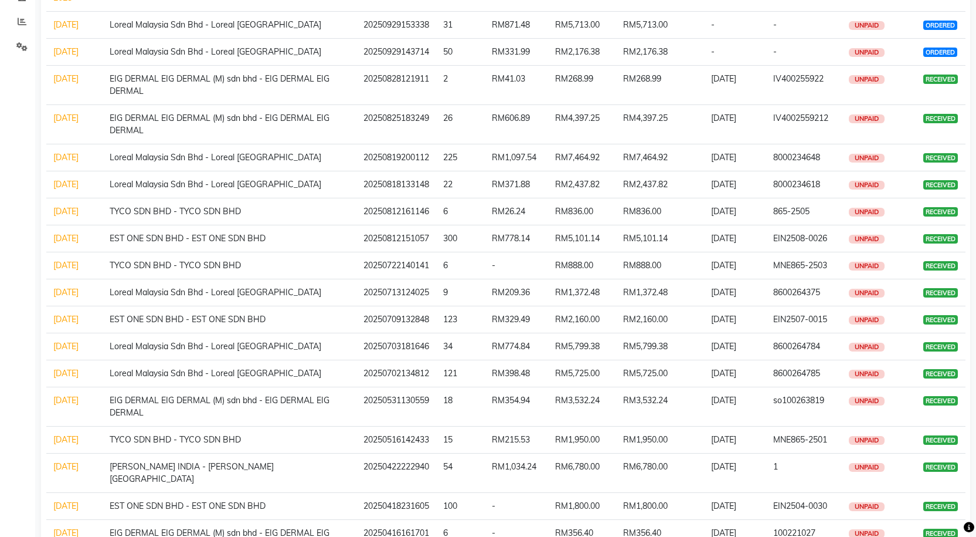
scroll to position [493, 0]
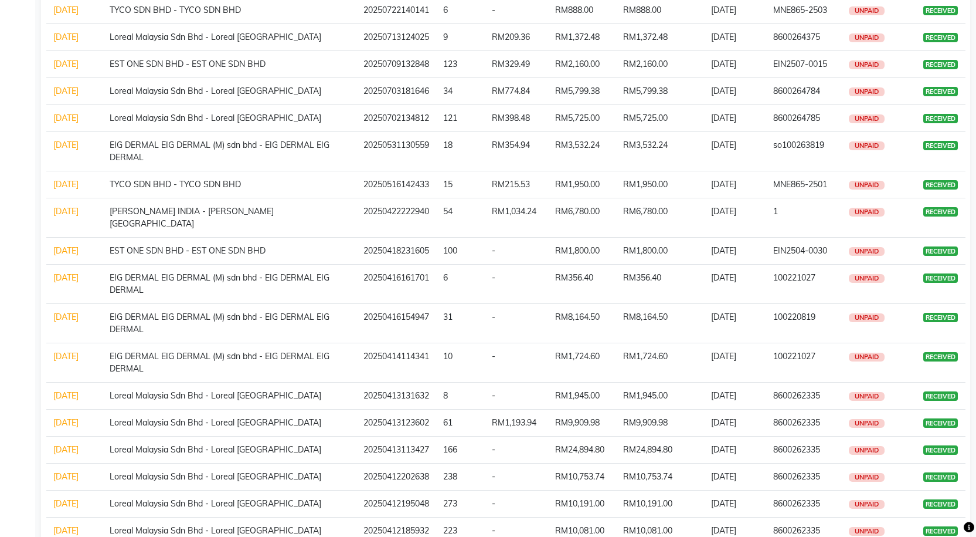
click at [66, 123] on link "30-06-2025" at bounding box center [65, 118] width 25 height 11
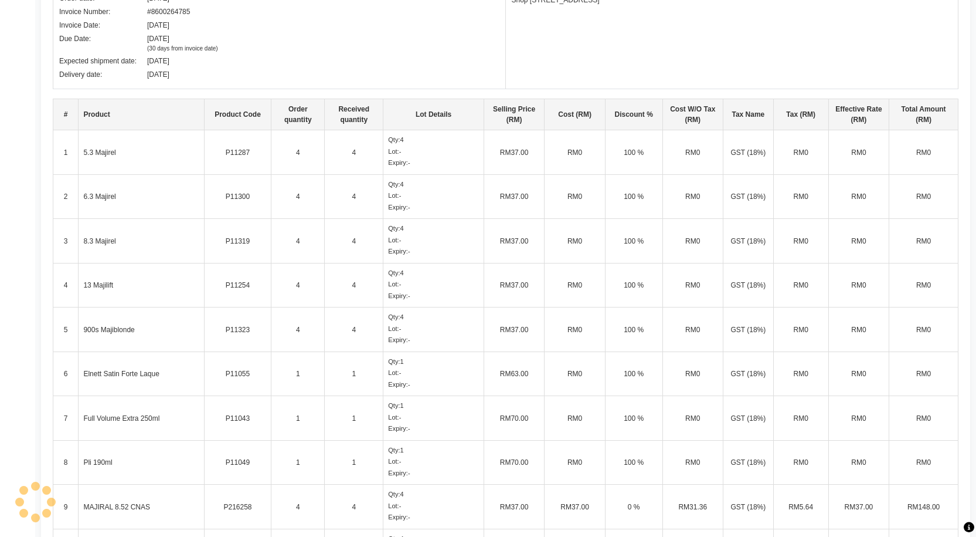
scroll to position [293, 0]
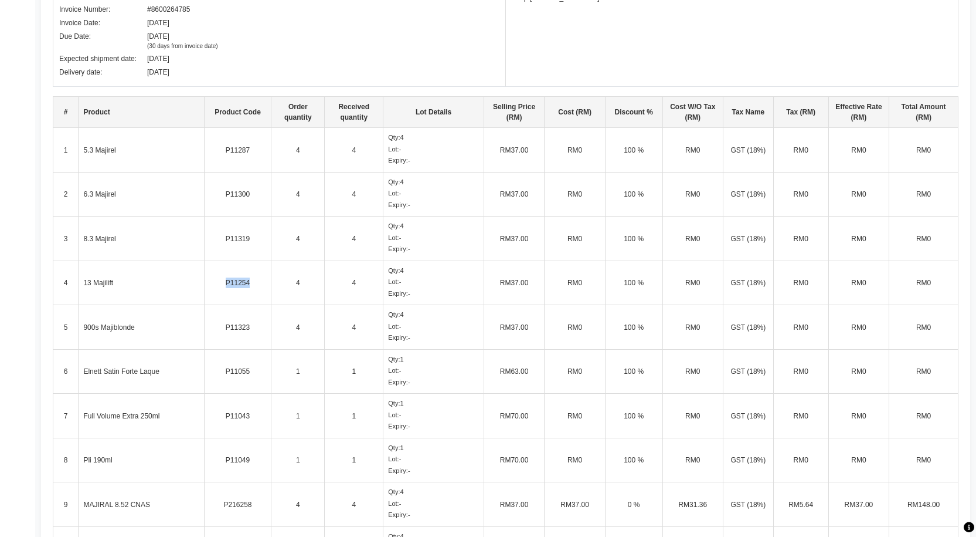
drag, startPoint x: 225, startPoint y: 280, endPoint x: 252, endPoint y: 291, distance: 29.0
click at [252, 291] on td "P11254" at bounding box center [237, 282] width 67 height 45
copy td "P11254"
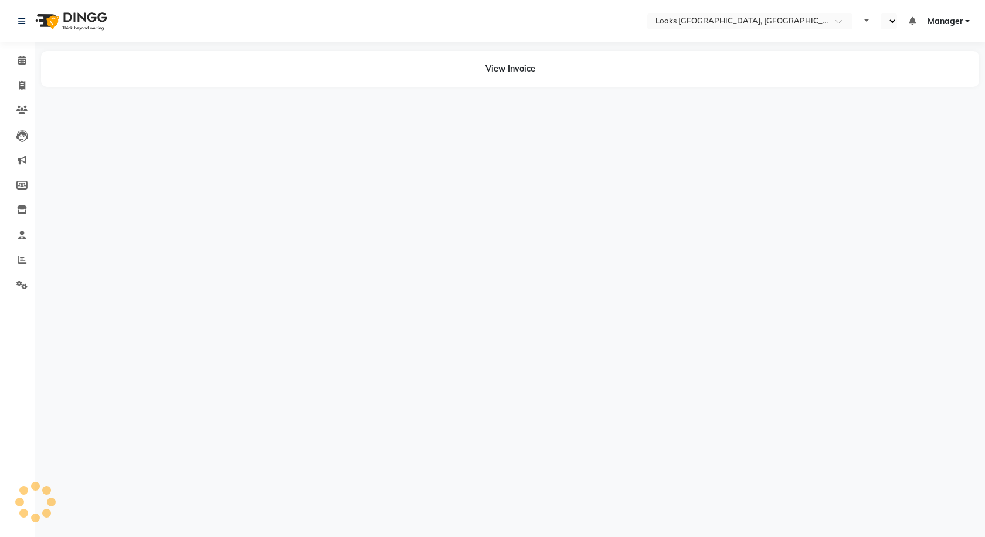
select select "en"
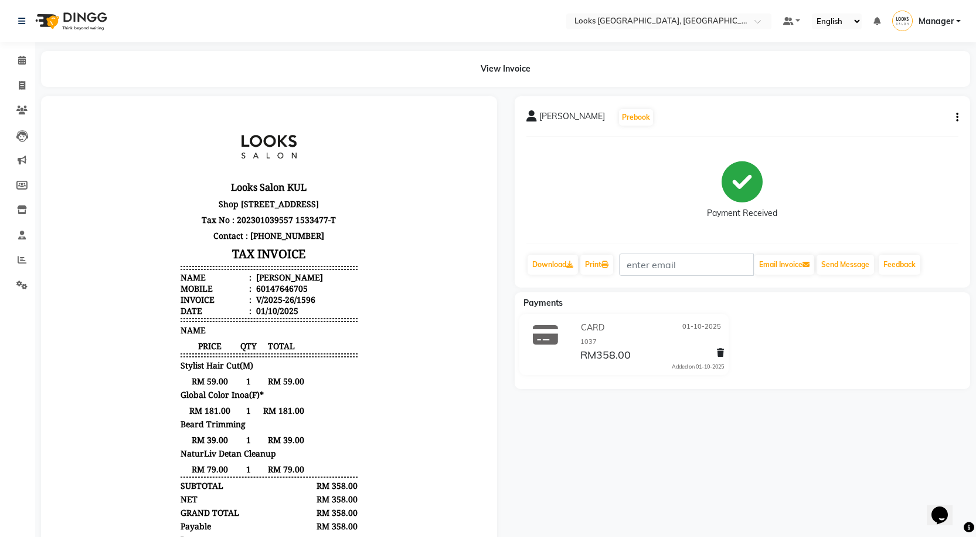
click at [956, 115] on button "button" at bounding box center [955, 117] width 7 height 12
click at [911, 125] on div "Edit Item Staff" at bounding box center [899, 124] width 80 height 15
select select
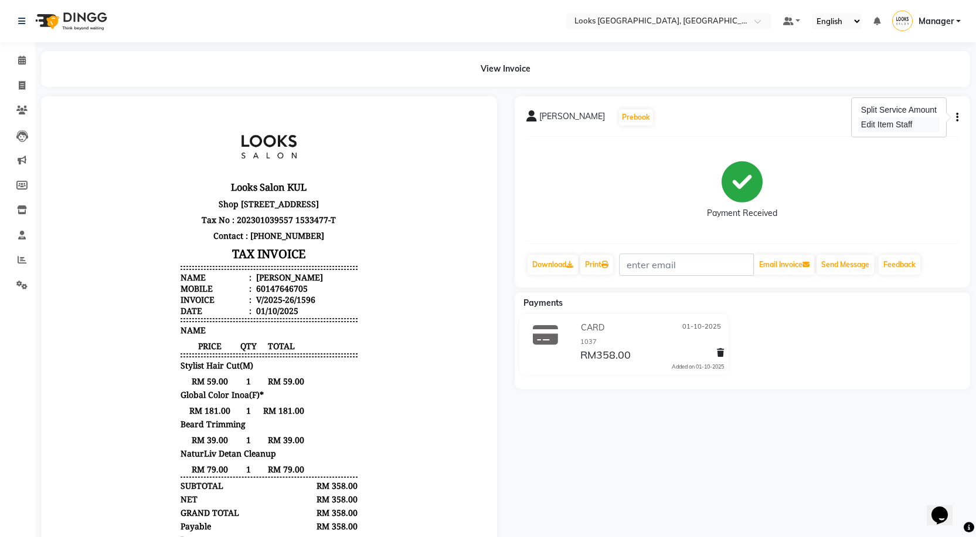
select select
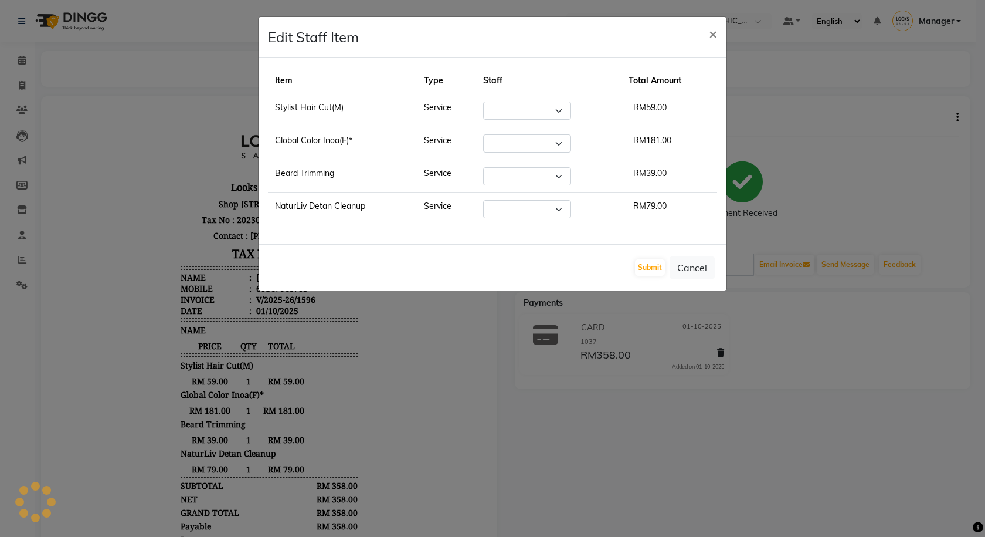
select select "75537"
click at [715, 36] on span "×" at bounding box center [713, 34] width 8 height 18
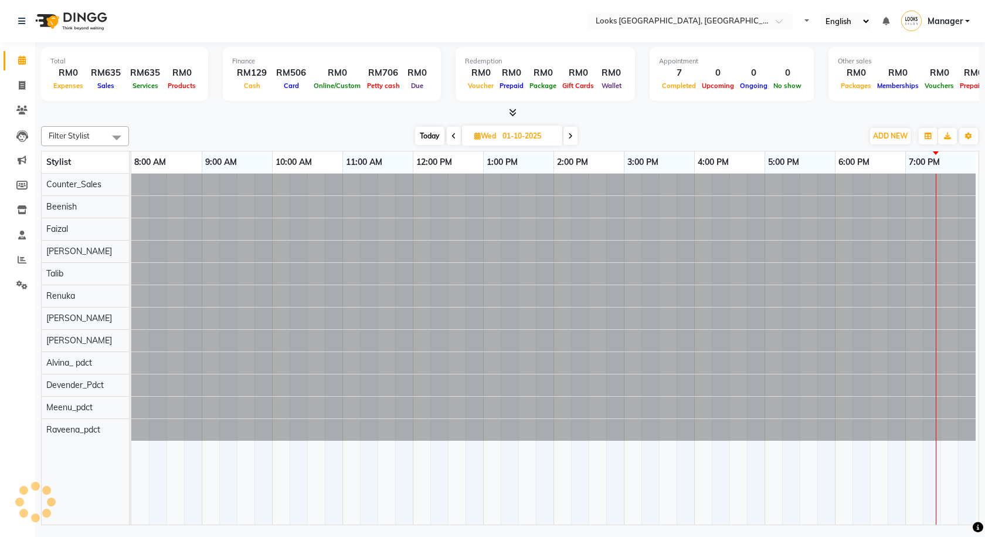
select select "en"
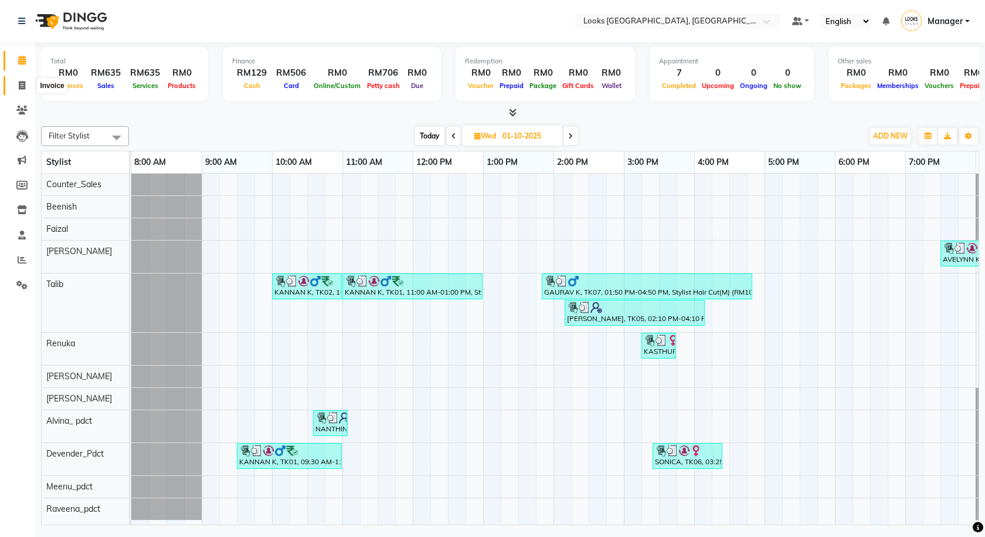
click at [23, 89] on icon at bounding box center [22, 85] width 6 height 9
select select "8109"
select select "service"
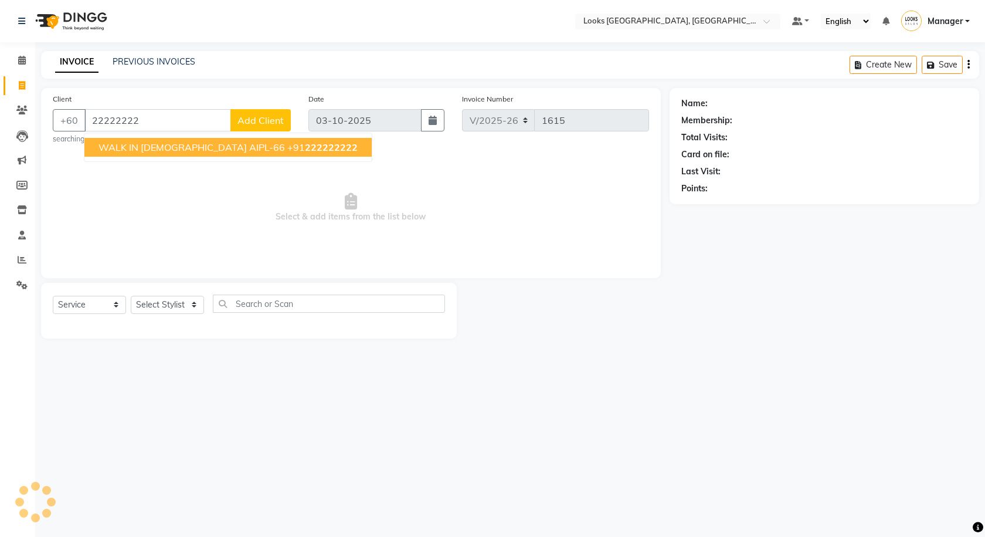
type input "22222222"
click at [252, 123] on span "Add Client" at bounding box center [260, 120] width 46 height 12
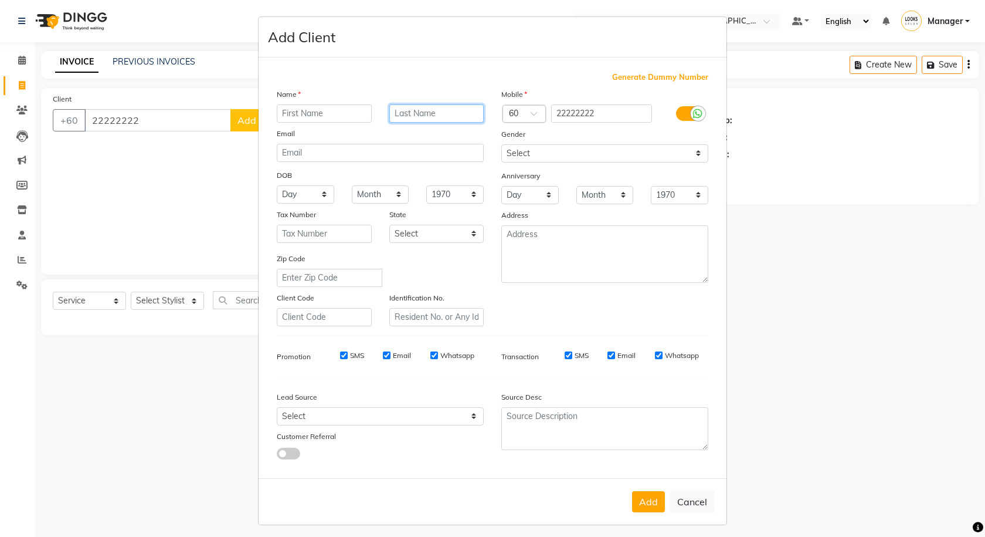
click at [429, 112] on input "text" at bounding box center [436, 113] width 95 height 18
click at [575, 157] on select "Select [DEMOGRAPHIC_DATA] [DEMOGRAPHIC_DATA] Other Prefer Not To Say" at bounding box center [604, 153] width 207 height 18
click at [566, 157] on select "Select [DEMOGRAPHIC_DATA] [DEMOGRAPHIC_DATA] Other Prefer Not To Say" at bounding box center [604, 153] width 207 height 18
click at [391, 410] on select "Select Walk-in Referral Internet Friend Word of Mouth Advertisement Facebook Ju…" at bounding box center [380, 416] width 207 height 18
click at [340, 430] on div "Customer Referral" at bounding box center [324, 438] width 113 height 16
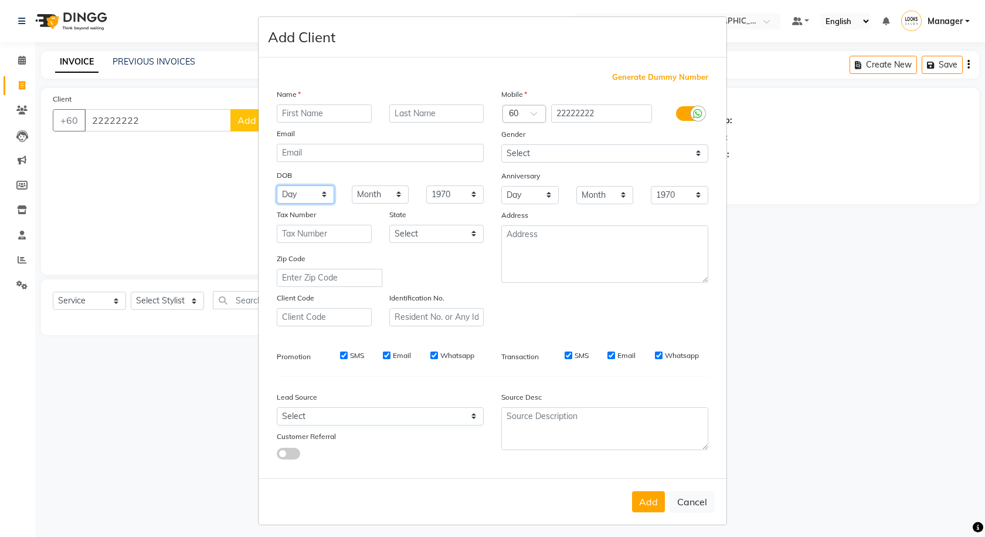
click at [300, 195] on select "Day 01 02 03 04 05 06 07 08 09 10 11 12 13 14 15 16 17 18 19 20 21 22 23 24 25 …" at bounding box center [305, 194] width 57 height 18
click at [360, 196] on select "Month January February March April May June July August September October Novem…" at bounding box center [380, 194] width 57 height 18
click at [442, 191] on select "1940 1941 1942 1943 1944 1945 1946 1947 1948 1949 1950 1951 1952 1953 1954 1955…" at bounding box center [454, 194] width 57 height 18
click at [694, 500] on button "Cancel" at bounding box center [692, 501] width 45 height 22
select select
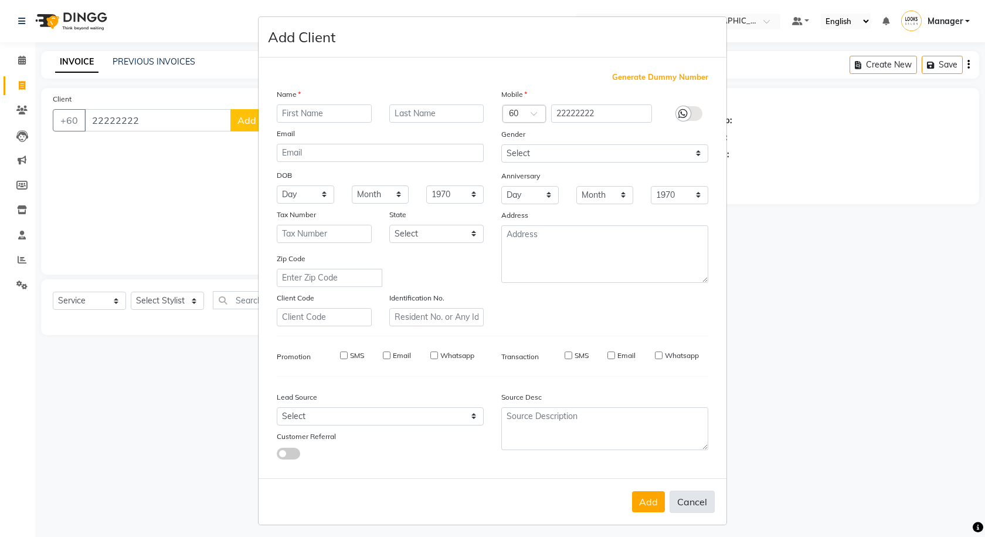
select select
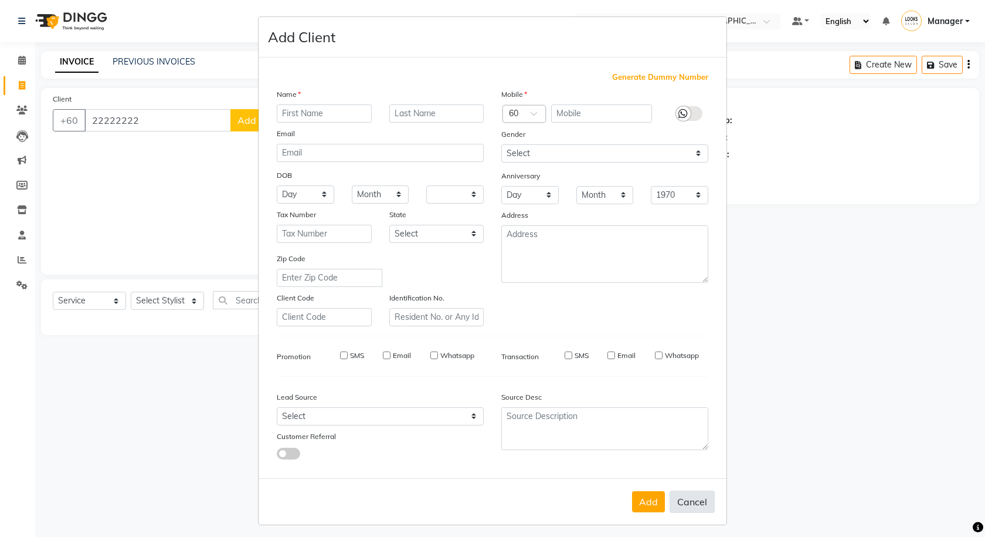
select select
checkbox input "false"
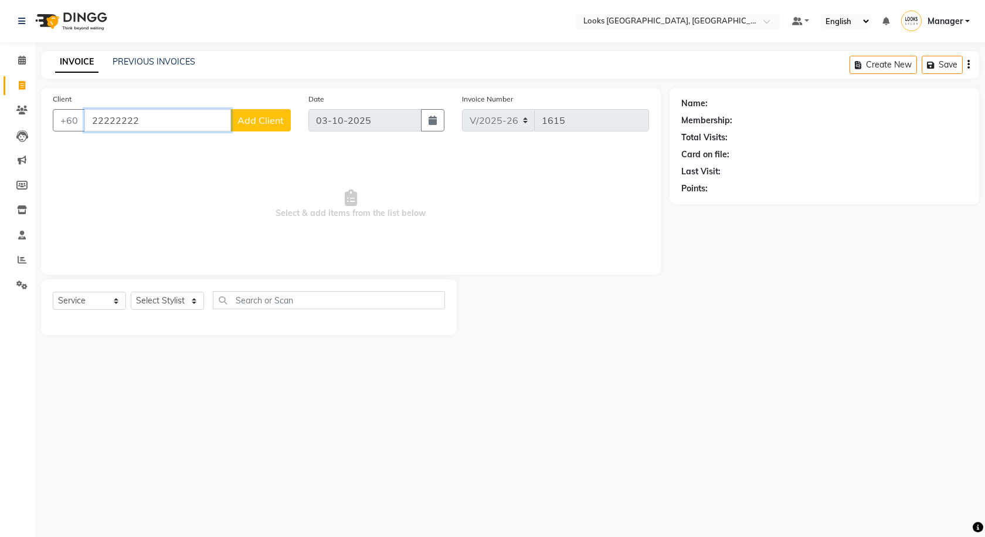
drag, startPoint x: 133, startPoint y: 116, endPoint x: 8, endPoint y: 94, distance: 126.8
click at [8, 94] on app-home "Select Location × Looks Kuala Lumpur, Malaysia Default Panel My Panel English E…" at bounding box center [492, 176] width 985 height 352
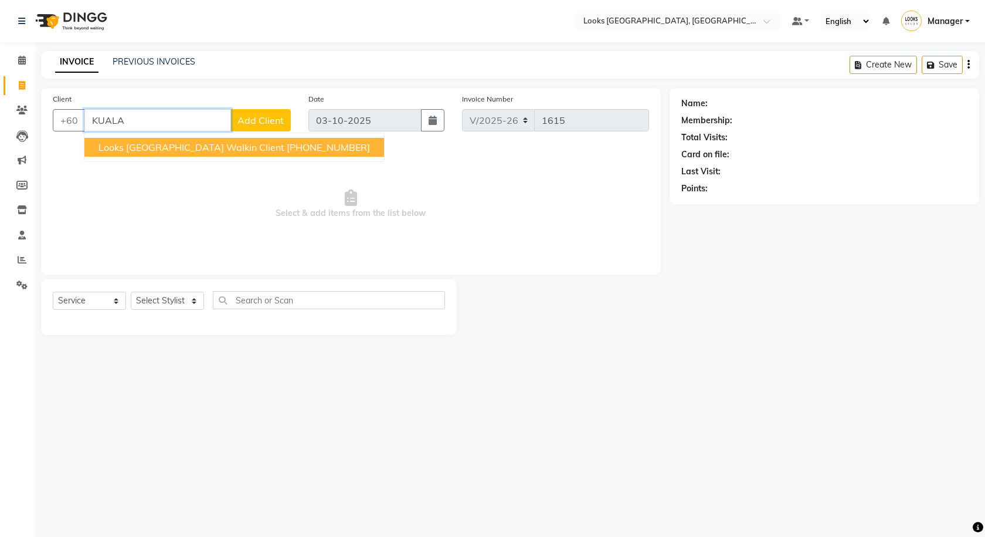
click at [184, 145] on span "Looks [GEOGRAPHIC_DATA] Walkin Client" at bounding box center [192, 147] width 186 height 12
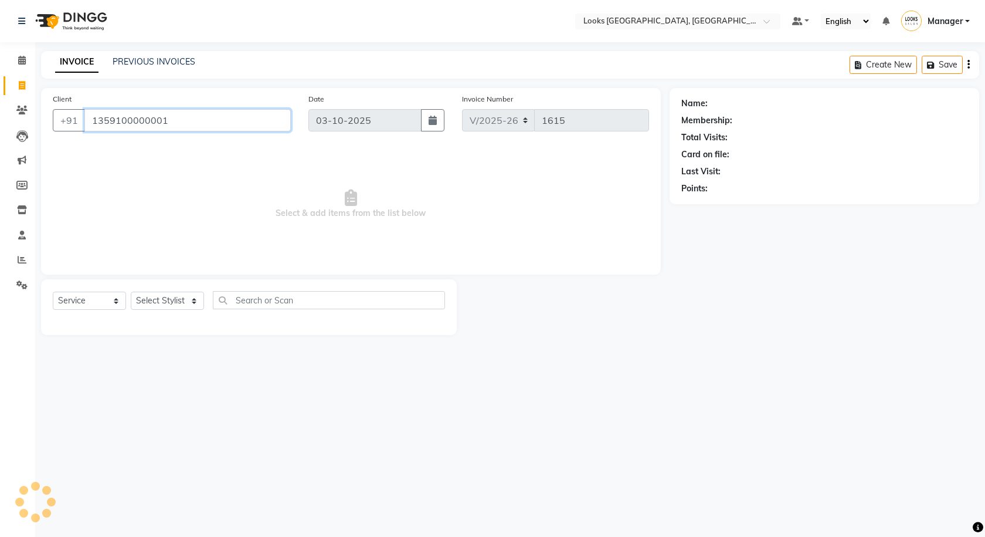
type input "1359100000001"
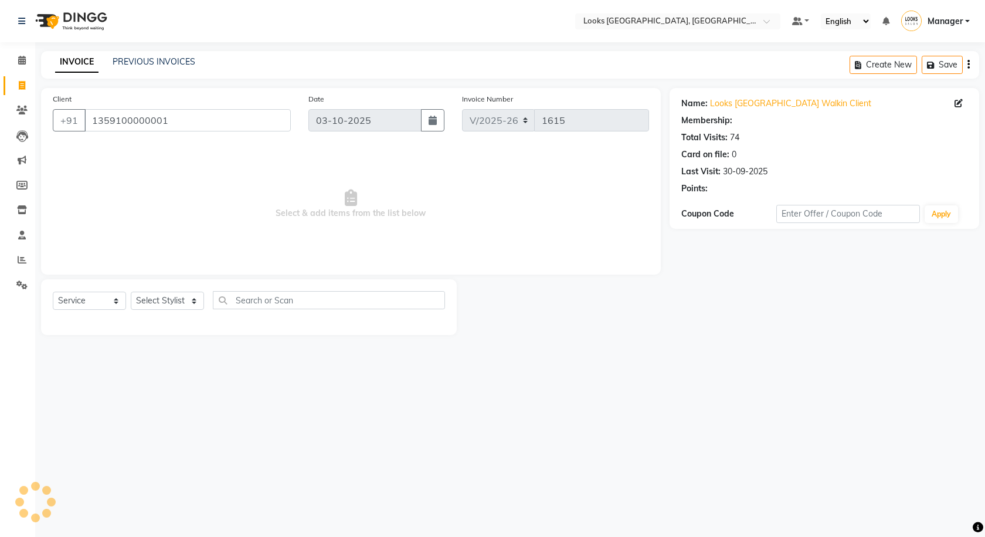
select select "1: Object"
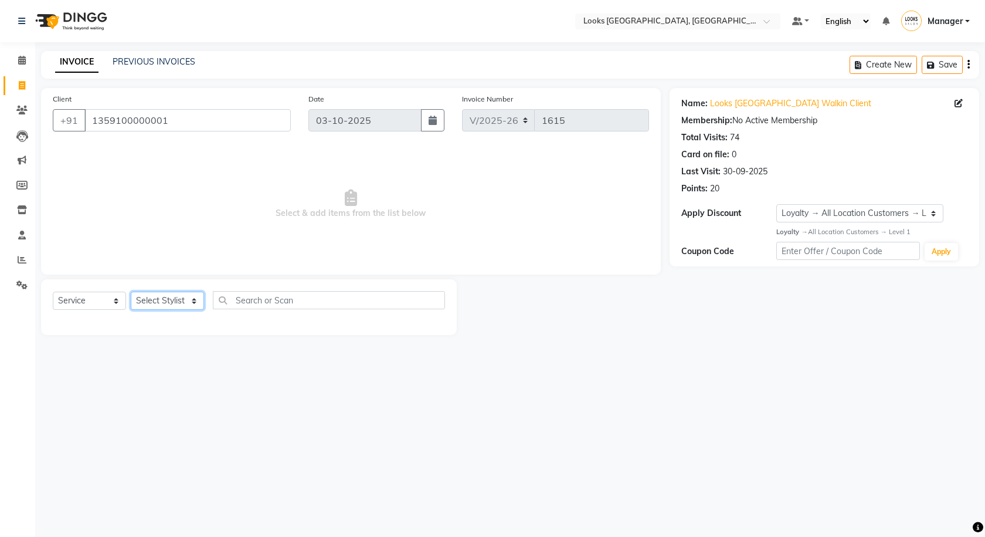
click at [159, 304] on select "Select Stylist Alvina_ pdct Awaiz_Mgr Beenish Counter_Sales [PERSON_NAME] Deven…" at bounding box center [167, 300] width 73 height 18
select select "85715"
click at [131, 291] on select "Select Stylist Alvina_ pdct Awaiz_Mgr Beenish Counter_Sales [PERSON_NAME] Deven…" at bounding box center [167, 300] width 73 height 18
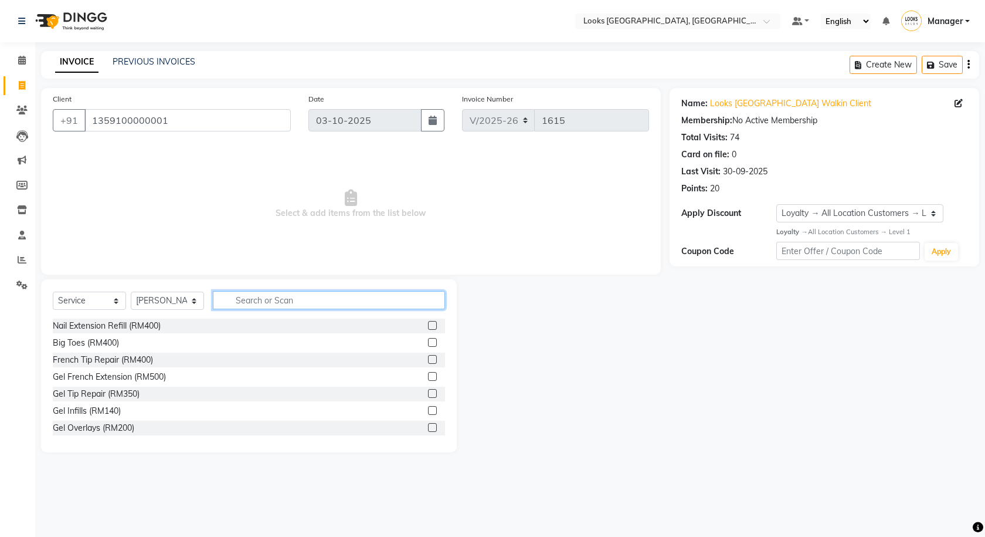
click at [242, 301] on input "text" at bounding box center [329, 300] width 232 height 18
type input "CUT"
click at [428, 342] on label at bounding box center [432, 342] width 9 height 9
click at [428, 342] on input "checkbox" at bounding box center [432, 343] width 8 height 8
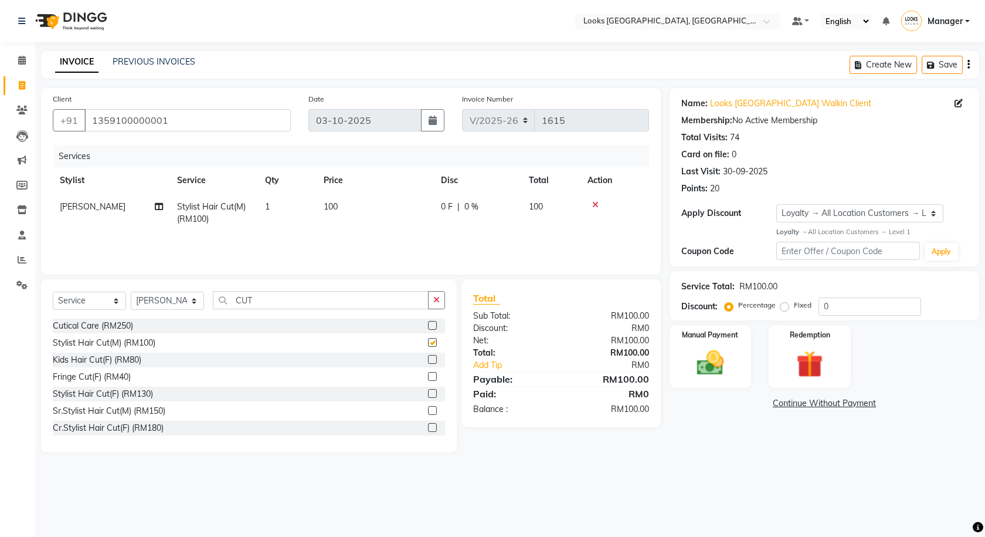
checkbox input "false"
click at [433, 298] on button "button" at bounding box center [436, 300] width 17 height 18
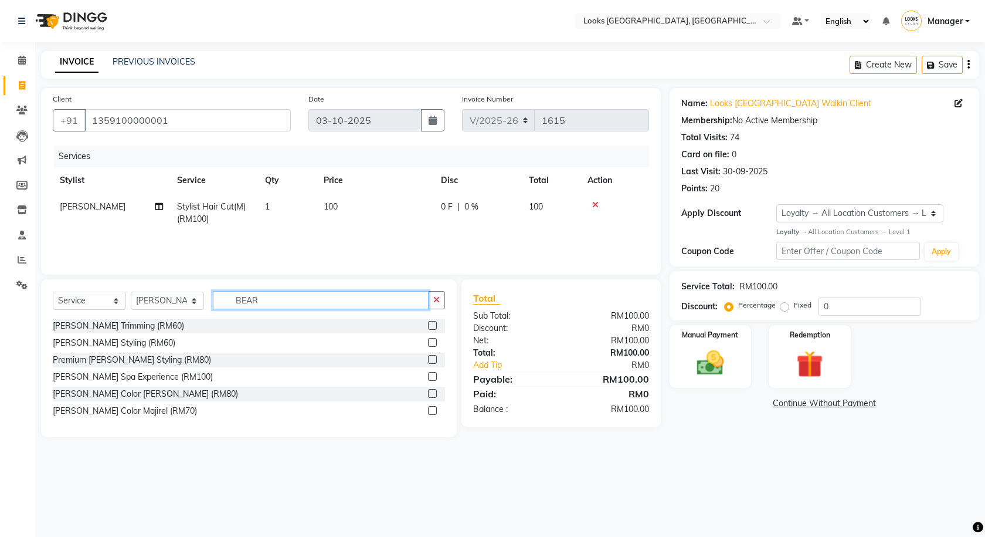
type input "BEAR"
click at [429, 321] on label at bounding box center [432, 325] width 9 height 9
click at [429, 322] on input "checkbox" at bounding box center [432, 326] width 8 height 8
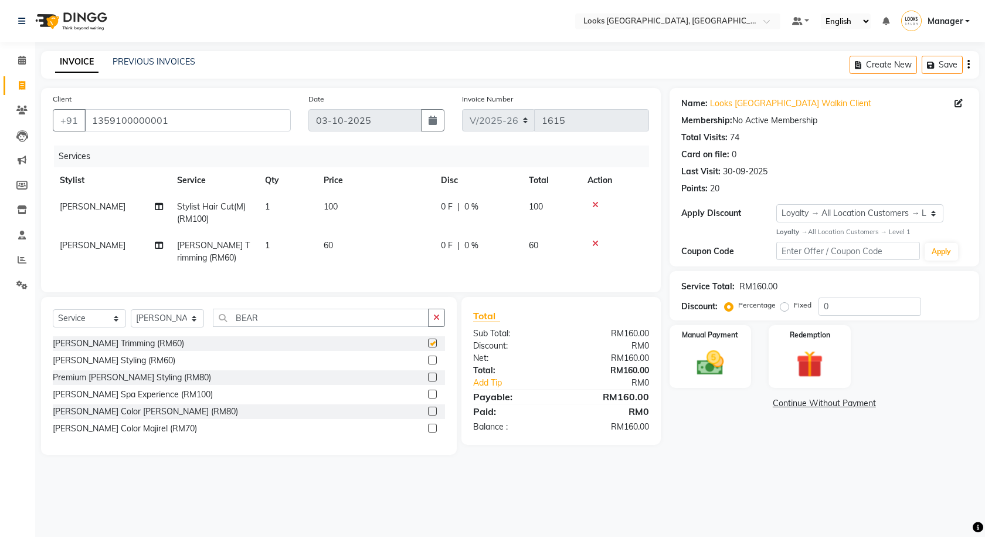
checkbox input "false"
click at [460, 220] on td "0 F | 0 %" at bounding box center [478, 213] width 88 height 39
select select "85715"
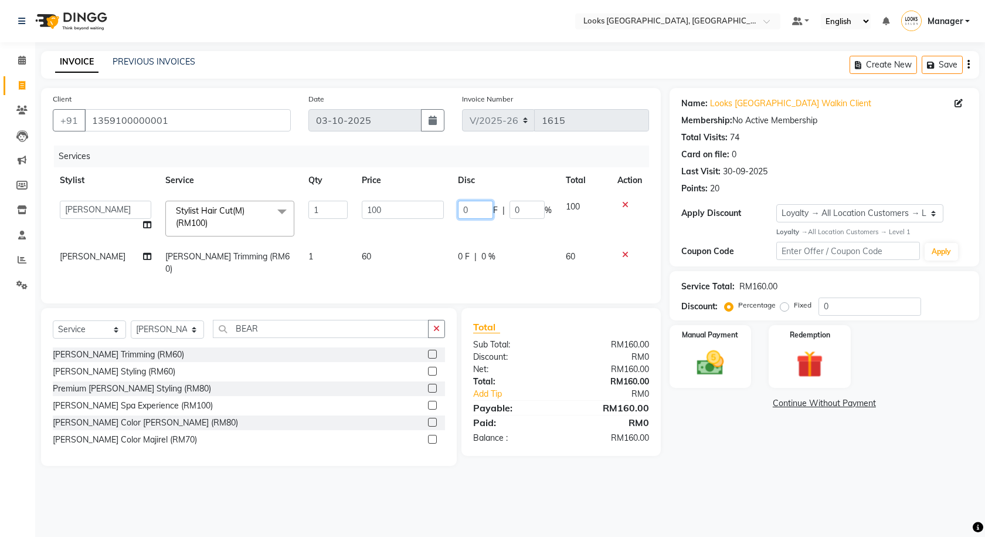
drag, startPoint x: 476, startPoint y: 211, endPoint x: 442, endPoint y: 222, distance: 36.0
click at [442, 222] on tr "Alvina_ pdct Awaiz_Mgr Beenish Counter_Sales Cynthia_pdct Devender_Pdct Faizal …" at bounding box center [351, 219] width 596 height 50
type input "41"
click at [462, 247] on td "0 F | 0 %" at bounding box center [505, 262] width 108 height 39
select select "85715"
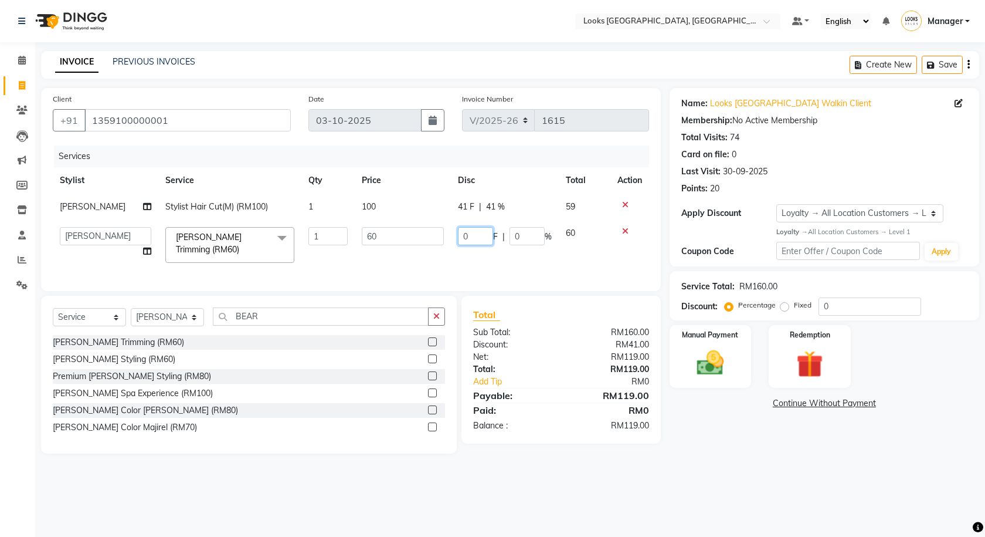
drag, startPoint x: 476, startPoint y: 239, endPoint x: 422, endPoint y: 239, distance: 53.9
click at [422, 239] on tr "Alvina_ pdct Awaiz_Mgr Beenish Counter_Sales Cynthia_pdct Devender_Pdct Faizal …" at bounding box center [351, 245] width 596 height 50
type input "21"
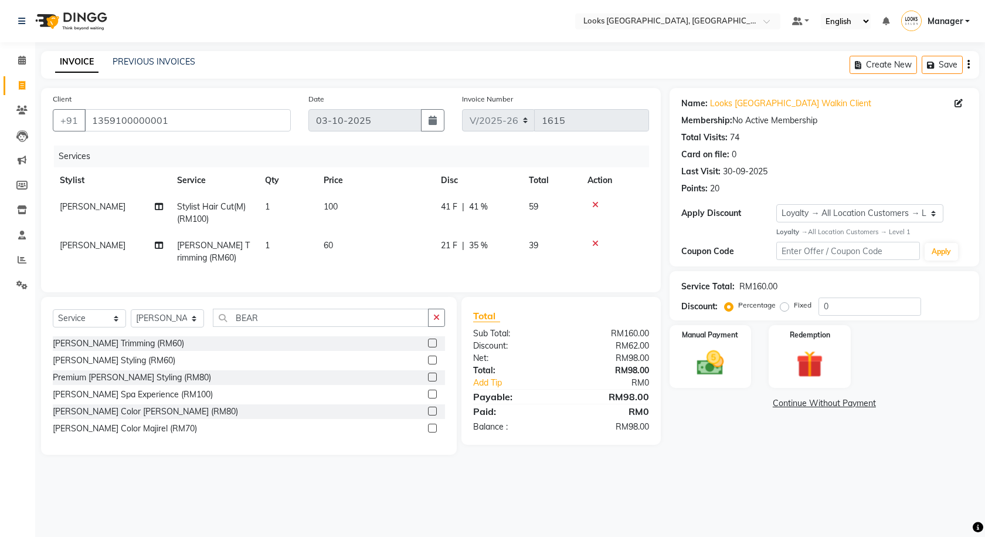
click at [720, 472] on main "INVOICE PREVIOUS INVOICES Create New Save Client +91 1359100000001 Date 03-10-2…" at bounding box center [510, 261] width 950 height 421
click at [725, 352] on img at bounding box center [711, 363] width 46 height 32
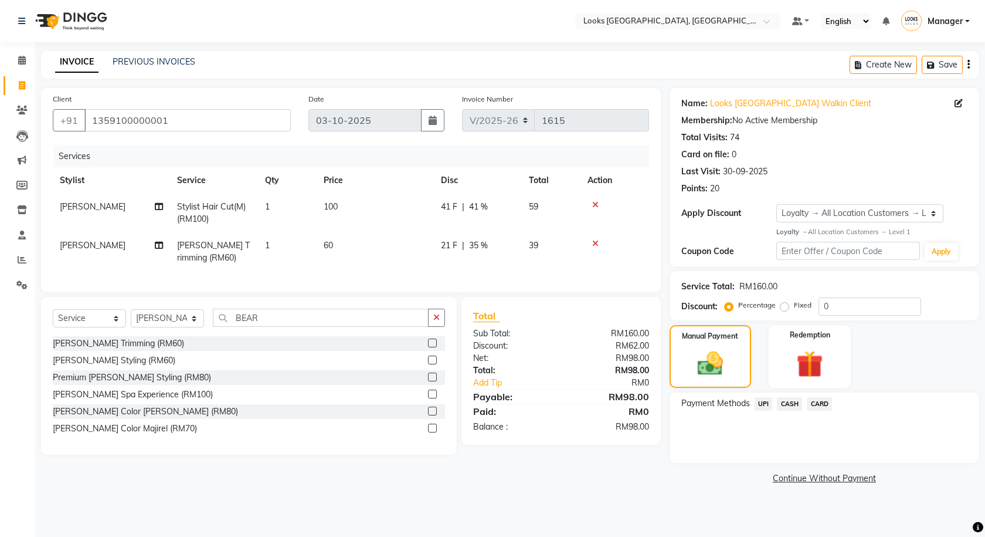
click at [761, 402] on span "UPI" at bounding box center [764, 403] width 18 height 13
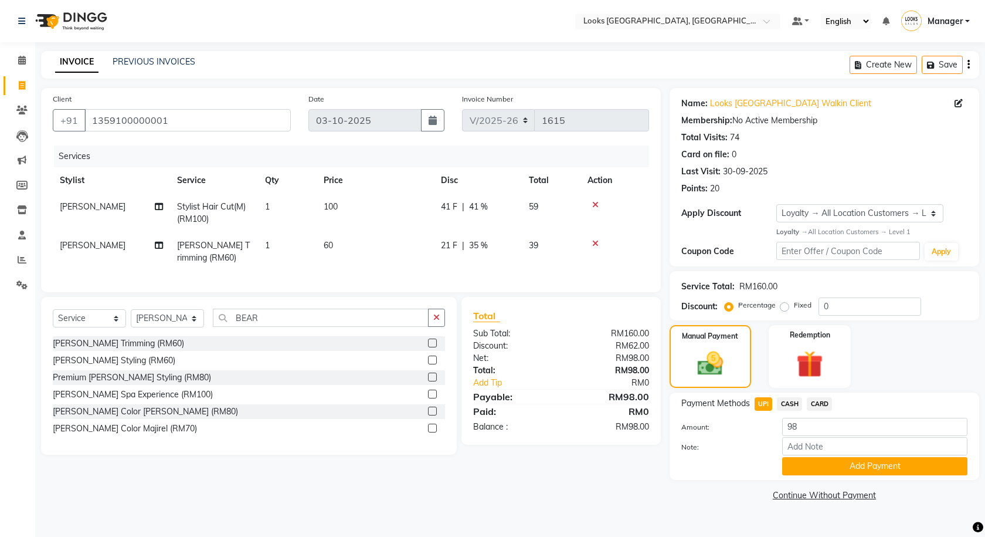
click at [785, 405] on span "CASH" at bounding box center [789, 403] width 25 height 13
click at [816, 404] on span "CARD" at bounding box center [819, 403] width 25 height 13
click at [788, 403] on span "CASH" at bounding box center [789, 403] width 25 height 13
click at [814, 470] on button "Add Payment" at bounding box center [874, 466] width 185 height 18
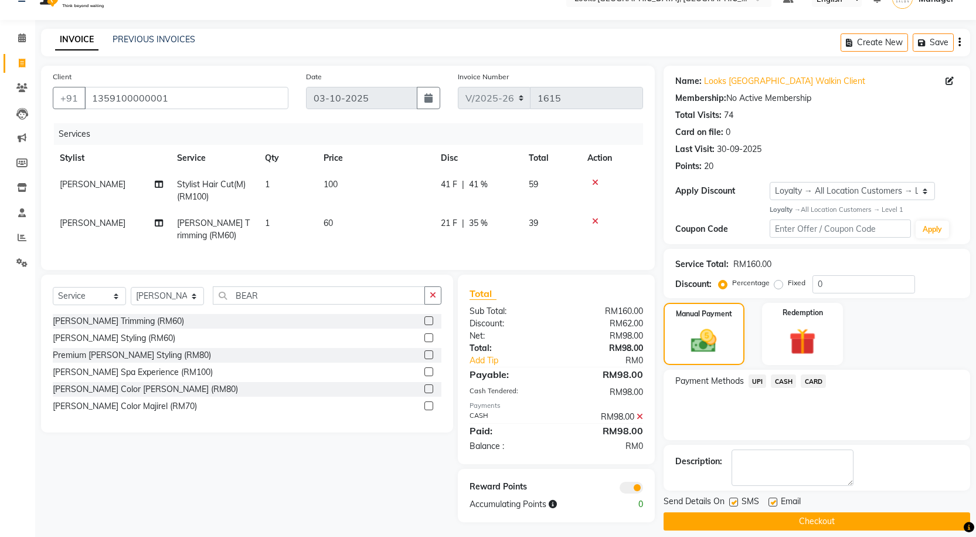
scroll to position [34, 0]
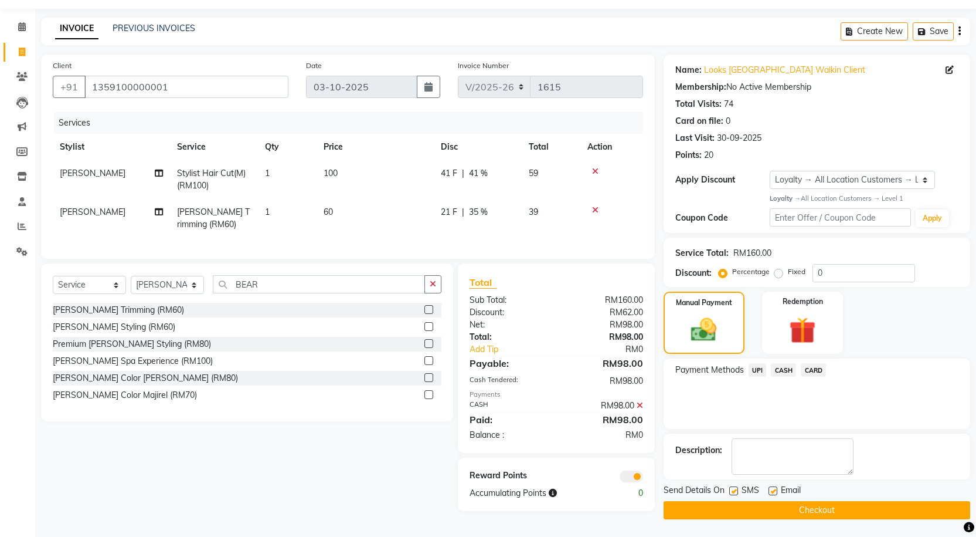
click at [636, 412] on div "RM98.00" at bounding box center [604, 405] width 96 height 12
click at [639, 409] on icon at bounding box center [640, 405] width 6 height 8
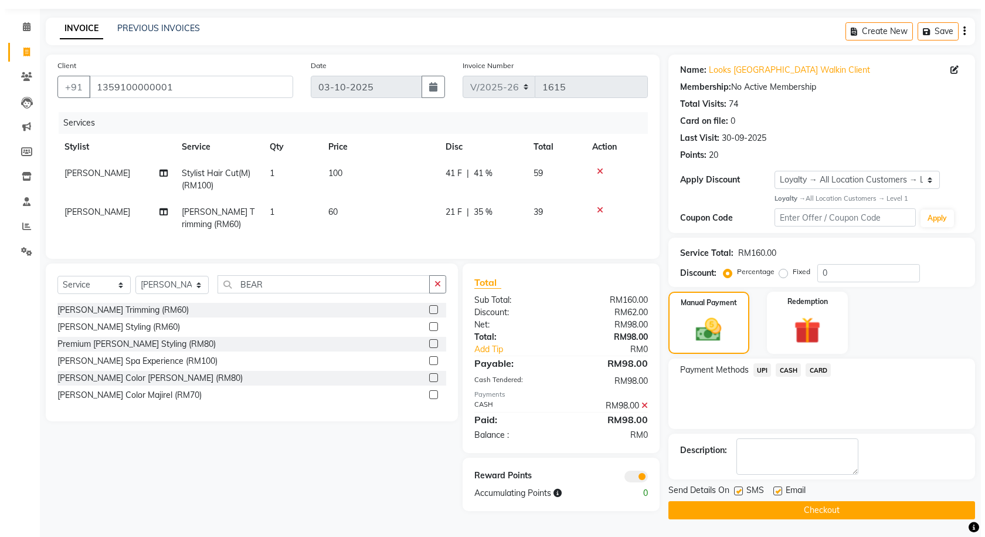
scroll to position [0, 0]
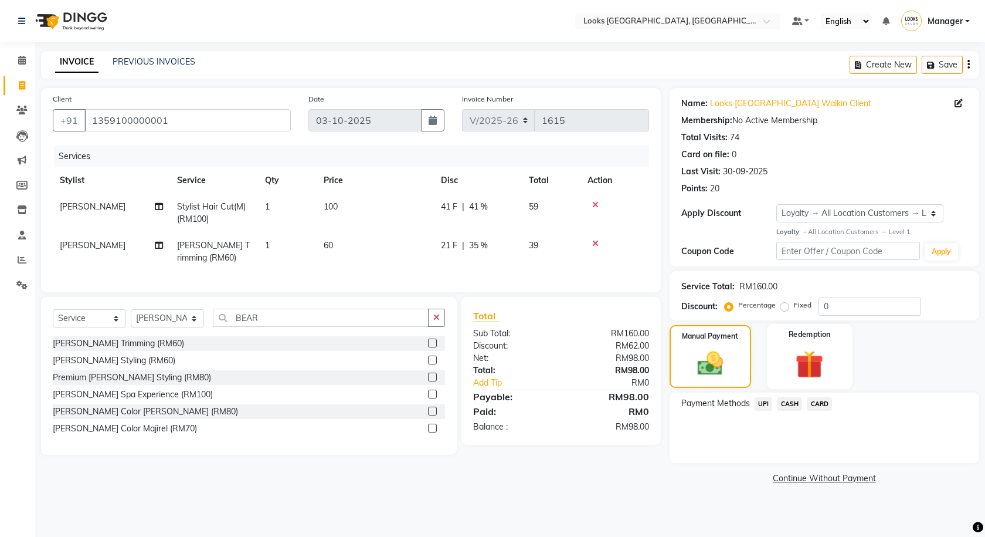
click at [833, 358] on div "Redemption" at bounding box center [809, 356] width 85 height 65
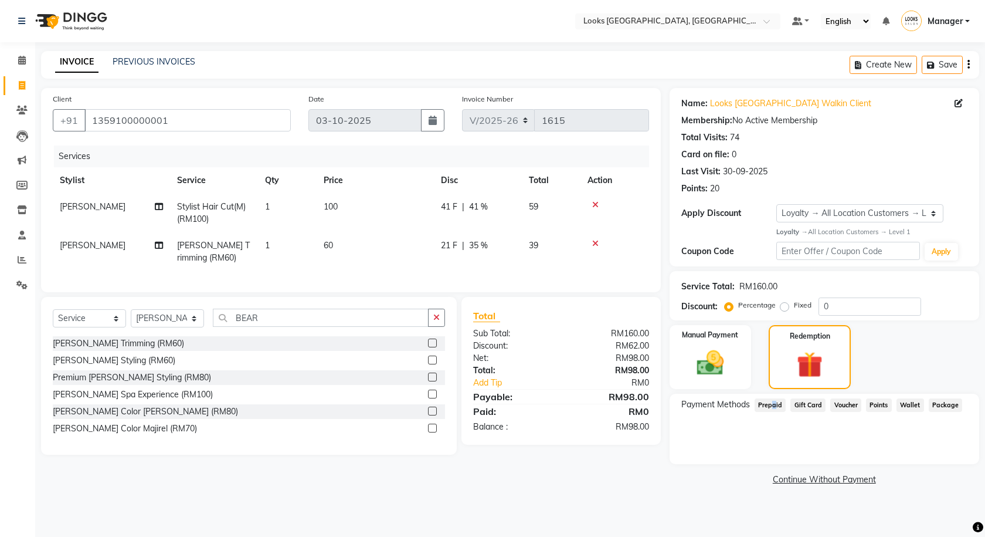
click at [770, 407] on span "Prepaid" at bounding box center [771, 404] width 32 height 13
click at [789, 459] on div "Payment Methods Prepaid Gift Card Voucher Points Wallet Package No Prepaids Ava…" at bounding box center [825, 428] width 310 height 70
click at [705, 364] on img at bounding box center [711, 363] width 46 height 32
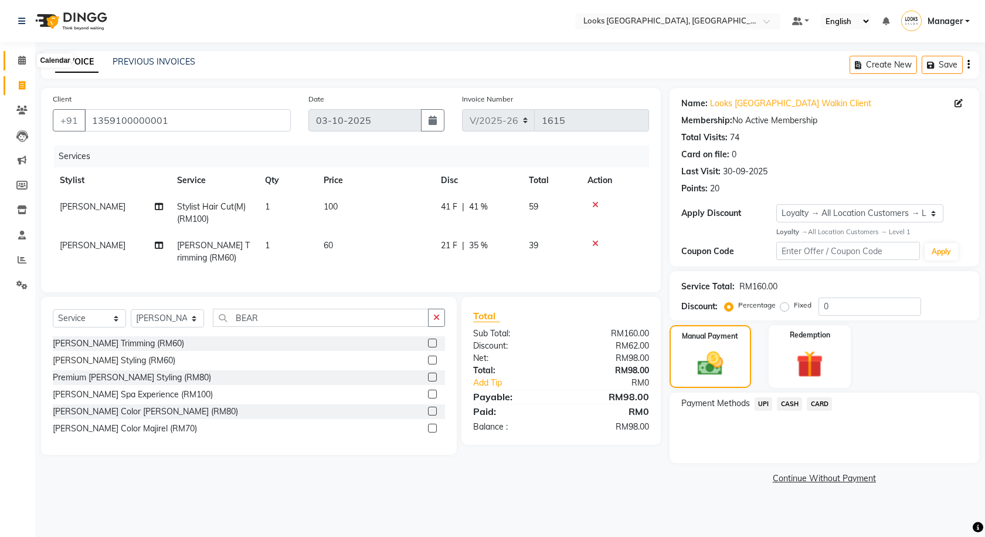
click at [17, 66] on span at bounding box center [22, 60] width 21 height 13
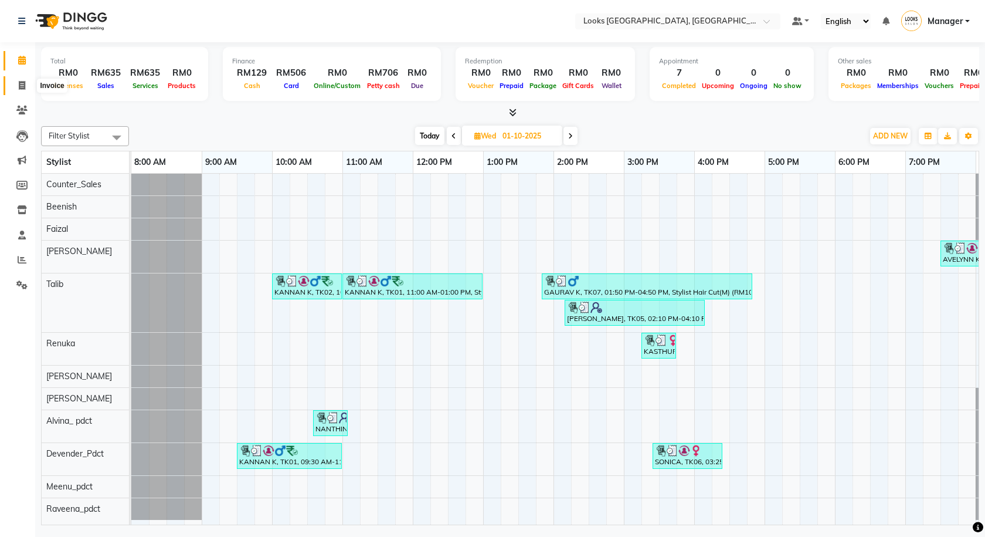
click at [22, 84] on icon at bounding box center [22, 85] width 6 height 9
select select "service"
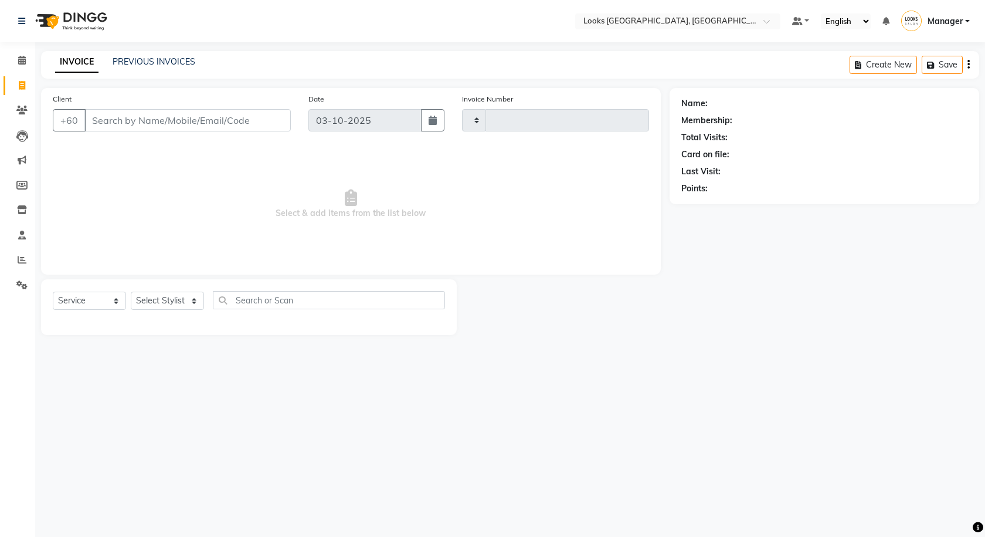
type input "1615"
select select "8109"
click at [189, 59] on link "PREVIOUS INVOICES" at bounding box center [154, 61] width 83 height 11
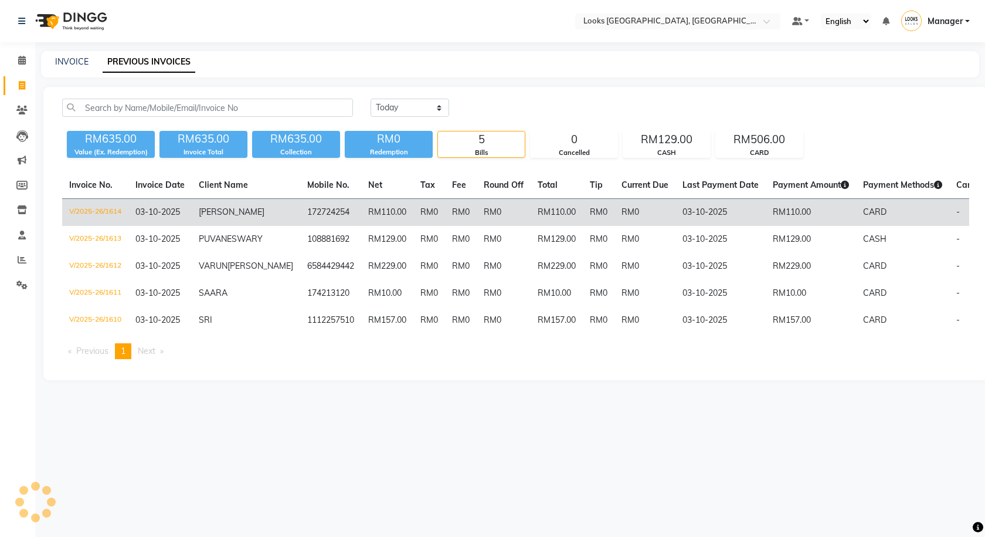
click at [445, 210] on td "RM0" at bounding box center [461, 213] width 32 height 28
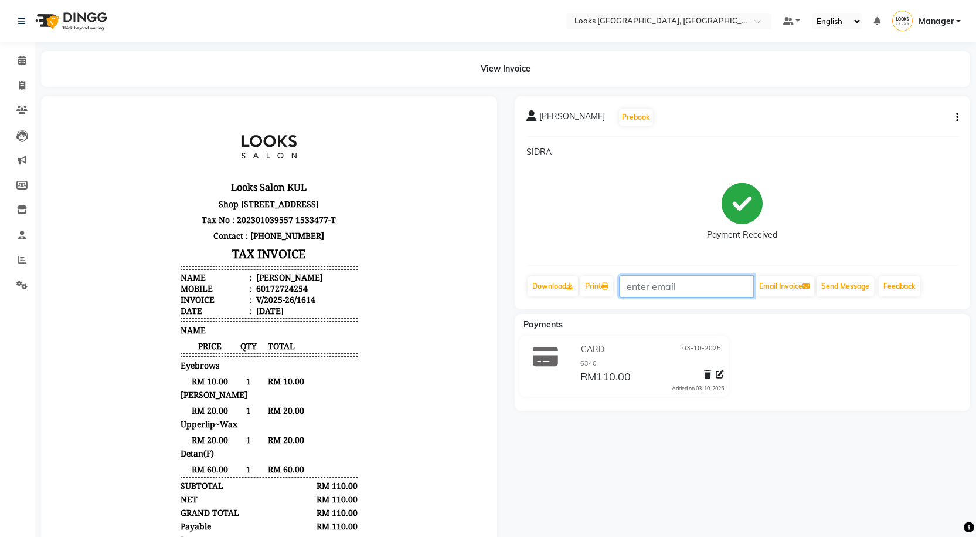
drag, startPoint x: 626, startPoint y: 295, endPoint x: 613, endPoint y: 300, distance: 13.7
click at [615, 299] on div "[PERSON_NAME] Prebook SIDRA Payment Received Download Print Email Invoice Send …" at bounding box center [743, 202] width 456 height 213
click at [605, 296] on div "Print" at bounding box center [596, 286] width 35 height 22
click at [622, 323] on div "Payments" at bounding box center [747, 324] width 465 height 12
click at [606, 286] on icon at bounding box center [605, 286] width 7 height 7
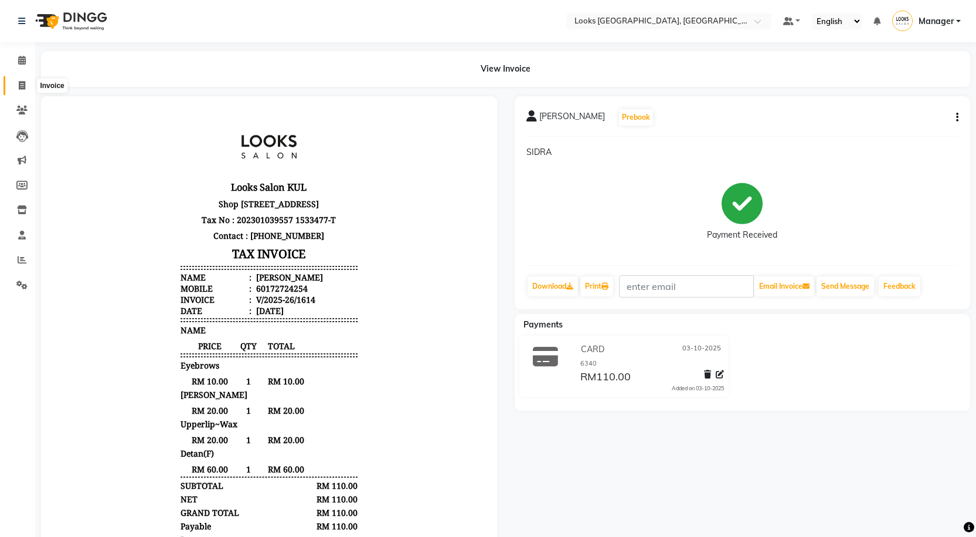
click at [14, 89] on span at bounding box center [22, 85] width 21 height 13
select select "service"
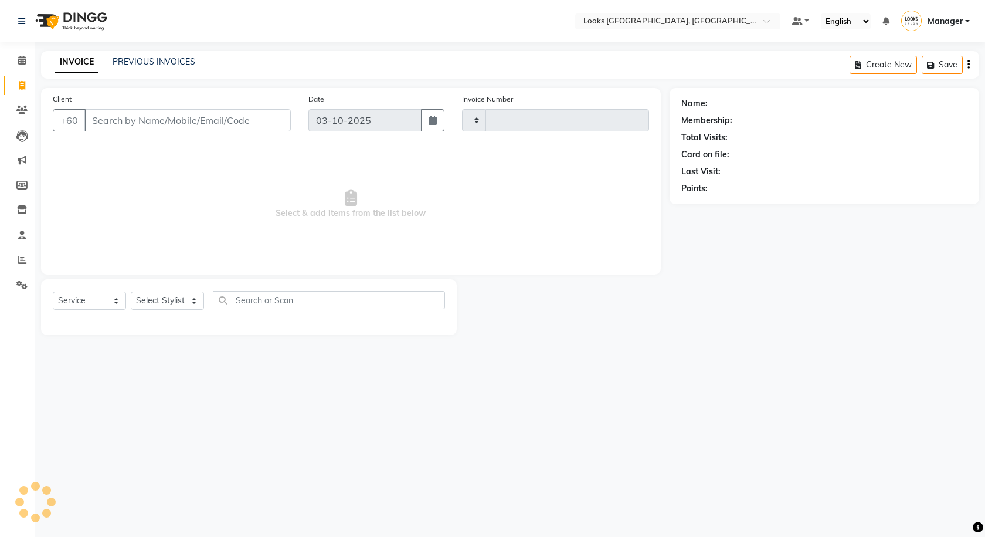
type input "1615"
select select "8109"
click at [22, 59] on icon at bounding box center [22, 60] width 8 height 9
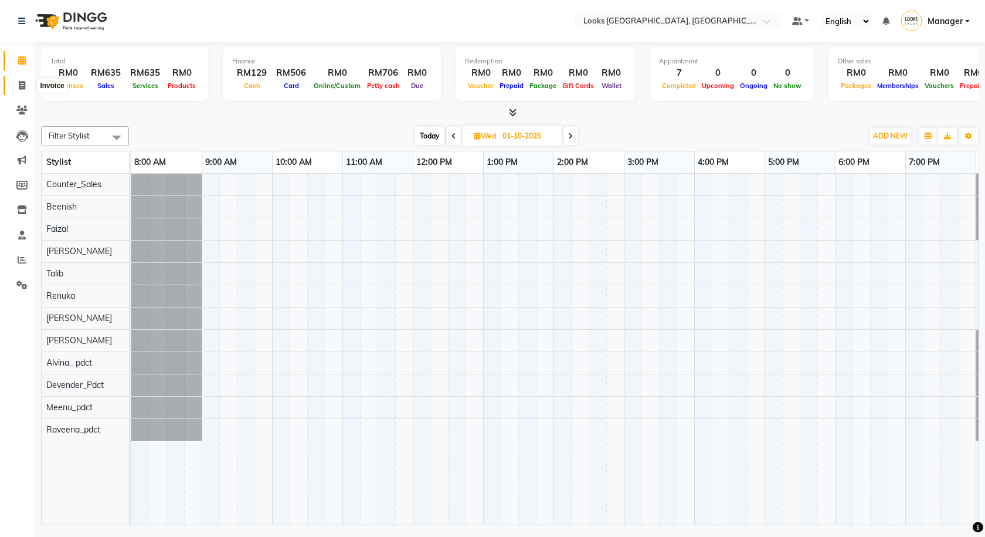
click at [26, 85] on span at bounding box center [22, 85] width 21 height 13
select select "service"
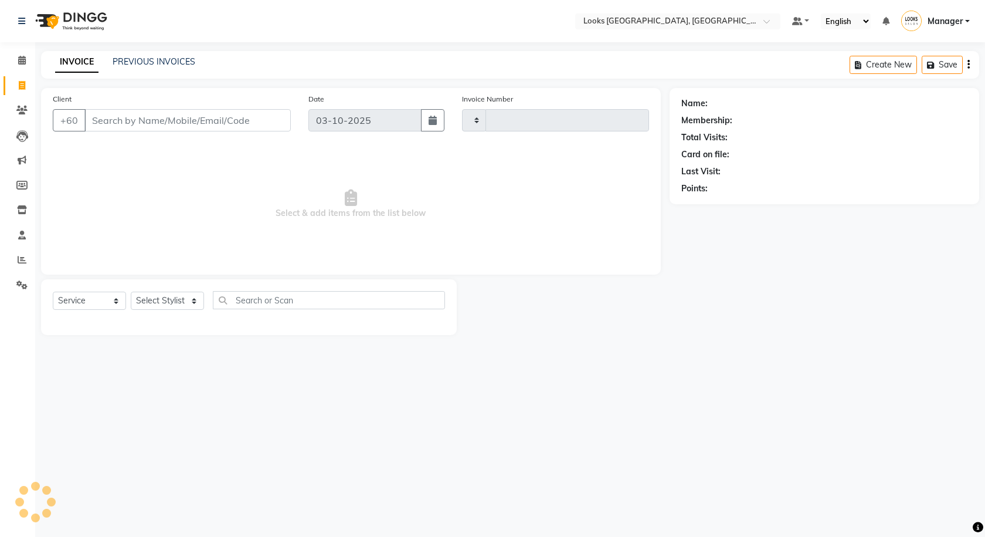
type input "1615"
select select "8109"
click at [15, 63] on span at bounding box center [22, 60] width 21 height 13
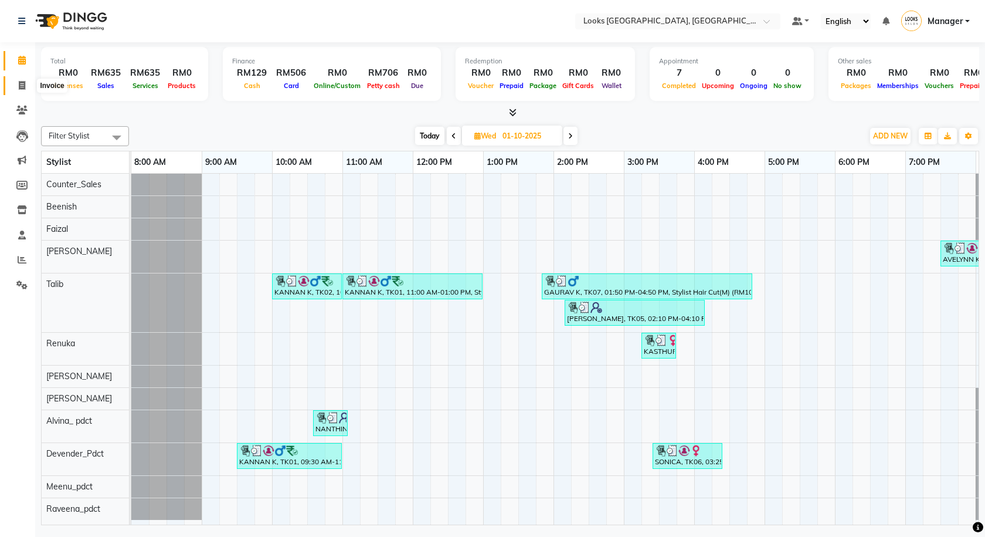
click at [19, 86] on icon at bounding box center [22, 85] width 6 height 9
select select "service"
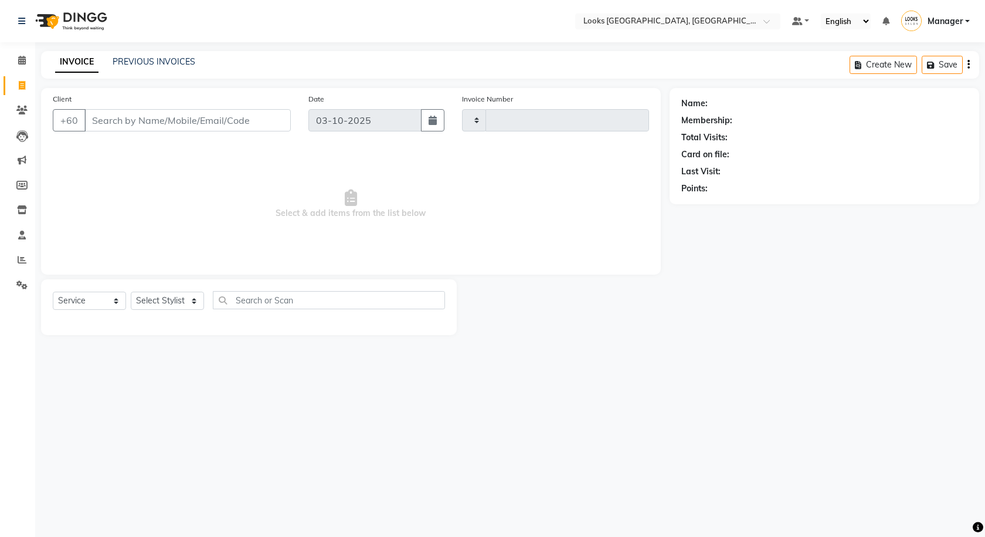
type input "1615"
select select "8109"
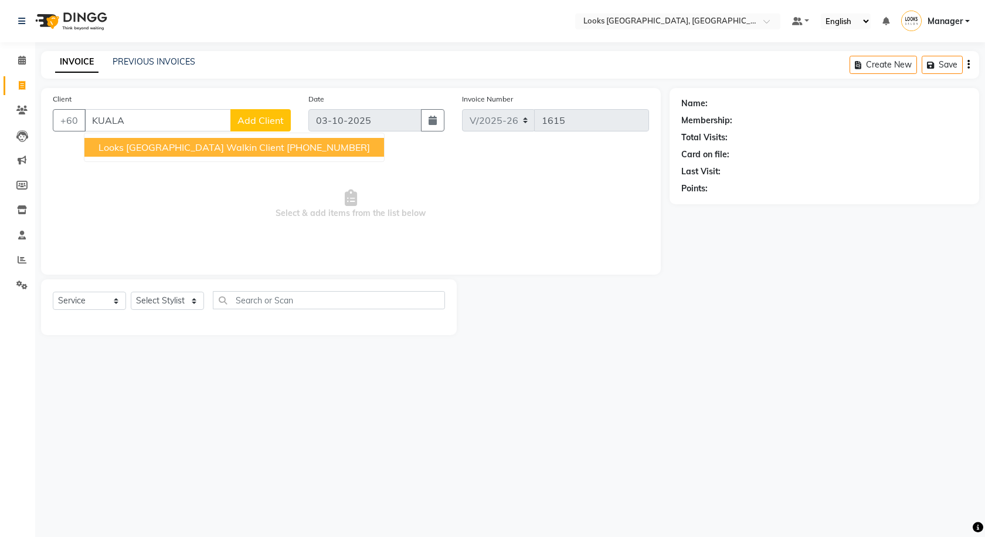
click at [162, 148] on span "Looks [GEOGRAPHIC_DATA] Walkin Client" at bounding box center [192, 147] width 186 height 12
type input "1359100000001"
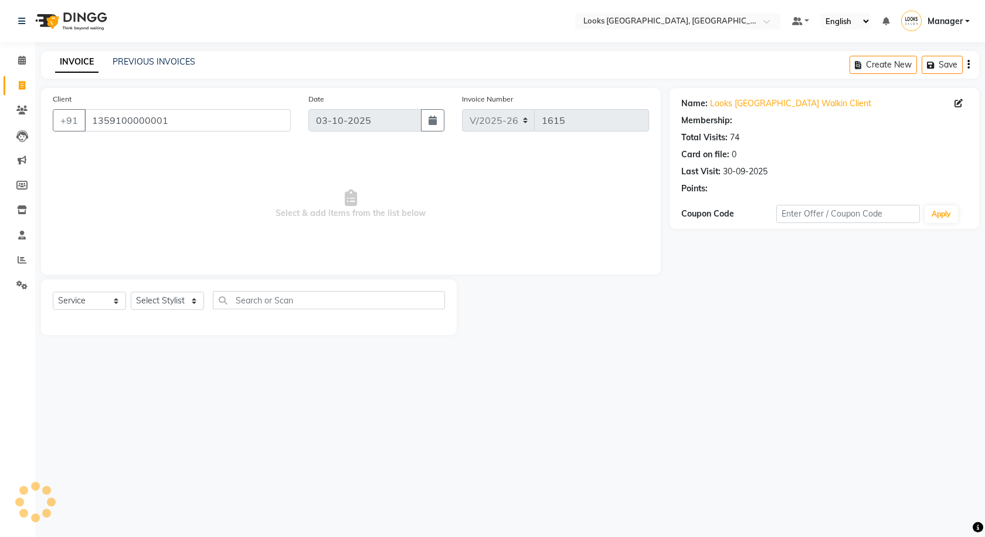
select select "1: Object"
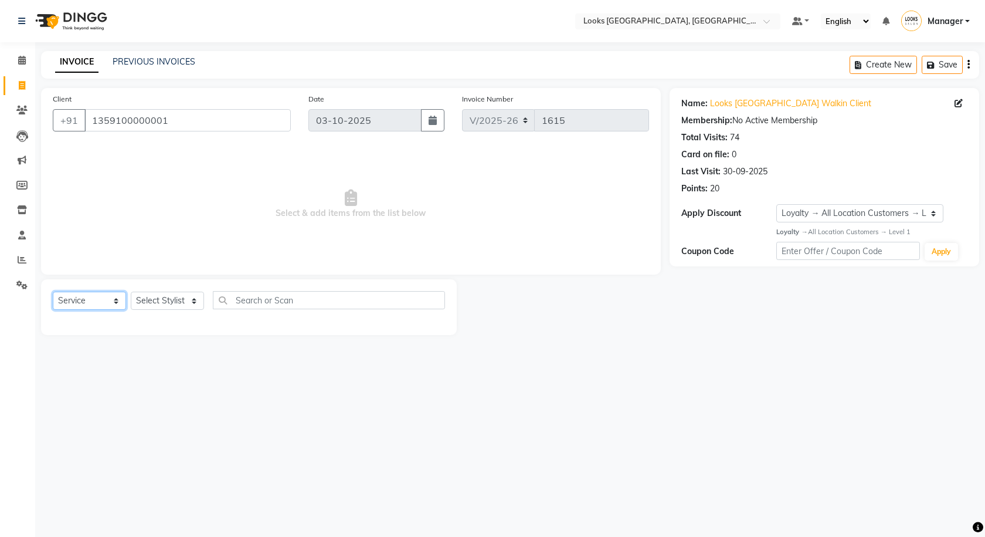
click at [93, 303] on select "Select Service Product Membership Package Voucher Prepaid Gift Card" at bounding box center [89, 300] width 73 height 18
select select "product"
click at [53, 291] on select "Select Service Product Membership Package Voucher Prepaid Gift Card" at bounding box center [89, 300] width 73 height 18
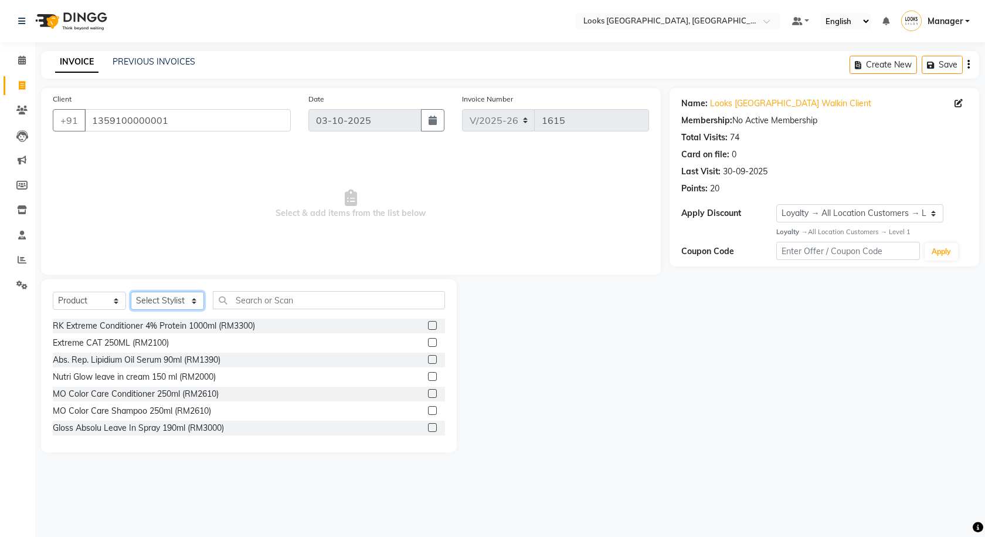
click at [161, 298] on select "Select Stylist Alvina_ pdct Awaiz_Mgr Beenish Counter_Sales [PERSON_NAME] Deven…" at bounding box center [167, 300] width 73 height 18
select select "75537"
click at [131, 291] on select "Select Stylist Alvina_ pdct Awaiz_Mgr Beenish Counter_Sales [PERSON_NAME] Deven…" at bounding box center [167, 300] width 73 height 18
click at [271, 298] on input "text" at bounding box center [329, 300] width 232 height 18
type input "30165120"
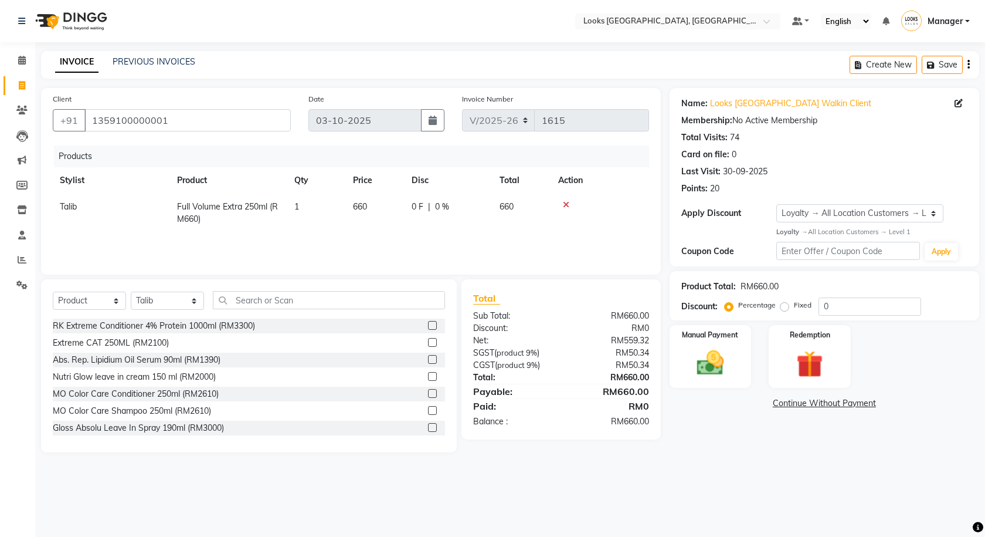
click at [365, 211] on span "660" at bounding box center [360, 206] width 14 height 11
select select "75537"
drag, startPoint x: 385, startPoint y: 213, endPoint x: 333, endPoint y: 232, distance: 55.5
click at [333, 232] on div "Products Stylist Product Qty Price Disc Total Action Alvina_ pdct Awaiz_Mgr Bee…" at bounding box center [351, 203] width 596 height 117
click at [361, 238] on div "Products Stylist Product Qty Price Disc Total Action Talib Full Volume Extra 25…" at bounding box center [351, 203] width 596 height 117
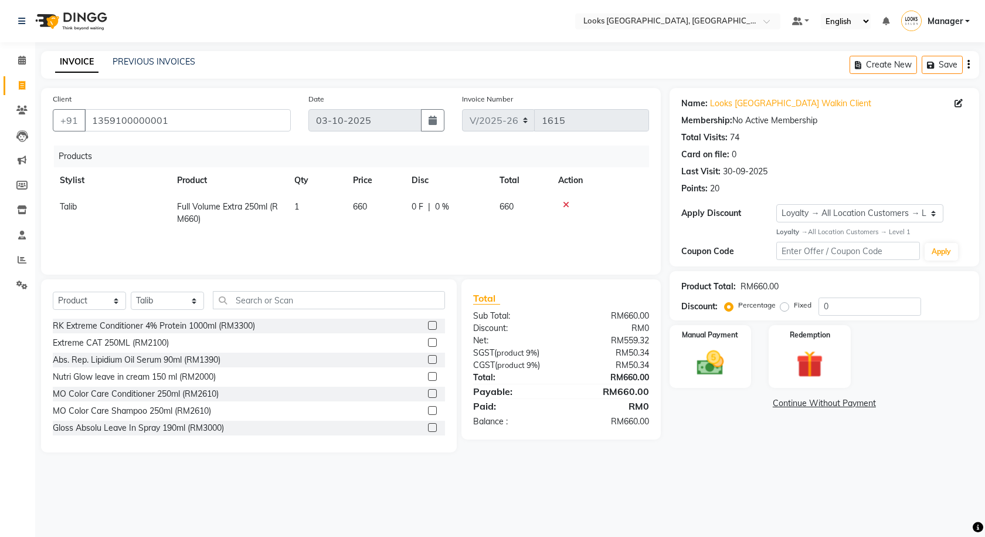
click at [382, 202] on td "660" at bounding box center [375, 213] width 59 height 39
select select "75537"
drag, startPoint x: 387, startPoint y: 215, endPoint x: 337, endPoint y: 216, distance: 50.4
click at [337, 216] on tr "Alvina_ pdct Awaiz_Mgr Beenish Counter_Sales [PERSON_NAME] Devender_Pdct [PERSO…" at bounding box center [351, 210] width 596 height 33
type input "74"
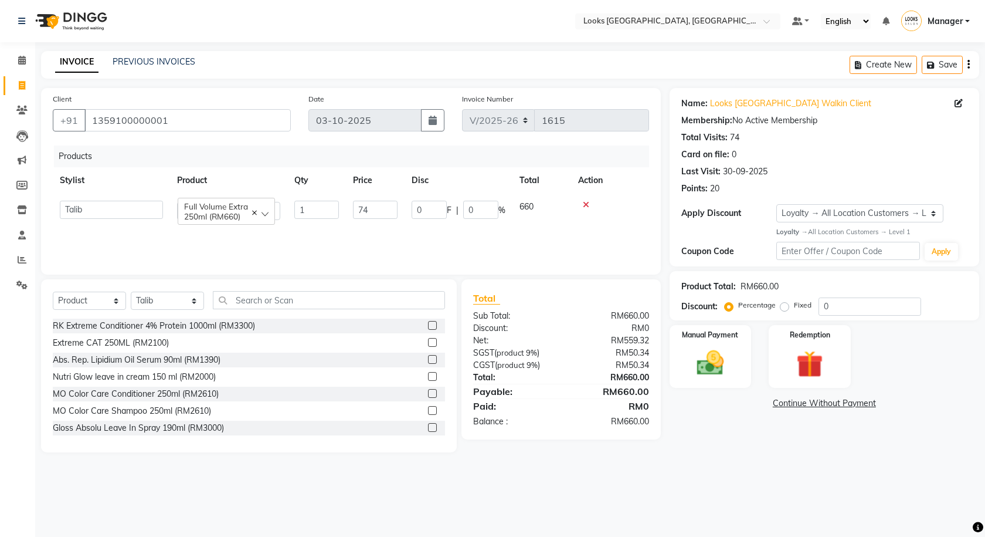
click at [291, 470] on div "Select Location × Looks [GEOGRAPHIC_DATA], [GEOGRAPHIC_DATA] Default Panel My P…" at bounding box center [492, 268] width 985 height 537
click at [82, 294] on select "Select Service Product Membership Package Voucher Prepaid Gift Card" at bounding box center [89, 300] width 73 height 18
select select "service"
click at [53, 291] on select "Select Service Product Membership Package Voucher Prepaid Gift Card" at bounding box center [89, 300] width 73 height 18
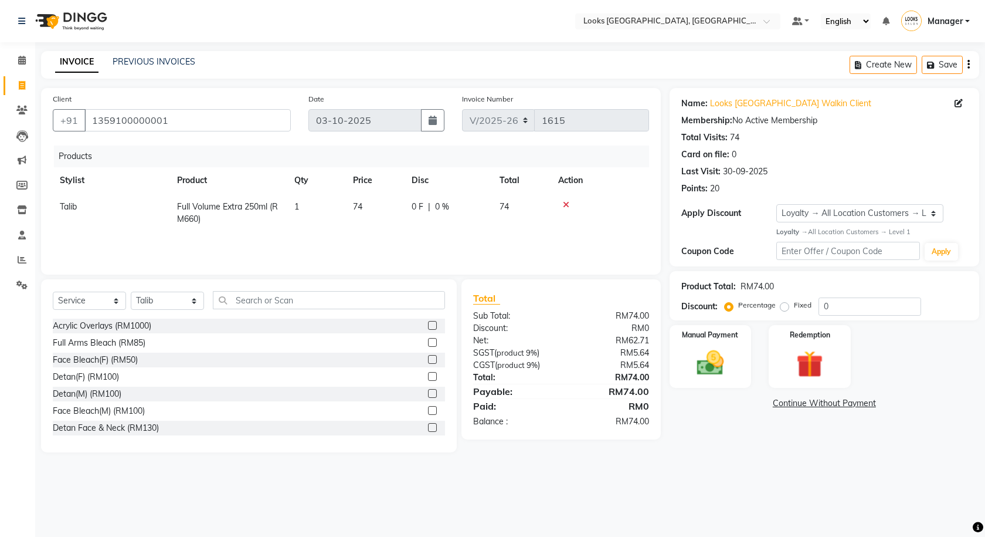
click at [184, 290] on div "Select Service Product Membership Package Voucher Prepaid Gift Card Select Styl…" at bounding box center [249, 365] width 416 height 173
click at [187, 297] on select "Select Stylist Alvina_ pdct Awaiz_Mgr Beenish Counter_Sales [PERSON_NAME] Deven…" at bounding box center [167, 300] width 73 height 18
select select "75539"
click at [131, 291] on select "Select Stylist Alvina_ pdct Awaiz_Mgr Beenish Counter_Sales [PERSON_NAME] Deven…" at bounding box center [167, 300] width 73 height 18
click at [243, 300] on input "text" at bounding box center [329, 300] width 232 height 18
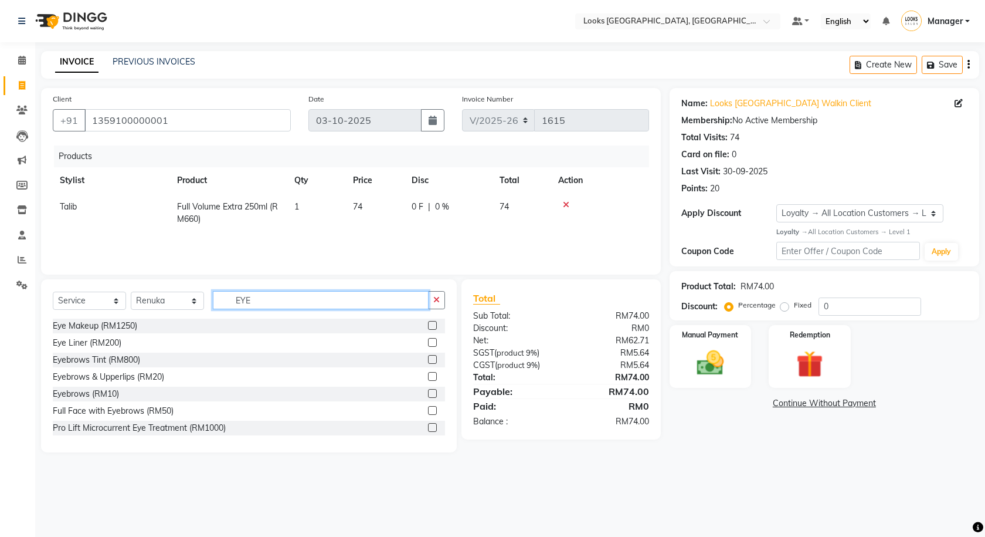
type input "EYE"
click at [428, 392] on label at bounding box center [432, 393] width 9 height 9
click at [428, 392] on input "checkbox" at bounding box center [432, 394] width 8 height 8
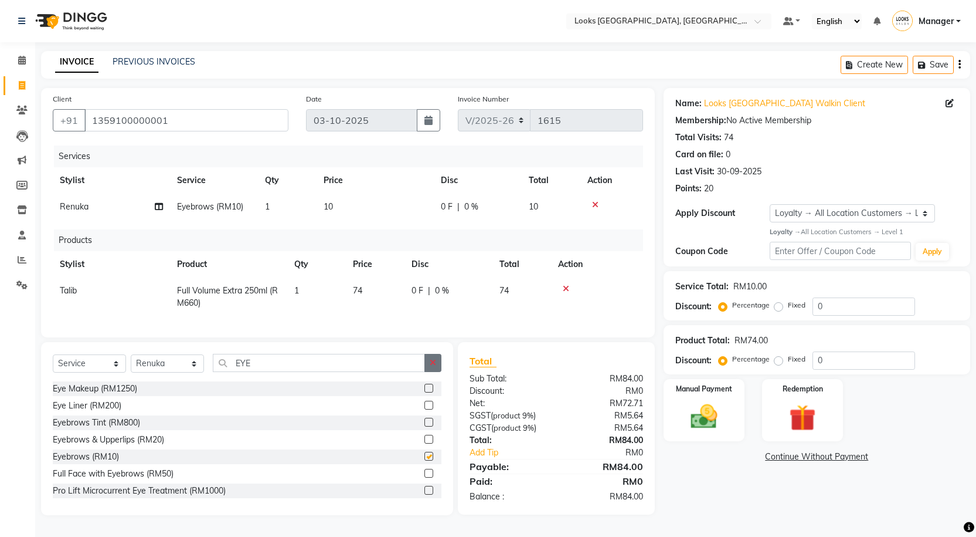
checkbox input "false"
click at [429, 369] on button "button" at bounding box center [433, 363] width 17 height 18
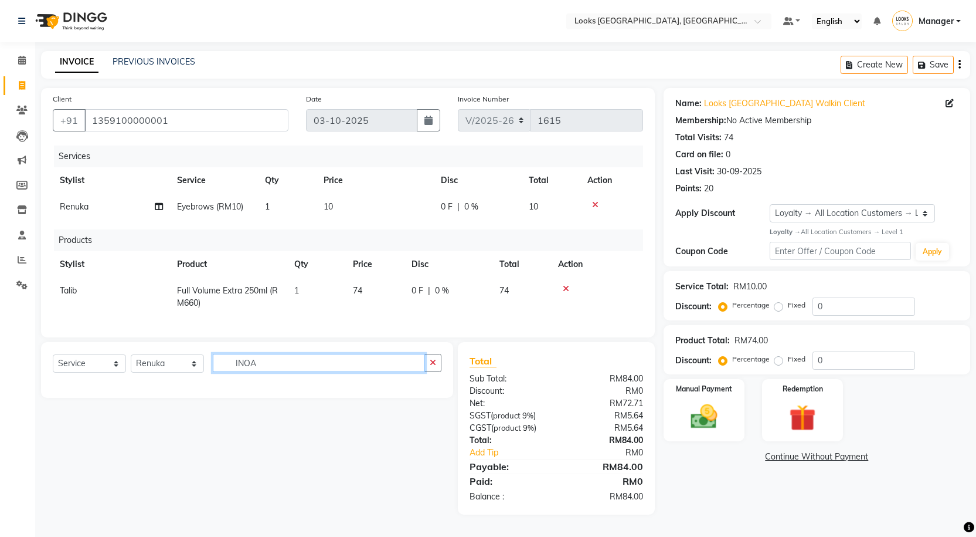
type input "INOA"
click at [154, 370] on select "Select Stylist Alvina_ pdct Awaiz_Mgr Beenish Counter_Sales [PERSON_NAME] Deven…" at bounding box center [167, 363] width 73 height 18
select select "75537"
click at [131, 363] on select "Select Stylist Alvina_ pdct Awaiz_Mgr Beenish Counter_Sales [PERSON_NAME] Deven…" at bounding box center [167, 363] width 73 height 18
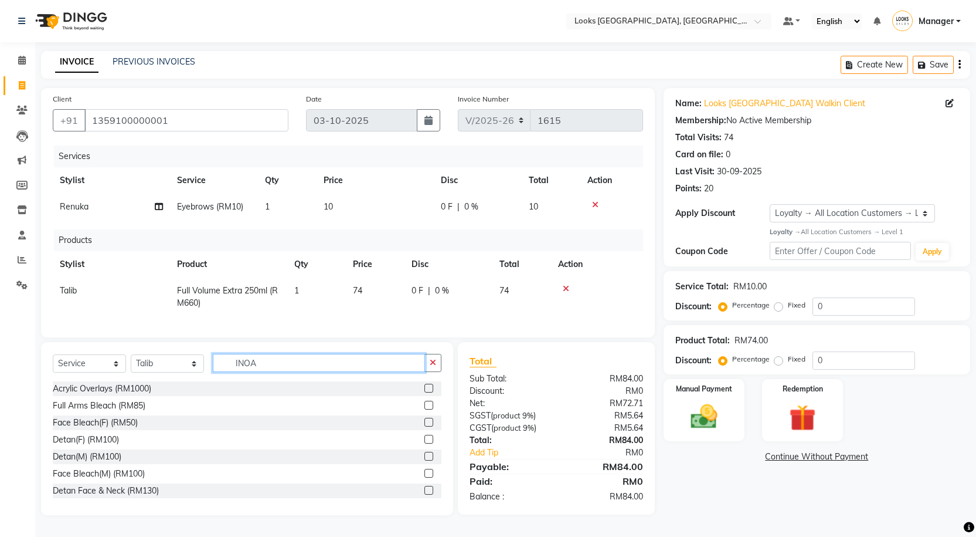
click at [278, 369] on input "INOA" at bounding box center [319, 363] width 212 height 18
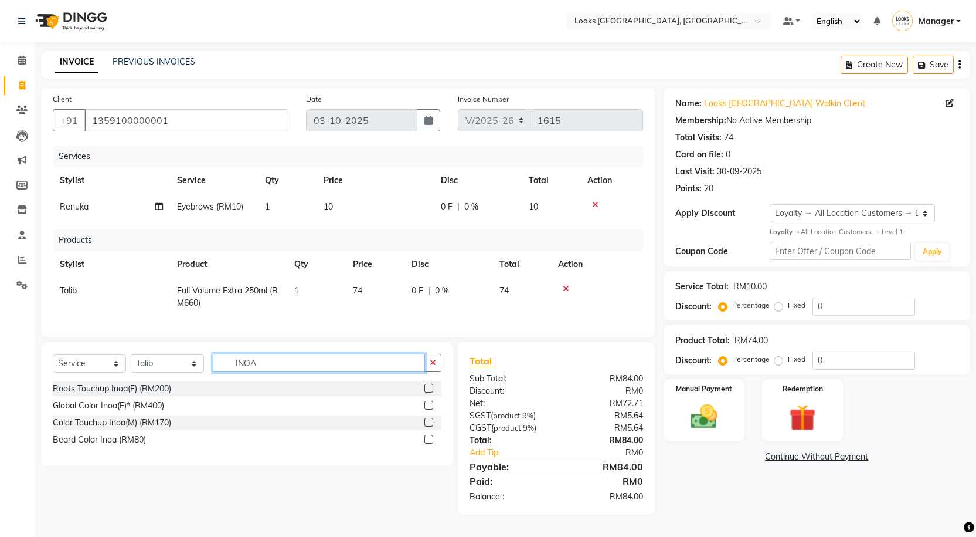
type input "INOA"
click at [429, 426] on label at bounding box center [429, 421] width 9 height 9
click at [429, 426] on input "checkbox" at bounding box center [429, 423] width 8 height 8
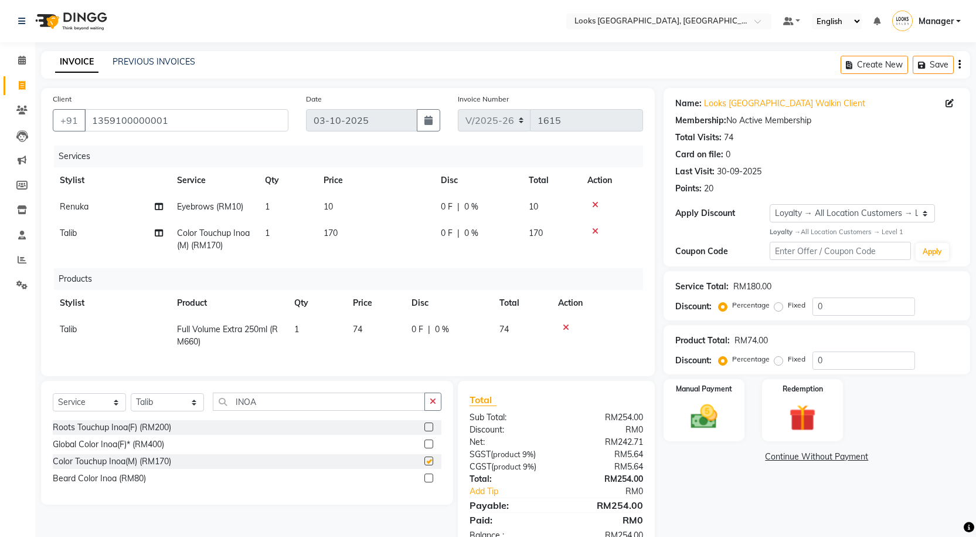
checkbox input "false"
click at [596, 203] on icon at bounding box center [595, 205] width 6 height 8
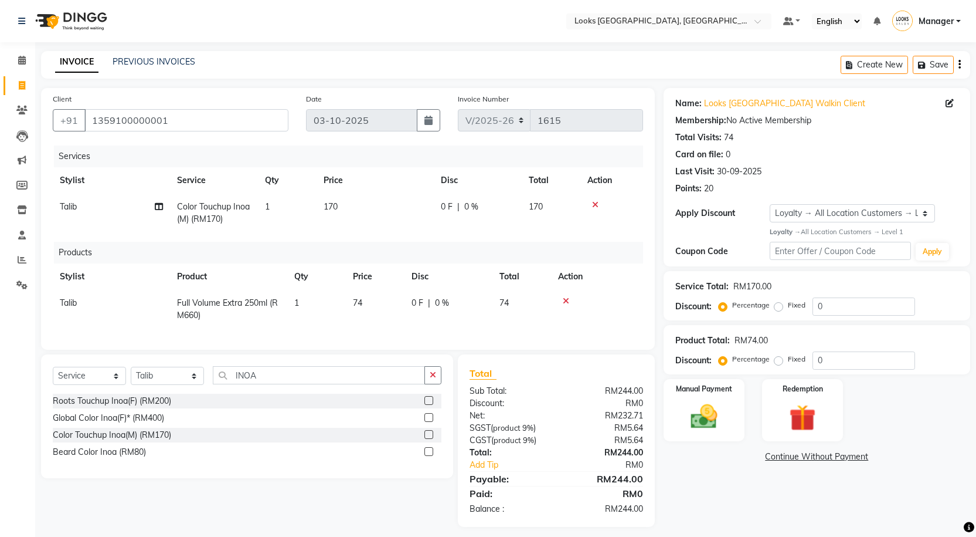
click at [595, 207] on icon at bounding box center [595, 205] width 6 height 8
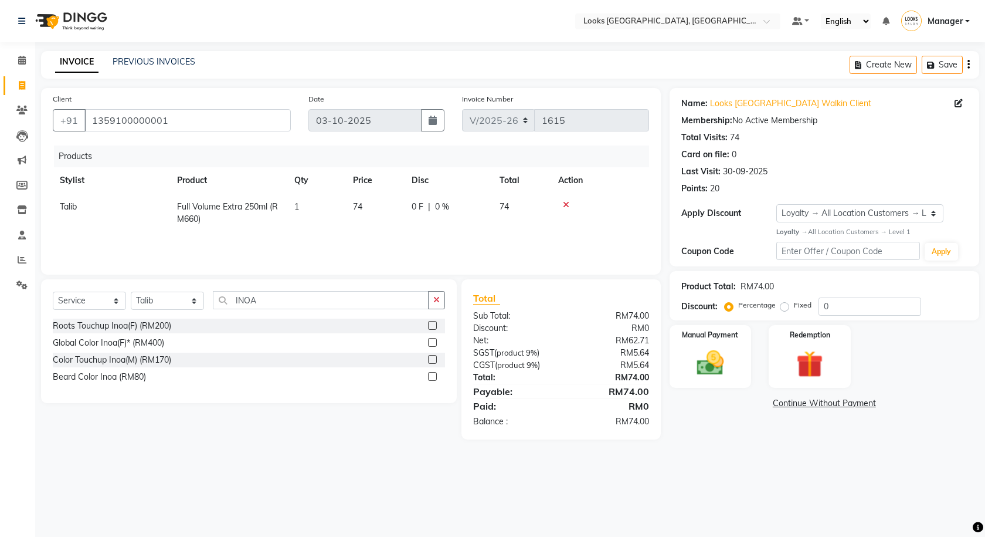
click at [564, 203] on icon at bounding box center [566, 205] width 6 height 8
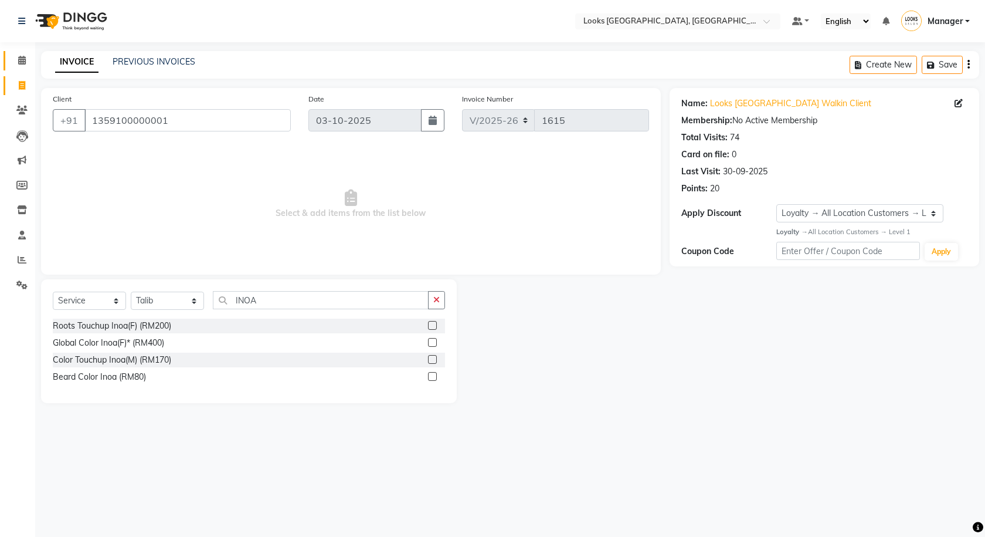
click at [7, 62] on link "Calendar" at bounding box center [18, 60] width 28 height 19
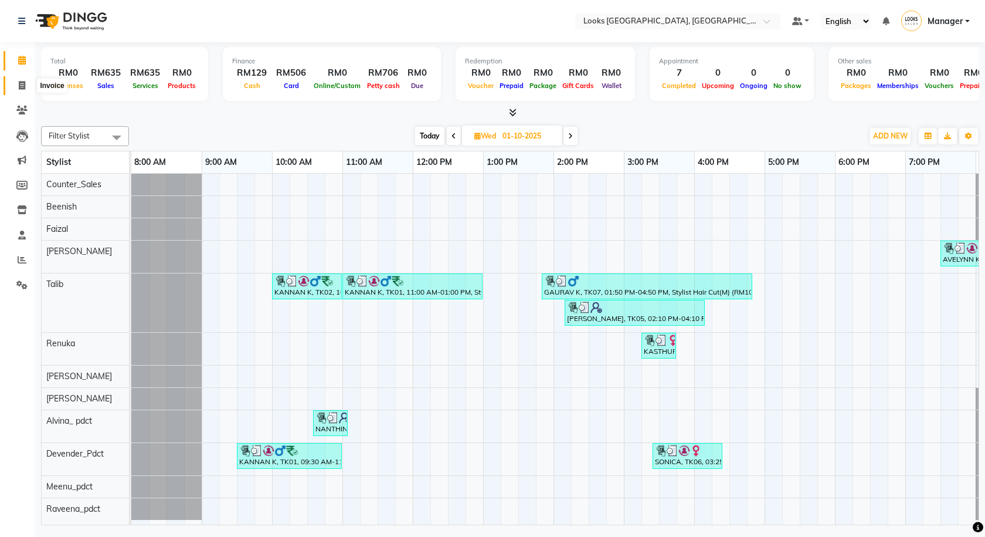
click at [25, 87] on icon at bounding box center [22, 85] width 6 height 9
select select "service"
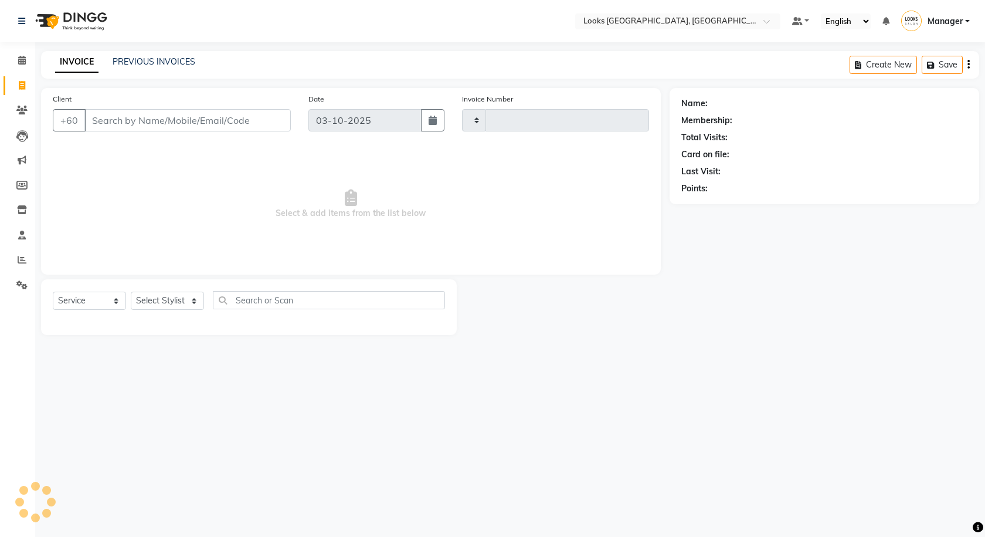
type input "1615"
select select "8109"
click at [150, 56] on div "PREVIOUS INVOICES" at bounding box center [154, 62] width 83 height 12
click at [152, 56] on div "PREVIOUS INVOICES" at bounding box center [154, 62] width 83 height 12
click at [157, 59] on link "PREVIOUS INVOICES" at bounding box center [154, 61] width 83 height 11
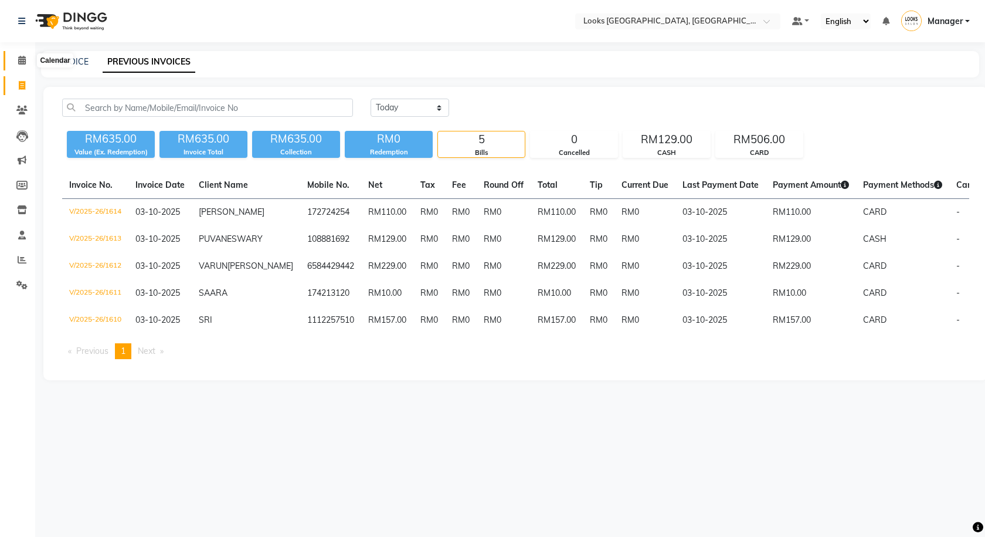
click at [16, 62] on span at bounding box center [22, 60] width 21 height 13
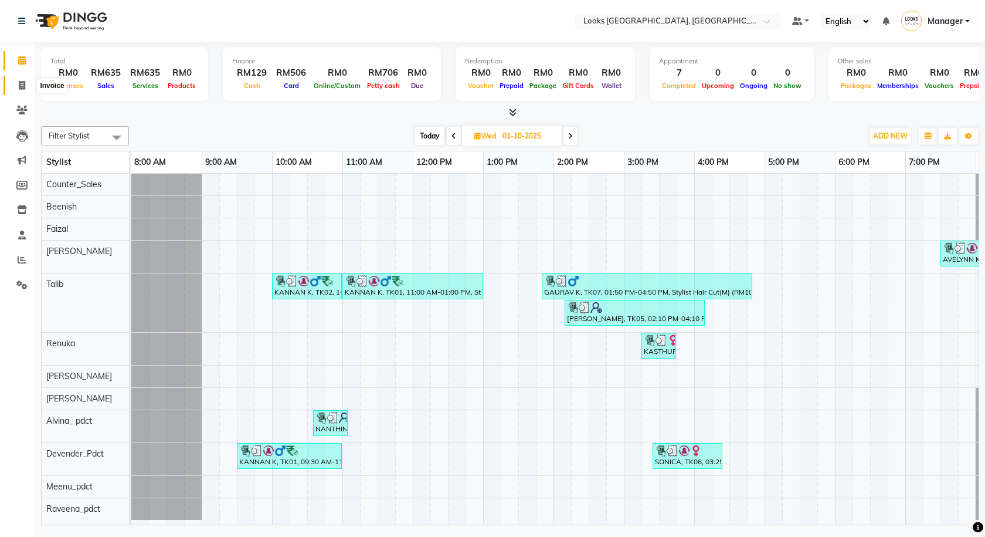
click at [26, 84] on span at bounding box center [22, 85] width 21 height 13
select select "service"
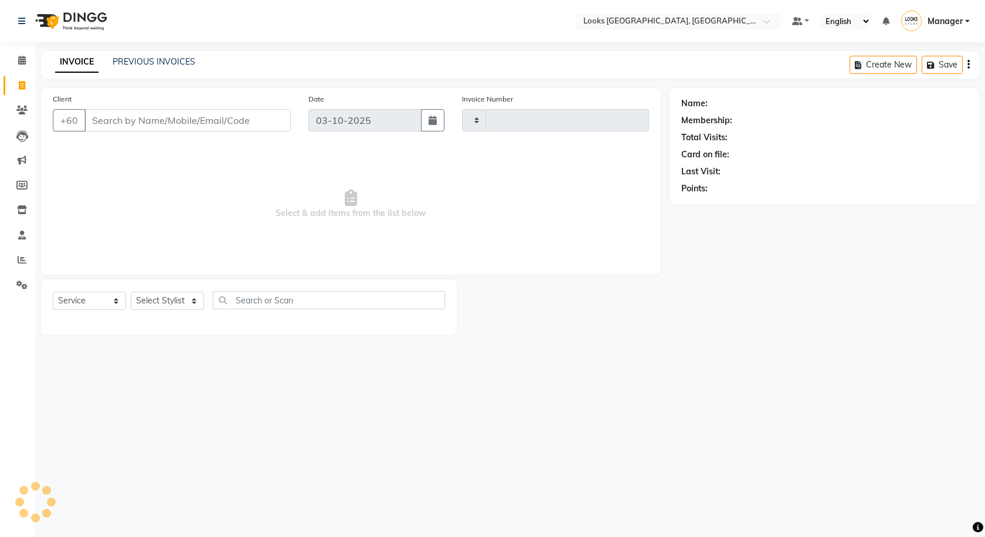
type input "1615"
select select "8109"
click at [162, 59] on link "PREVIOUS INVOICES" at bounding box center [154, 61] width 83 height 11
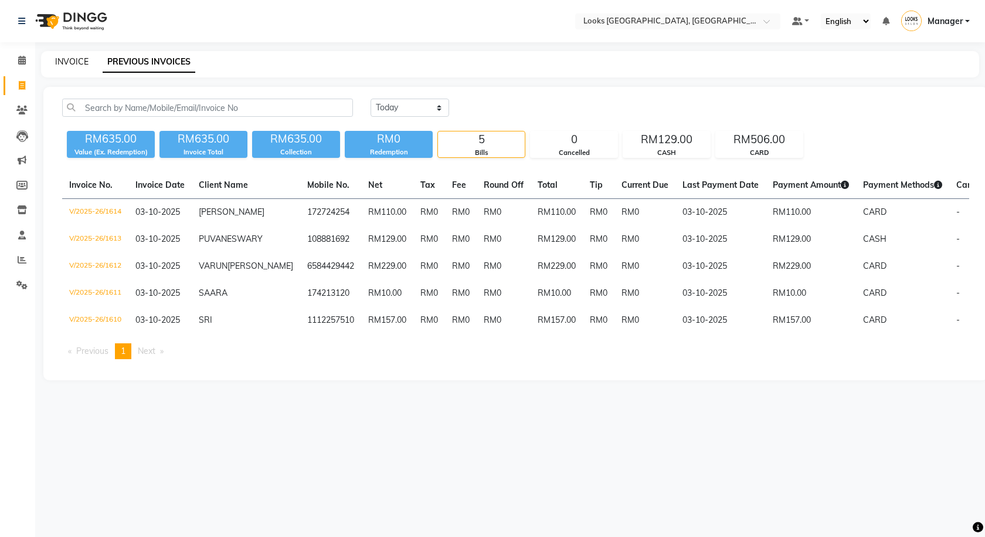
click at [76, 65] on link "INVOICE" at bounding box center [71, 61] width 33 height 11
select select "service"
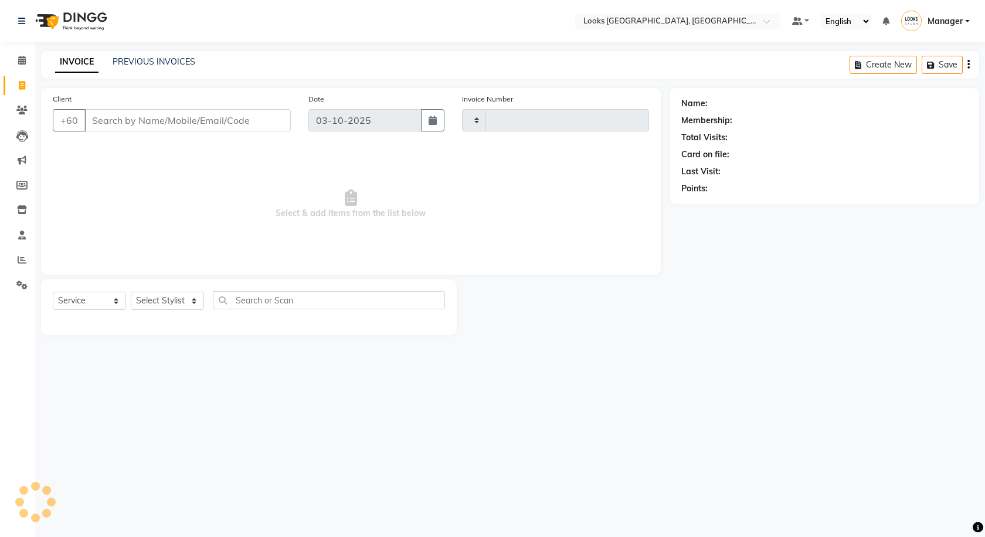
type input "1615"
select select "8109"
click at [139, 59] on link "PREVIOUS INVOICES" at bounding box center [154, 61] width 83 height 11
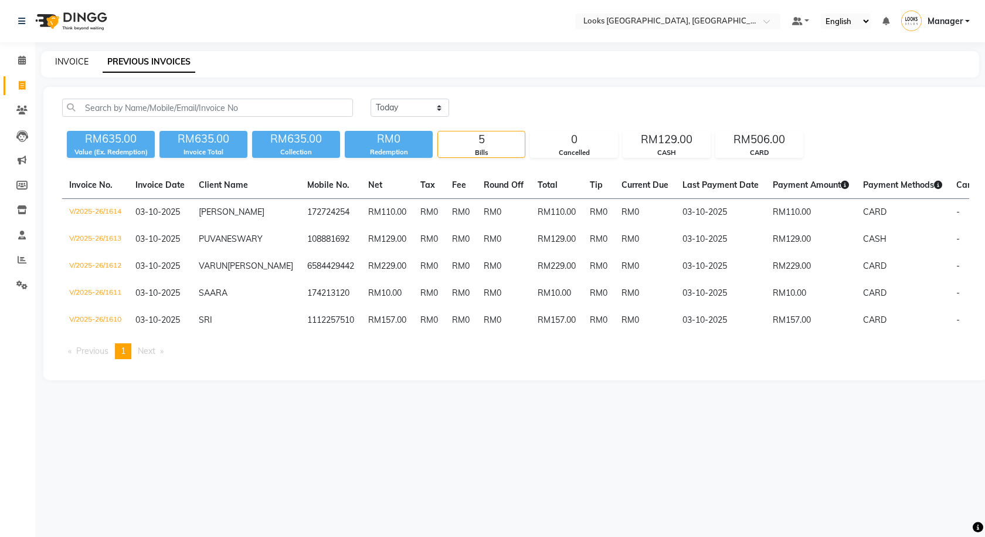
click at [76, 63] on link "INVOICE" at bounding box center [71, 61] width 33 height 11
select select "service"
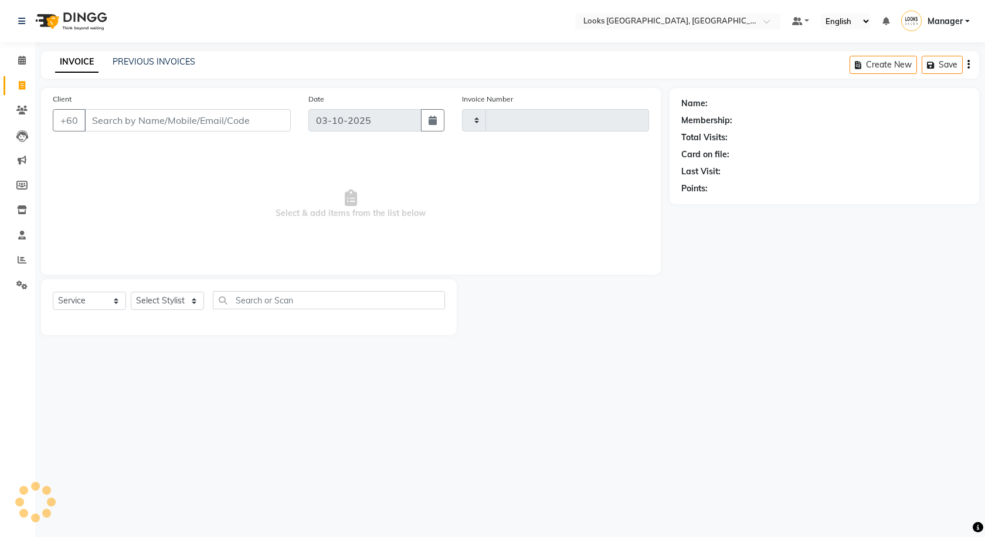
type input "1615"
select select "8109"
click at [127, 64] on link "PREVIOUS INVOICES" at bounding box center [154, 61] width 83 height 11
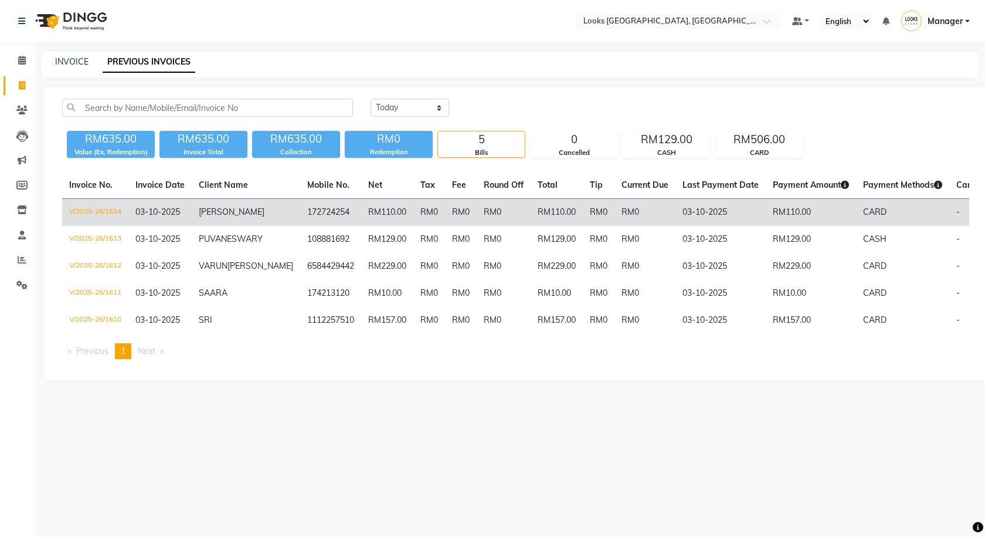
click at [766, 215] on td "RM110.00" at bounding box center [811, 213] width 90 height 28
click at [886, 209] on td "CARD" at bounding box center [902, 213] width 93 height 28
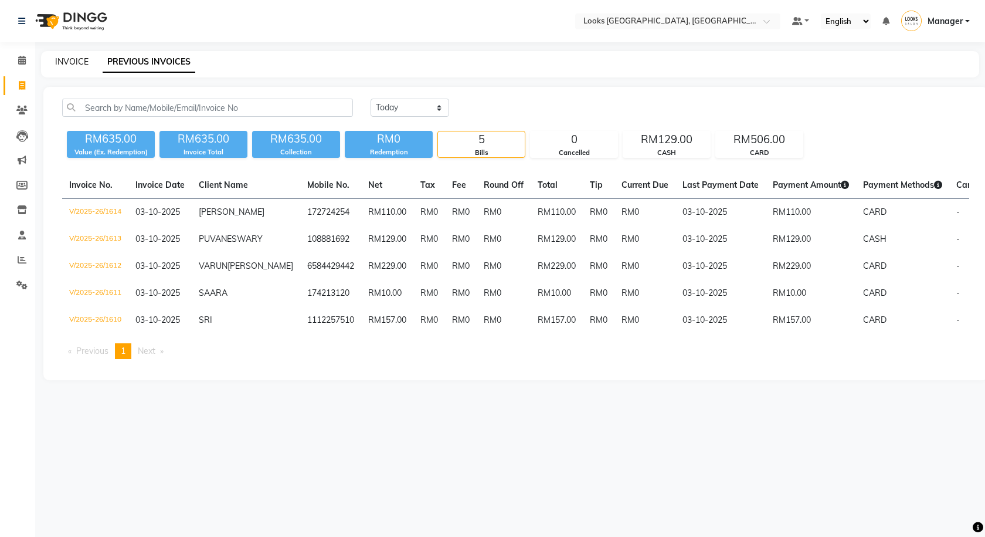
click at [79, 59] on link "INVOICE" at bounding box center [71, 61] width 33 height 11
select select "service"
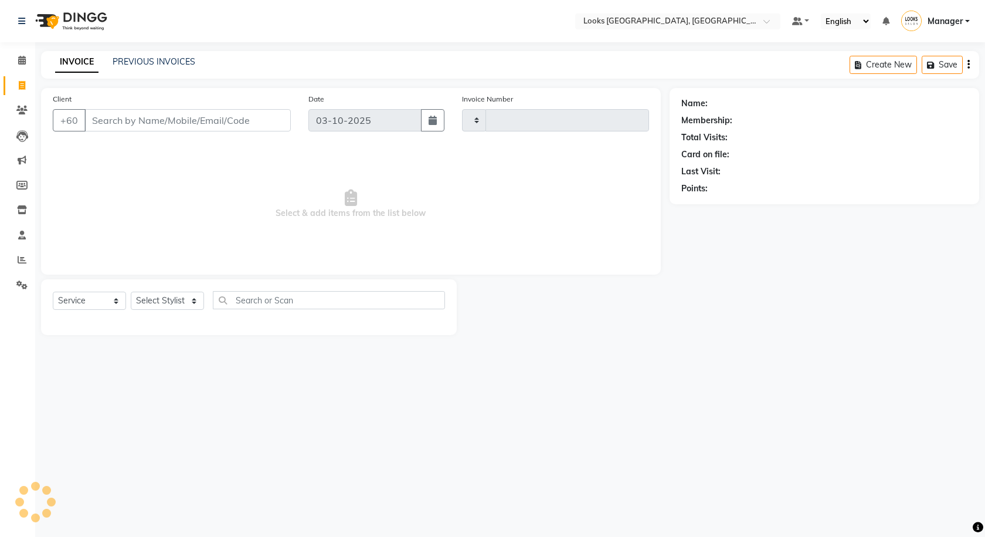
type input "1615"
select select "8109"
type input "K"
type input "11121084506"
click at [253, 126] on button "Add Client" at bounding box center [260, 120] width 60 height 22
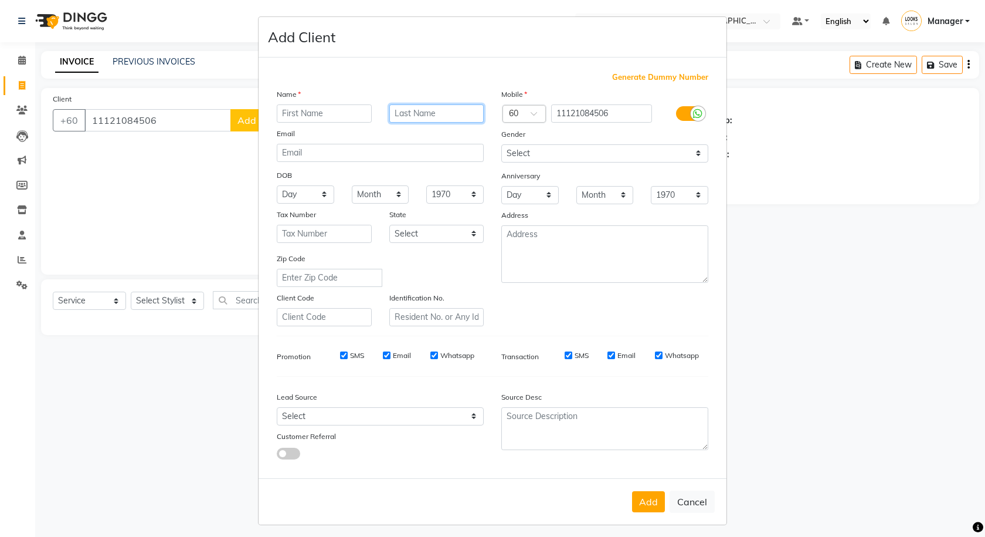
click at [463, 120] on input "text" at bounding box center [436, 113] width 95 height 18
click at [631, 150] on select "Select Male Female Other Prefer Not To Say" at bounding box center [604, 153] width 207 height 18
click at [308, 197] on select "Day 01 02 03 04 05 06 07 08 09 10 11 12 13 14 15 16 17 18 19 20 21 22 23 24 25 …" at bounding box center [305, 194] width 57 height 18
click at [796, 317] on ngb-modal-window "Add Client Generate Dummy Number Name Email DOB Day 01 02 03 04 05 06 07 08 09 …" at bounding box center [492, 268] width 985 height 537
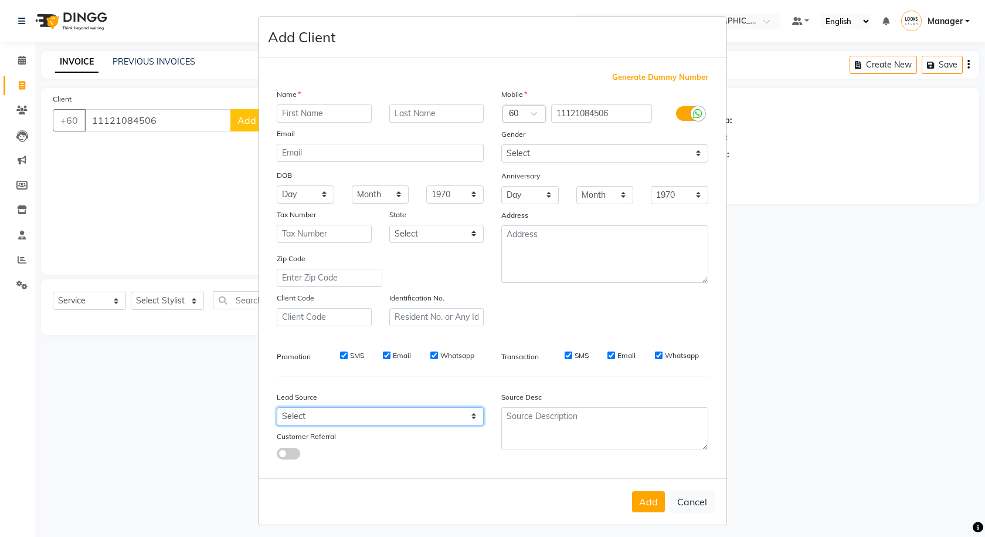
click at [413, 409] on select "Select Walk-in Referral Internet Friend Word of Mouth Advertisement Facebook Ju…" at bounding box center [380, 416] width 207 height 18
click at [695, 504] on button "Cancel" at bounding box center [692, 501] width 45 height 22
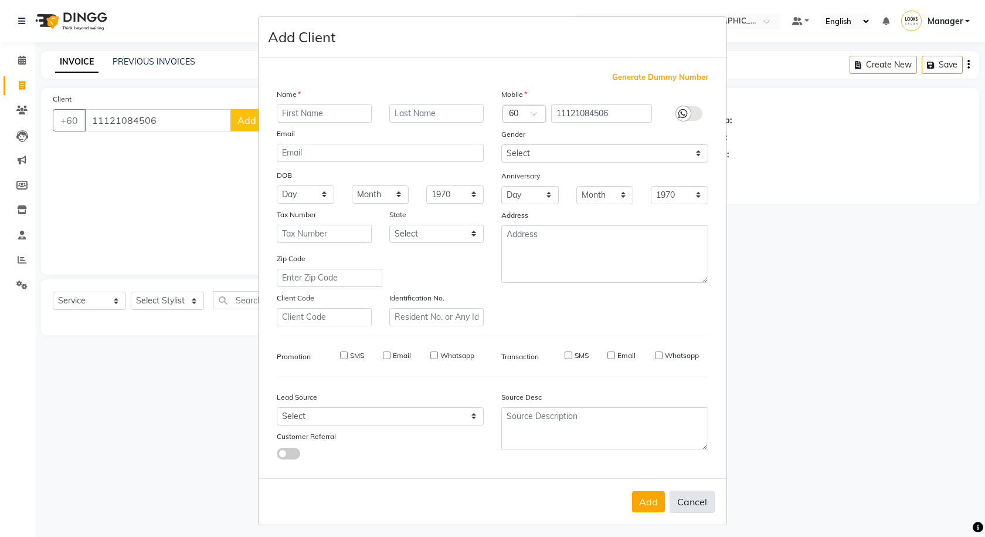
select select
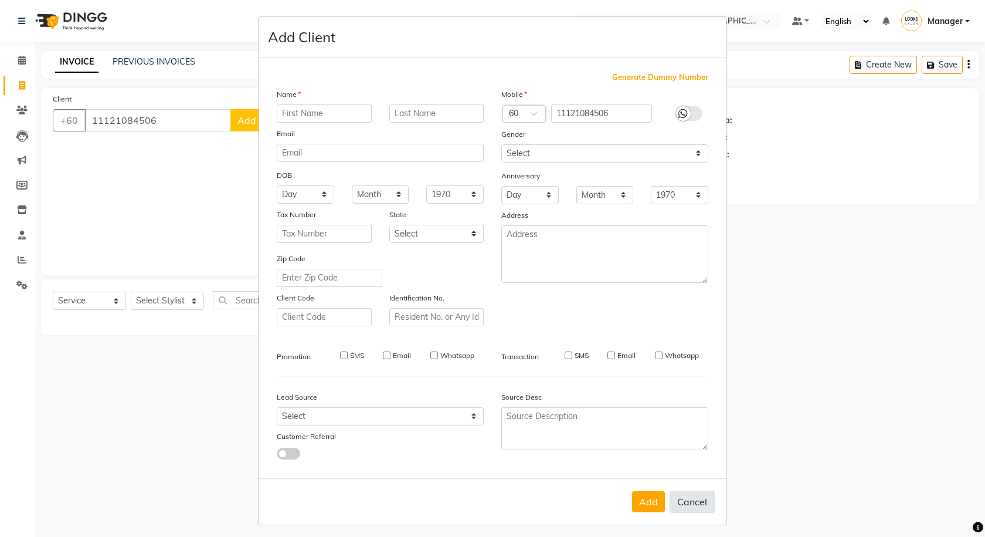
select select
checkbox input "false"
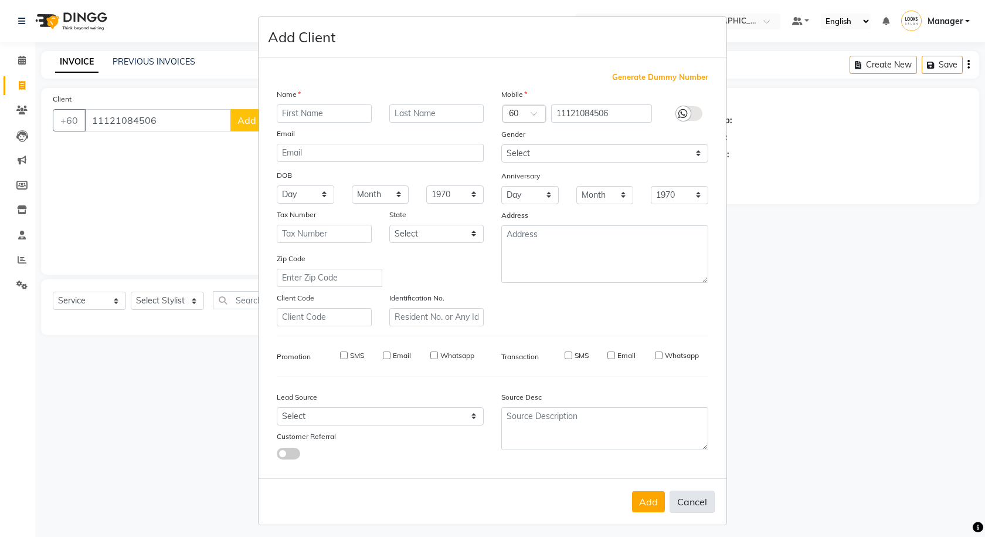
checkbox input "false"
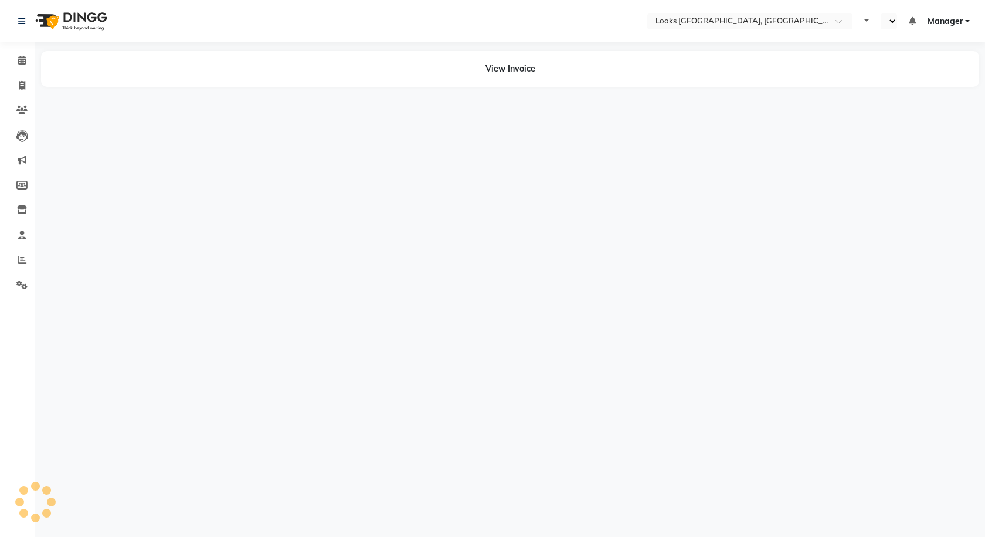
select select "en"
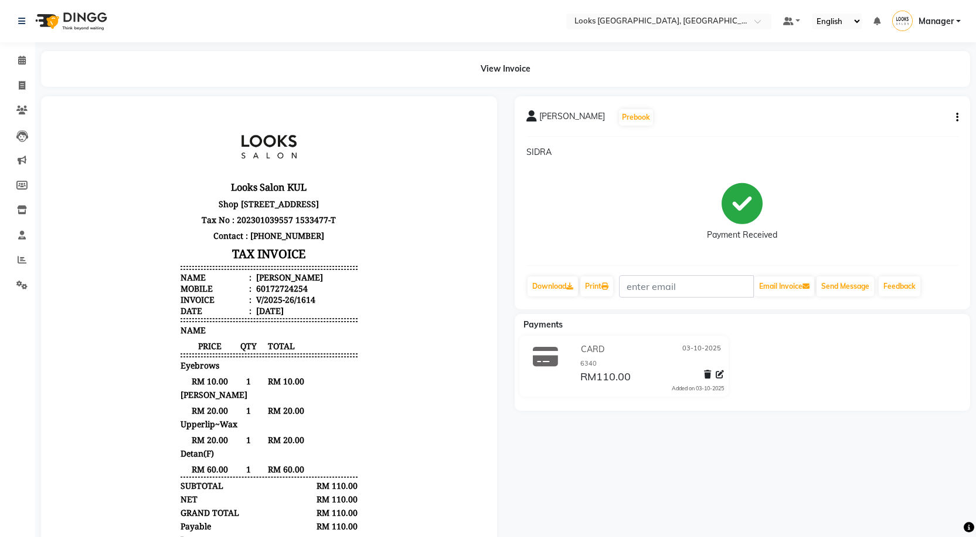
click at [956, 114] on button "button" at bounding box center [955, 117] width 7 height 12
click at [895, 148] on p "SIDRA" at bounding box center [743, 152] width 433 height 12
click at [719, 376] on icon at bounding box center [720, 374] width 8 height 8
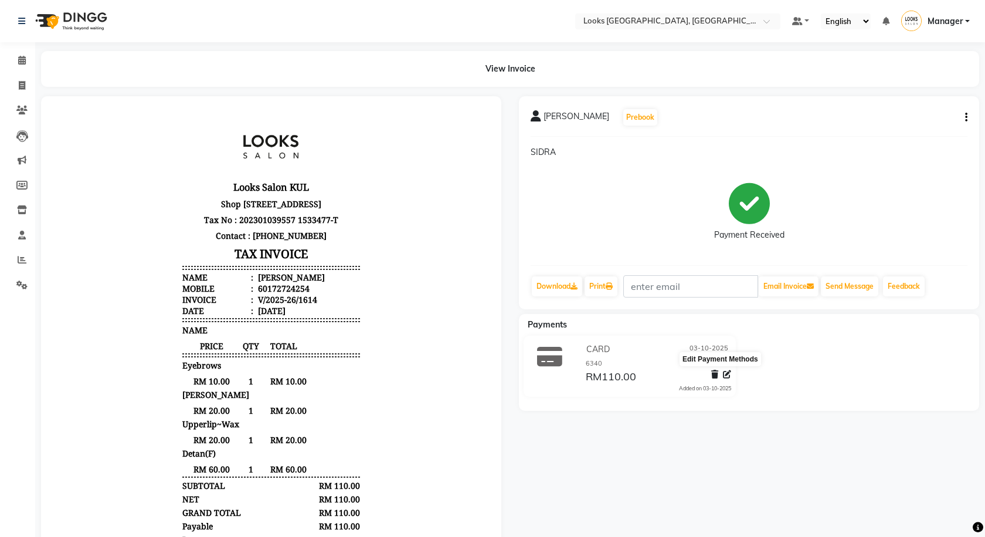
select select "2"
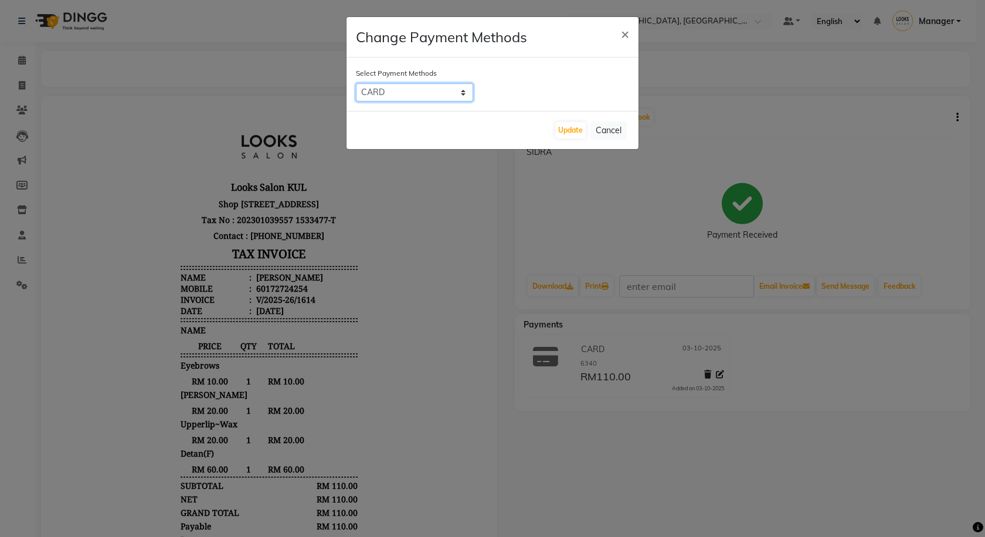
click at [435, 96] on select "UPI CASH CARD" at bounding box center [414, 92] width 117 height 18
click at [613, 130] on button "Cancel" at bounding box center [608, 130] width 36 height 18
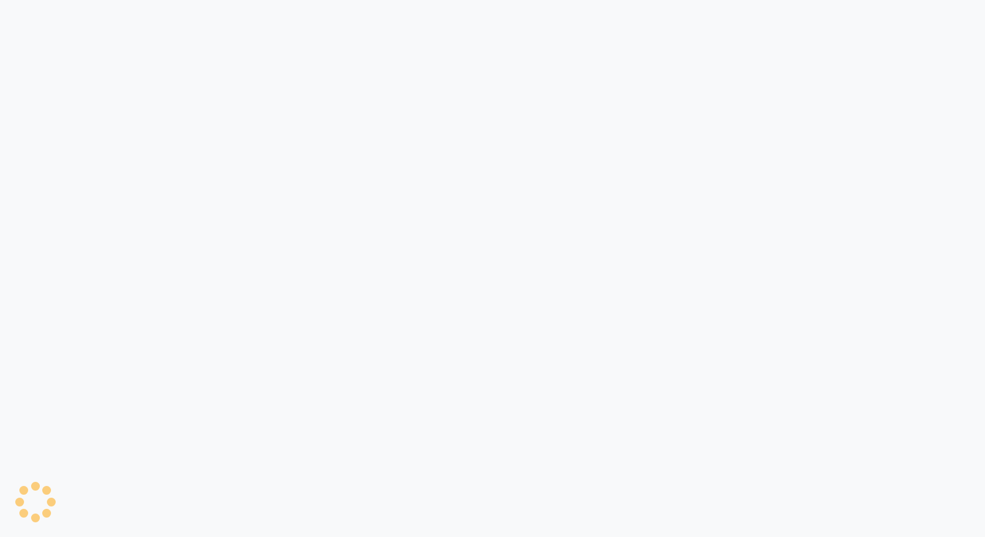
select select "8109"
select select "service"
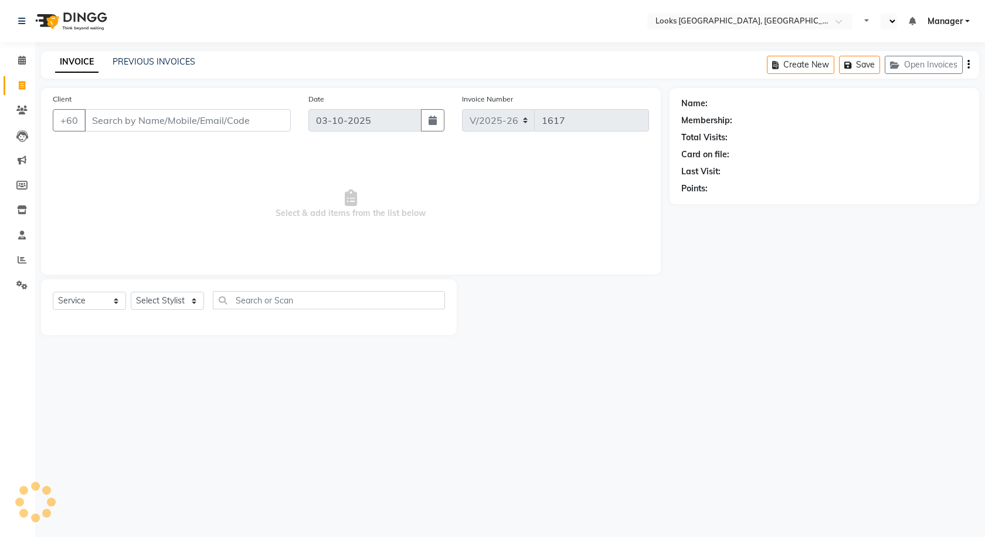
select select "en"
click at [21, 201] on link "Inventory" at bounding box center [18, 210] width 28 height 19
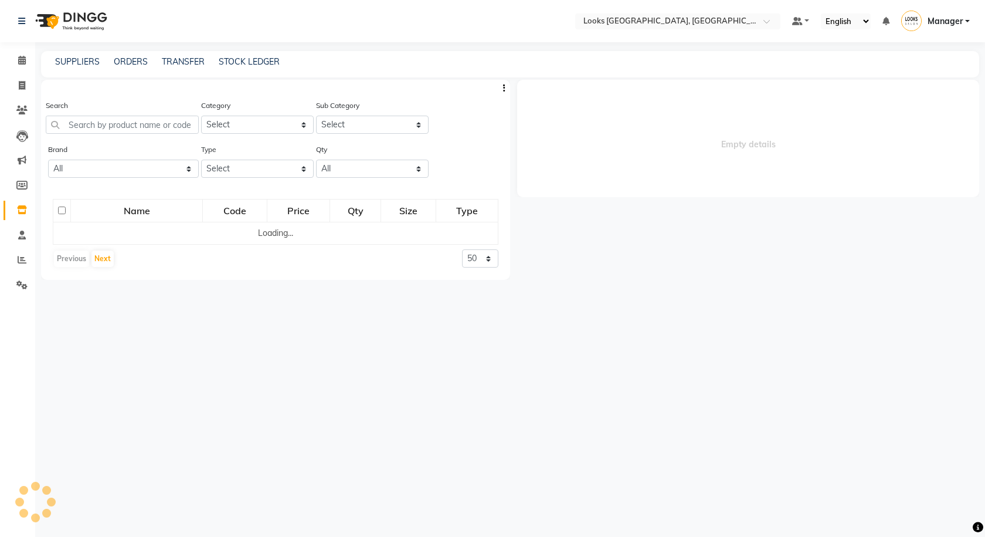
select select
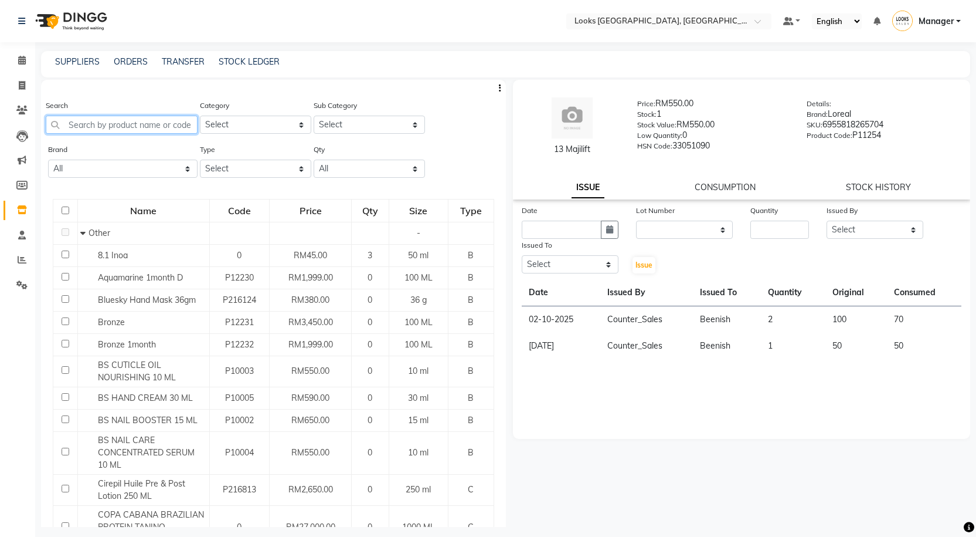
click at [91, 131] on input "text" at bounding box center [122, 125] width 152 height 18
paste input "P11254"
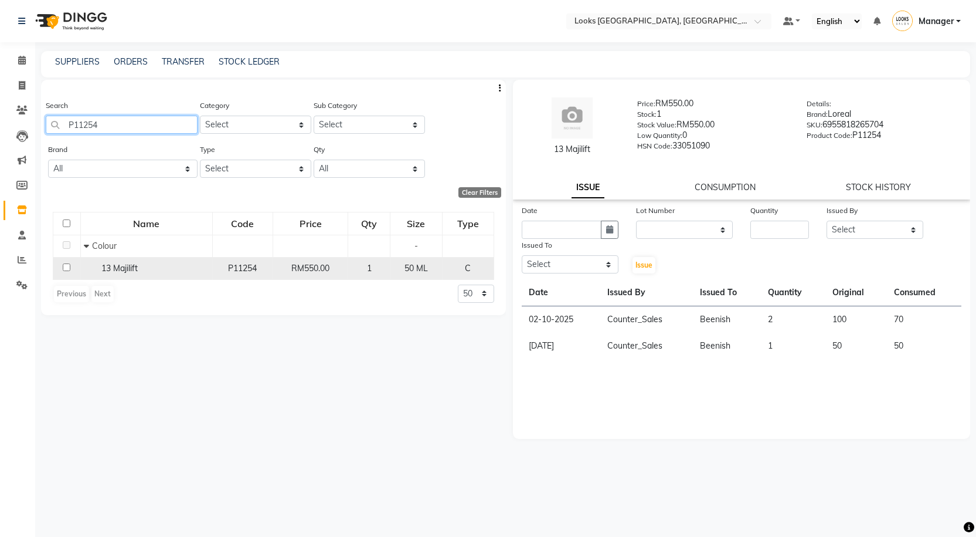
type input "P11254"
click at [145, 266] on div "13 Majilift" at bounding box center [146, 268] width 125 height 12
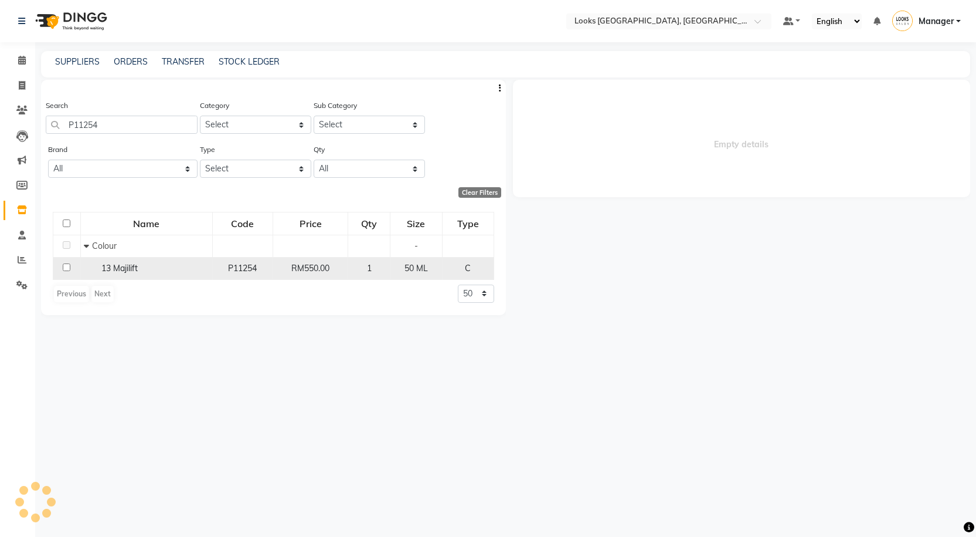
select select
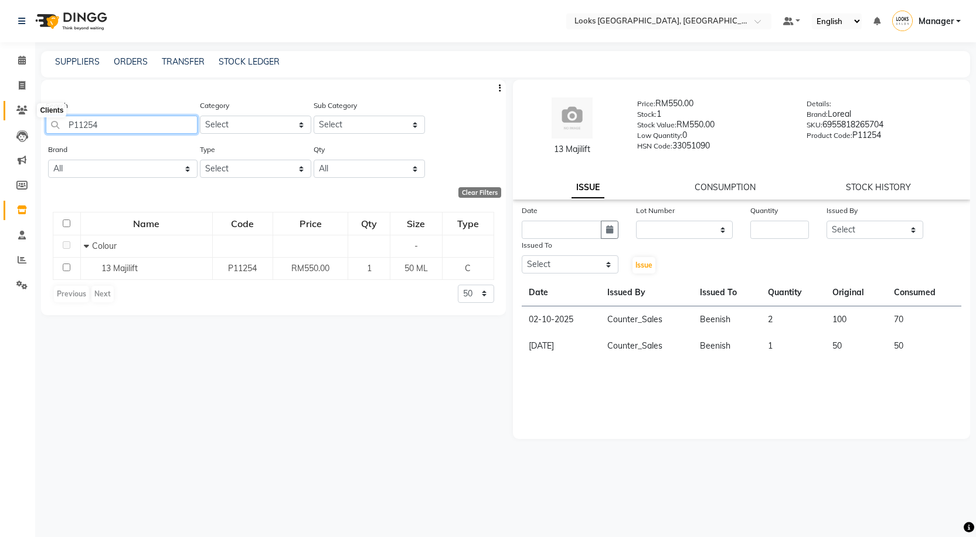
drag, startPoint x: 117, startPoint y: 118, endPoint x: 13, endPoint y: 114, distance: 103.9
click at [13, 114] on app-home "Select Location × Looks Kuala Lumpur, Malaysia Default Panel My Panel English E…" at bounding box center [488, 272] width 976 height 544
type input "6"
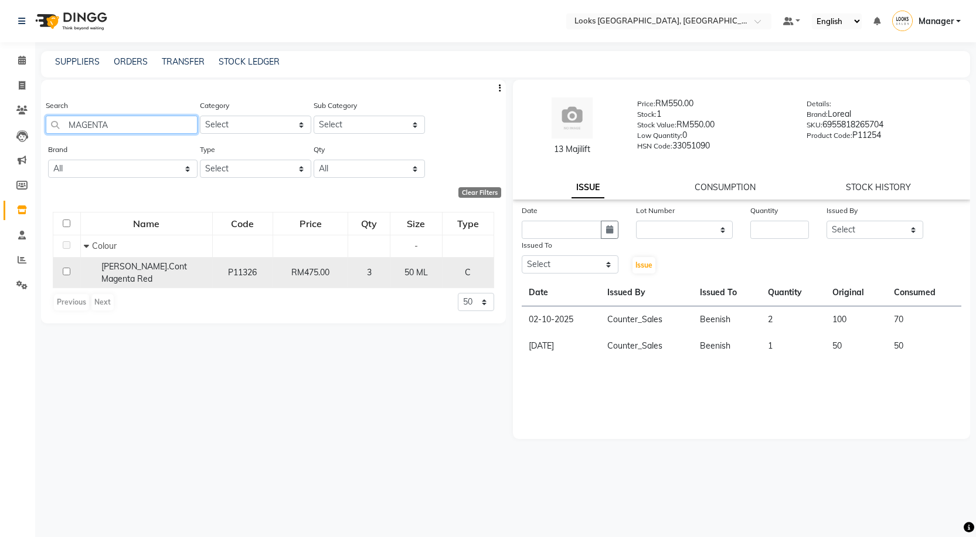
type input "MAGENTA"
click at [174, 264] on span "[PERSON_NAME].Cont Magenta Red" at bounding box center [144, 272] width 86 height 23
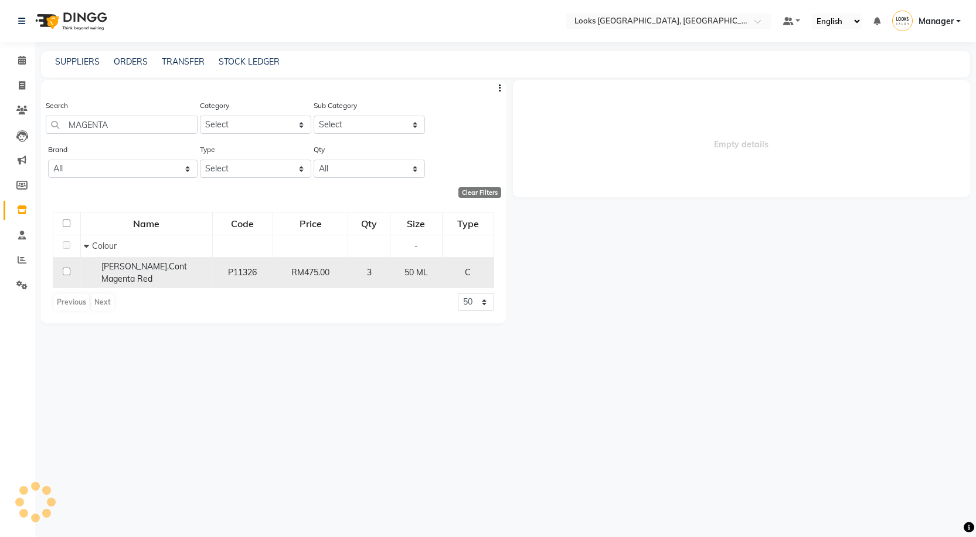
select select
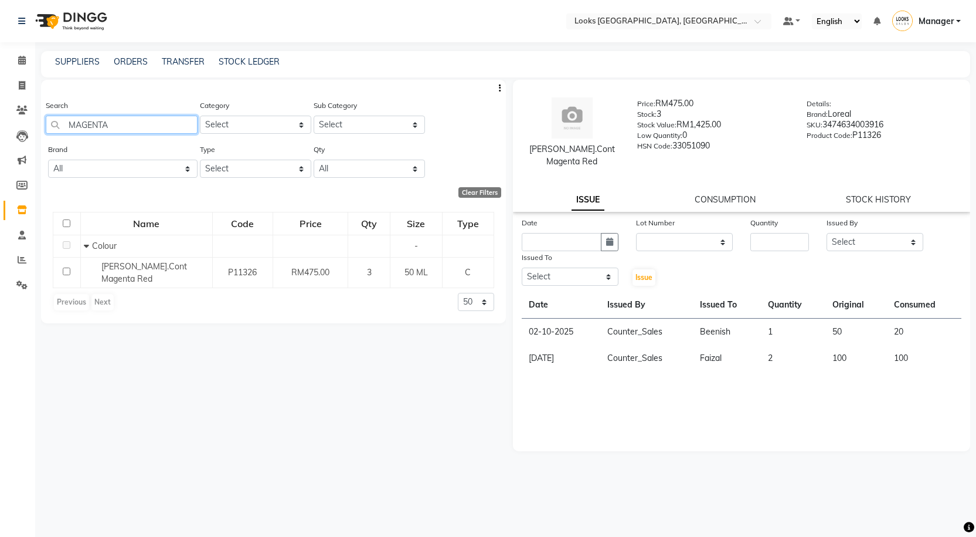
drag, startPoint x: 114, startPoint y: 125, endPoint x: 44, endPoint y: 125, distance: 69.8
click at [44, 125] on div "Search MAGENTA Category Select Skin Personal Care Hair Threading Loreal Bio Top…" at bounding box center [273, 121] width 465 height 44
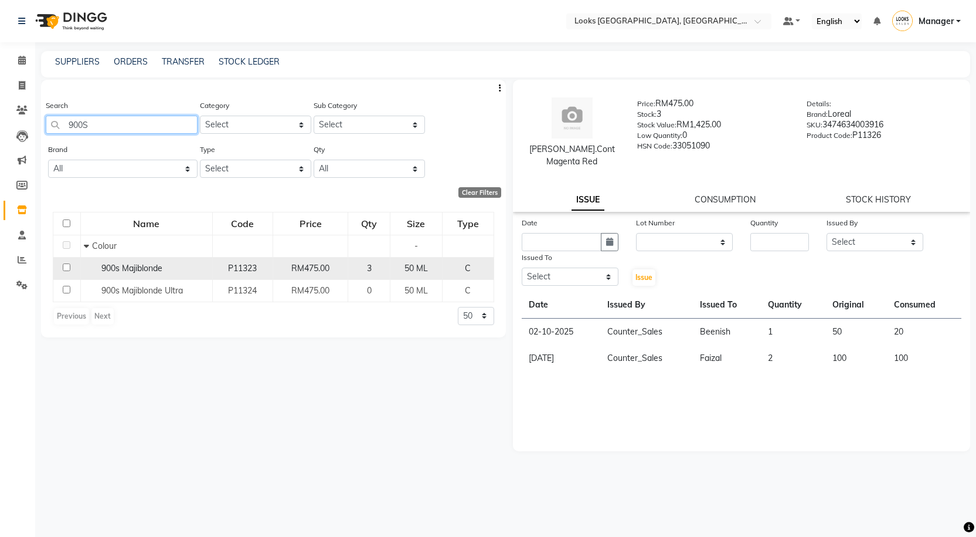
type input "900S"
click at [171, 267] on div "900s Majiblonde" at bounding box center [146, 268] width 125 height 12
select select
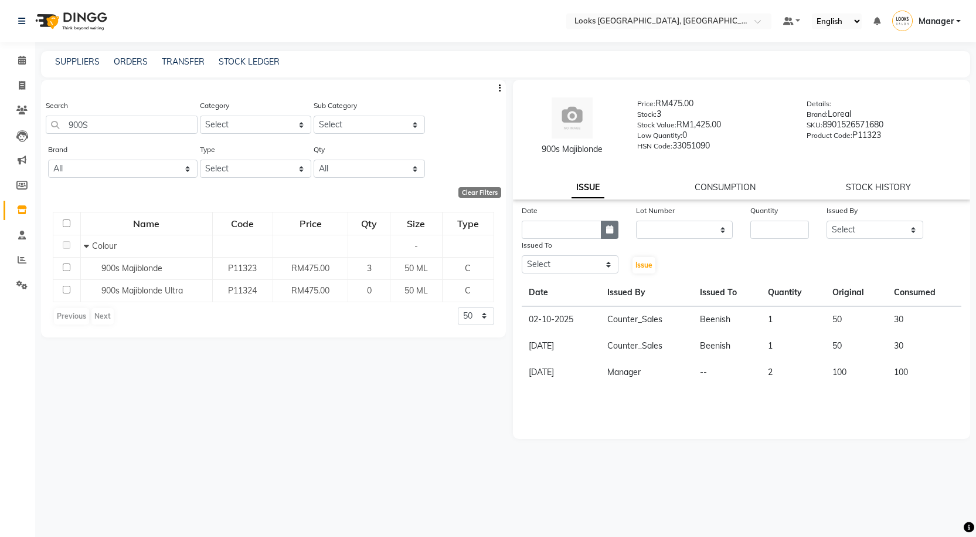
click at [605, 227] on button "button" at bounding box center [610, 229] width 18 height 18
select select "10"
select select "2025"
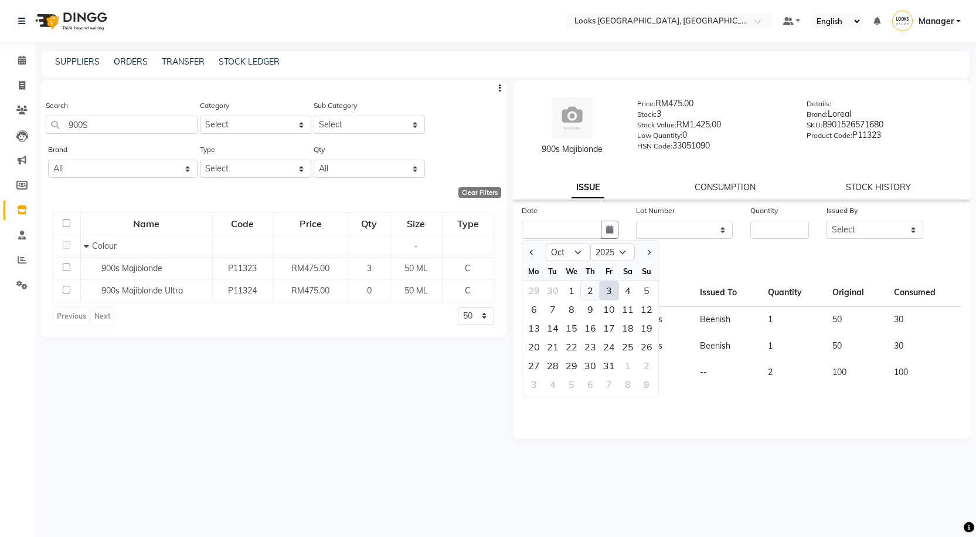
click at [592, 283] on div "2" at bounding box center [590, 290] width 19 height 19
type input "02-10-2025"
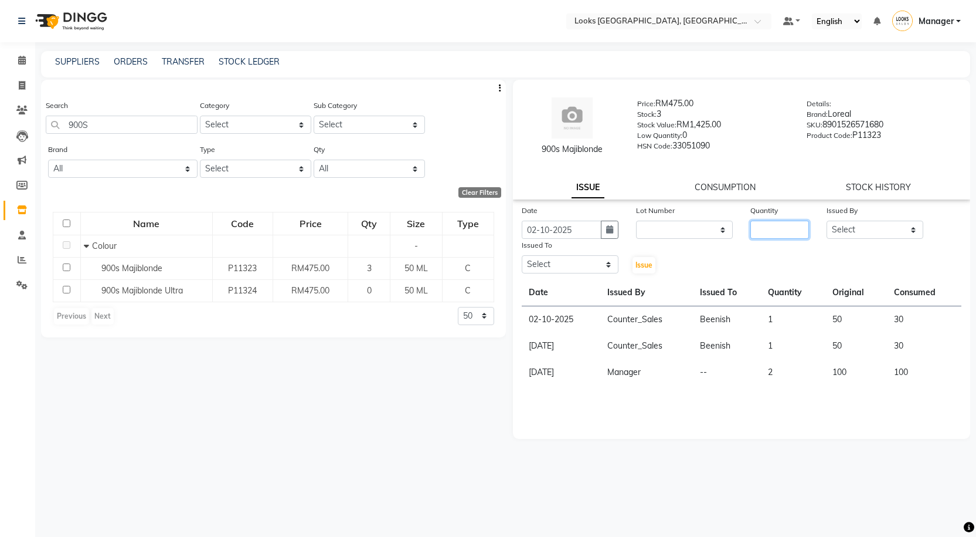
click at [789, 232] on input "number" at bounding box center [780, 229] width 59 height 18
type input "1"
drag, startPoint x: 853, startPoint y: 237, endPoint x: 853, endPoint y: 230, distance: 7.0
click at [853, 237] on select "Select Alvina_ pdct Awaiz_Mgr Beenish Counter_Sales Cynthia_pdct Devender_Pdct …" at bounding box center [875, 229] width 97 height 18
select select "75497"
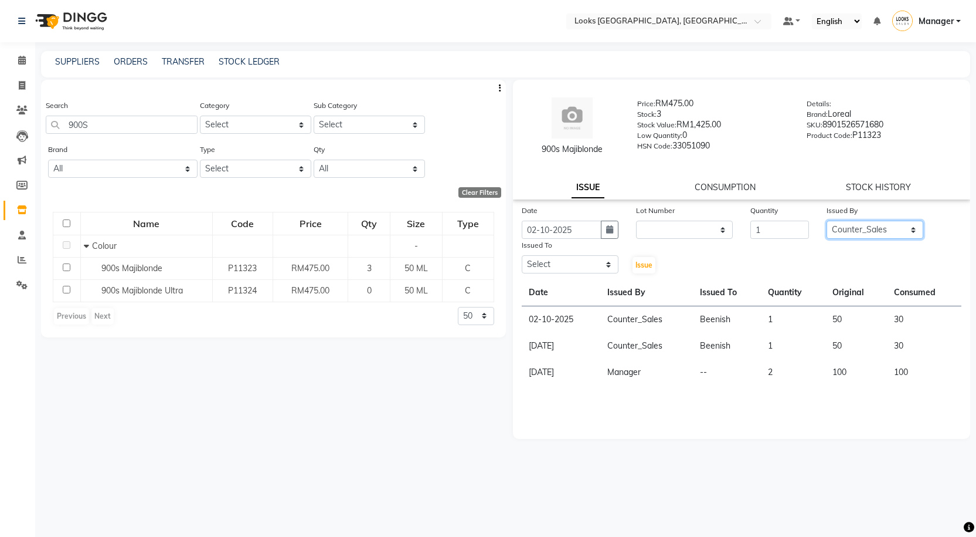
click at [827, 220] on select "Select Alvina_ pdct Awaiz_Mgr Beenish Counter_Sales Cynthia_pdct Devender_Pdct …" at bounding box center [875, 229] width 97 height 18
click at [599, 259] on select "Select Alvina_ pdct Awaiz_Mgr Beenish Counter_Sales Cynthia_pdct Devender_Pdct …" at bounding box center [570, 264] width 97 height 18
select select "89277"
click at [522, 255] on select "Select Alvina_ pdct Awaiz_Mgr Beenish Counter_Sales Cynthia_pdct Devender_Pdct …" at bounding box center [570, 264] width 97 height 18
click at [646, 265] on span "Issue" at bounding box center [644, 264] width 17 height 9
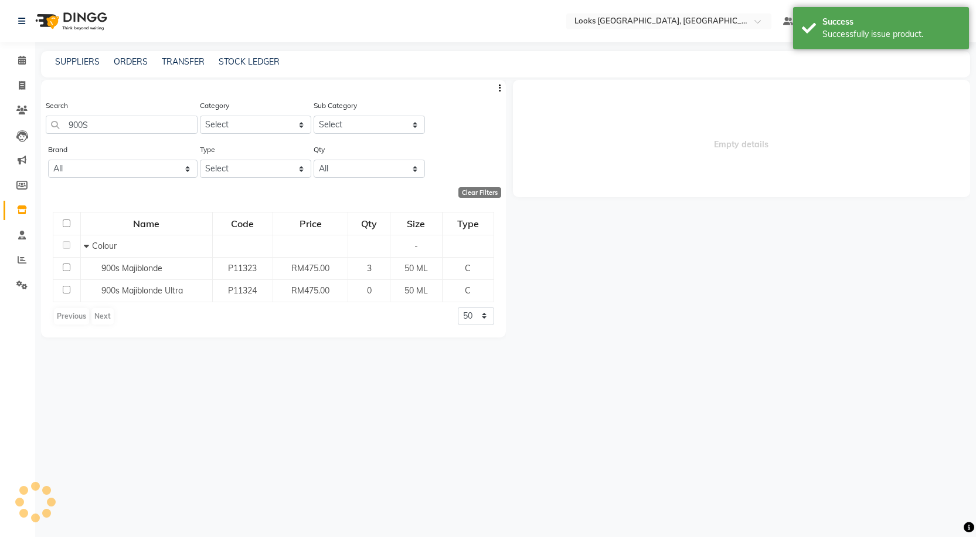
select select
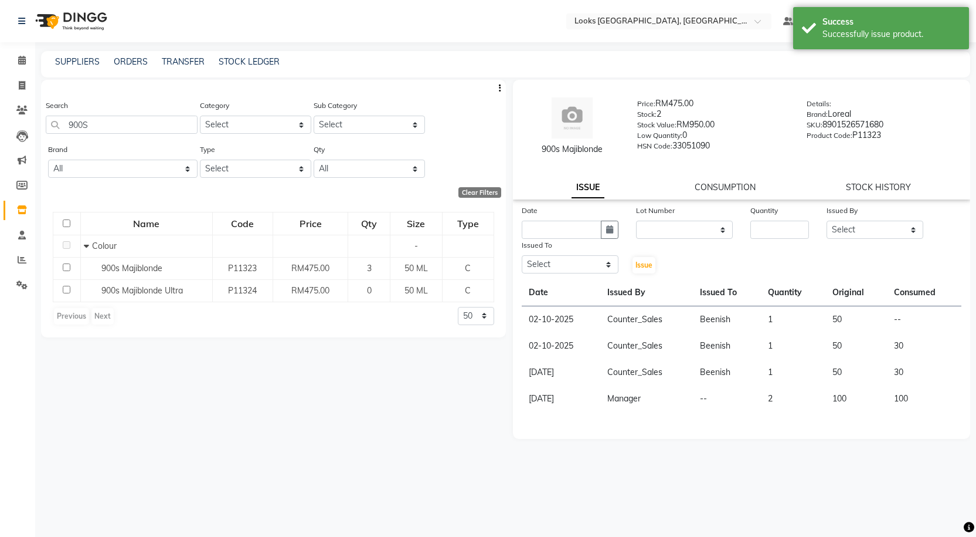
drag, startPoint x: 544, startPoint y: 162, endPoint x: 609, endPoint y: 151, distance: 65.6
click at [609, 151] on div "900s Majiblonde" at bounding box center [573, 149] width 96 height 12
copy div "900s Majiblonde"
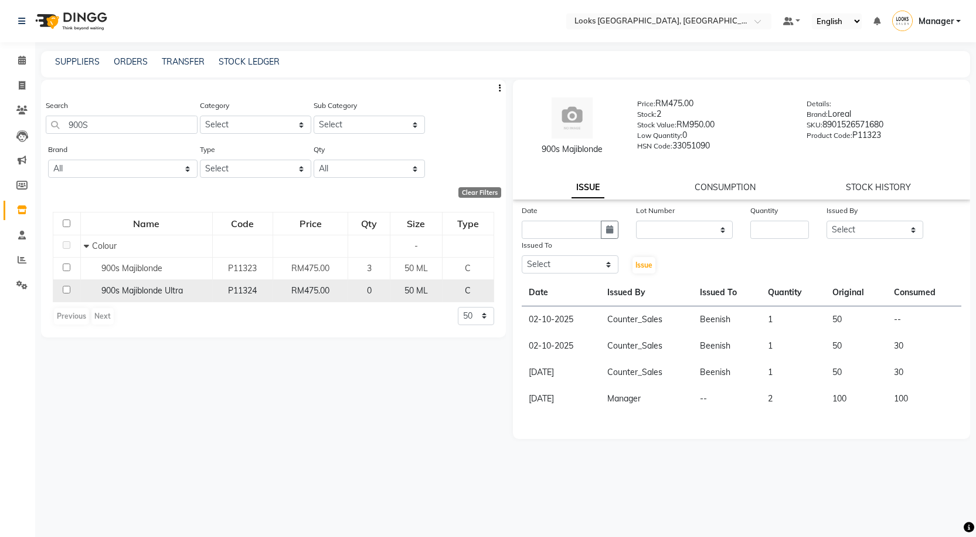
click at [141, 288] on span "900s Majiblonde Ultra" at bounding box center [142, 290] width 82 height 11
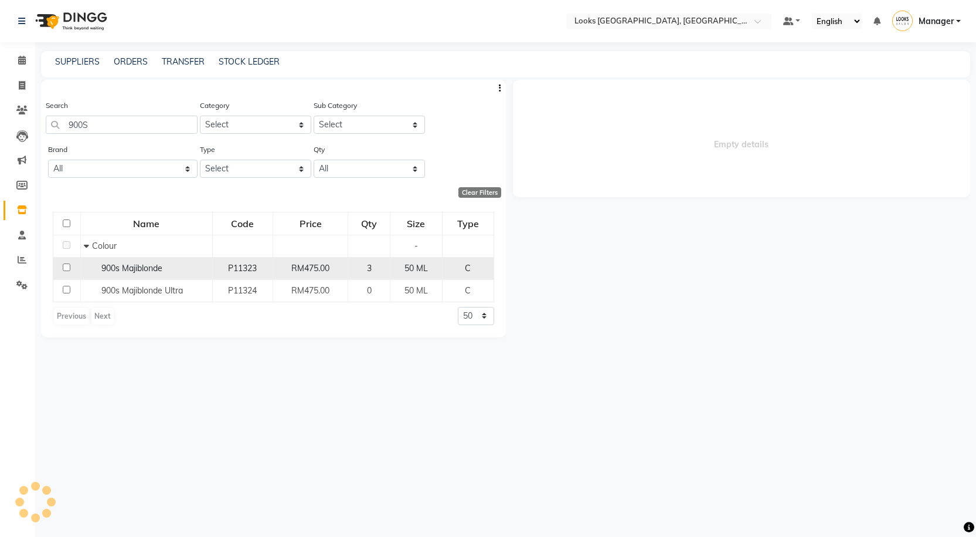
select select
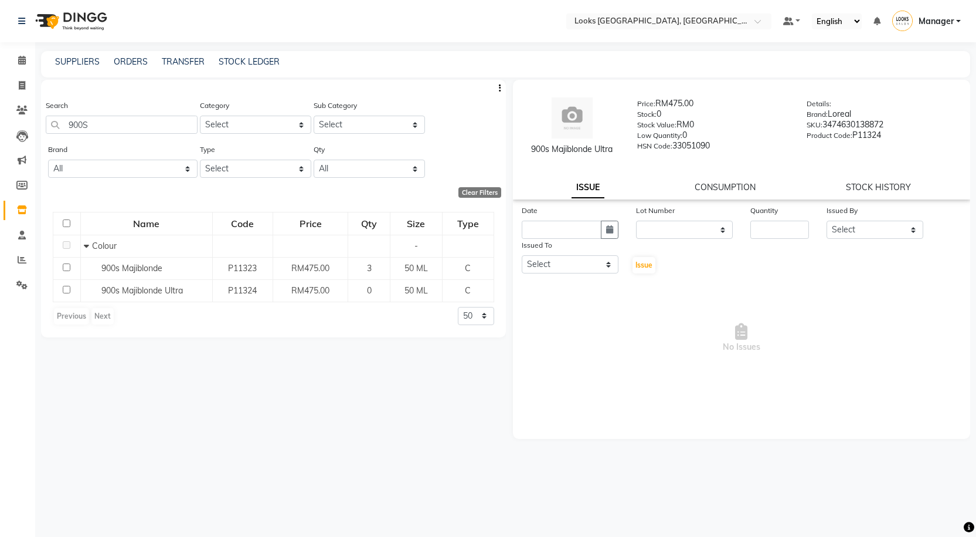
click at [529, 147] on div "900s Majiblonde Ultra" at bounding box center [573, 149] width 96 height 12
click at [331, 323] on div "Previous Next 50 100 500" at bounding box center [274, 316] width 442 height 19
click at [28, 187] on span at bounding box center [22, 185] width 21 height 13
select select
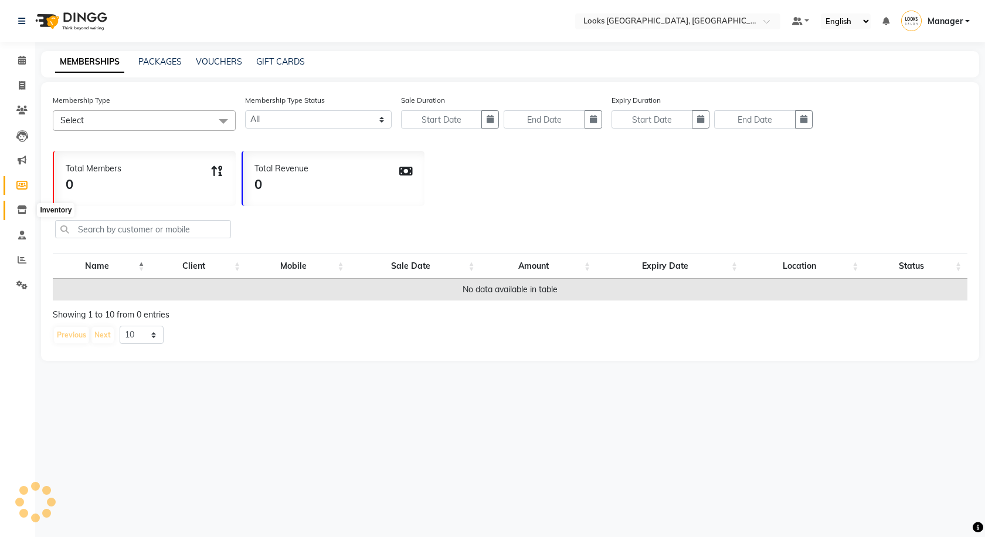
click at [26, 211] on icon at bounding box center [22, 209] width 10 height 9
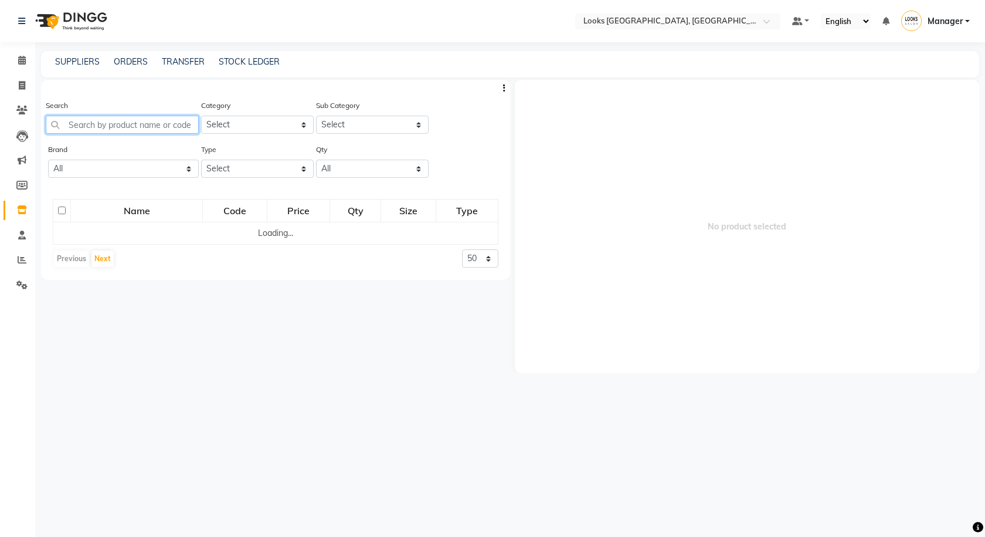
click at [91, 126] on input "text" at bounding box center [122, 125] width 153 height 18
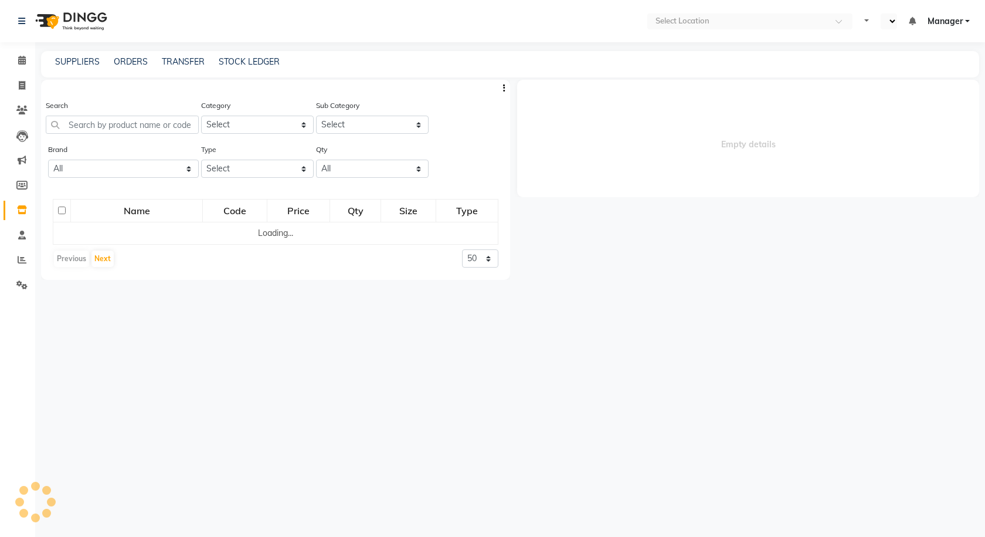
select select "en"
select select
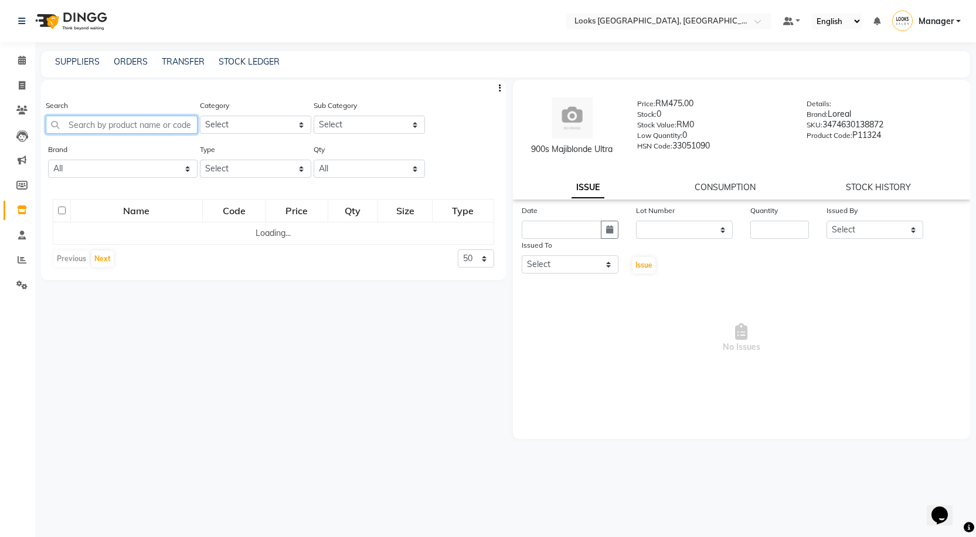
click at [130, 121] on input "text" at bounding box center [122, 125] width 152 height 18
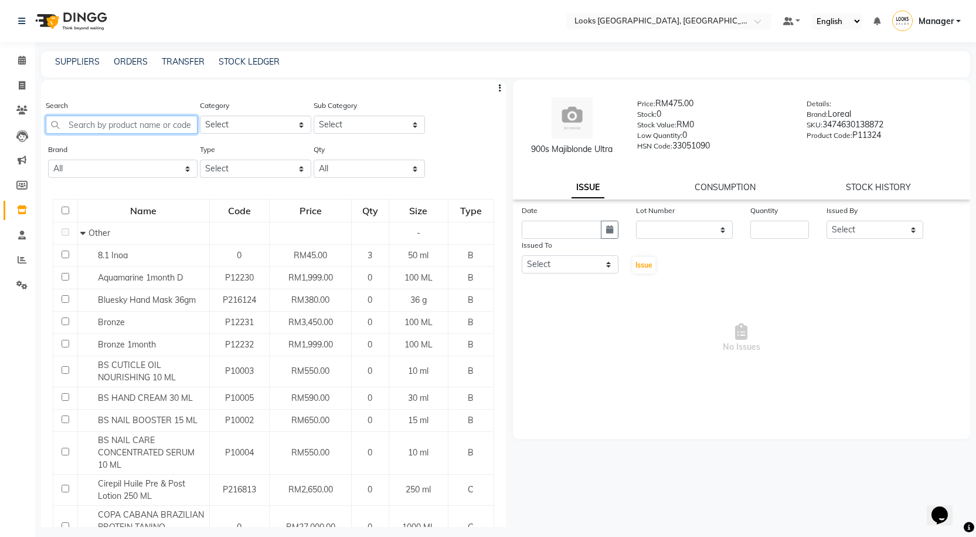
paste input "900s Majiblonde"
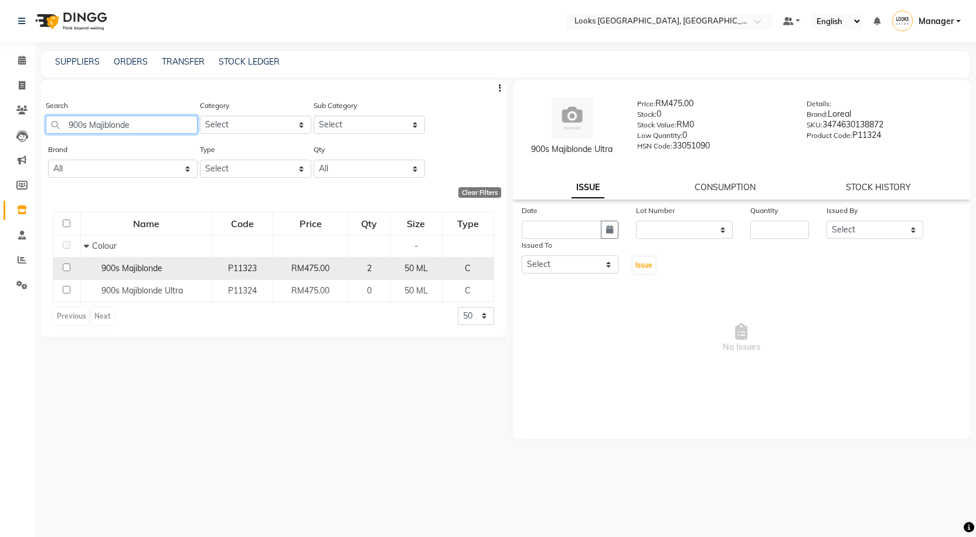
type input "900s Majiblonde"
click at [174, 267] on div "900s Majiblonde" at bounding box center [146, 268] width 125 height 12
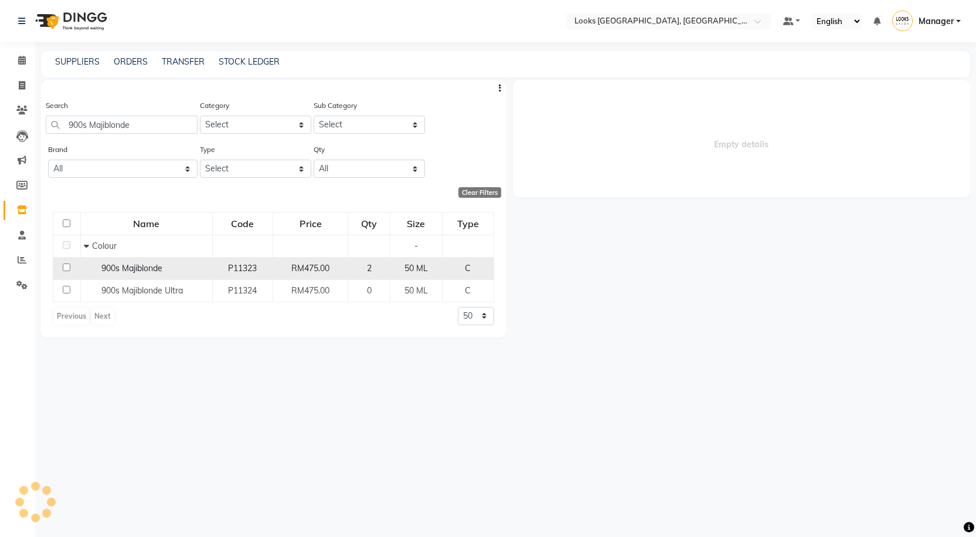
select select
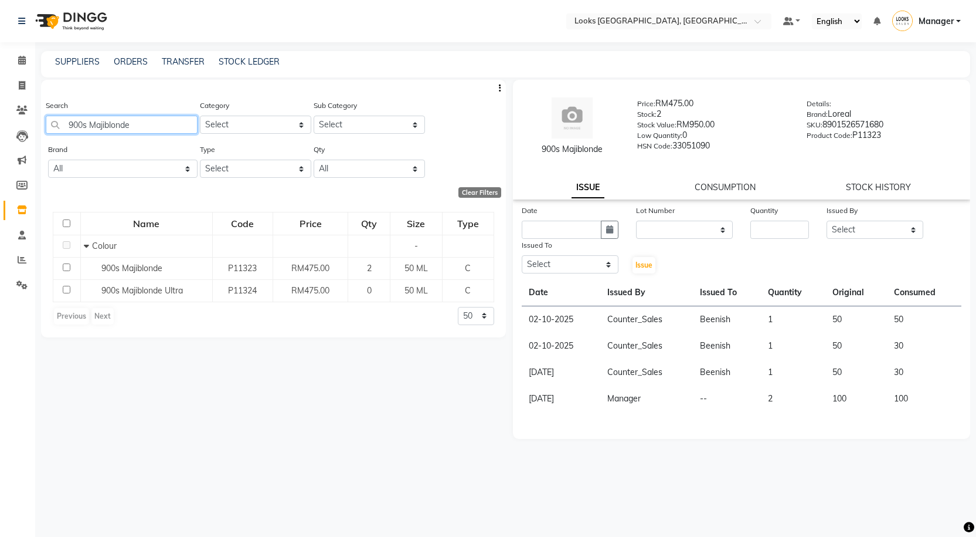
drag, startPoint x: 148, startPoint y: 118, endPoint x: 29, endPoint y: 145, distance: 122.1
click at [29, 146] on app-home "Select Location × Looks Kuala Lumpur, Malaysia Default Panel My Panel English E…" at bounding box center [488, 272] width 976 height 544
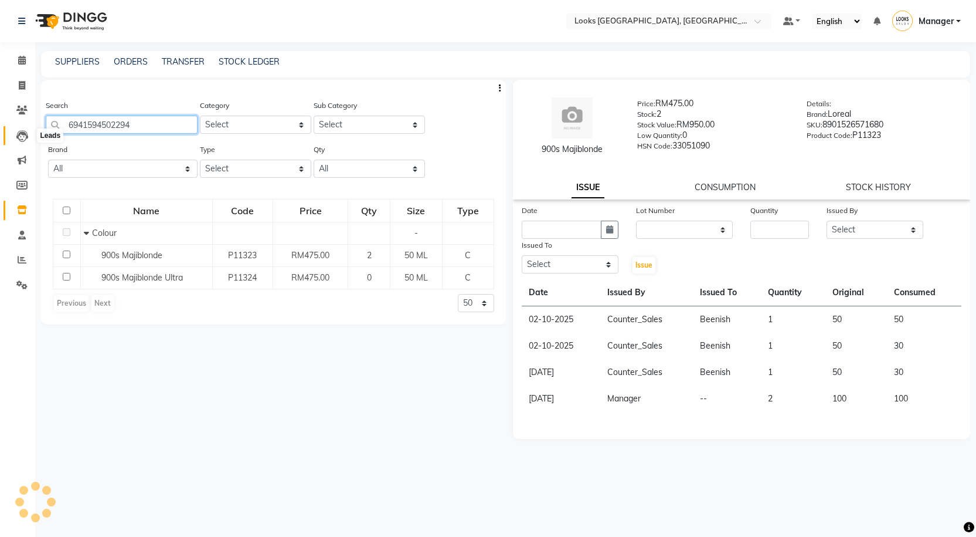
type input "6941594502294"
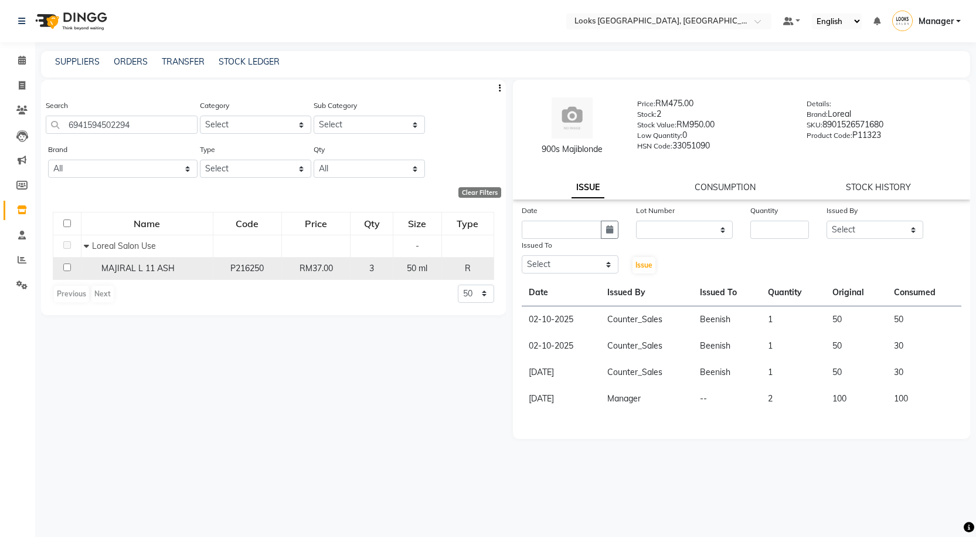
click at [191, 270] on div "MAJIRAL L 11 ASH" at bounding box center [146, 268] width 125 height 12
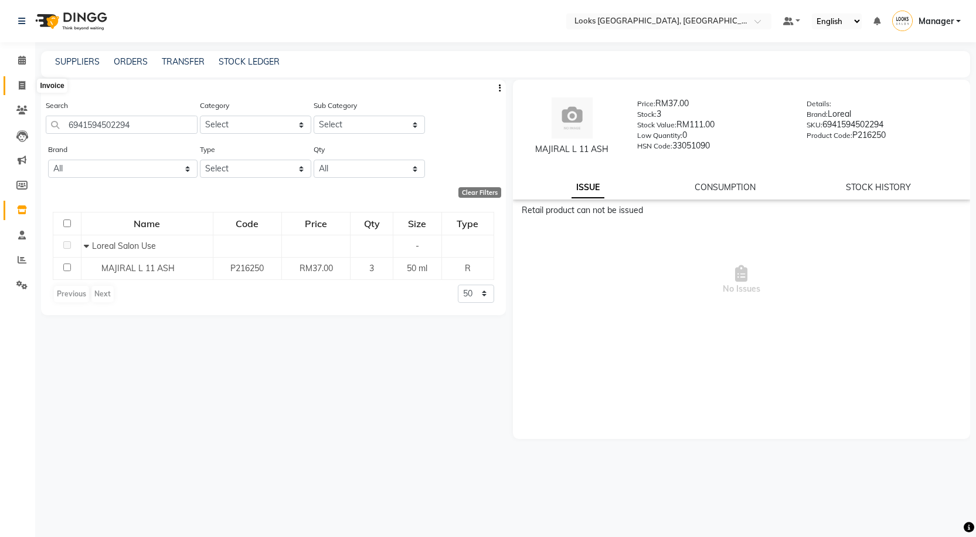
click at [22, 82] on icon at bounding box center [22, 85] width 6 height 9
select select "service"
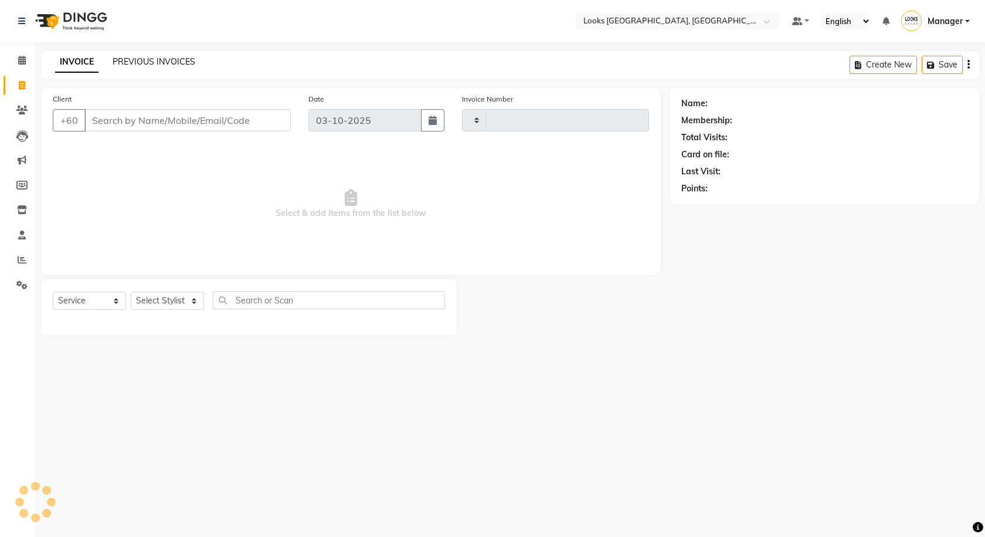
type input "1617"
click at [129, 59] on link "PREVIOUS INVOICES" at bounding box center [154, 61] width 83 height 11
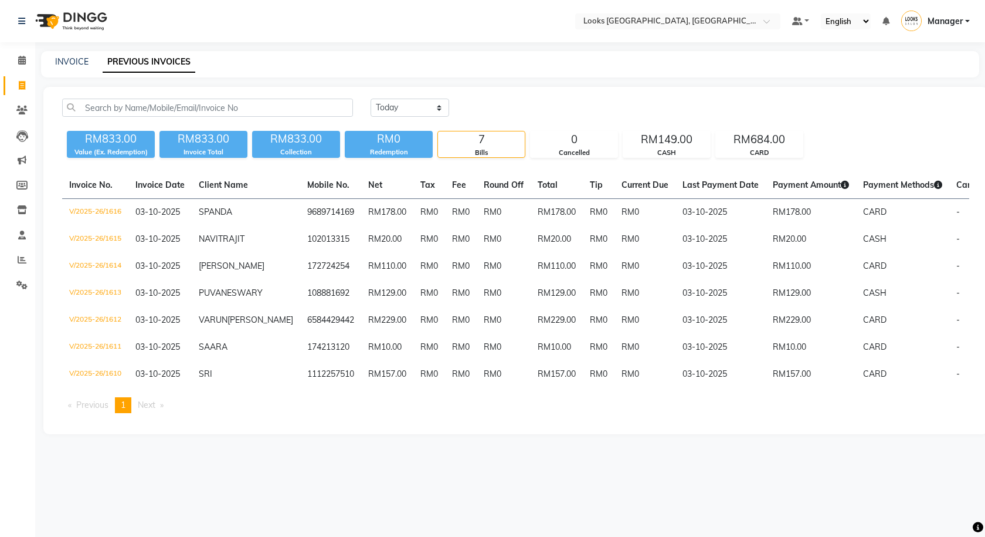
click at [84, 69] on div "INVOICE PREVIOUS INVOICES" at bounding box center [510, 64] width 938 height 26
click at [20, 62] on icon at bounding box center [22, 60] width 8 height 9
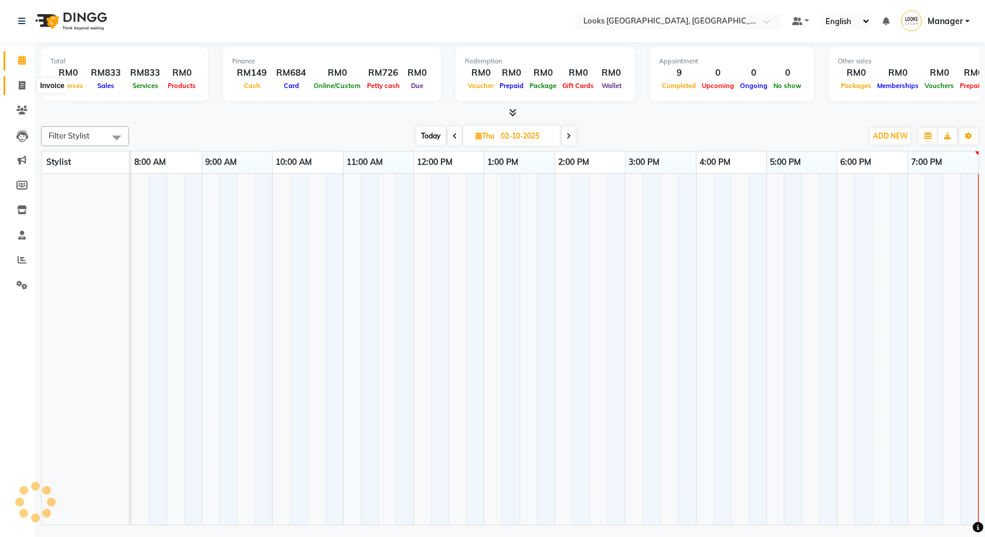
click at [25, 86] on icon at bounding box center [22, 85] width 6 height 9
select select "service"
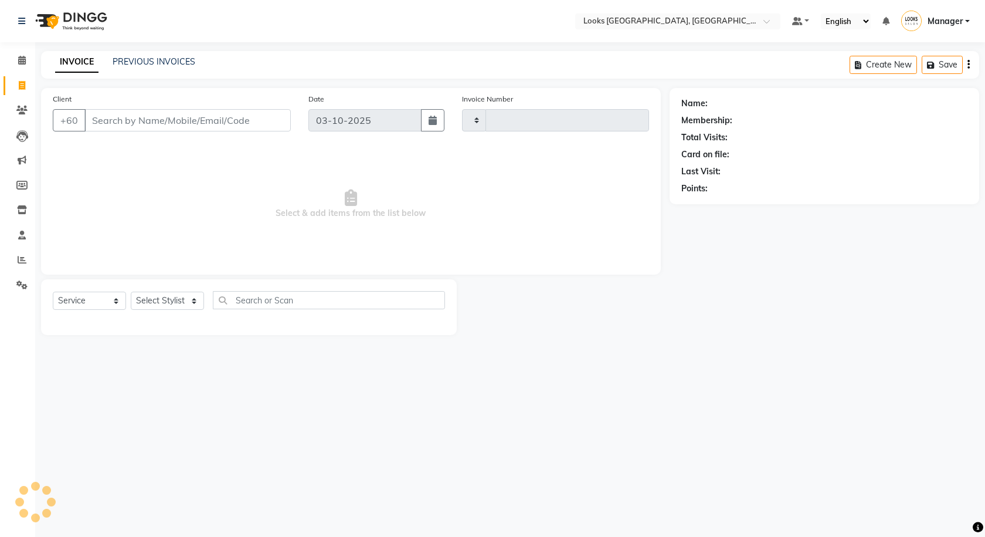
type input "1617"
select select "8109"
click at [168, 117] on input "Client" at bounding box center [187, 120] width 206 height 22
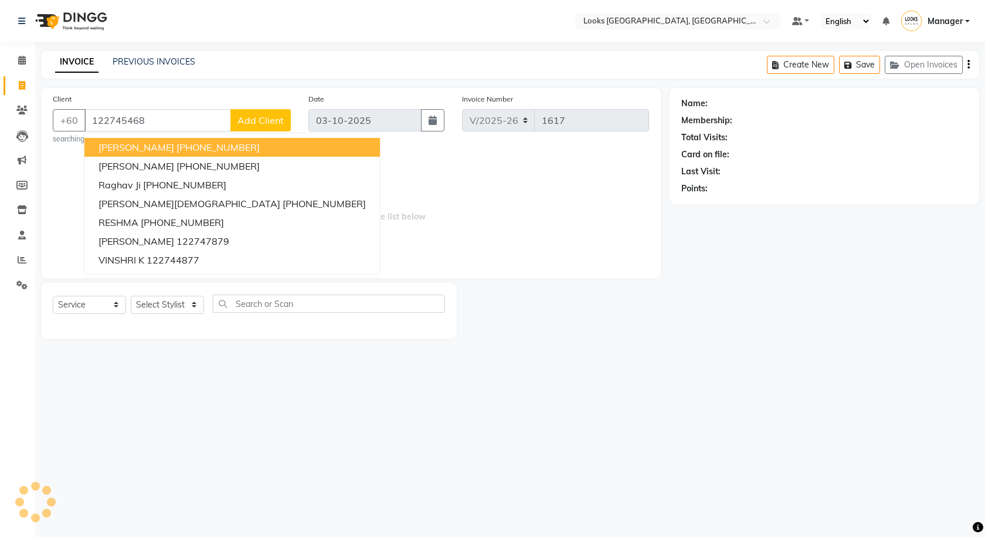
type input "122745468"
click at [252, 112] on button "Add Client" at bounding box center [260, 120] width 60 height 22
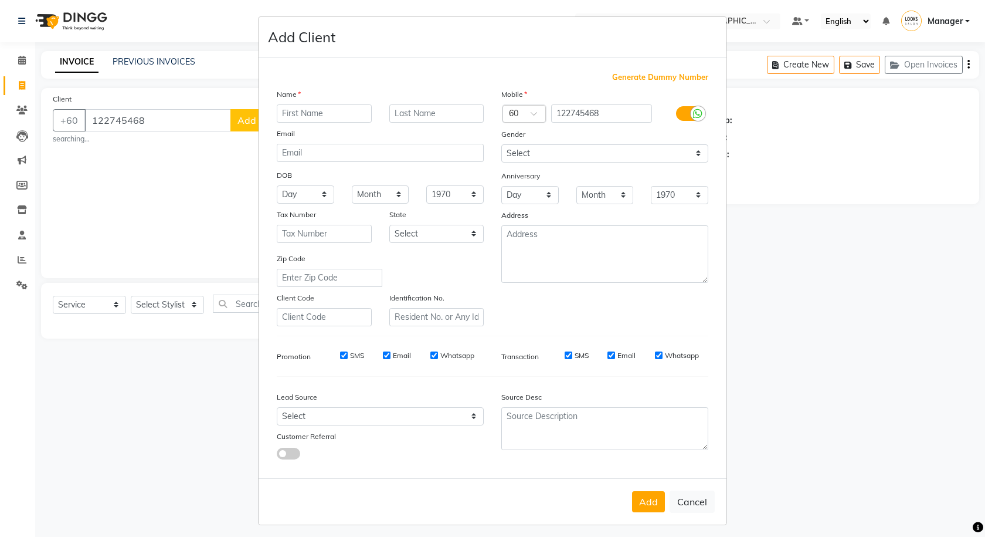
click at [318, 103] on div "Name" at bounding box center [380, 96] width 225 height 16
click at [318, 120] on input "text" at bounding box center [324, 113] width 95 height 18
type input "A"
type input "Suriamali"
click at [639, 506] on button "Add" at bounding box center [648, 501] width 33 height 21
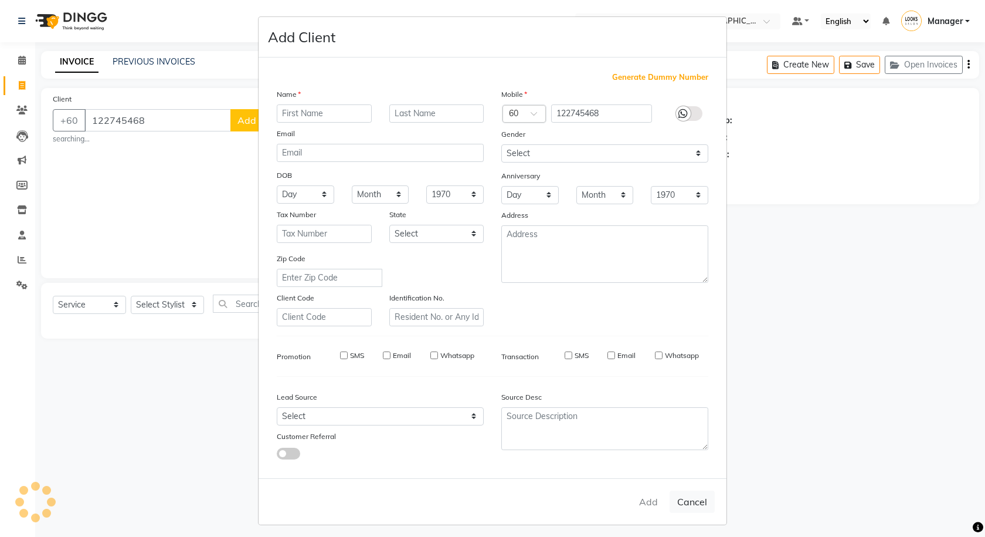
select select
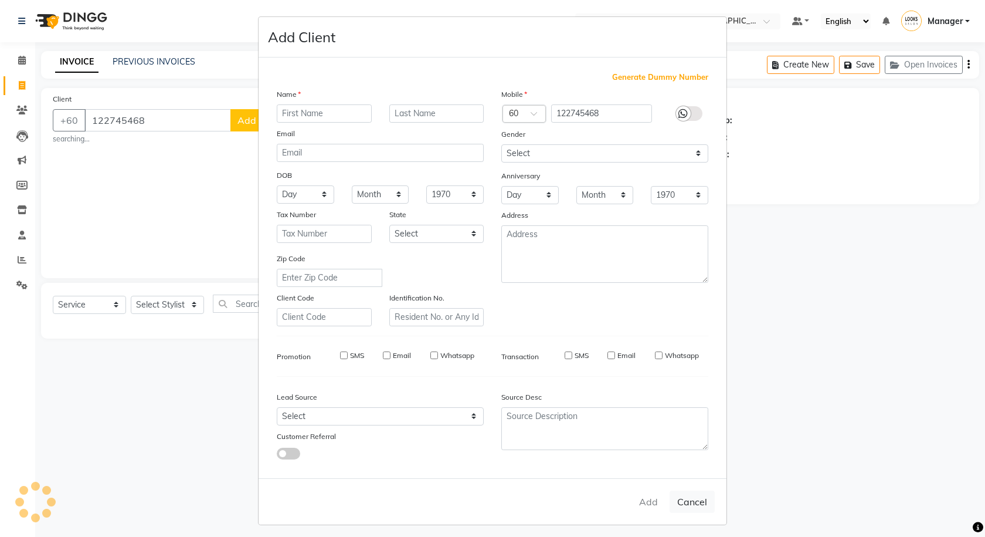
select select
checkbox input "false"
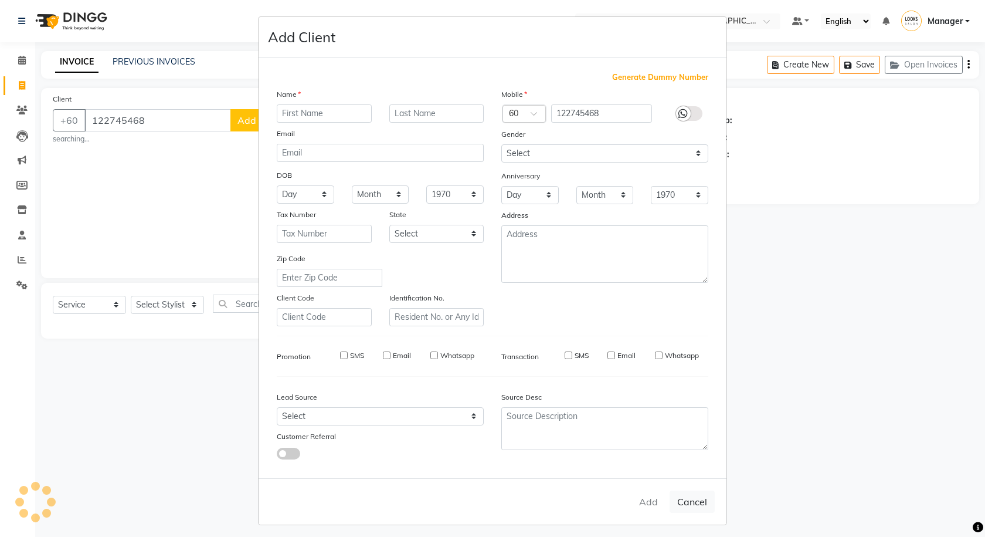
checkbox input "false"
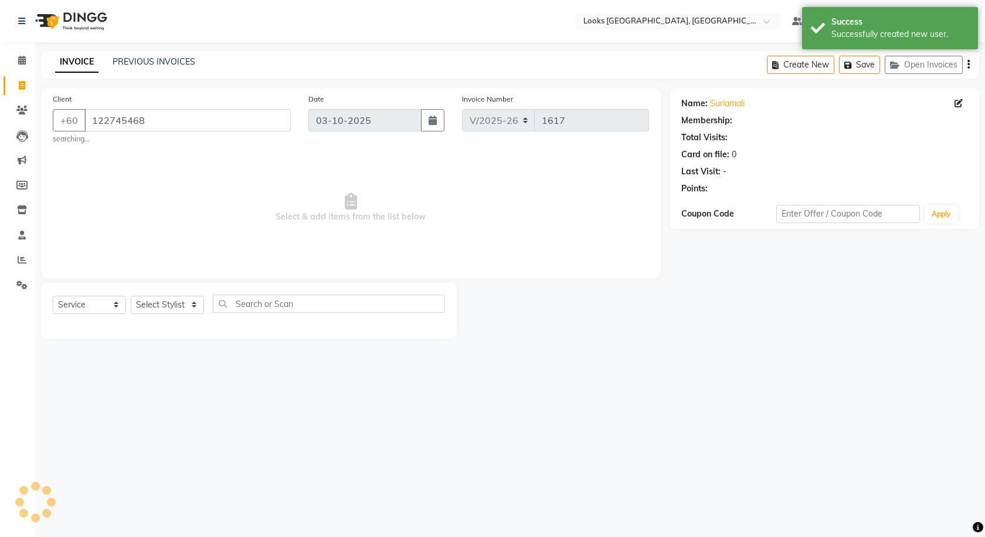
select select "1: Object"
click at [91, 312] on div "Select Service Product Membership Package Voucher Prepaid Gift Card Select Styl…" at bounding box center [249, 308] width 392 height 28
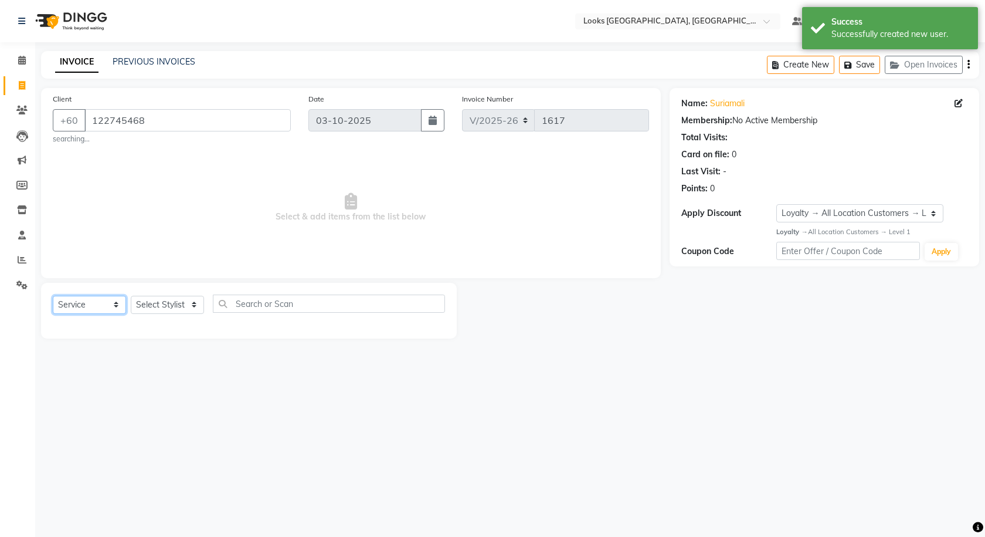
click at [90, 312] on select "Select Service Product Membership Package Voucher Prepaid Gift Card" at bounding box center [89, 305] width 73 height 18
drag, startPoint x: 90, startPoint y: 311, endPoint x: 124, endPoint y: 313, distance: 34.1
click at [90, 311] on select "Select Service Product Membership Package Voucher Prepaid Gift Card" at bounding box center [89, 305] width 73 height 18
click at [139, 313] on select "Select Stylist Alvina_ pdct Awaiz_Mgr Beenish Counter_Sales Cynthia_pdct Devend…" at bounding box center [167, 305] width 73 height 18
click at [131, 296] on select "Select Stylist Alvina_ pdct Awaiz_Mgr Beenish Counter_Sales Cynthia_pdct Devend…" at bounding box center [167, 305] width 73 height 18
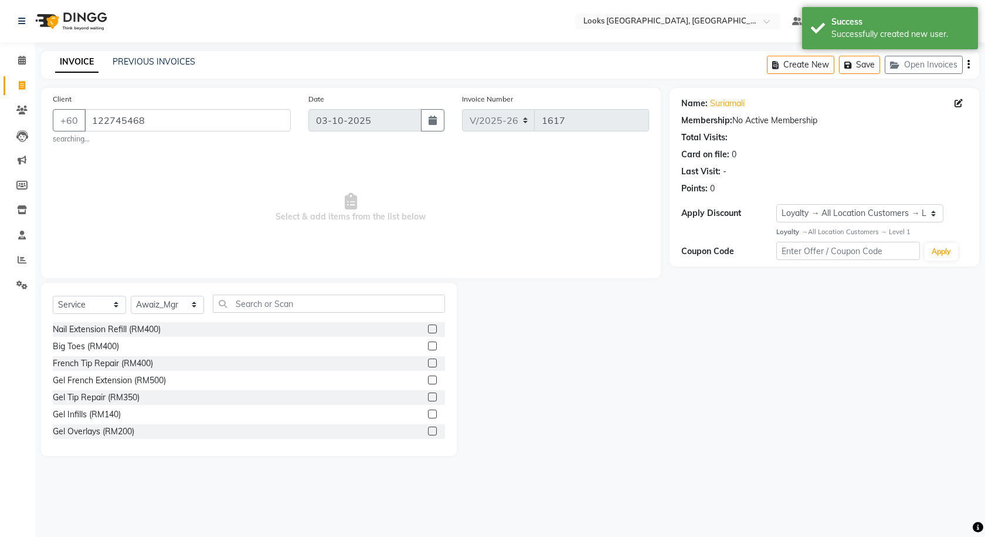
click at [174, 94] on div "Client +60 122745468 searching..." at bounding box center [172, 119] width 256 height 52
click at [136, 308] on select "Select Stylist Alvina_ pdct Awaiz_Mgr Beenish Counter_Sales Cynthia_pdct Devend…" at bounding box center [167, 305] width 73 height 18
select select "89277"
click at [131, 296] on select "Select Stylist Alvina_ pdct Awaiz_Mgr Beenish Counter_Sales Cynthia_pdct Devend…" at bounding box center [167, 305] width 73 height 18
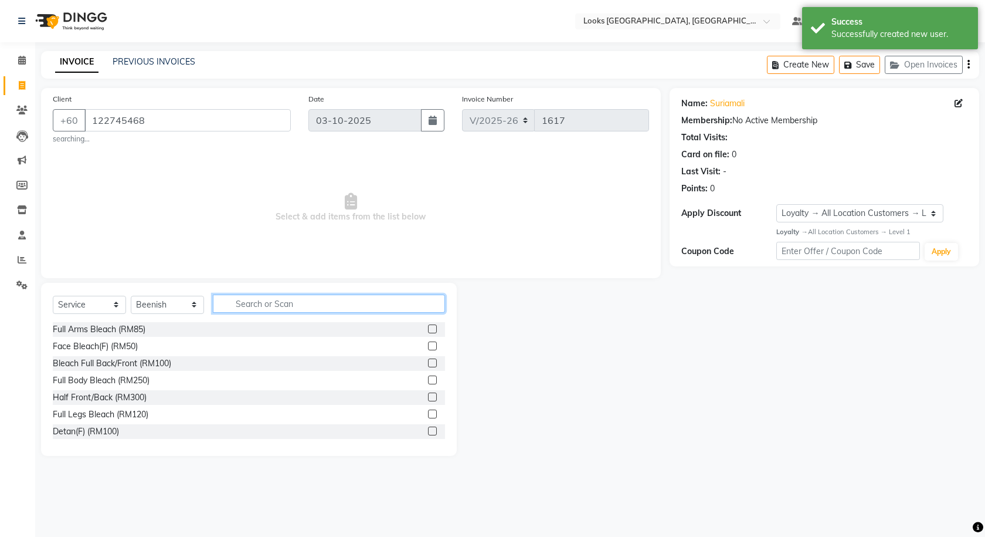
click at [308, 309] on input "text" at bounding box center [329, 303] width 232 height 18
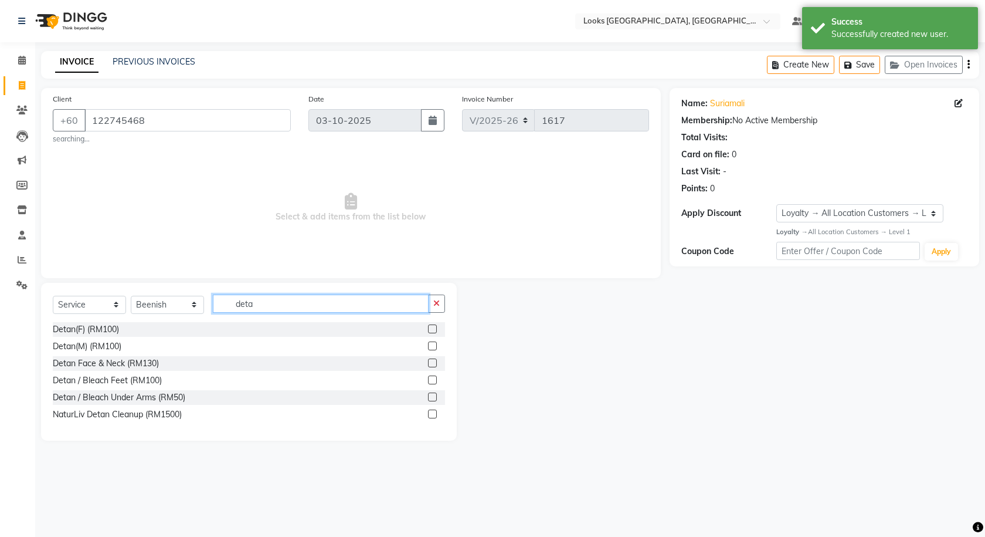
type input "deta"
click at [433, 417] on label at bounding box center [432, 413] width 9 height 9
click at [433, 417] on input "checkbox" at bounding box center [432, 414] width 8 height 8
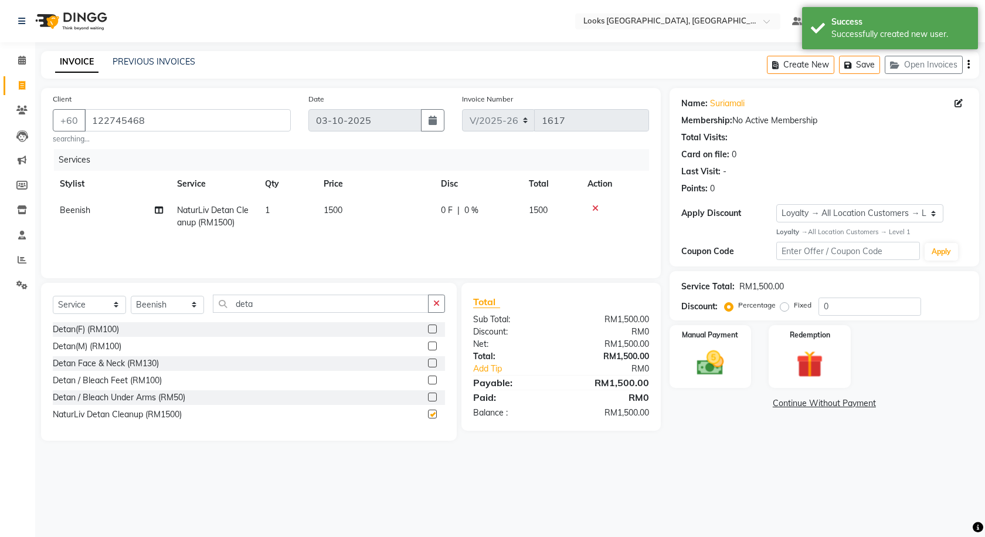
checkbox input "false"
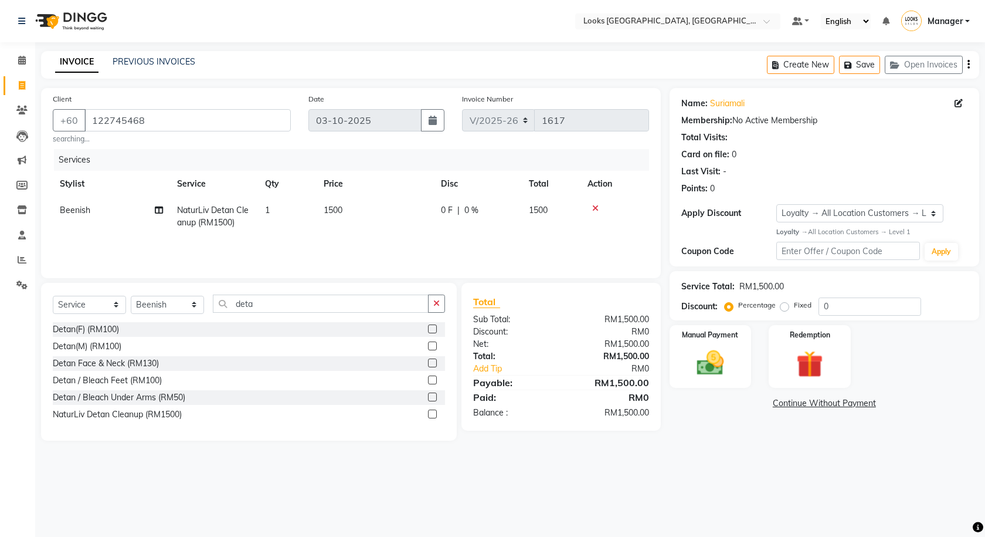
click at [399, 218] on td "1500" at bounding box center [375, 216] width 117 height 39
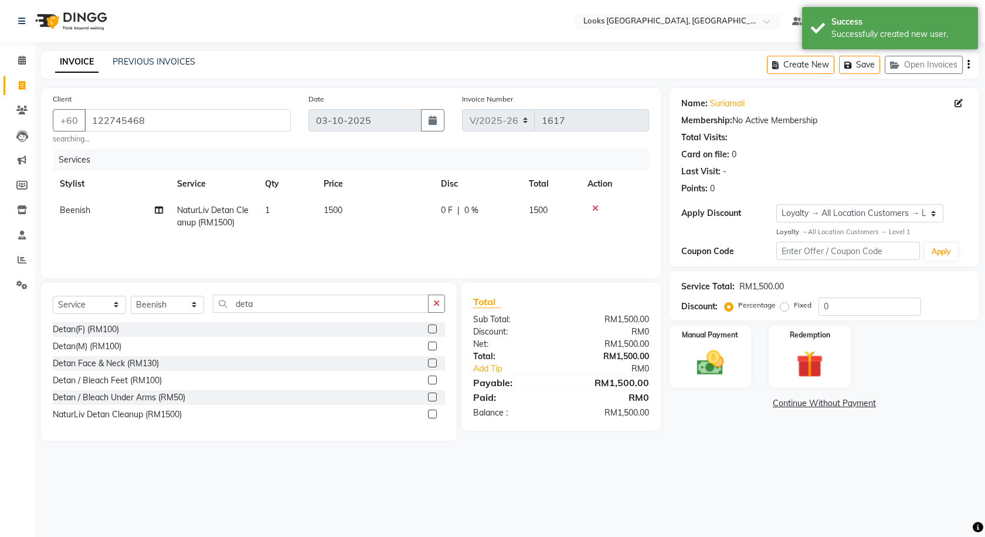
select select "89277"
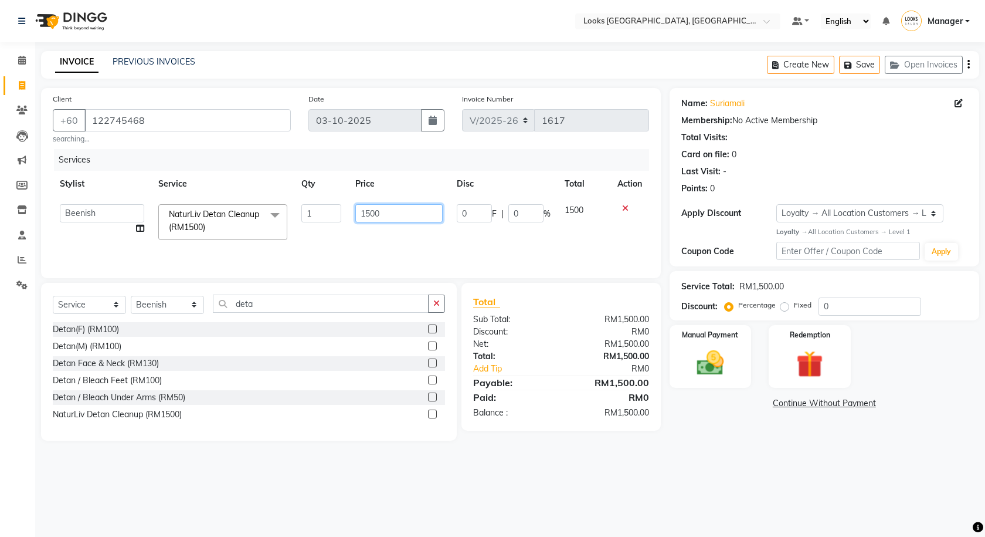
drag, startPoint x: 371, startPoint y: 217, endPoint x: 358, endPoint y: 216, distance: 13.5
click at [358, 216] on input "1500" at bounding box center [398, 213] width 87 height 18
type input "79"
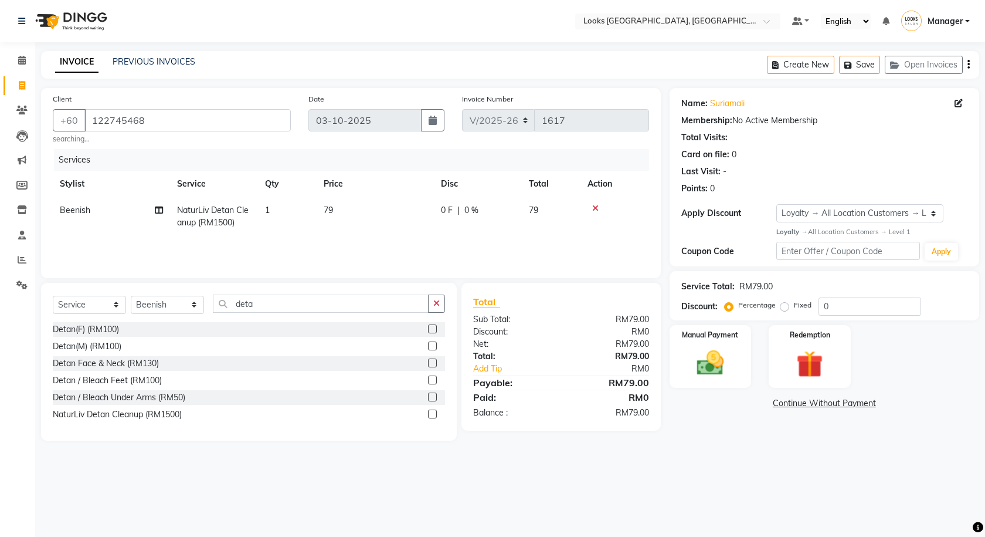
click at [697, 469] on div "Select Location × Looks Kuala Lumpur, Malaysia Default Panel My Panel English E…" at bounding box center [492, 268] width 985 height 537
click at [738, 369] on div "Manual Payment" at bounding box center [710, 356] width 85 height 65
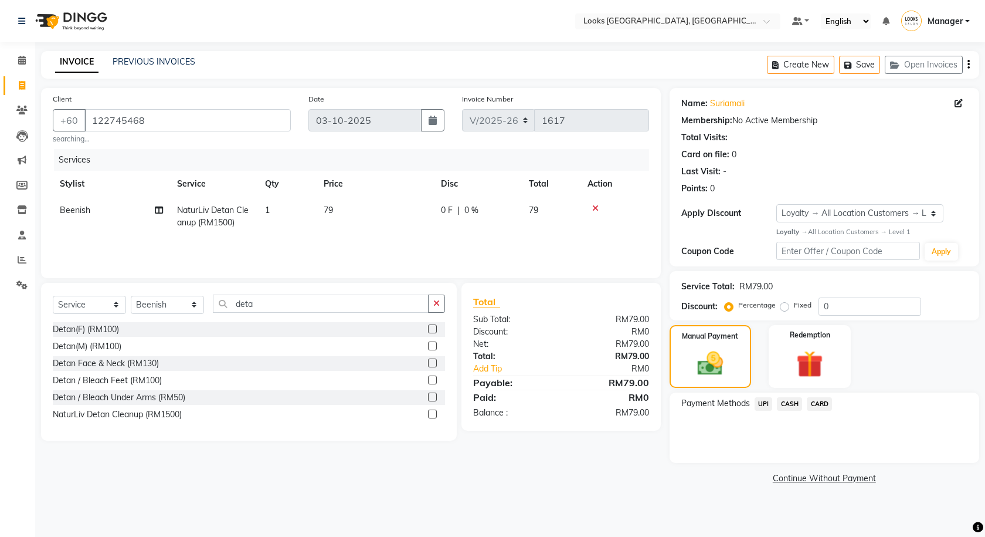
click at [764, 408] on span "UPI" at bounding box center [764, 403] width 18 height 13
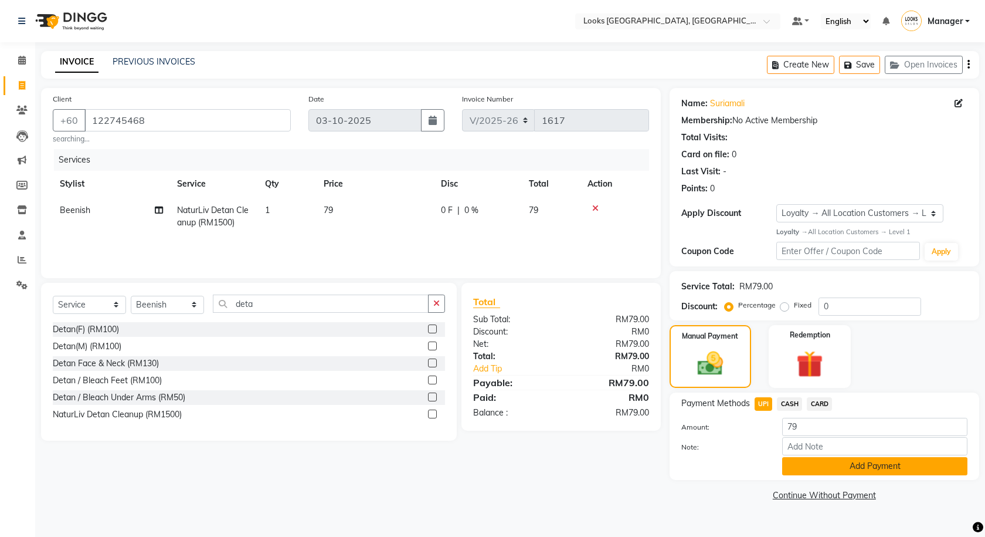
click at [809, 466] on button "Add Payment" at bounding box center [874, 466] width 185 height 18
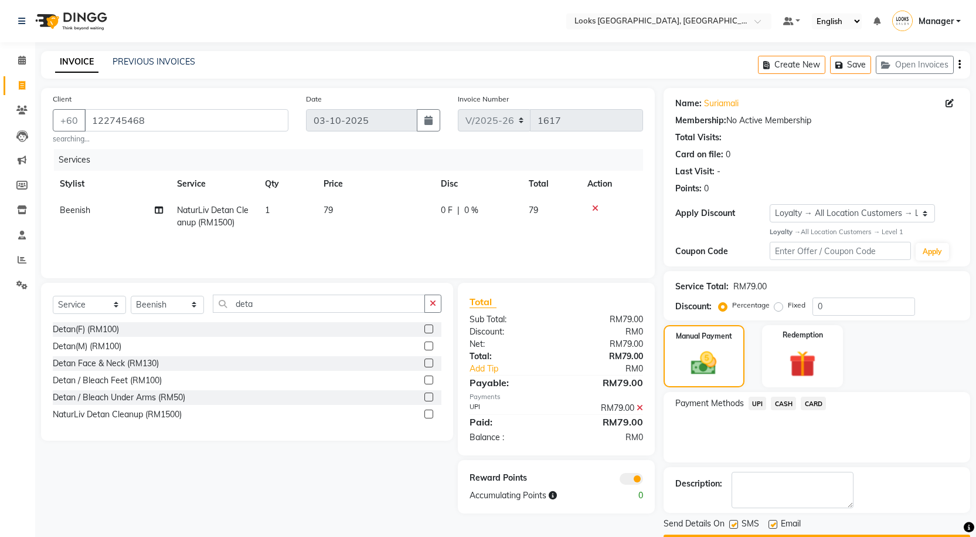
click at [639, 477] on span at bounding box center [631, 479] width 23 height 12
click at [643, 480] on input "checkbox" at bounding box center [643, 480] width 0 height 0
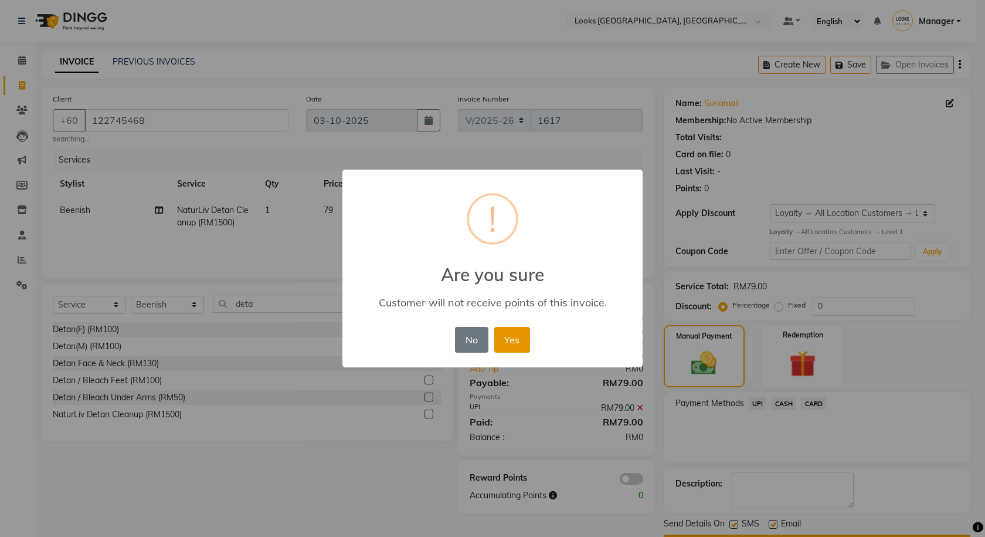
click at [525, 337] on button "Yes" at bounding box center [512, 340] width 36 height 26
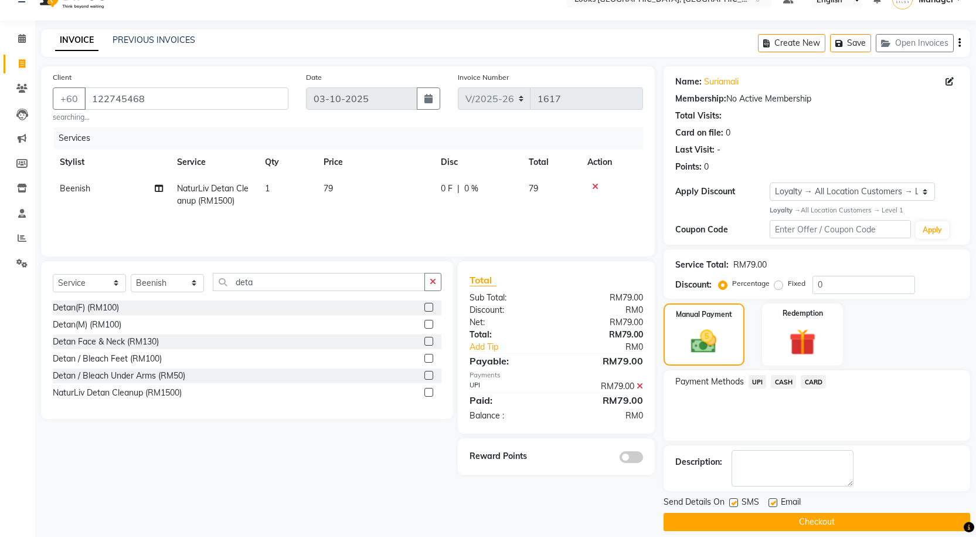
scroll to position [33, 0]
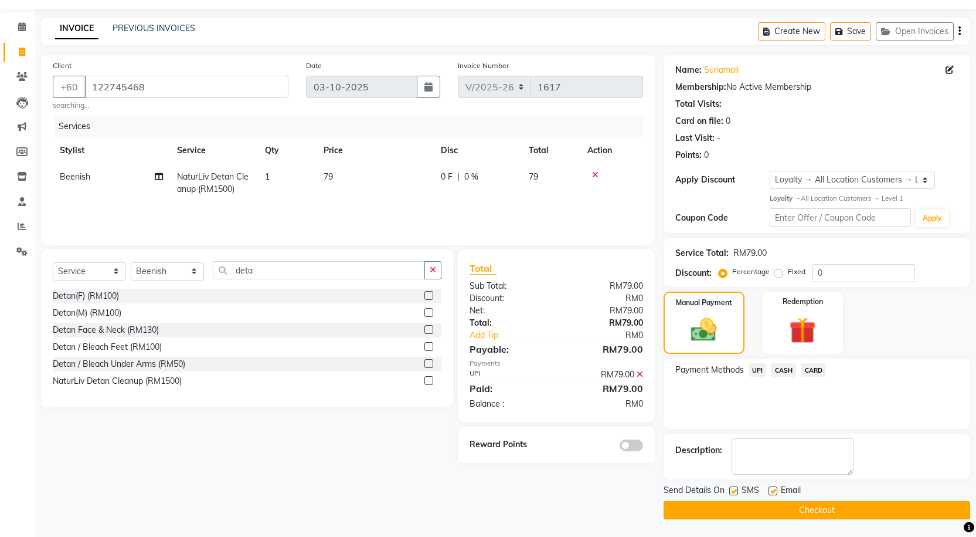
click at [882, 508] on button "Checkout" at bounding box center [817, 510] width 307 height 18
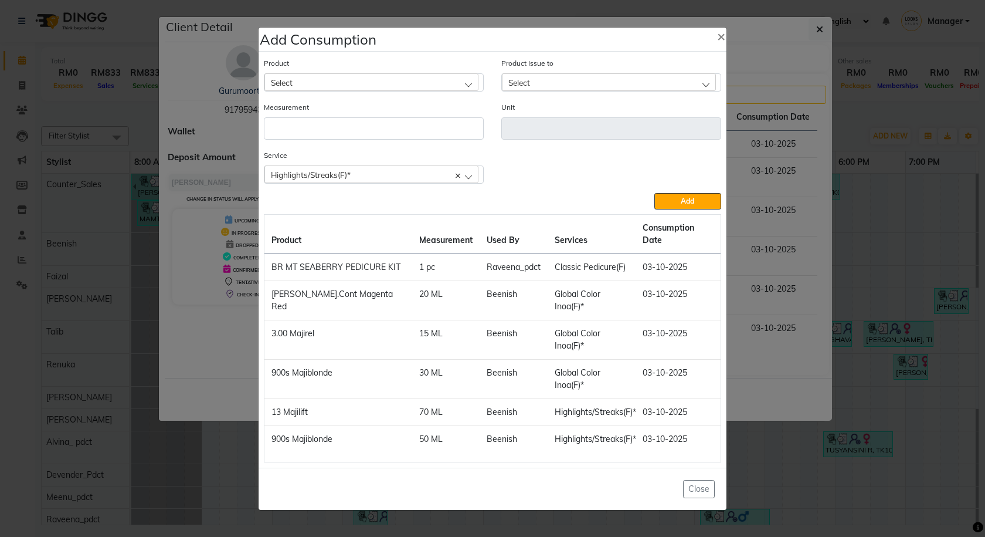
select select "3"
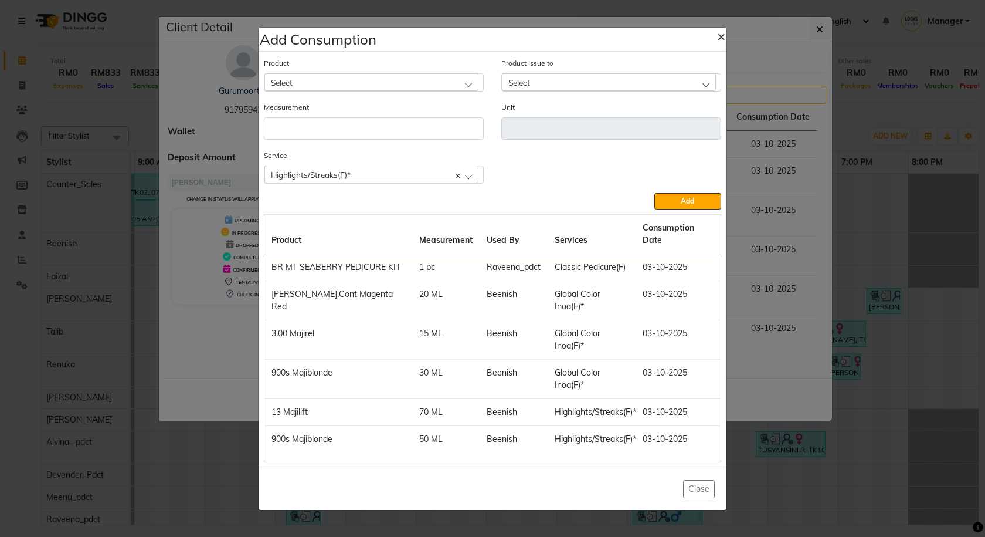
click at [716, 47] on button "×" at bounding box center [721, 35] width 27 height 33
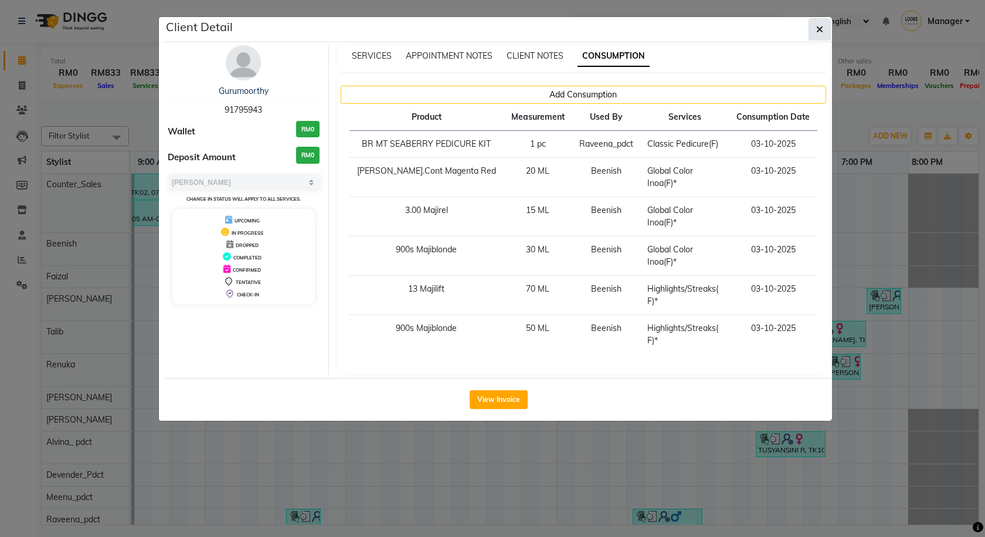
click at [822, 31] on icon "button" at bounding box center [819, 29] width 7 height 9
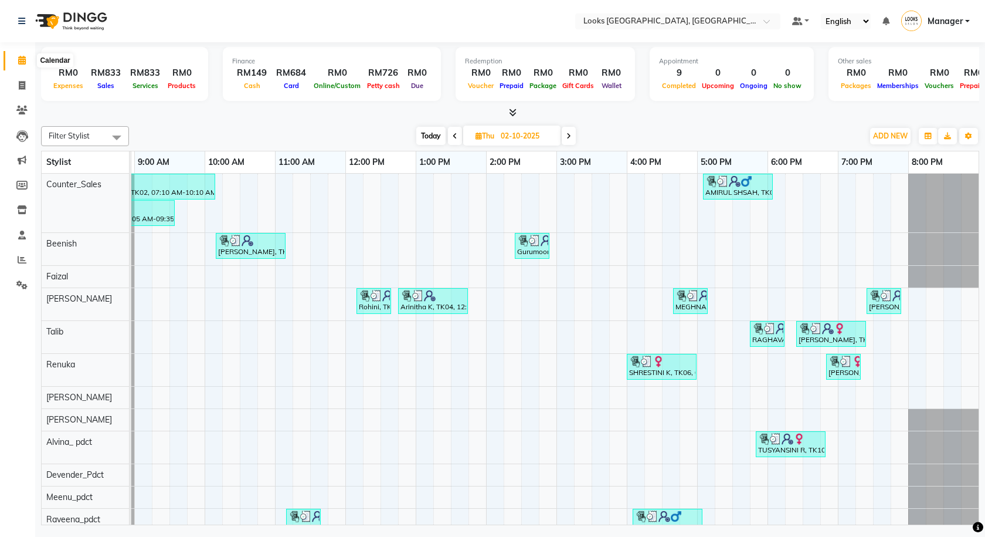
click at [19, 58] on icon at bounding box center [22, 60] width 8 height 9
click at [425, 137] on span "Today" at bounding box center [430, 136] width 29 height 18
type input "03-10-2025"
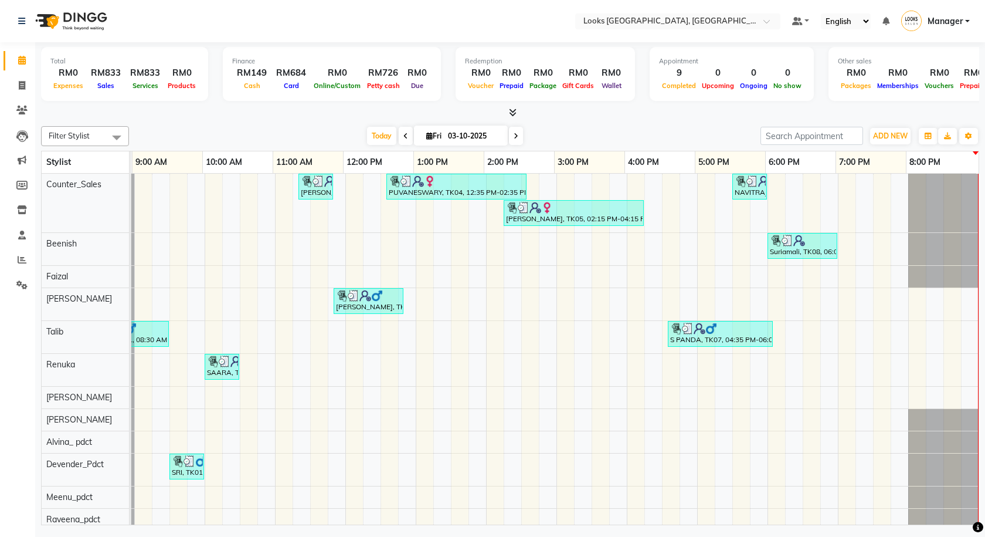
click at [29, 74] on li "Invoice" at bounding box center [17, 85] width 35 height 25
click at [19, 87] on icon at bounding box center [22, 85] width 6 height 9
select select "service"
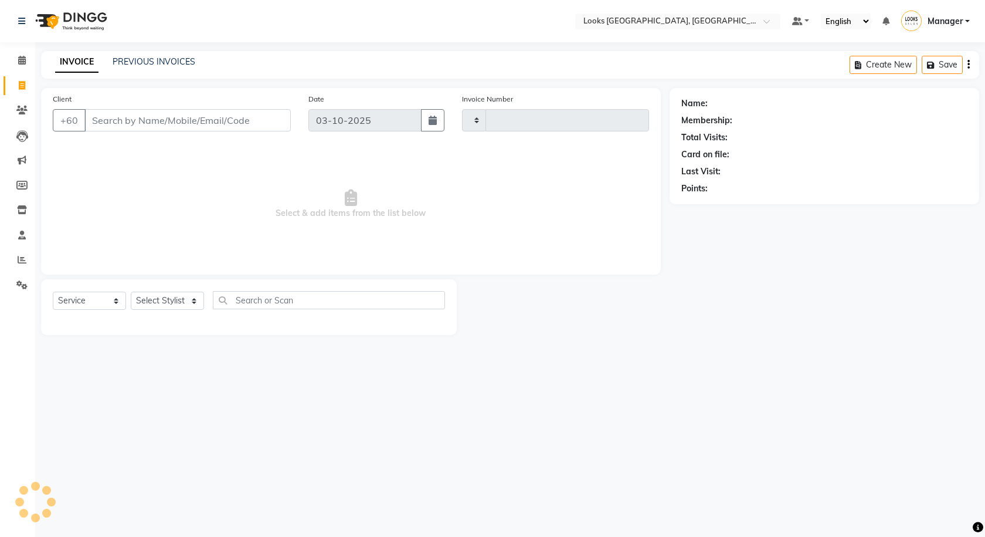
type input "1618"
select select "8109"
click at [137, 114] on input "Client" at bounding box center [187, 120] width 206 height 22
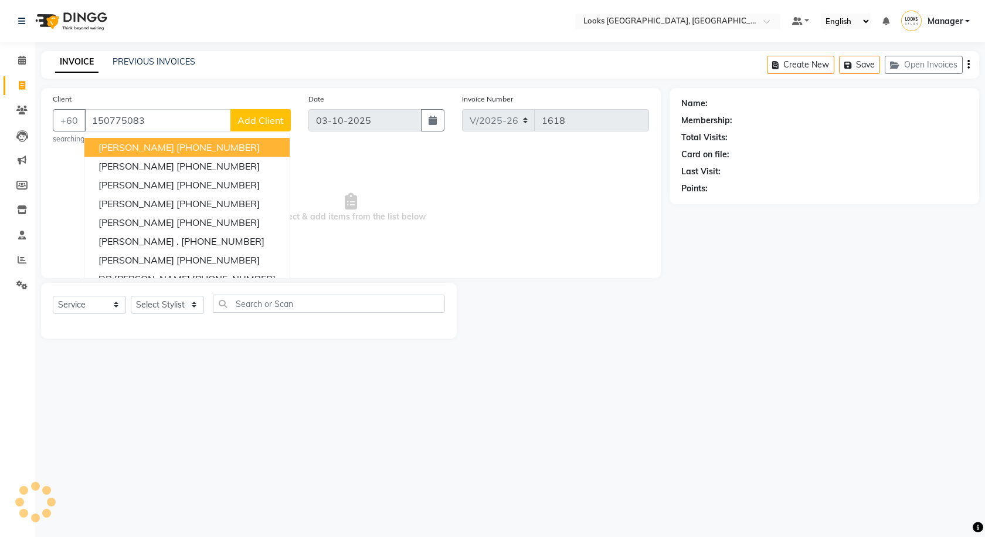
type input "150775083"
click at [250, 115] on span "Add Client" at bounding box center [260, 120] width 46 height 12
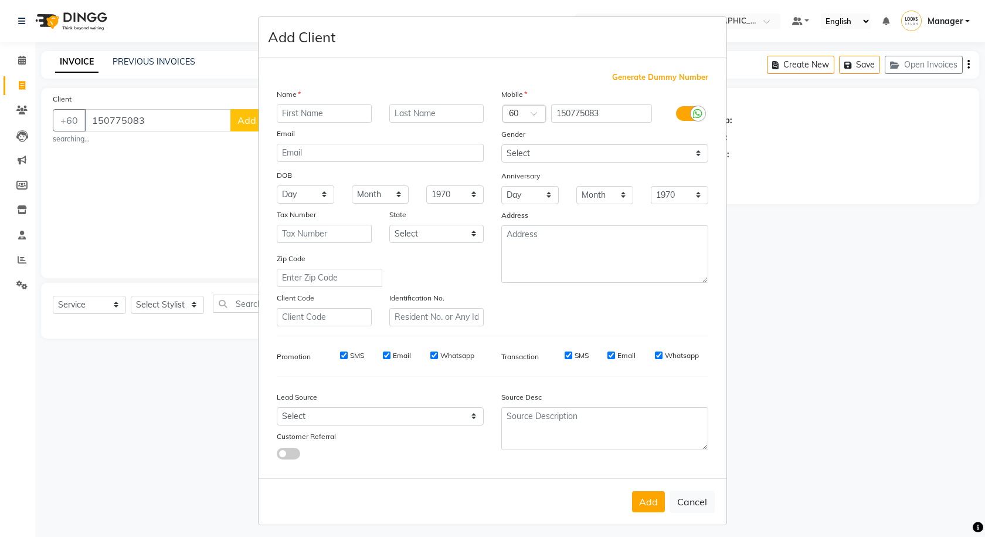
drag, startPoint x: 532, startPoint y: 120, endPoint x: 549, endPoint y: 113, distance: 18.1
click at [532, 120] on span at bounding box center [538, 117] width 15 height 12
type input "97"
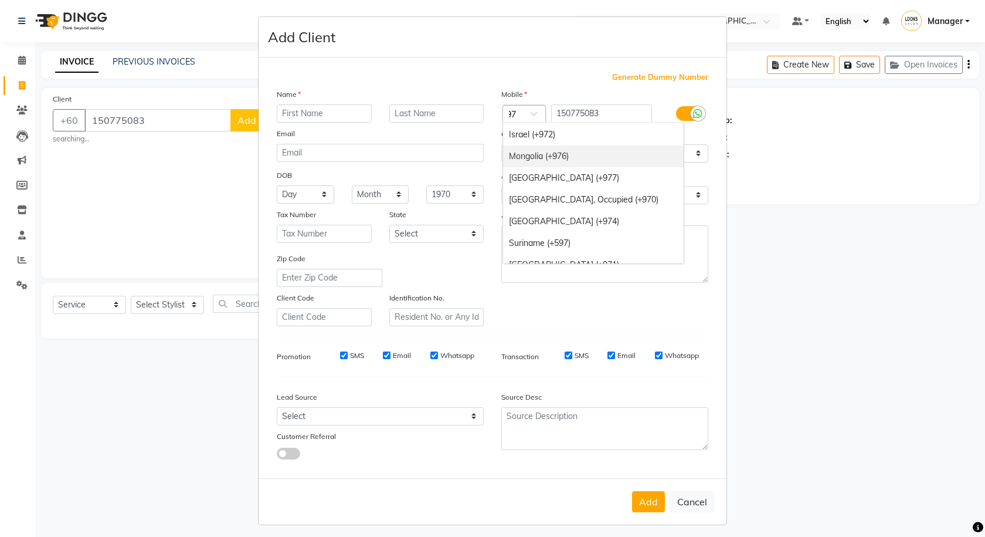
scroll to position [76, 0]
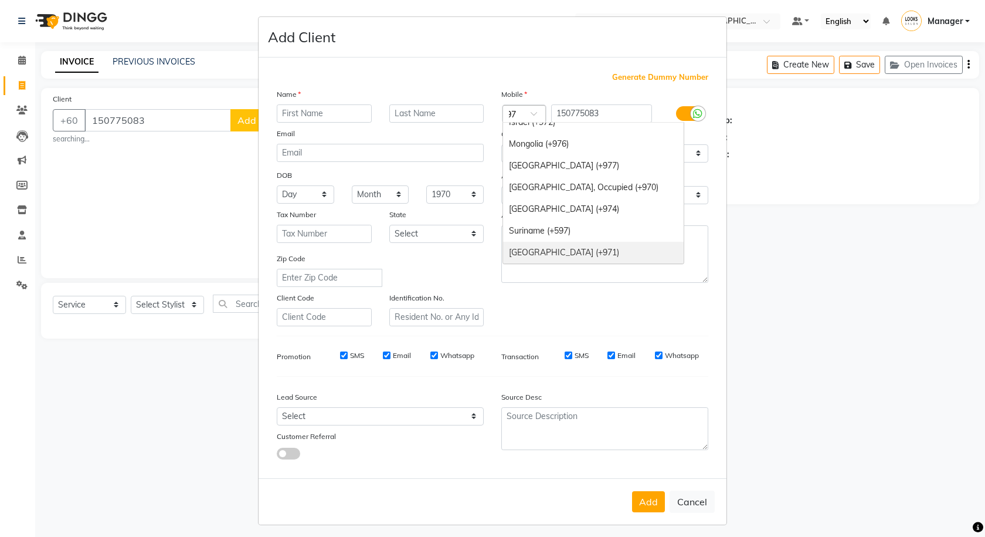
click at [612, 255] on div "[GEOGRAPHIC_DATA] (+971)" at bounding box center [593, 253] width 181 height 22
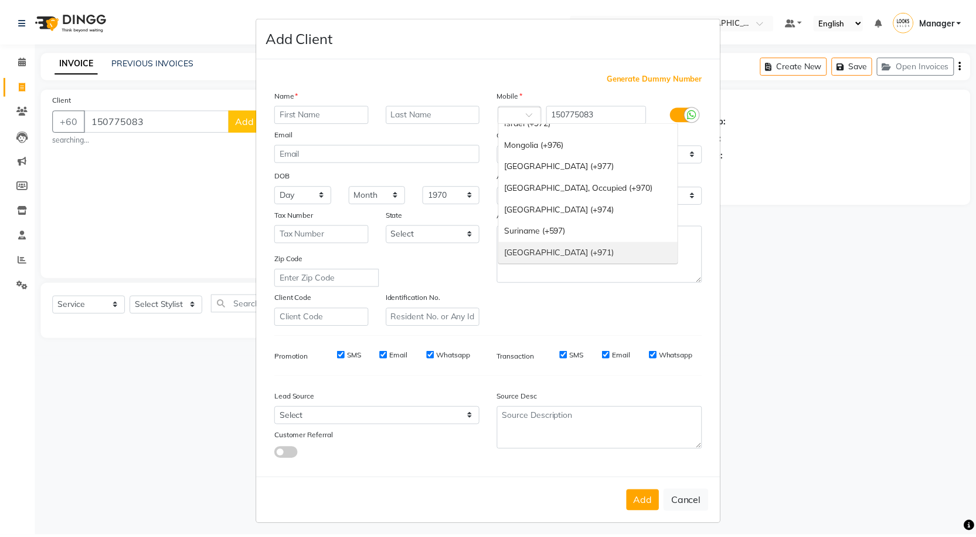
scroll to position [0, 0]
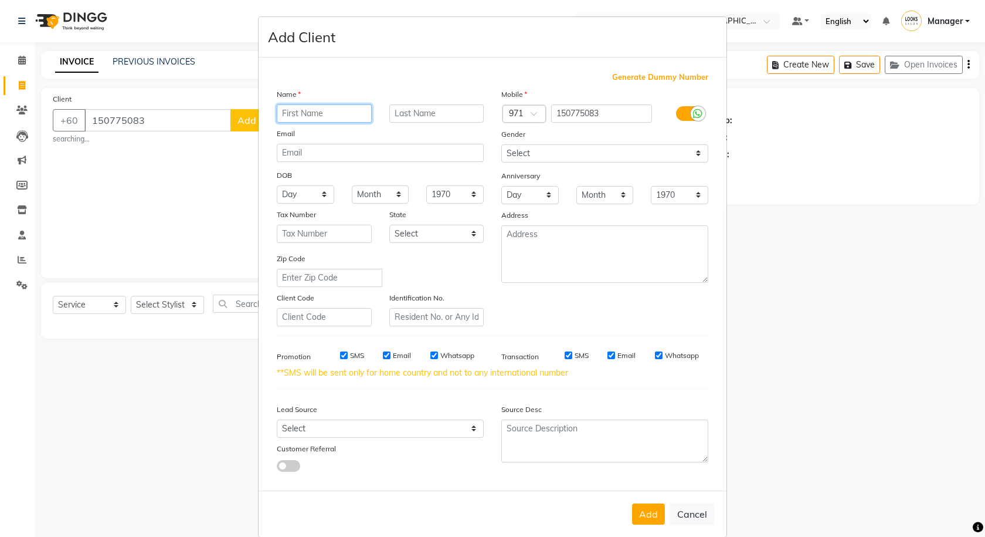
click at [310, 111] on input "text" at bounding box center [324, 113] width 95 height 18
type input "CHRISCINA"
click at [680, 161] on select "Select [DEMOGRAPHIC_DATA] [DEMOGRAPHIC_DATA] Other Prefer Not To Say" at bounding box center [604, 153] width 207 height 18
select select "[DEMOGRAPHIC_DATA]"
click at [501, 144] on select "Select [DEMOGRAPHIC_DATA] [DEMOGRAPHIC_DATA] Other Prefer Not To Say" at bounding box center [604, 153] width 207 height 18
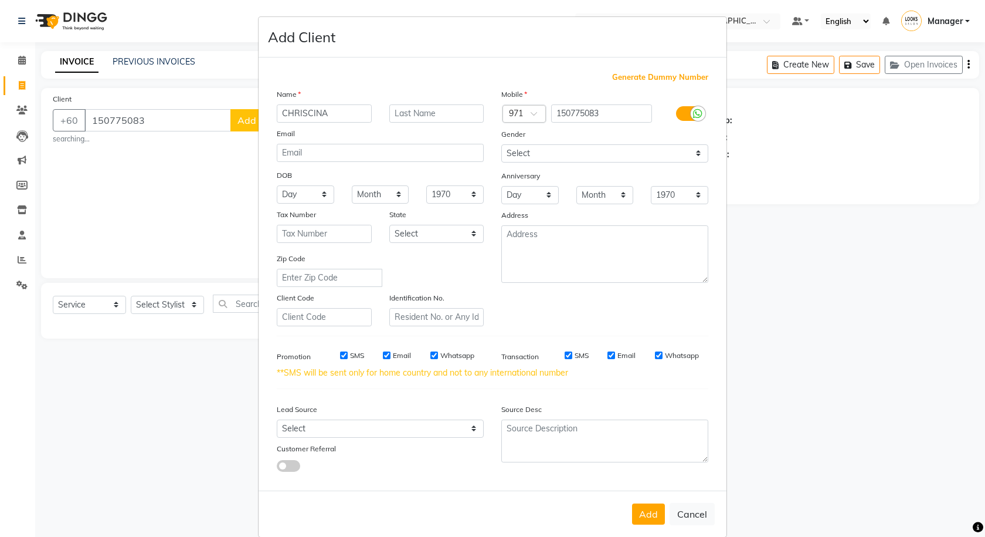
click at [678, 108] on label at bounding box center [689, 113] width 26 height 15
click at [0, 0] on input "checkbox" at bounding box center [0, 0] width 0 height 0
click at [436, 438] on div "Lead Source Select Walk-in Referral Internet Friend Word of Mouth Advertisement…" at bounding box center [380, 434] width 225 height 73
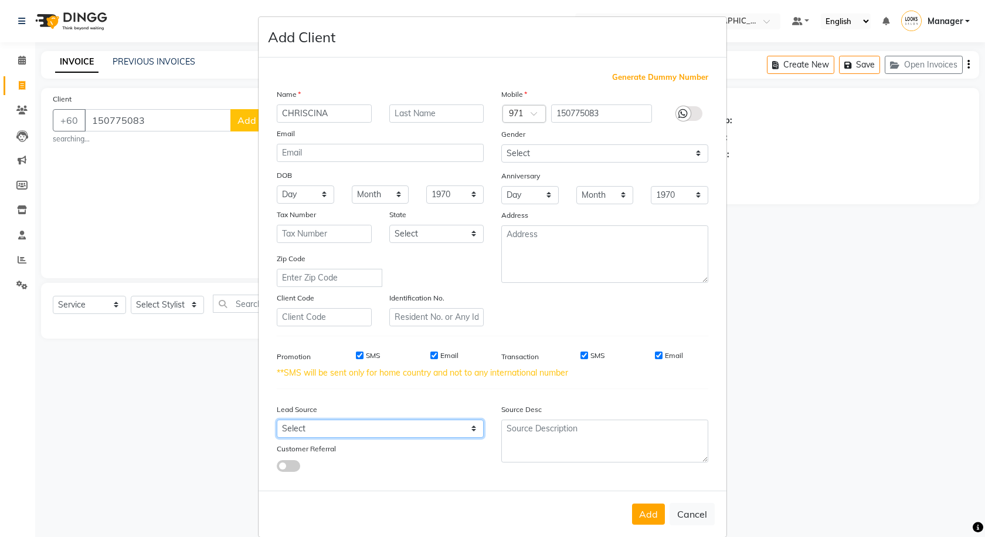
click at [420, 435] on select "Select Walk-in Referral Internet Friend Word of Mouth Advertisement Facebook Ju…" at bounding box center [380, 428] width 207 height 18
select select "53789"
click at [277, 419] on select "Select Walk-in Referral Internet Friend Word of Mouth Advertisement Facebook Ju…" at bounding box center [380, 428] width 207 height 18
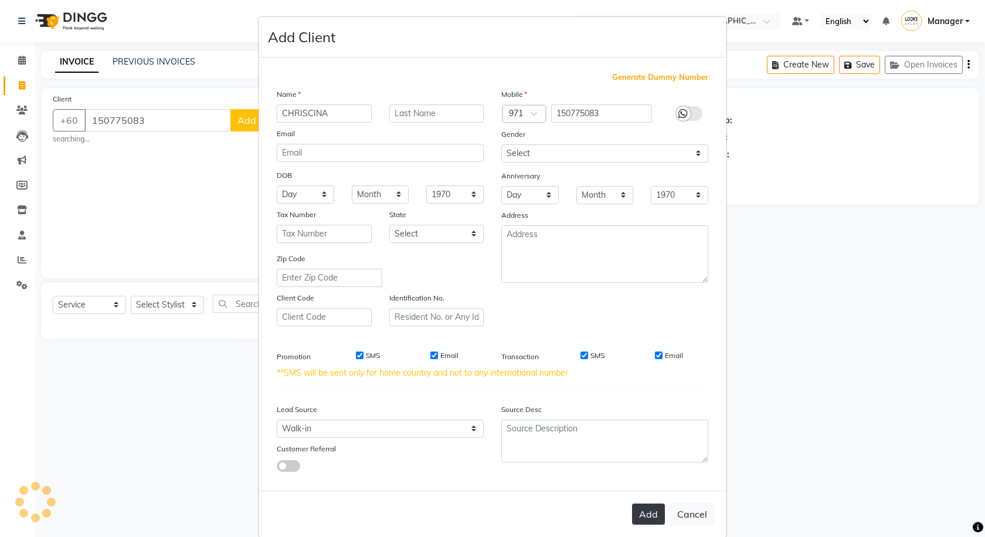
click at [636, 514] on button "Add" at bounding box center [648, 513] width 33 height 21
select select
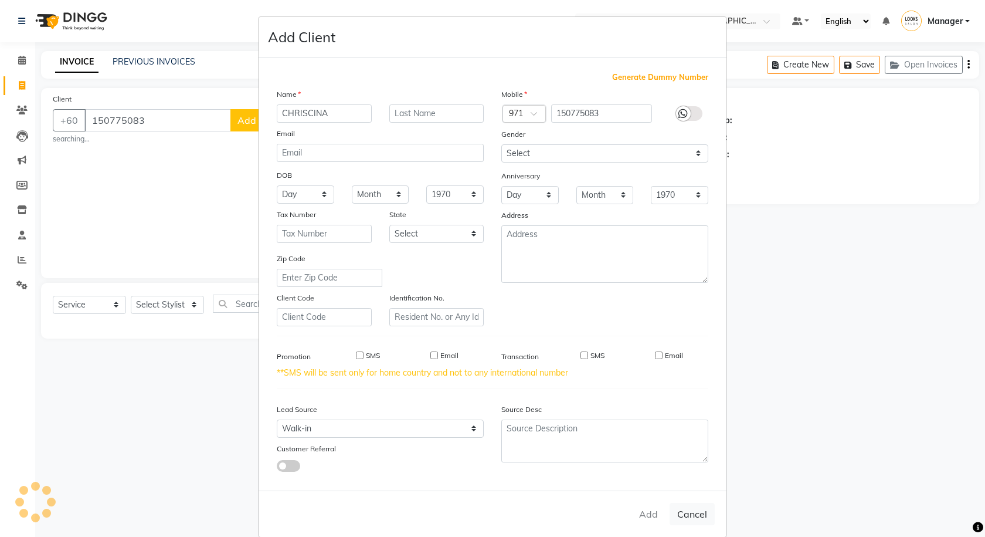
select select
checkbox input "false"
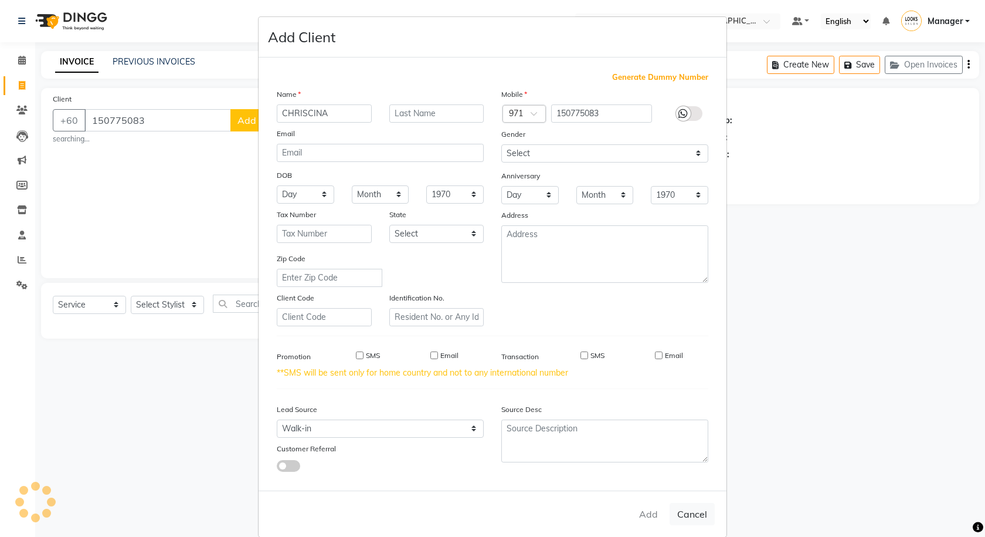
checkbox input "false"
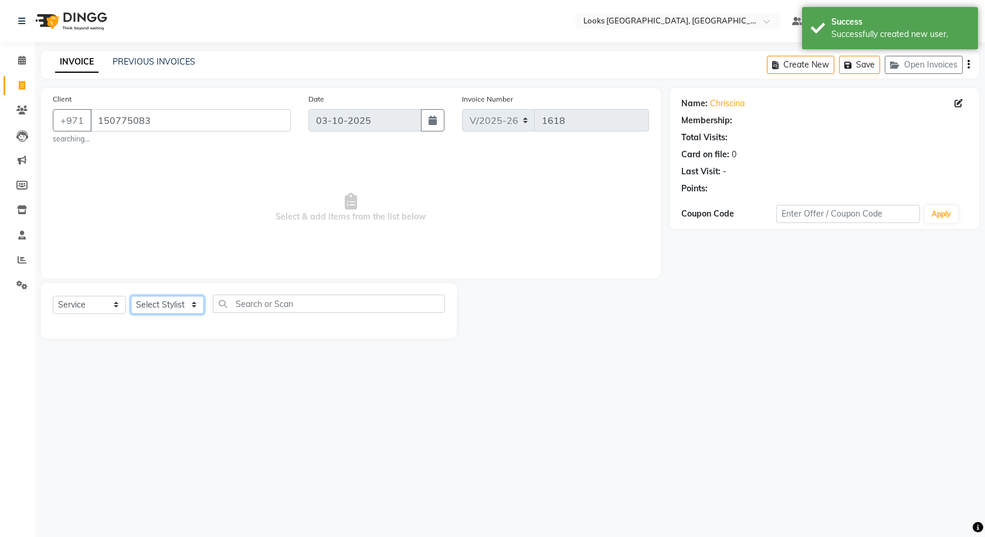
click at [183, 310] on select "Select Stylist Alvina_ pdct Awaiz_Mgr Beenish Counter_Sales [PERSON_NAME] Deven…" at bounding box center [167, 305] width 73 height 18
select select "1: Object"
select select "89277"
click at [131, 296] on select "Select Stylist Alvina_ pdct Awaiz_Mgr Beenish Counter_Sales [PERSON_NAME] Deven…" at bounding box center [167, 305] width 73 height 18
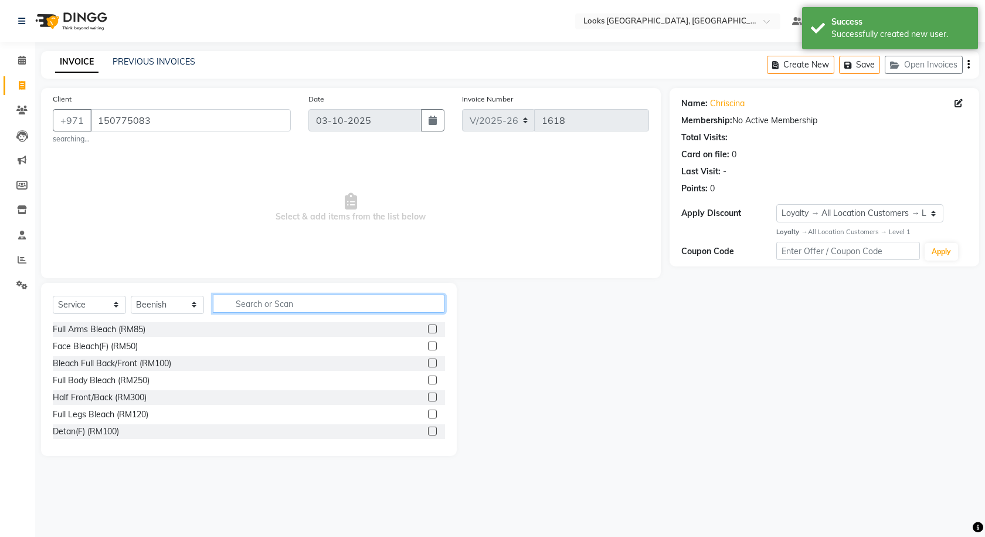
click at [280, 311] on input "text" at bounding box center [329, 303] width 232 height 18
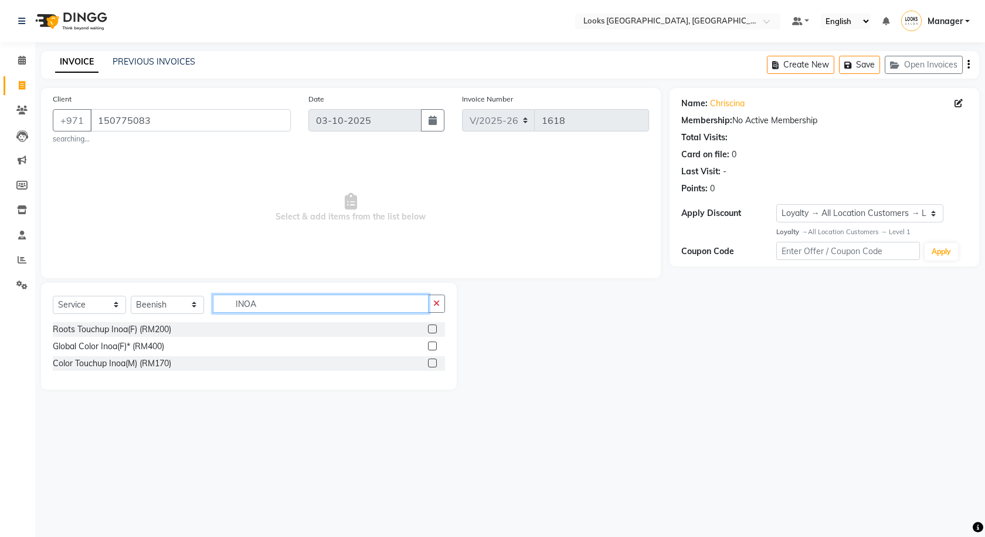
type input "INOA"
click at [434, 346] on label at bounding box center [432, 345] width 9 height 9
click at [434, 346] on input "checkbox" at bounding box center [432, 346] width 8 height 8
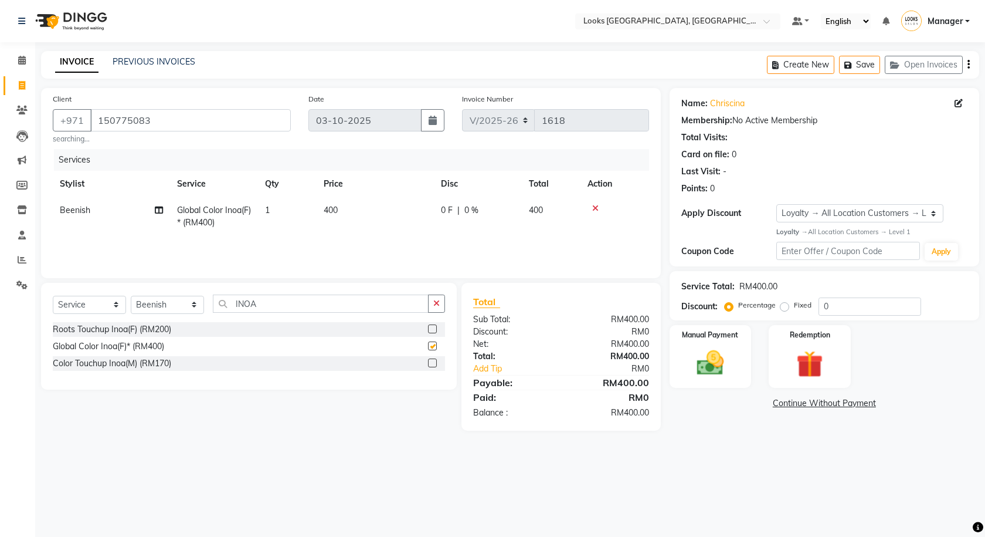
checkbox input "false"
click at [429, 305] on button "button" at bounding box center [436, 303] width 17 height 18
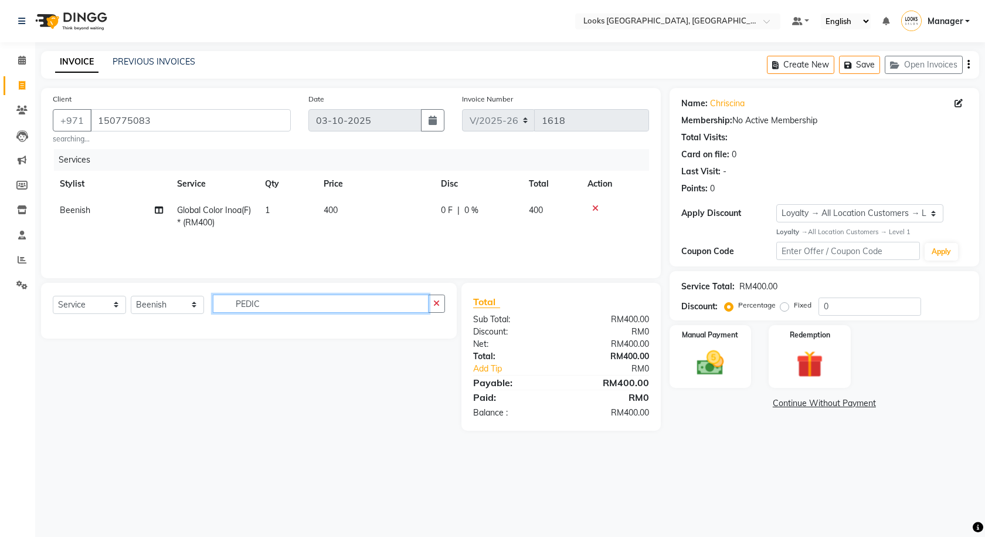
type input "PEDIC"
click at [159, 308] on select "Select Stylist Alvina_ pdct Awaiz_Mgr Beenish Counter_Sales [PERSON_NAME] Deven…" at bounding box center [167, 305] width 73 height 18
select select "75536"
click at [131, 296] on select "Select Stylist Alvina_ pdct Awaiz_Mgr Beenish Counter_Sales [PERSON_NAME] Deven…" at bounding box center [167, 305] width 73 height 18
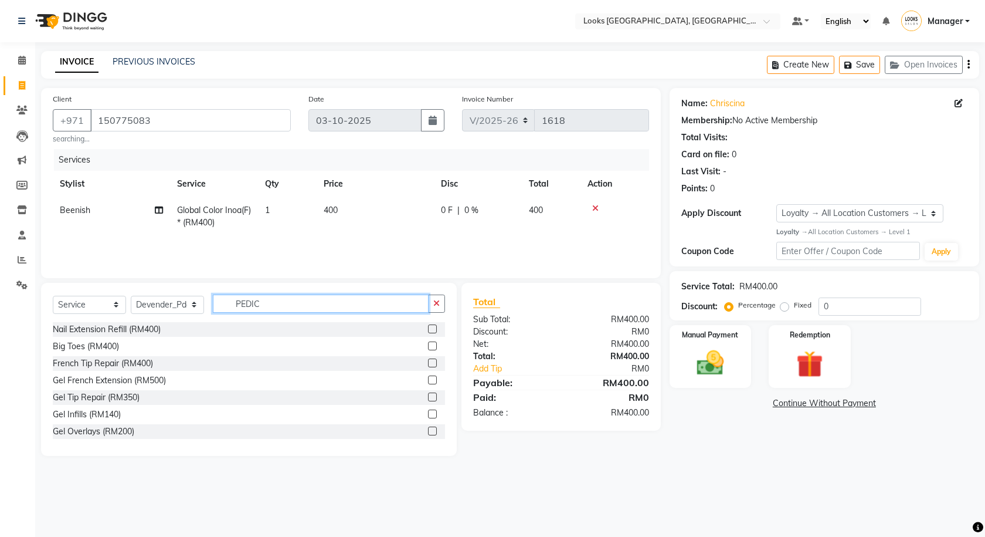
click at [315, 298] on input "PEDIC" at bounding box center [321, 303] width 216 height 18
type input "PEDIC"
click at [428, 347] on label at bounding box center [432, 345] width 9 height 9
click at [428, 347] on input "checkbox" at bounding box center [432, 346] width 8 height 8
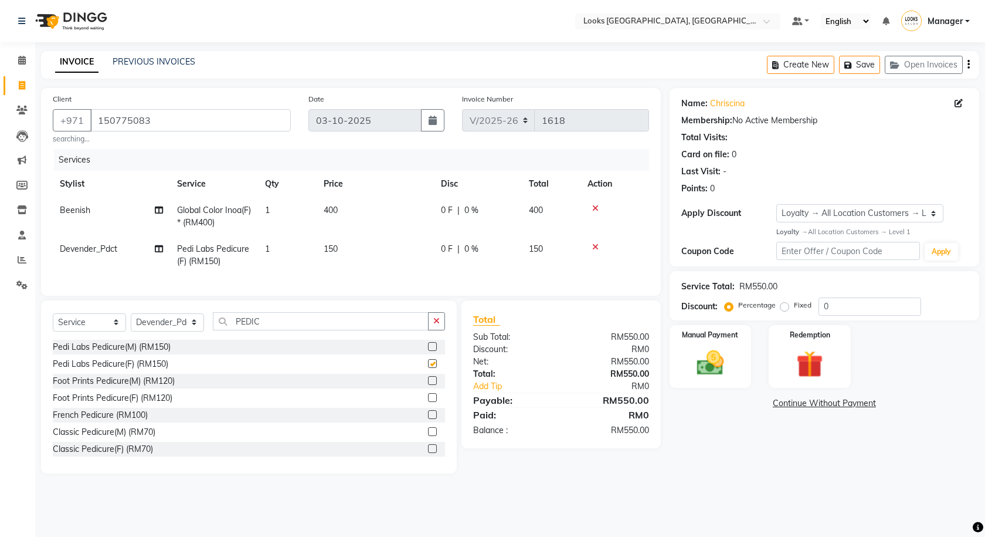
checkbox input "false"
click at [348, 196] on th "Price" at bounding box center [375, 184] width 117 height 26
click at [379, 214] on td "400" at bounding box center [375, 216] width 117 height 39
select select "89277"
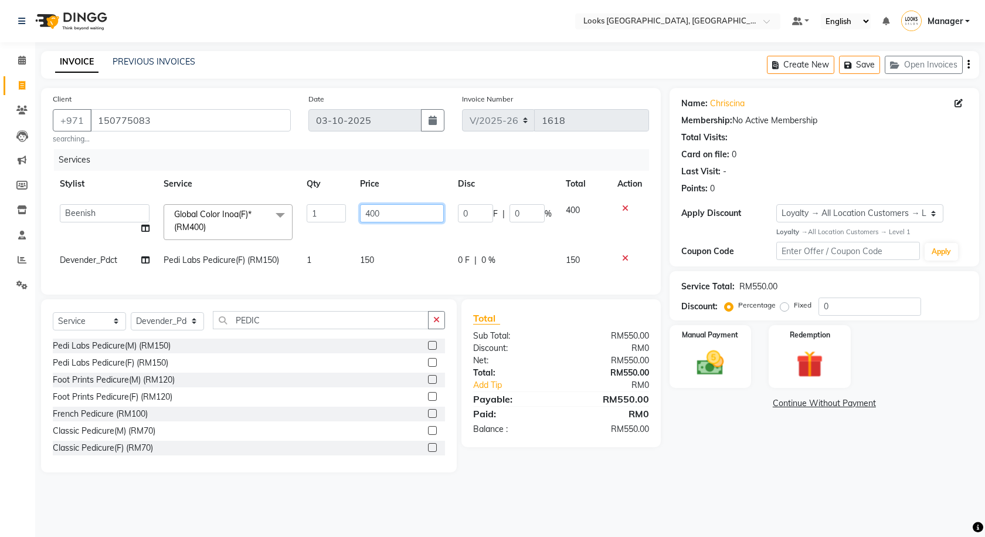
drag, startPoint x: 383, startPoint y: 212, endPoint x: 346, endPoint y: 208, distance: 37.8
click at [346, 208] on tr "Alvina_ pdct Awaiz_Mgr Beenish Counter_Sales [PERSON_NAME] Devender_Pdct Faizal…" at bounding box center [351, 222] width 596 height 50
type input "350"
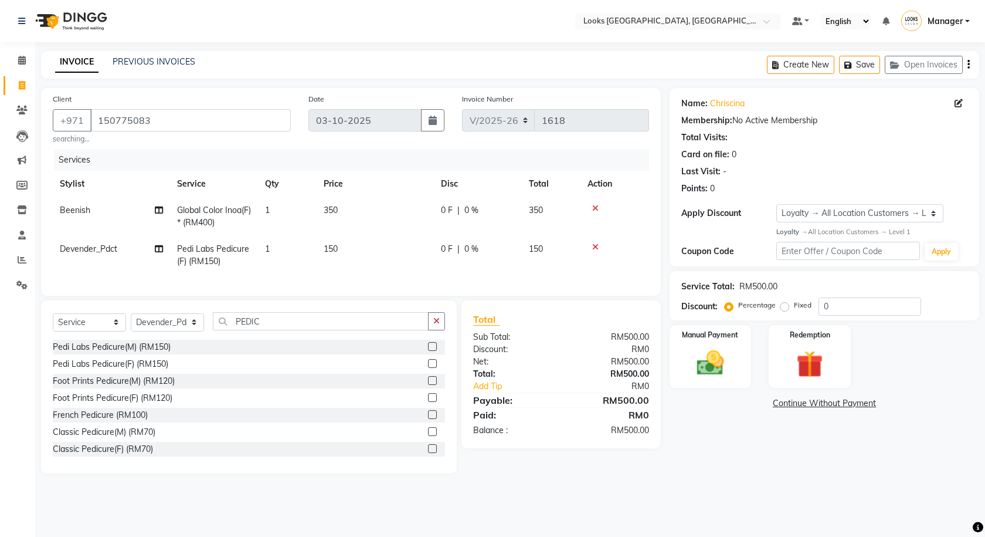
click at [693, 473] on div "Name: Chriscina Membership: No Active Membership Total Visits: Card on file: 0 …" at bounding box center [829, 280] width 318 height 385
click at [724, 340] on div "Manual Payment" at bounding box center [710, 356] width 85 height 65
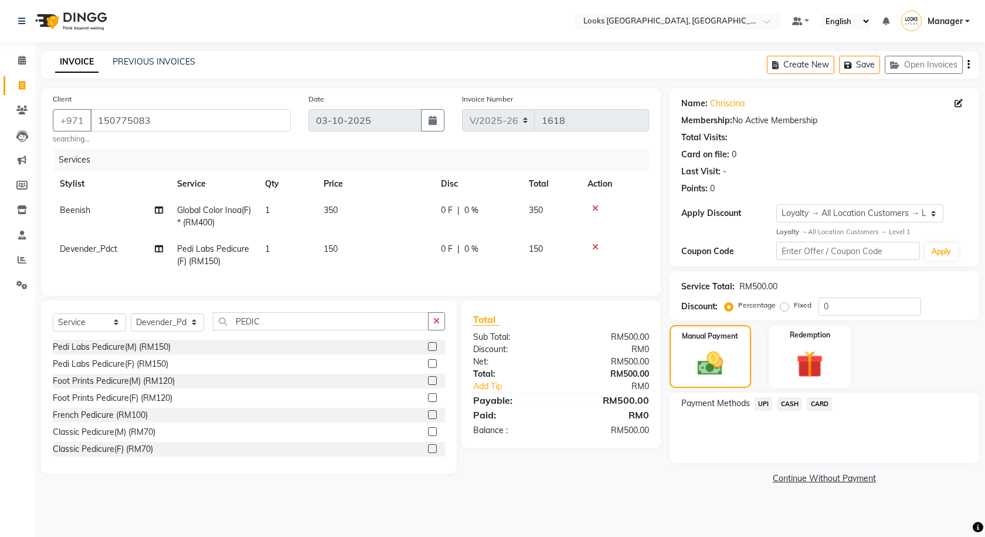
click at [822, 398] on span "CARD" at bounding box center [819, 403] width 25 height 13
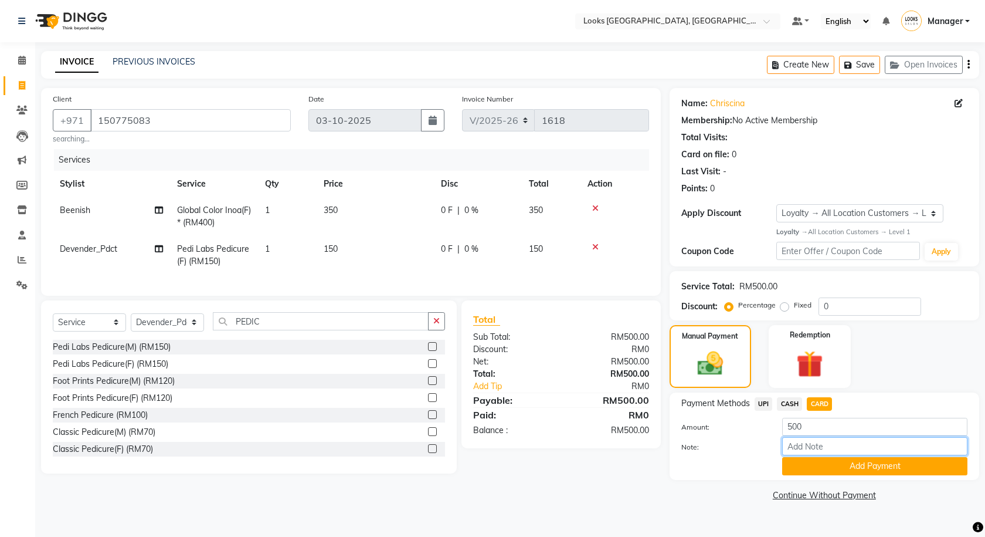
click at [818, 447] on input "Note:" at bounding box center [874, 446] width 185 height 18
type input "2793"
click at [829, 464] on button "Add Payment" at bounding box center [874, 466] width 185 height 18
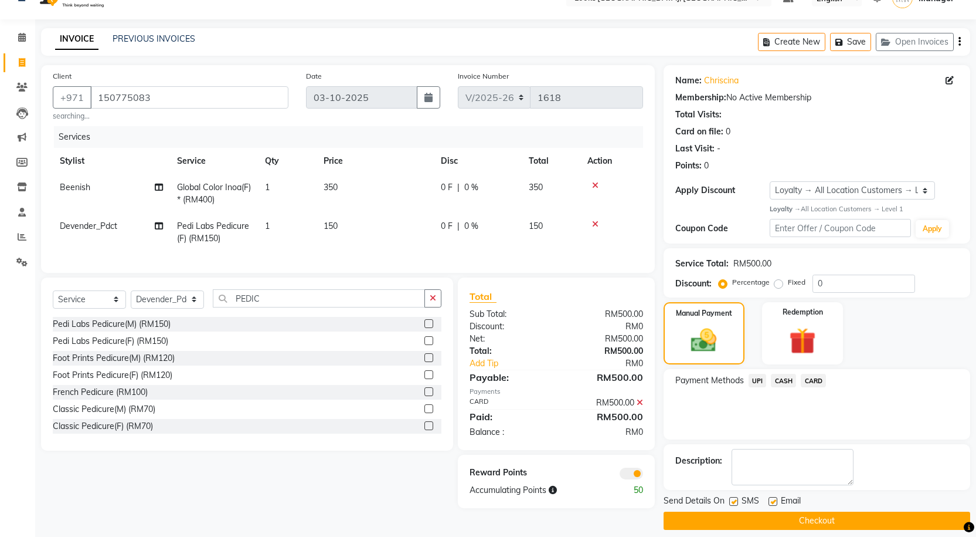
scroll to position [33, 0]
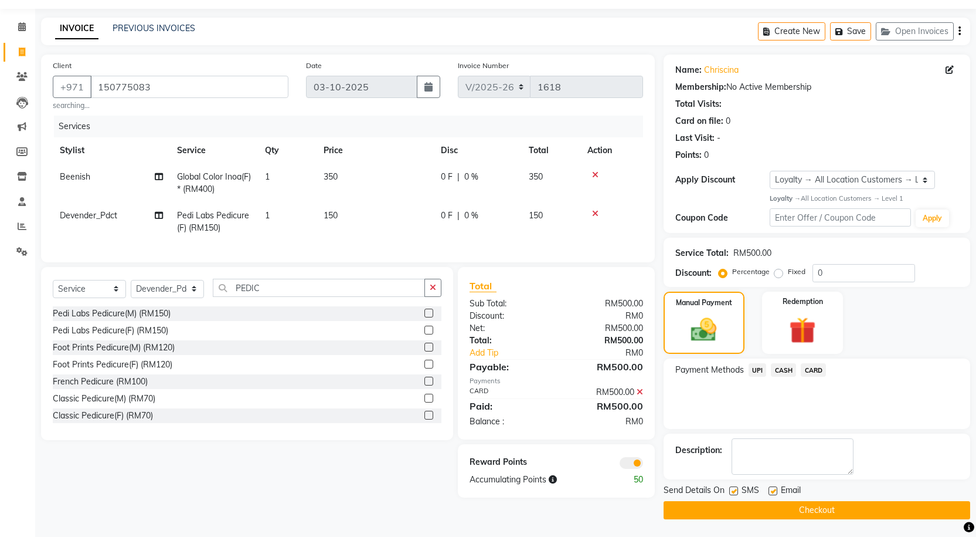
click at [632, 469] on span at bounding box center [631, 463] width 23 height 12
click at [643, 464] on input "checkbox" at bounding box center [643, 464] width 0 height 0
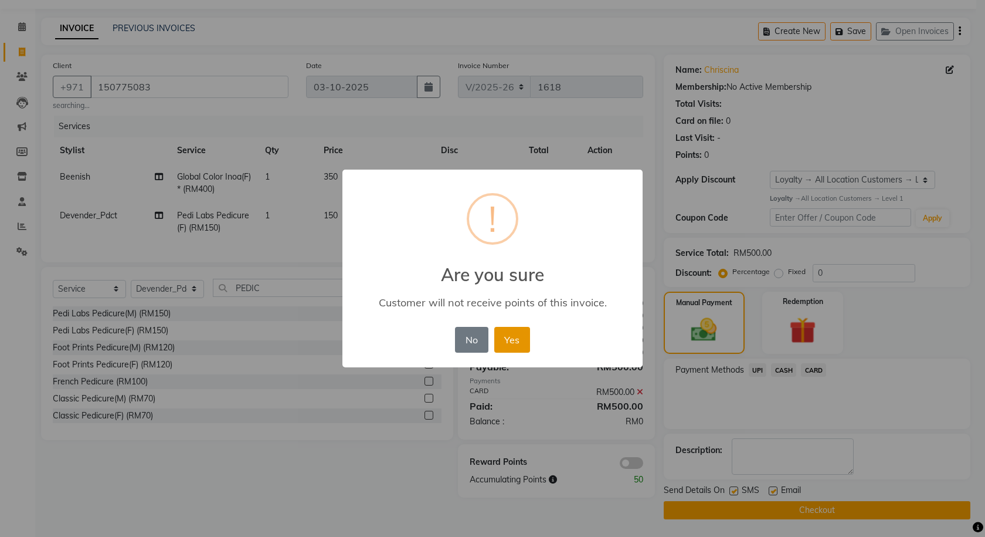
click at [515, 330] on button "Yes" at bounding box center [512, 340] width 36 height 26
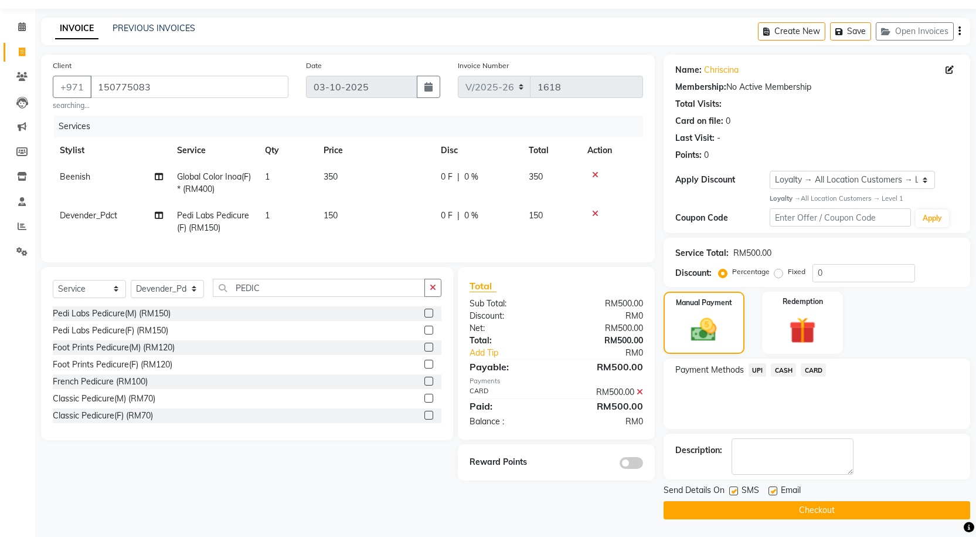
click at [769, 511] on button "Checkout" at bounding box center [817, 510] width 307 height 18
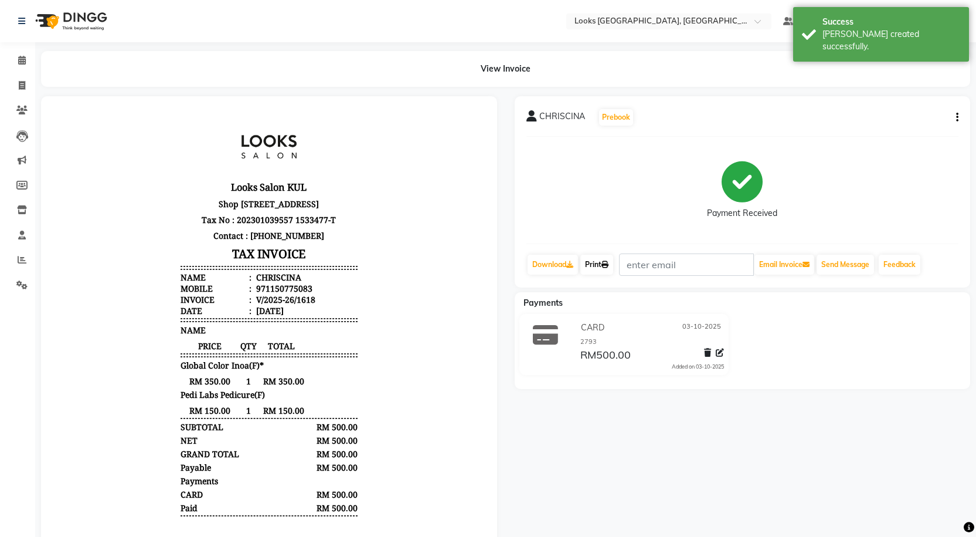
click at [613, 259] on link "Print" at bounding box center [597, 264] width 33 height 20
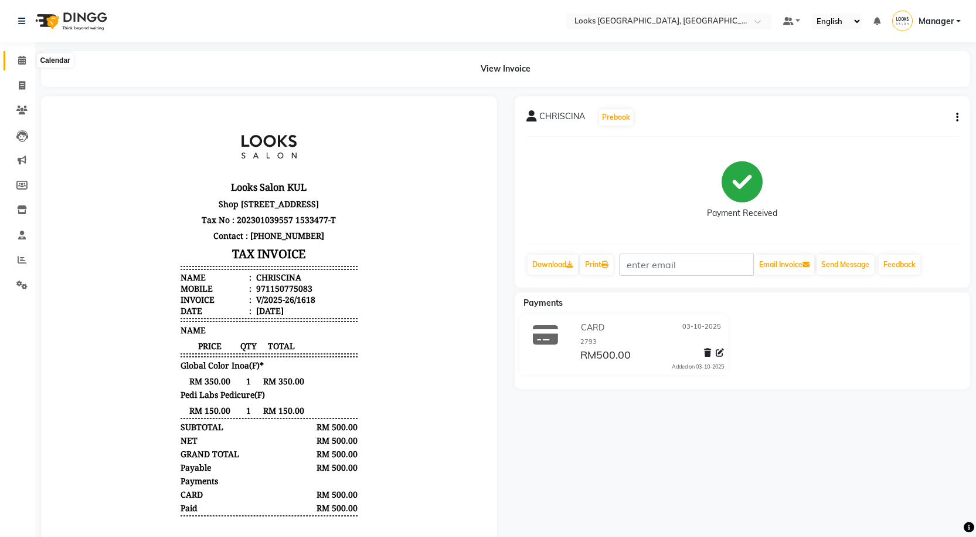
click at [20, 57] on icon at bounding box center [22, 60] width 8 height 9
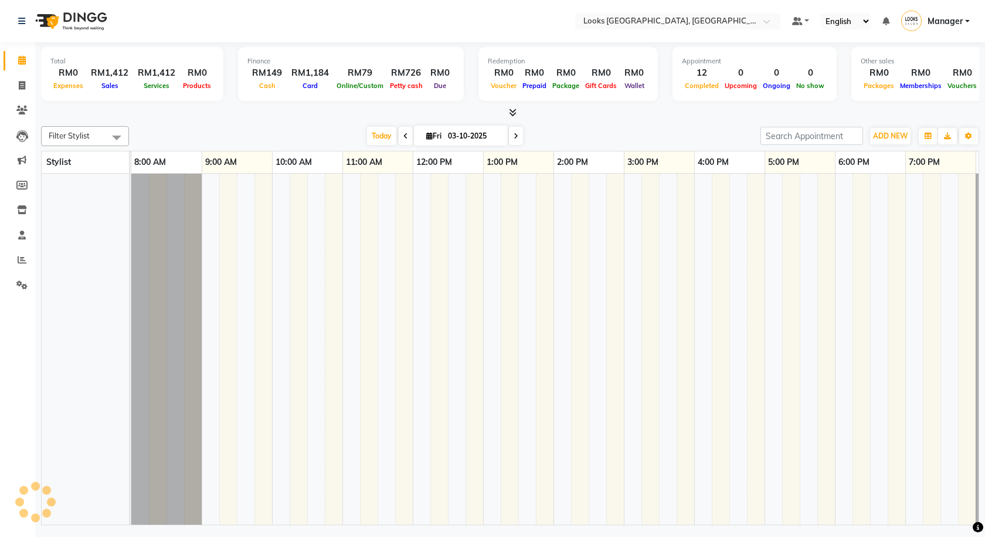
scroll to position [0, 67]
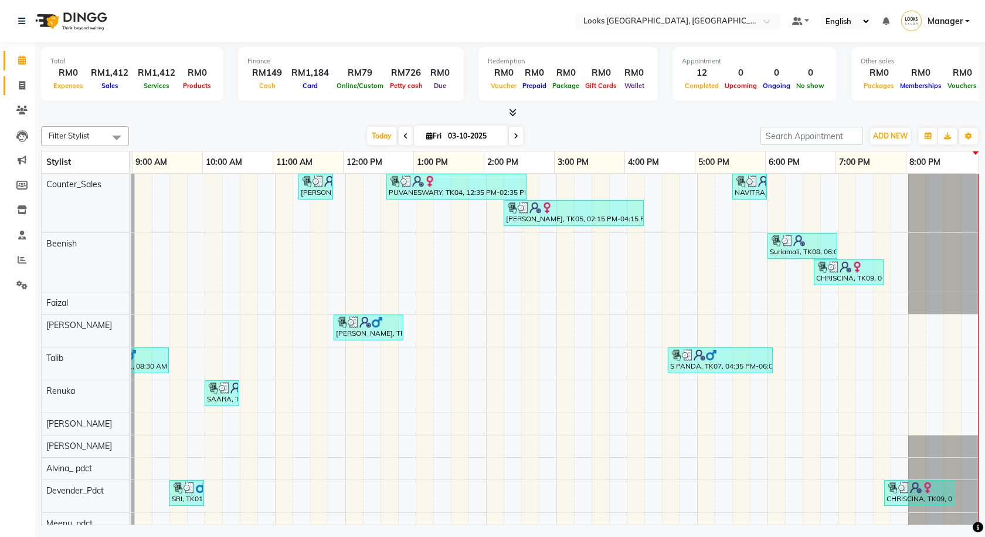
click at [22, 77] on link "Invoice" at bounding box center [18, 85] width 28 height 19
select select "service"
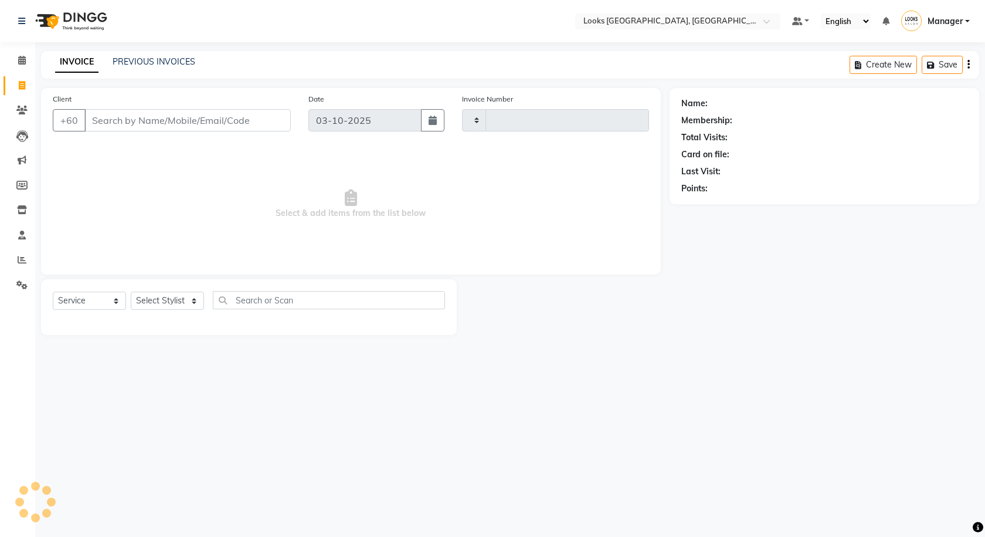
type input "1619"
select select "8109"
type input "197713600"
click at [279, 121] on span "Add Client" at bounding box center [260, 120] width 46 height 12
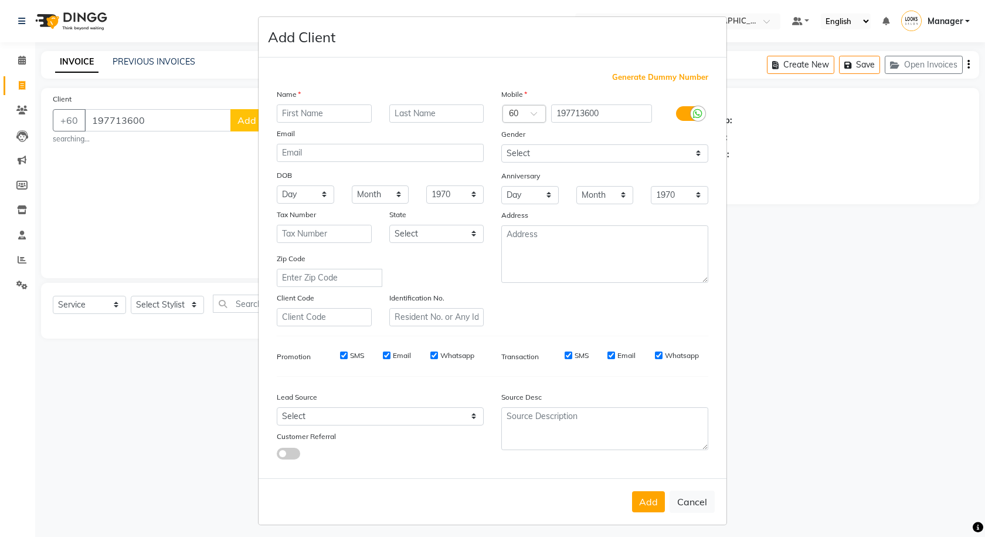
click at [693, 114] on icon at bounding box center [697, 113] width 9 height 11
click at [0, 0] on input "checkbox" at bounding box center [0, 0] width 0 height 0
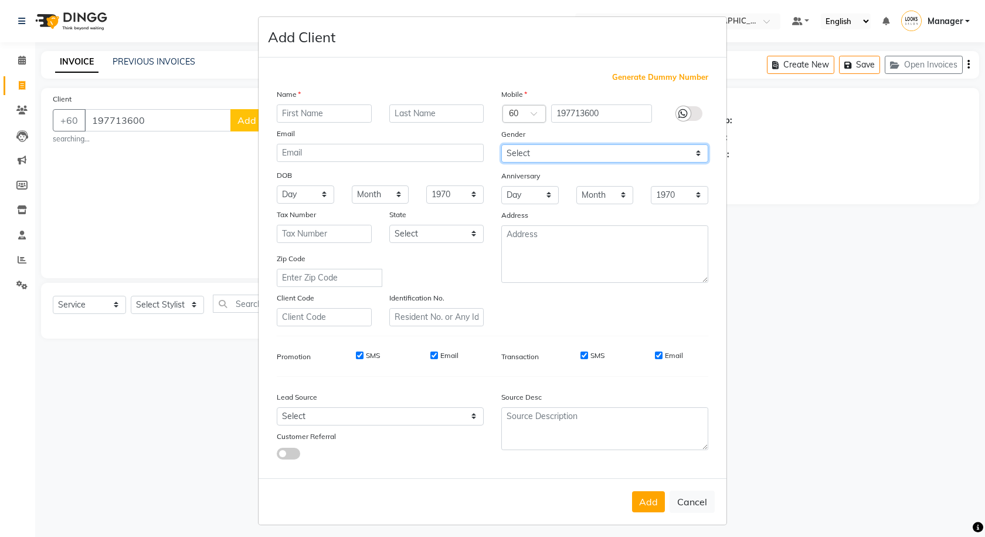
click at [670, 152] on select "Select [DEMOGRAPHIC_DATA] [DEMOGRAPHIC_DATA] Other Prefer Not To Say" at bounding box center [604, 153] width 207 height 18
select select "[DEMOGRAPHIC_DATA]"
click at [501, 144] on select "Select [DEMOGRAPHIC_DATA] [DEMOGRAPHIC_DATA] Other Prefer Not To Say" at bounding box center [604, 153] width 207 height 18
drag, startPoint x: 314, startPoint y: 118, endPoint x: 375, endPoint y: 87, distance: 68.4
click at [368, 99] on div "Name Email DOB Day 01 02 03 04 05 06 07 08 09 10 11 12 13 14 15 16 17 18 19 20 …" at bounding box center [380, 207] width 225 height 238
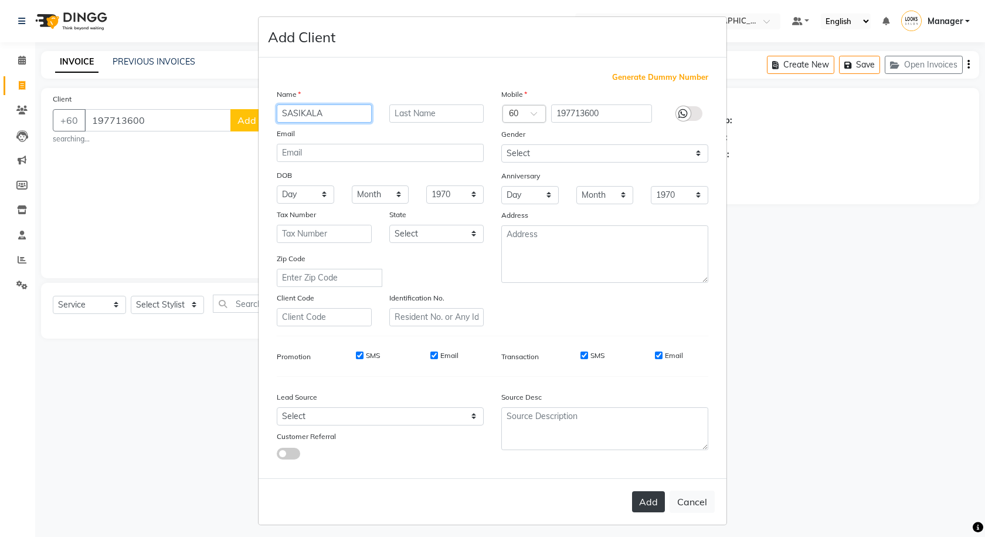
type input "SASIKALA"
click at [637, 500] on button "Add" at bounding box center [648, 501] width 33 height 21
select select
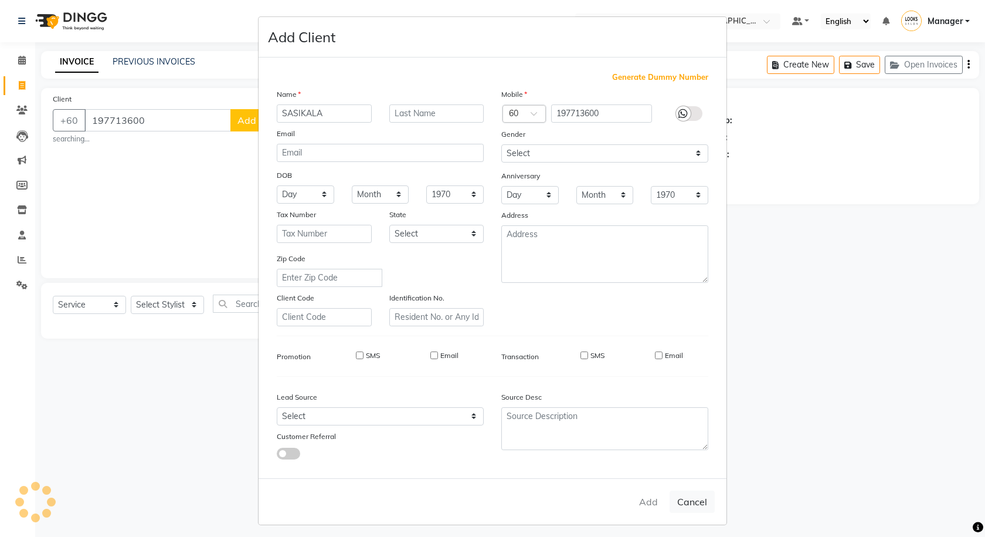
select select
checkbox input "false"
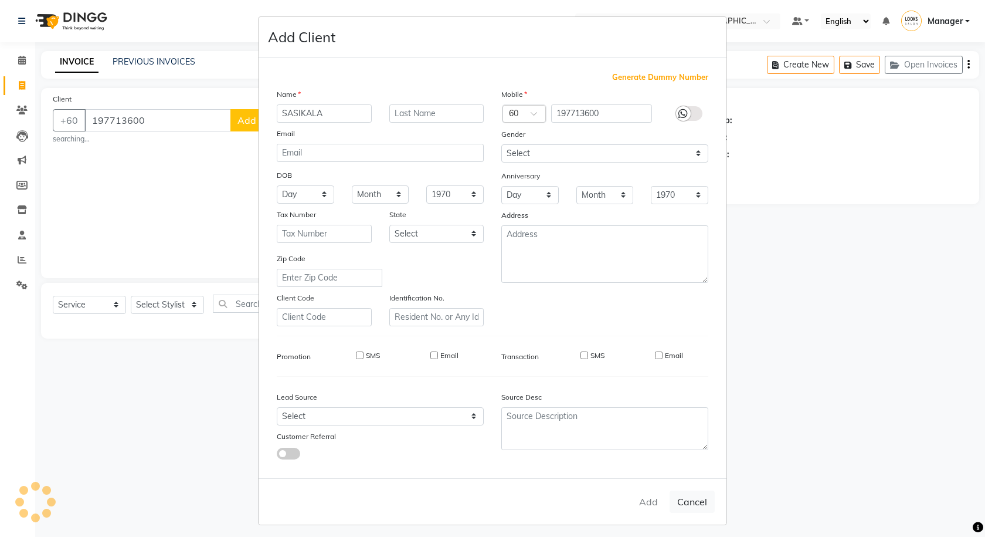
checkbox input "false"
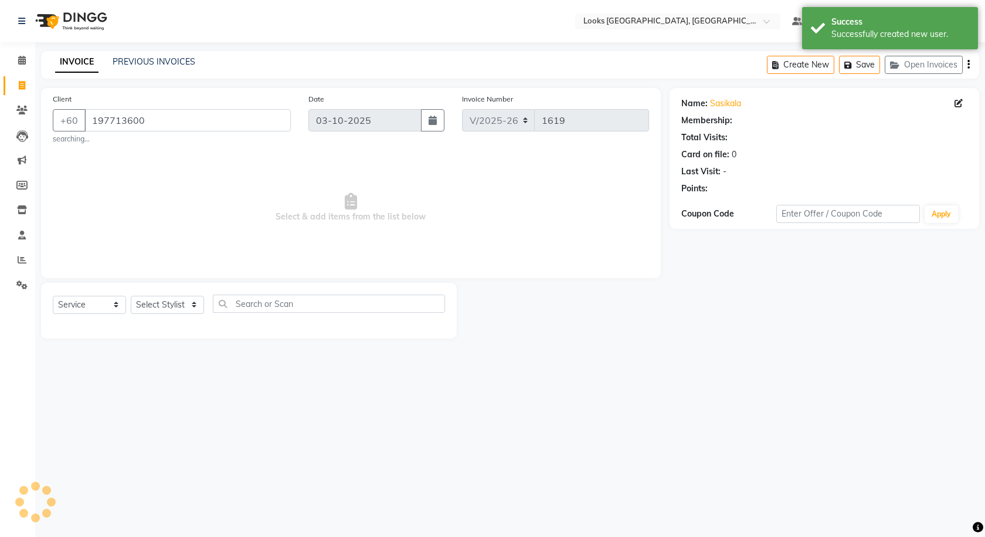
select select "1: Object"
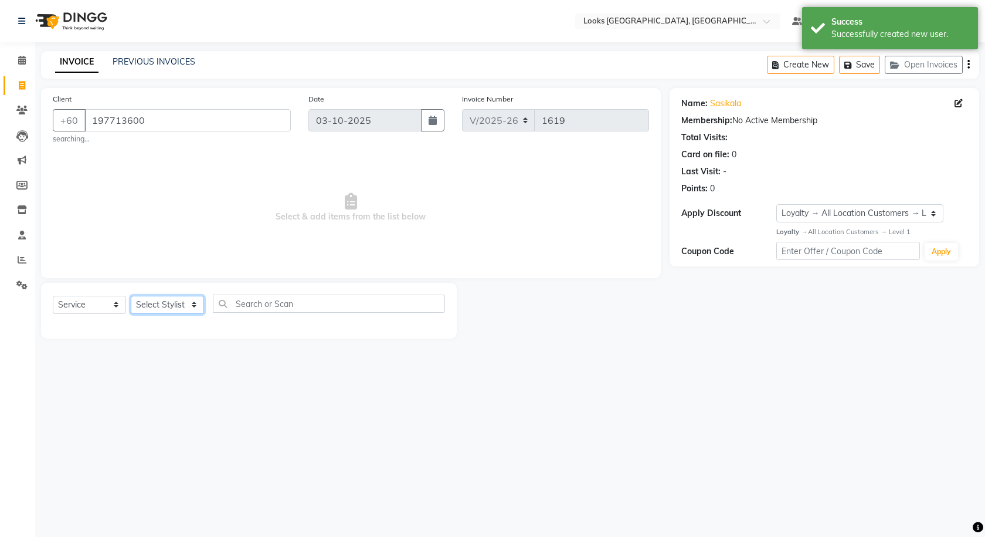
click at [188, 298] on select "Select Stylist Alvina_ pdct Awaiz_Mgr Beenish Counter_Sales [PERSON_NAME] Deven…" at bounding box center [167, 305] width 73 height 18
select select "75536"
click at [131, 296] on select "Select Stylist Alvina_ pdct Awaiz_Mgr Beenish Counter_Sales [PERSON_NAME] Deven…" at bounding box center [167, 305] width 73 height 18
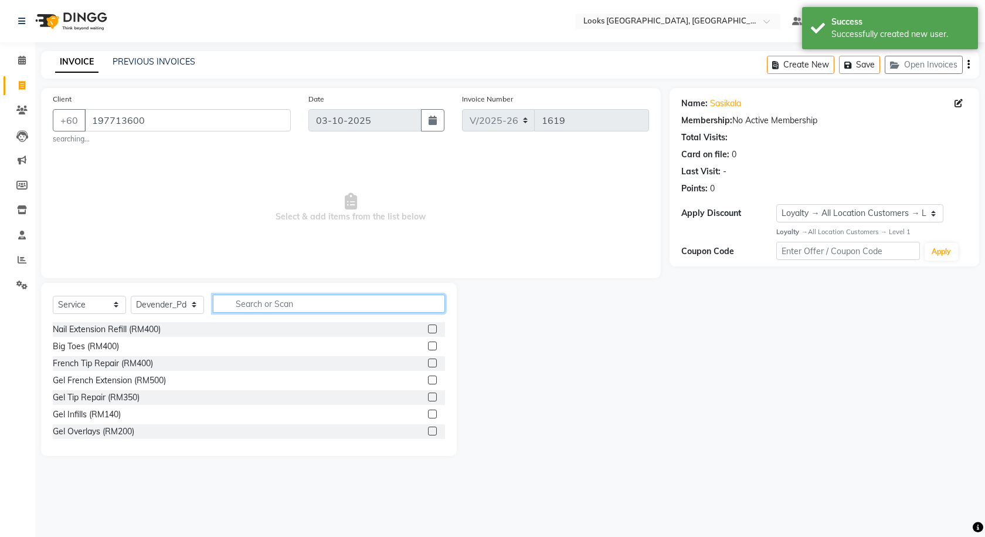
click at [271, 298] on input "text" at bounding box center [329, 303] width 232 height 18
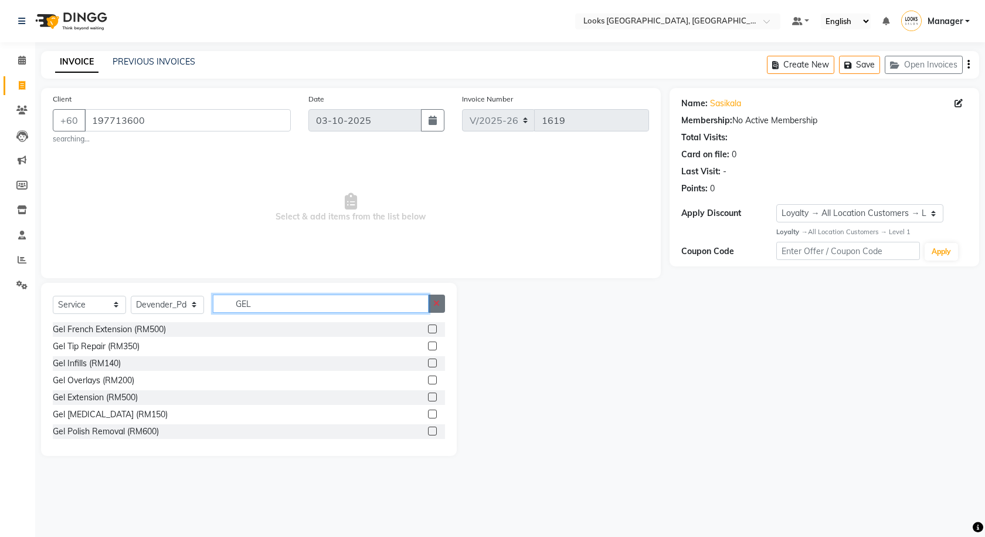
type input "GEL"
click at [433, 312] on button "button" at bounding box center [436, 303] width 17 height 18
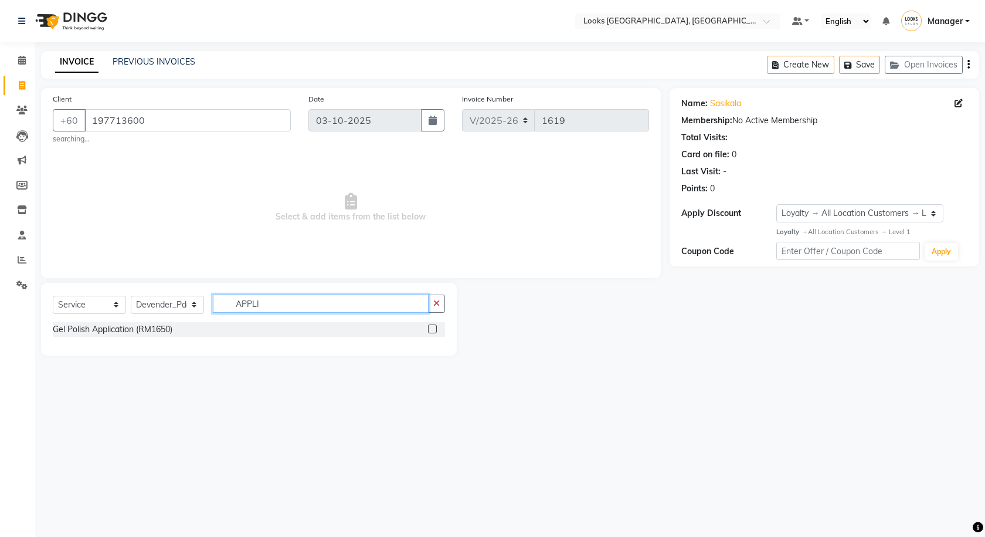
type input "APPLI"
click at [433, 330] on label at bounding box center [432, 328] width 9 height 9
click at [433, 330] on input "checkbox" at bounding box center [432, 329] width 8 height 8
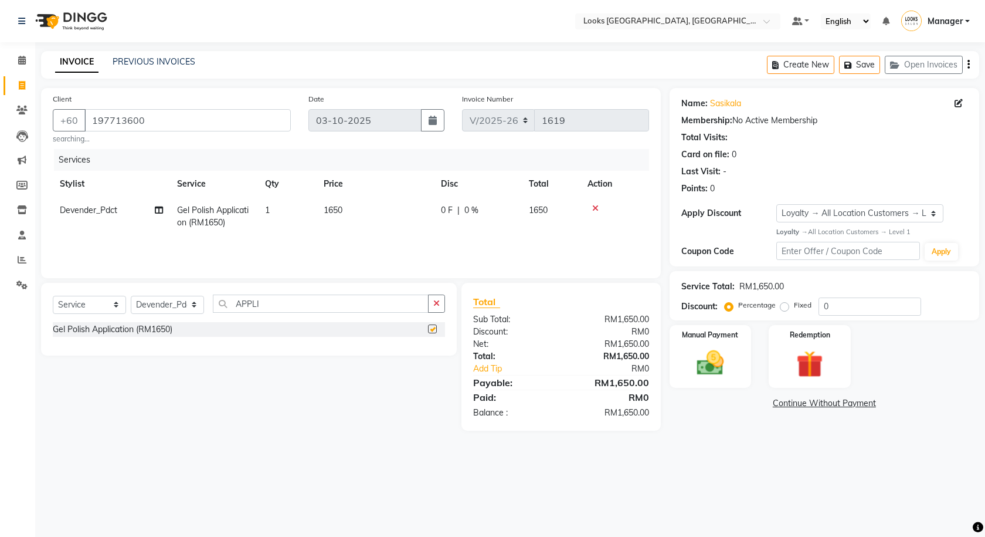
checkbox input "false"
click at [356, 209] on td "1650" at bounding box center [375, 216] width 117 height 39
select select "75536"
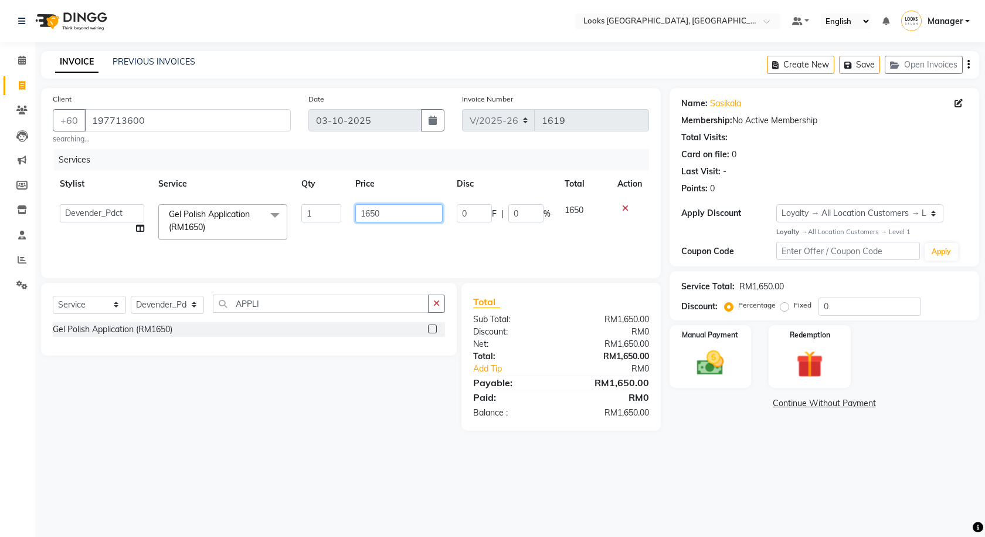
drag, startPoint x: 391, startPoint y: 208, endPoint x: 336, endPoint y: 213, distance: 55.3
click at [337, 213] on tr "Alvina_ pdct Awaiz_Mgr Beenish Counter_Sales [PERSON_NAME] Devender_Pdct Faizal…" at bounding box center [351, 222] width 596 height 50
type input "50"
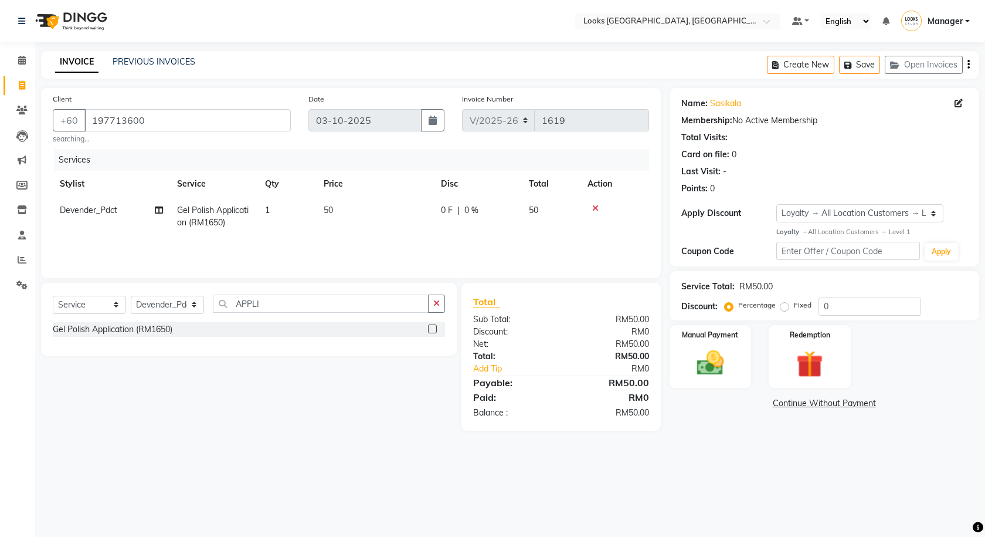
click at [308, 369] on div "Select Service Product Membership Package Voucher Prepaid Gift Card Select Styl…" at bounding box center [244, 357] width 425 height 148
click at [868, 69] on button "Save" at bounding box center [859, 65] width 41 height 18
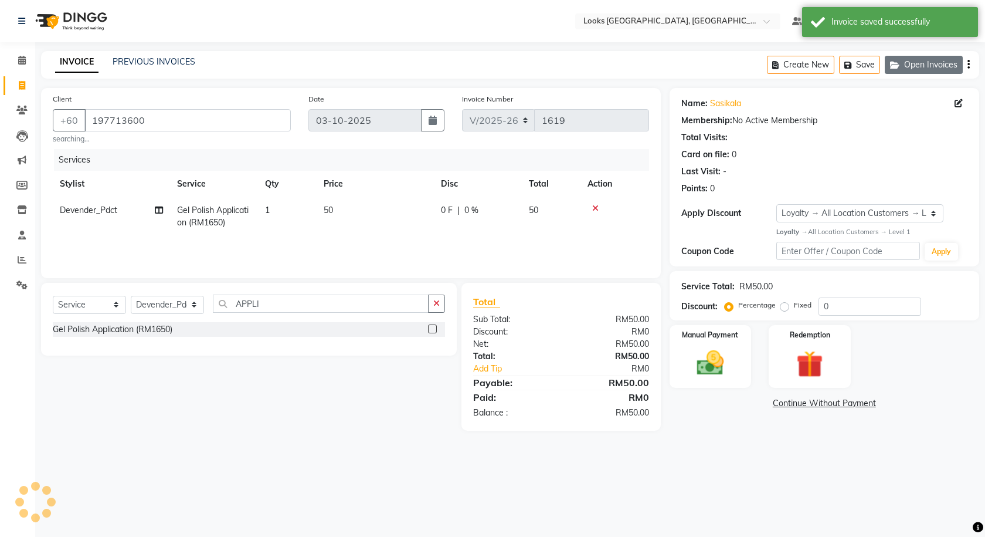
click at [919, 66] on button "Open Invoices" at bounding box center [924, 65] width 78 height 18
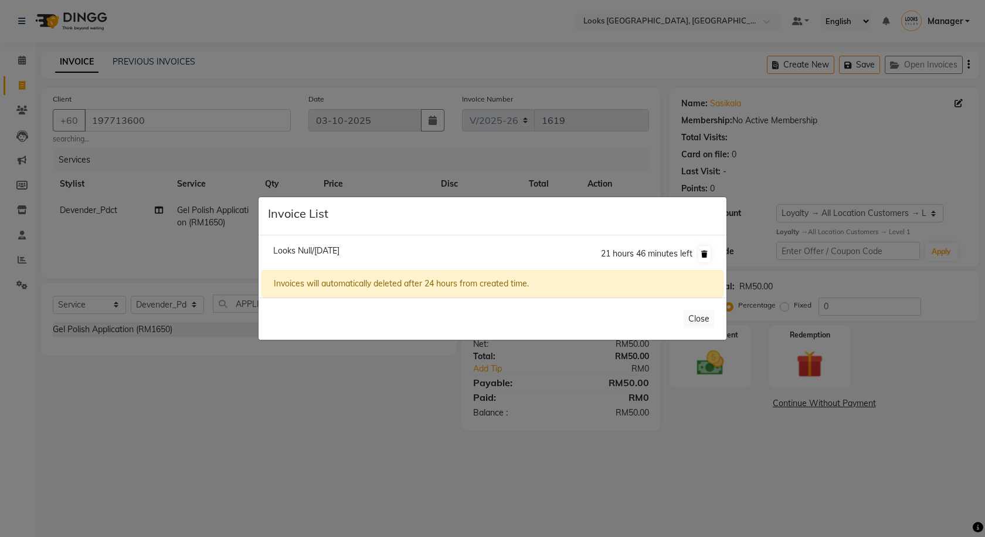
click at [708, 252] on button at bounding box center [704, 254] width 12 height 16
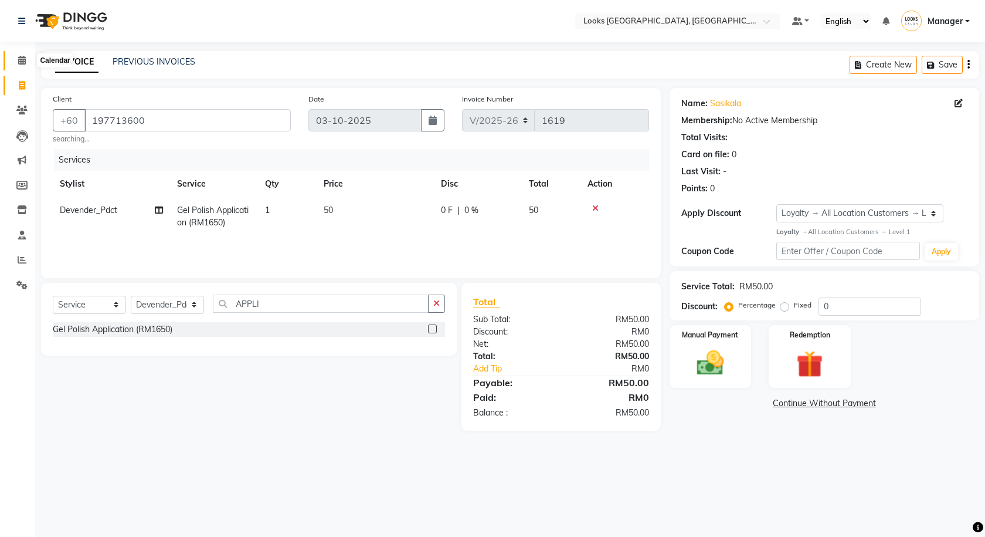
click at [19, 63] on icon at bounding box center [22, 60] width 8 height 9
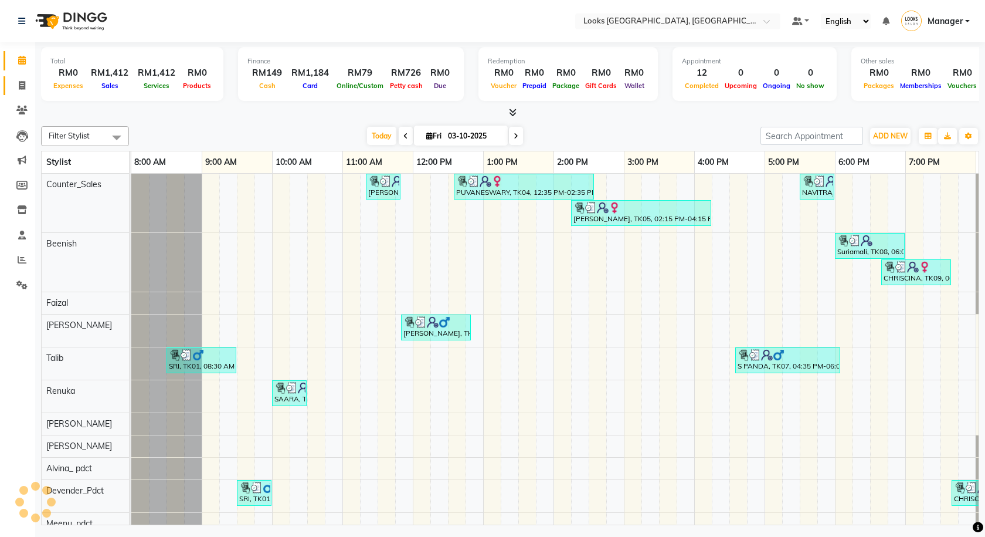
click at [13, 93] on link "Invoice" at bounding box center [18, 85] width 28 height 19
select select "service"
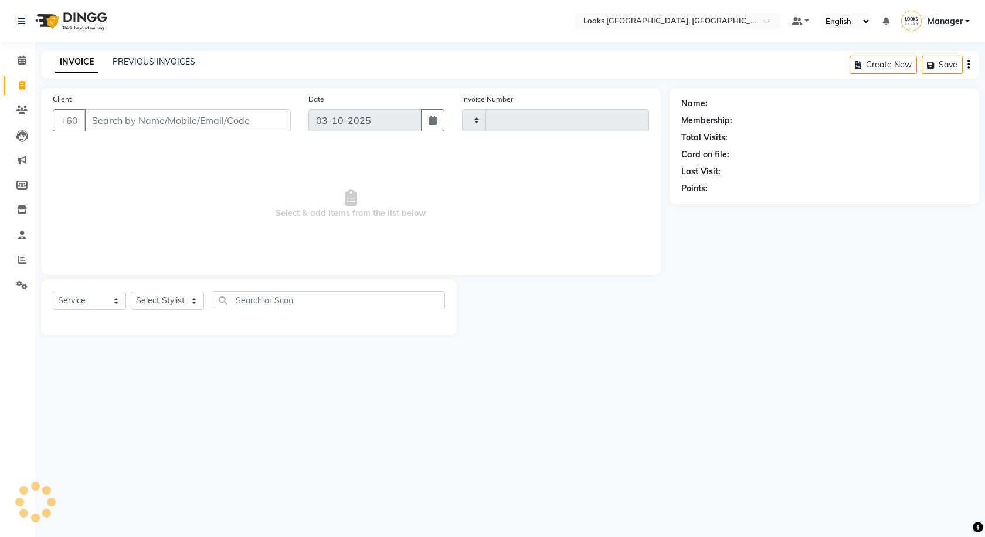
type input "1619"
select select "8109"
click at [20, 65] on span at bounding box center [22, 60] width 21 height 13
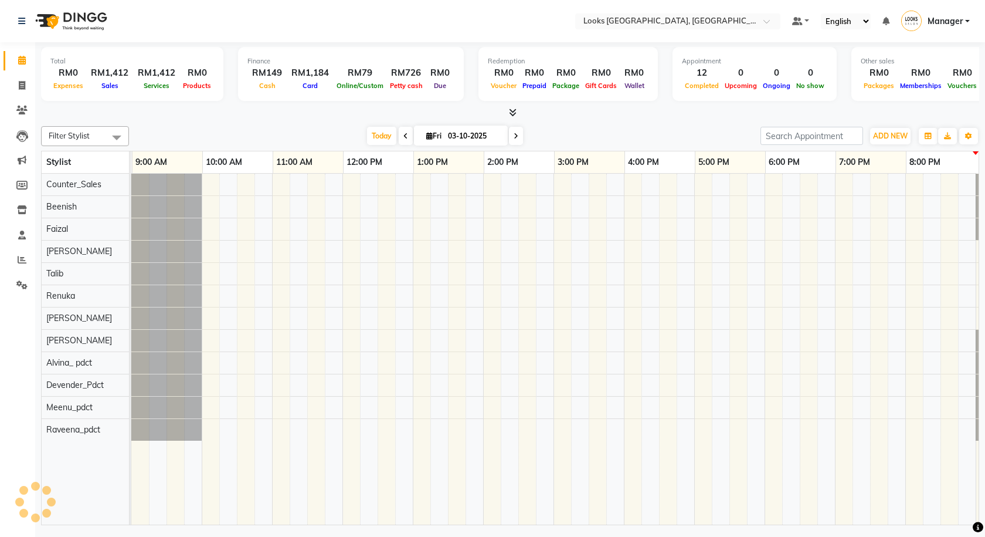
scroll to position [0, 67]
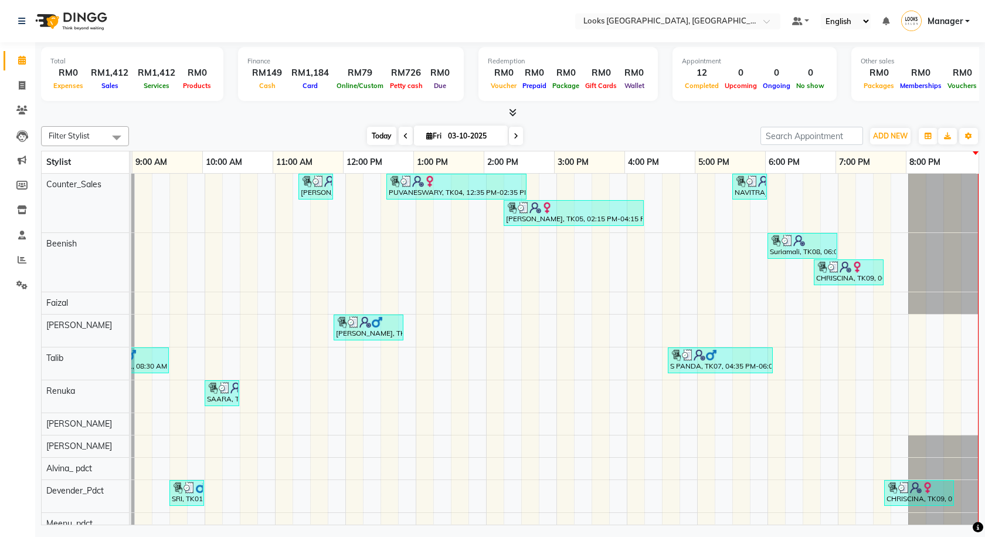
click at [375, 140] on span "Today" at bounding box center [381, 136] width 29 height 18
click at [21, 91] on span at bounding box center [22, 85] width 21 height 13
select select "service"
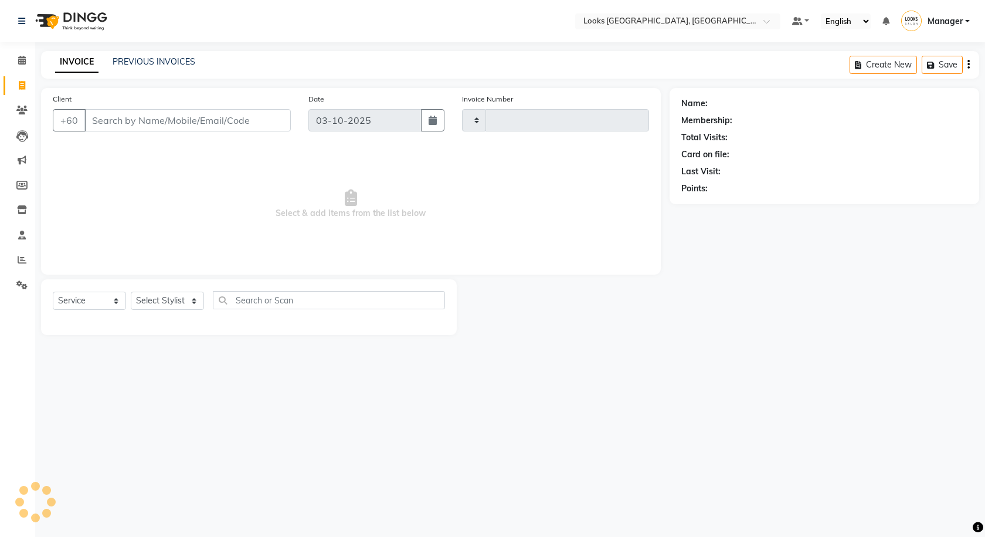
type input "1619"
select select "8109"
click at [7, 61] on link "Calendar" at bounding box center [18, 60] width 28 height 19
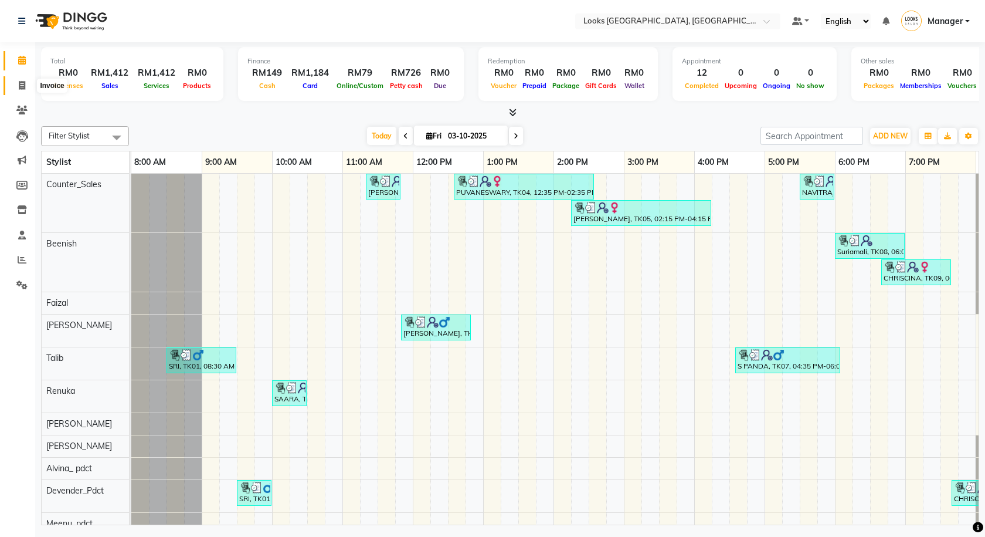
click at [13, 88] on span at bounding box center [22, 85] width 21 height 13
select select "service"
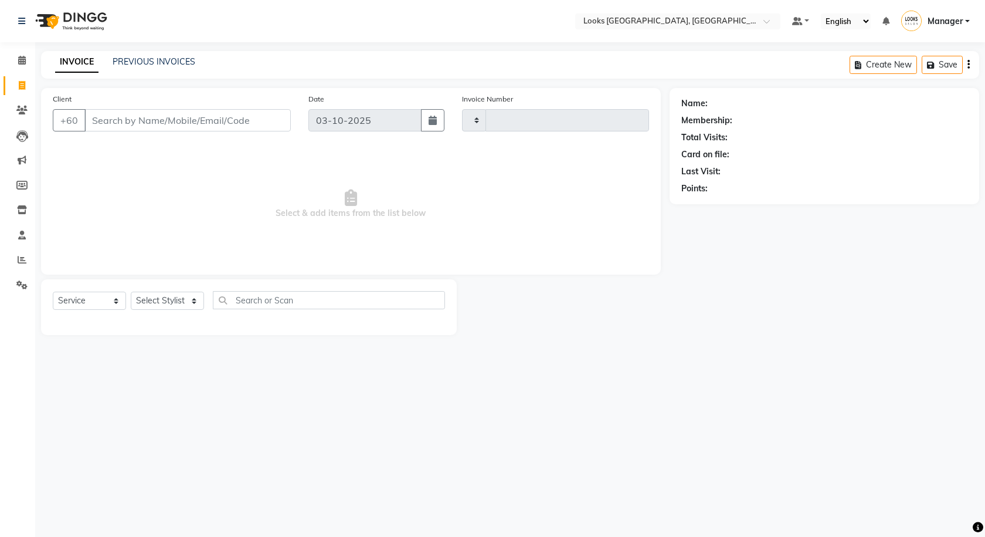
type input "1619"
select select "8109"
type input "197713600"
select select "1: Object"
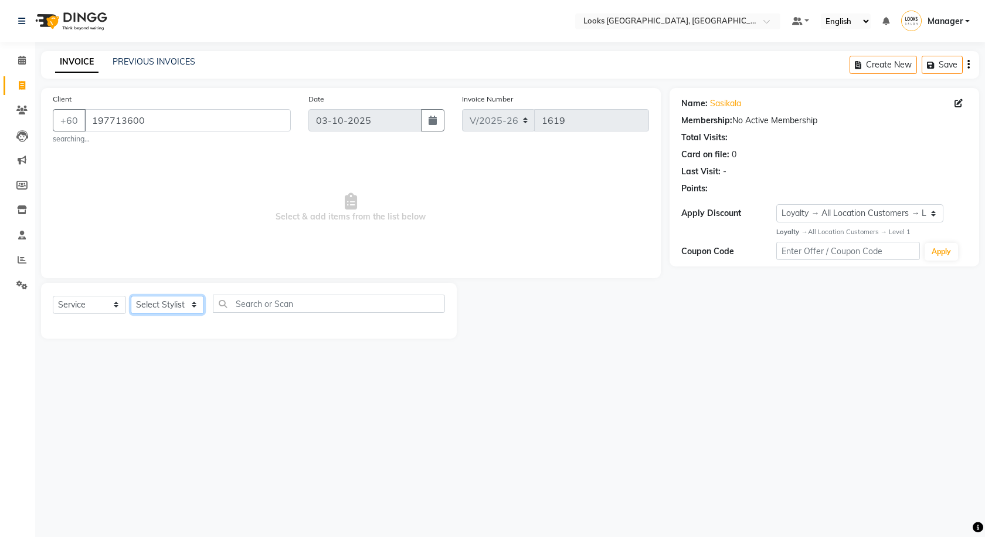
click at [146, 306] on select "Select Stylist Alvina_ pdct Awaiz_Mgr Beenish Counter_Sales [PERSON_NAME] Deven…" at bounding box center [167, 305] width 73 height 18
select select "75536"
click at [131, 296] on select "Select Stylist Alvina_ pdct Awaiz_Mgr Beenish Counter_Sales [PERSON_NAME] Deven…" at bounding box center [167, 305] width 73 height 18
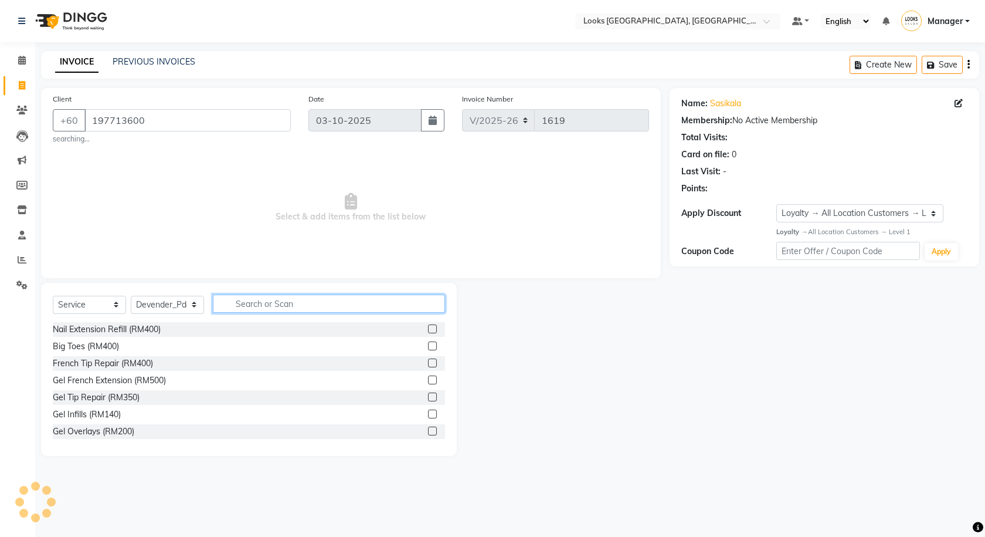
click at [296, 307] on input "text" at bounding box center [329, 303] width 232 height 18
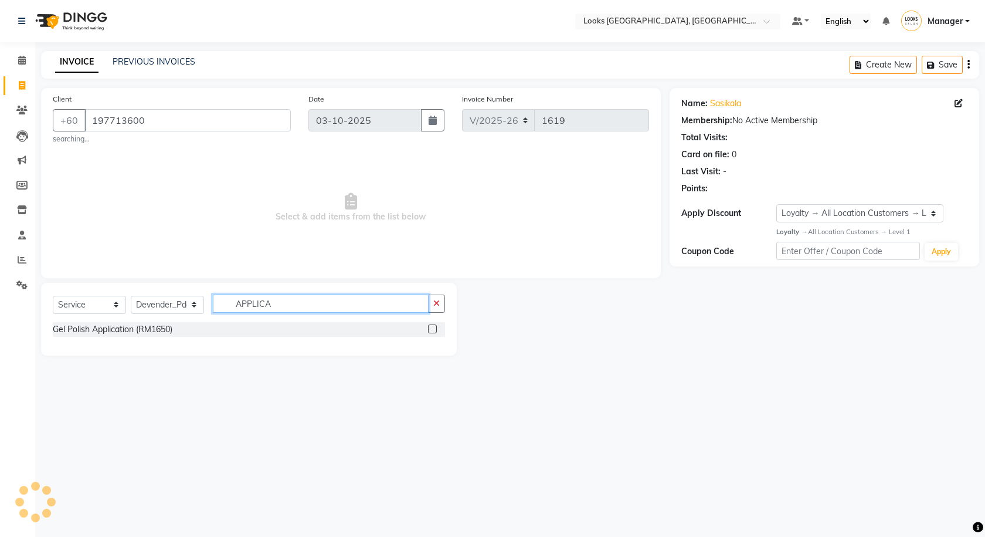
type input "APPLICA"
click at [435, 330] on label at bounding box center [432, 328] width 9 height 9
click at [435, 330] on input "checkbox" at bounding box center [432, 329] width 8 height 8
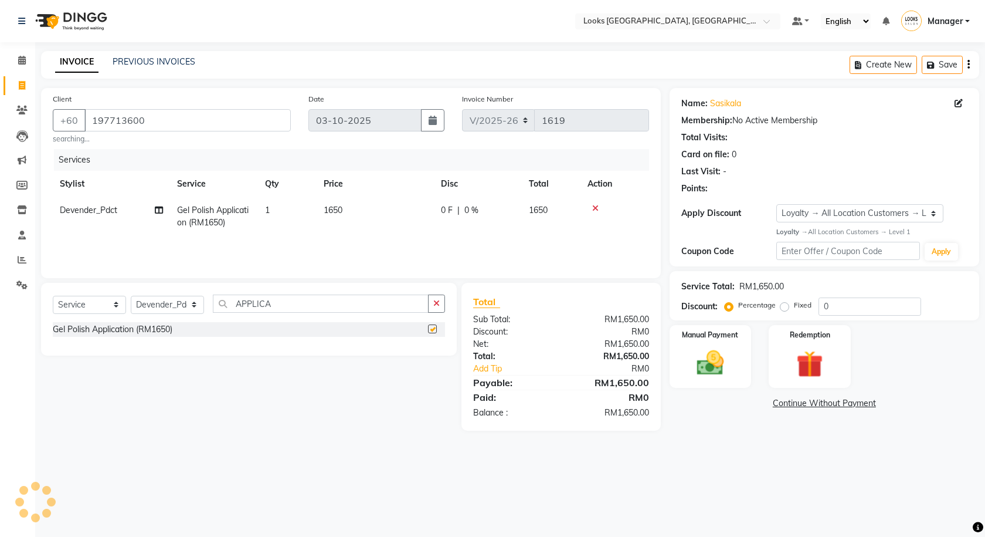
checkbox input "false"
click at [332, 222] on td "1650" at bounding box center [375, 216] width 117 height 39
select select "75536"
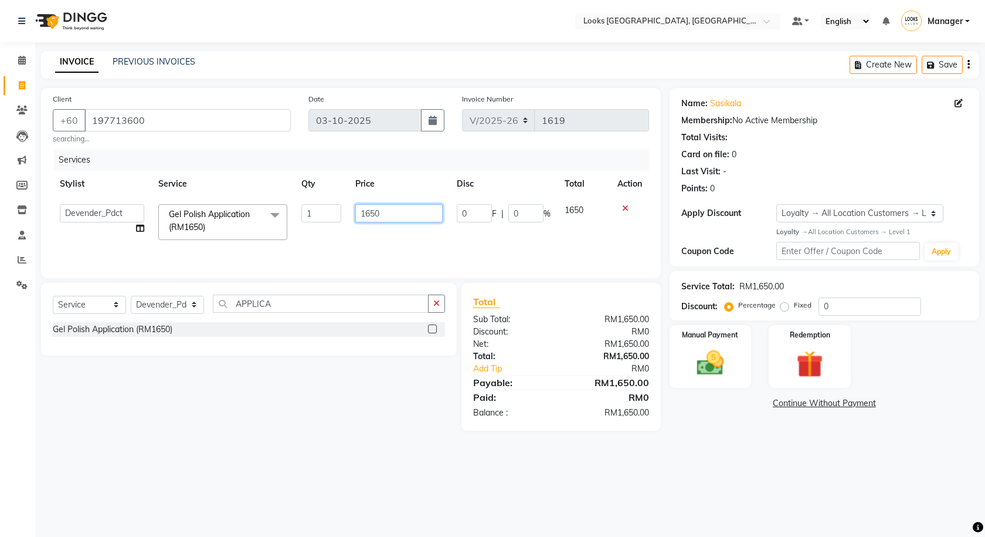
drag, startPoint x: 398, startPoint y: 209, endPoint x: 337, endPoint y: 202, distance: 61.4
click at [337, 202] on tr "Alvina_ pdct Awaiz_Mgr Beenish Counter_Sales [PERSON_NAME] Devender_Pdct Faizal…" at bounding box center [351, 222] width 596 height 50
type input "50"
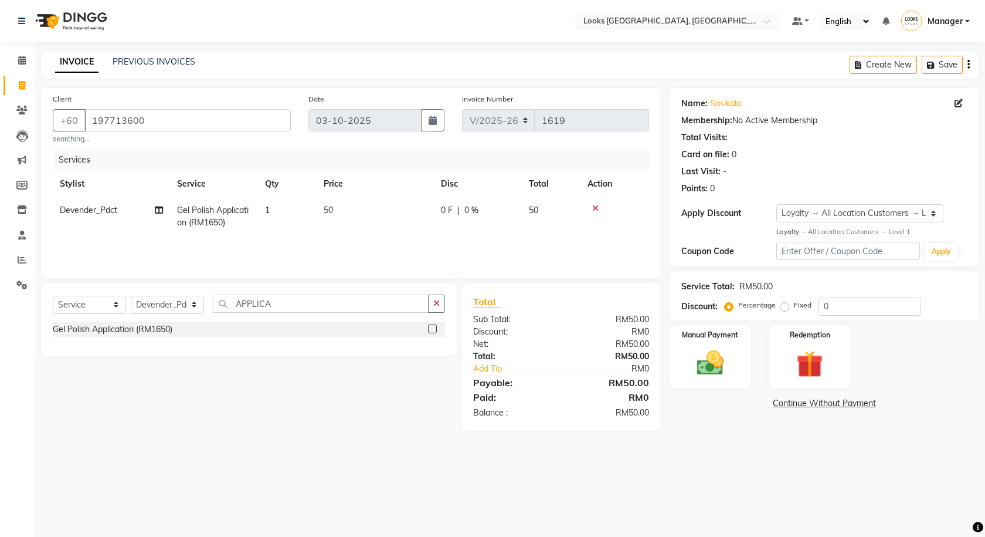
click at [391, 410] on div "Select Service Product Membership Package Voucher Prepaid Gift Card Select Styl…" at bounding box center [244, 357] width 425 height 148
click at [183, 300] on select "Select Stylist Alvina_ pdct Awaiz_Mgr Beenish Counter_Sales [PERSON_NAME] Deven…" at bounding box center [167, 305] width 73 height 18
select select "75497"
click at [131, 296] on select "Select Stylist Alvina_ pdct Awaiz_Mgr Beenish Counter_Sales [PERSON_NAME] Deven…" at bounding box center [167, 305] width 73 height 18
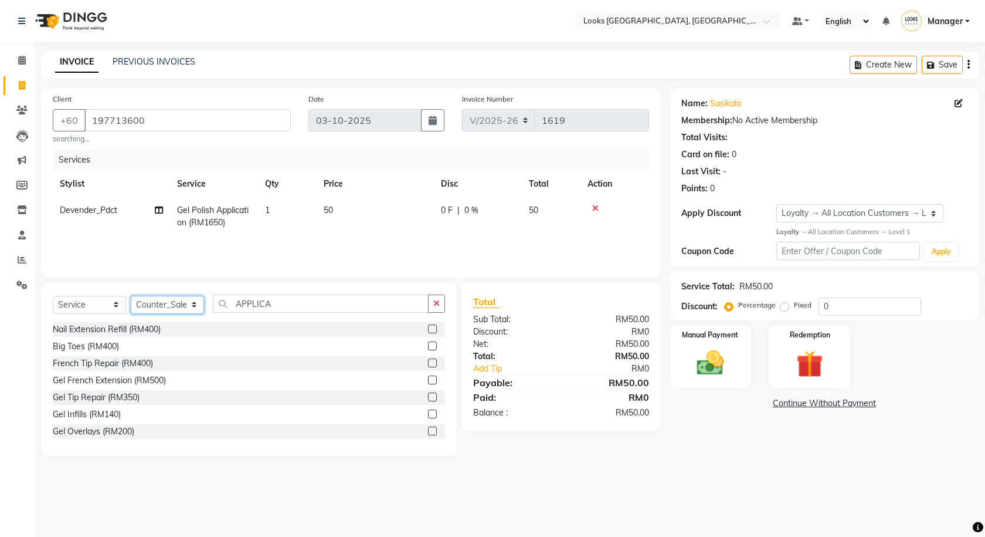
click at [184, 298] on select "Select Stylist Alvina_ pdct Awaiz_Mgr Beenish Counter_Sales [PERSON_NAME] Deven…" at bounding box center [167, 305] width 73 height 18
click at [279, 307] on input "APPLICA" at bounding box center [321, 303] width 216 height 18
click at [432, 301] on button "button" at bounding box center [436, 303] width 17 height 18
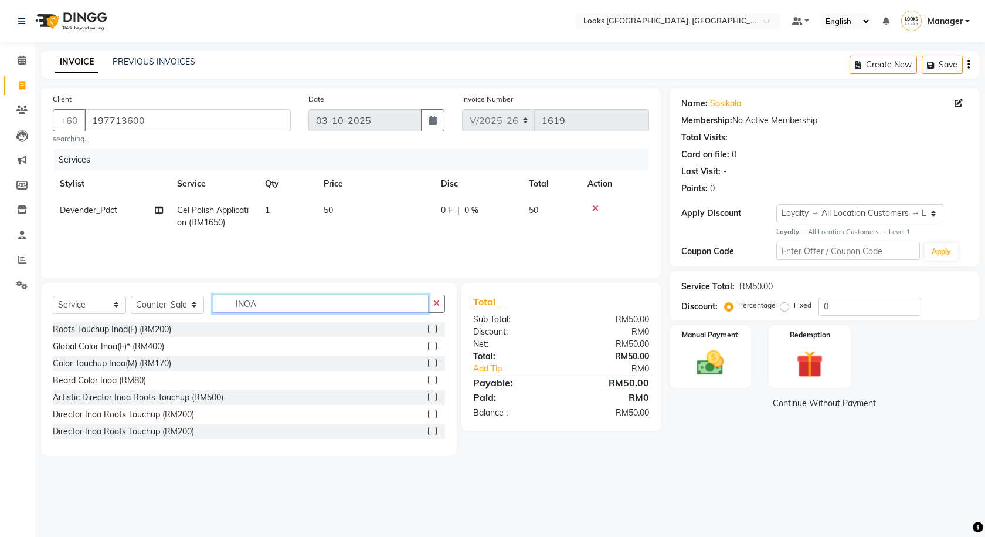
type input "INOA"
click at [428, 329] on label at bounding box center [432, 328] width 9 height 9
click at [428, 329] on input "checkbox" at bounding box center [432, 329] width 8 height 8
checkbox input "true"
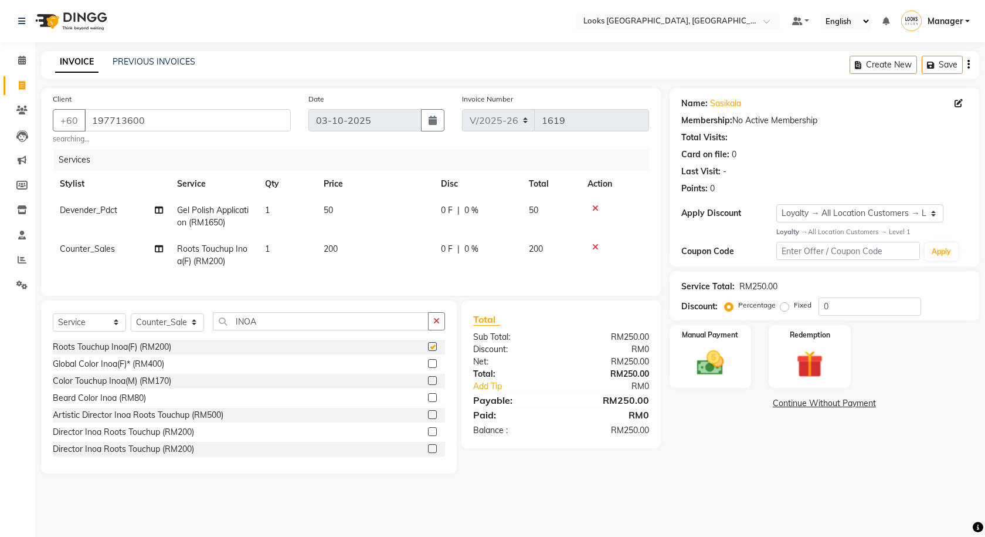
click at [365, 253] on td "200" at bounding box center [375, 255] width 117 height 39
select select "75497"
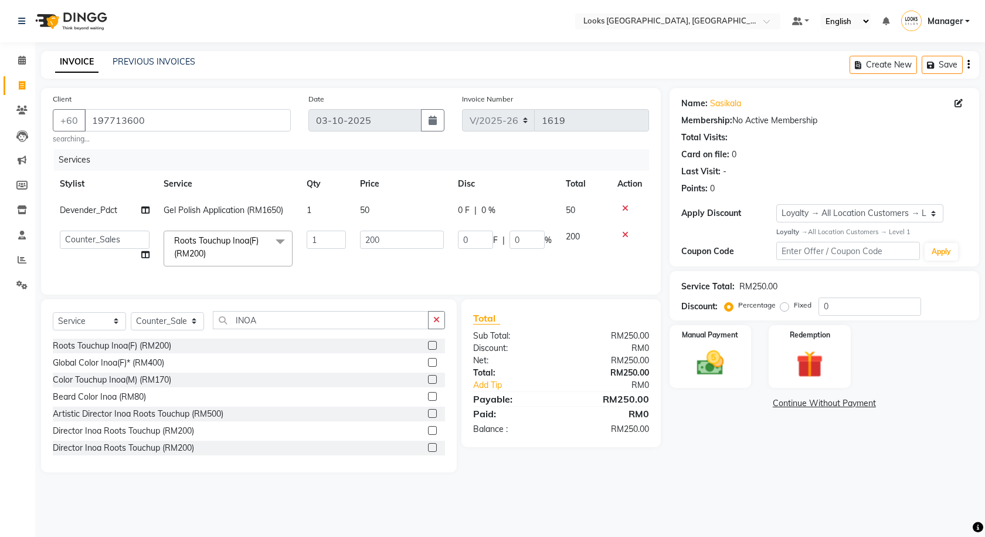
checkbox input "false"
drag, startPoint x: 391, startPoint y: 235, endPoint x: 345, endPoint y: 254, distance: 49.7
click at [345, 254] on tr "Alvina_ pdct Awaiz_Mgr Beenish Counter_Sales [PERSON_NAME] Devender_Pdct [PERSO…" at bounding box center [351, 248] width 596 height 50
type input "100"
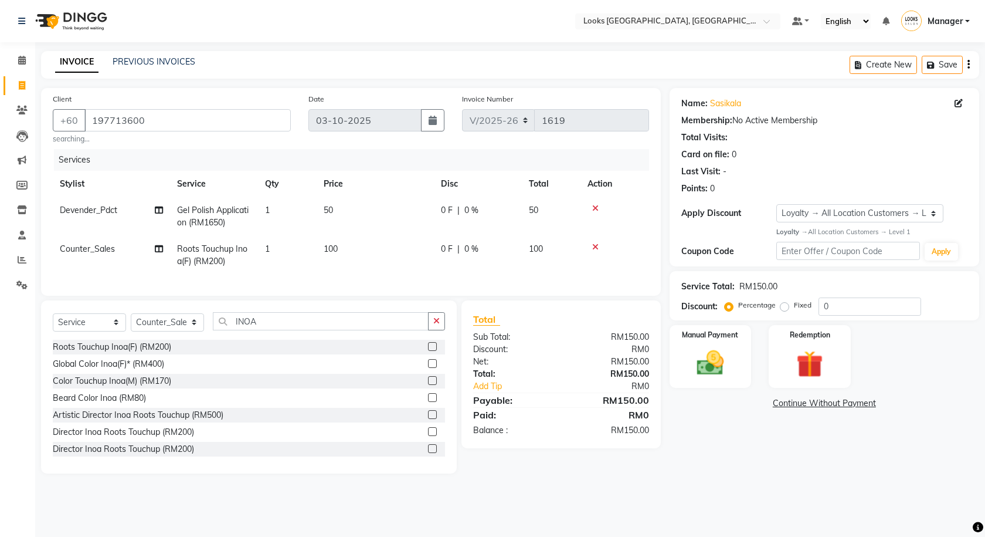
click at [700, 461] on div "Name: Sasikala Membership: No Active Membership Total Visits: Card on file: 0 L…" at bounding box center [829, 280] width 318 height 385
click at [361, 258] on td "100" at bounding box center [375, 255] width 117 height 39
select select "75497"
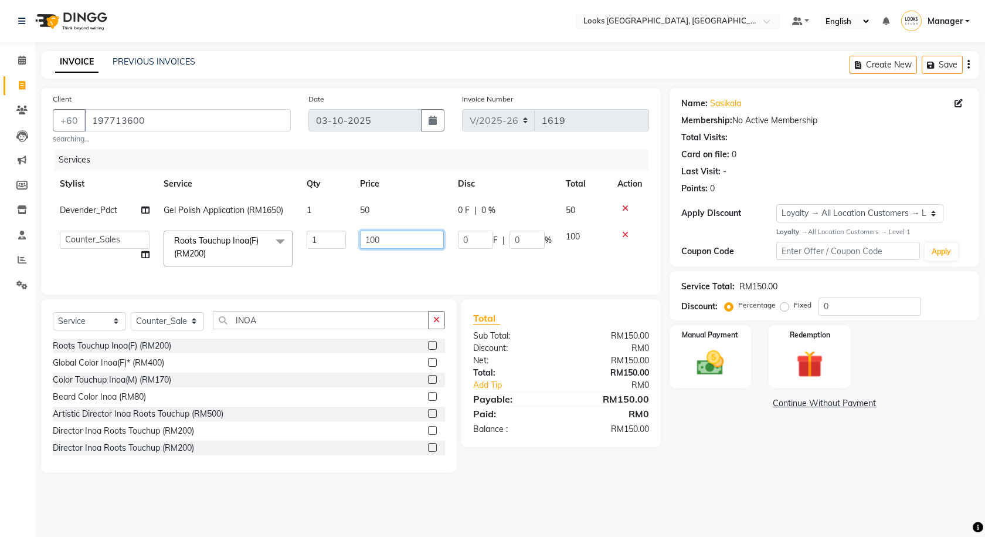
drag, startPoint x: 391, startPoint y: 241, endPoint x: 321, endPoint y: 250, distance: 69.8
click at [323, 250] on tr "Alvina_ pdct Awaiz_Mgr Beenish Counter_Sales [PERSON_NAME] Devender_Pdct [PERSO…" at bounding box center [351, 248] width 596 height 50
type input "200"
click at [535, 528] on div "Select Location × Looks [GEOGRAPHIC_DATA], [GEOGRAPHIC_DATA] Default Panel My P…" at bounding box center [492, 268] width 985 height 537
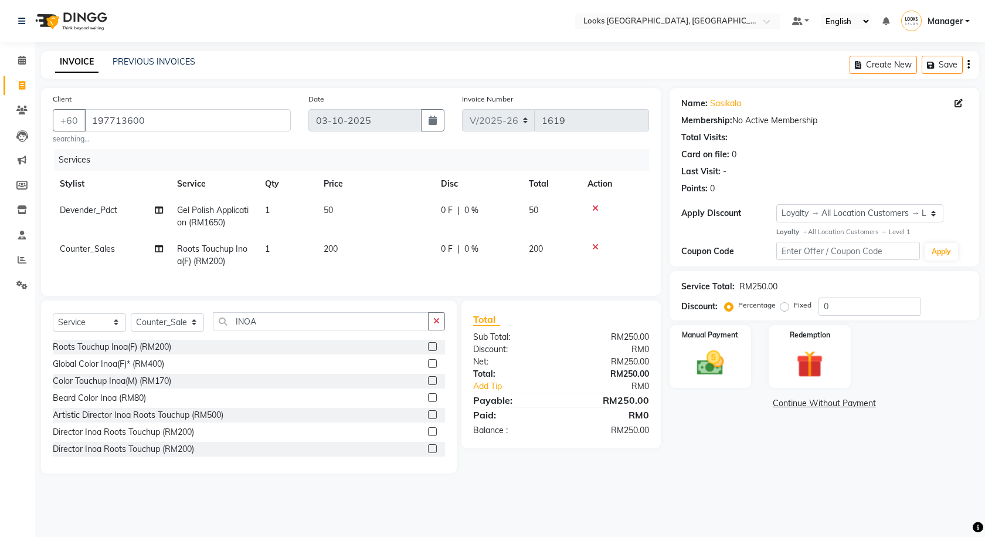
click at [450, 247] on span "0 F" at bounding box center [447, 249] width 12 height 12
select select "75497"
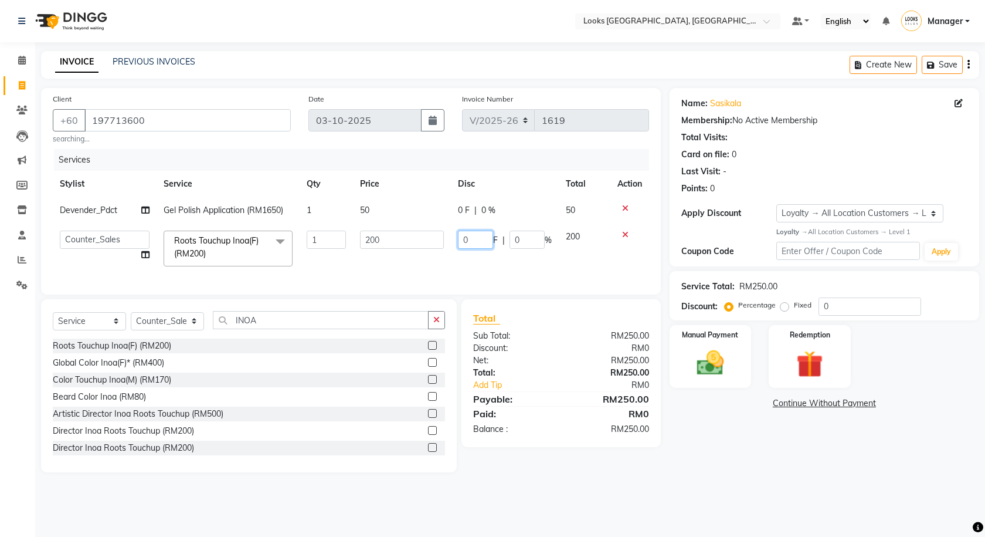
drag, startPoint x: 471, startPoint y: 246, endPoint x: 443, endPoint y: 251, distance: 28.6
click at [443, 251] on tr "Alvina_ pdct Awaiz_Mgr Beenish Counter_Sales [PERSON_NAME] Devender_Pdct [PERSO…" at bounding box center [351, 248] width 596 height 50
type input "100"
click at [690, 438] on div "Name: Sasikala Membership: No Active Membership Total Visits: Card on file: 0 L…" at bounding box center [829, 280] width 318 height 384
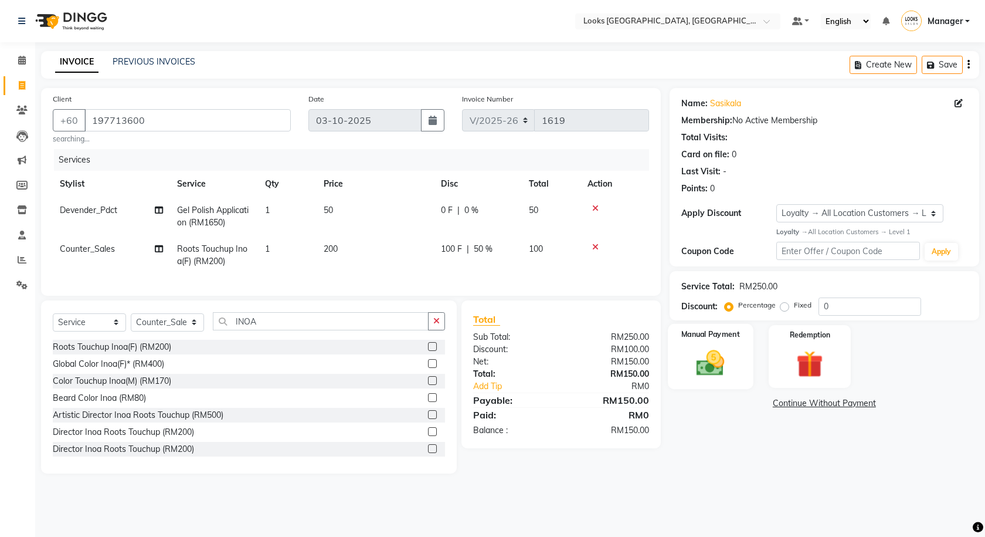
click at [717, 351] on img at bounding box center [711, 363] width 46 height 32
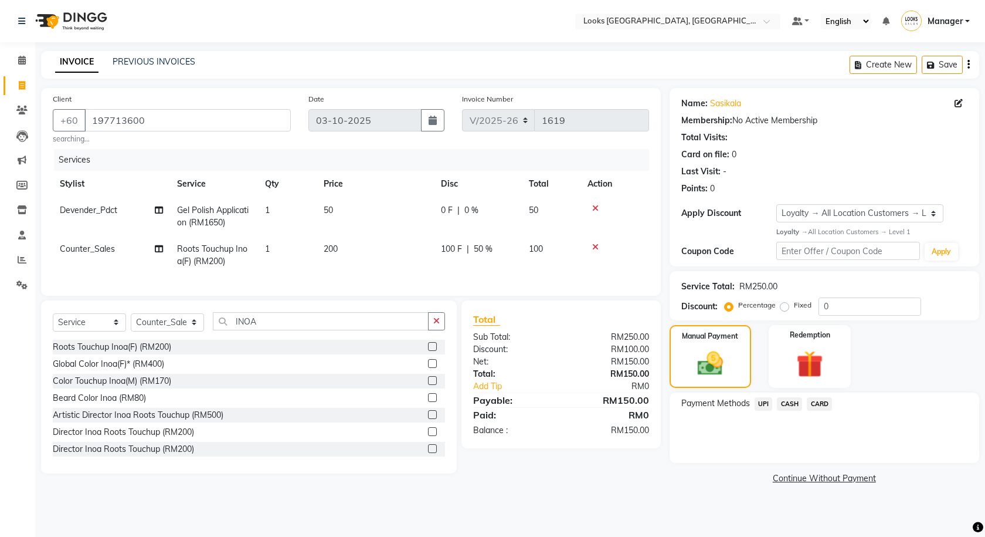
click at [769, 403] on span "UPI" at bounding box center [764, 403] width 18 height 13
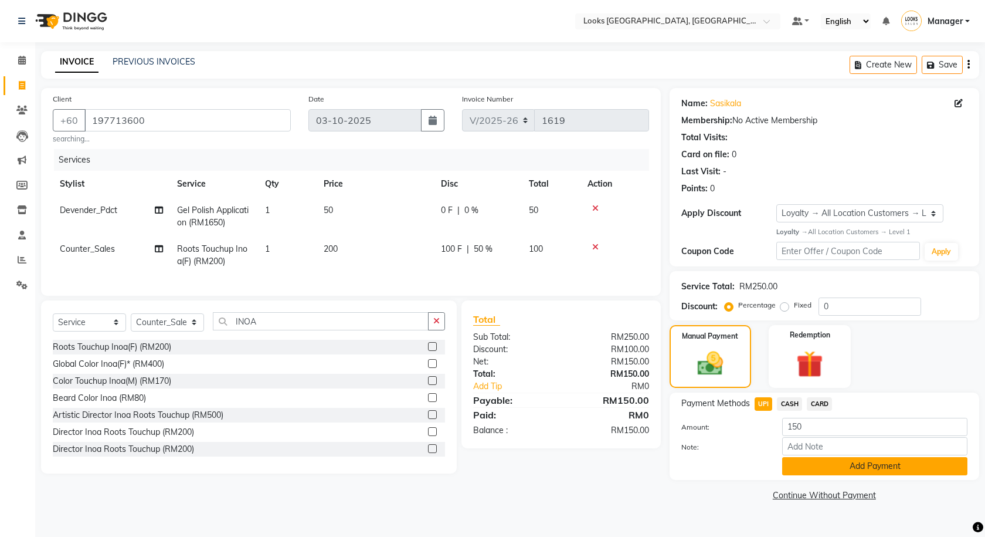
click at [821, 463] on button "Add Payment" at bounding box center [874, 466] width 185 height 18
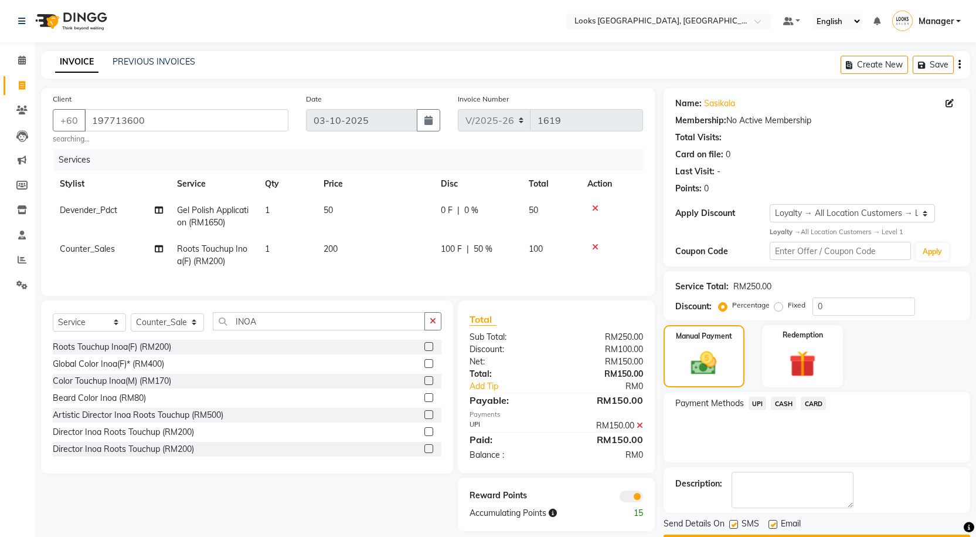
scroll to position [33, 0]
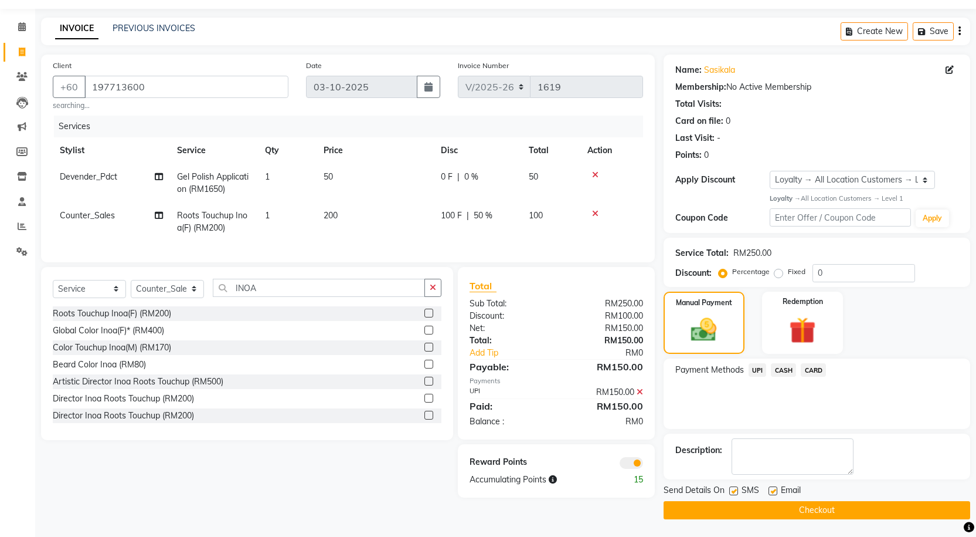
click at [635, 466] on span at bounding box center [631, 463] width 23 height 12
click at [643, 464] on input "checkbox" at bounding box center [643, 464] width 0 height 0
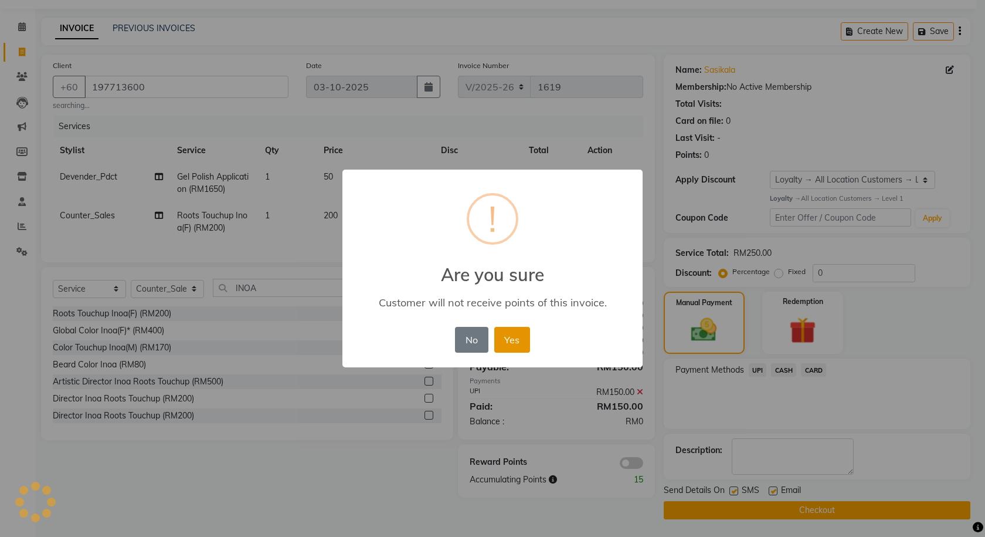
click at [516, 337] on button "Yes" at bounding box center [512, 340] width 36 height 26
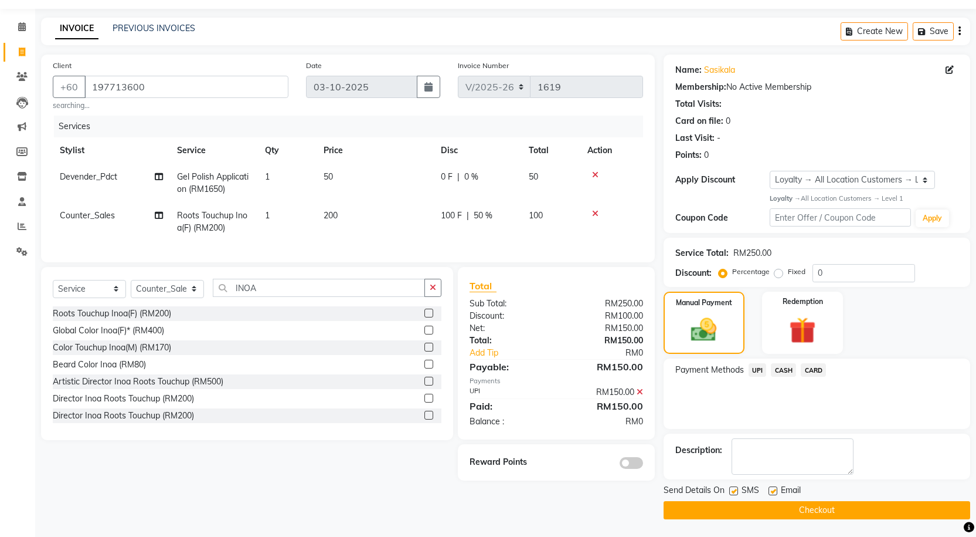
click at [790, 507] on button "Checkout" at bounding box center [817, 510] width 307 height 18
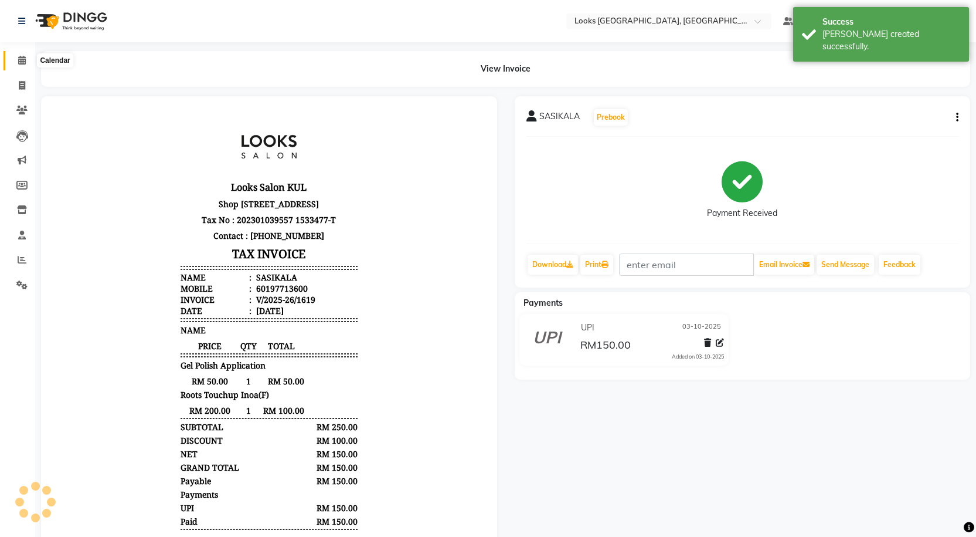
click at [13, 66] on span at bounding box center [22, 60] width 21 height 13
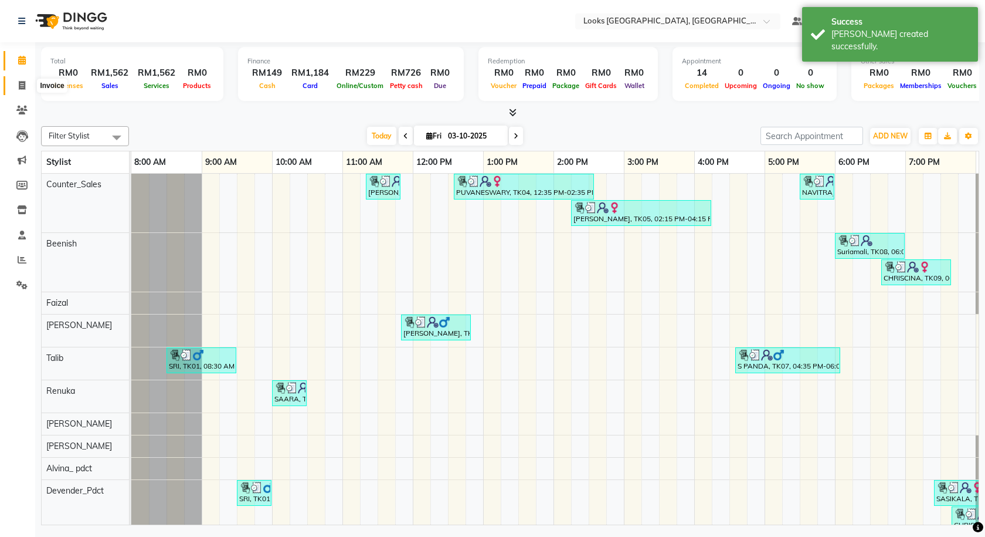
click at [30, 82] on span at bounding box center [22, 85] width 21 height 13
select select "service"
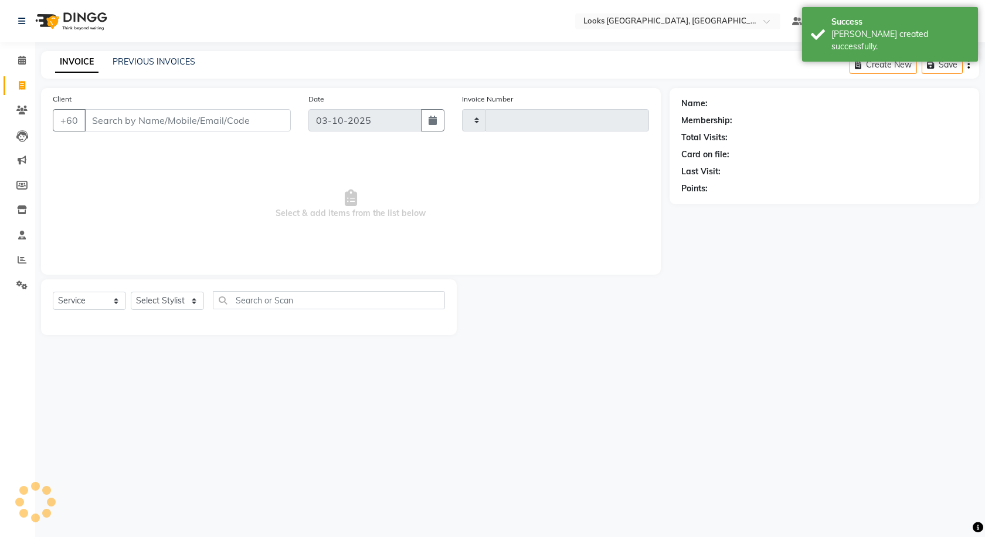
type input "1620"
select select "8109"
click at [185, 59] on link "PREVIOUS INVOICES" at bounding box center [154, 61] width 83 height 11
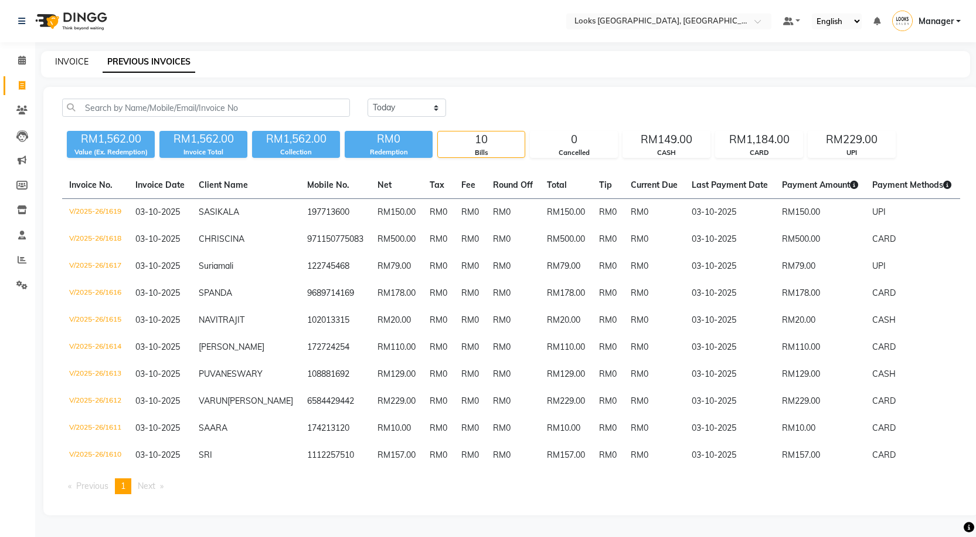
click at [61, 62] on link "INVOICE" at bounding box center [71, 61] width 33 height 11
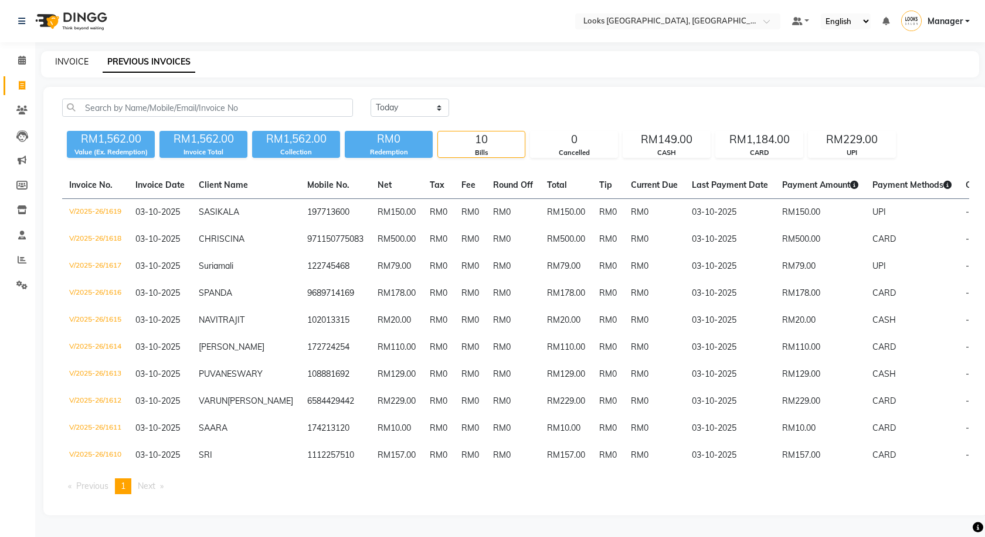
select select "8109"
select select "service"
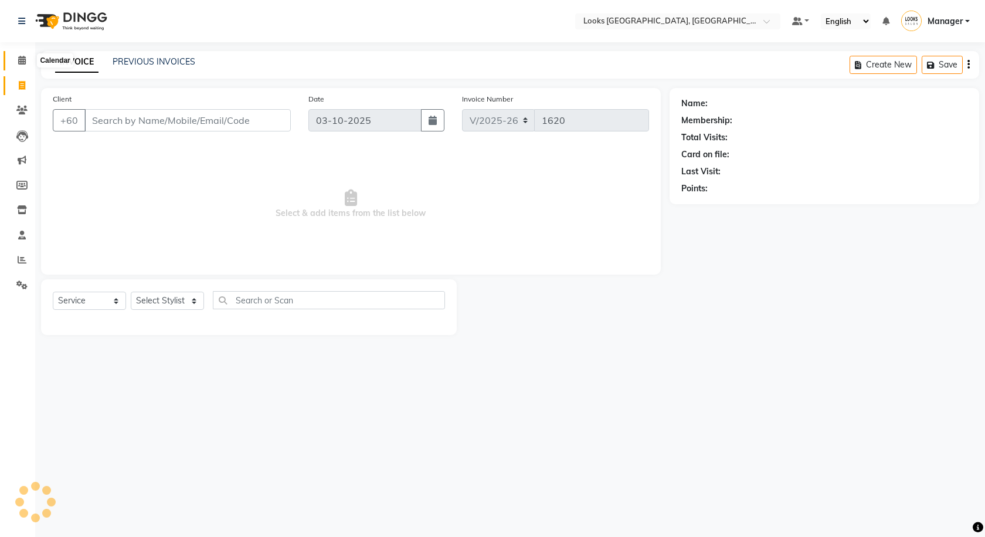
click at [32, 63] on span at bounding box center [22, 60] width 21 height 13
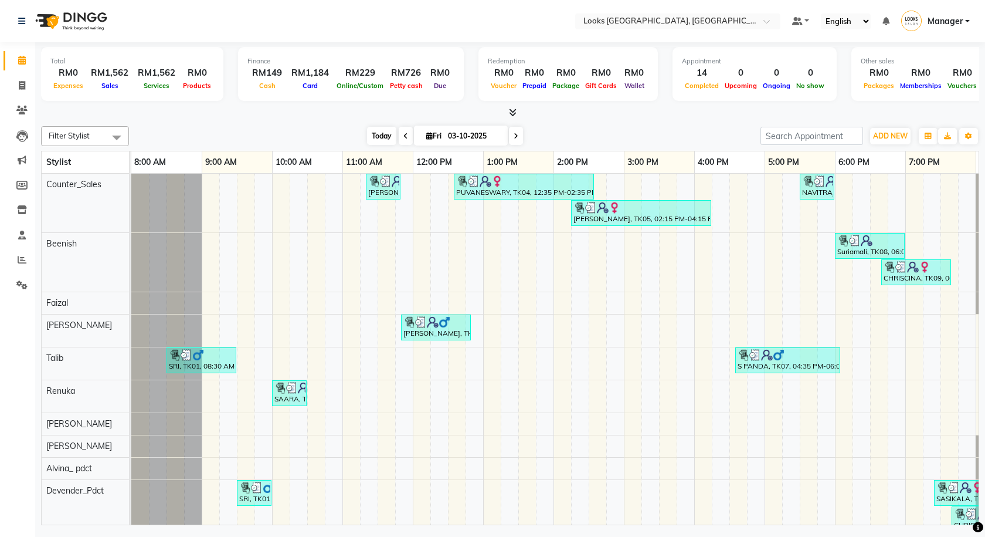
click at [392, 134] on span "Today" at bounding box center [381, 136] width 29 height 18
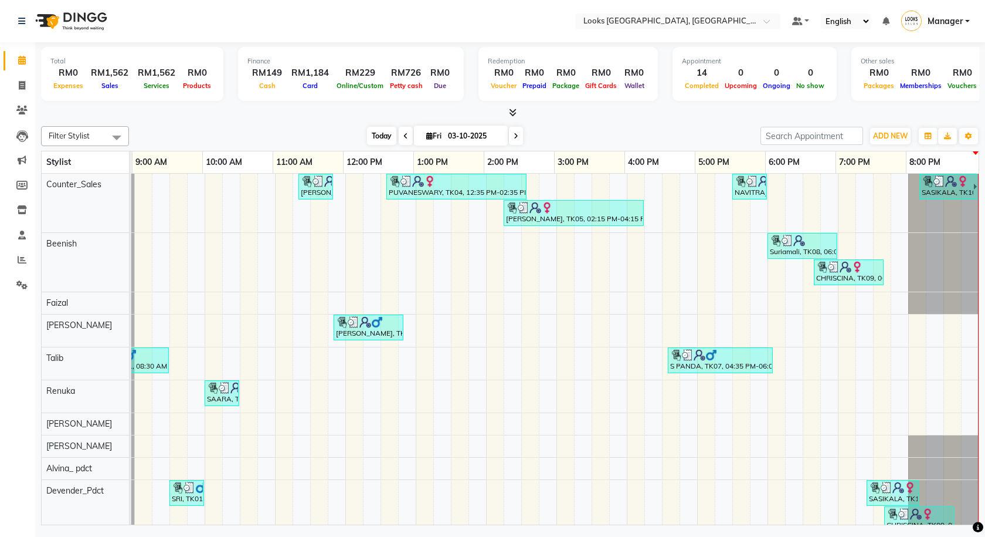
click at [390, 134] on span "Today" at bounding box center [381, 136] width 29 height 18
click at [27, 91] on span at bounding box center [22, 85] width 21 height 13
select select "service"
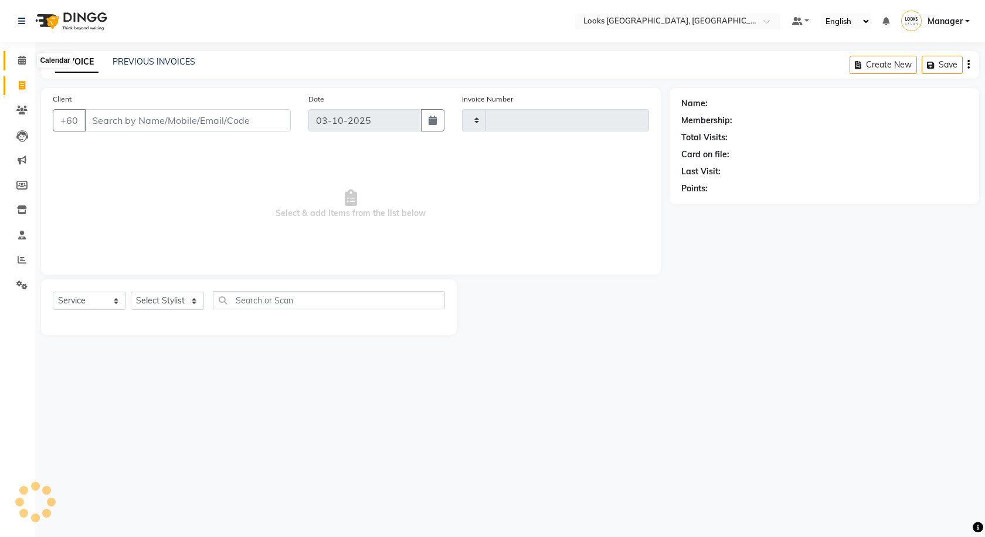
type input "1620"
select select "8109"
click at [168, 306] on select "Select Stylist Alvina_ pdct Awaiz_Mgr Beenish Counter_Sales [PERSON_NAME] Deven…" at bounding box center [167, 300] width 73 height 18
select select "75497"
click at [131, 291] on select "Select Stylist Alvina_ pdct Awaiz_Mgr Beenish Counter_Sales [PERSON_NAME] Deven…" at bounding box center [167, 300] width 73 height 18
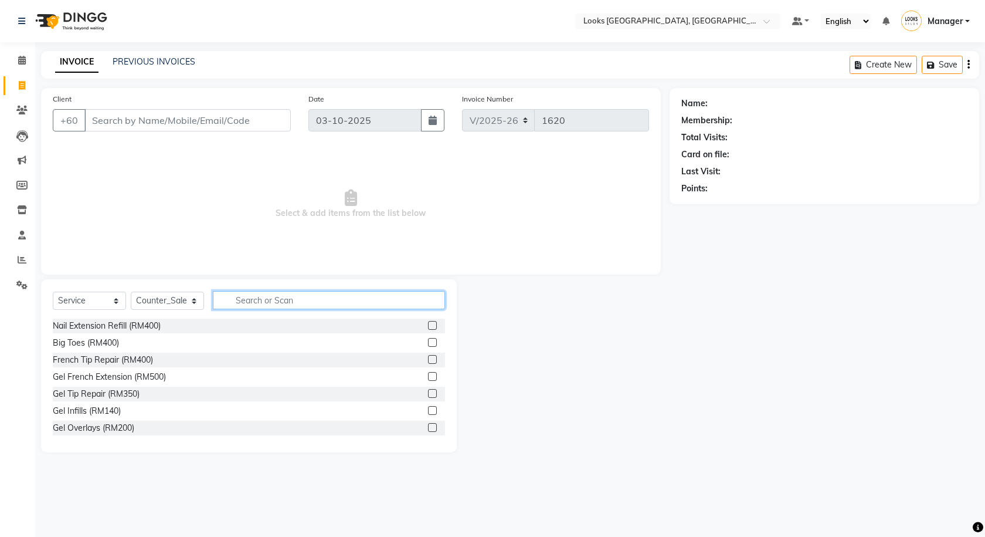
click at [293, 300] on input "text" at bounding box center [329, 300] width 232 height 18
type input "DETAN"
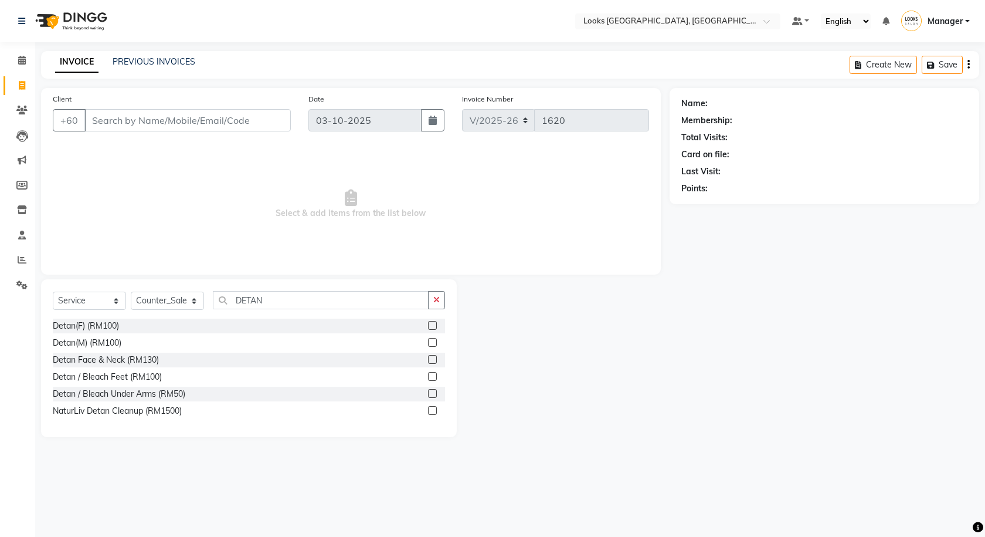
click at [432, 362] on label at bounding box center [432, 359] width 9 height 9
click at [432, 362] on input "checkbox" at bounding box center [432, 360] width 8 height 8
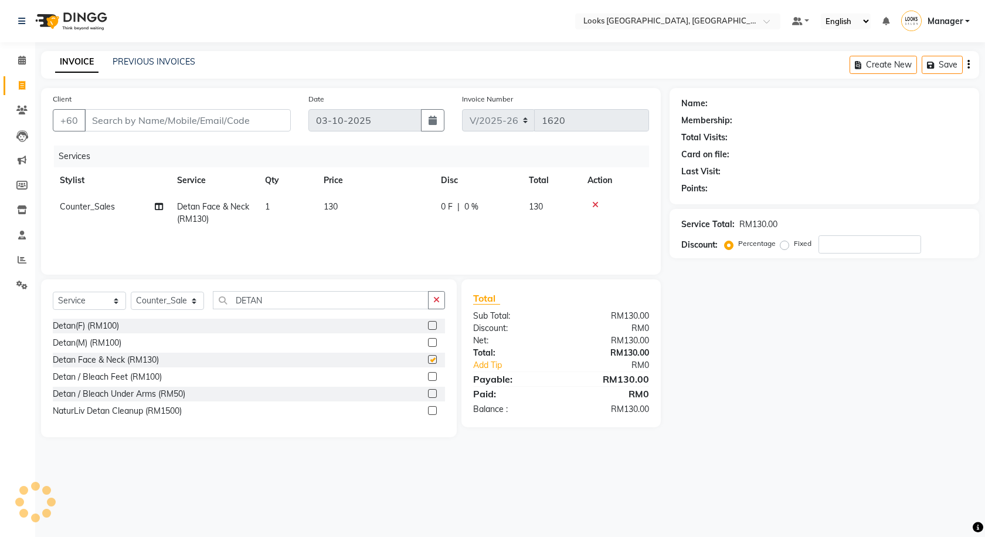
checkbox input "false"
click at [377, 222] on td "130" at bounding box center [375, 213] width 117 height 39
select select "75497"
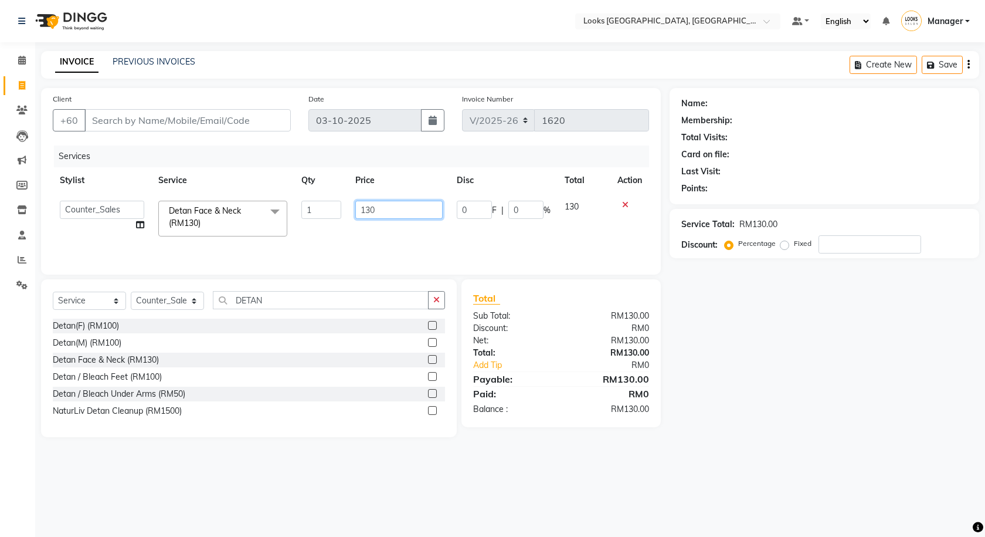
drag, startPoint x: 403, startPoint y: 210, endPoint x: 325, endPoint y: 210, distance: 78.6
click at [321, 226] on tr "Alvina_ pdct Awaiz_Mgr Beenish Counter_Sales [PERSON_NAME] Devender_Pdct Faizal…" at bounding box center [351, 219] width 596 height 50
type input "150"
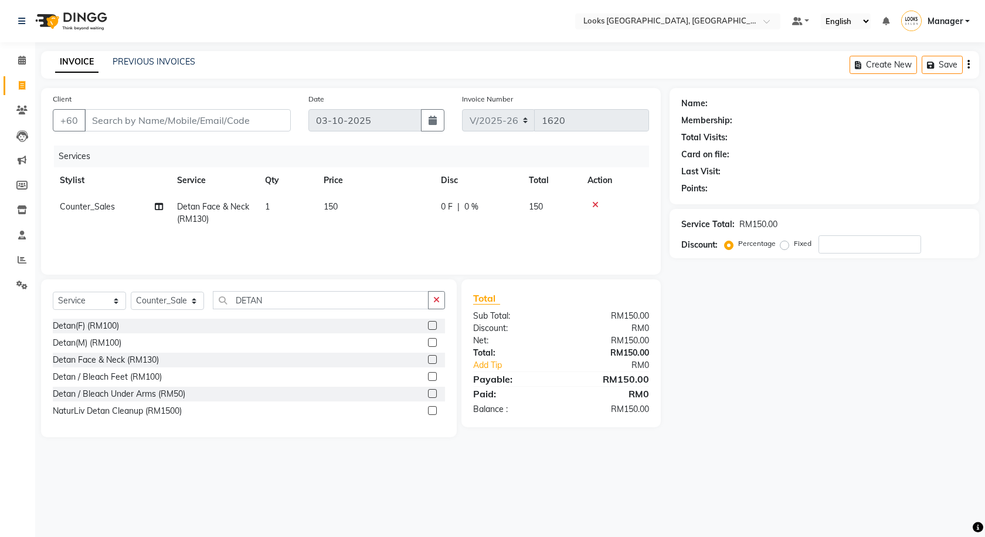
click at [746, 335] on div "Name: Membership: Total Visits: Card on file: Last Visit: Points: Service Total…" at bounding box center [829, 262] width 318 height 349
click at [435, 299] on icon "button" at bounding box center [436, 300] width 6 height 8
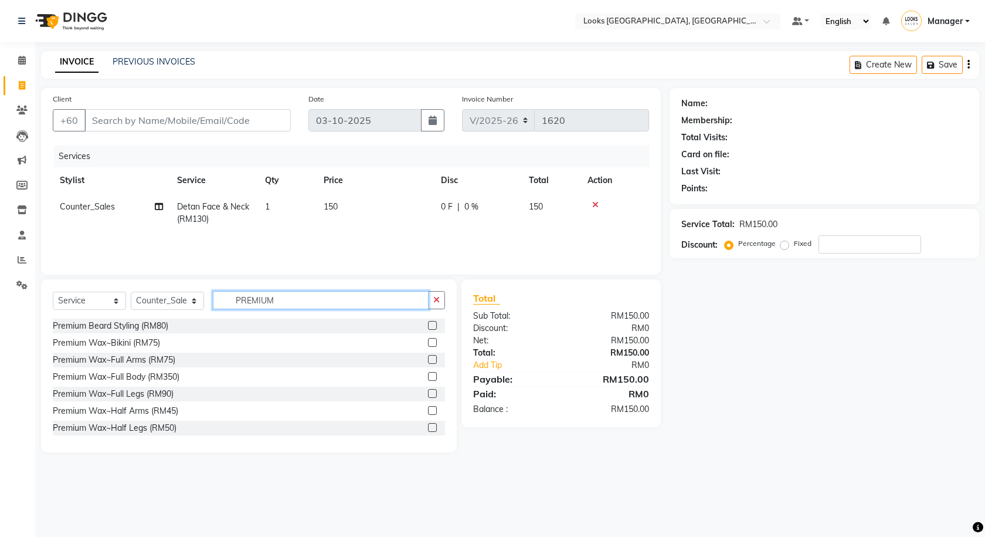
type input "PREMIUM"
click at [428, 358] on label at bounding box center [432, 359] width 9 height 9
click at [428, 358] on input "checkbox" at bounding box center [432, 360] width 8 height 8
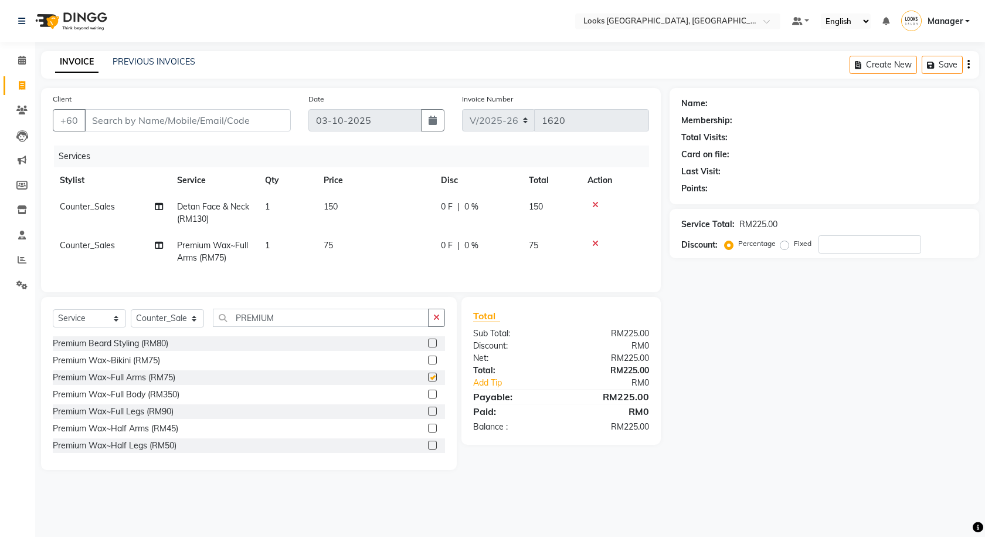
checkbox input "false"
click at [433, 327] on button "button" at bounding box center [436, 317] width 17 height 18
type input "LEGS"
click at [441, 327] on button "button" at bounding box center [436, 317] width 17 height 18
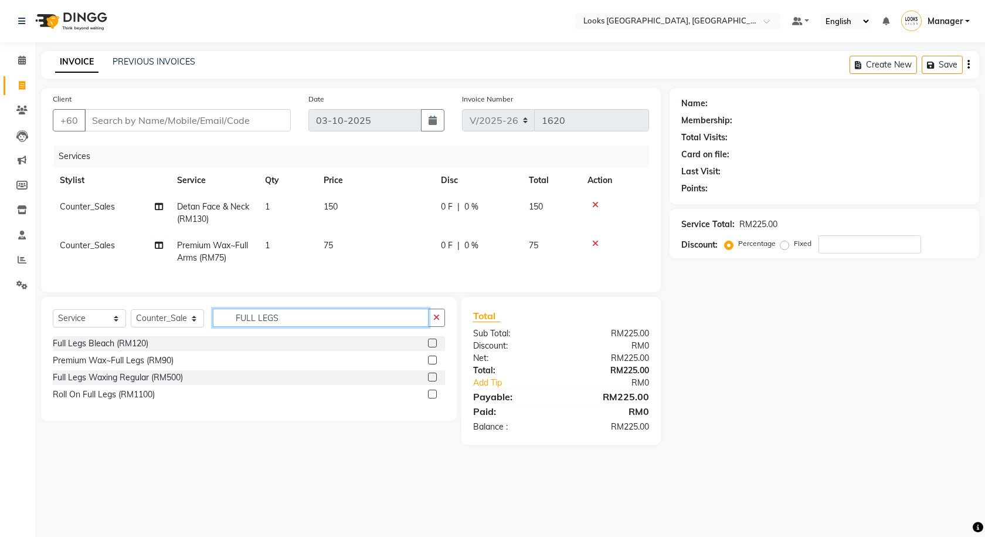
type input "FULL LEGS"
click at [430, 381] on label at bounding box center [432, 376] width 9 height 9
click at [430, 381] on input "checkbox" at bounding box center [432, 378] width 8 height 8
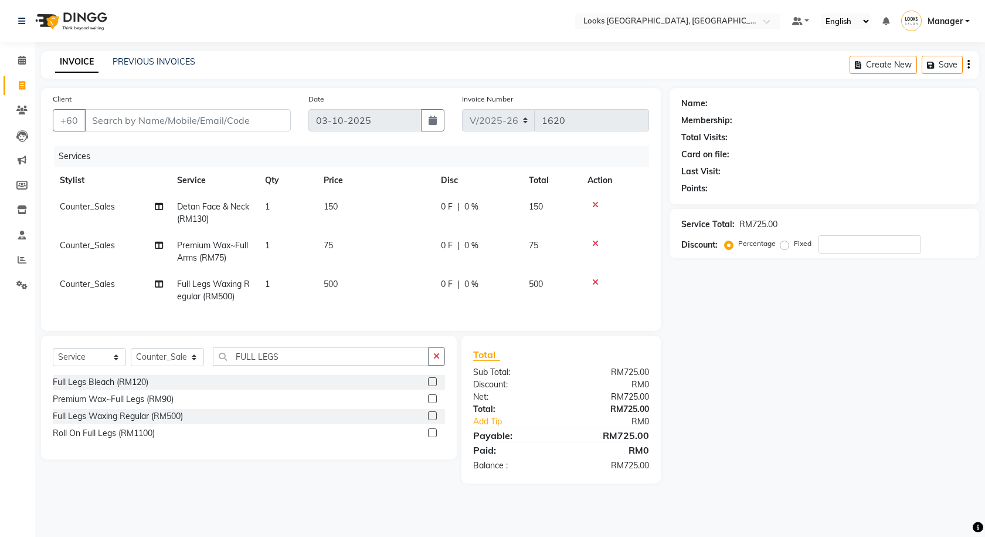
checkbox input "false"
click at [369, 287] on td "500" at bounding box center [375, 290] width 117 height 39
select select "75497"
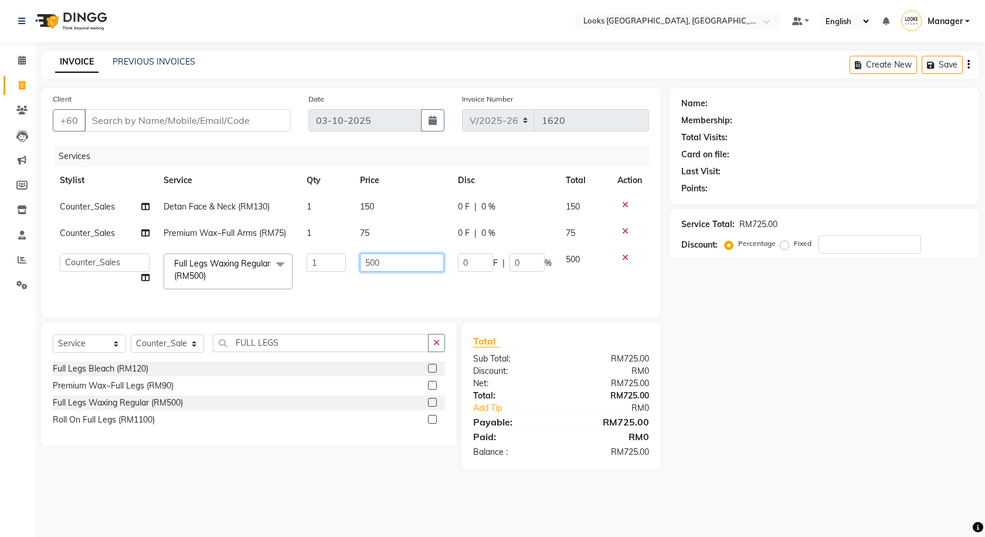
drag, startPoint x: 385, startPoint y: 263, endPoint x: 348, endPoint y: 264, distance: 36.4
click at [348, 264] on tr "Alvina_ pdct Awaiz_Mgr Beenish Counter_Sales [PERSON_NAME] Devender_Pdct [PERSO…" at bounding box center [351, 271] width 596 height 50
type input "6"
type input "65"
click at [719, 378] on div "Name: Membership: Total Visits: Card on file: Last Visit: Points: Service Total…" at bounding box center [829, 279] width 318 height 382
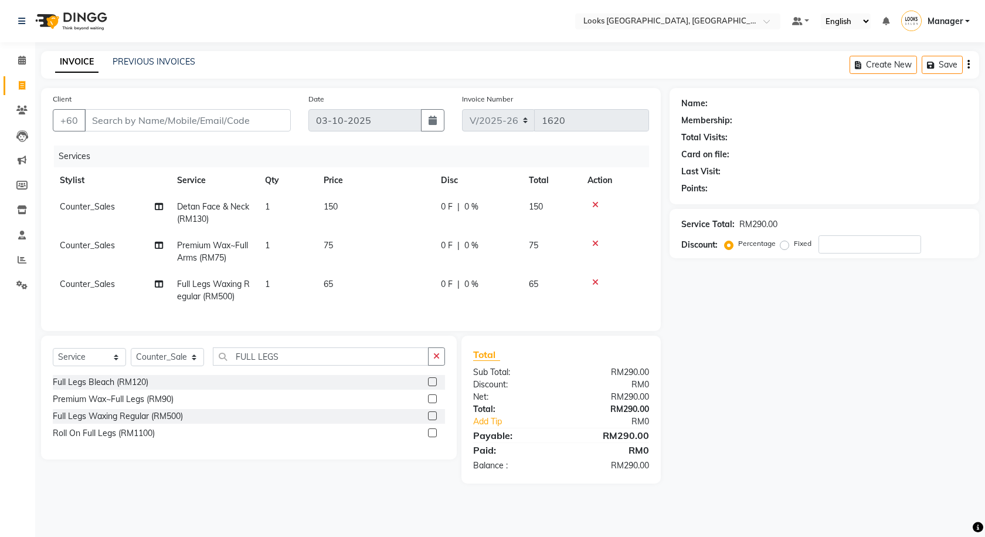
click at [460, 208] on div "0 F | 0 %" at bounding box center [478, 207] width 74 height 12
select select "75497"
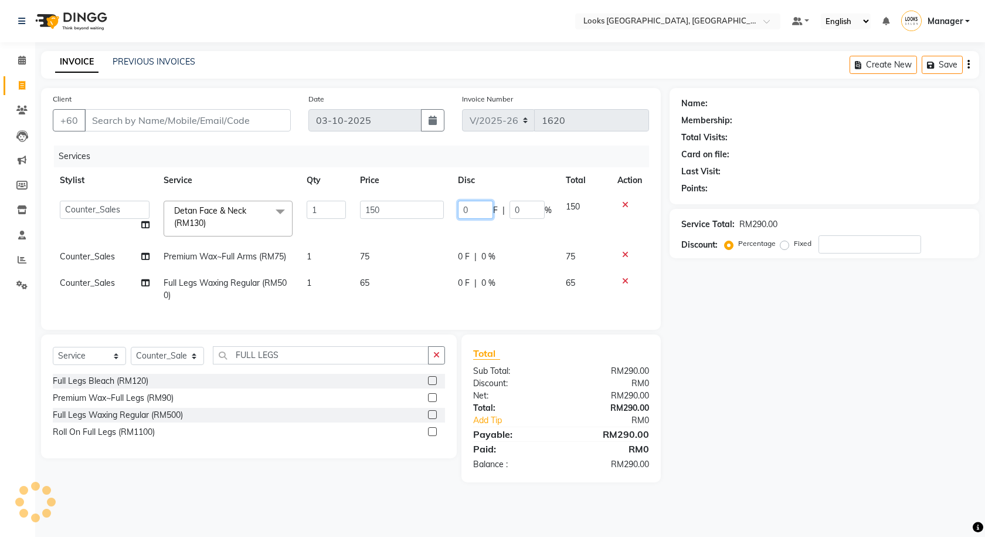
drag, startPoint x: 471, startPoint y: 205, endPoint x: 433, endPoint y: 209, distance: 38.4
click at [433, 209] on tr "Alvina_ pdct Awaiz_Mgr Beenish Counter_Sales [PERSON_NAME] Devender_Pdct Faizal…" at bounding box center [351, 219] width 596 height 50
type input "30"
click at [827, 399] on div "Name: Membership: Total Visits: Card on file: Last Visit: Points: Service Total…" at bounding box center [829, 285] width 318 height 394
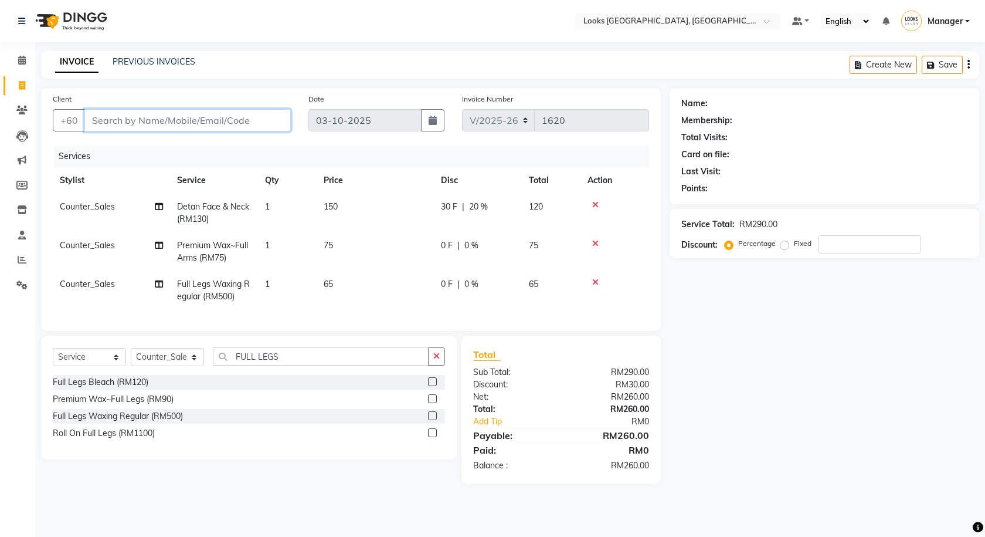
click at [127, 125] on input "Client" at bounding box center [187, 120] width 206 height 22
type input "K"
type input "0"
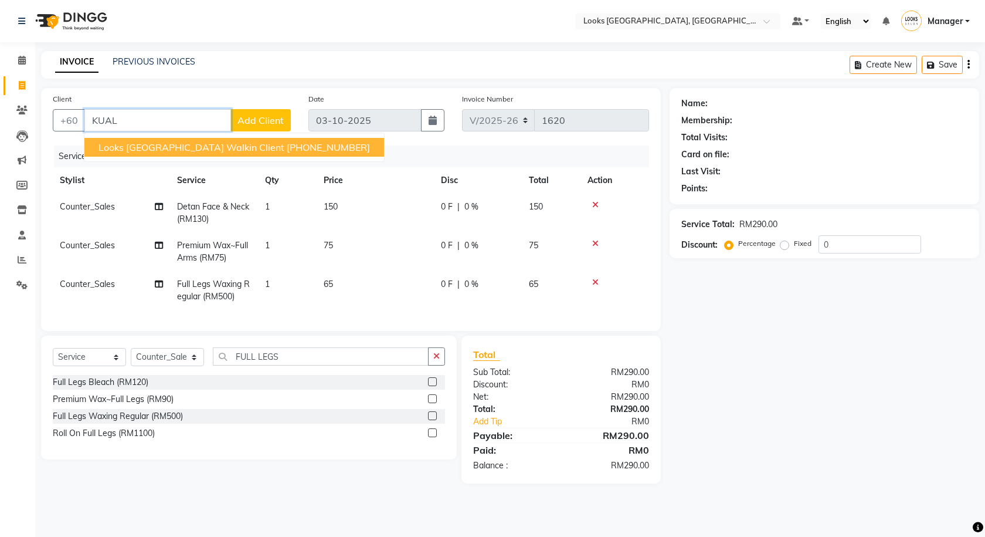
click at [306, 145] on ngb-highlight "[PHONE_NUMBER]" at bounding box center [328, 147] width 83 height 12
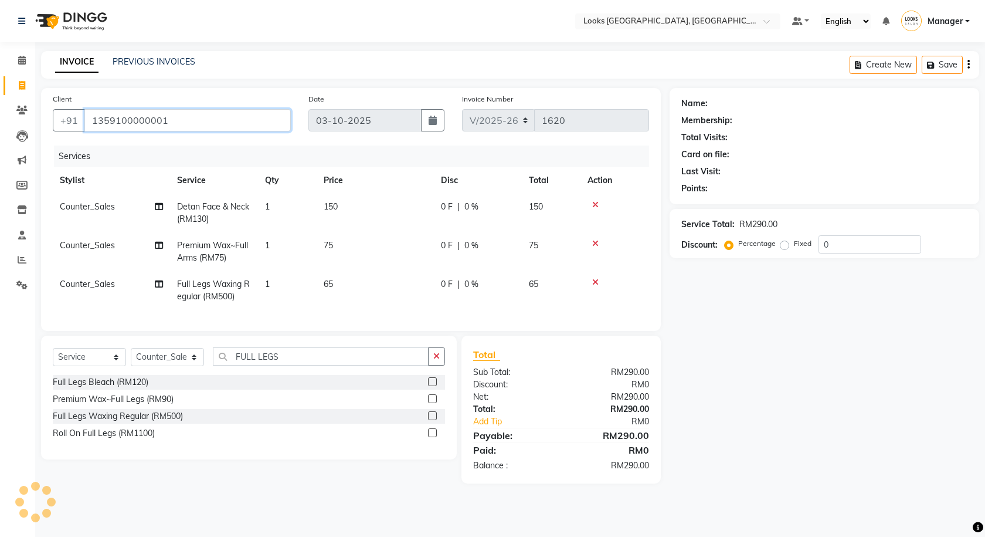
type input "1359100000001"
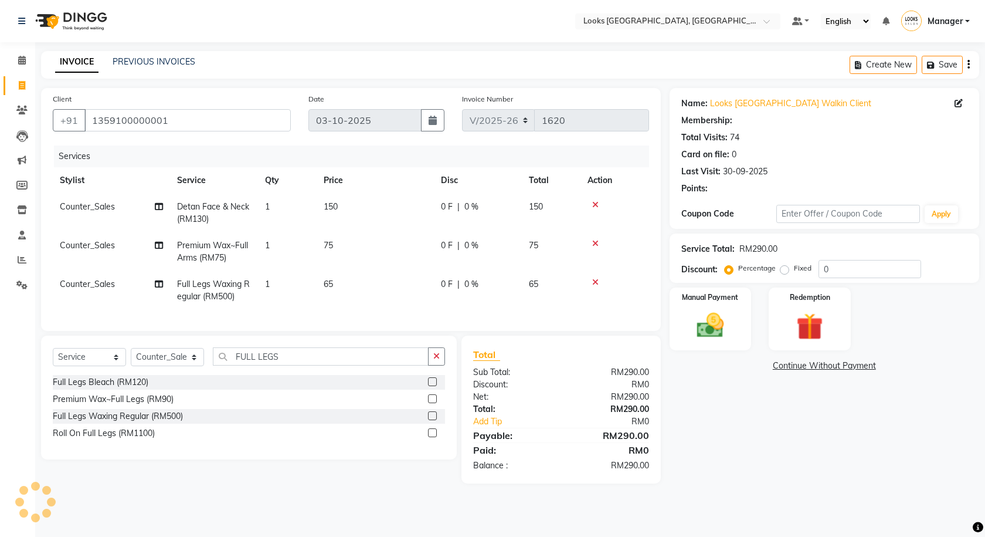
select select "1: Object"
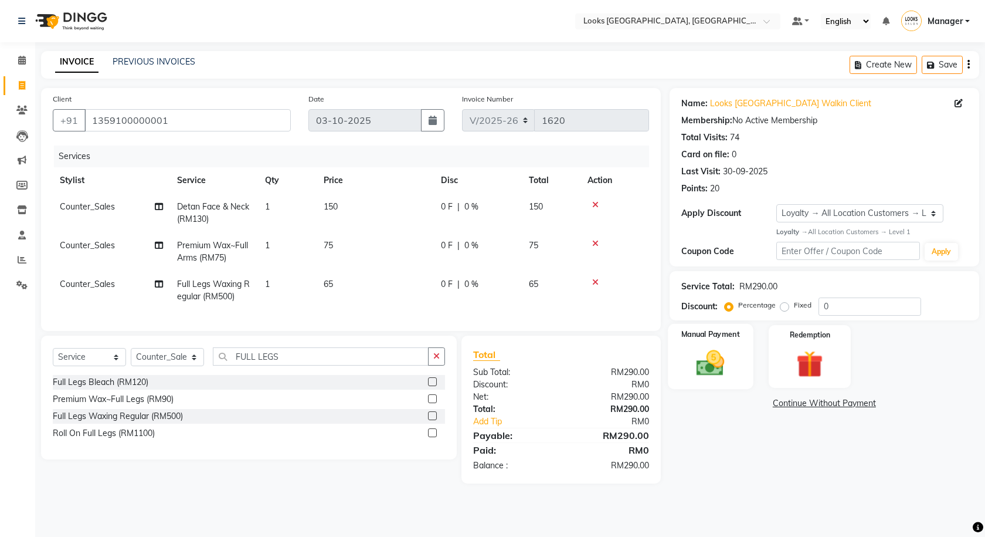
click at [712, 359] on img at bounding box center [711, 363] width 46 height 32
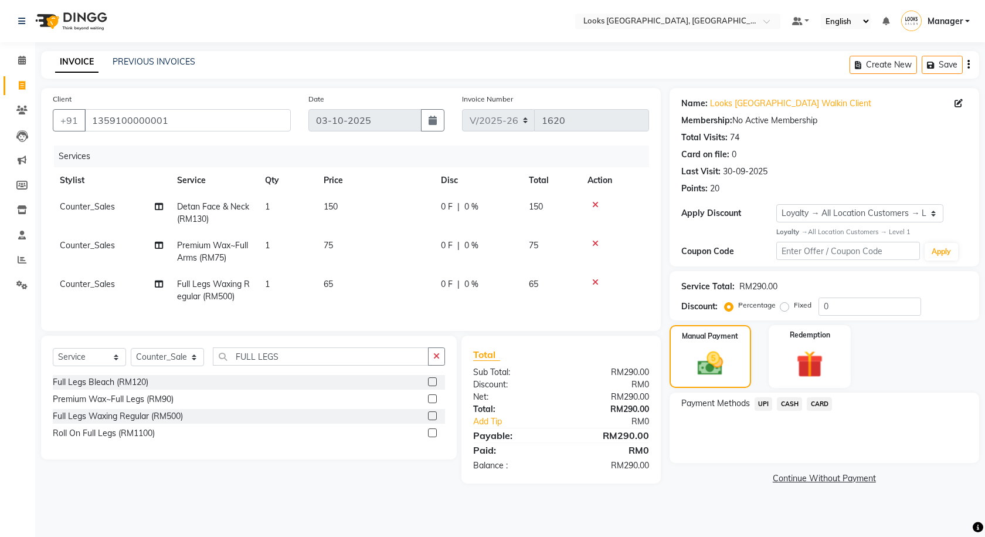
click at [452, 209] on span "0 F" at bounding box center [447, 207] width 12 height 12
select select "75497"
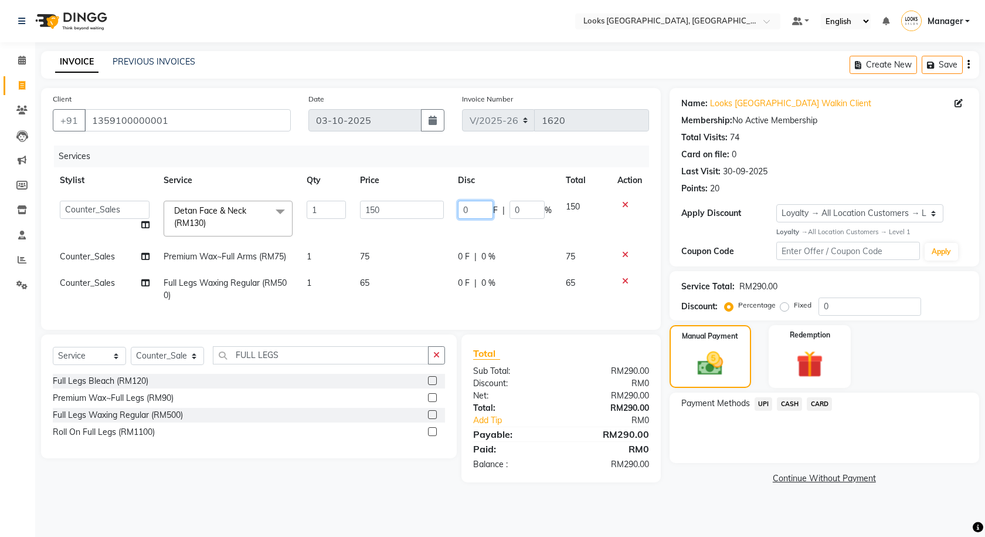
drag, startPoint x: 473, startPoint y: 206, endPoint x: 441, endPoint y: 216, distance: 33.9
click at [441, 216] on tr "Alvina_ pdct Awaiz_Mgr Beenish Counter_Sales [PERSON_NAME] Devender_Pdct Faizal…" at bounding box center [351, 219] width 596 height 50
type input "30"
click at [726, 480] on link "Continue Without Payment" at bounding box center [824, 478] width 305 height 12
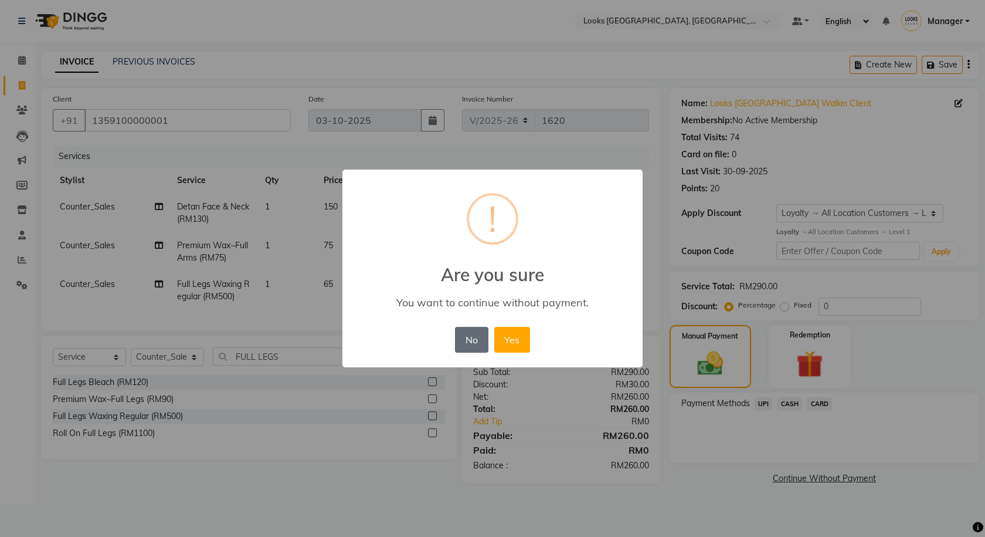
click at [477, 340] on button "No" at bounding box center [471, 340] width 33 height 26
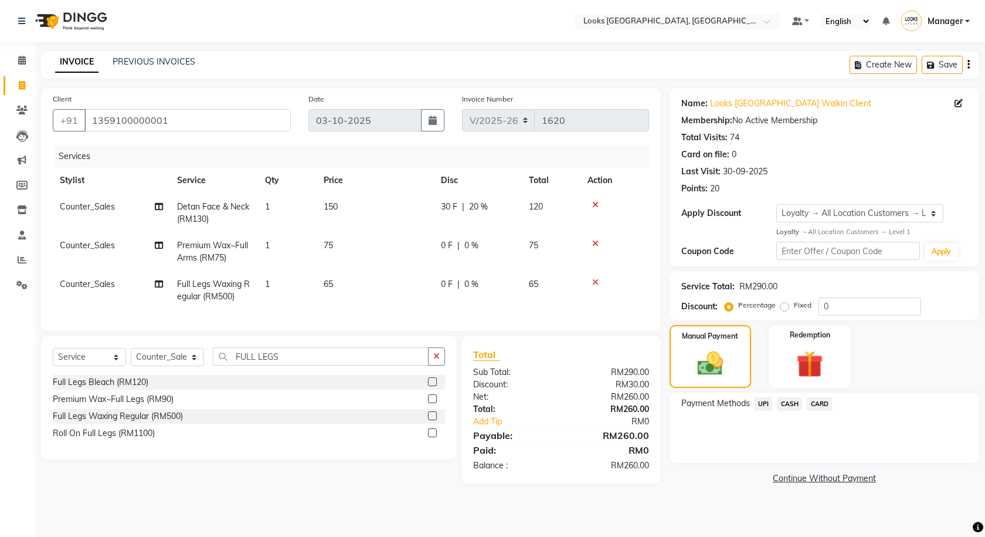
click at [829, 406] on span "CARD" at bounding box center [819, 403] width 25 height 13
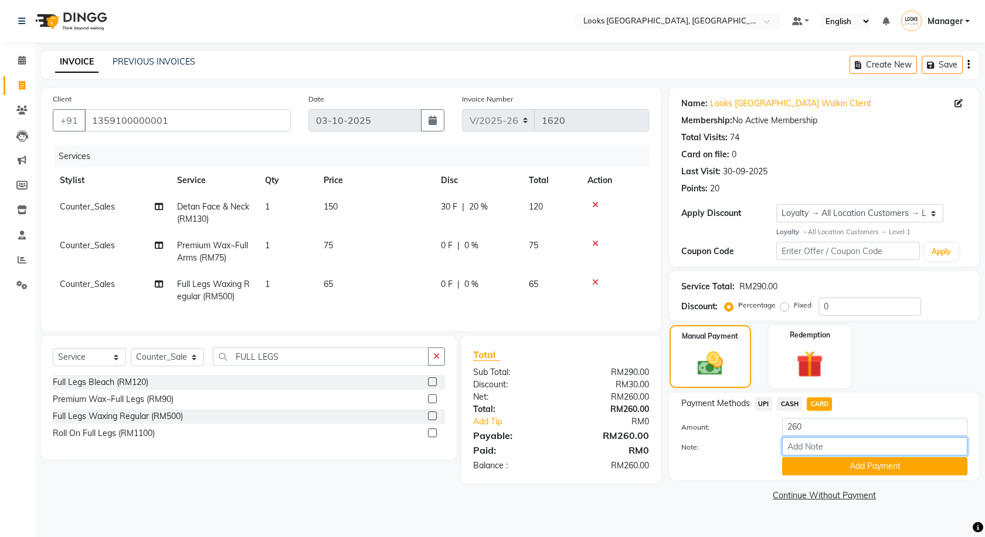
click at [826, 449] on input "Note:" at bounding box center [874, 446] width 185 height 18
type input "7636"
click at [838, 464] on button "Add Payment" at bounding box center [874, 466] width 185 height 18
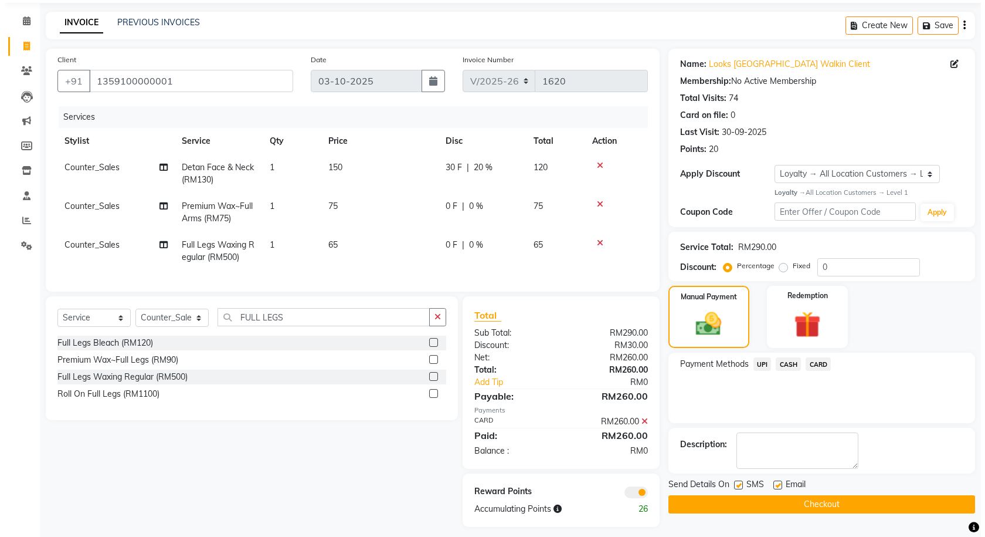
scroll to position [56, 0]
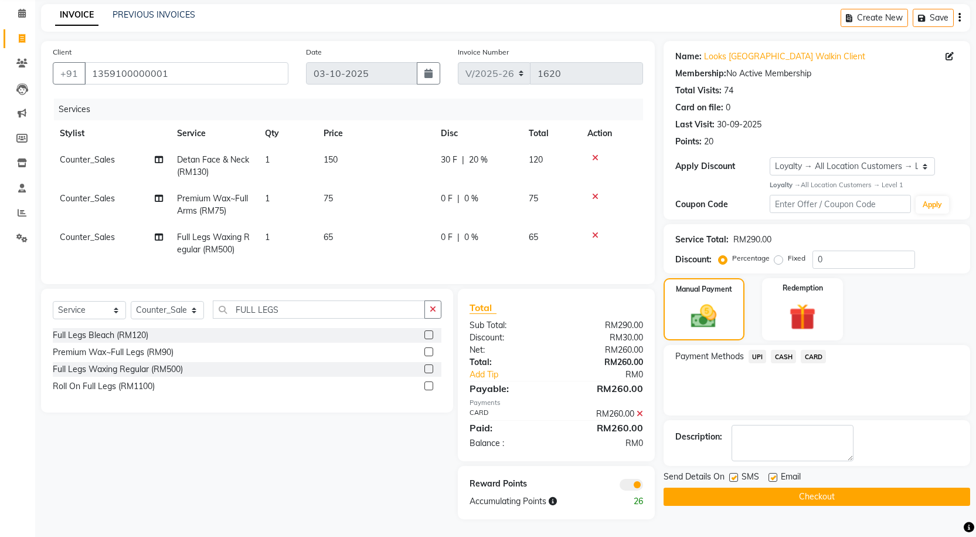
click at [624, 487] on span at bounding box center [631, 484] width 23 height 12
click at [643, 486] on input "checkbox" at bounding box center [643, 486] width 0 height 0
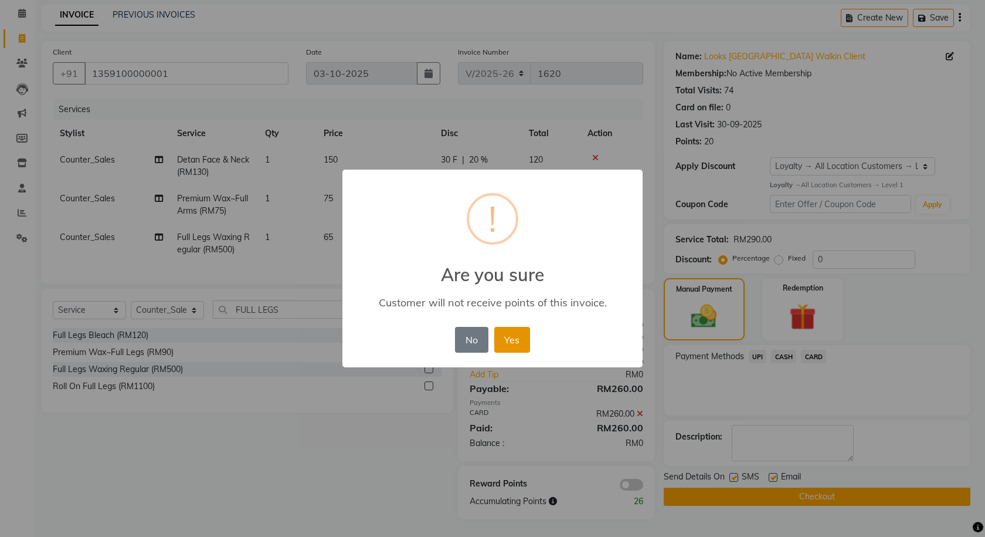
click at [518, 344] on button "Yes" at bounding box center [512, 340] width 36 height 26
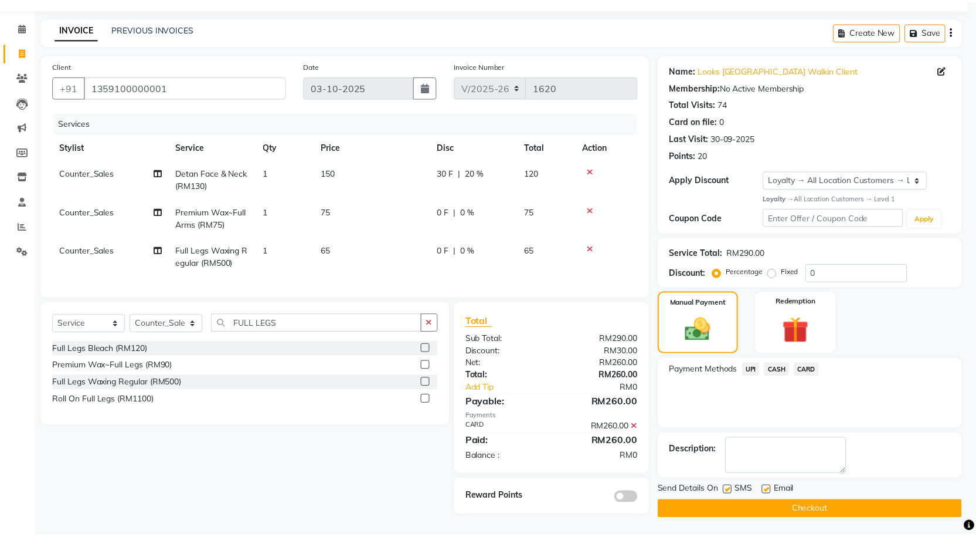
scroll to position [39, 0]
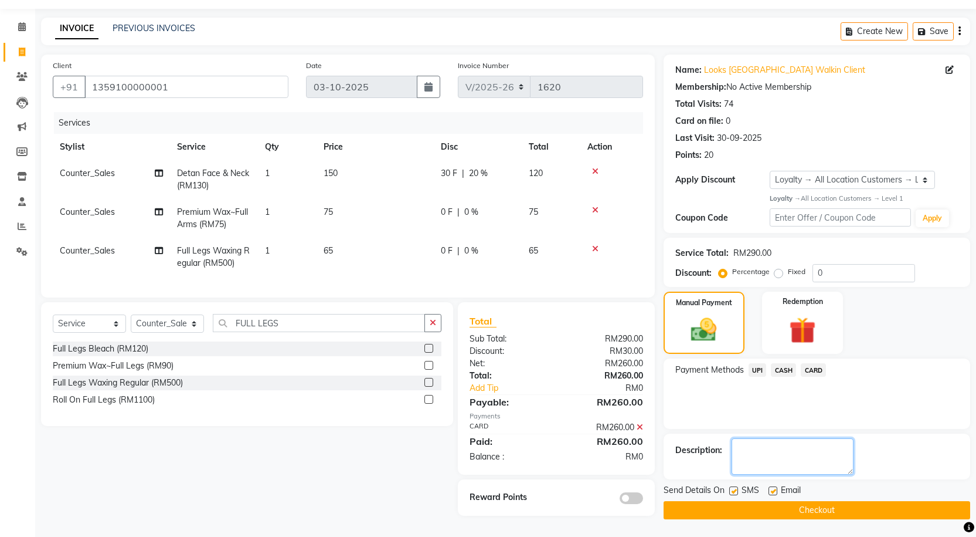
click at [797, 452] on textarea at bounding box center [793, 456] width 122 height 36
type textarea "SIDRA"
click at [824, 506] on button "Checkout" at bounding box center [817, 510] width 307 height 18
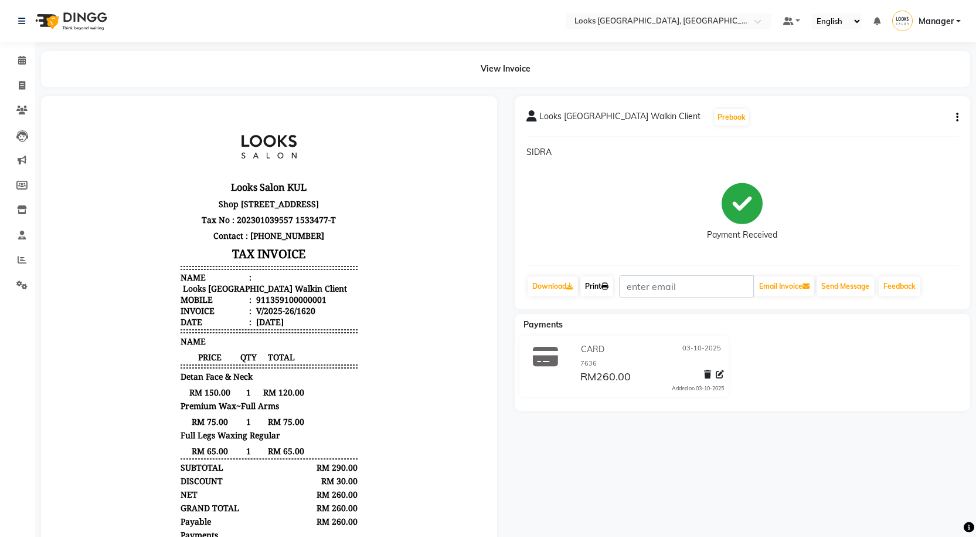
click at [596, 293] on link "Print" at bounding box center [597, 286] width 33 height 20
